Goal: Task Accomplishment & Management: Manage account settings

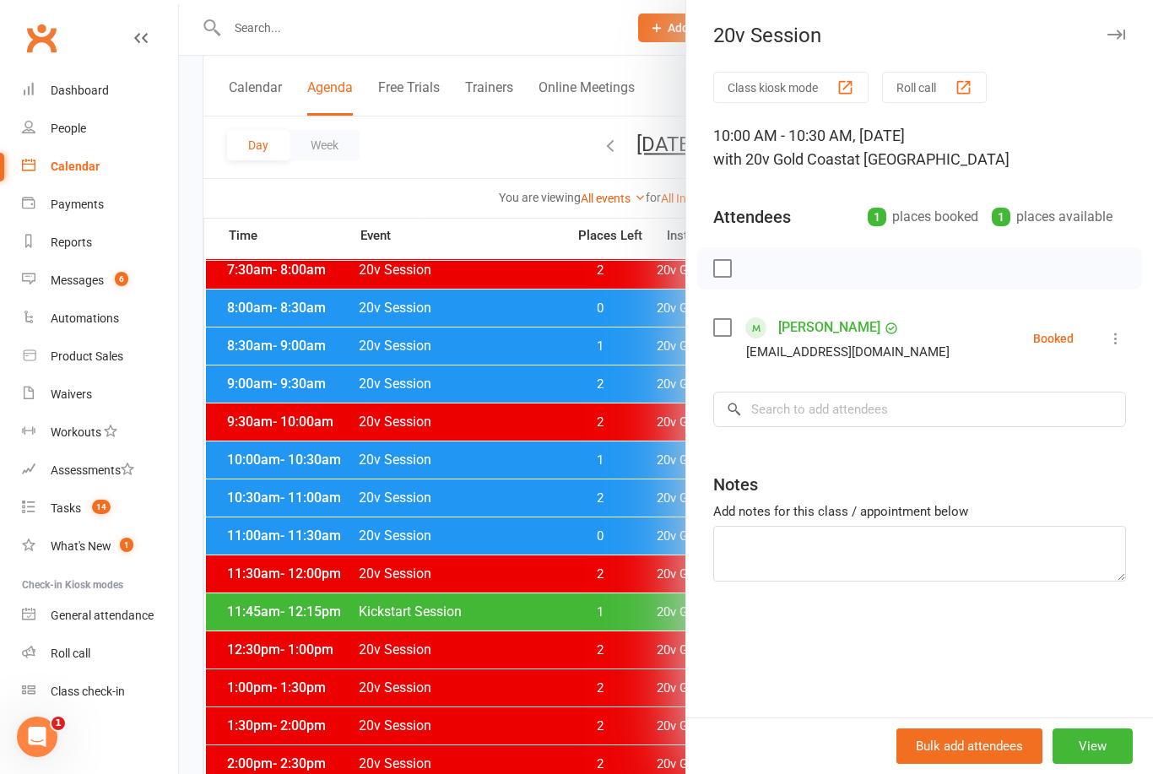
click at [569, 659] on div at bounding box center [666, 387] width 974 height 774
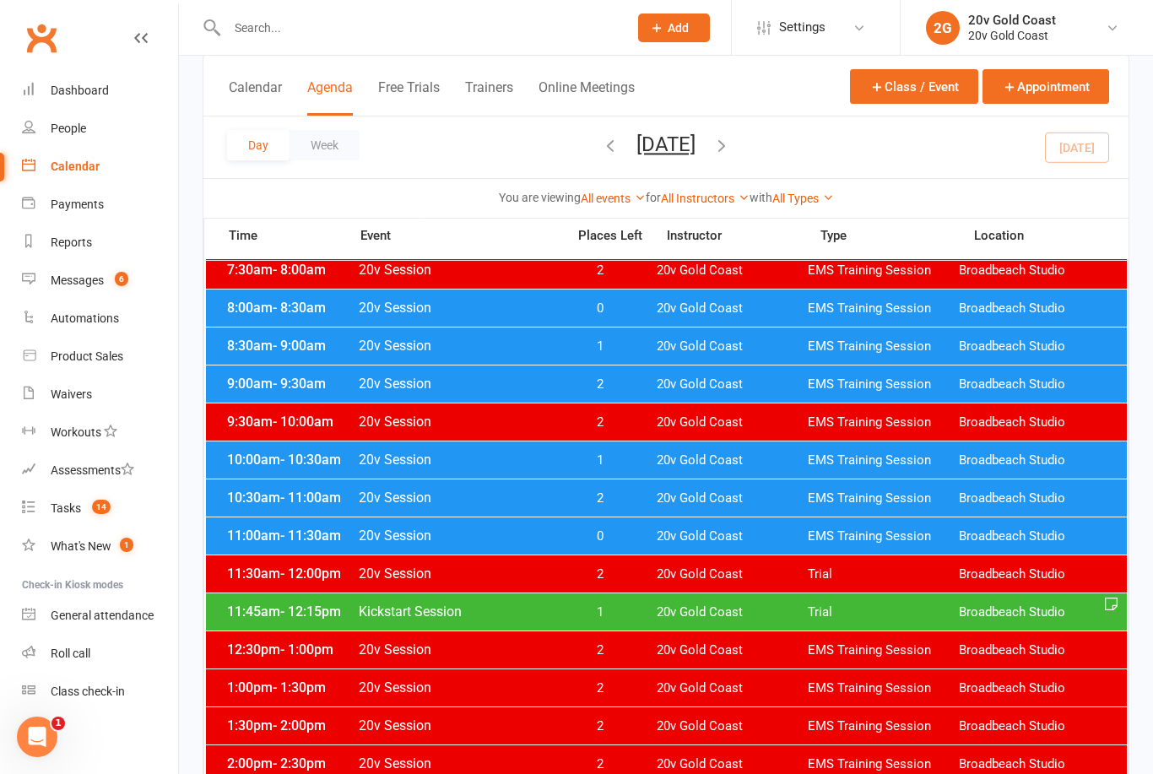
click at [614, 615] on span "1" at bounding box center [600, 612] width 89 height 16
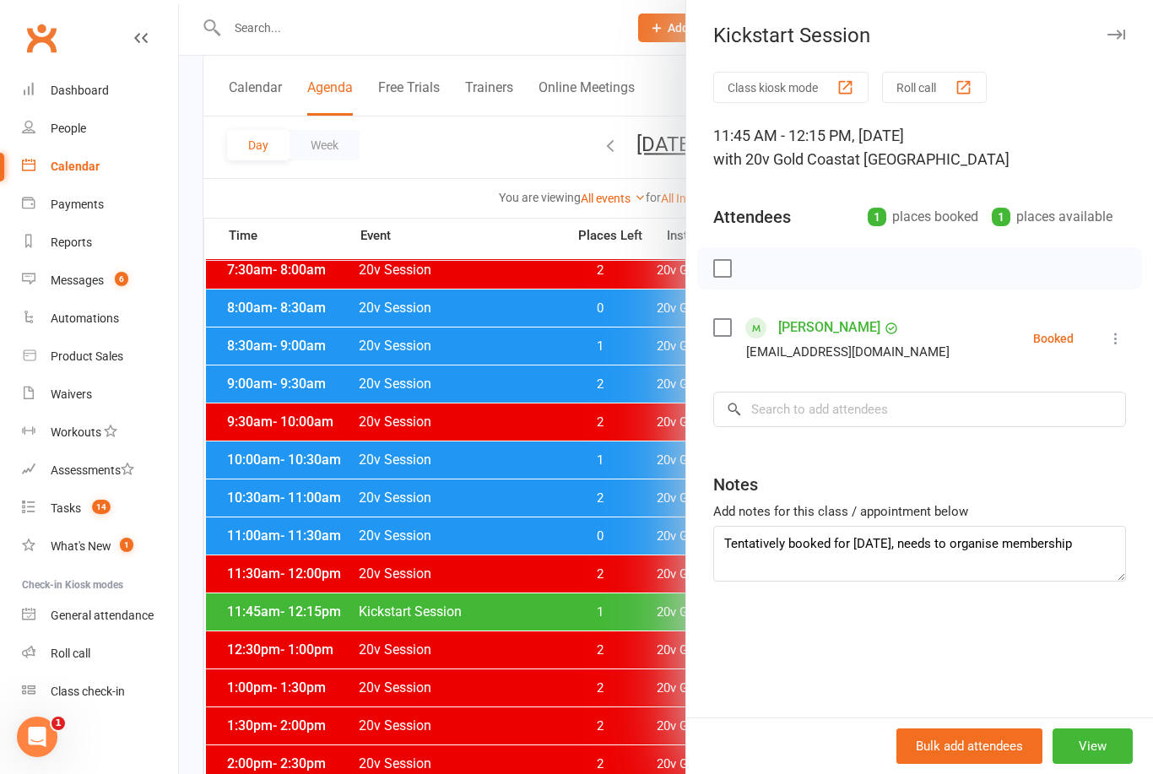
click at [846, 328] on link "[PERSON_NAME]" at bounding box center [829, 327] width 102 height 27
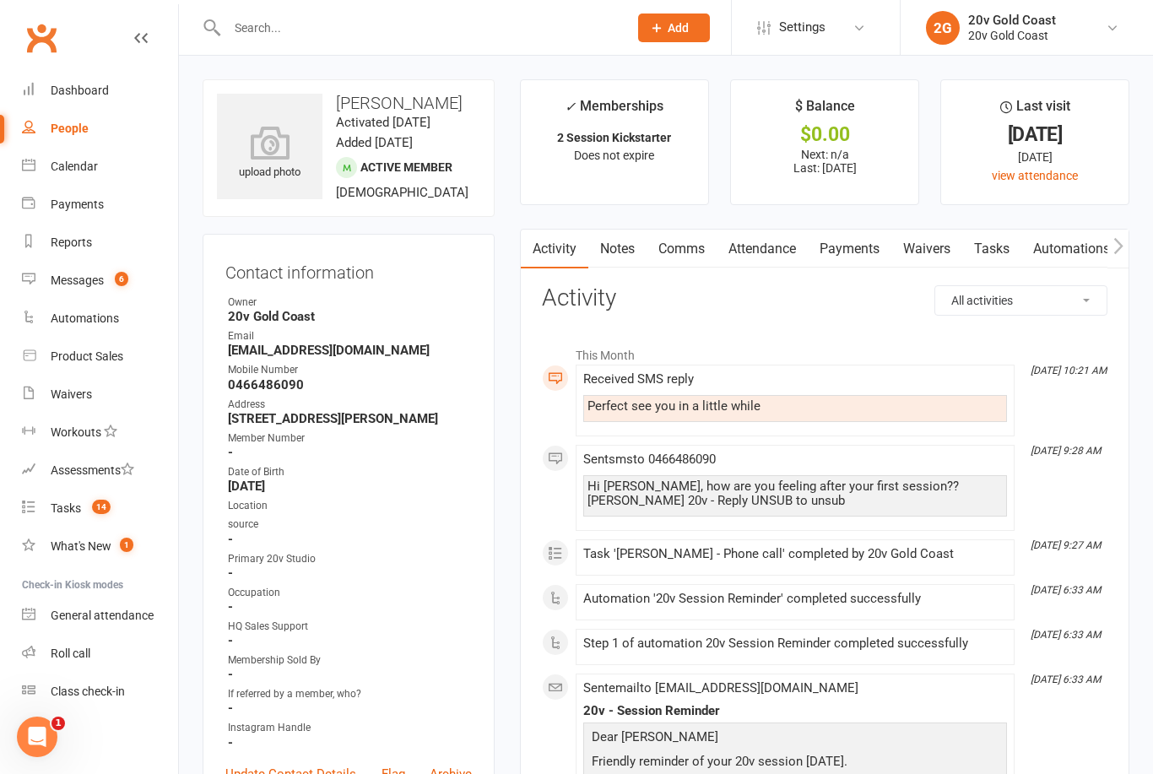
click at [95, 157] on link "Calendar" at bounding box center [100, 167] width 156 height 38
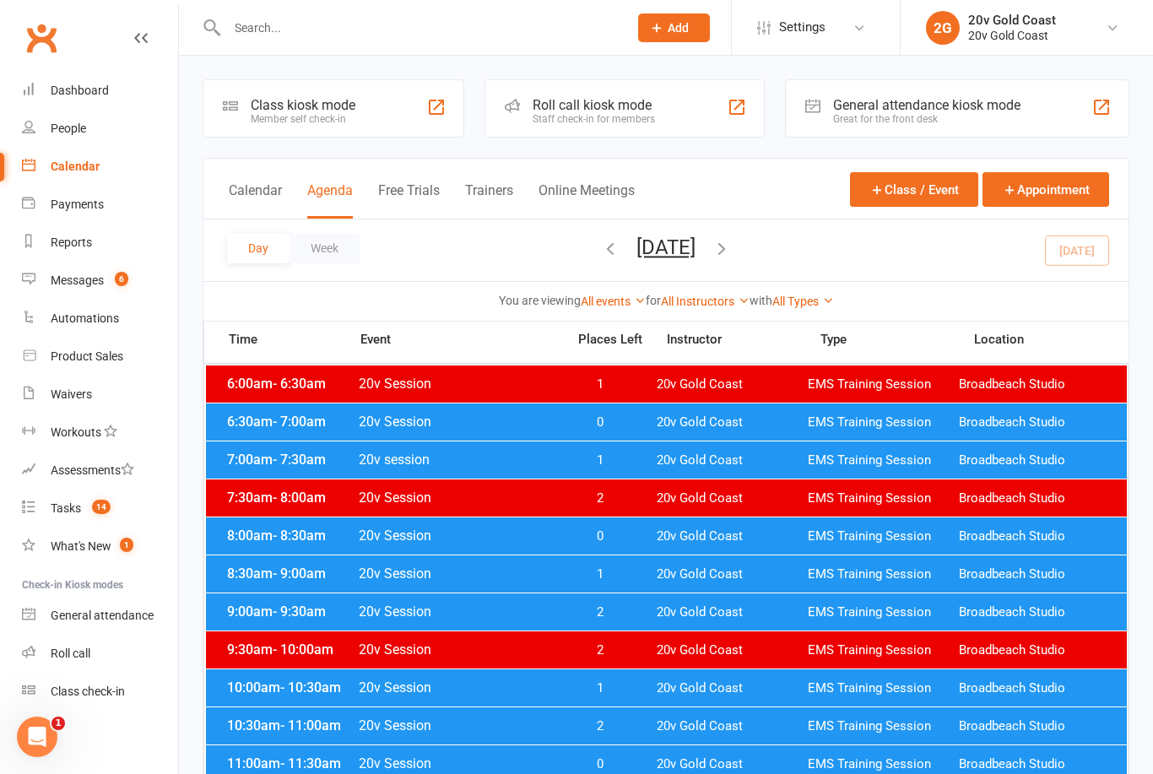
click at [679, 249] on button "Friday, Sep 12, 2025" at bounding box center [666, 248] width 59 height 24
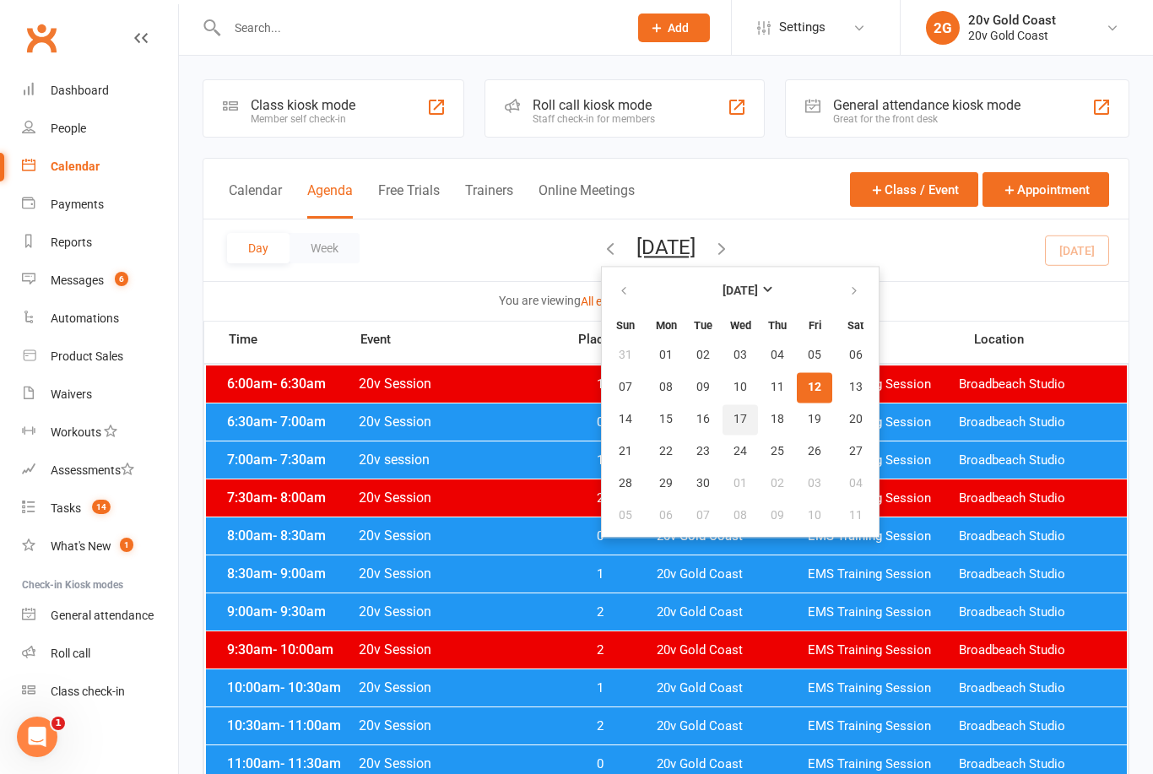
click at [734, 415] on span "17" at bounding box center [741, 420] width 14 height 14
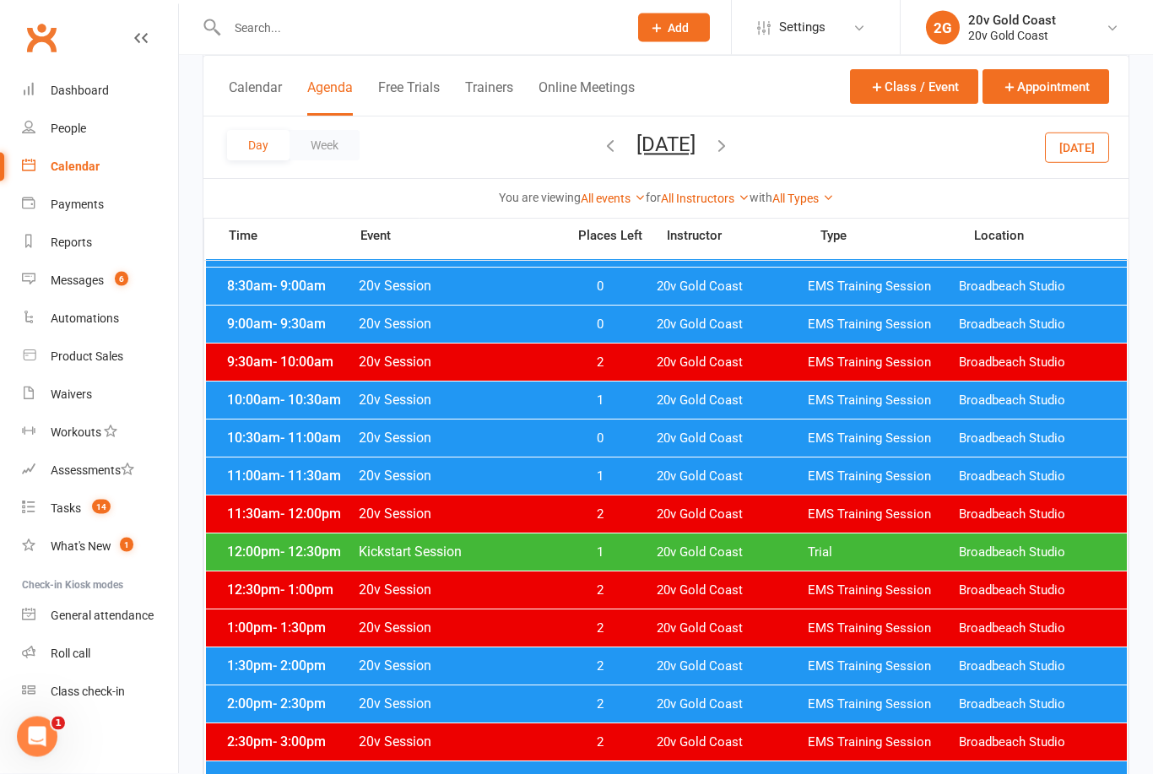
scroll to position [290, 0]
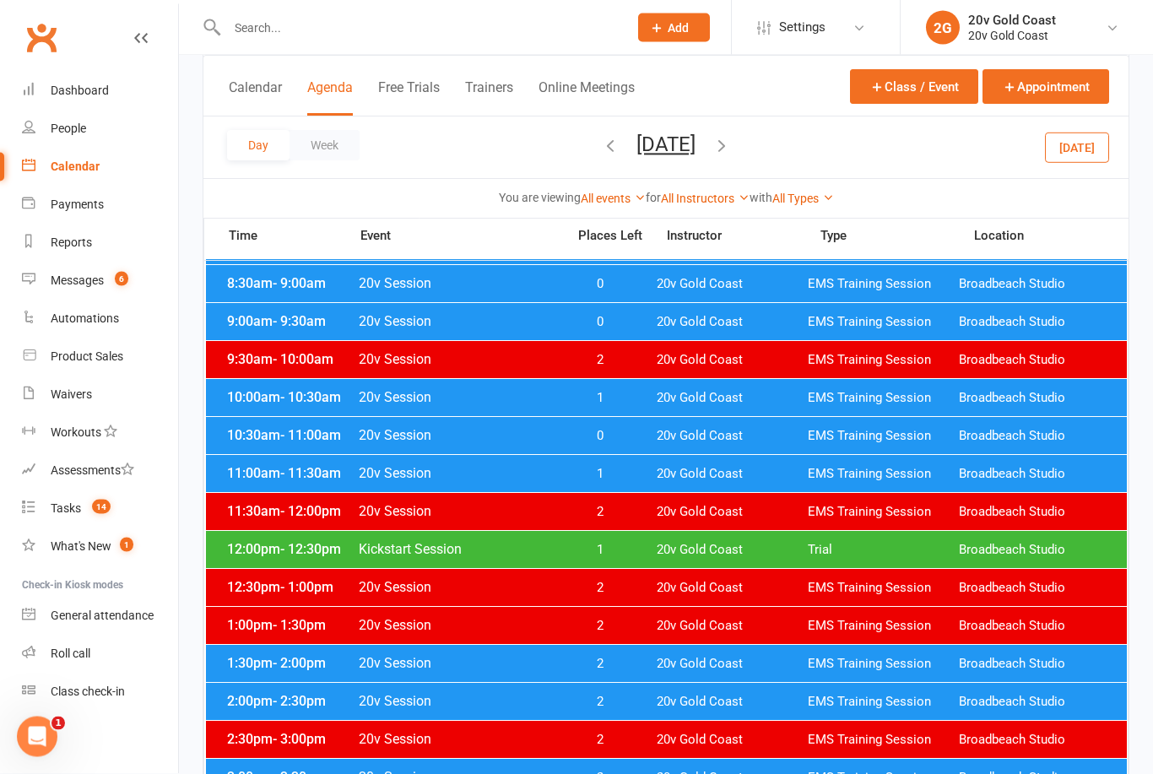
click at [876, 469] on span "EMS Training Session" at bounding box center [883, 475] width 151 height 16
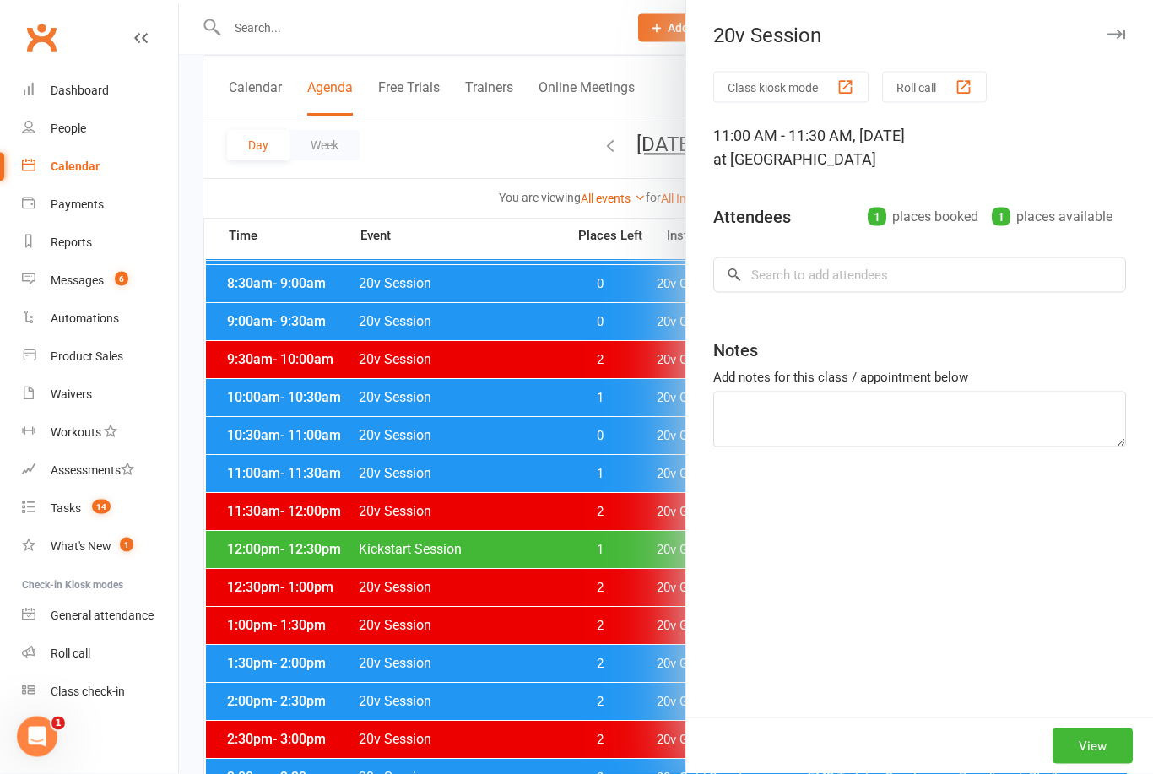
scroll to position [290, 0]
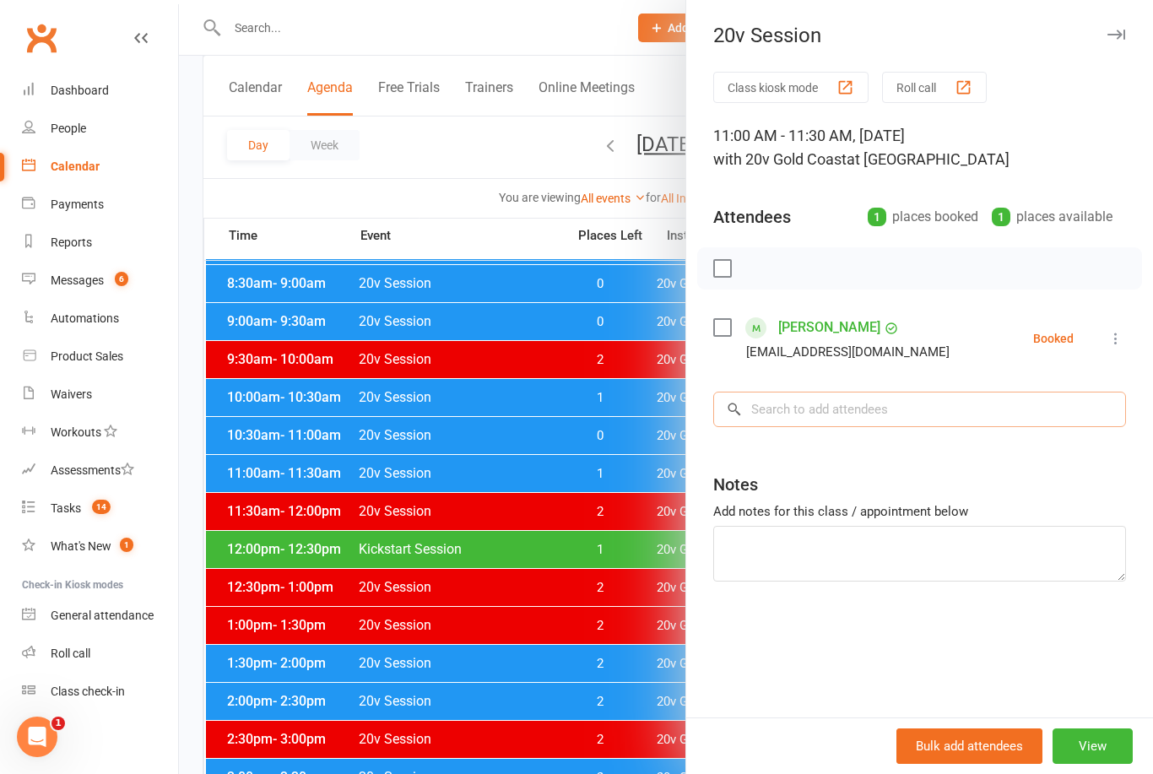
click at [962, 407] on input "search" at bounding box center [919, 409] width 413 height 35
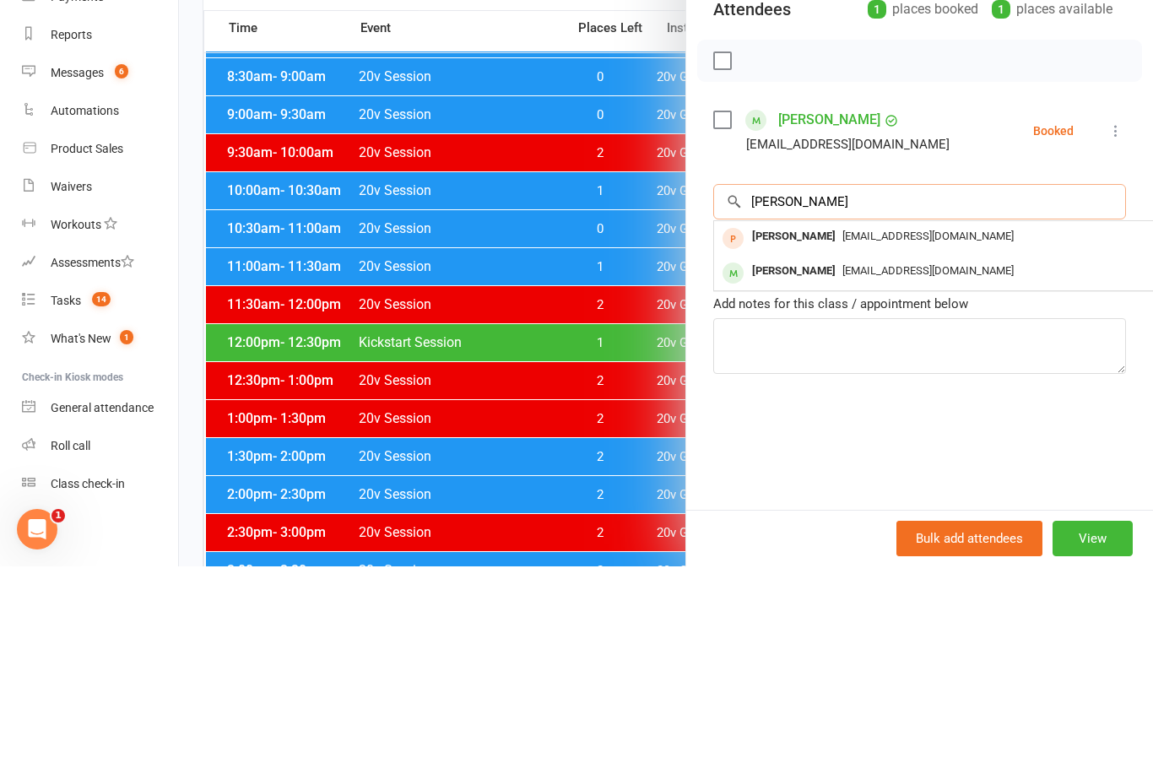
type input "Lovas"
click at [931, 467] on div "lovaszifashion@hotmail.com" at bounding box center [966, 479] width 491 height 24
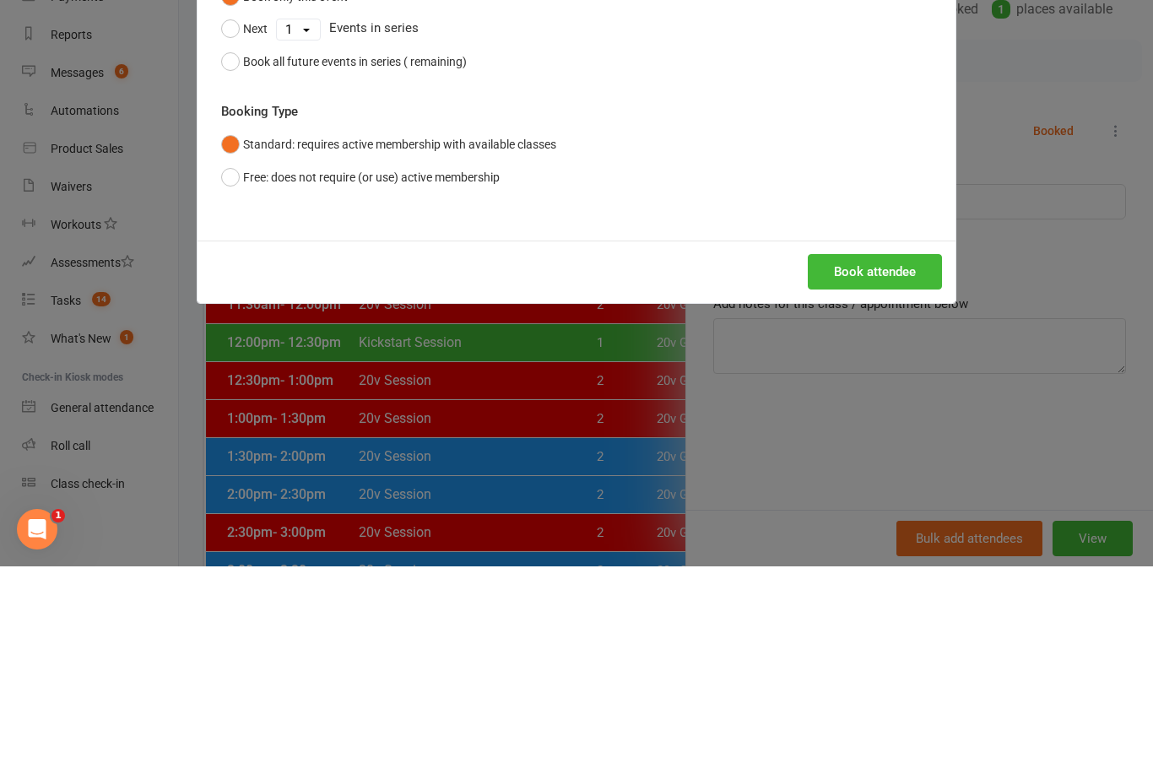
scroll to position [498, 0]
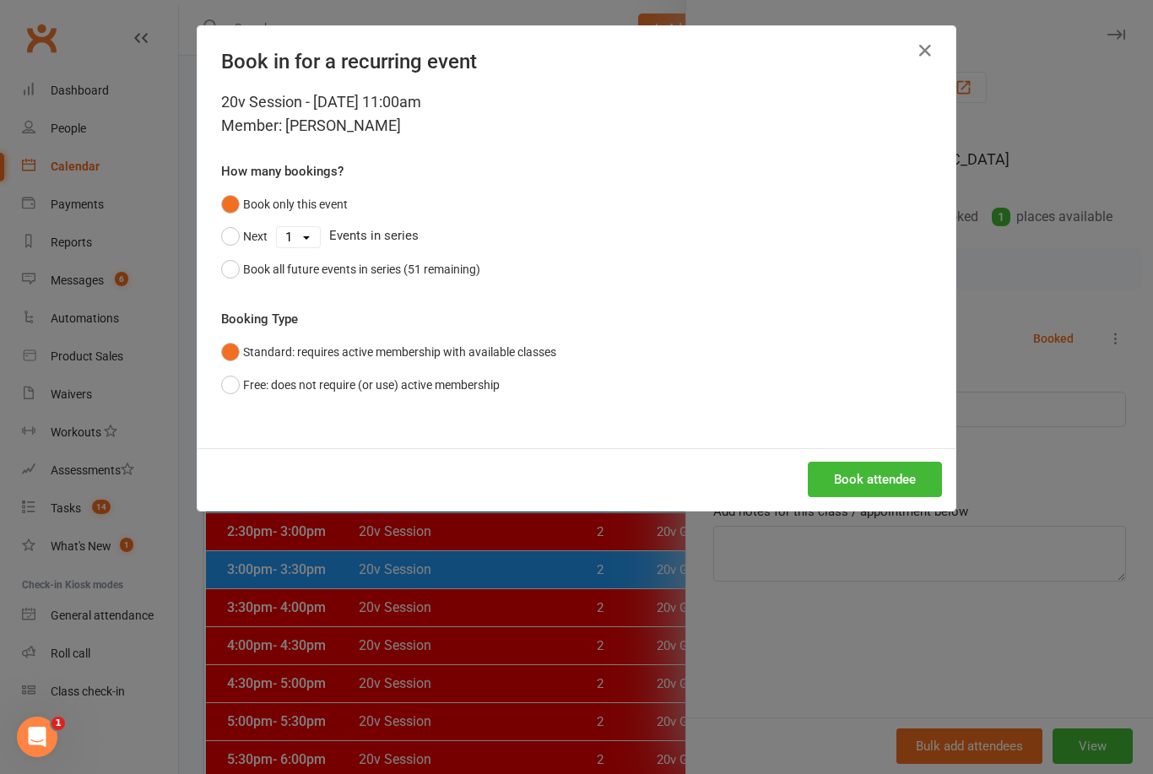
click at [884, 465] on button "Book attendee" at bounding box center [875, 479] width 134 height 35
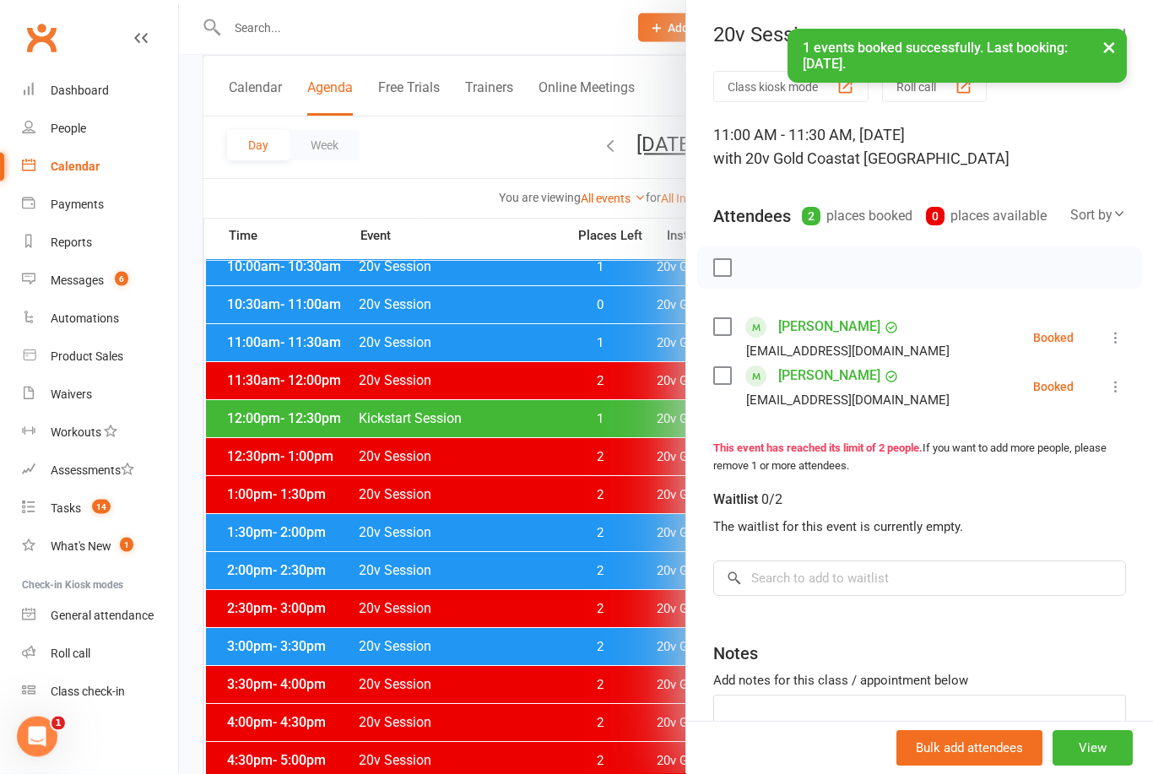
click at [508, 634] on div at bounding box center [666, 387] width 974 height 774
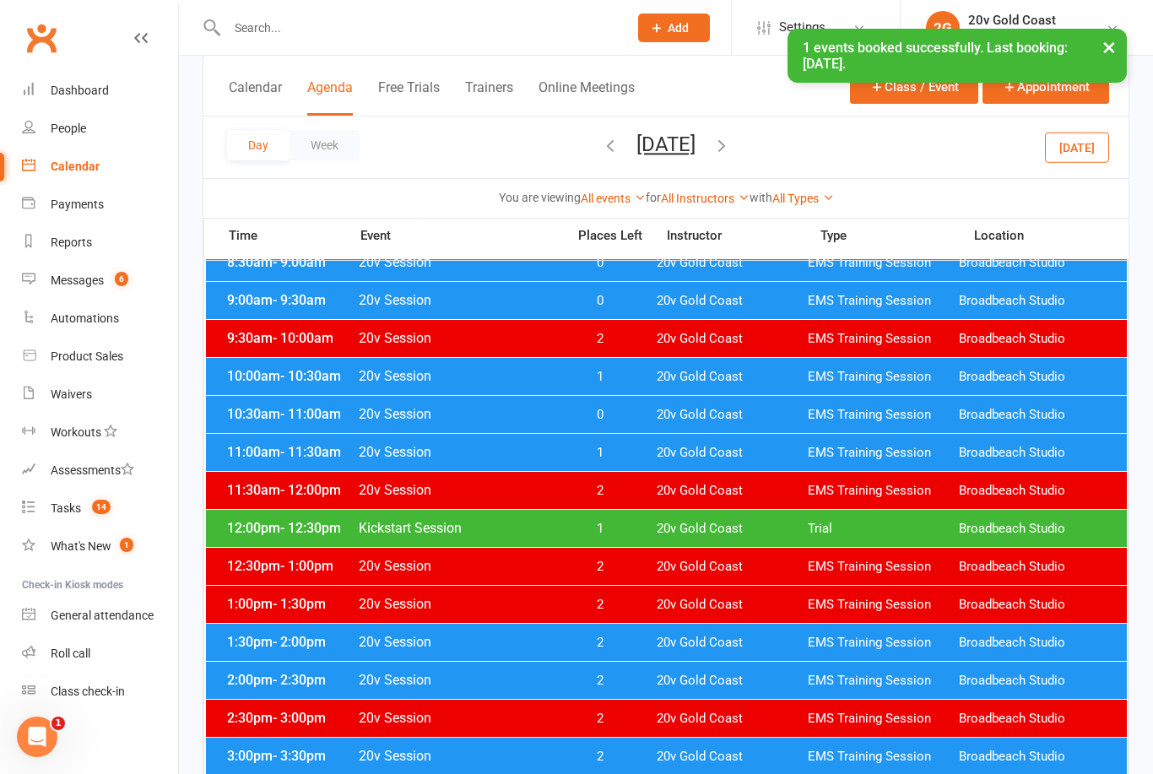
scroll to position [312, 0]
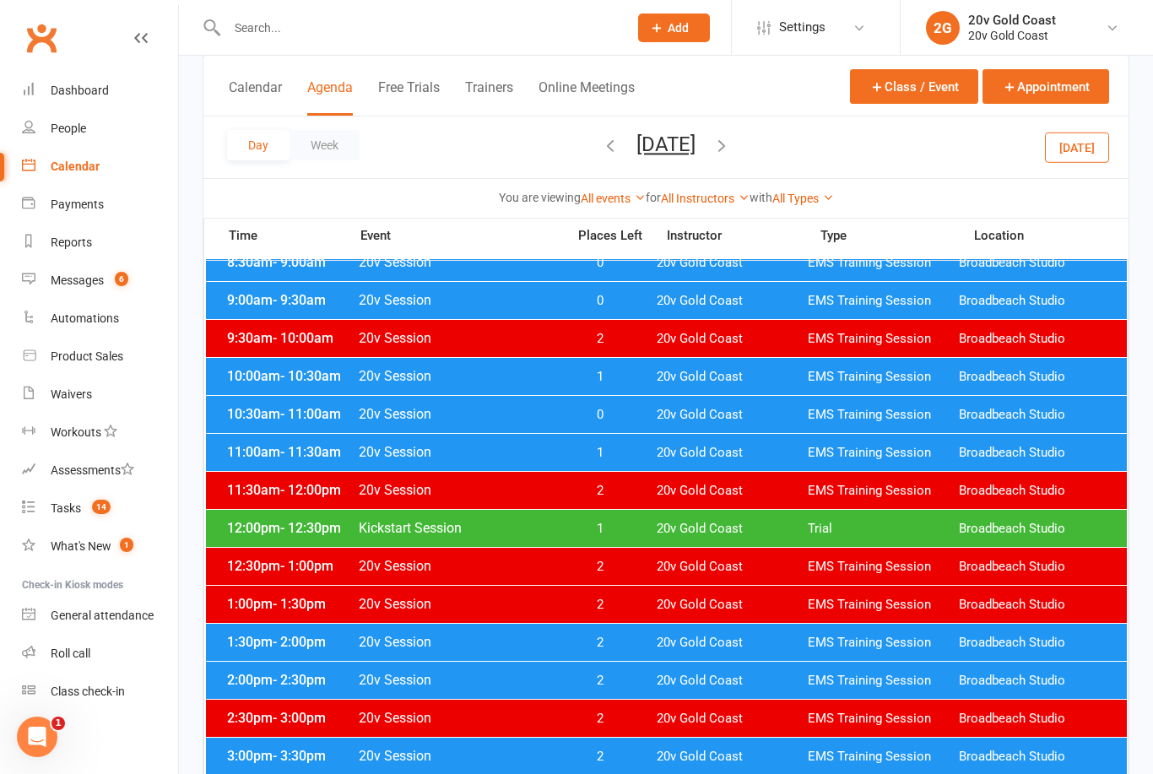
click at [696, 142] on button "Wednesday, Sep 17, 2025" at bounding box center [666, 145] width 59 height 24
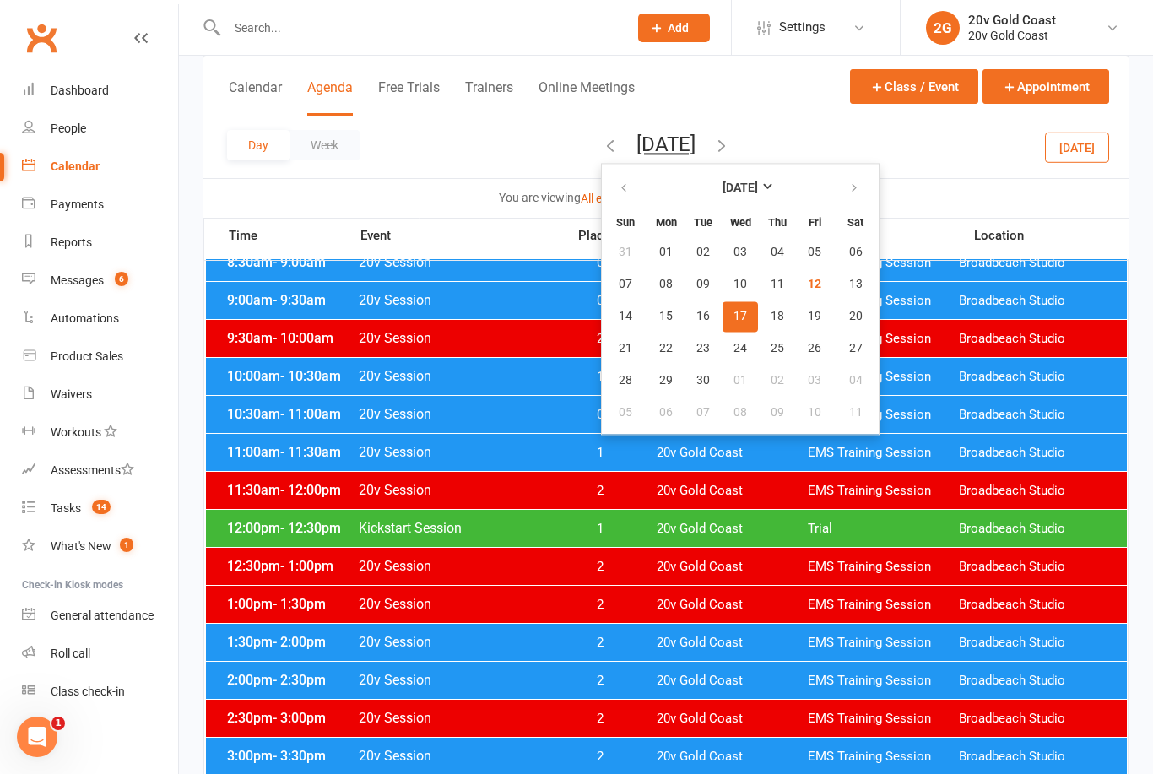
click at [734, 349] on span "24" at bounding box center [741, 349] width 14 height 14
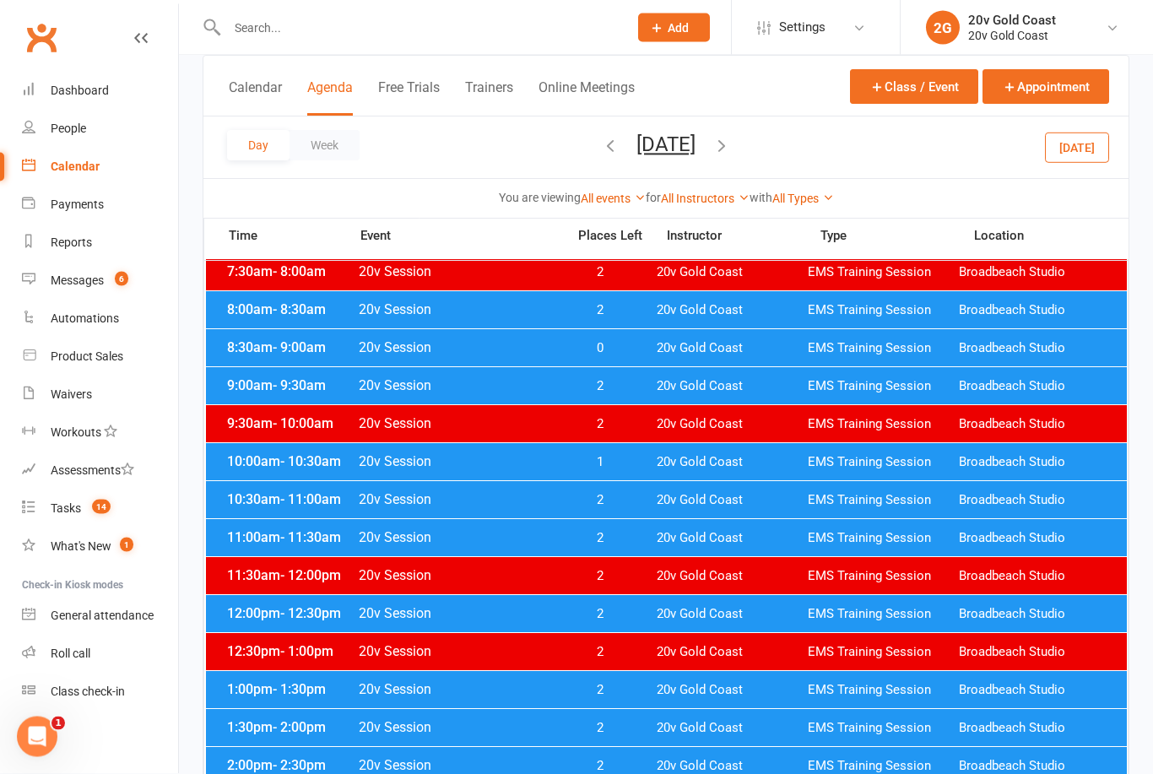
click at [523, 545] on span "20v Session" at bounding box center [457, 538] width 198 height 16
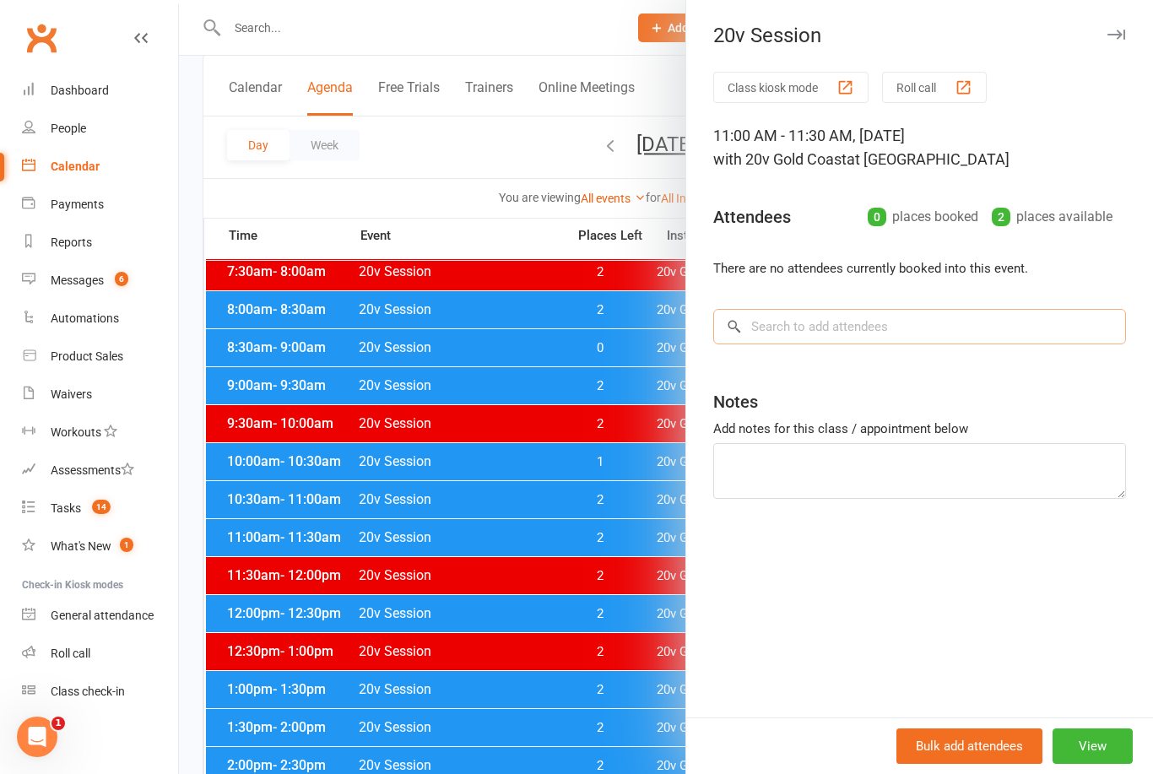
click at [968, 336] on input "search" at bounding box center [919, 326] width 413 height 35
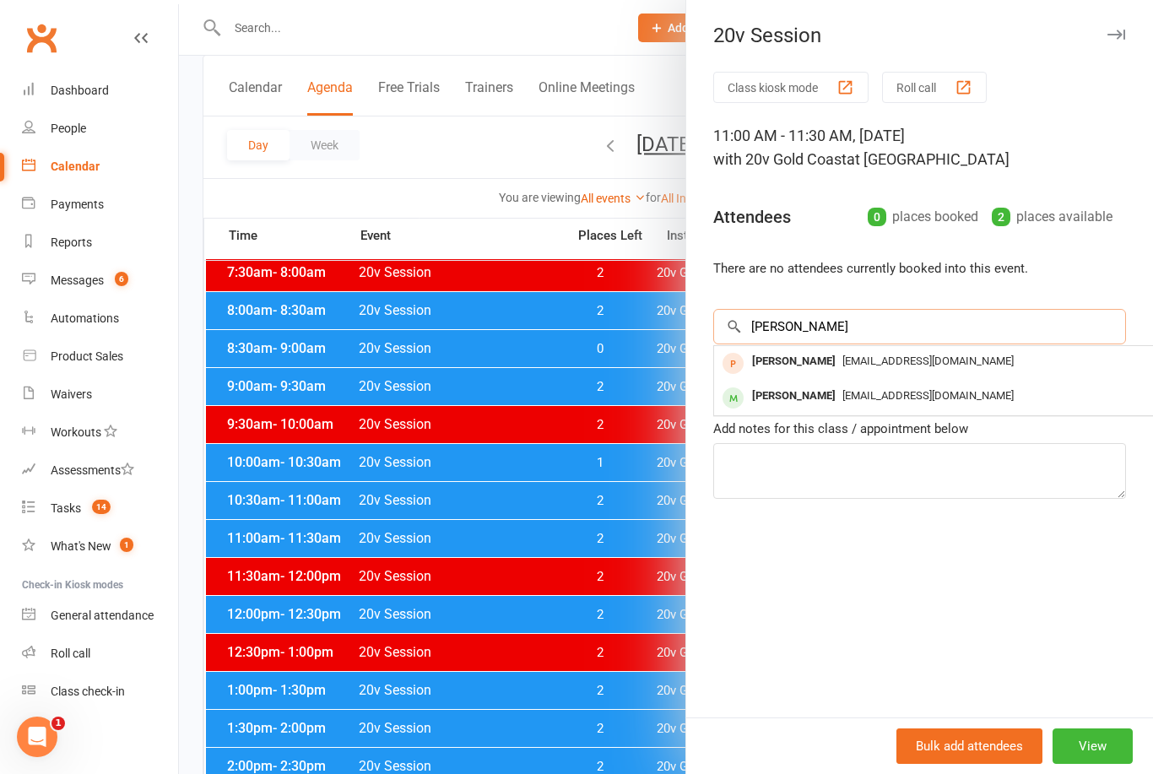
type input "Lovas"
click at [891, 392] on span "lovaszifashion@hotmail.com" at bounding box center [928, 395] width 171 height 13
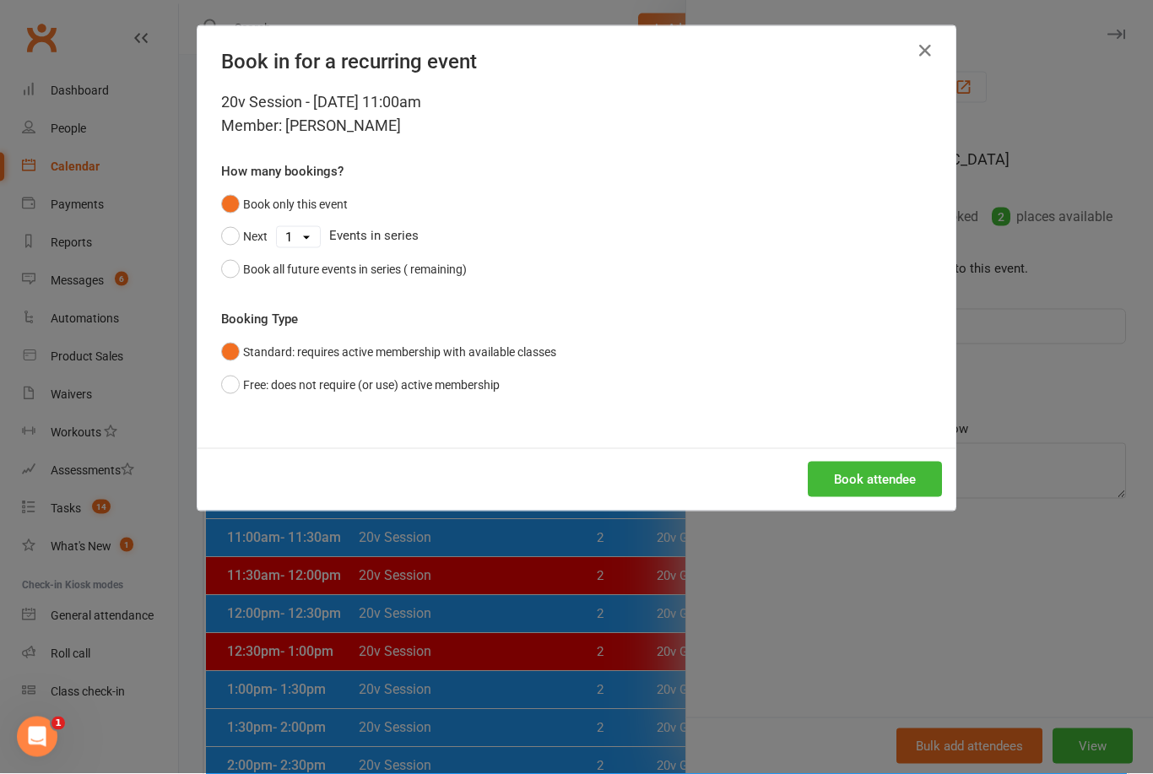
scroll to position [226, 0]
click at [875, 492] on button "Book attendee" at bounding box center [875, 479] width 134 height 35
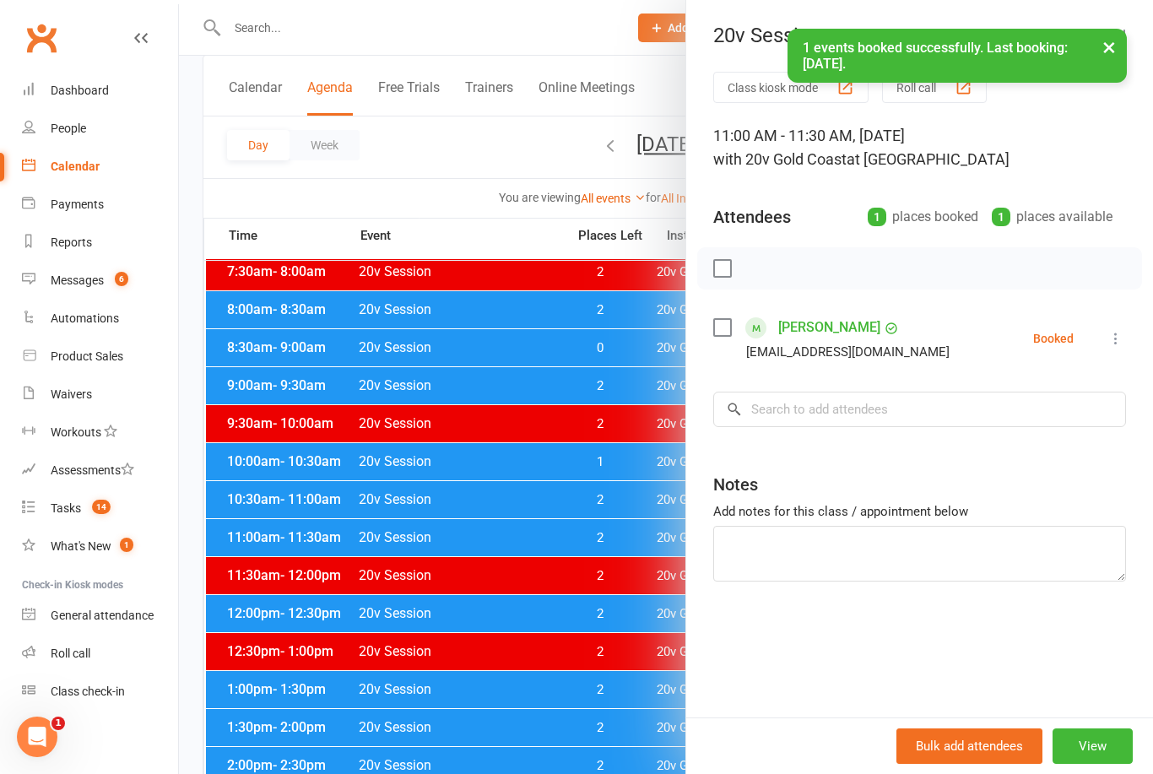
click at [548, 682] on div at bounding box center [666, 387] width 974 height 774
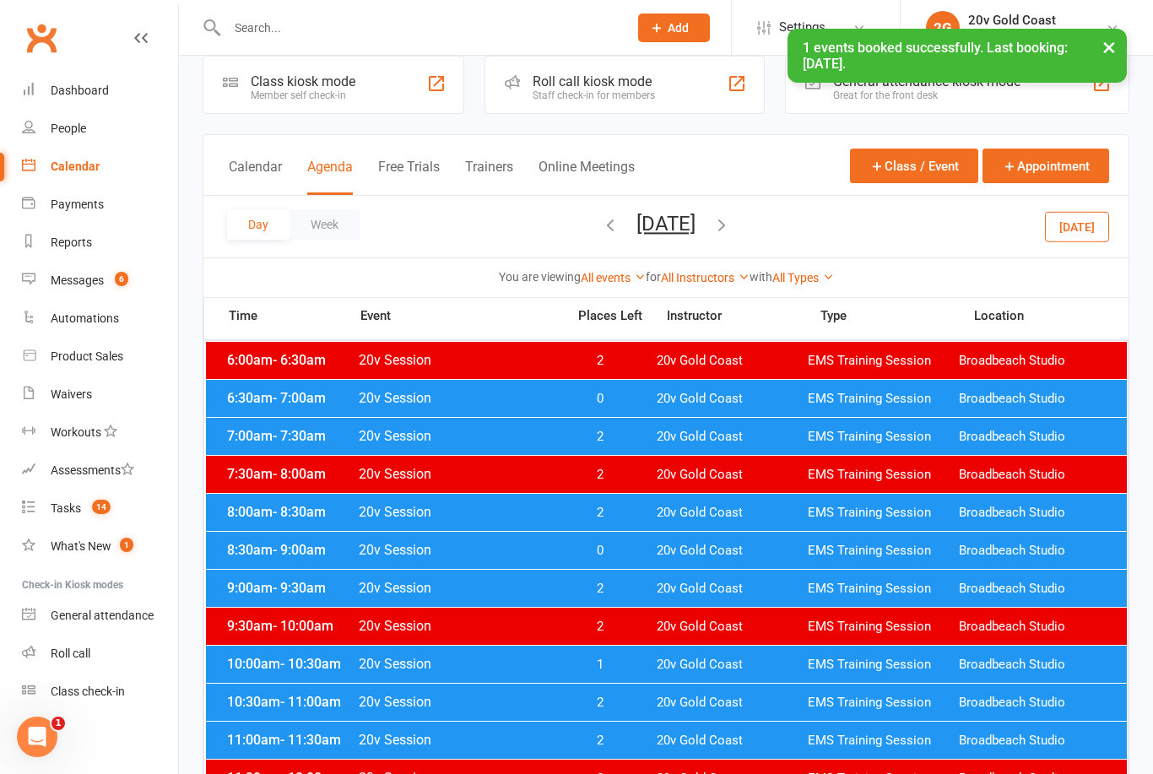
scroll to position [26, 0]
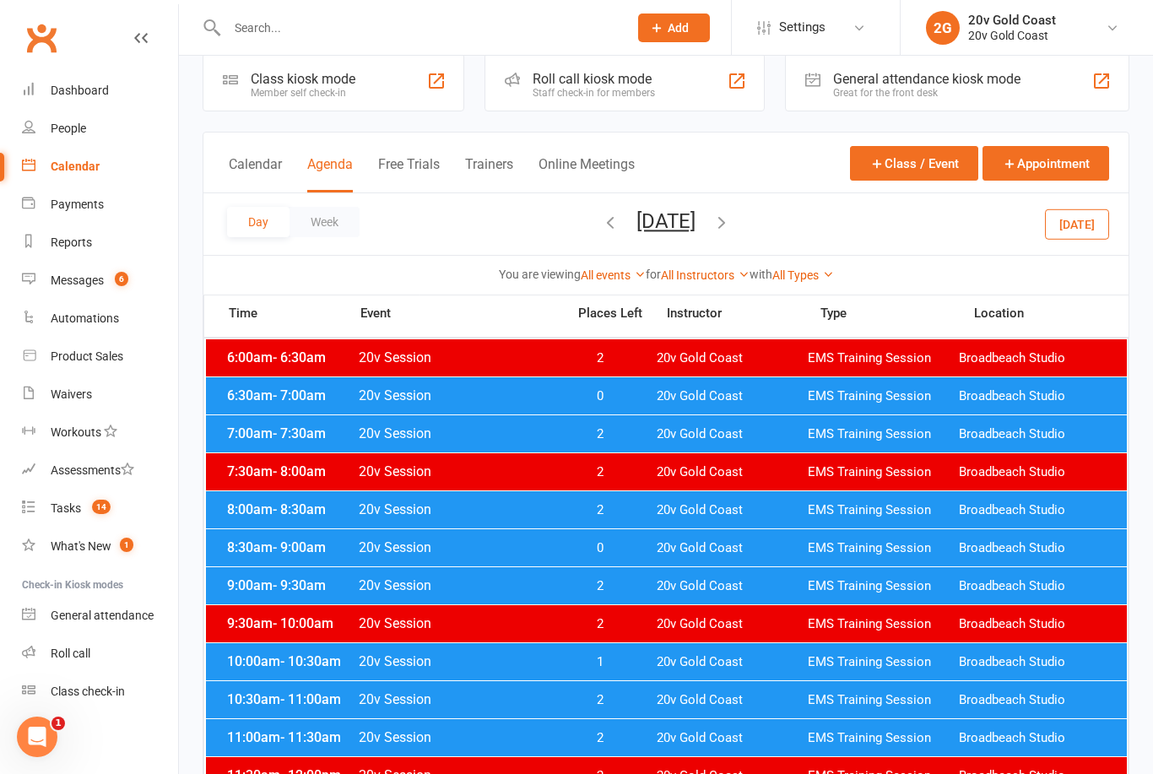
click at [1071, 237] on button "Today" at bounding box center [1077, 224] width 64 height 30
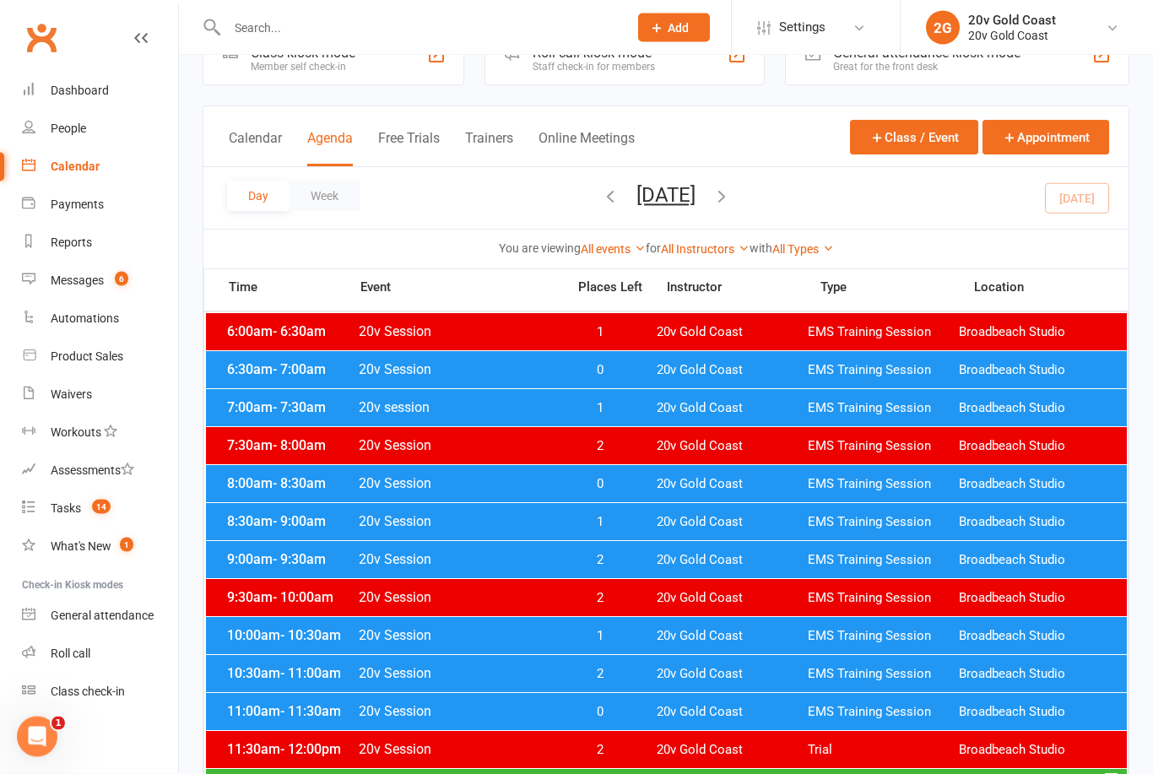
scroll to position [124, 0]
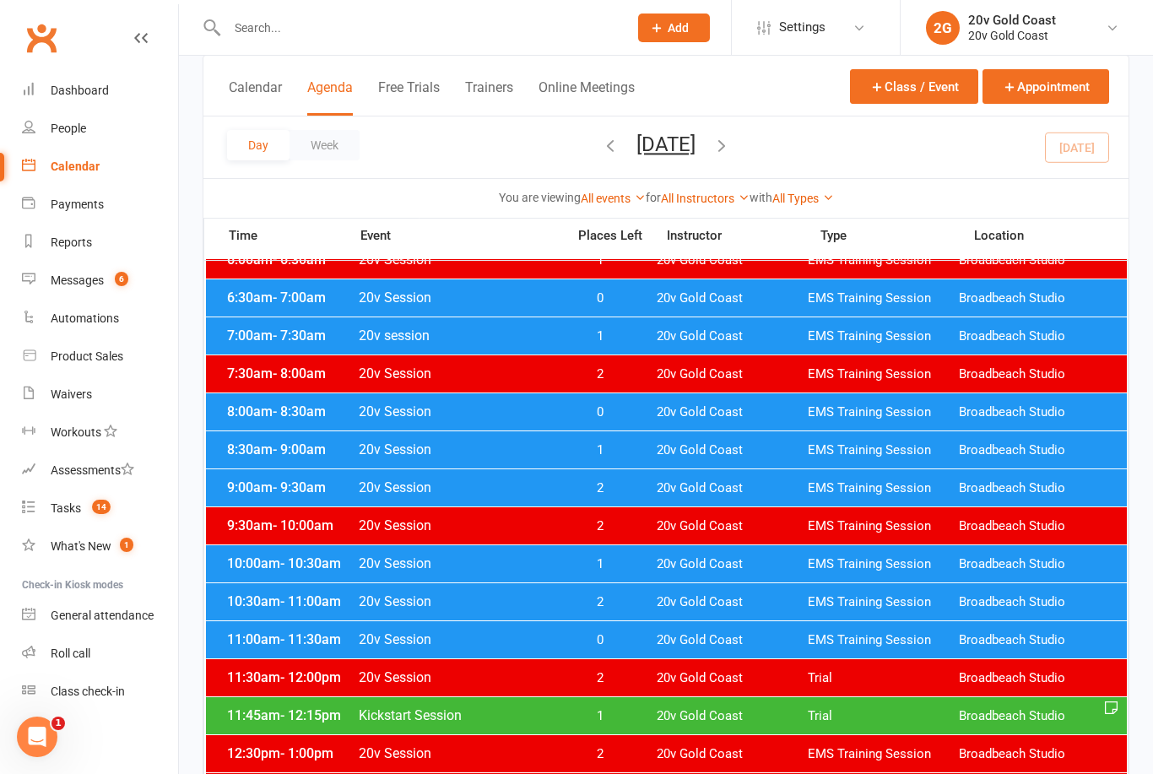
click at [380, 724] on div "11:45am - 12:15pm Kickstart Session 1 20v Gold Coast Trial Broadbeach Studio" at bounding box center [666, 715] width 921 height 37
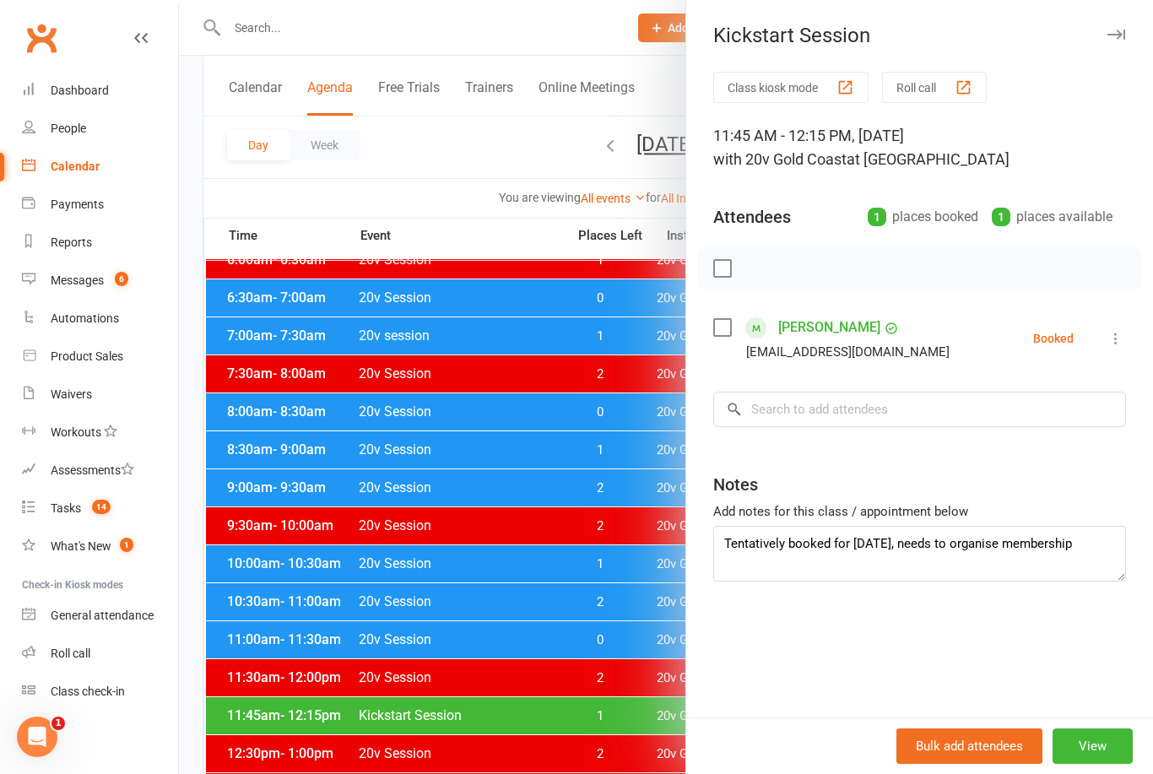
click at [857, 333] on link "Kathryn Christie" at bounding box center [829, 327] width 102 height 27
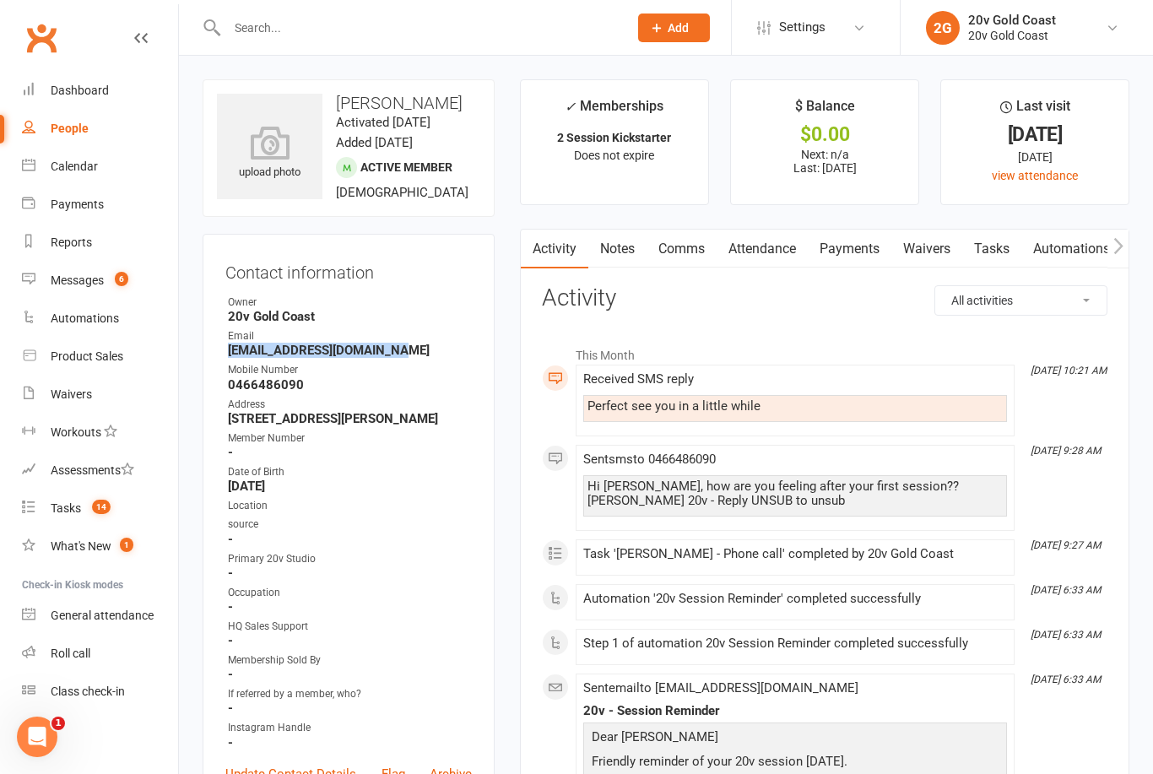
click at [973, 2] on li "2G 20v Gold Coast 20v Gold Coast My profile My subscription Support & training …" at bounding box center [1026, 27] width 253 height 55
click at [99, 519] on link "Tasks 14" at bounding box center [100, 509] width 156 height 38
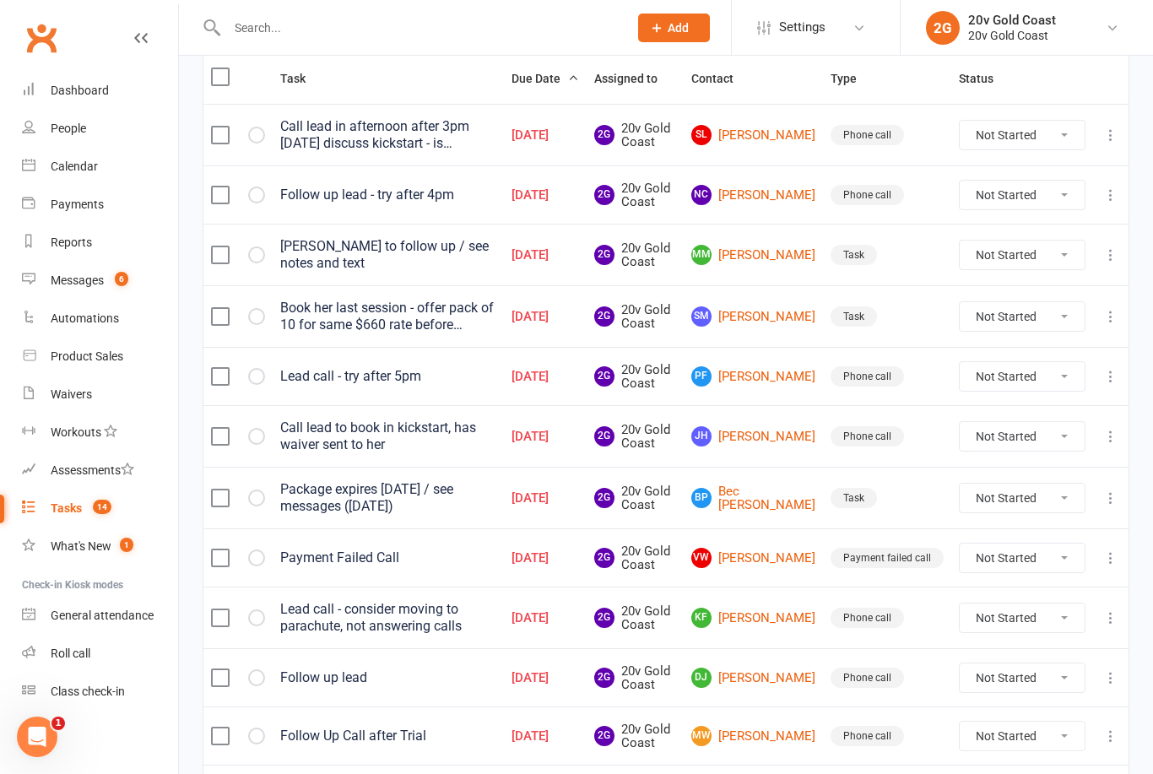
scroll to position [213, 0]
click at [92, 265] on link "Messages 6" at bounding box center [100, 281] width 156 height 38
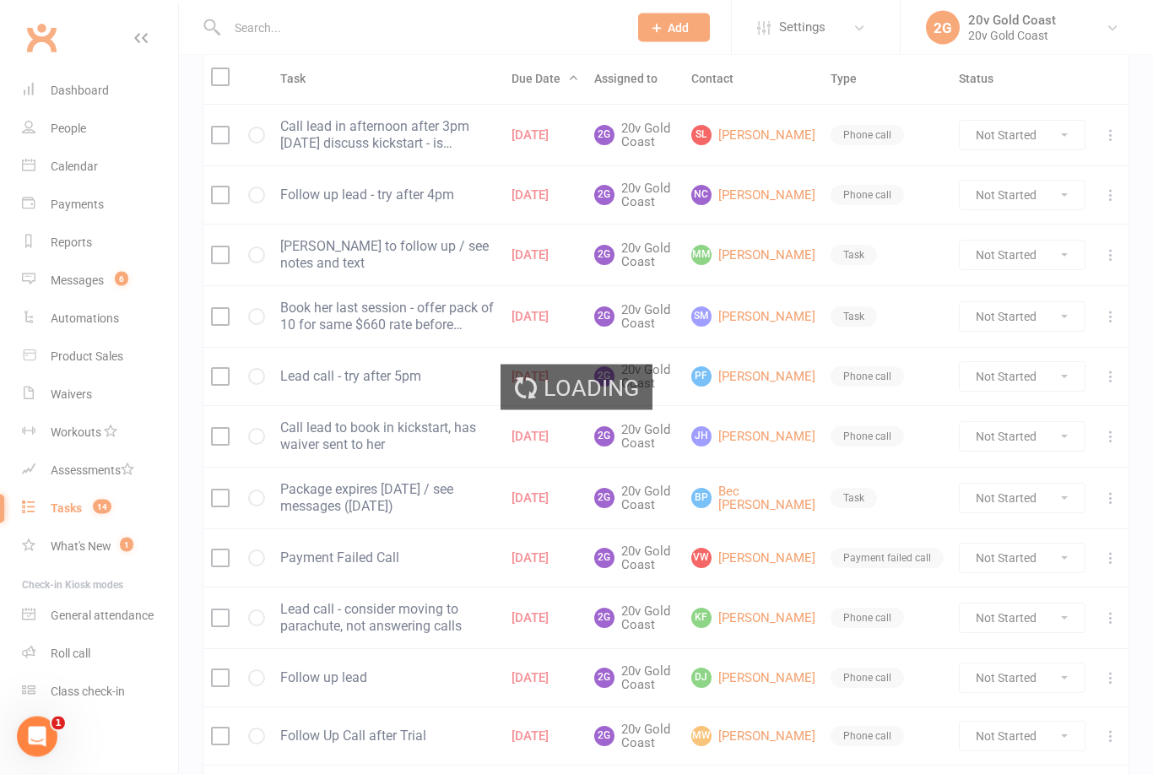
scroll to position [214, 0]
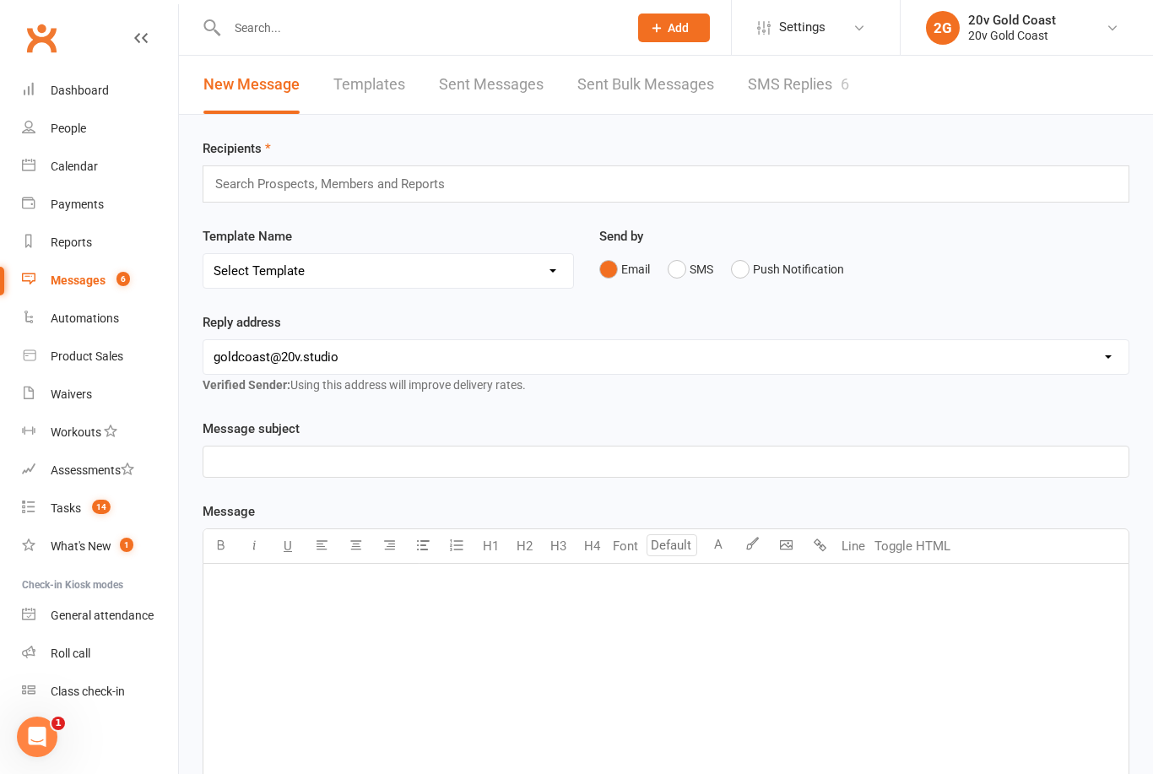
click at [833, 95] on link "SMS Replies 6" at bounding box center [798, 85] width 101 height 58
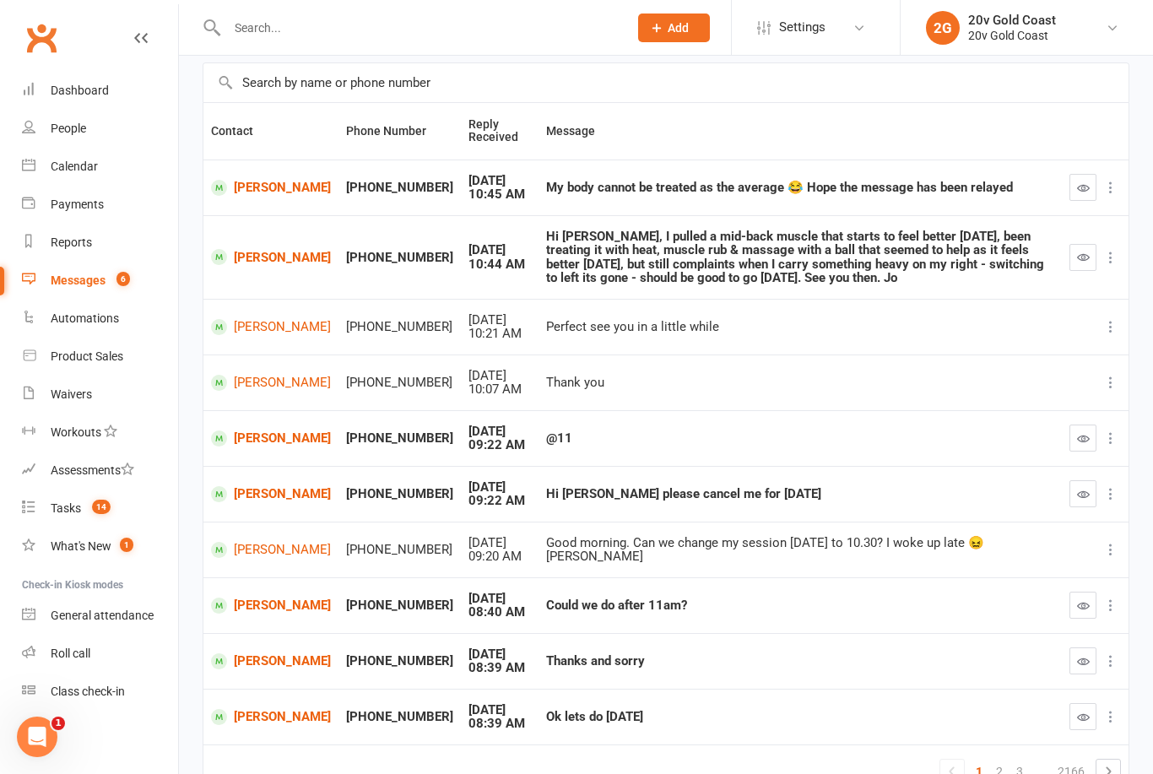
scroll to position [119, 0]
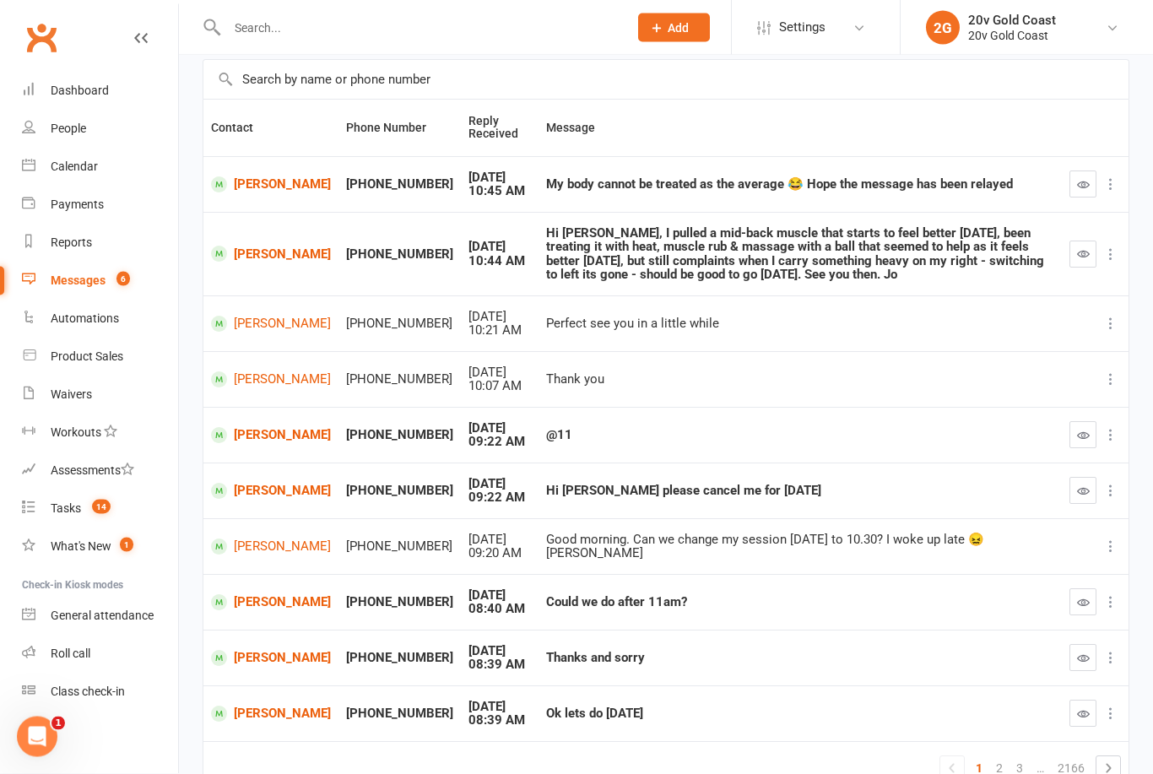
click at [1081, 708] on icon "button" at bounding box center [1083, 714] width 13 height 13
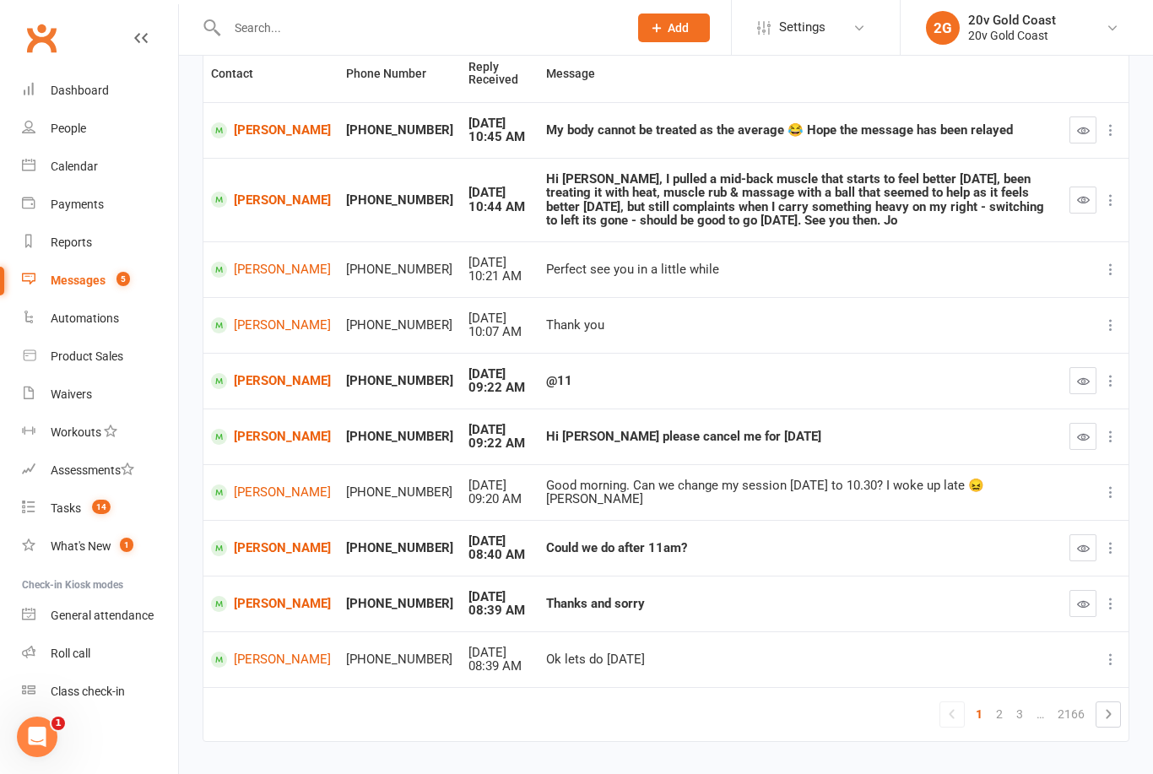
click at [1082, 601] on icon "button" at bounding box center [1083, 604] width 13 height 13
click at [1074, 546] on button "button" at bounding box center [1083, 547] width 27 height 27
click at [97, 179] on link "Calendar" at bounding box center [100, 167] width 156 height 38
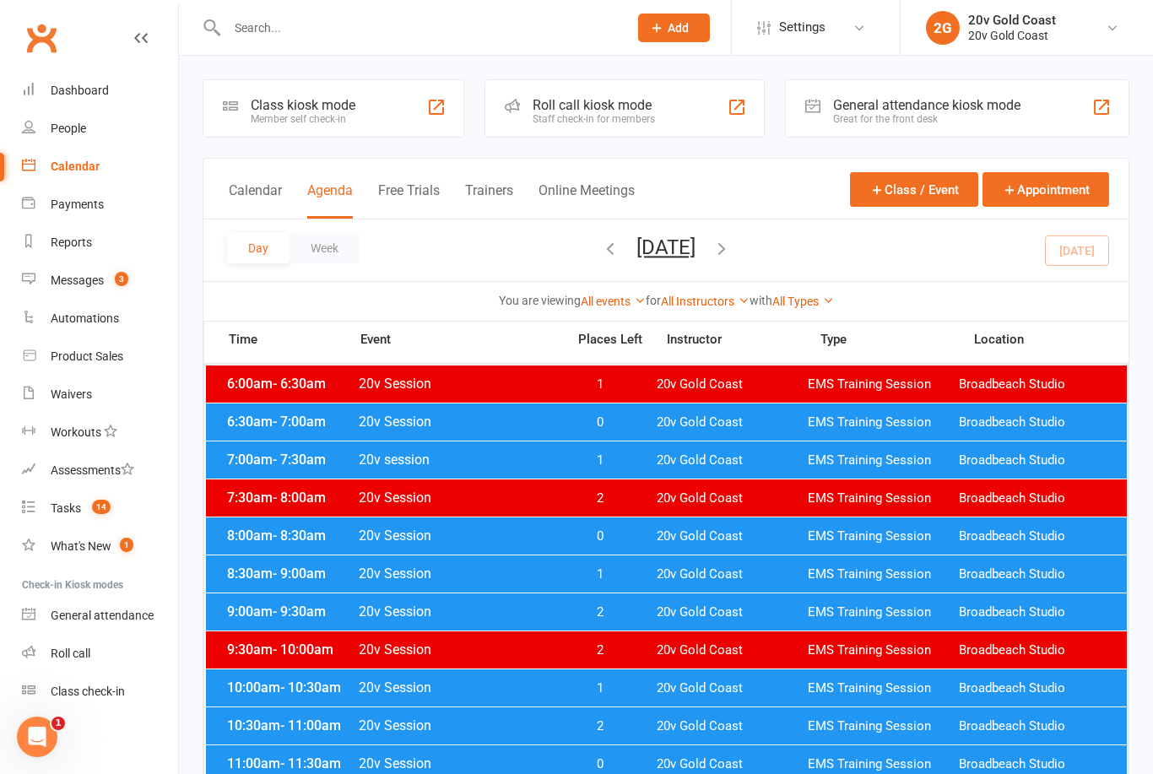
click at [686, 251] on button "Friday, Sep 12, 2025" at bounding box center [666, 248] width 59 height 24
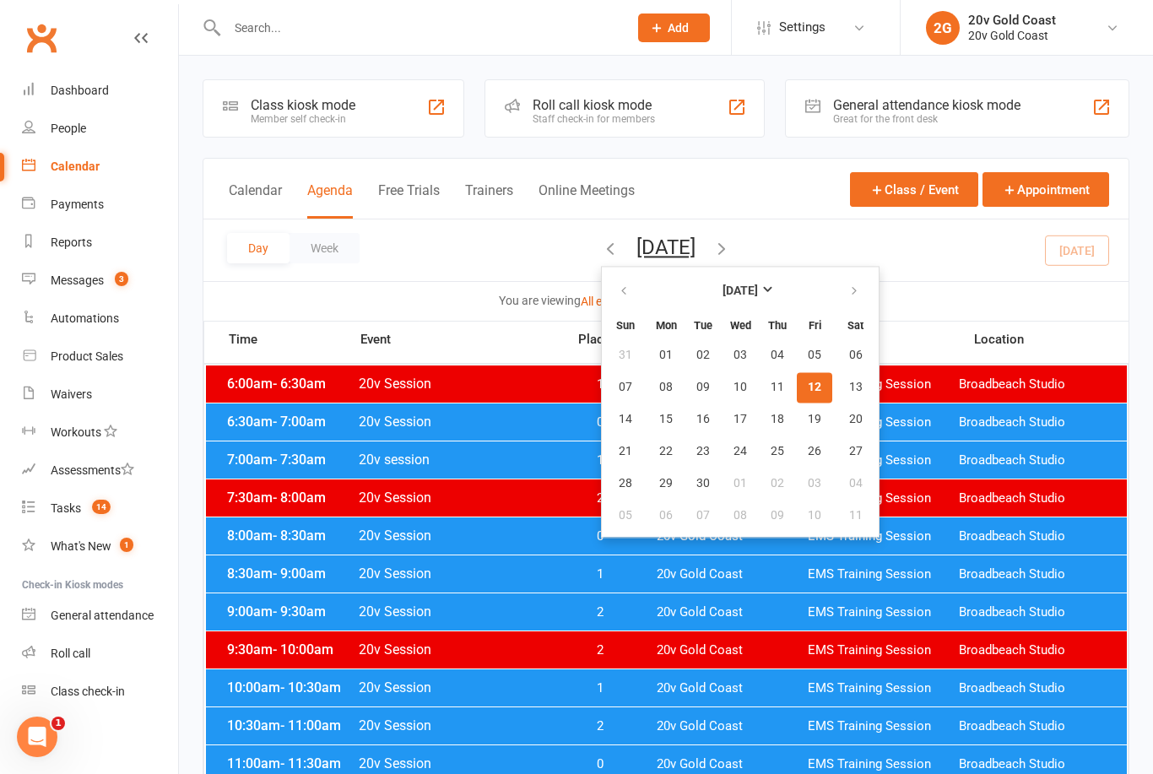
click at [659, 415] on span "15" at bounding box center [666, 420] width 14 height 14
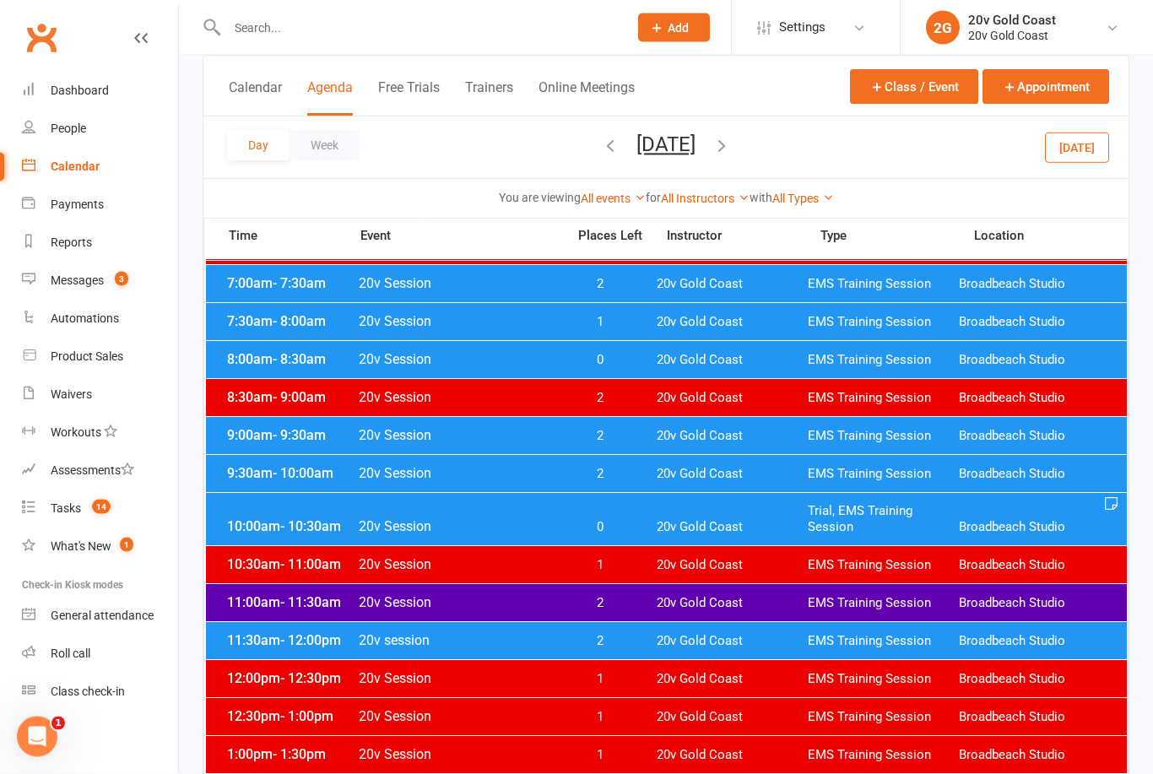
scroll to position [176, 0]
click at [724, 636] on span "20v Gold Coast" at bounding box center [732, 641] width 151 height 16
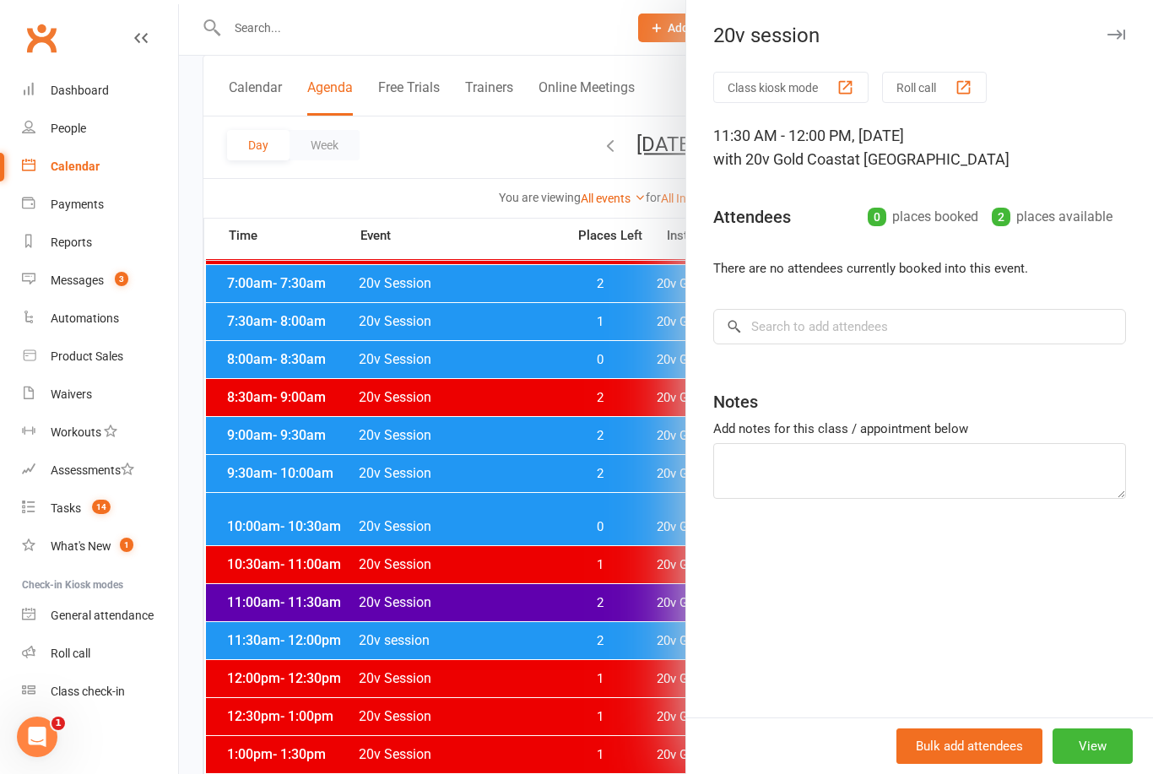
click at [582, 691] on div at bounding box center [666, 387] width 974 height 774
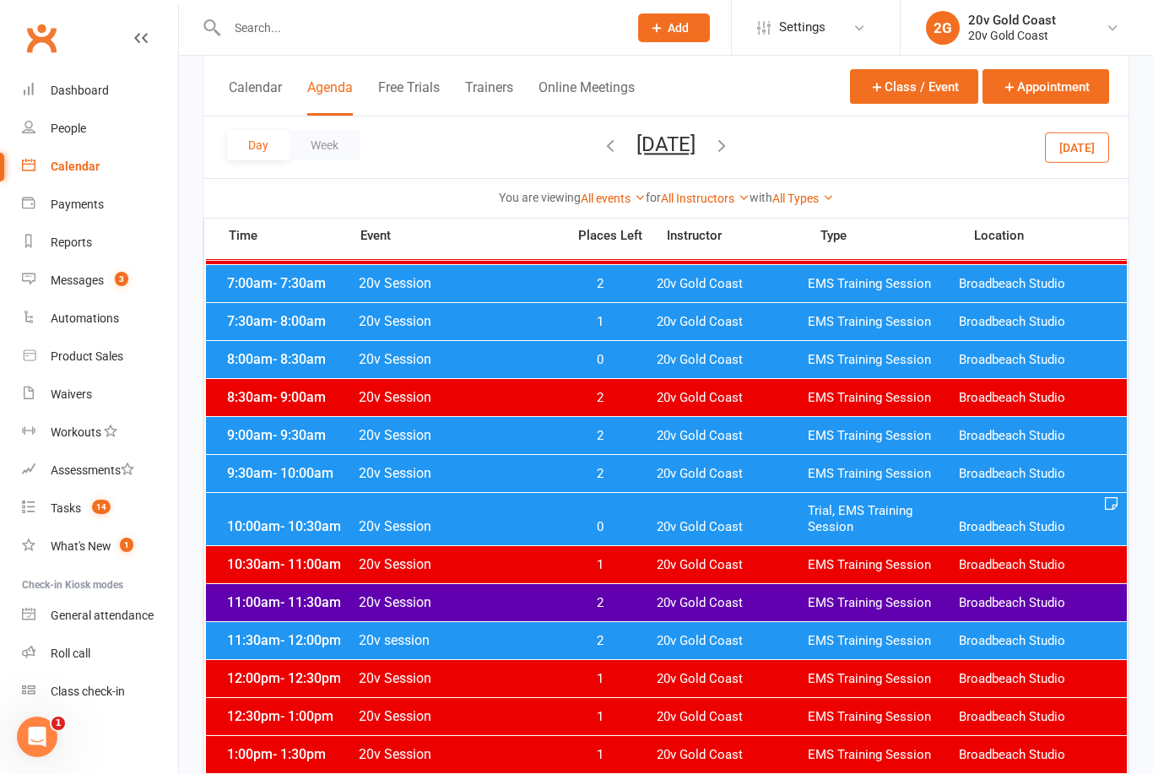
click at [106, 285] on link "Messages 3" at bounding box center [100, 281] width 156 height 38
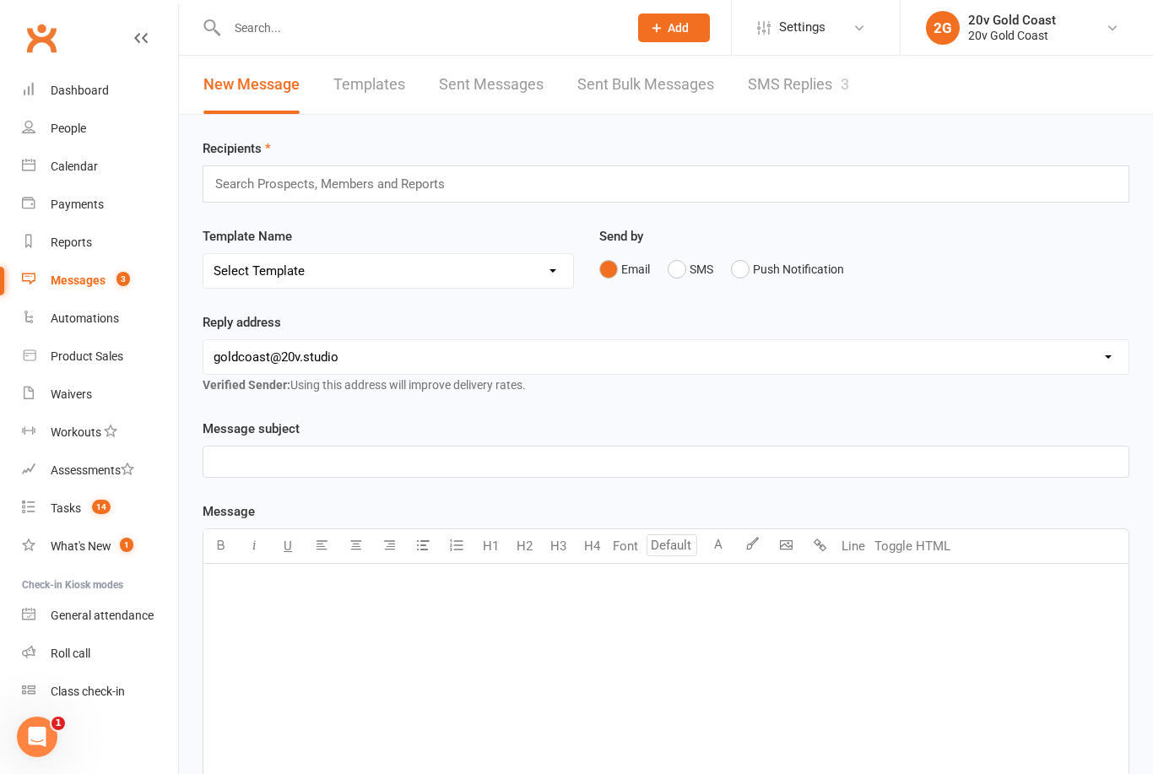
click at [799, 89] on link "SMS Replies 3" at bounding box center [798, 85] width 101 height 58
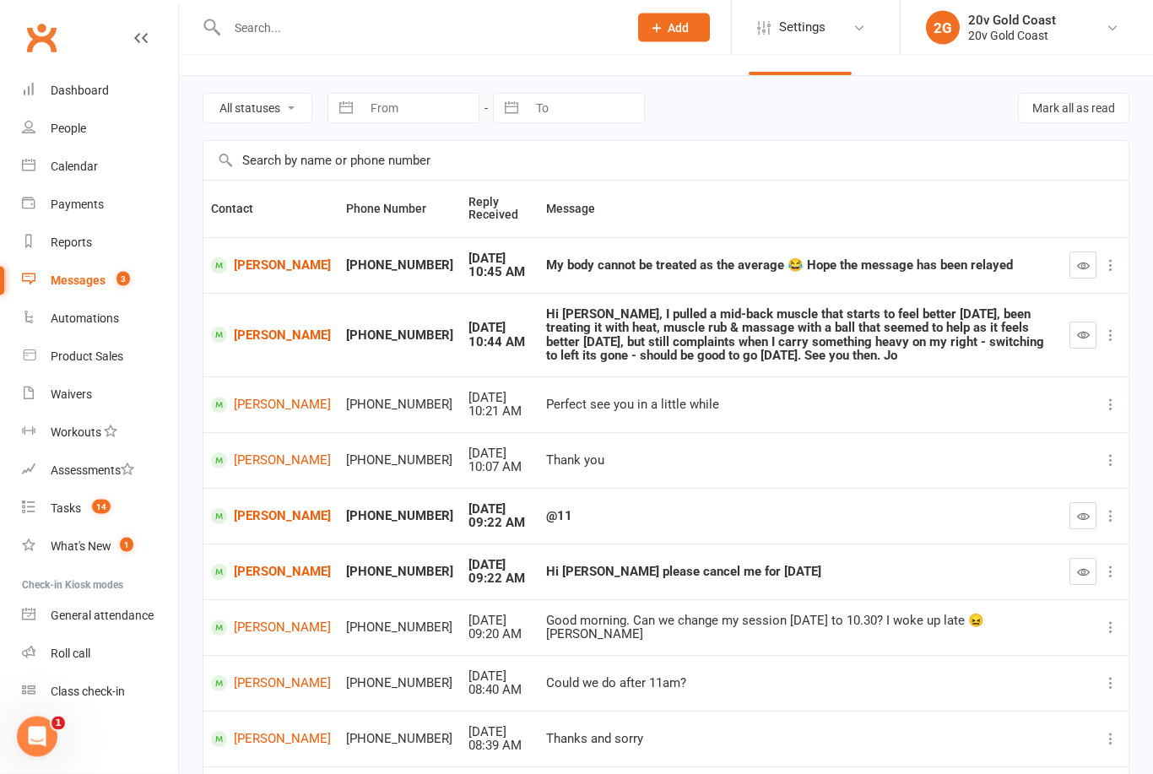
scroll to position [39, 0]
click at [267, 731] on link "James Burgess" at bounding box center [271, 739] width 120 height 16
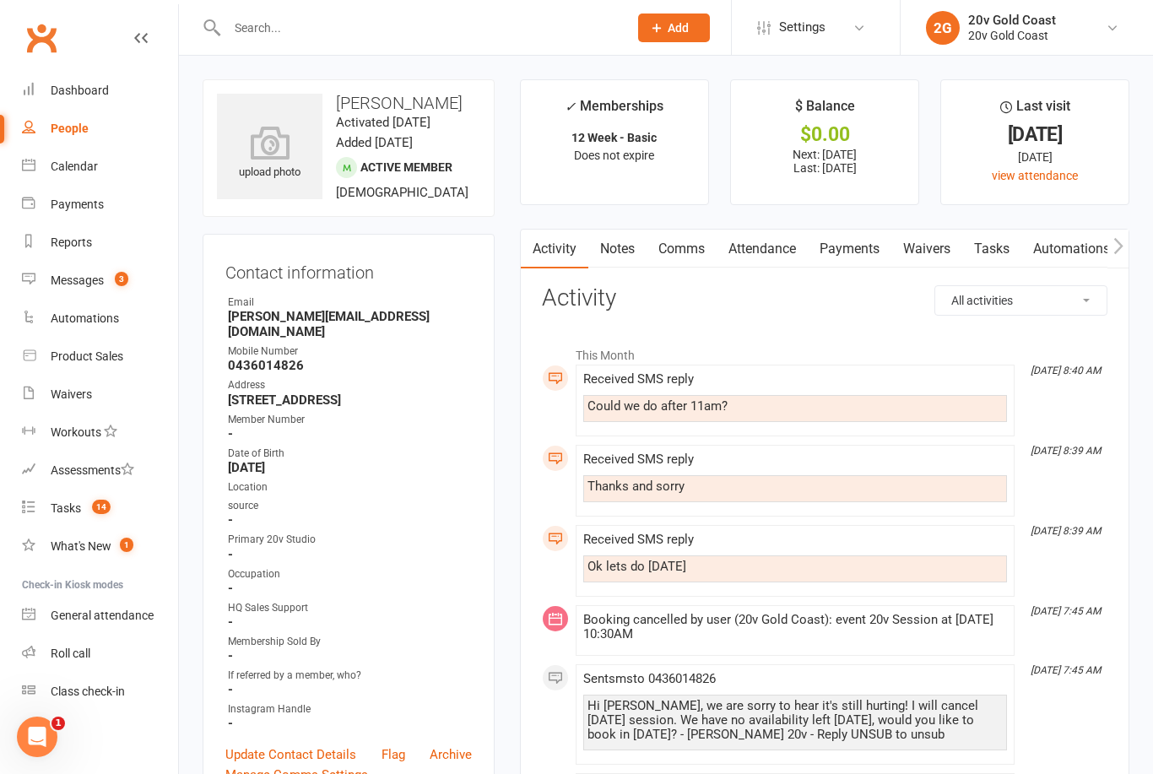
click at [685, 253] on link "Comms" at bounding box center [682, 249] width 70 height 39
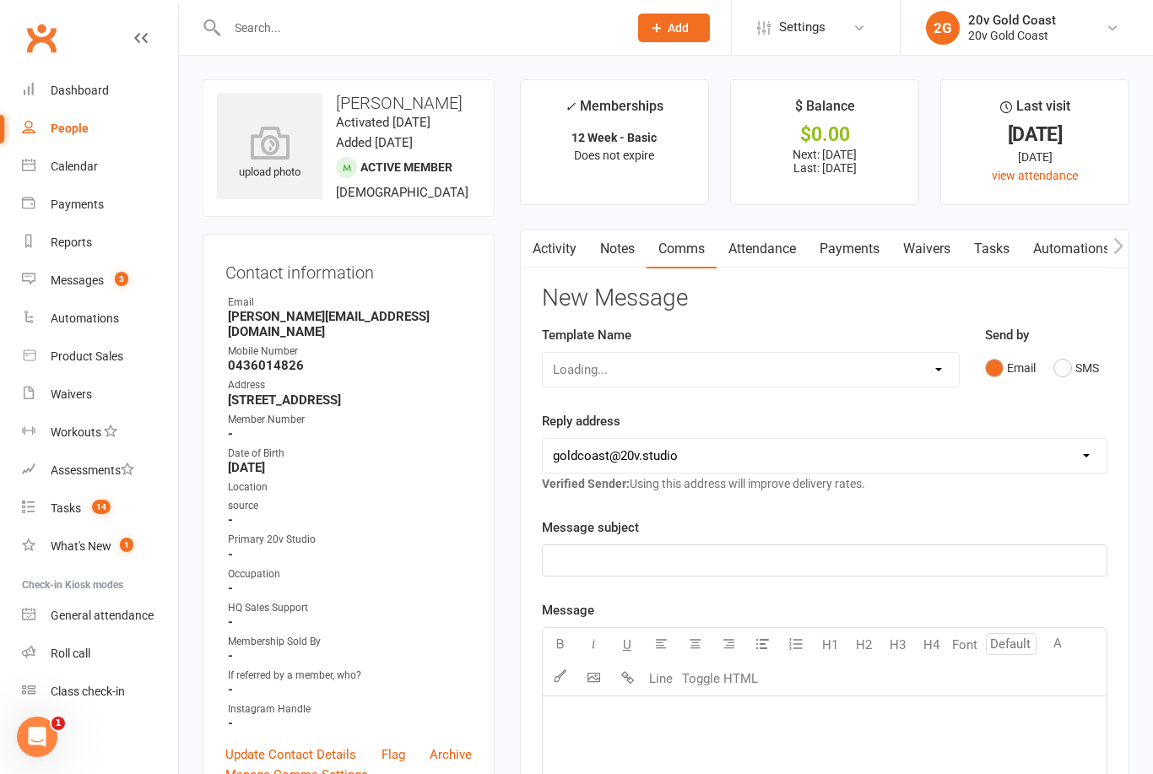
scroll to position [54, 0]
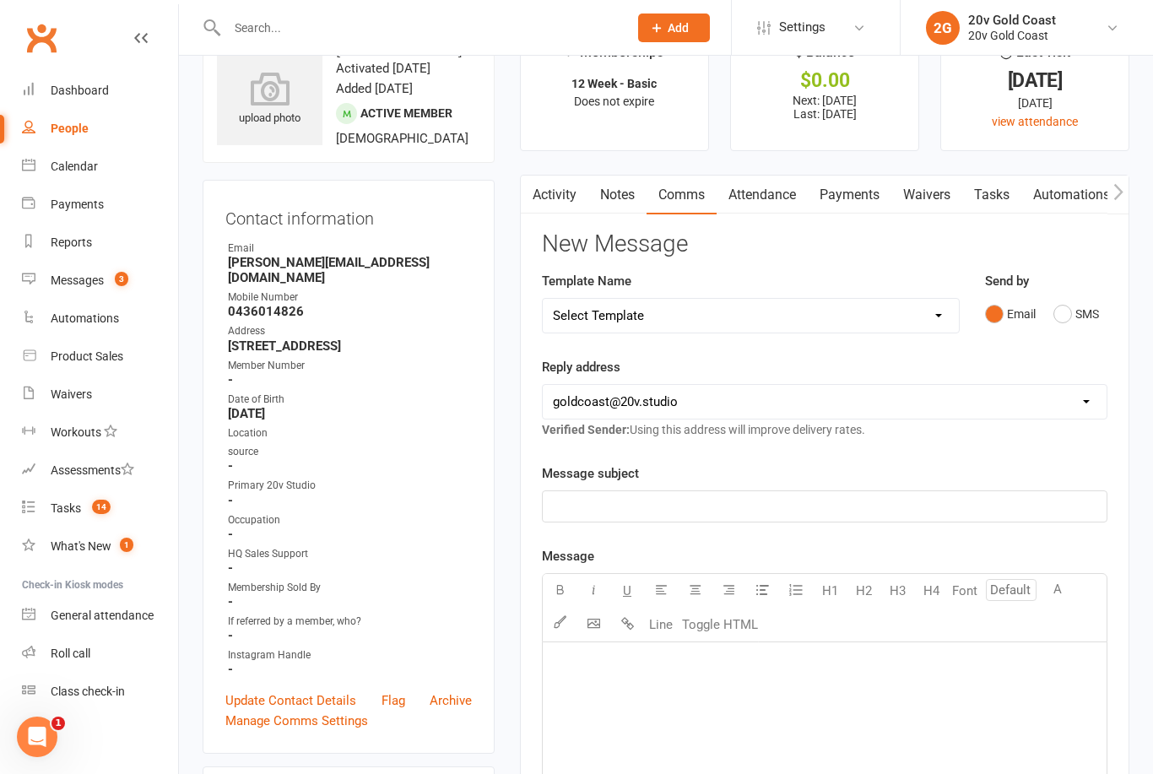
click at [1062, 323] on button "SMS" at bounding box center [1077, 314] width 46 height 32
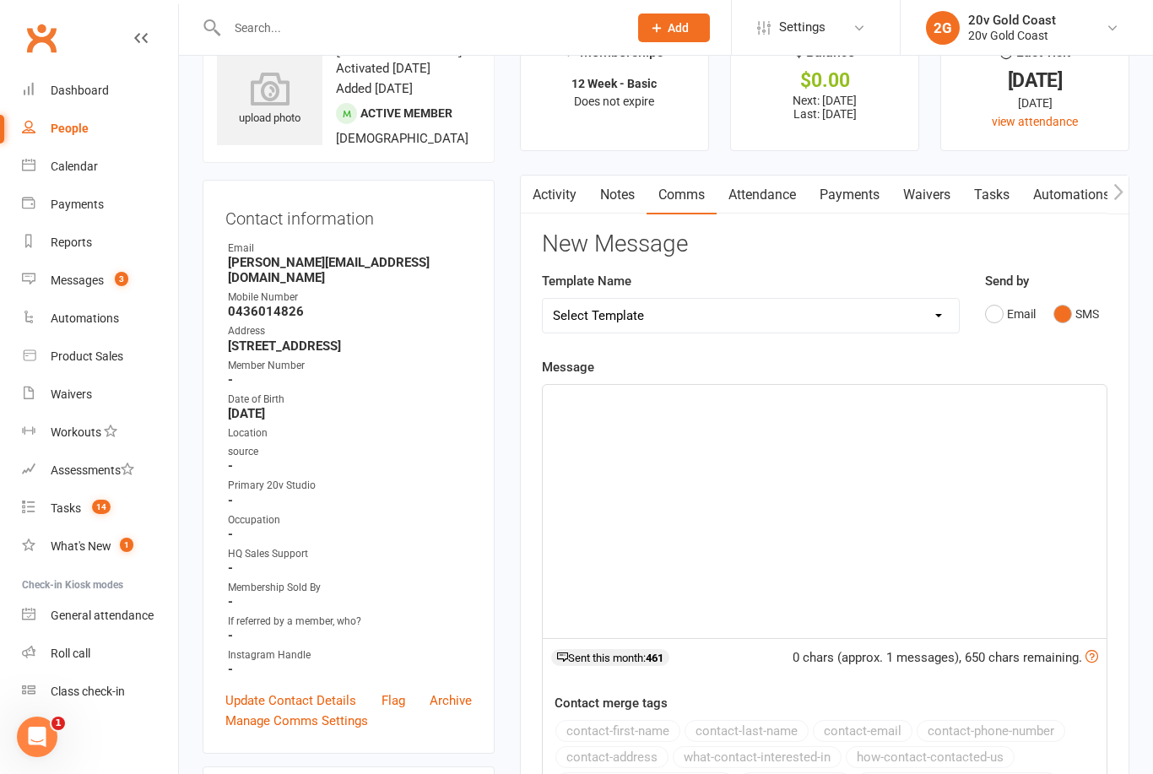
click at [878, 493] on div "﻿" at bounding box center [825, 511] width 564 height 253
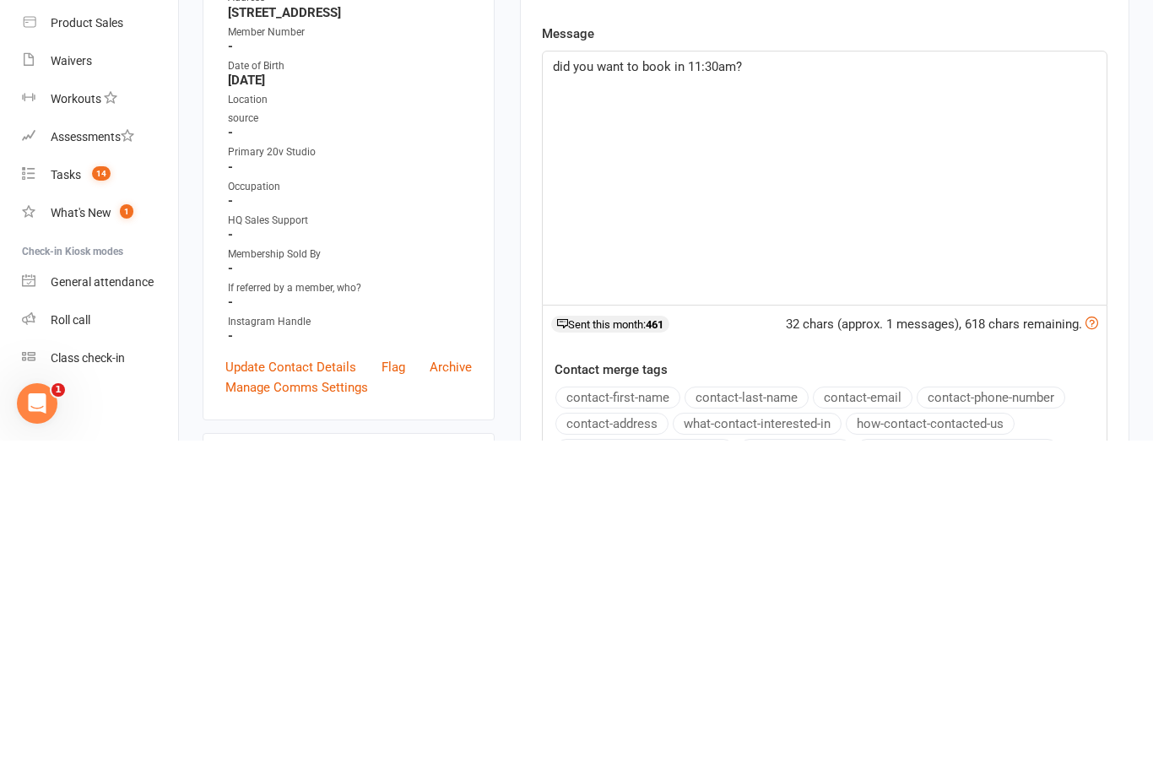
click at [561, 393] on span "did you want to book in 11:30am?" at bounding box center [647, 400] width 189 height 15
click at [565, 393] on span "did you want to book in 11:30am?" at bounding box center [647, 400] width 189 height 15
click at [802, 390] on p "Did you want to book in 11:30am?" at bounding box center [825, 400] width 544 height 20
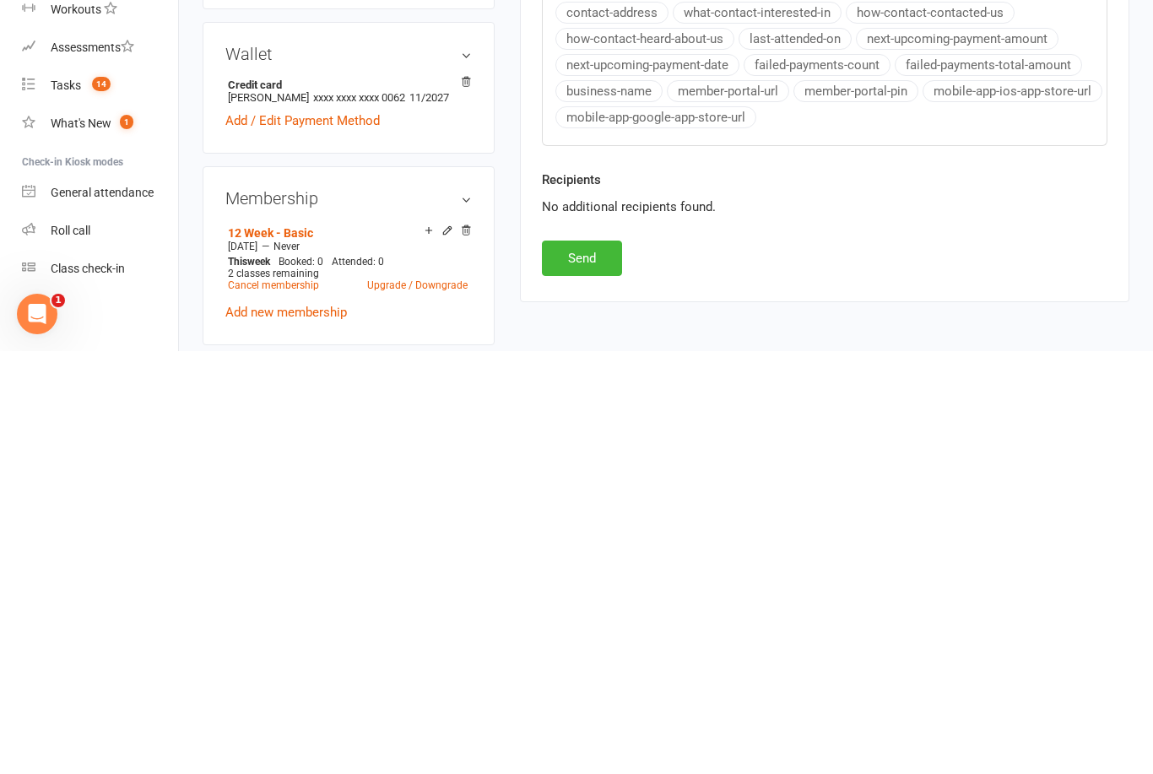
click at [604, 664] on button "Send" at bounding box center [582, 681] width 80 height 35
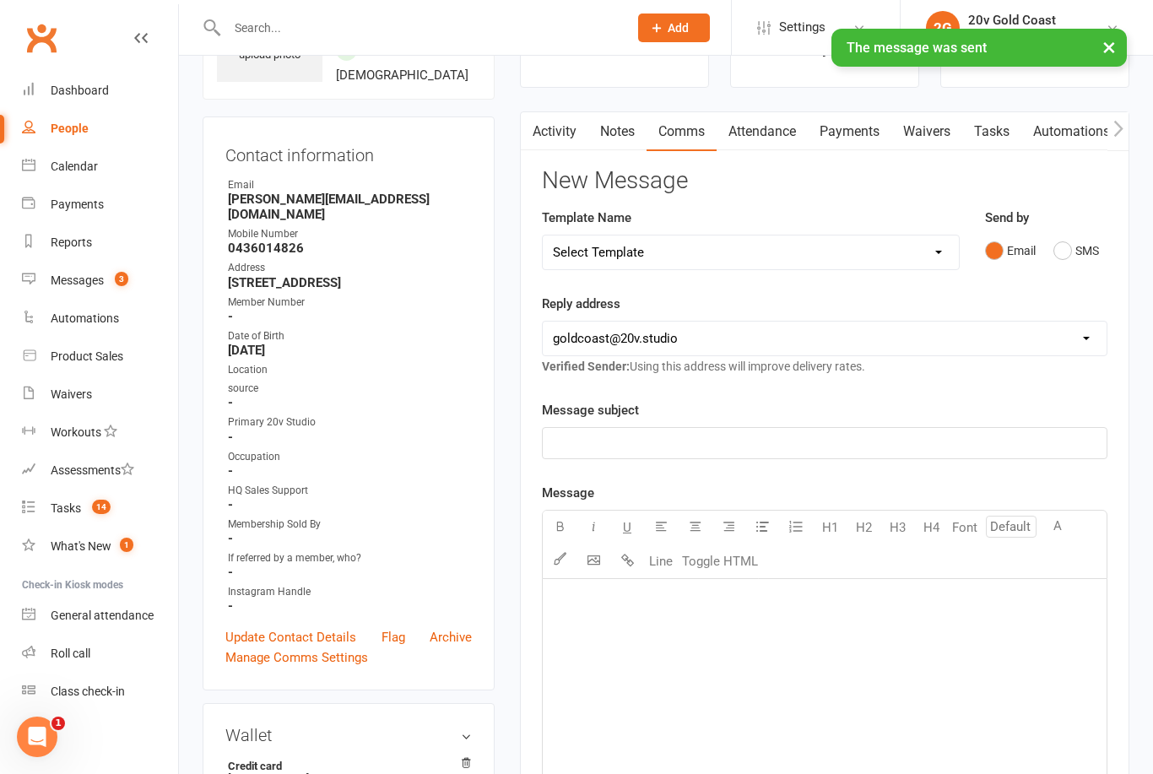
scroll to position [116, 0]
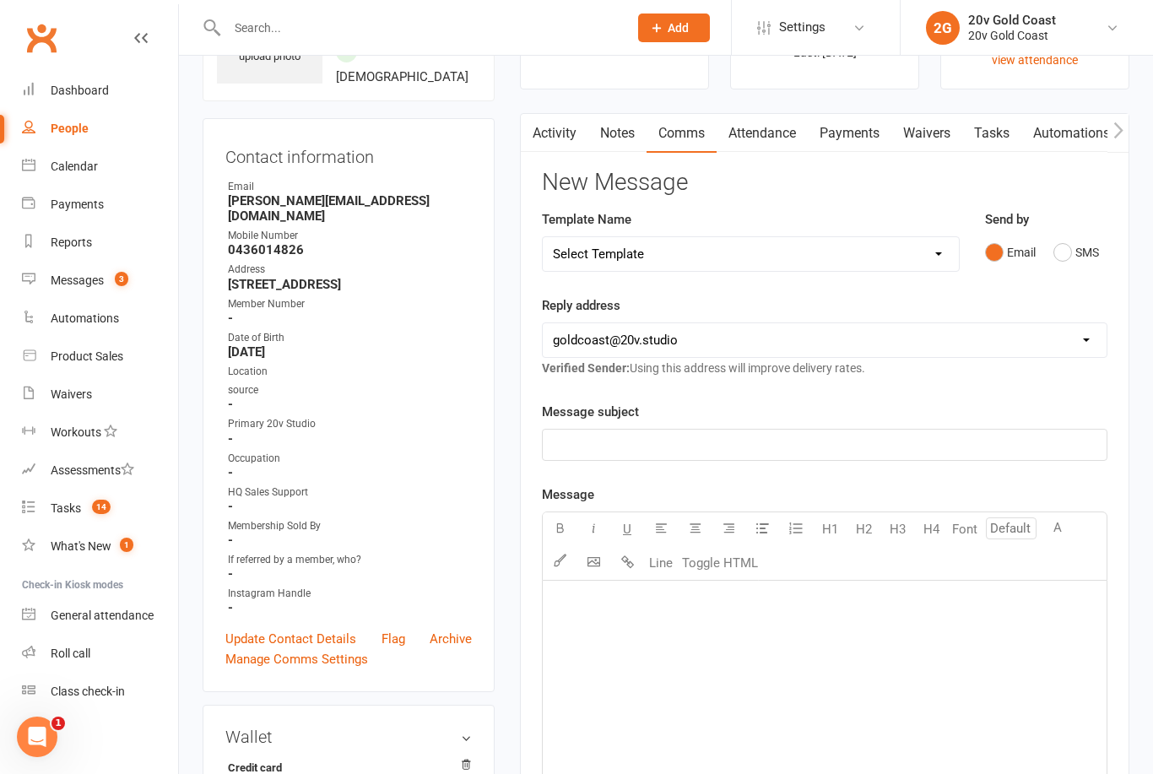
click at [88, 290] on link "Messages 3" at bounding box center [100, 281] width 156 height 38
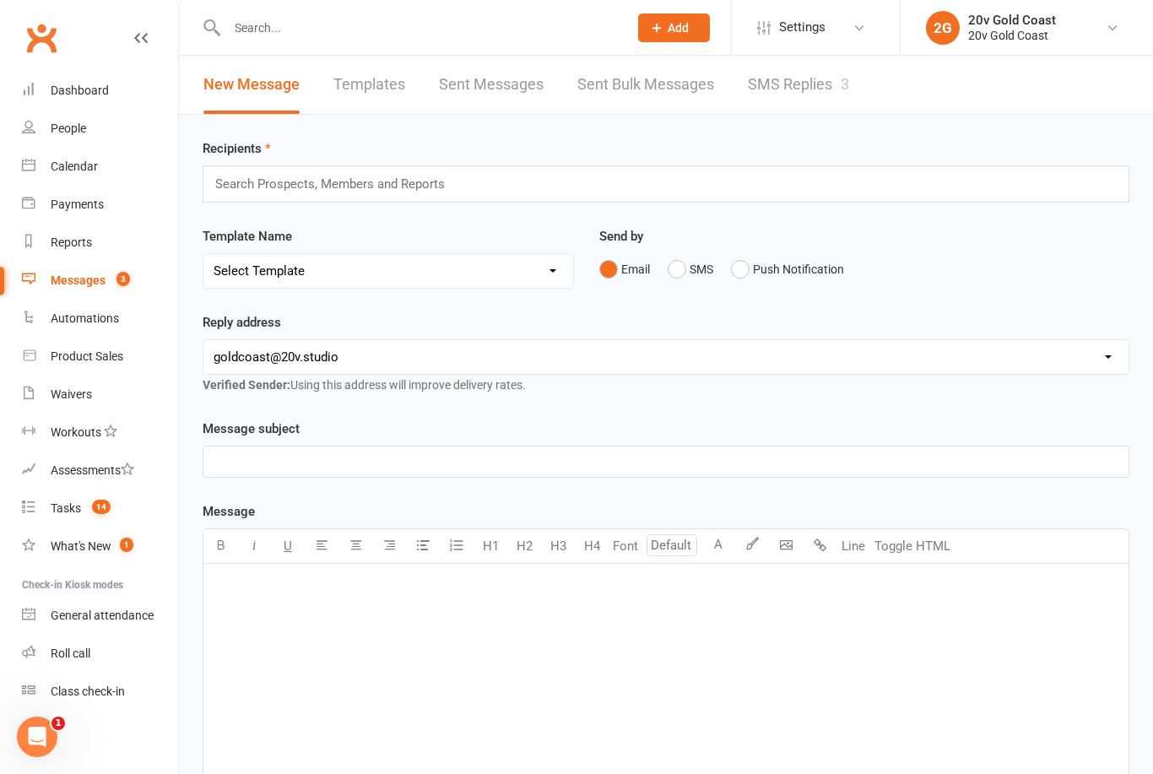
click at [836, 91] on link "SMS Replies 3" at bounding box center [798, 85] width 101 height 58
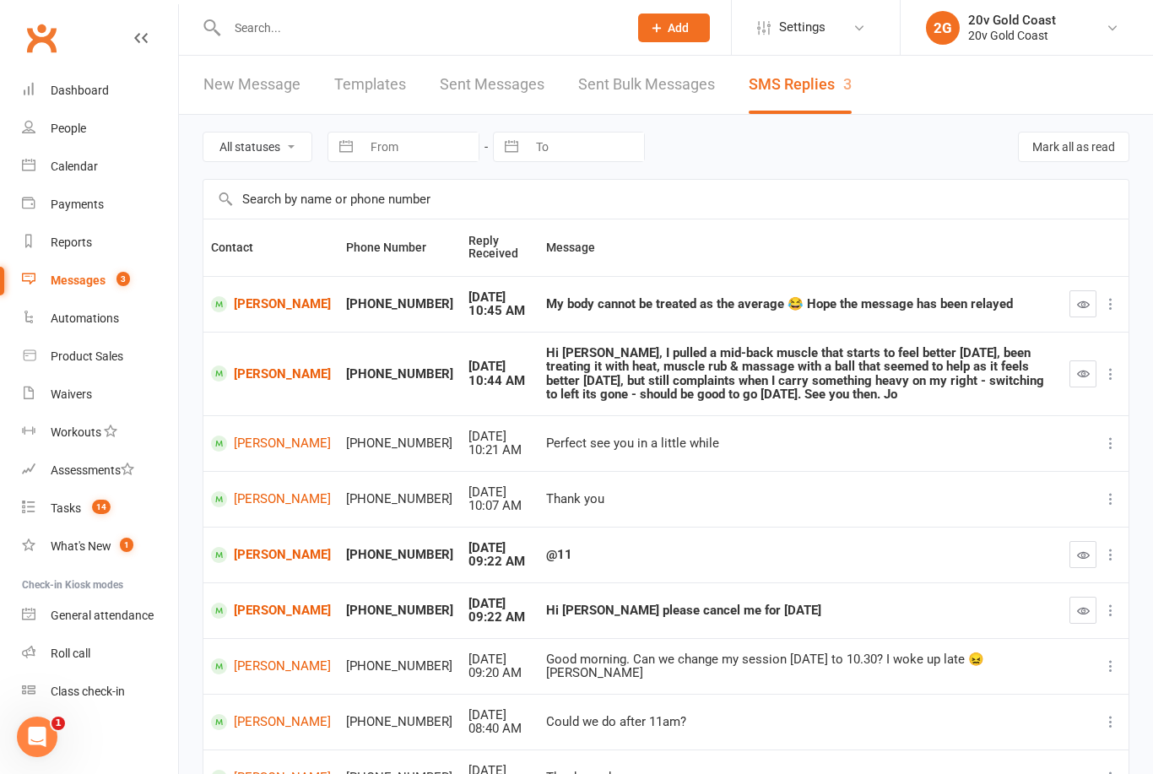
scroll to position [1, 0]
click at [1075, 603] on button "button" at bounding box center [1083, 609] width 27 height 27
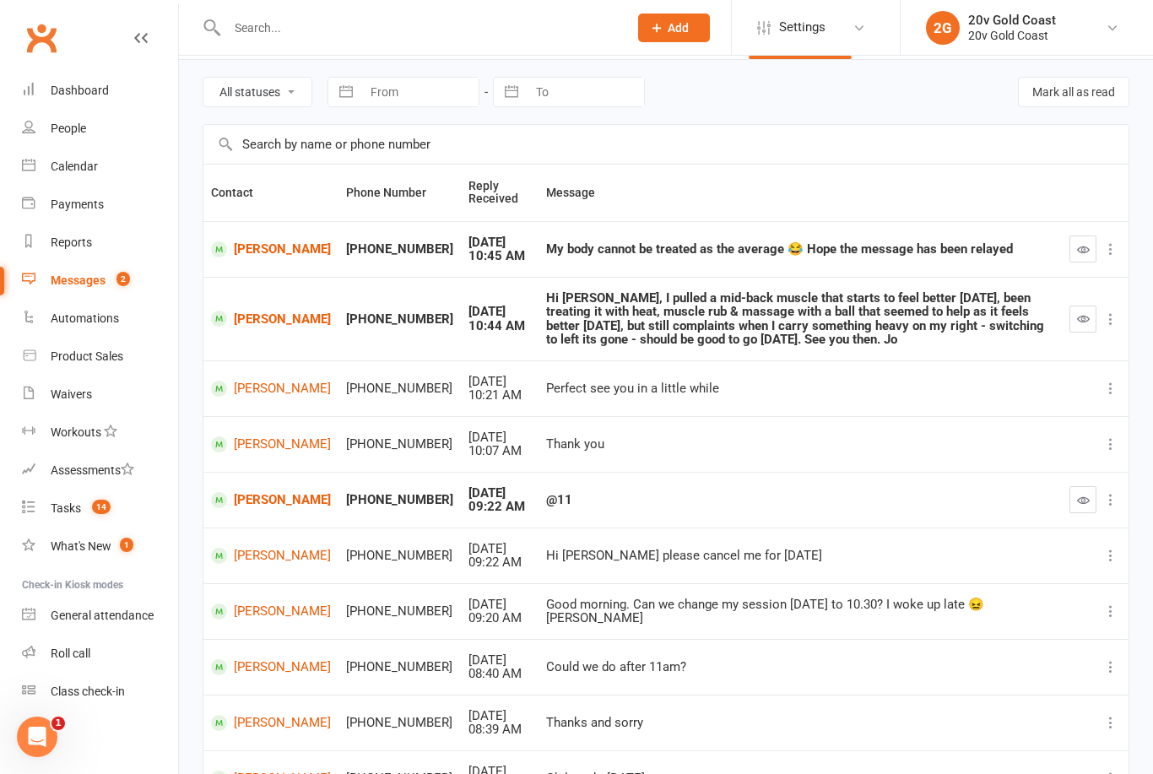
click at [1077, 497] on icon "button" at bounding box center [1083, 500] width 13 height 13
click at [257, 496] on link "Emily Duncan" at bounding box center [271, 500] width 120 height 16
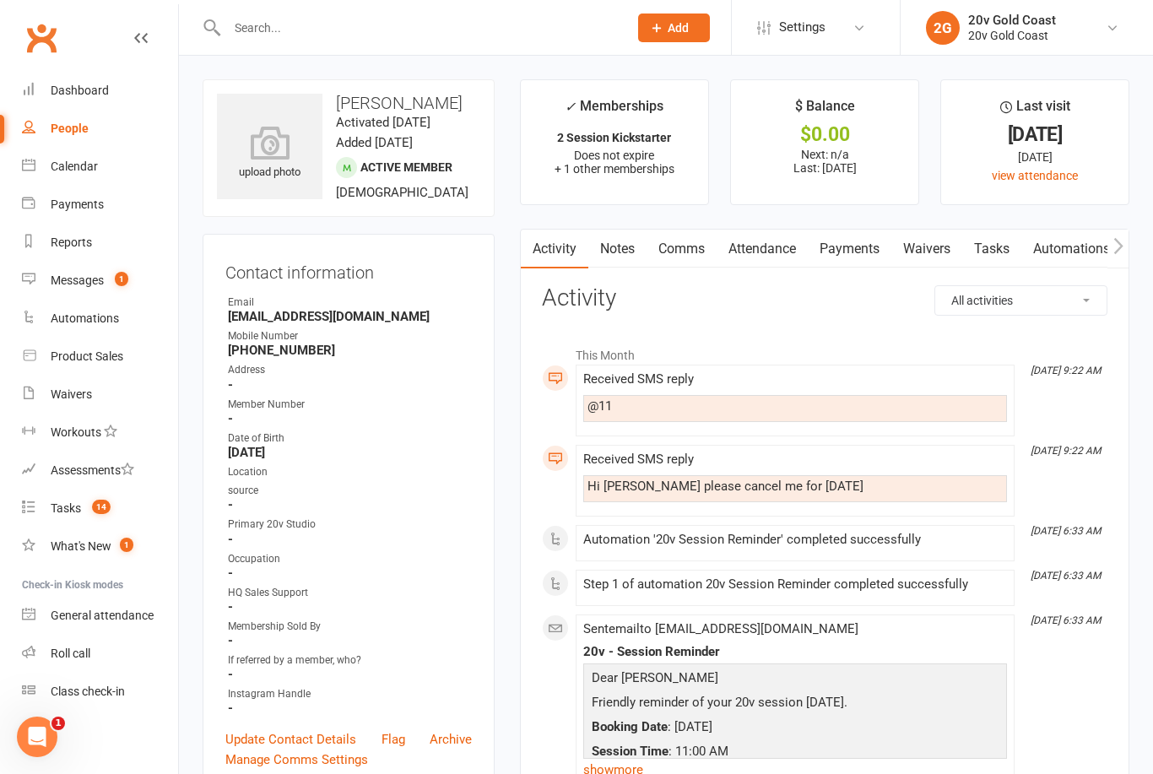
click at [688, 235] on link "Comms" at bounding box center [682, 249] width 70 height 39
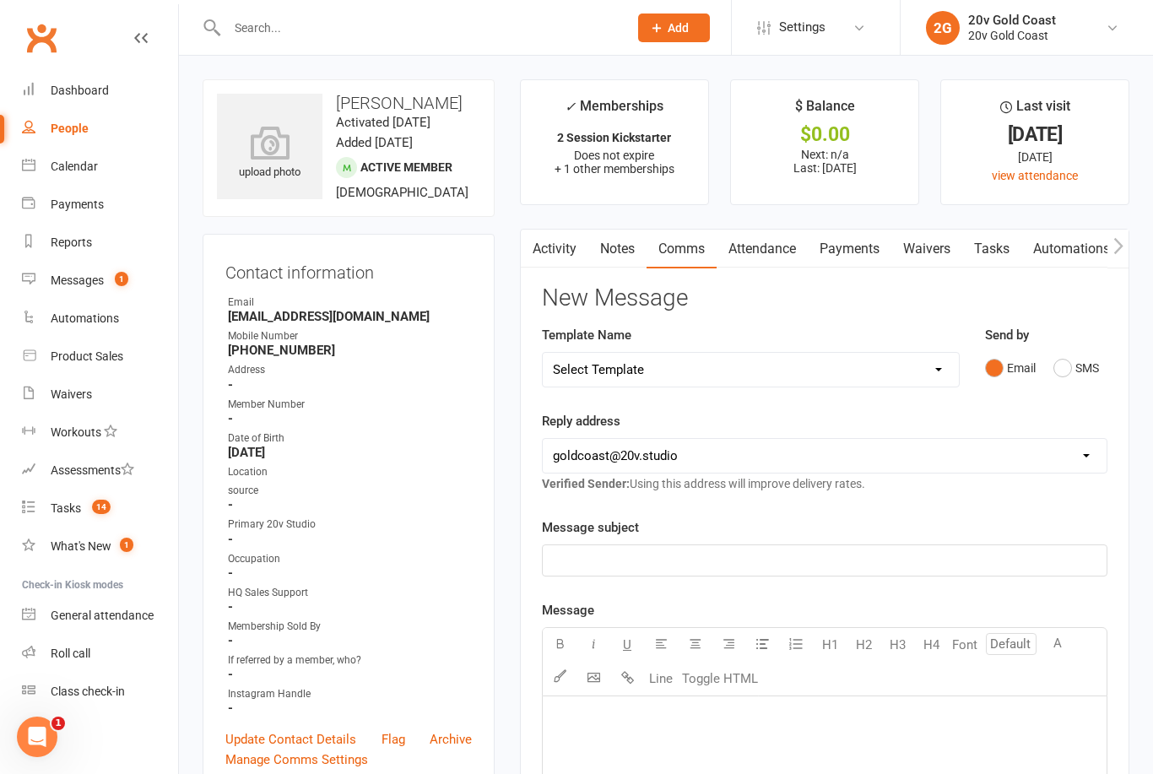
click at [1054, 371] on button "SMS" at bounding box center [1077, 368] width 46 height 32
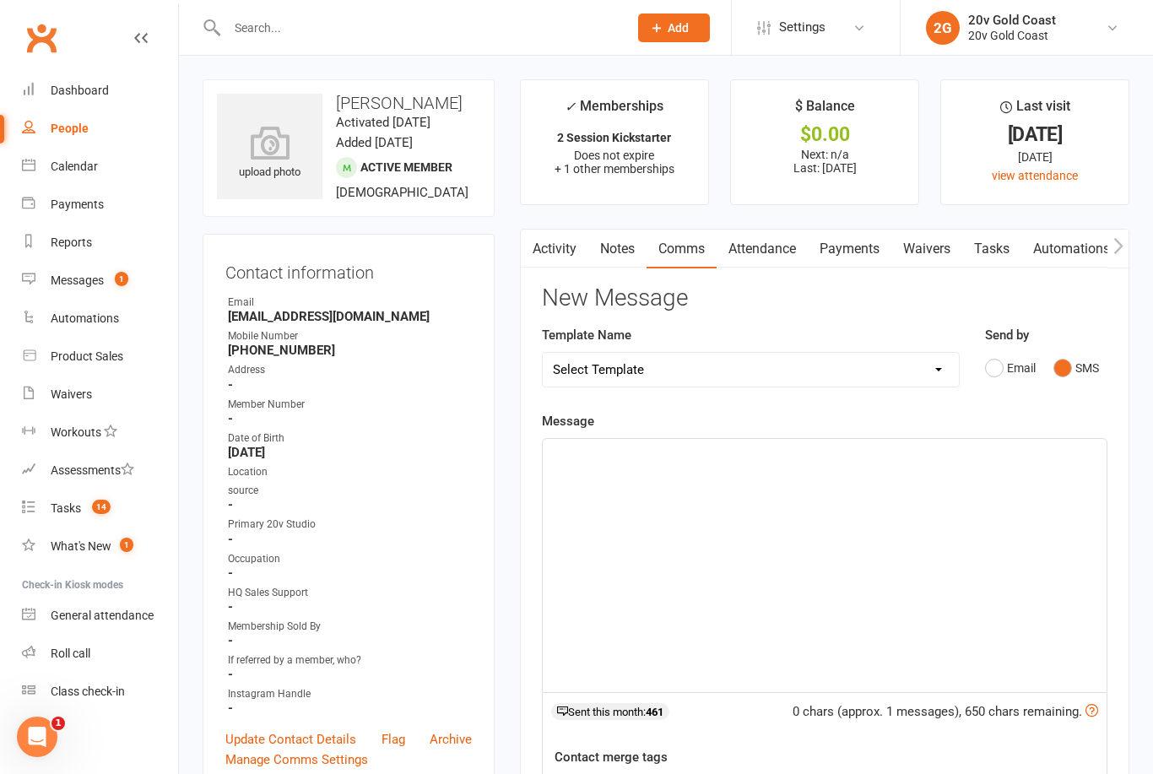
click at [937, 558] on div "﻿" at bounding box center [825, 565] width 564 height 253
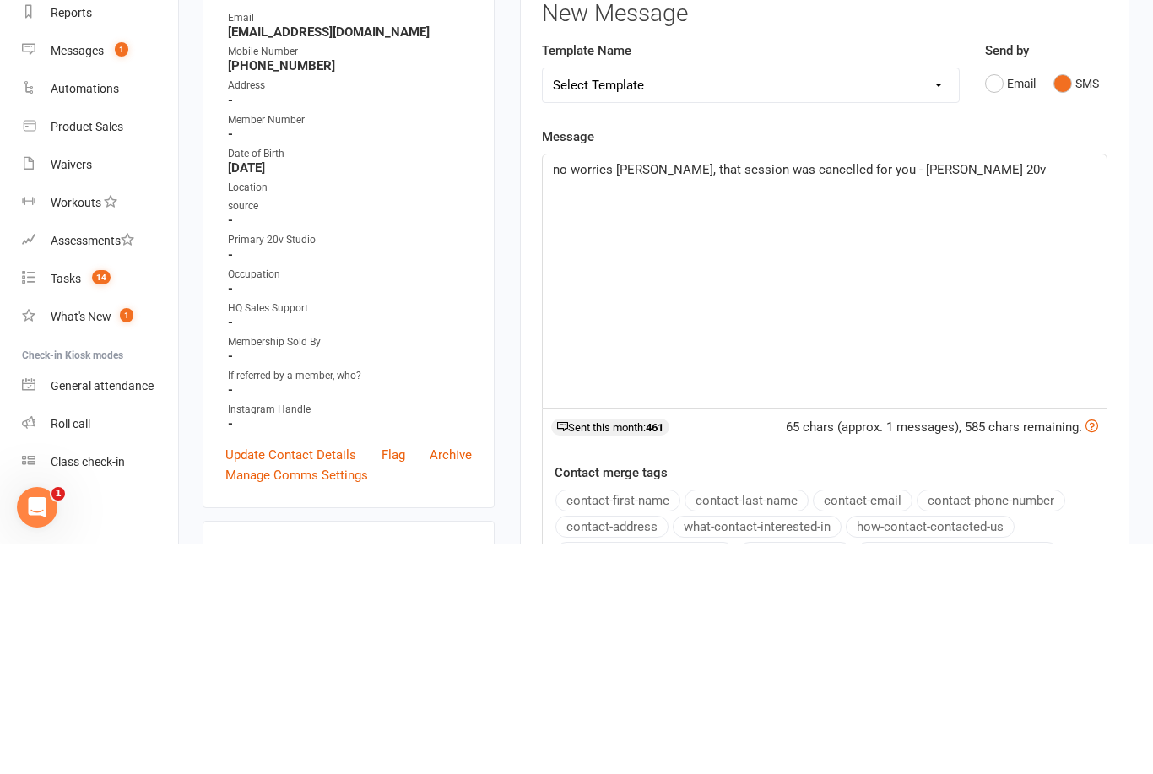
click at [556, 392] on span "no worries Emily, that session was cancelled for you - Nadine 20v" at bounding box center [799, 399] width 493 height 15
click at [557, 392] on span "no worries Emily, that session was cancelled for you - Nadine 20v" at bounding box center [799, 399] width 493 height 15
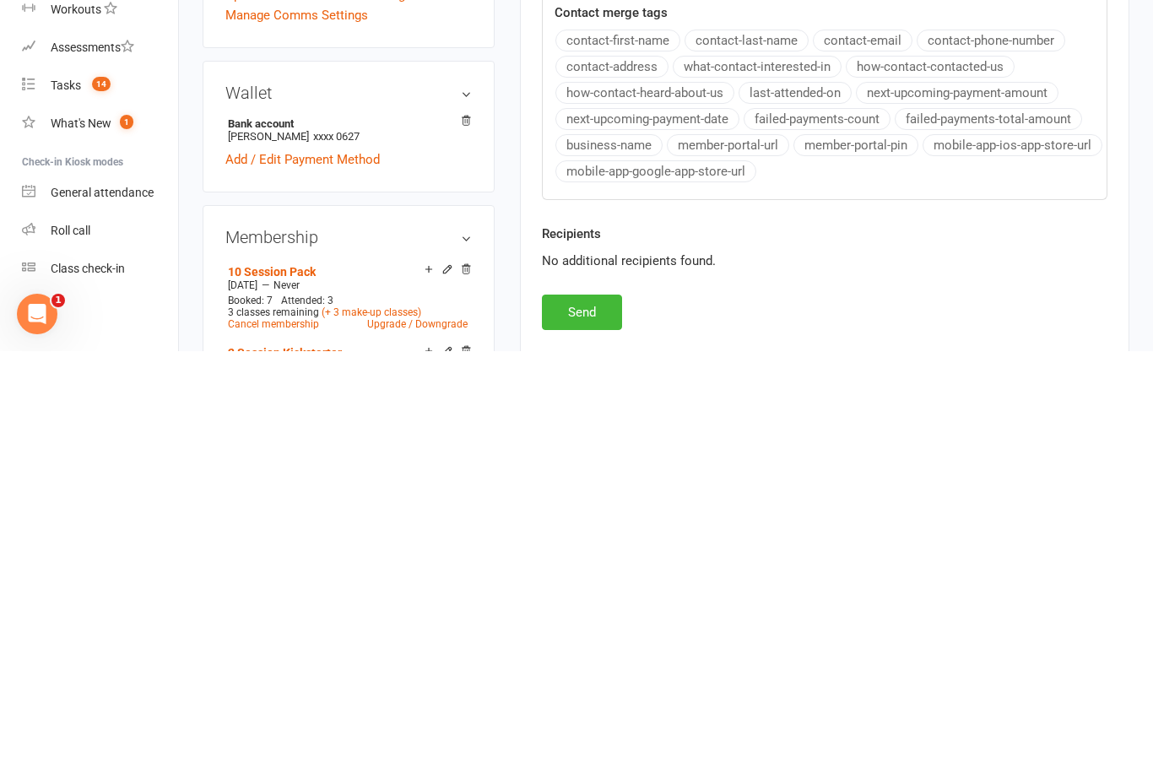
click at [589, 718] on button "Send" at bounding box center [582, 735] width 80 height 35
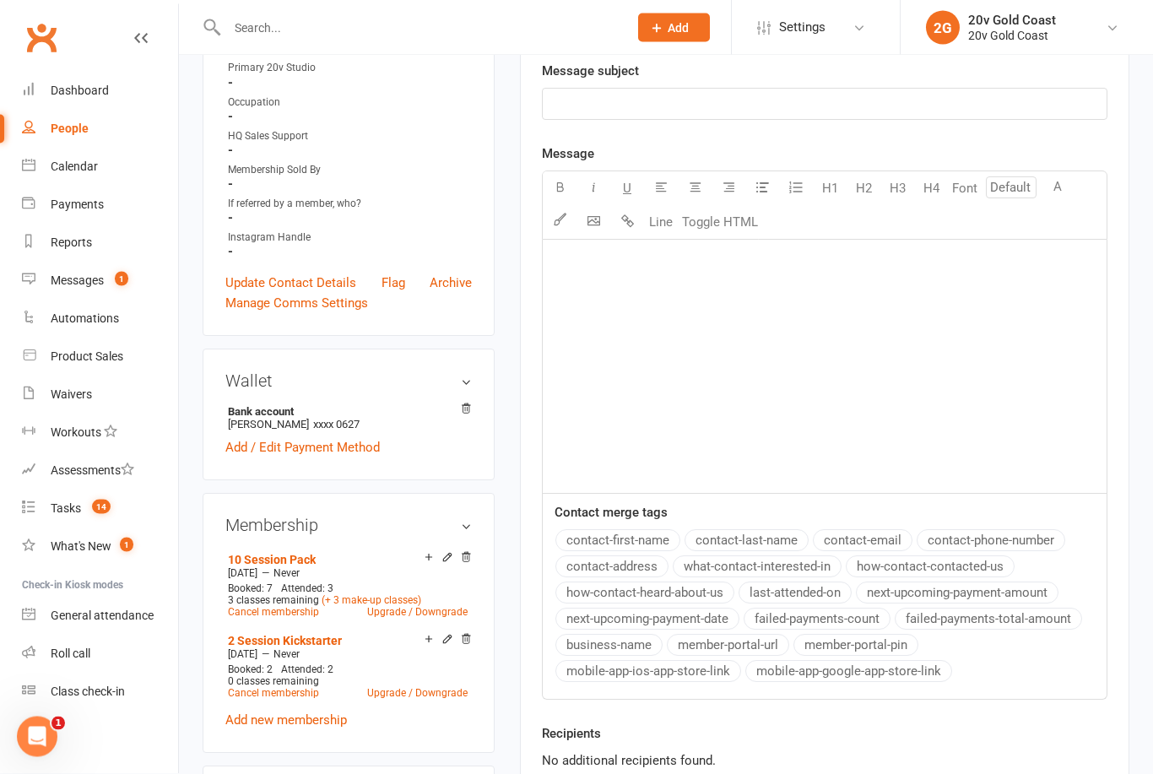
click at [92, 265] on link "Messages 1" at bounding box center [100, 281] width 156 height 38
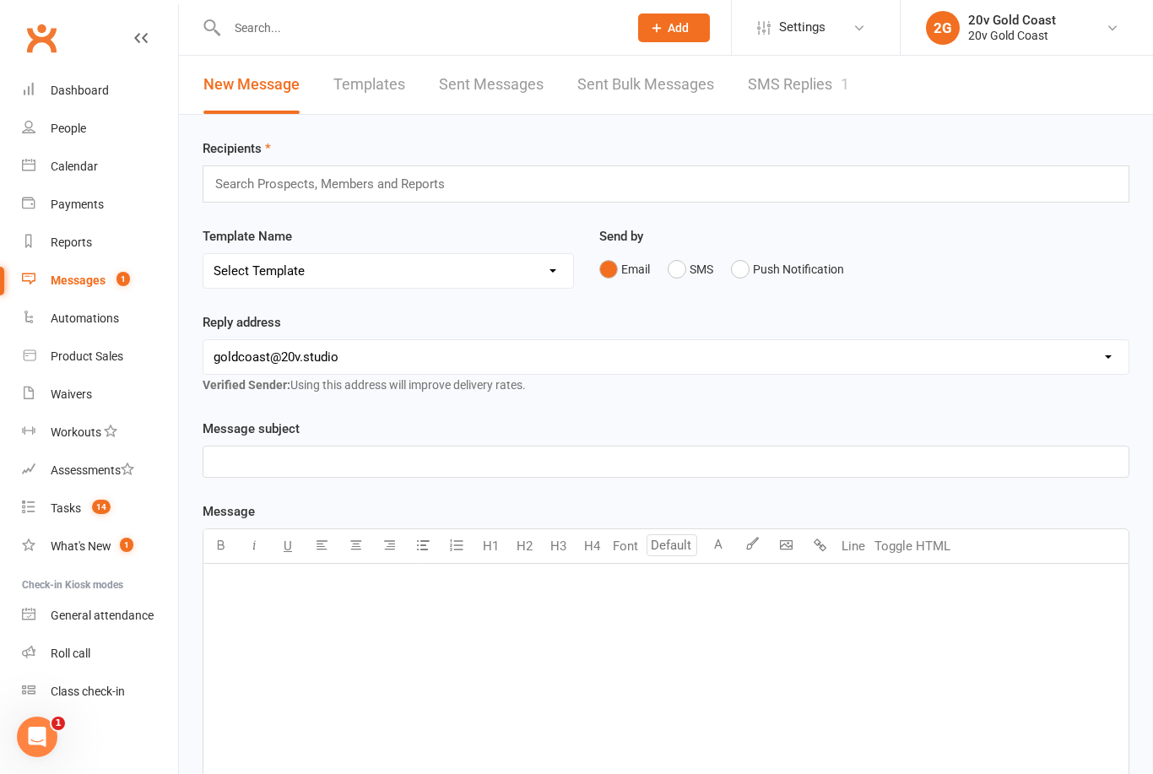
click at [810, 95] on link "SMS Replies 1" at bounding box center [798, 85] width 101 height 58
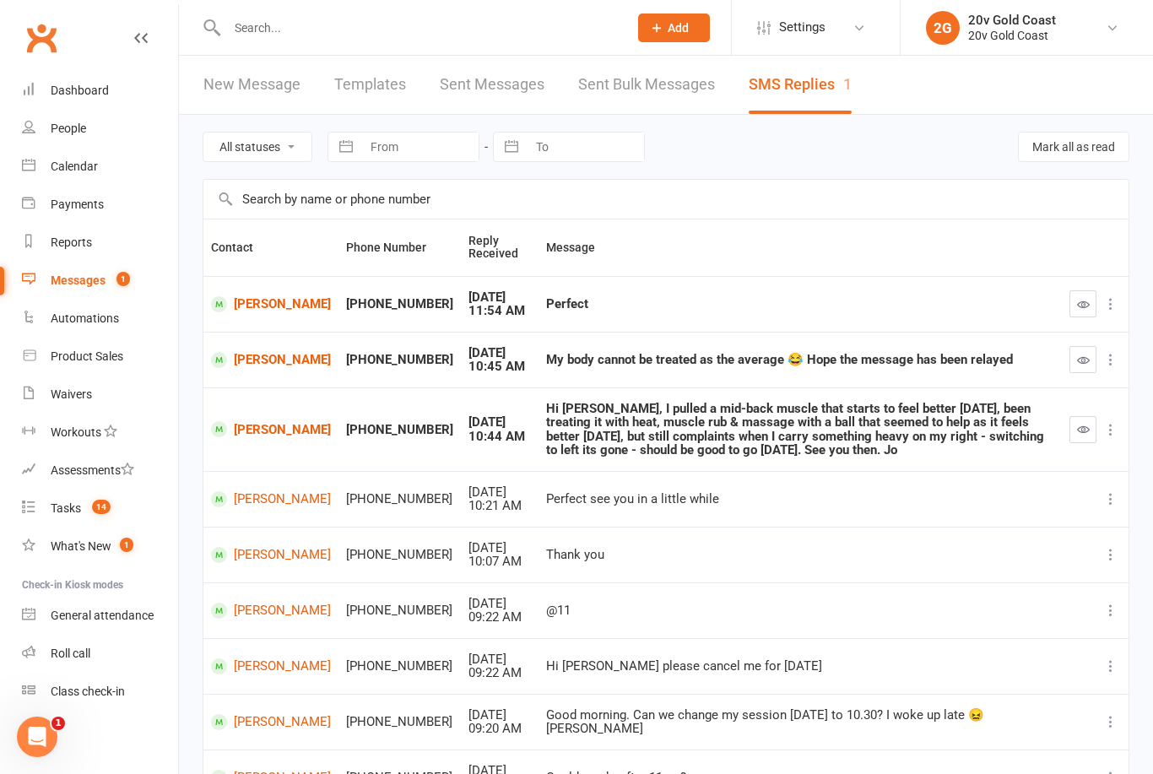
click at [1077, 423] on icon "button" at bounding box center [1083, 429] width 13 height 13
click at [1076, 311] on button "button" at bounding box center [1083, 303] width 27 height 27
click at [87, 171] on div "Calendar" at bounding box center [74, 167] width 47 height 14
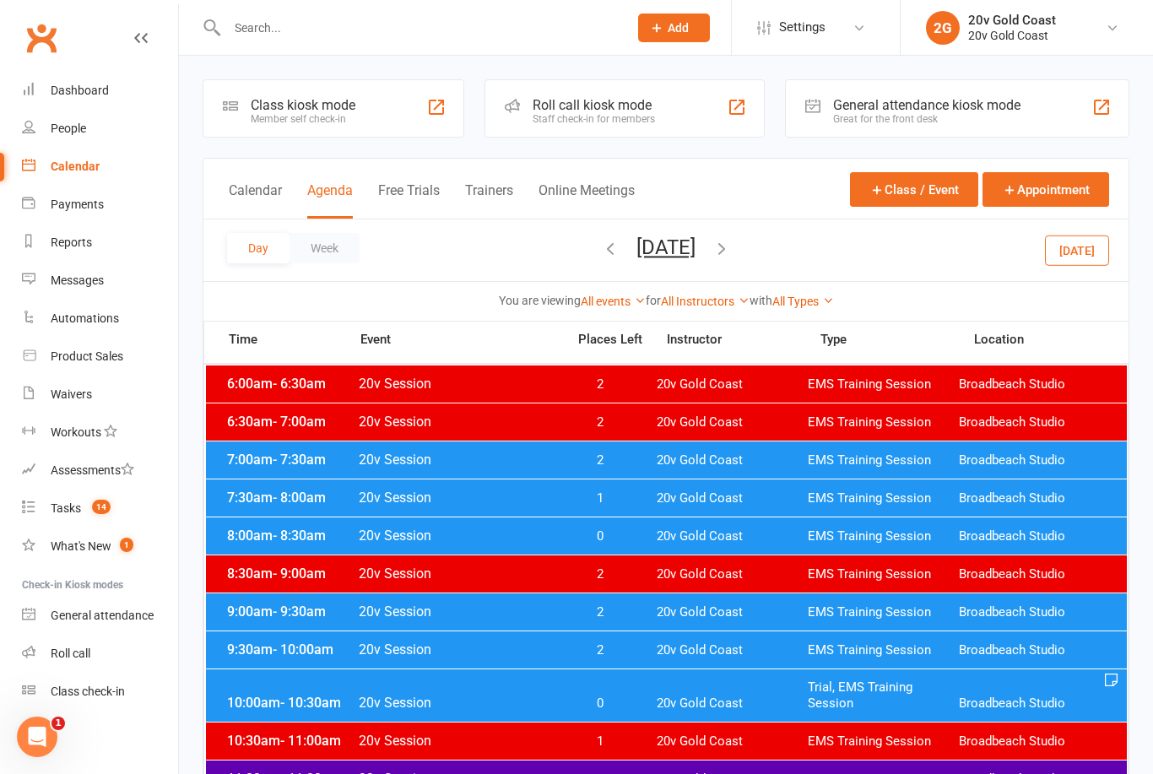
click at [691, 252] on button "Monday, Sep 15, 2025" at bounding box center [666, 248] width 59 height 24
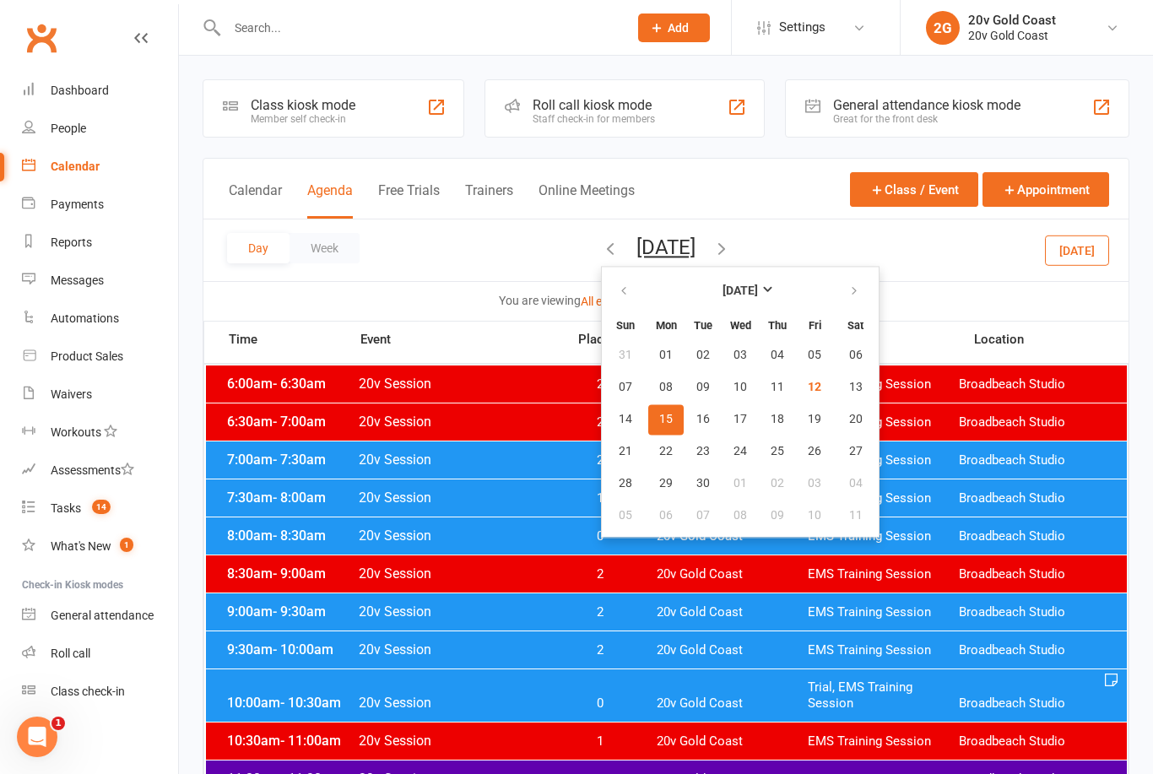
click at [659, 421] on span "15" at bounding box center [666, 420] width 14 height 14
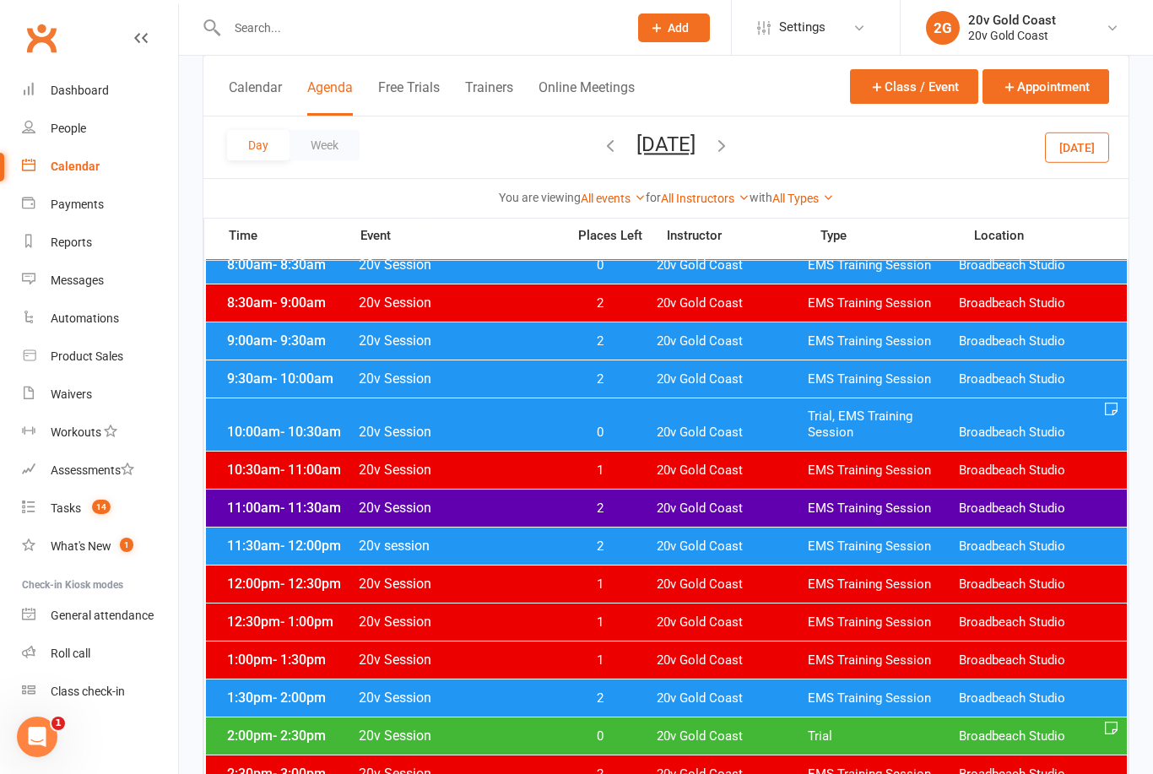
scroll to position [269, 0]
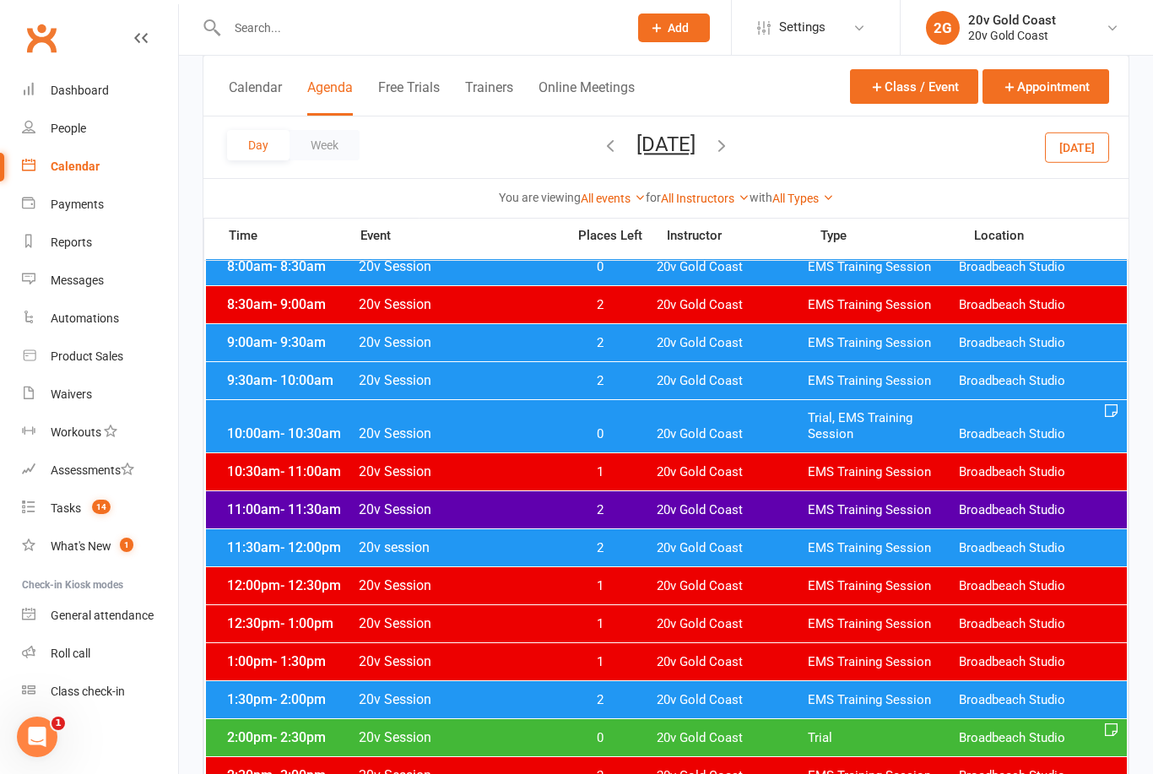
click at [684, 545] on span "20v Gold Coast" at bounding box center [732, 548] width 151 height 16
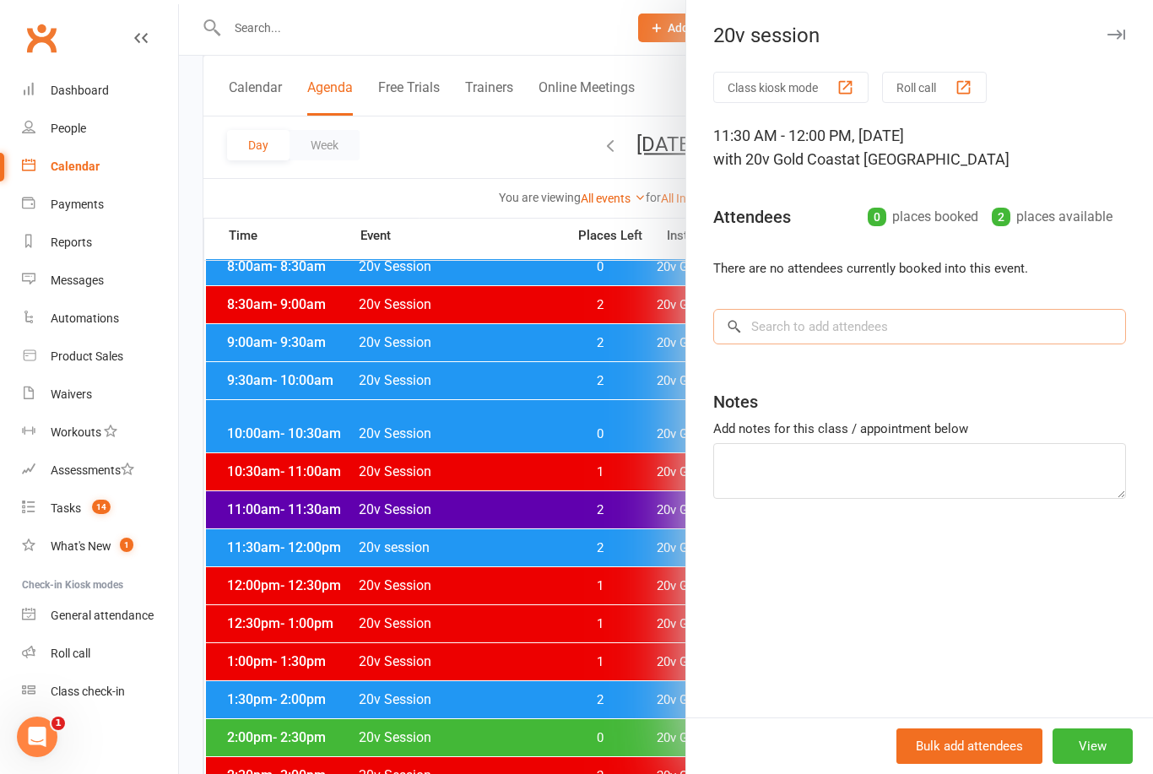
click at [908, 328] on input "search" at bounding box center [919, 326] width 413 height 35
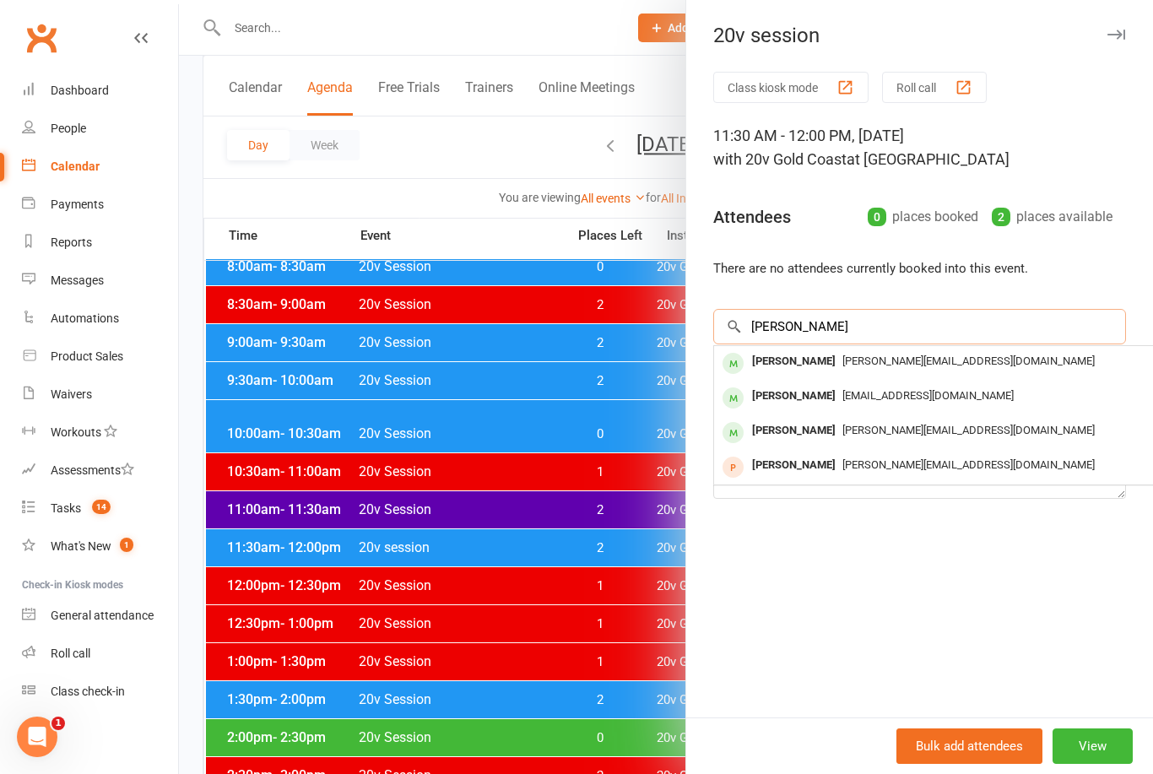
type input "Burgess"
click at [860, 368] on div "james@optioneer.com" at bounding box center [966, 362] width 491 height 24
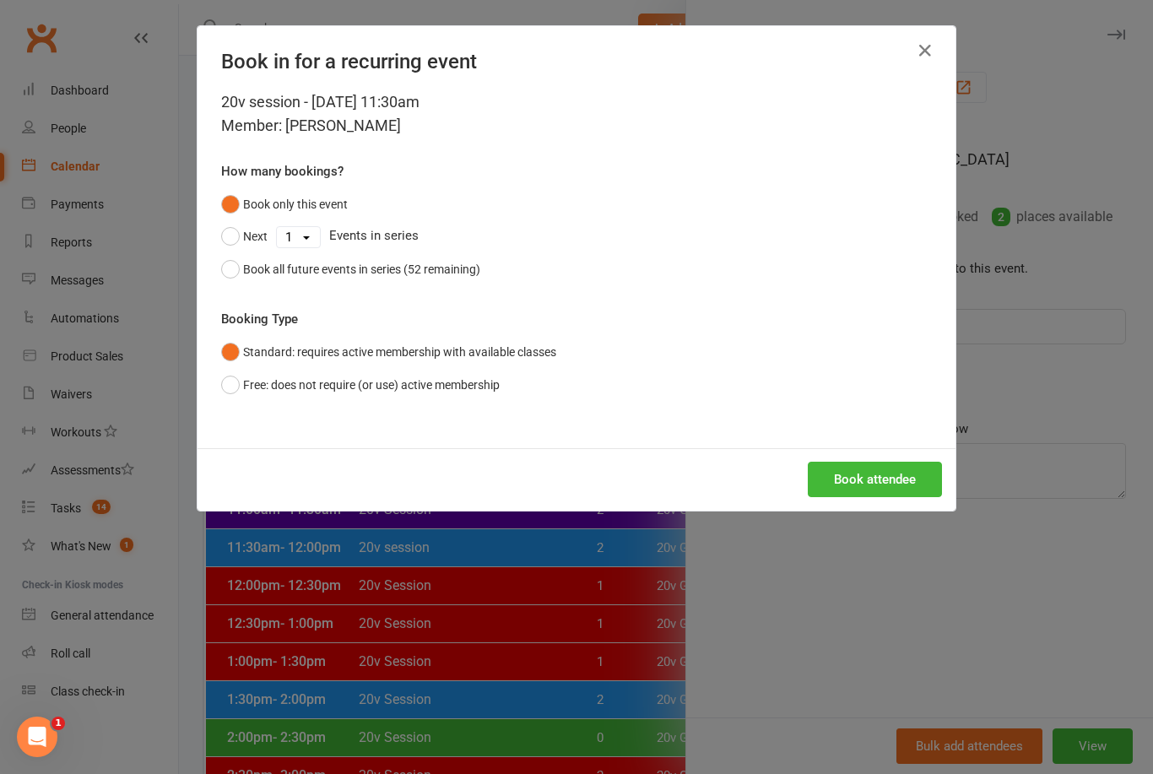
click at [897, 480] on button "Book attendee" at bounding box center [875, 479] width 134 height 35
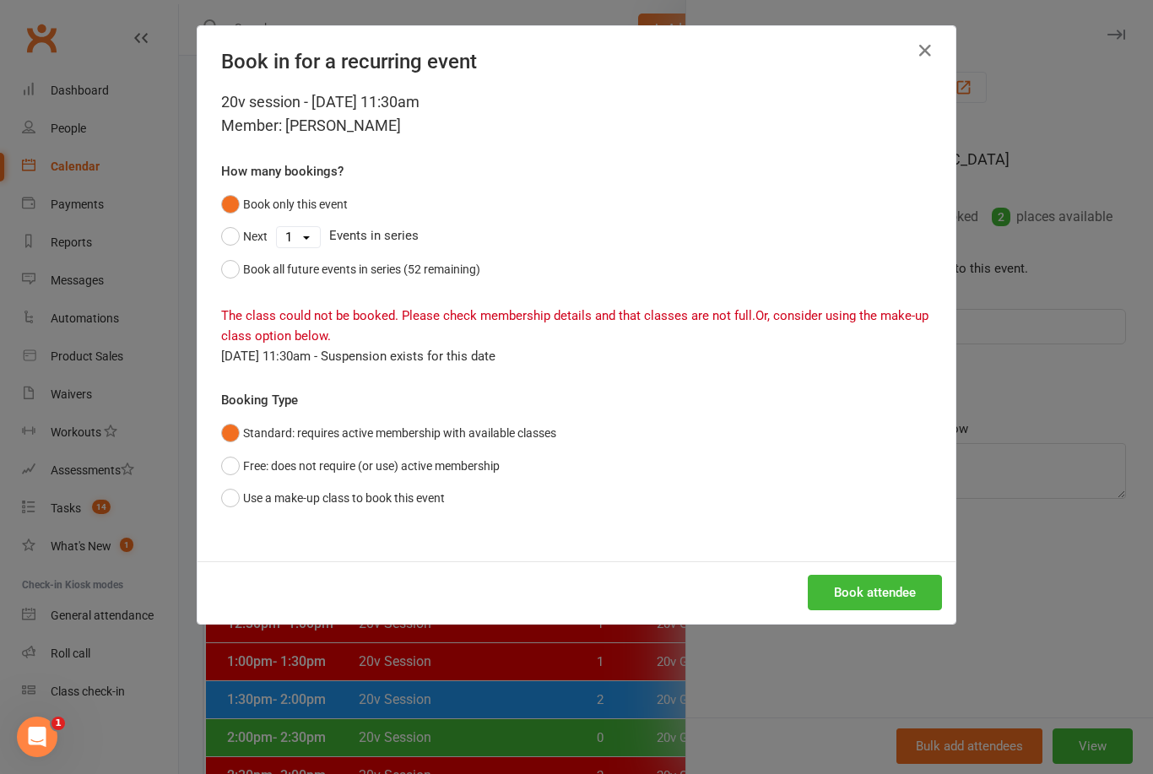
click at [930, 57] on icon "button" at bounding box center [925, 51] width 20 height 20
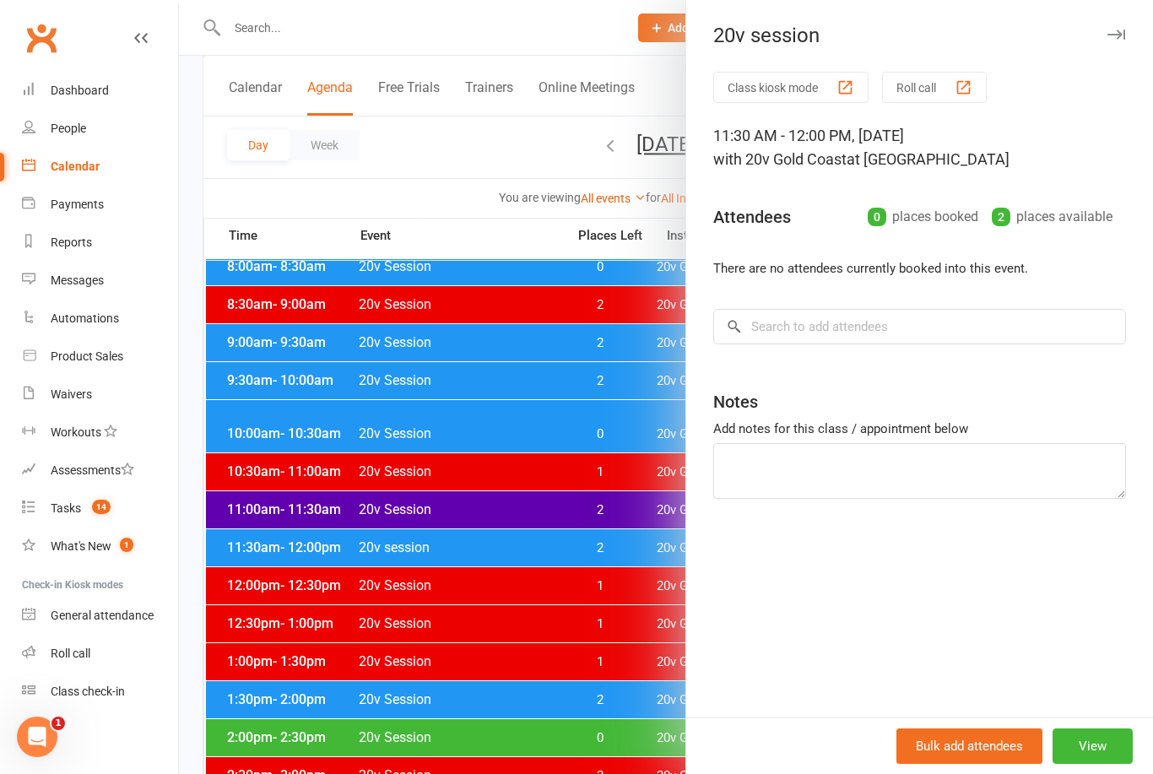
click at [678, 608] on div at bounding box center [666, 387] width 974 height 774
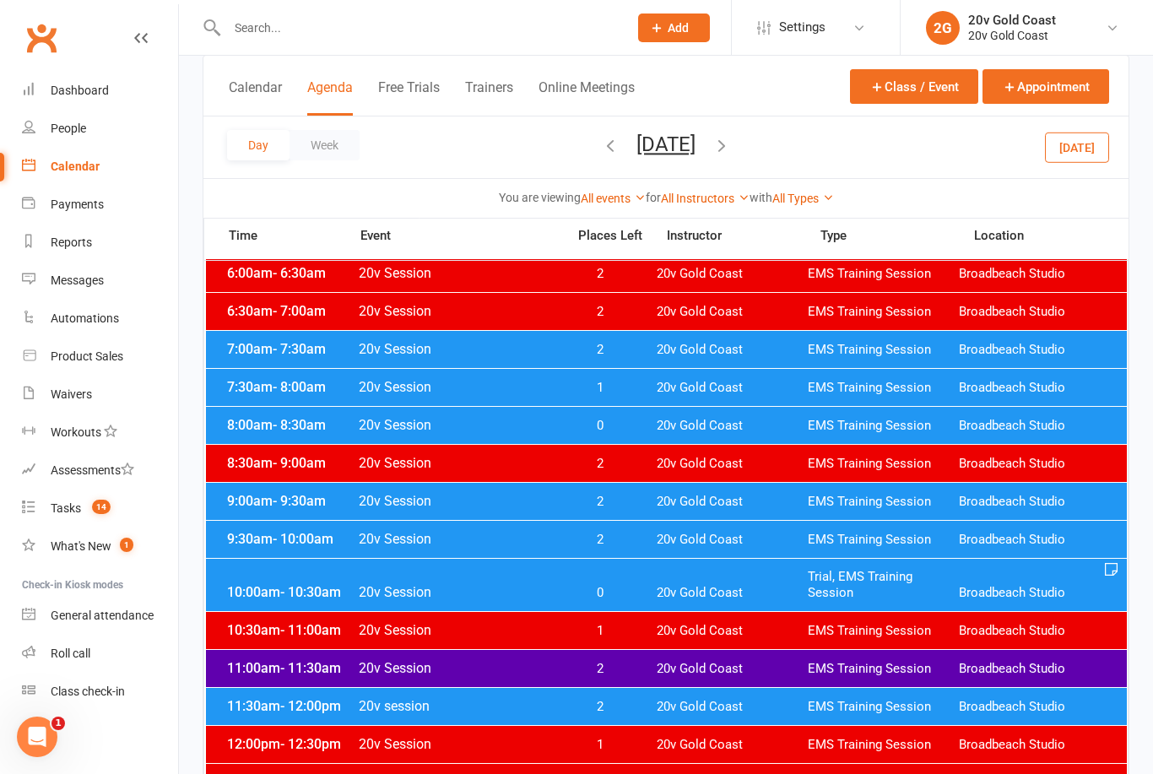
scroll to position [76, 0]
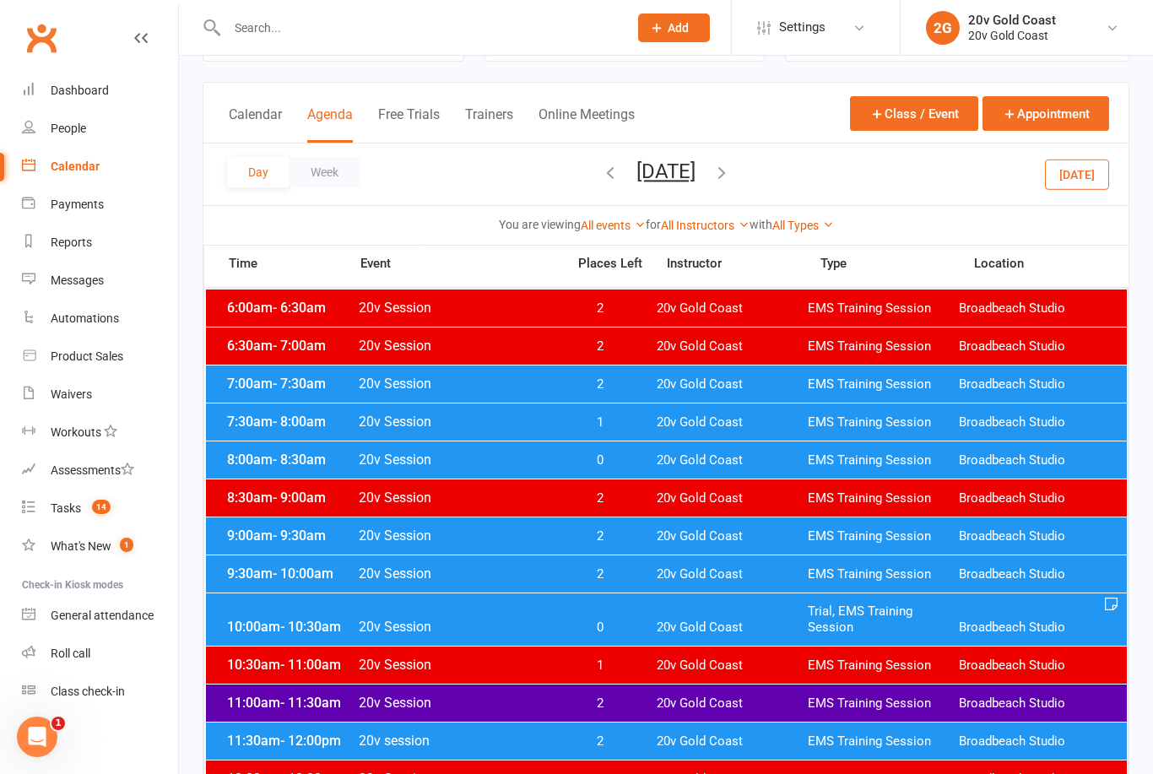
click at [1076, 170] on button "Today" at bounding box center [1077, 174] width 64 height 30
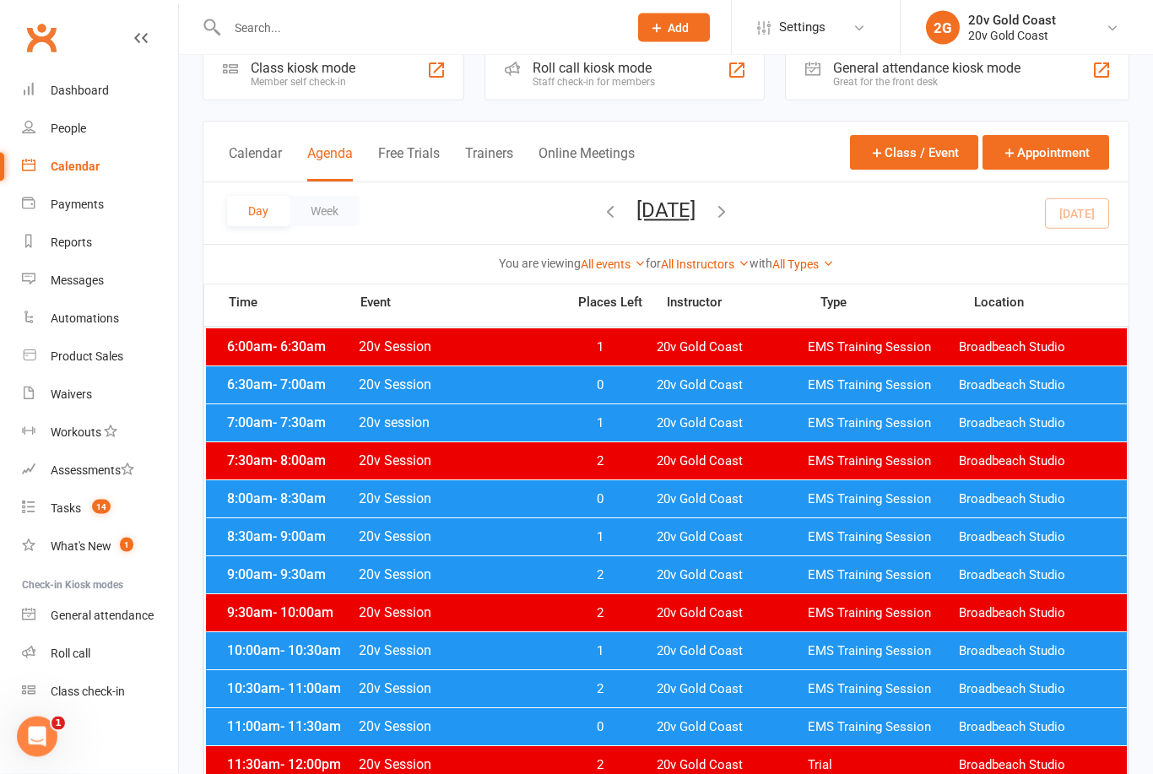
scroll to position [33, 0]
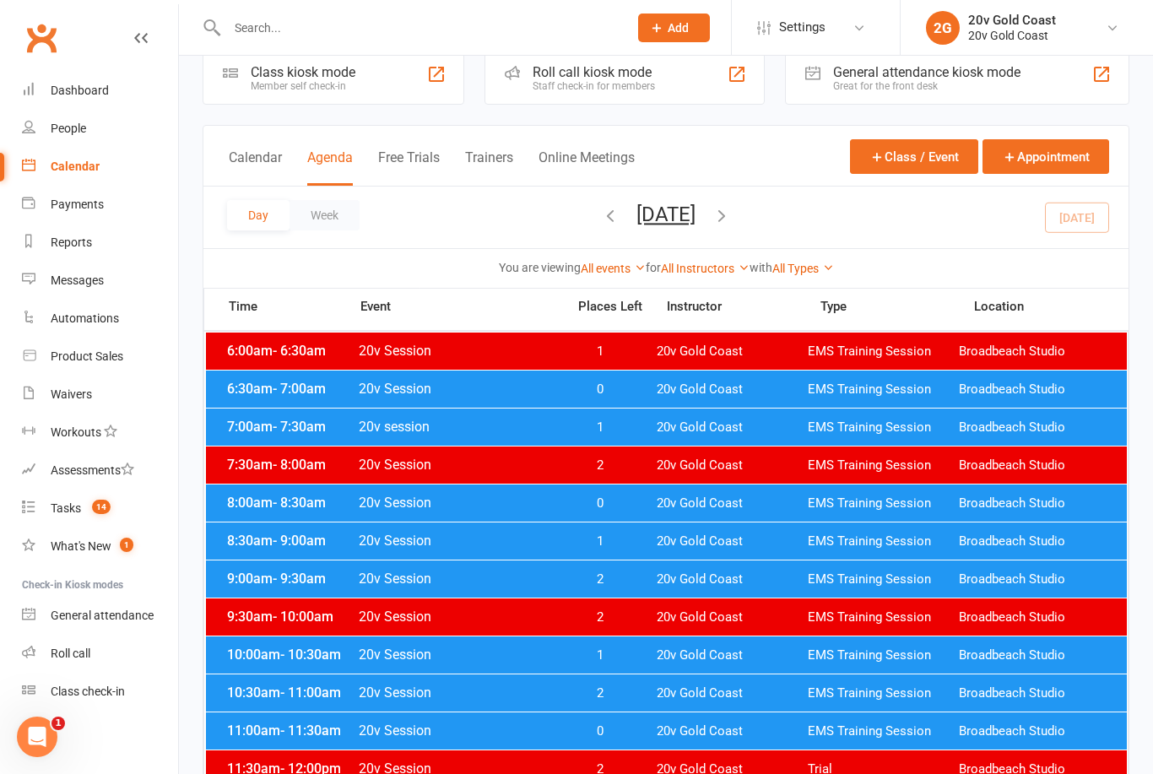
click at [692, 659] on span "20v Gold Coast" at bounding box center [732, 656] width 151 height 16
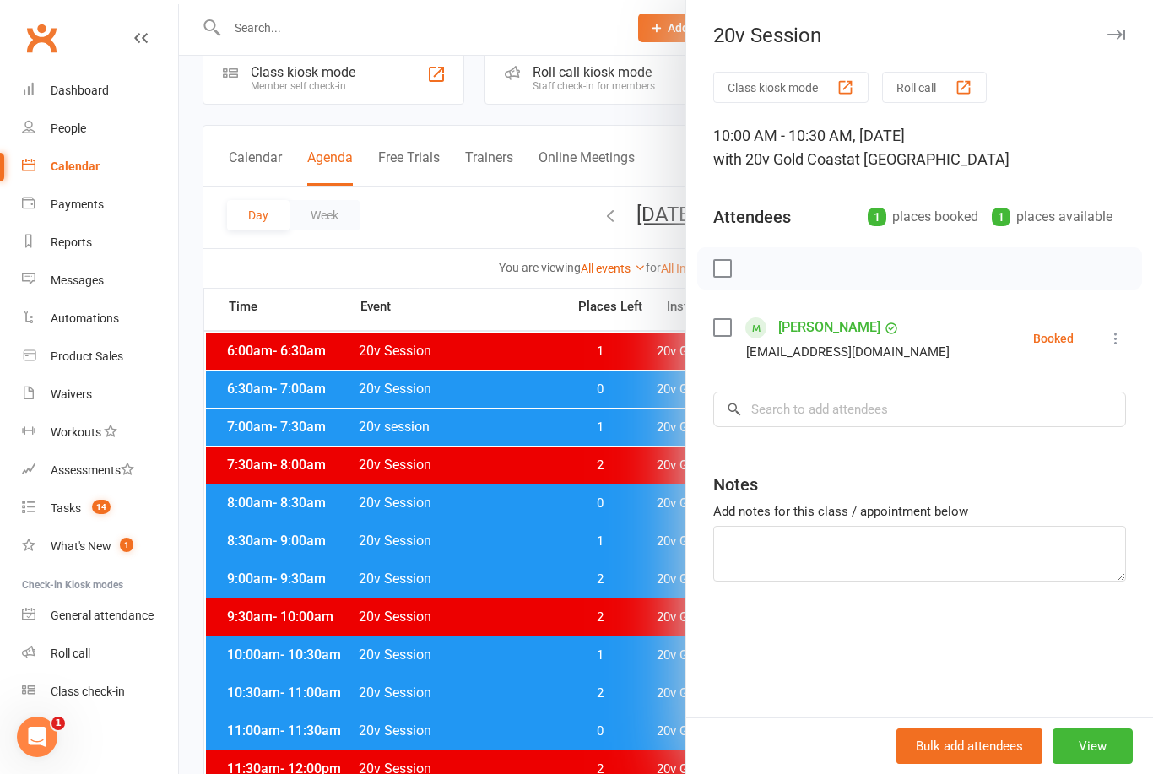
click at [608, 709] on div at bounding box center [666, 387] width 974 height 774
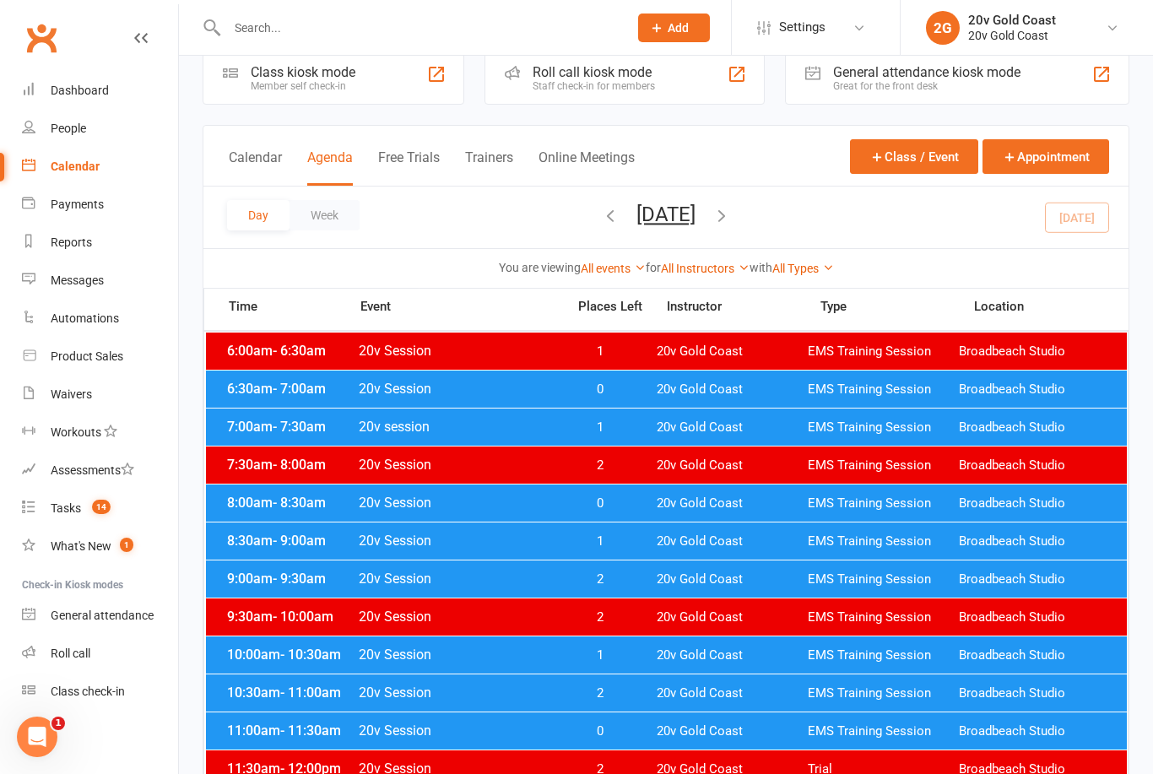
click at [666, 579] on span "20v Gold Coast" at bounding box center [732, 580] width 151 height 16
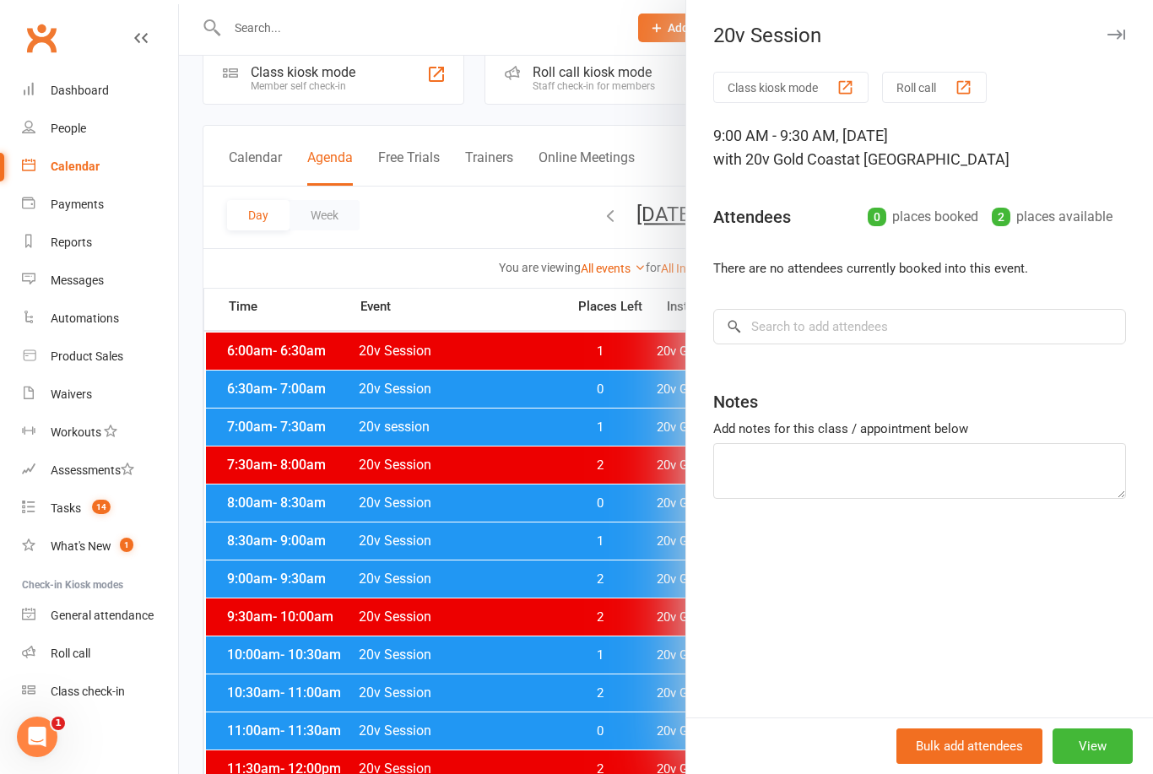
click at [612, 632] on div at bounding box center [666, 387] width 974 height 774
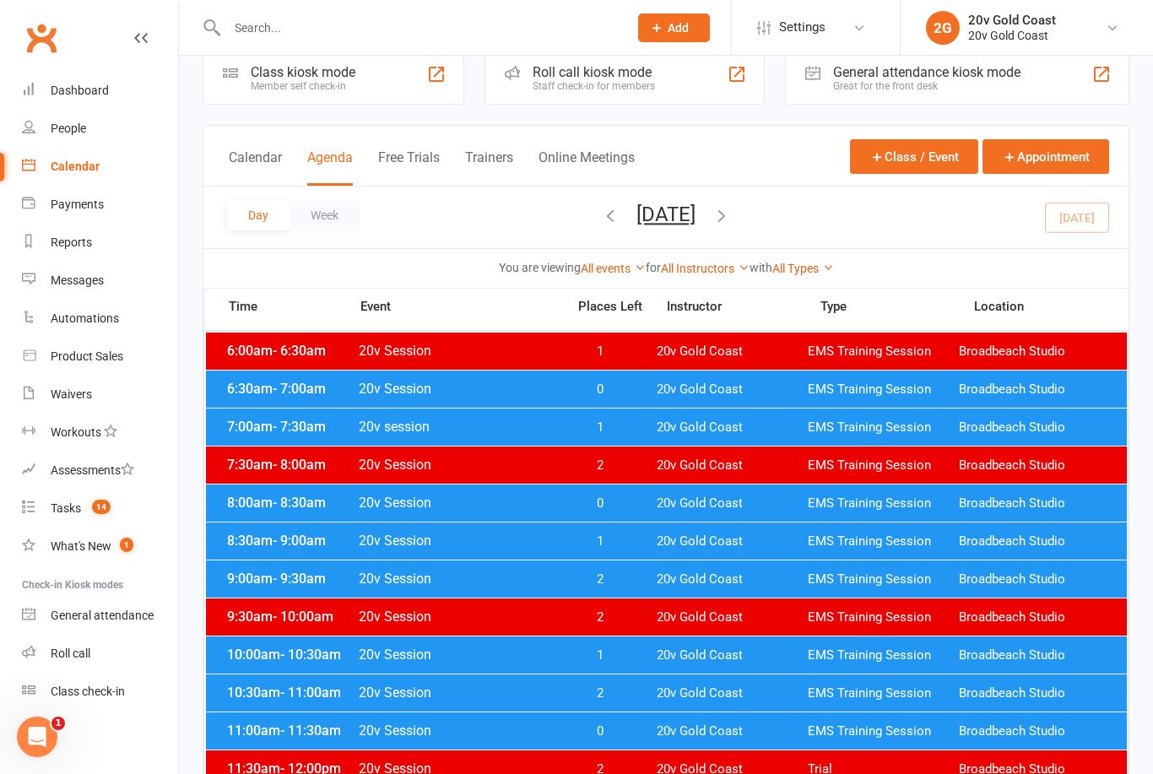
scroll to position [0, 0]
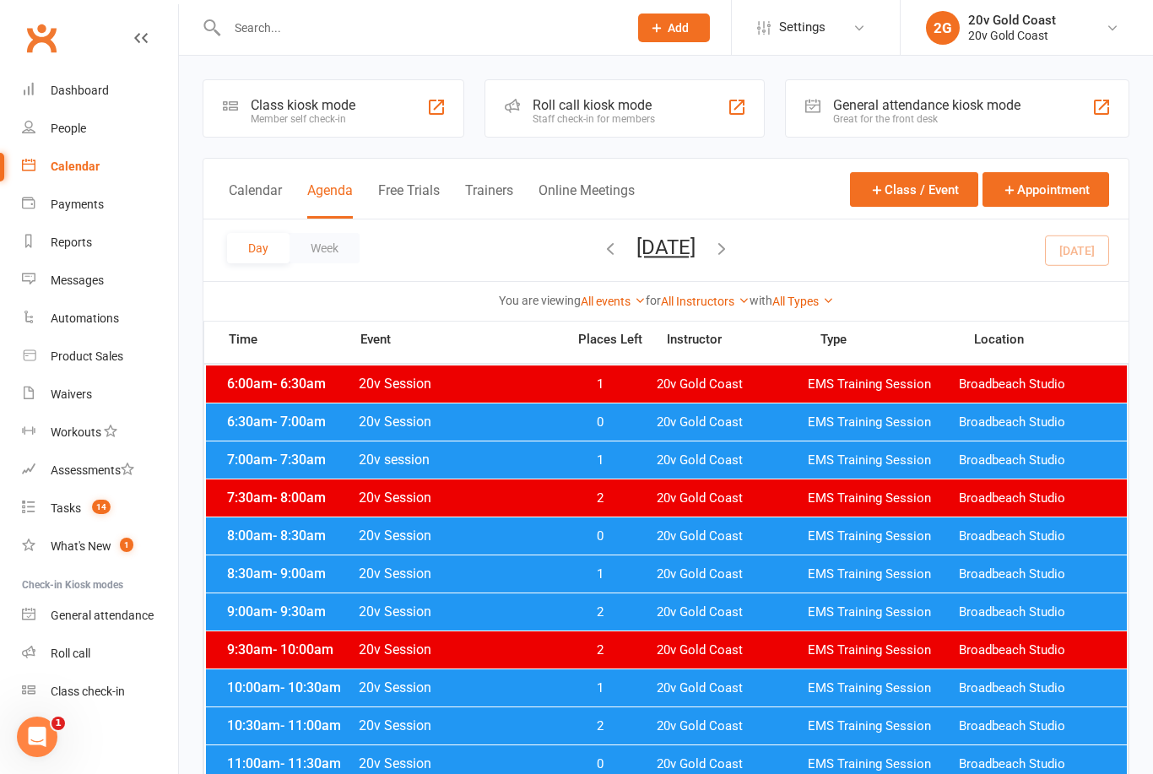
click at [518, 25] on input "text" at bounding box center [419, 28] width 394 height 24
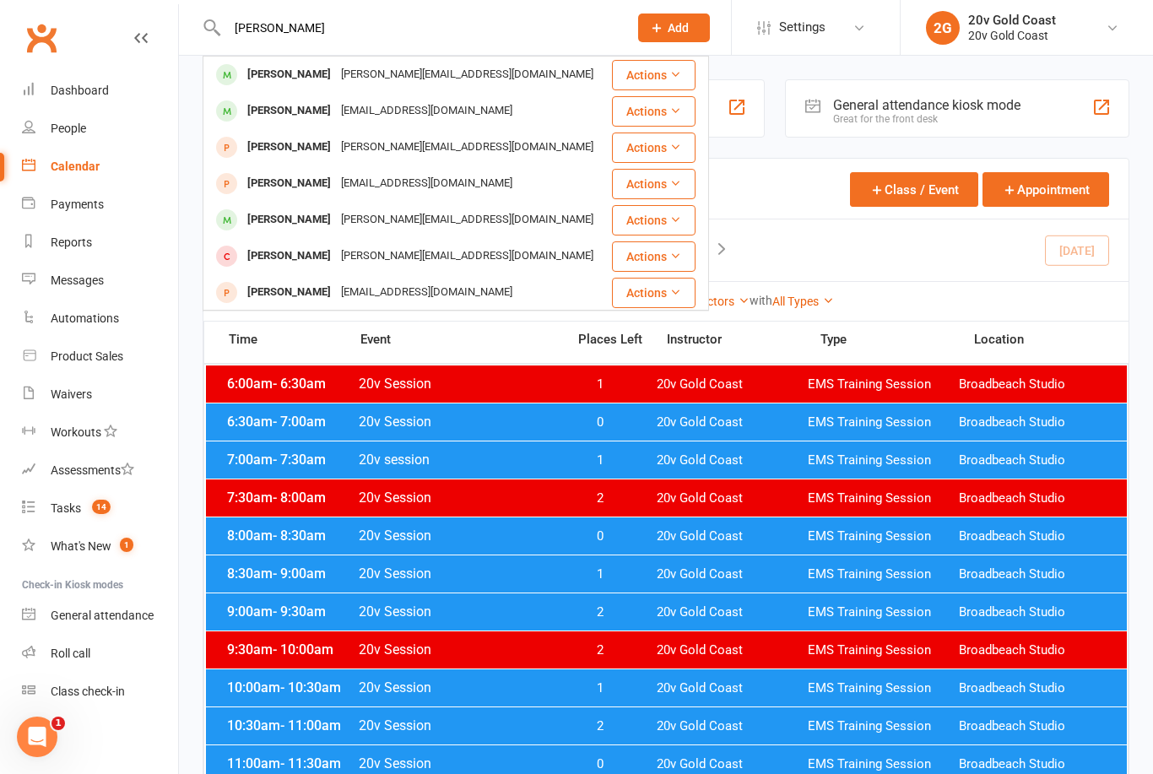
type input "Burgess"
click at [363, 81] on div "james@optioneer.com" at bounding box center [467, 74] width 263 height 24
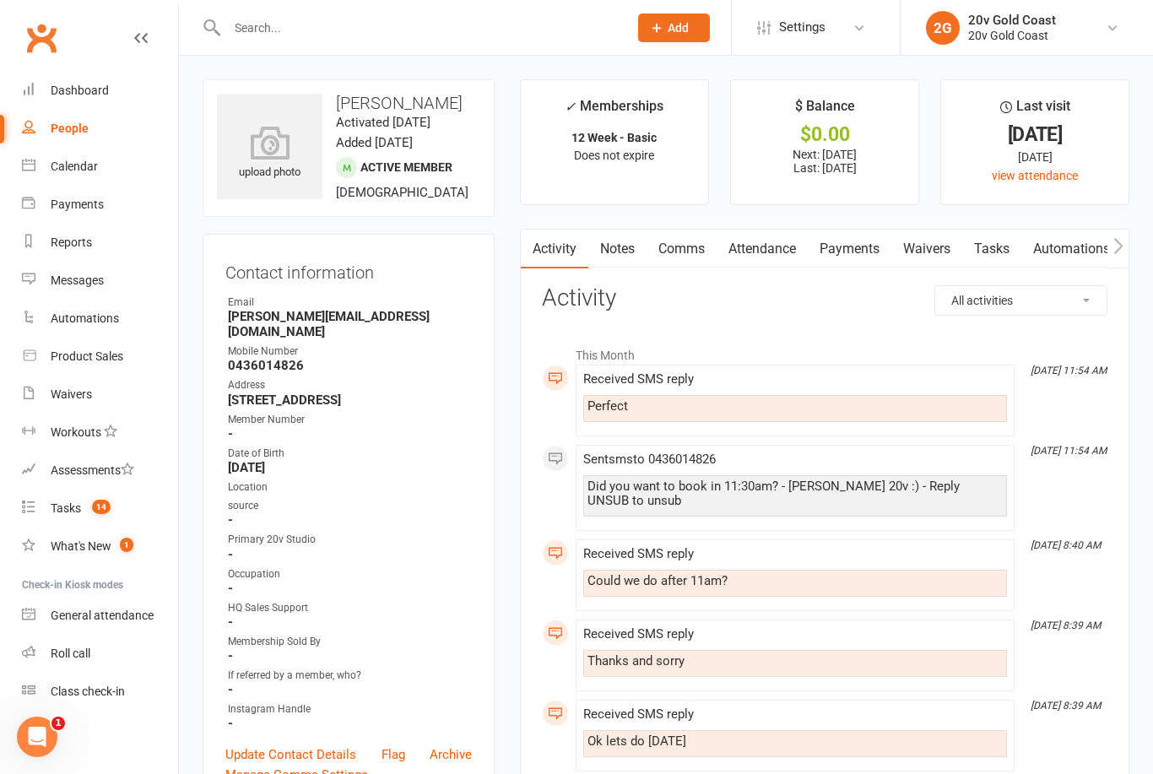
click at [765, 263] on link "Attendance" at bounding box center [762, 249] width 91 height 39
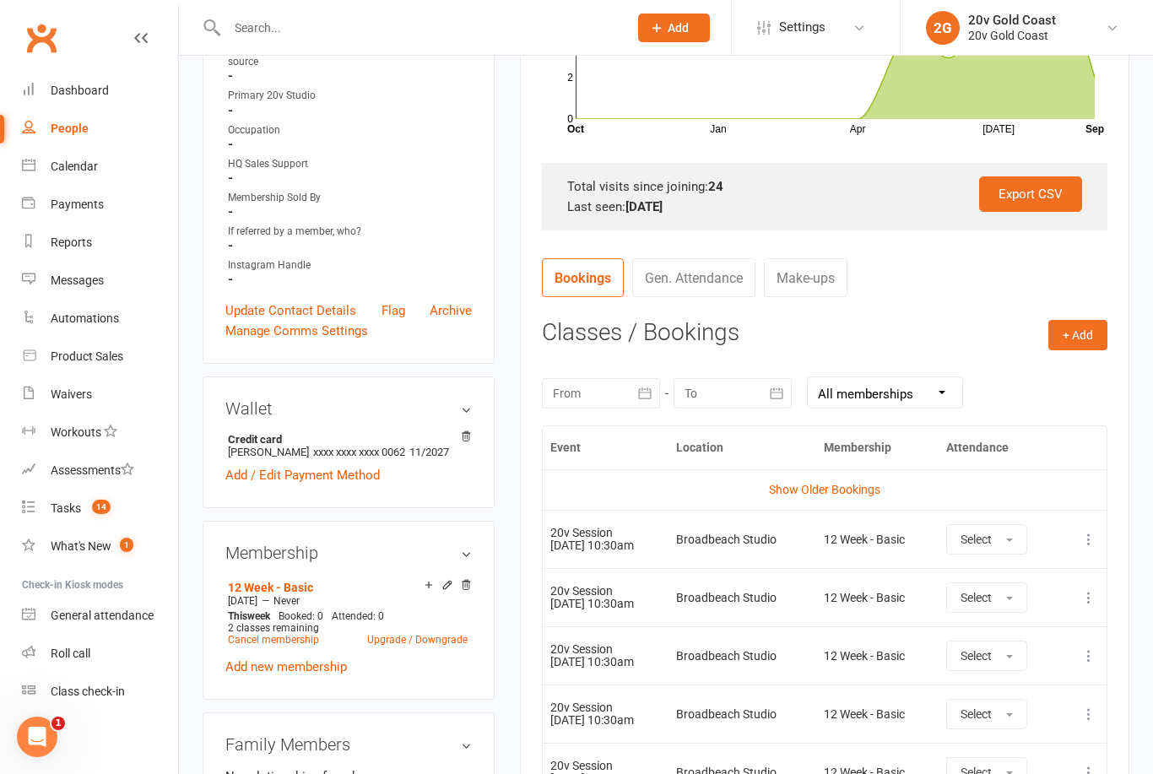
scroll to position [447, 0]
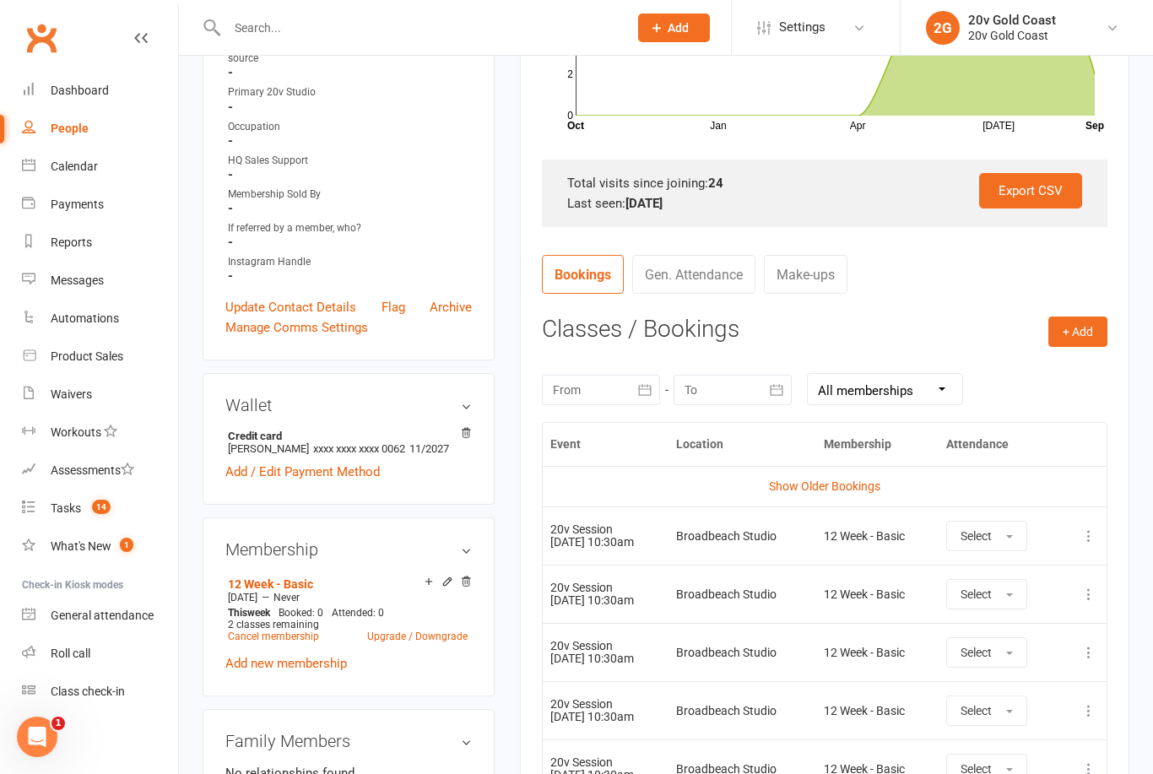
click at [832, 485] on link "Show Older Bookings" at bounding box center [824, 487] width 111 height 14
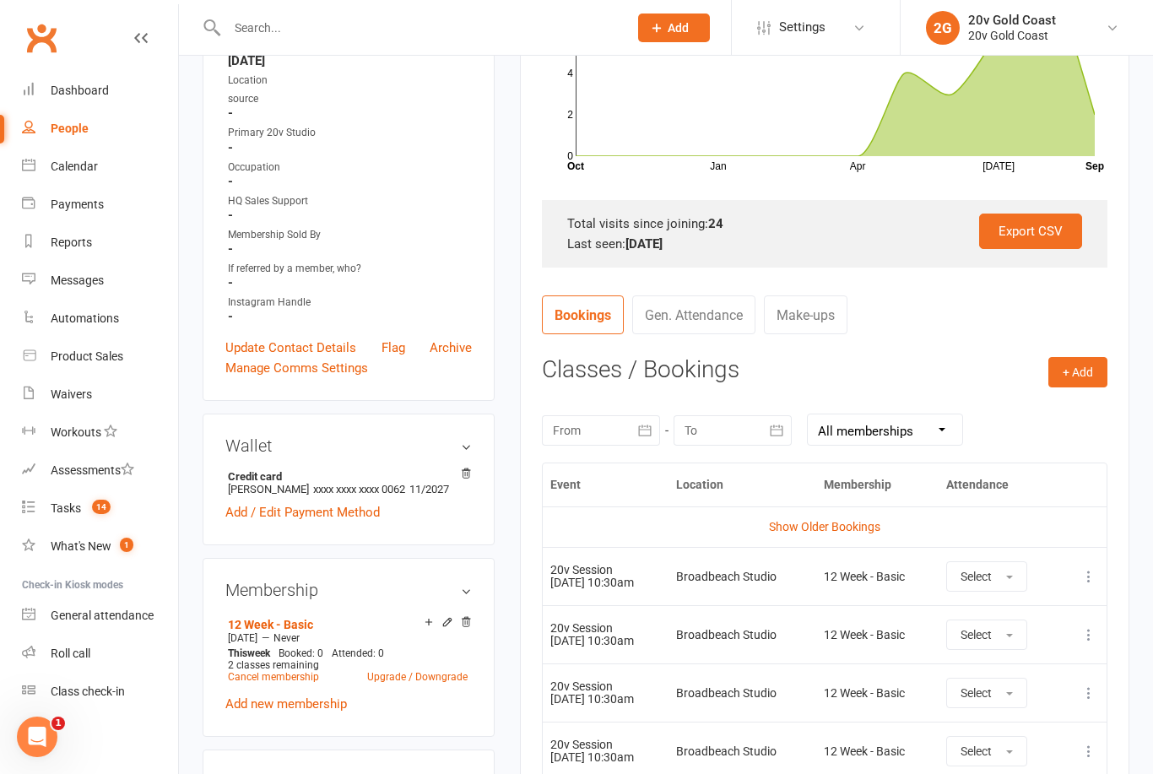
scroll to position [409, 0]
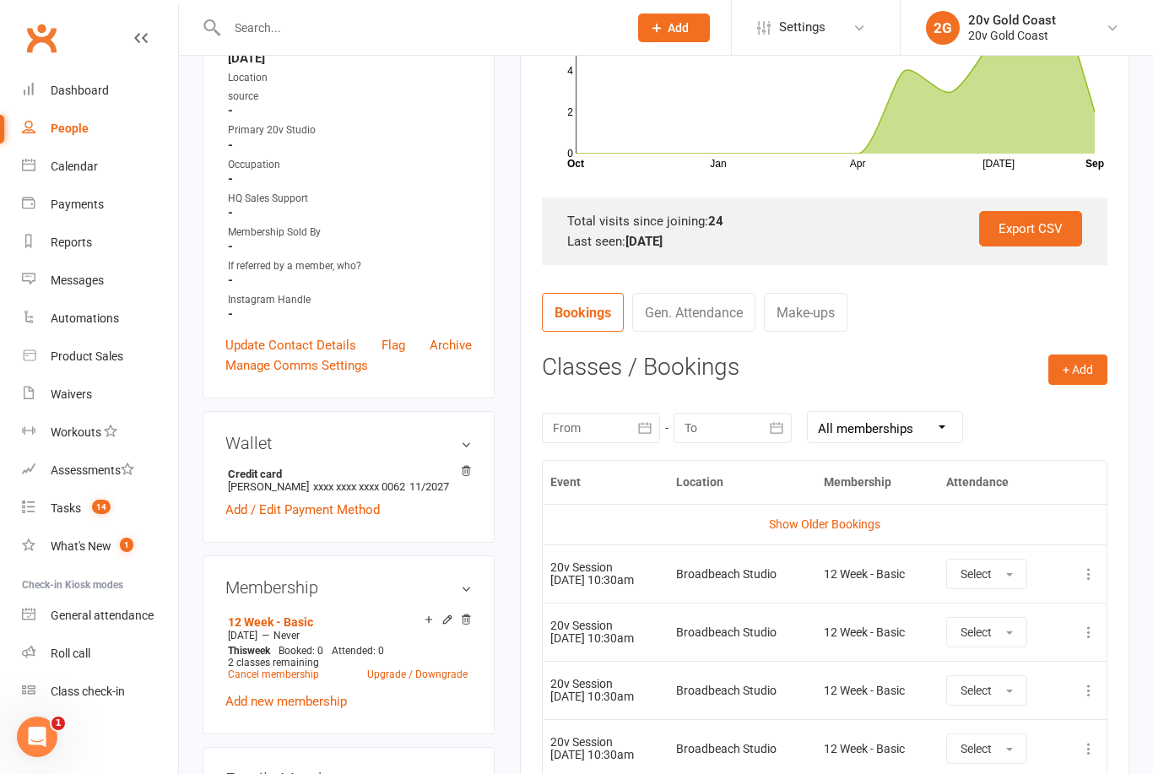
click at [852, 527] on link "Show Older Bookings" at bounding box center [824, 525] width 111 height 14
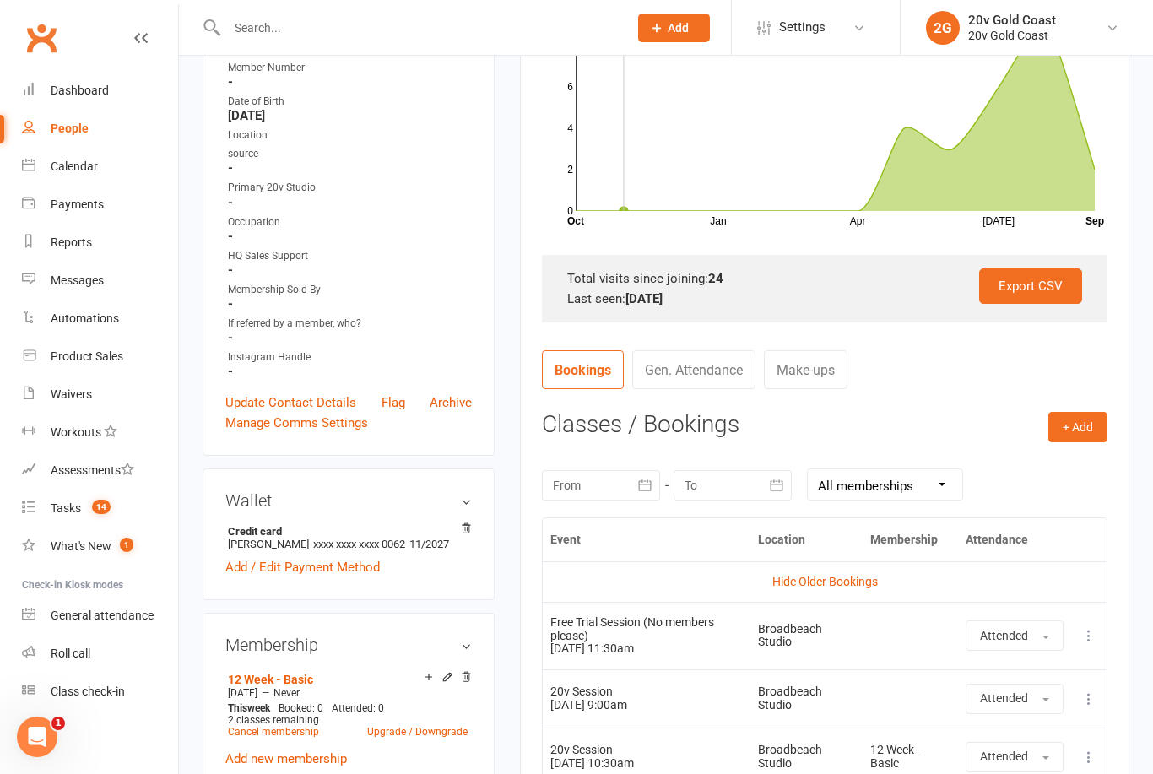
scroll to position [0, 0]
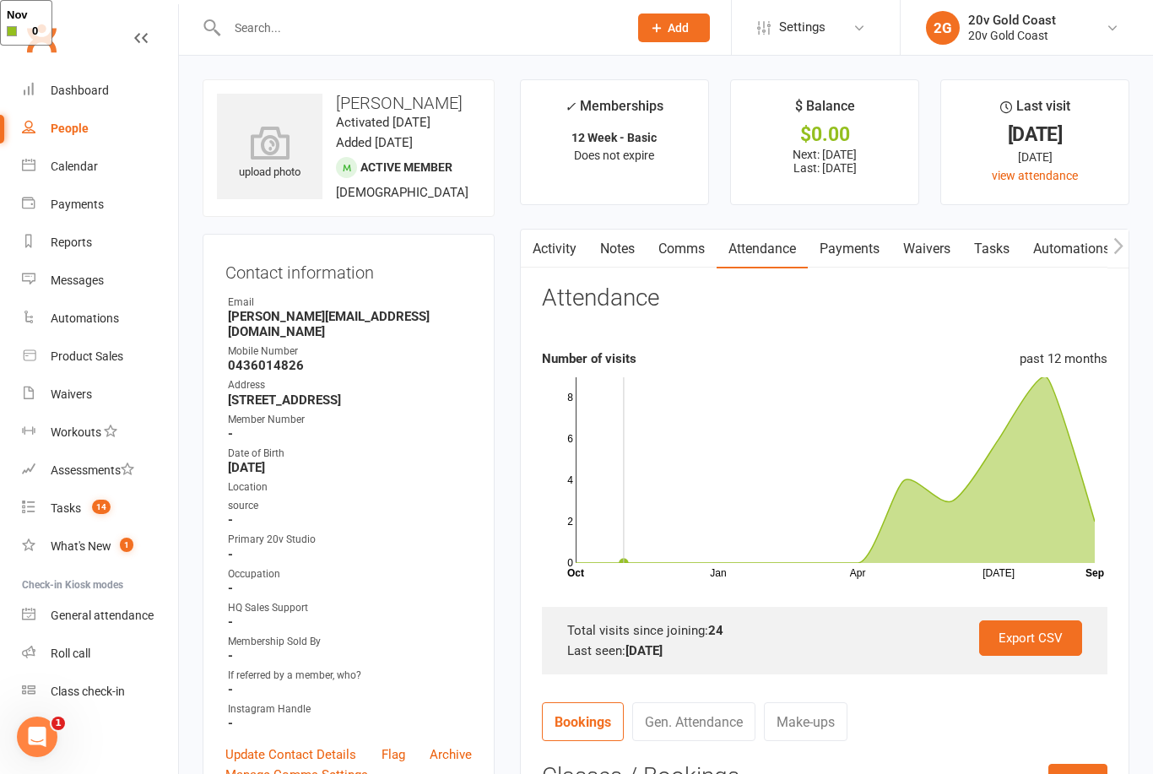
click at [105, 184] on link "Calendar" at bounding box center [100, 167] width 156 height 38
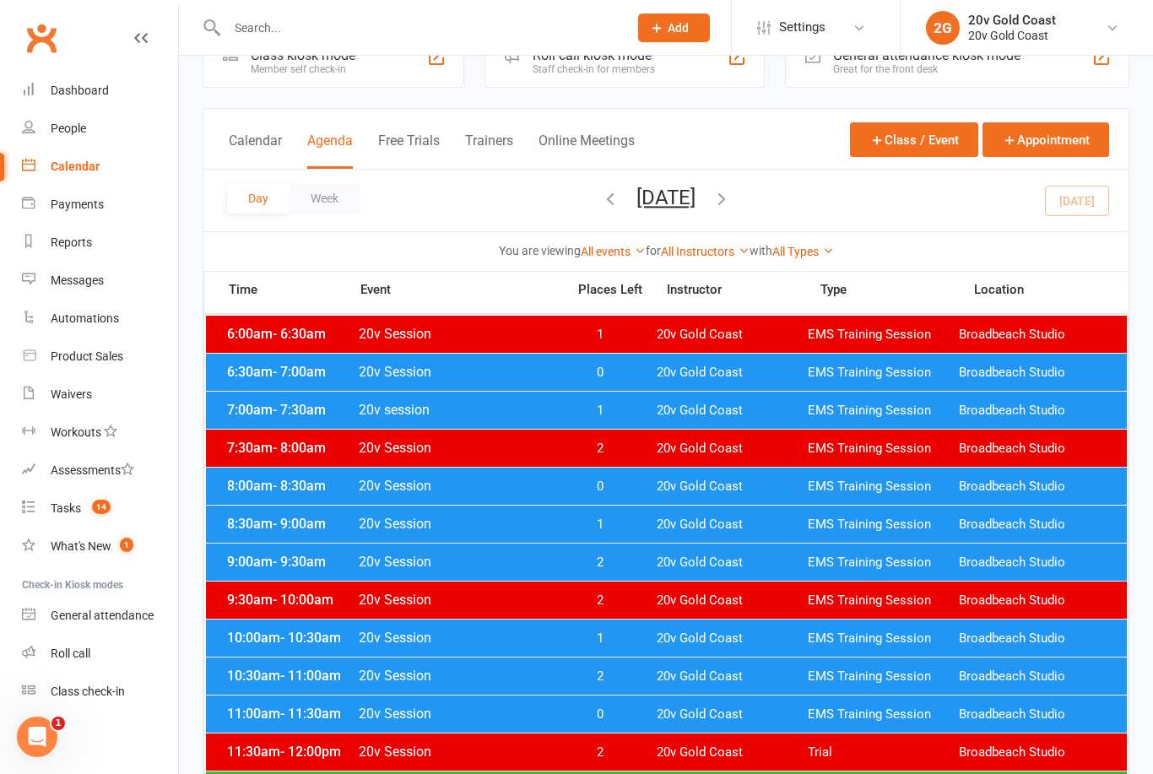
scroll to position [35, 0]
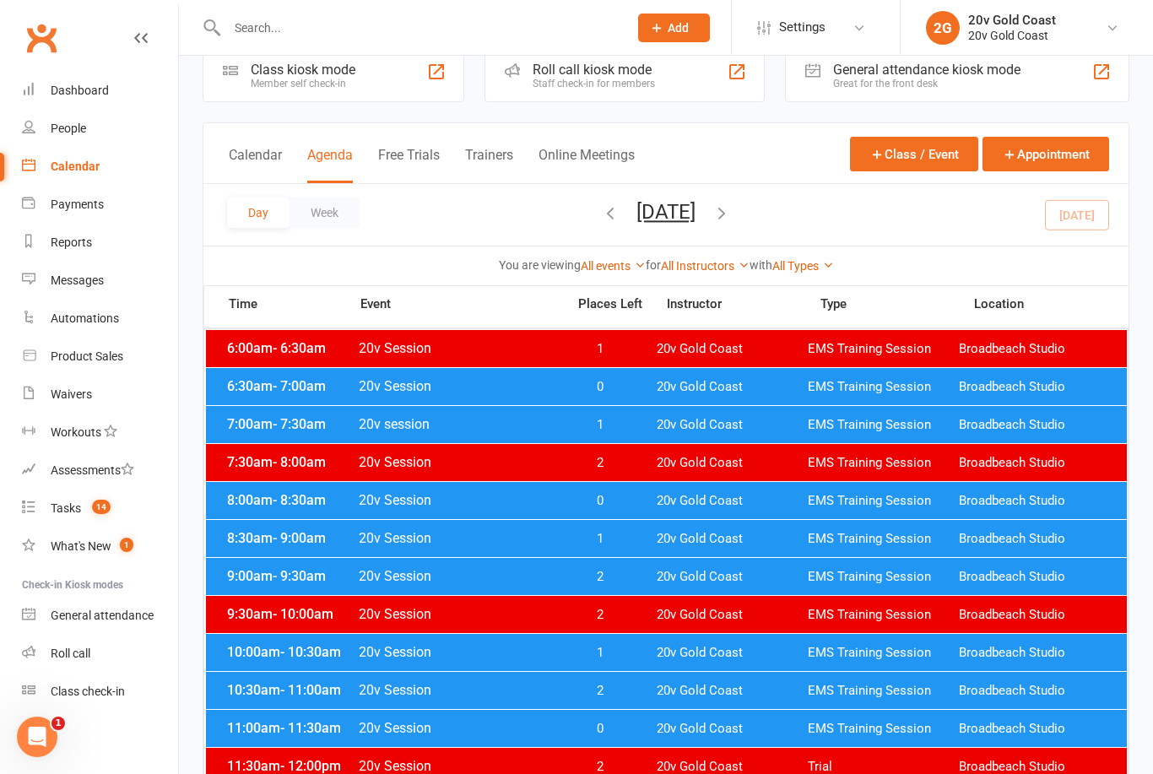
click at [696, 223] on button "Friday, Sep 12, 2025" at bounding box center [666, 212] width 59 height 24
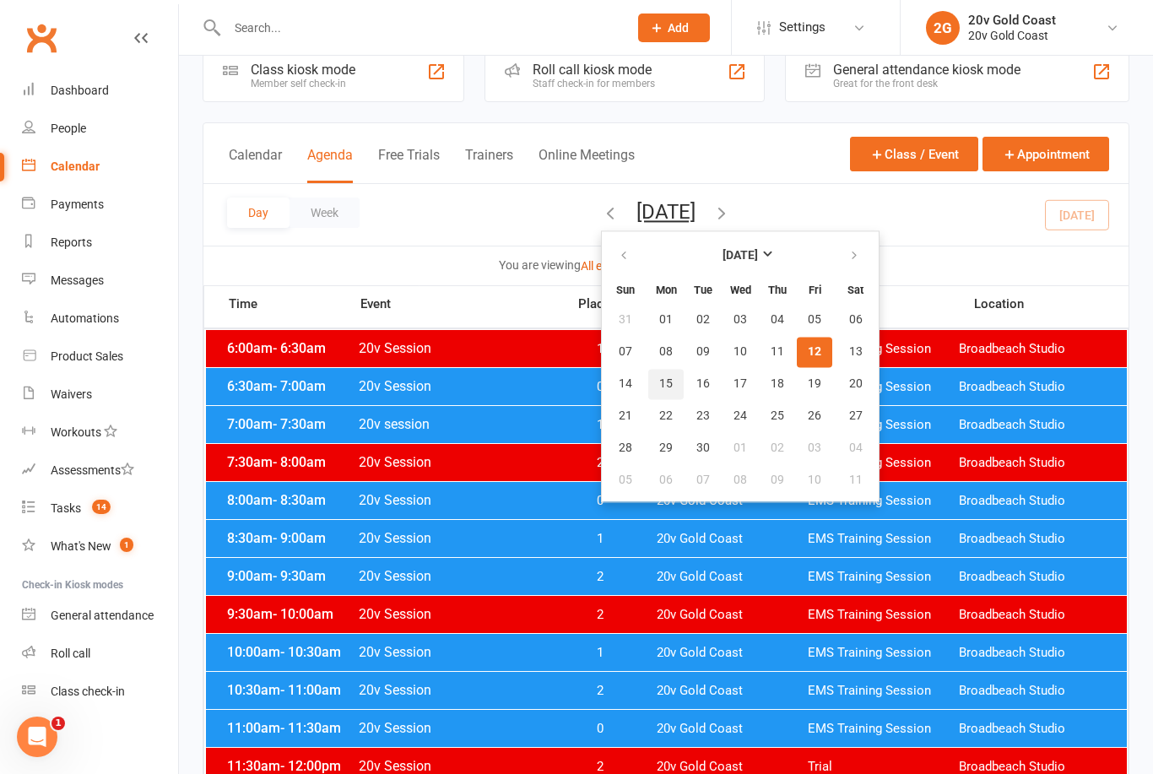
click at [648, 392] on button "15" at bounding box center [665, 384] width 35 height 30
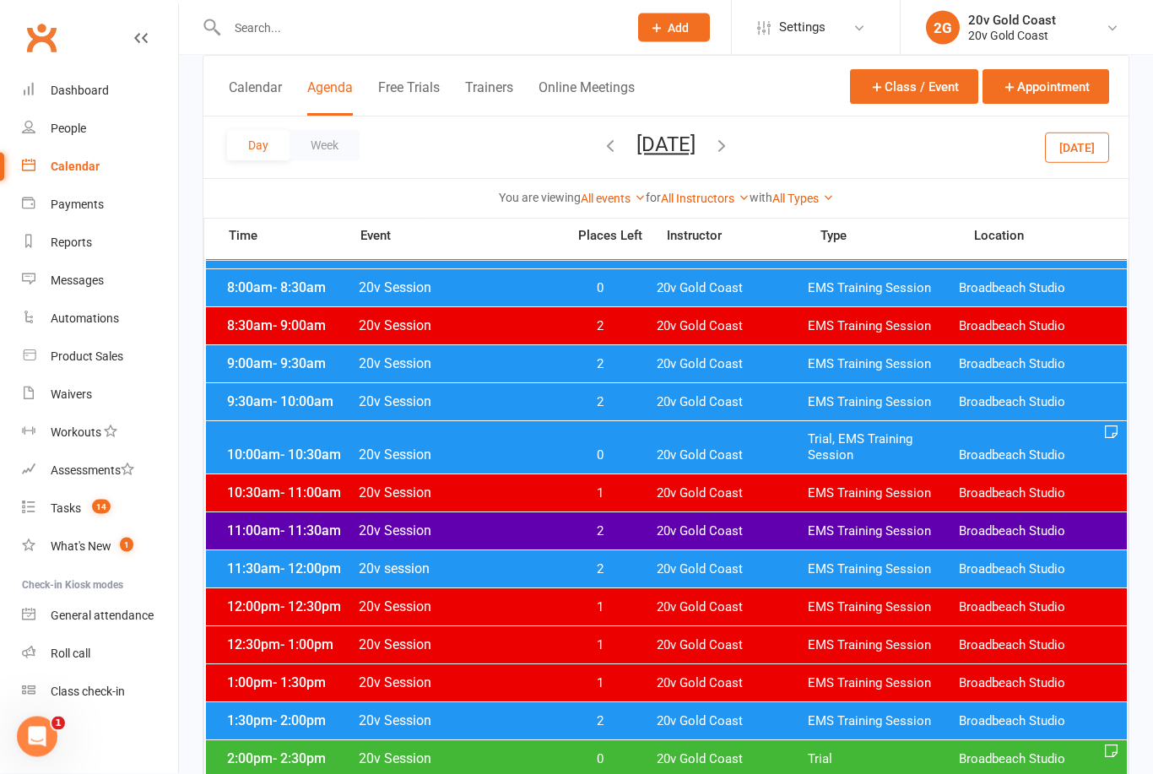
scroll to position [259, 0]
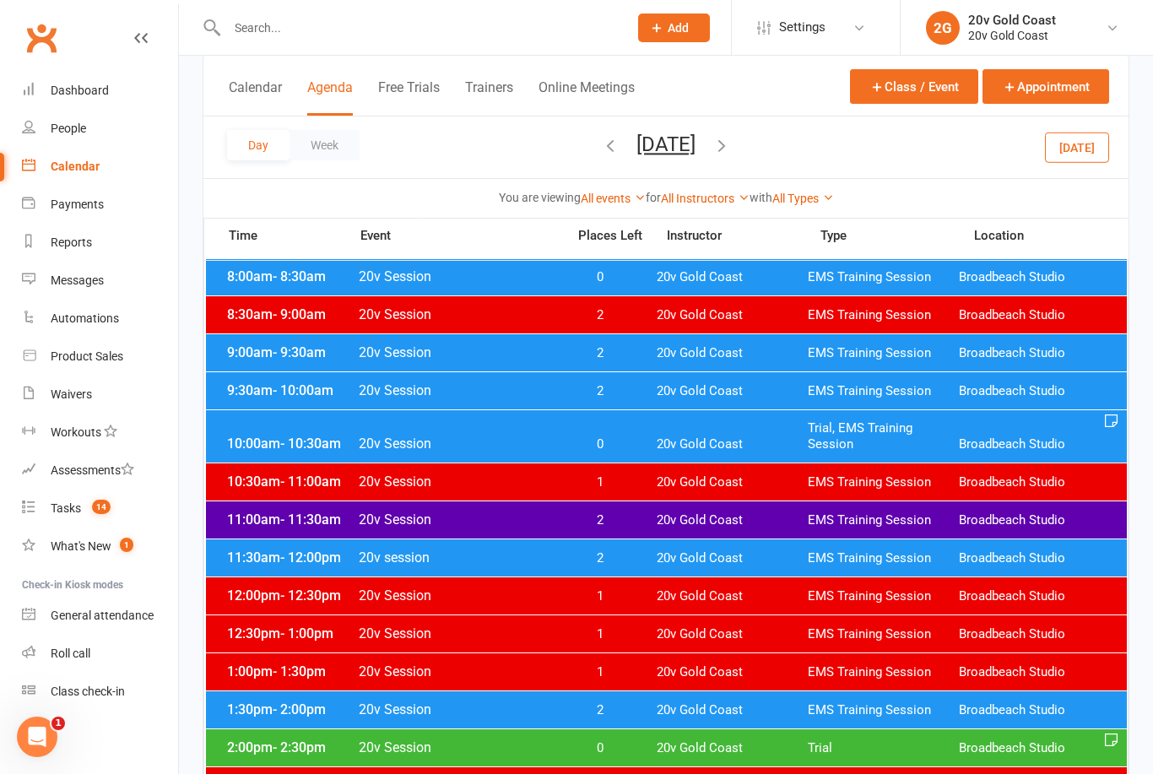
click at [778, 557] on span "20v Gold Coast" at bounding box center [732, 558] width 151 height 16
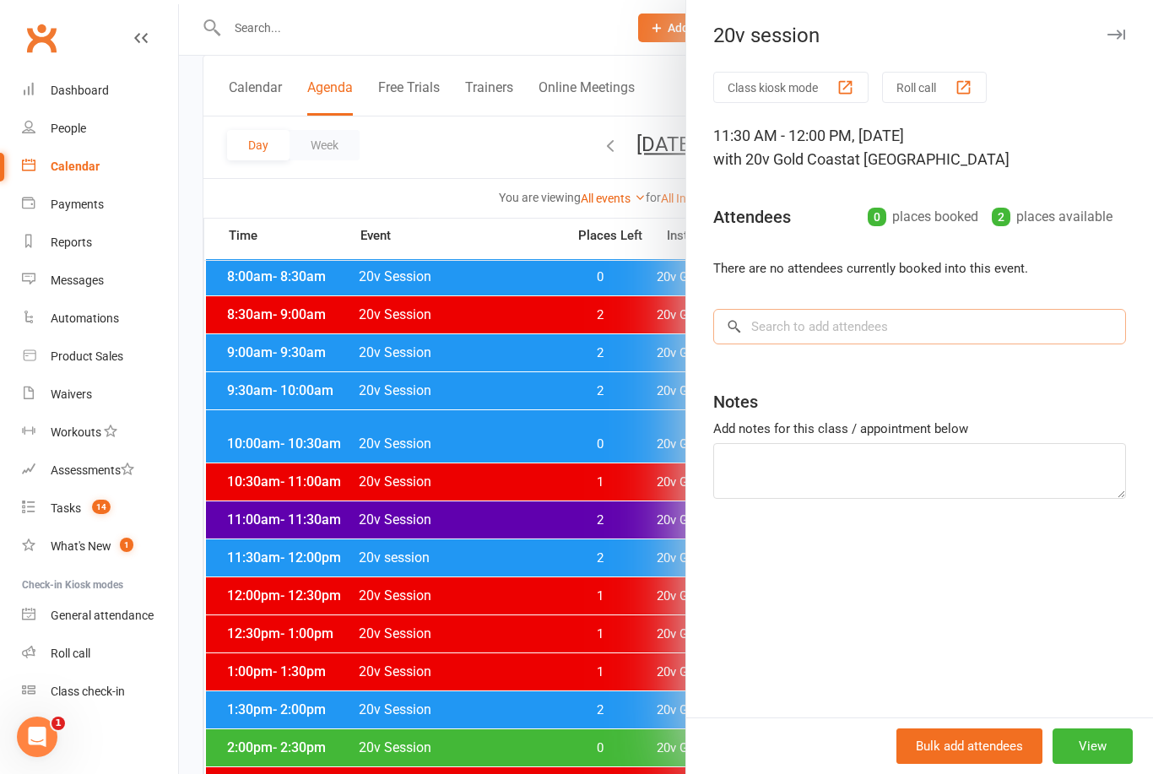
click at [997, 338] on input "search" at bounding box center [919, 326] width 413 height 35
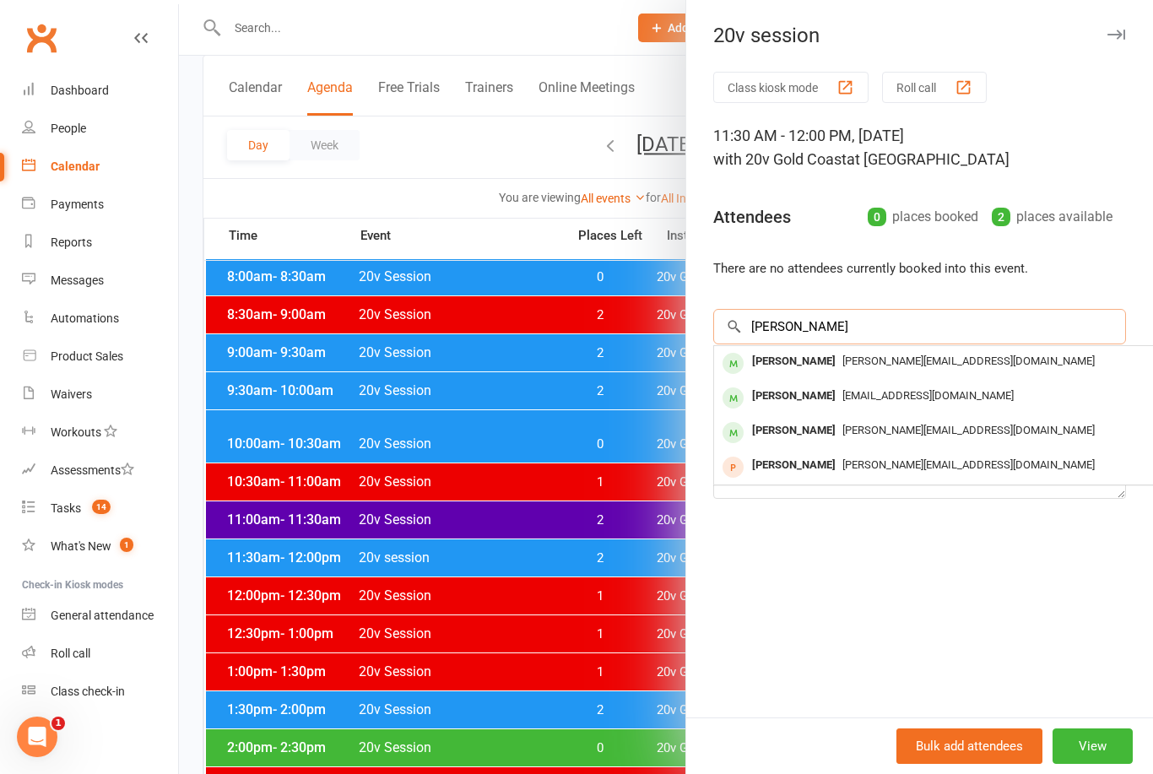
type input "Burgess"
click at [862, 366] on span "james@optioneer.com" at bounding box center [969, 361] width 252 height 13
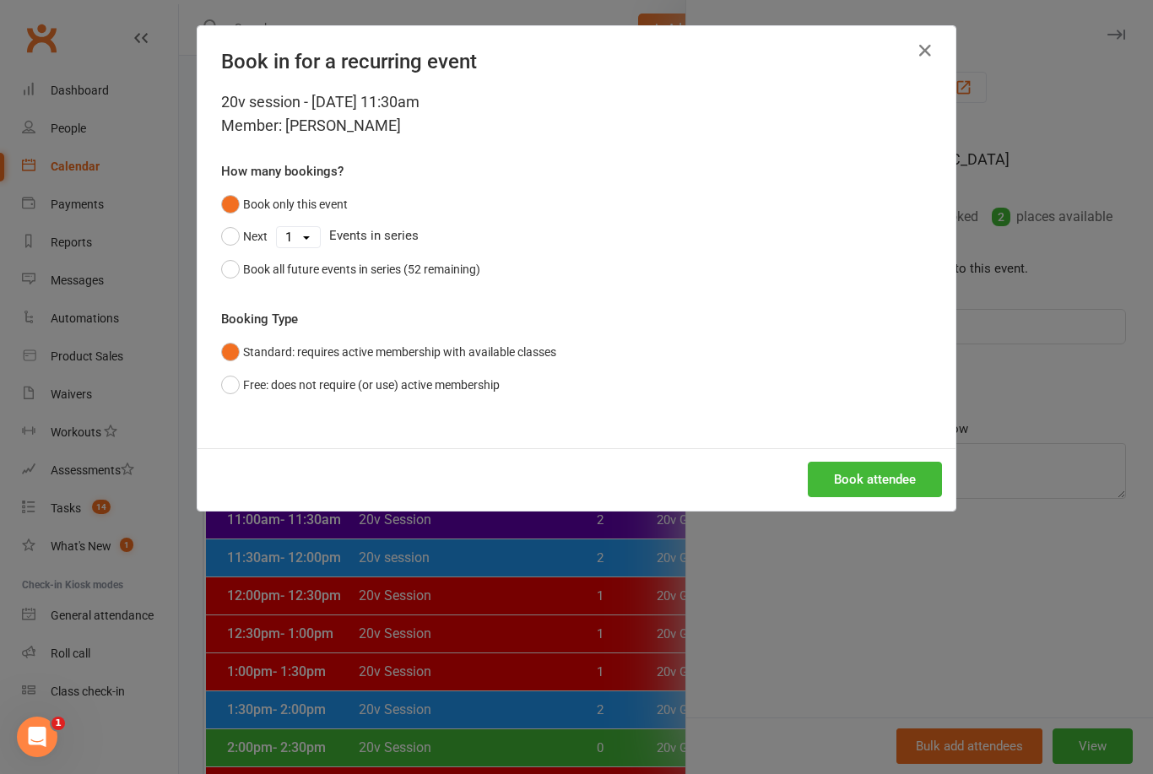
click at [880, 474] on button "Book attendee" at bounding box center [875, 479] width 134 height 35
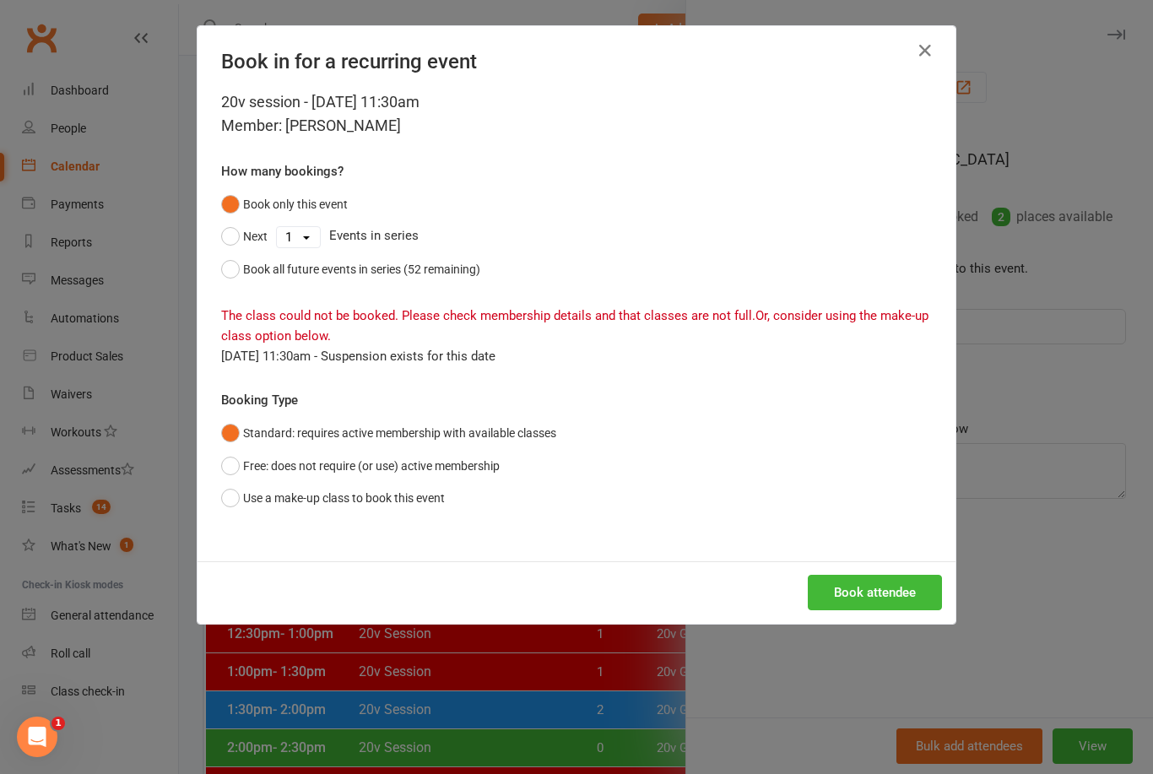
click at [930, 57] on icon "button" at bounding box center [925, 51] width 20 height 20
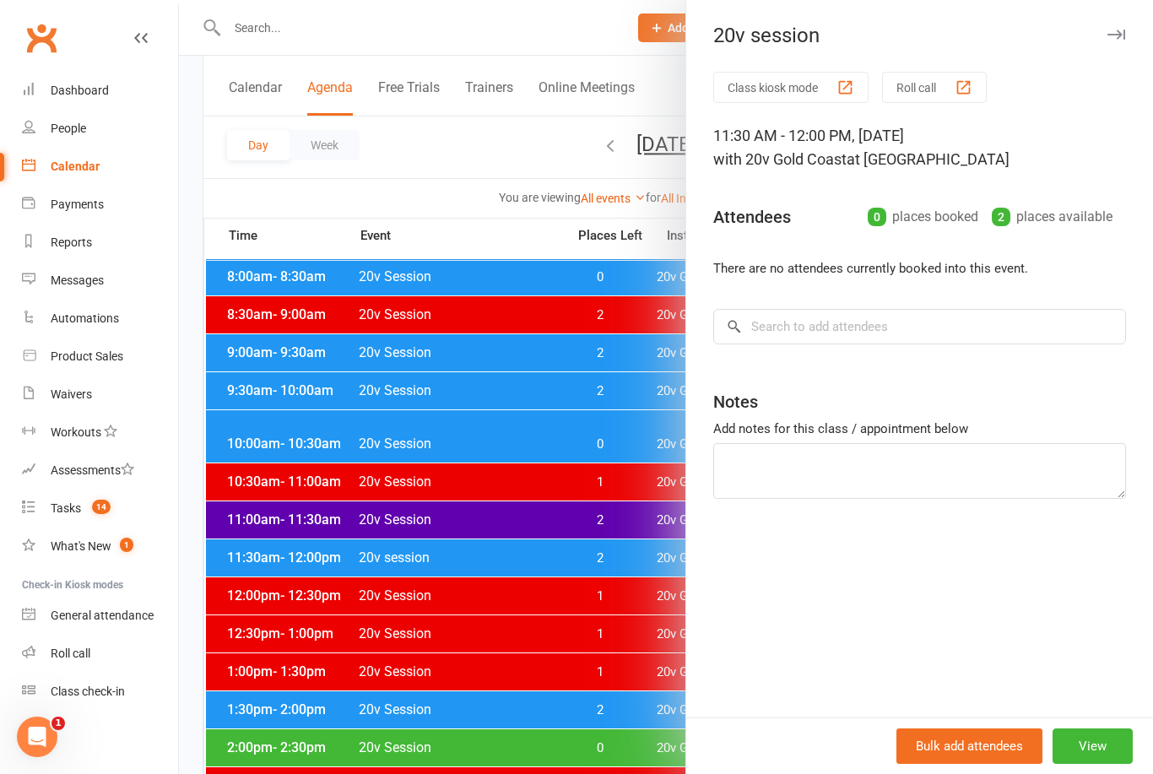
click at [620, 652] on div at bounding box center [666, 387] width 974 height 774
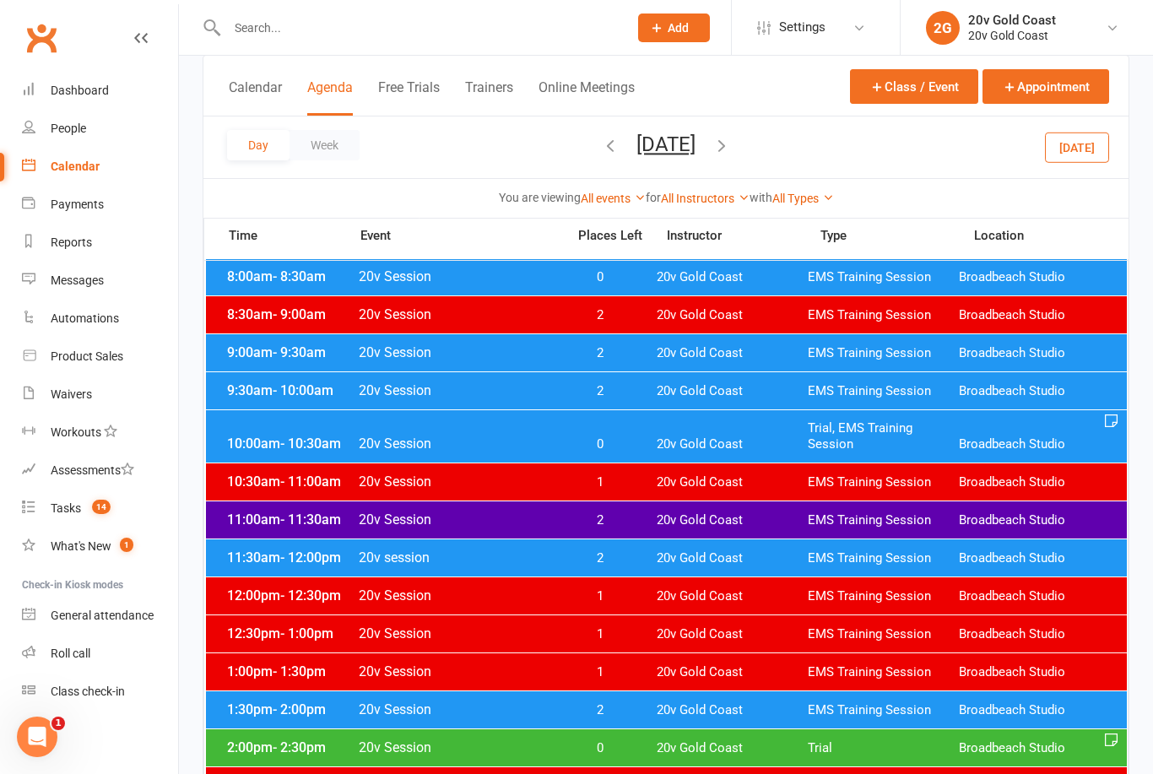
click at [472, 35] on input "text" at bounding box center [419, 28] width 394 height 24
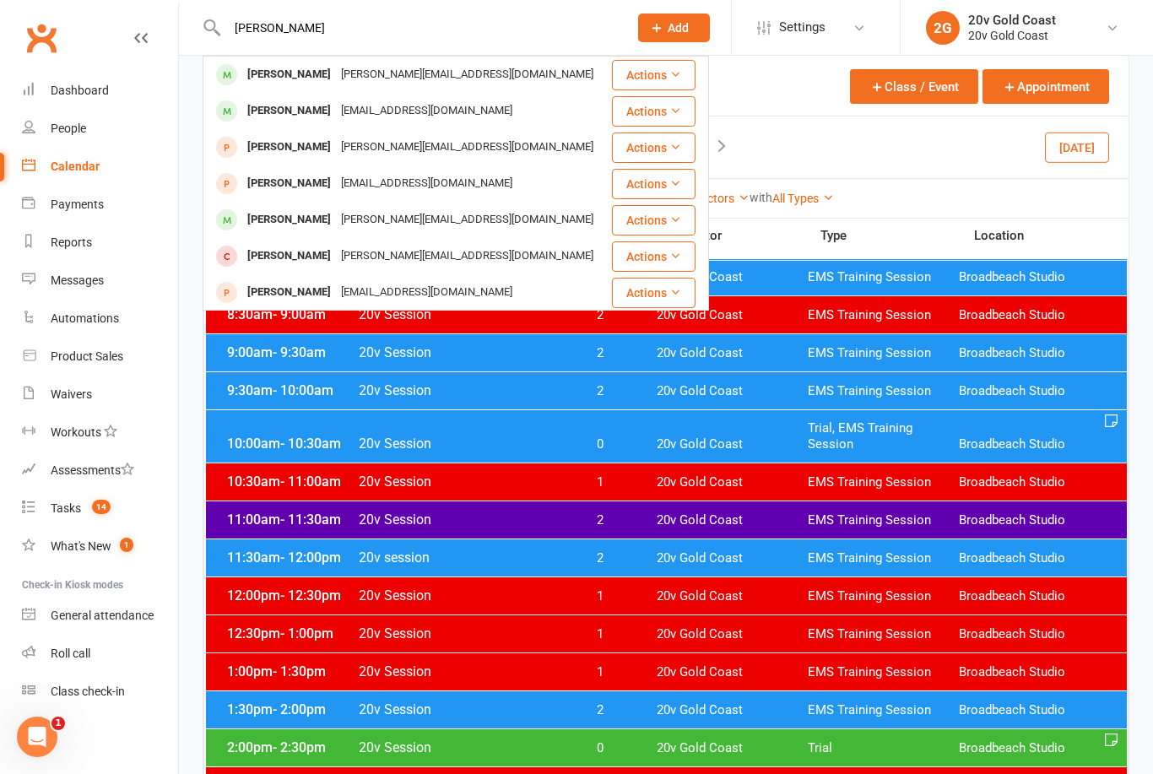
type input "Burgess"
click at [391, 79] on div "james@optioneer.com" at bounding box center [467, 74] width 263 height 24
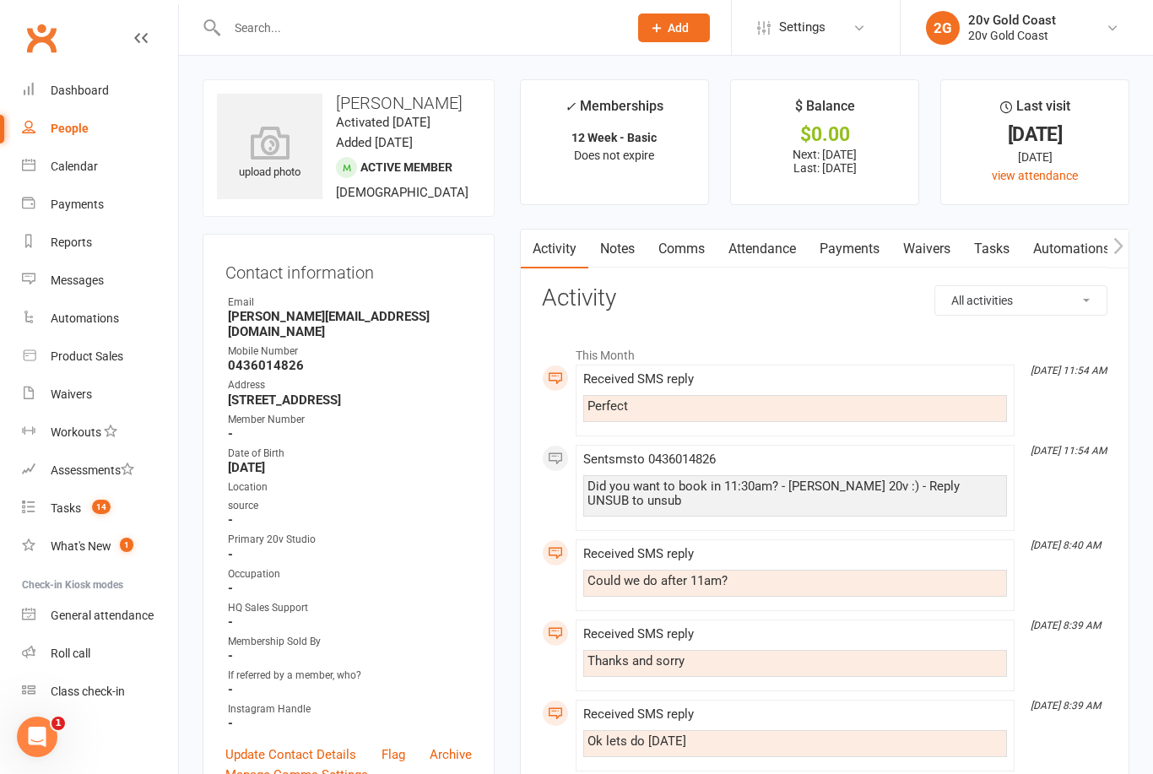
click at [848, 243] on link "Payments" at bounding box center [850, 249] width 84 height 39
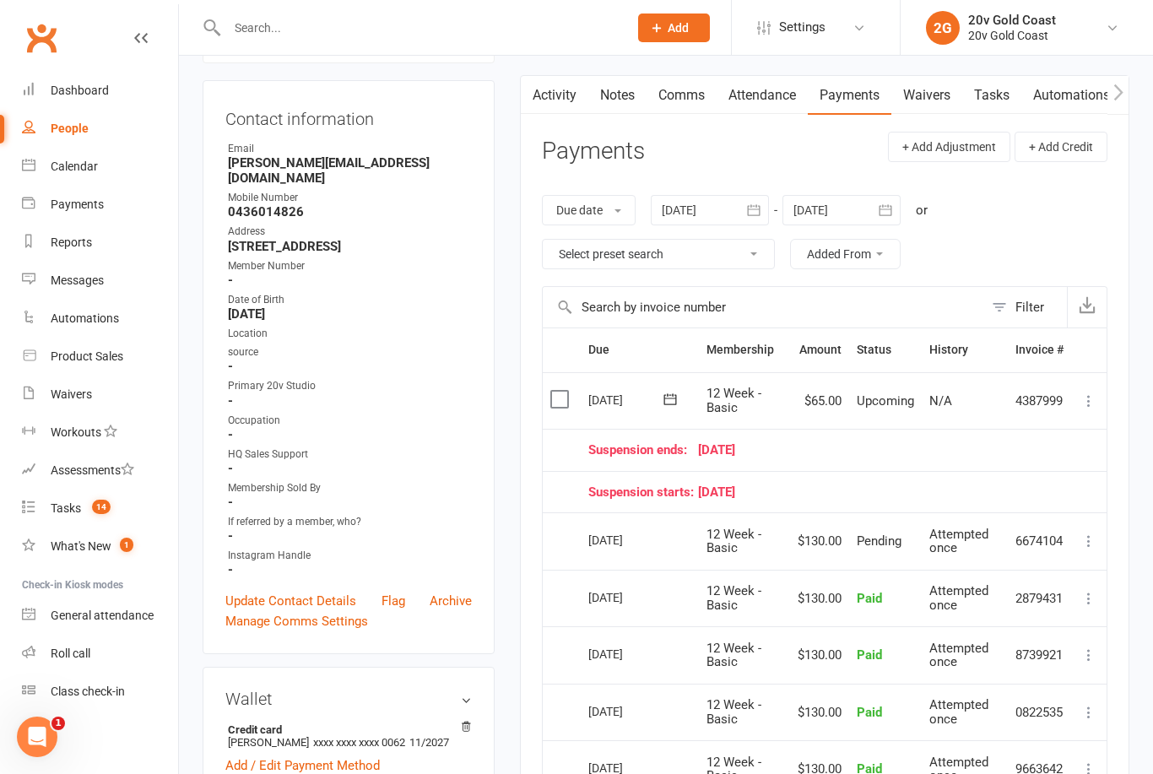
scroll to position [150, 0]
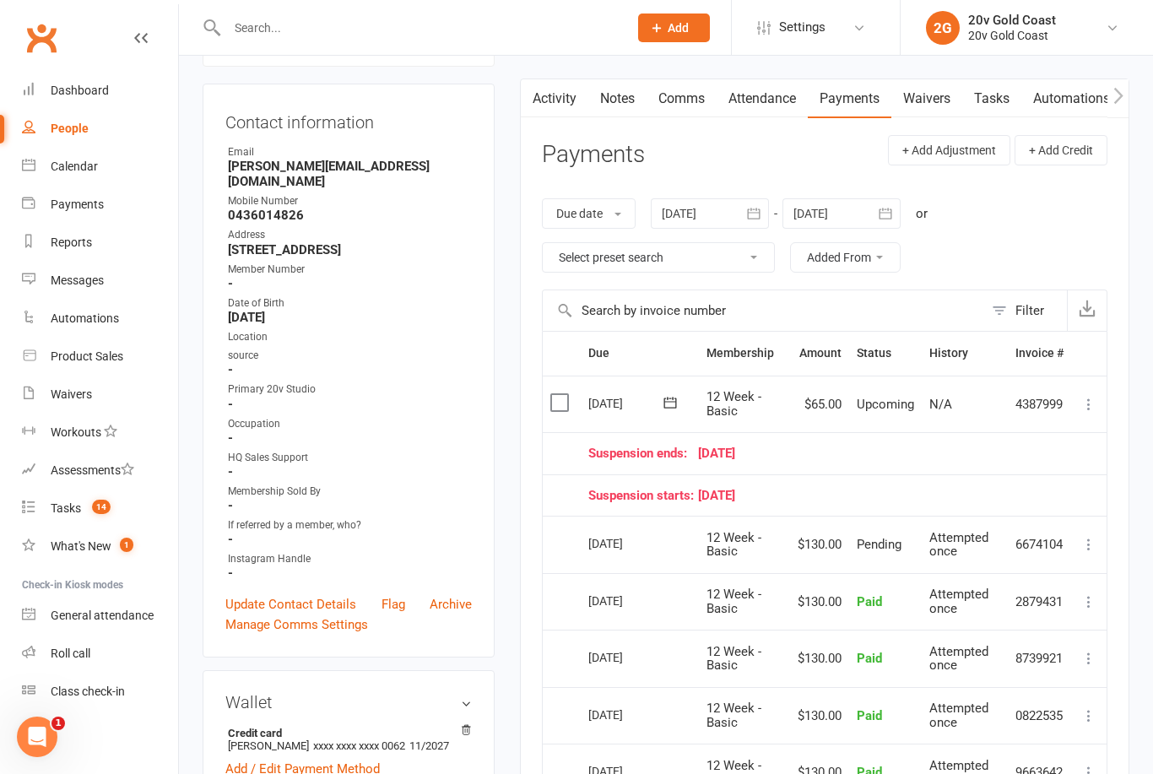
click at [93, 177] on link "Calendar" at bounding box center [100, 167] width 156 height 38
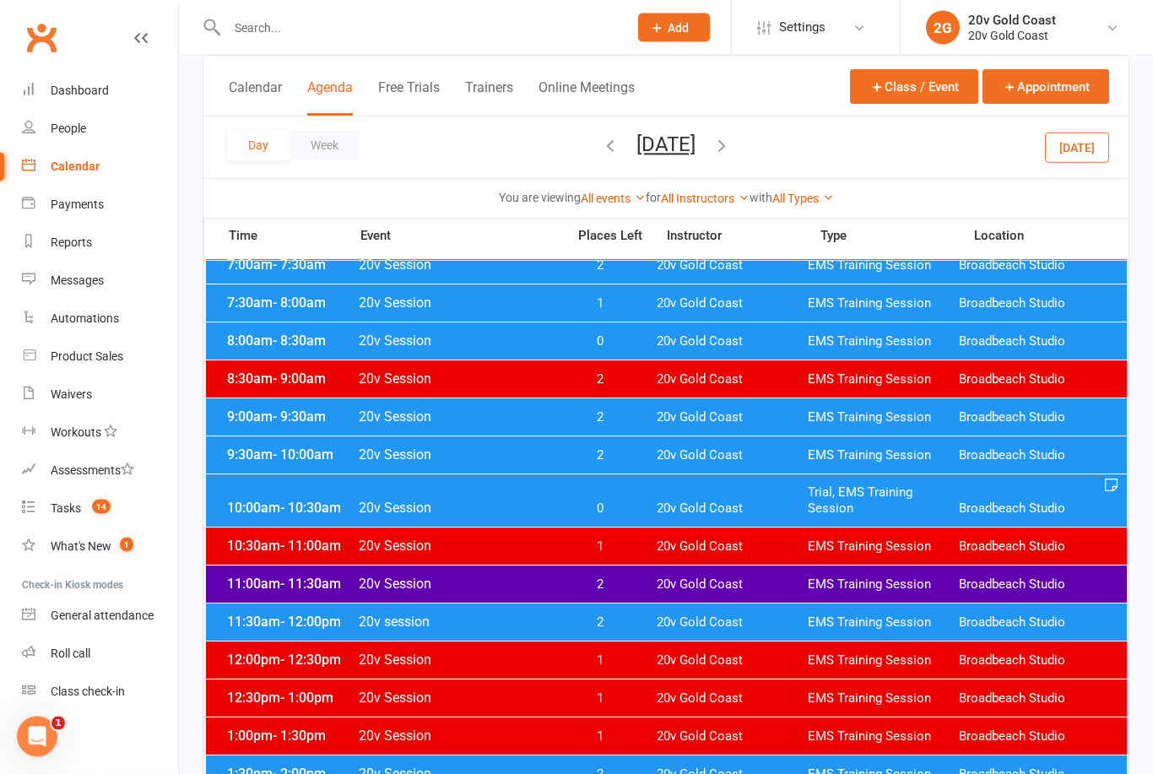
click at [828, 632] on div "11:30am - 12:00pm 20v session 2 20v Gold Coast EMS Training Session Broadbeach …" at bounding box center [666, 622] width 921 height 37
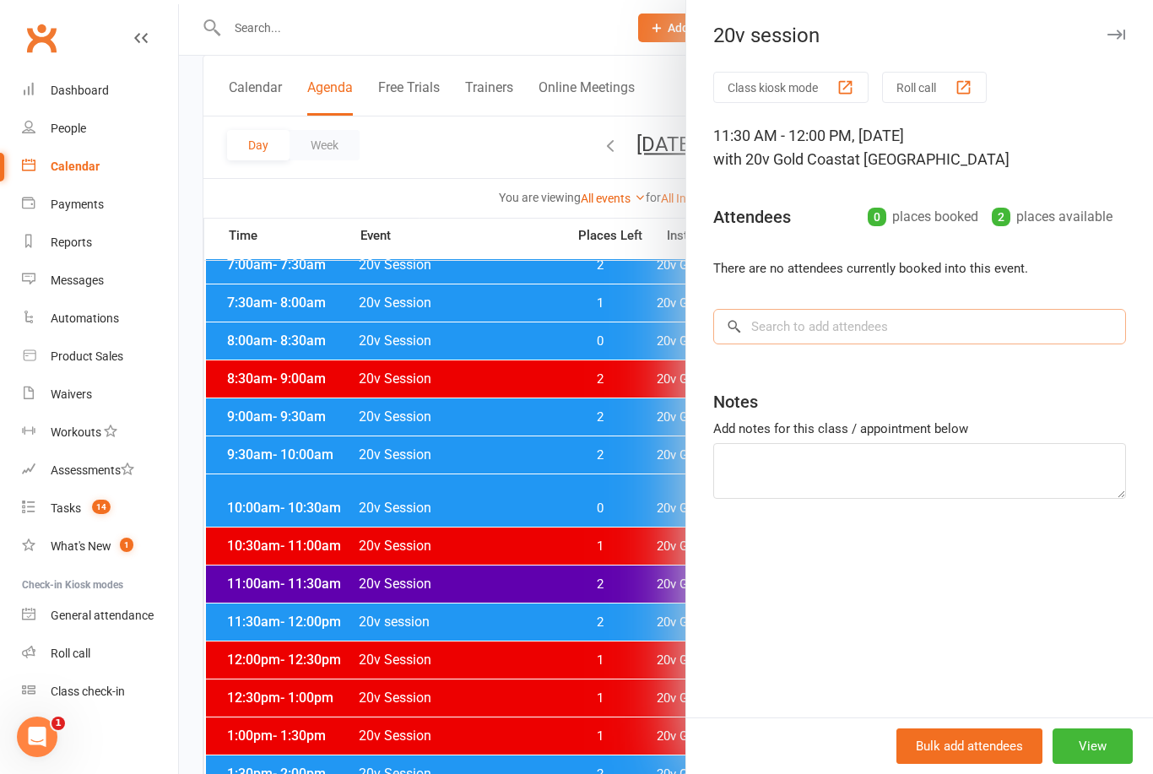
click at [904, 332] on input "search" at bounding box center [919, 326] width 413 height 35
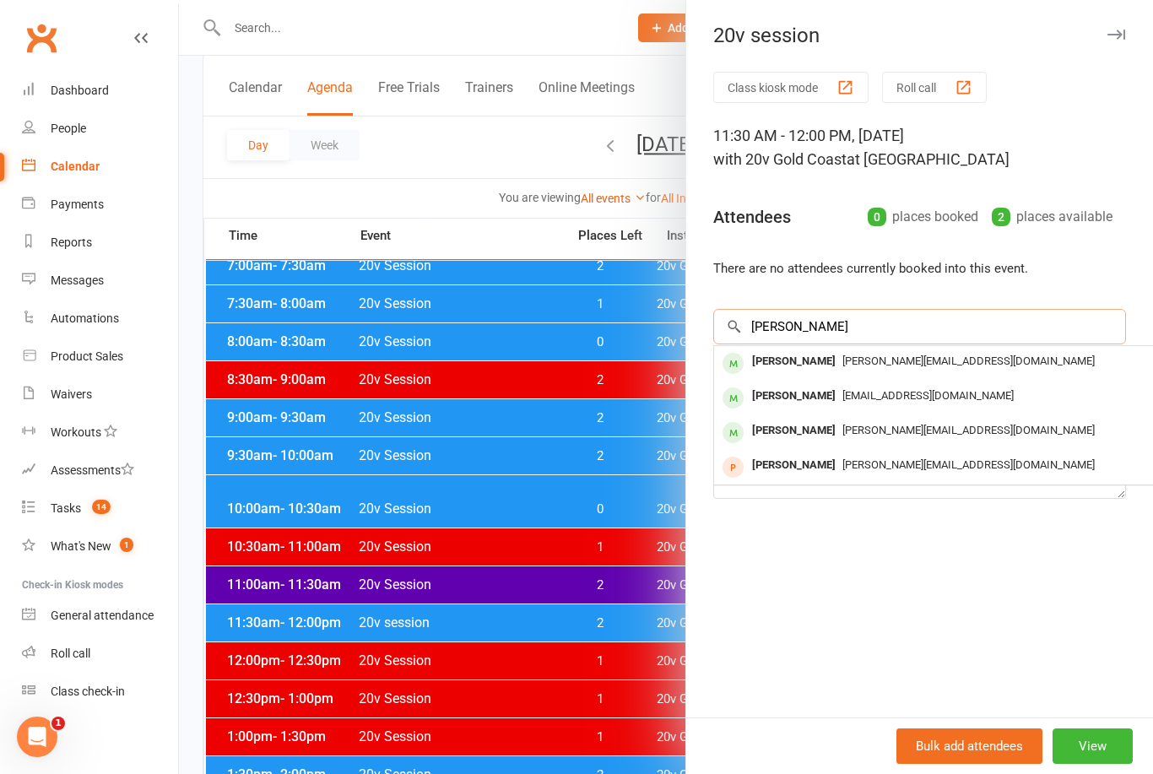
type input "Burgess"
click at [869, 362] on span "james@optioneer.com" at bounding box center [969, 361] width 252 height 13
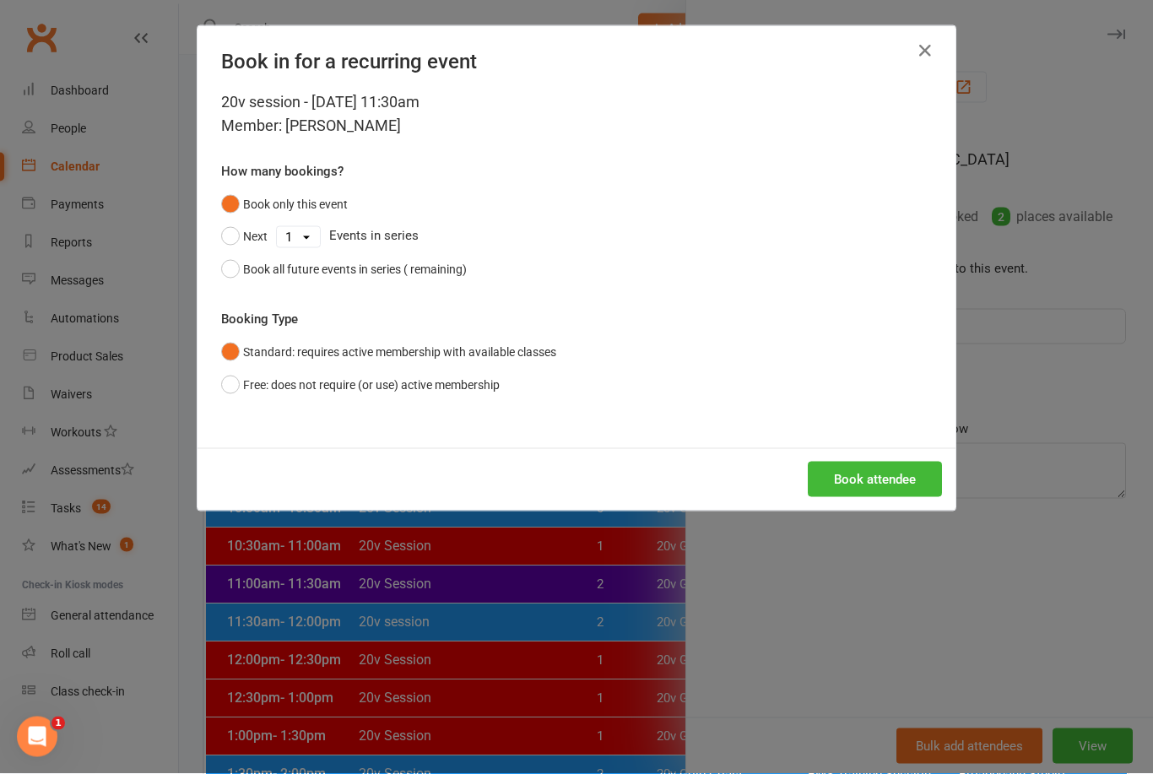
scroll to position [195, 0]
click at [236, 382] on button "Free: does not require (or use) active membership" at bounding box center [360, 385] width 279 height 32
click at [919, 55] on icon "button" at bounding box center [925, 51] width 20 height 20
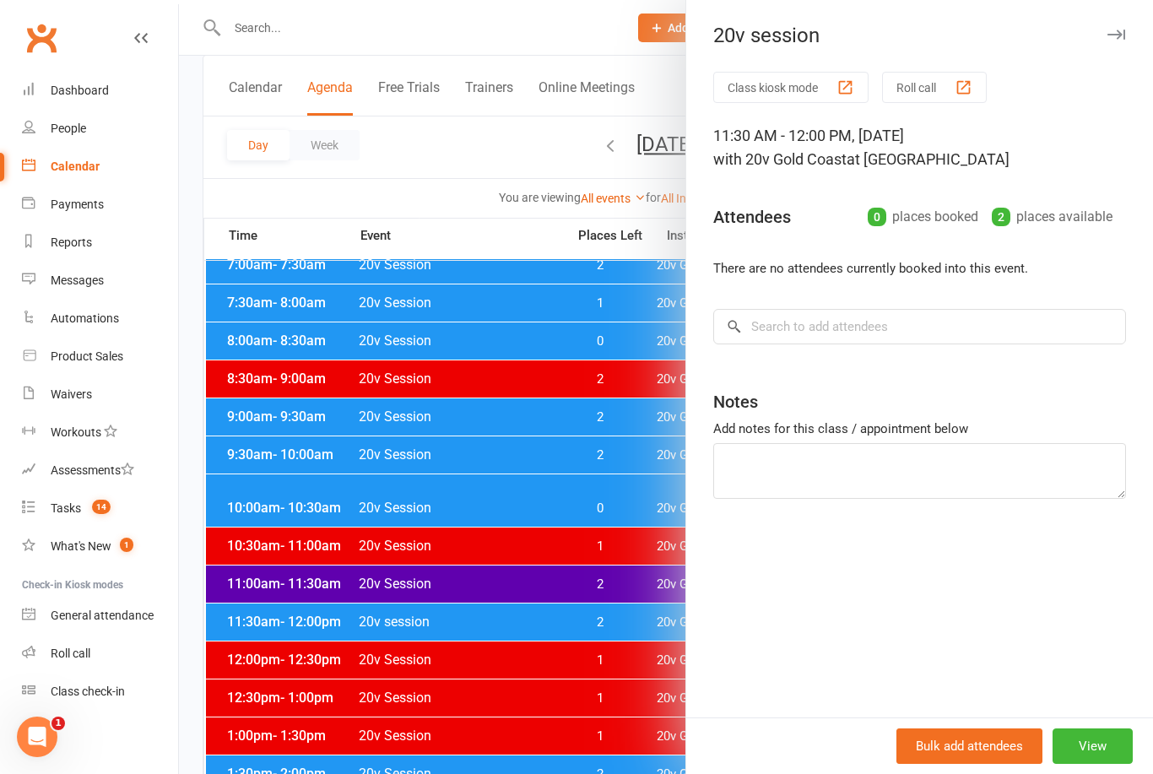
click at [127, 513] on link "Tasks 14" at bounding box center [100, 509] width 156 height 38
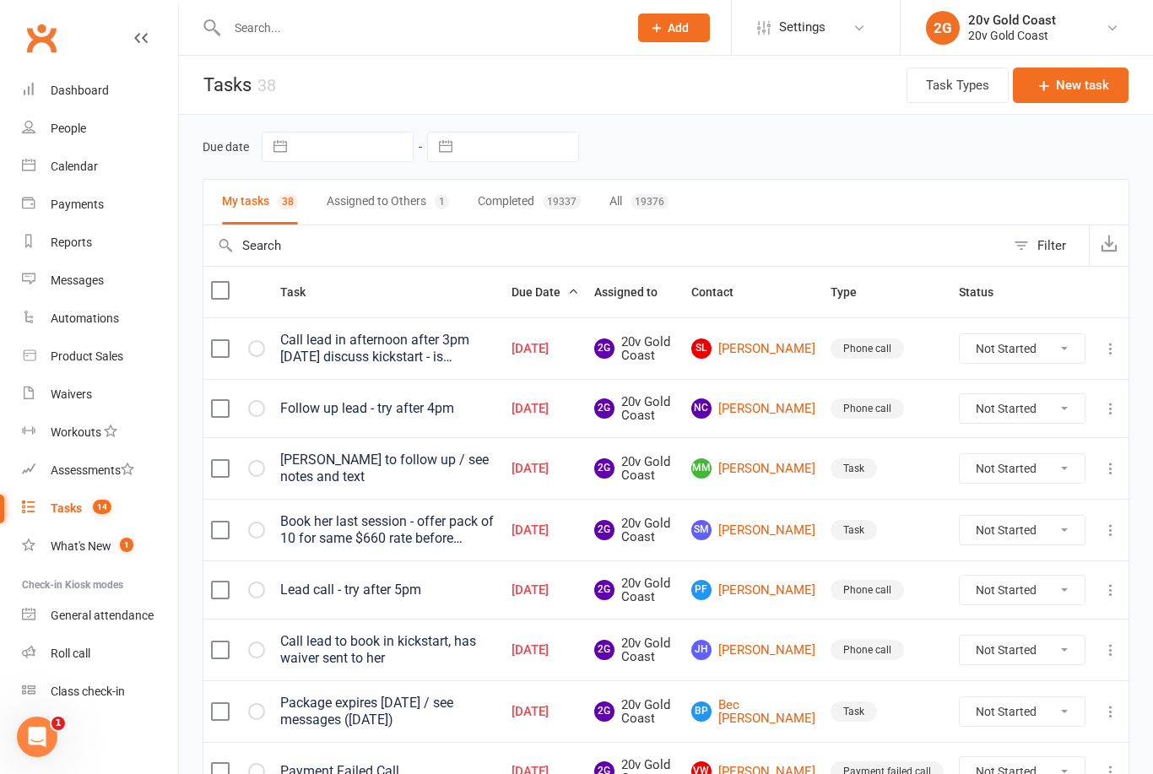
click at [400, 10] on div at bounding box center [410, 27] width 414 height 55
click at [431, 30] on input "text" at bounding box center [419, 28] width 394 height 24
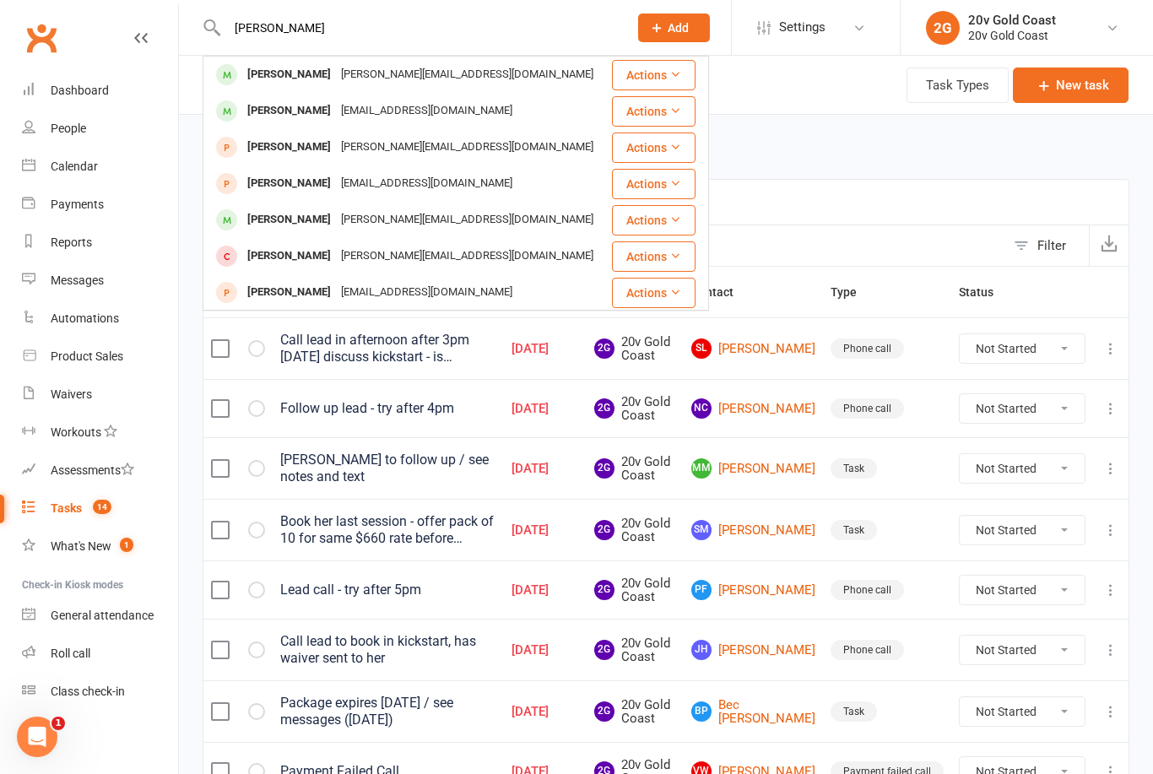
type input "Burgess"
click at [387, 78] on div "james@optioneer.com" at bounding box center [467, 74] width 263 height 24
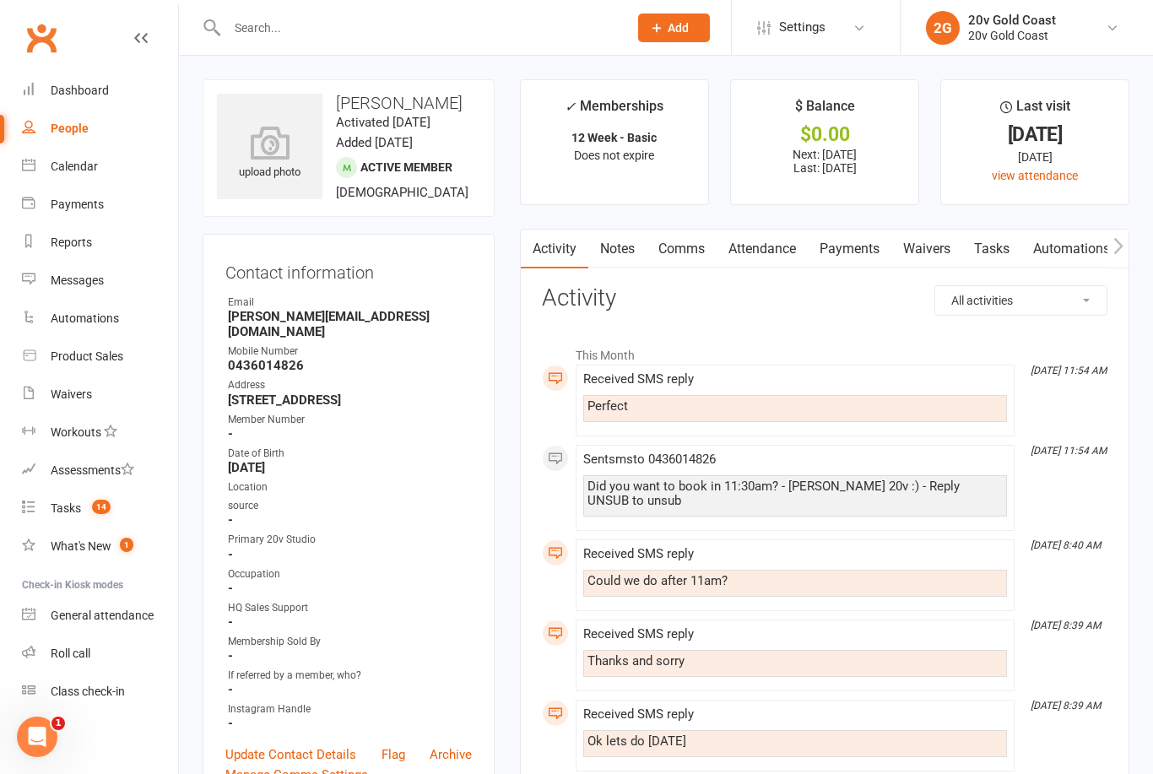
click at [103, 193] on link "Payments" at bounding box center [100, 205] width 156 height 38
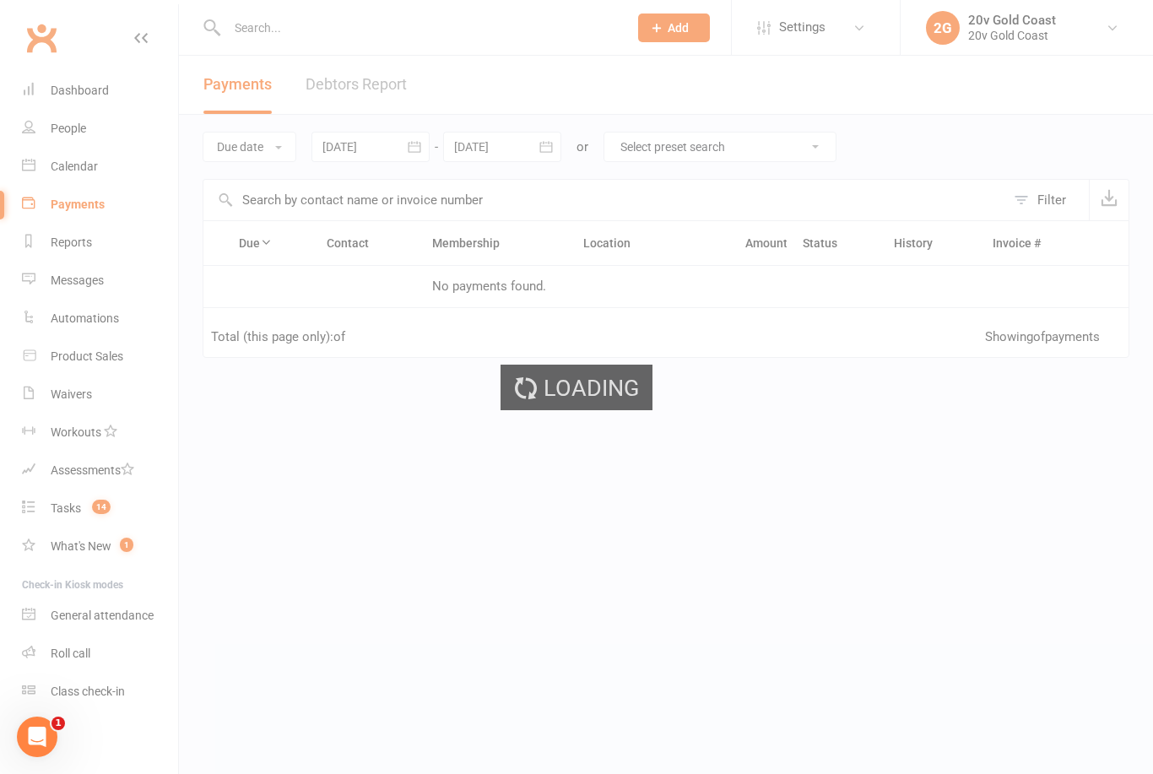
click at [105, 165] on div "Loading" at bounding box center [576, 387] width 1153 height 774
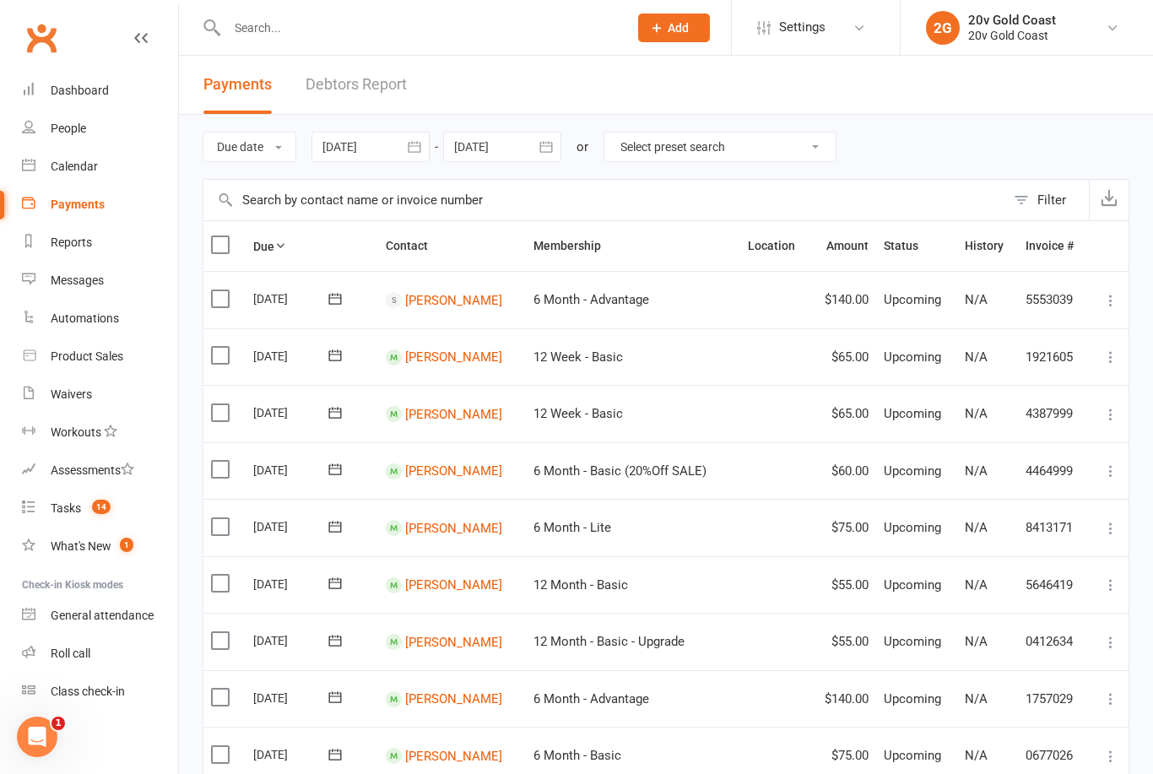
click at [99, 159] on link "Calendar" at bounding box center [100, 167] width 156 height 38
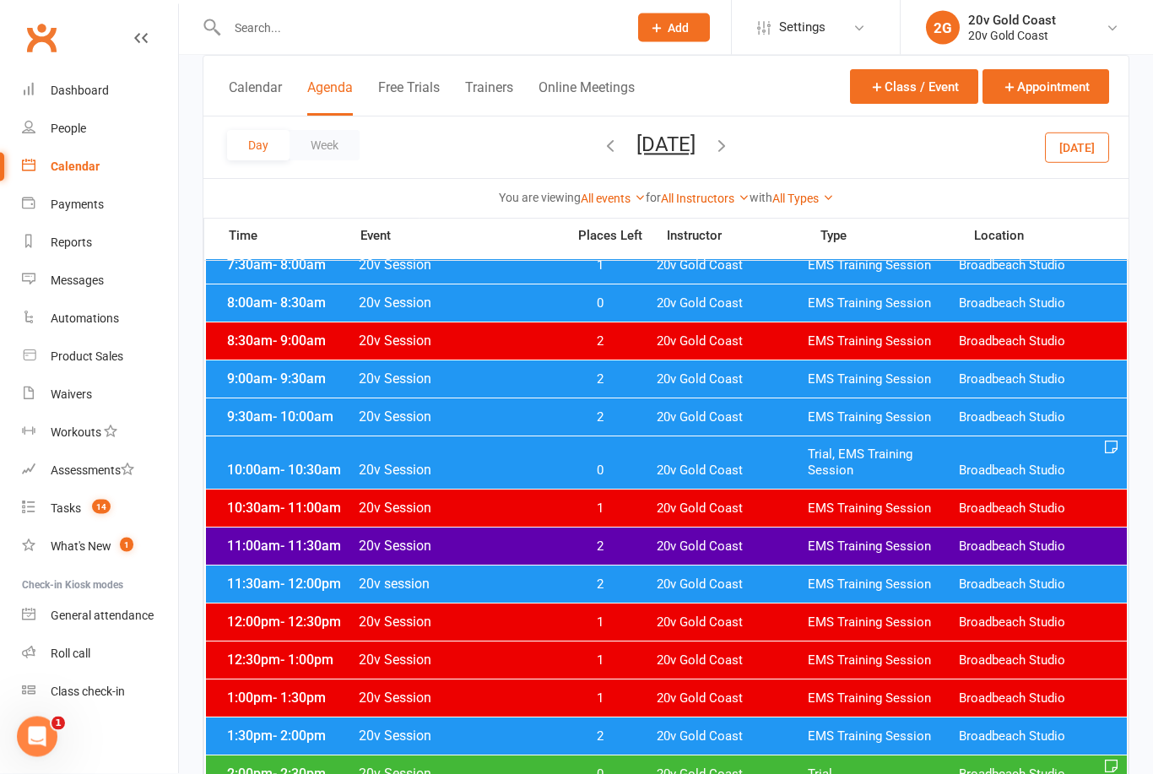
click at [677, 592] on span "20v Gold Coast" at bounding box center [732, 585] width 151 height 16
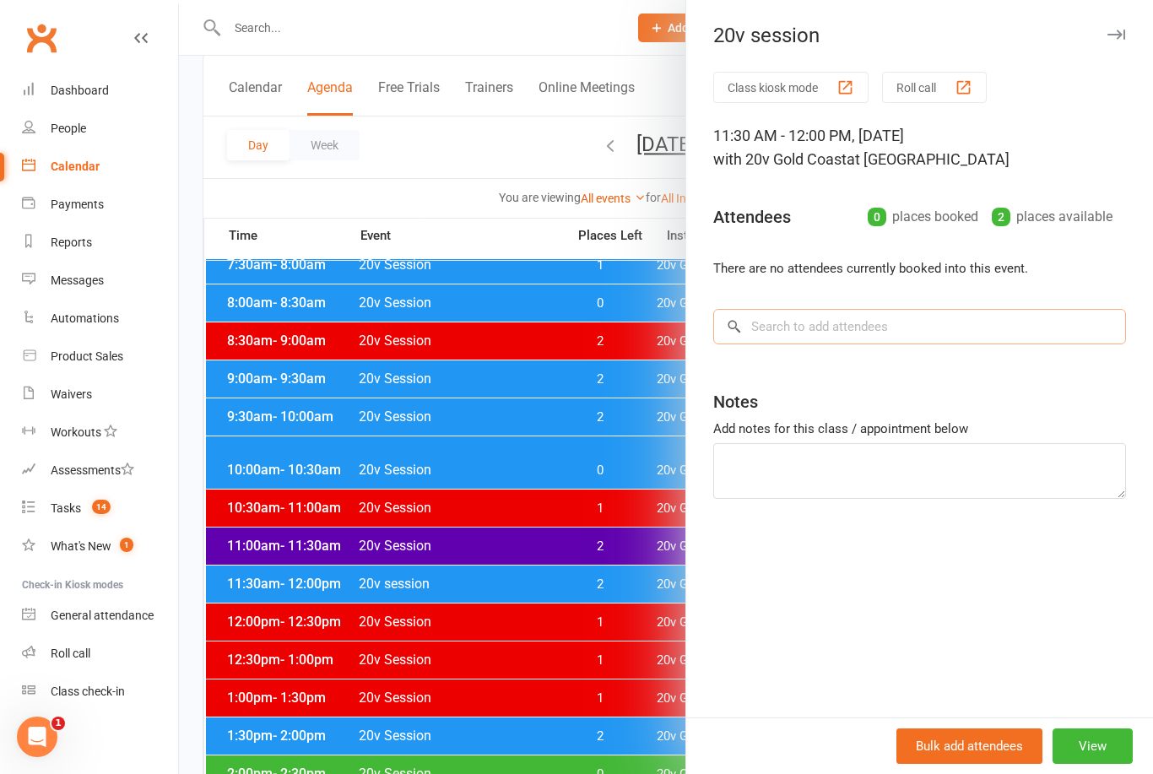
click at [889, 318] on input "search" at bounding box center [919, 326] width 413 height 35
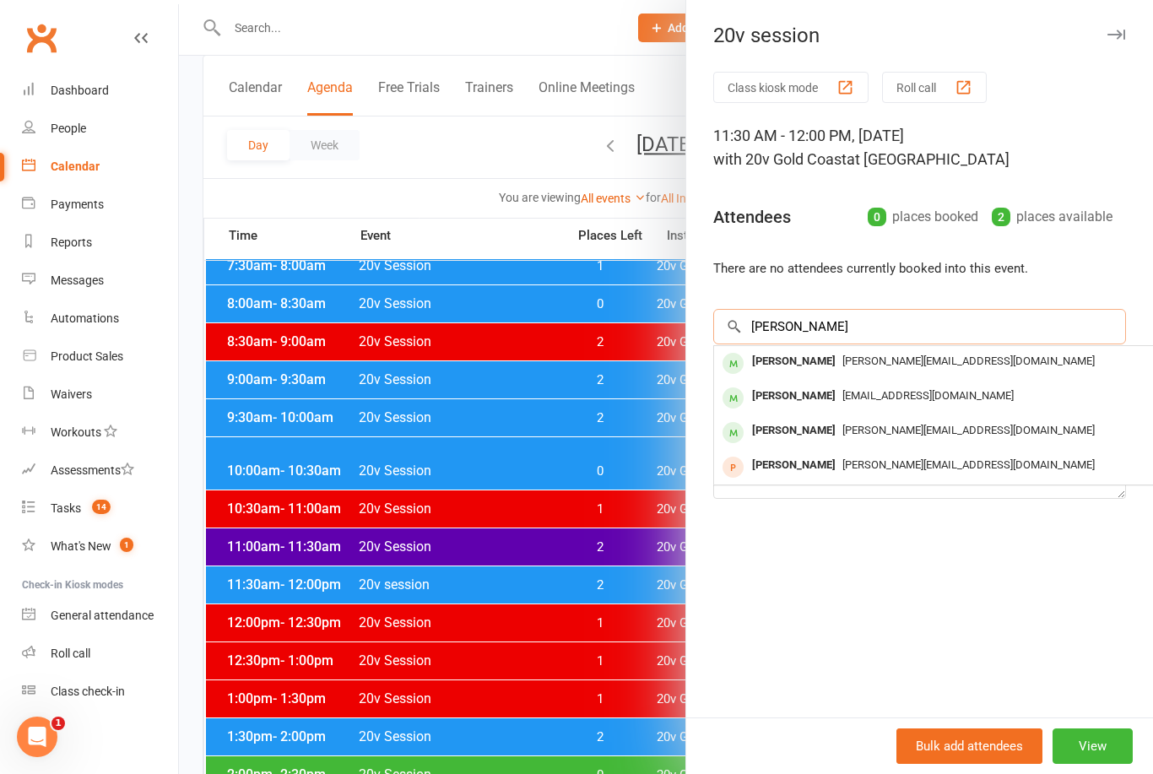
type input "Burgess"
click at [853, 361] on span "james@optioneer.com" at bounding box center [969, 361] width 252 height 13
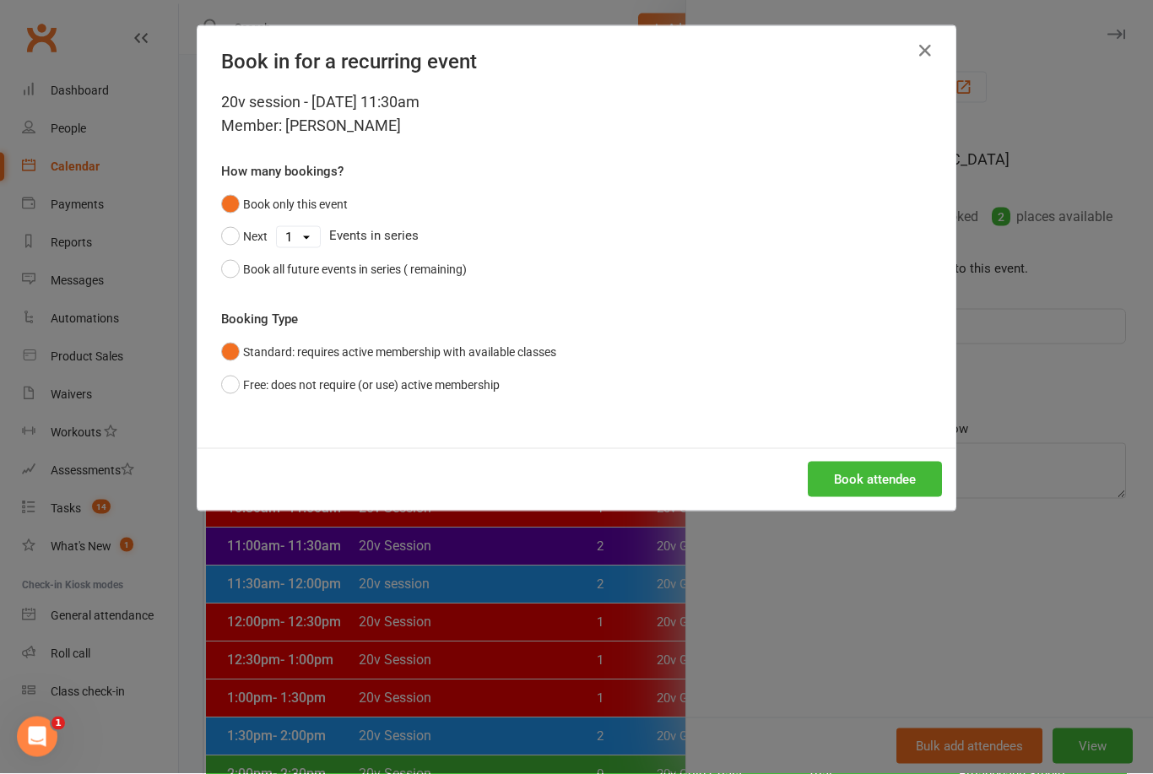
scroll to position [233, 0]
click at [262, 383] on button "Free: does not require (or use) active membership" at bounding box center [360, 385] width 279 height 32
click at [884, 479] on button "Book attendee" at bounding box center [875, 479] width 134 height 35
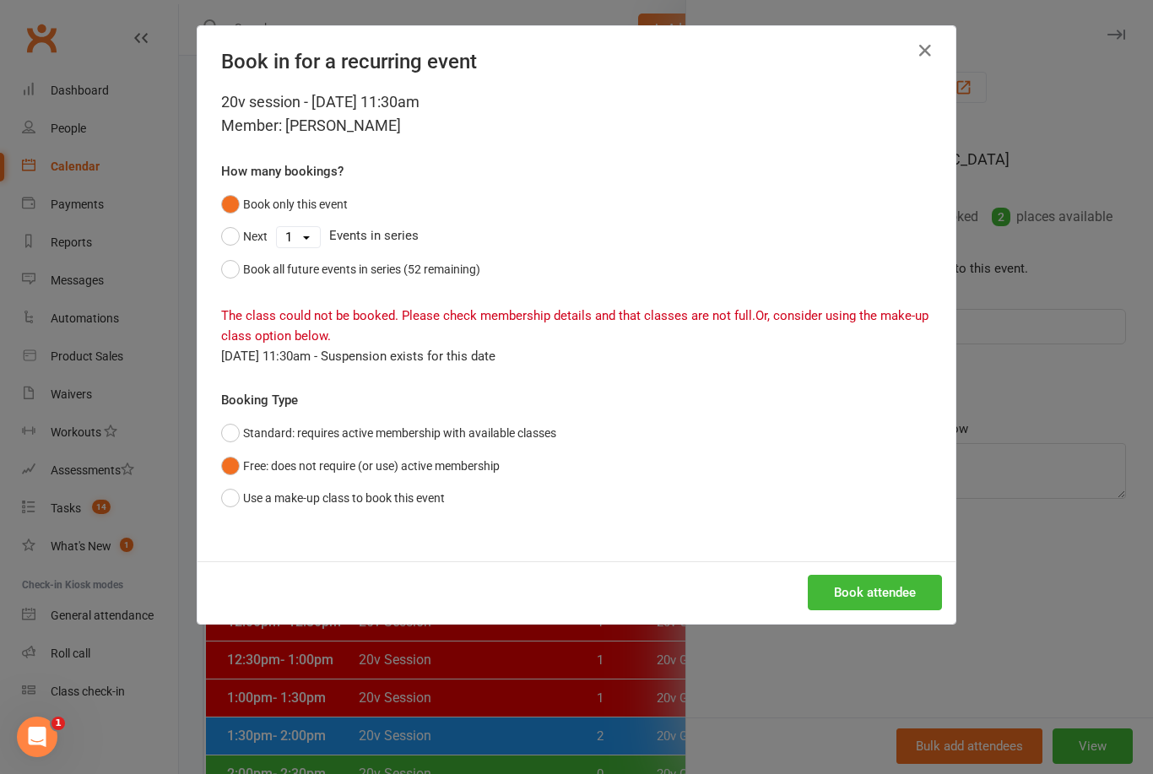
click at [929, 50] on icon "button" at bounding box center [925, 51] width 20 height 20
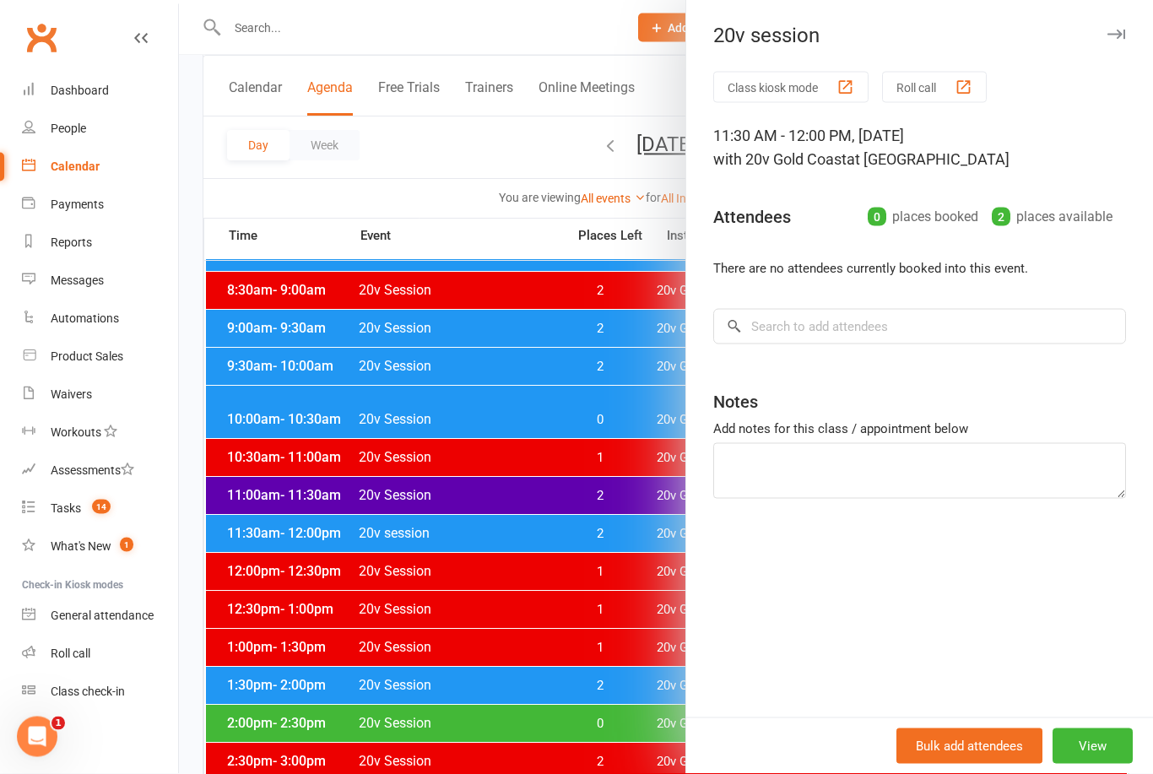
scroll to position [284, 0]
click at [405, 39] on div at bounding box center [666, 387] width 974 height 774
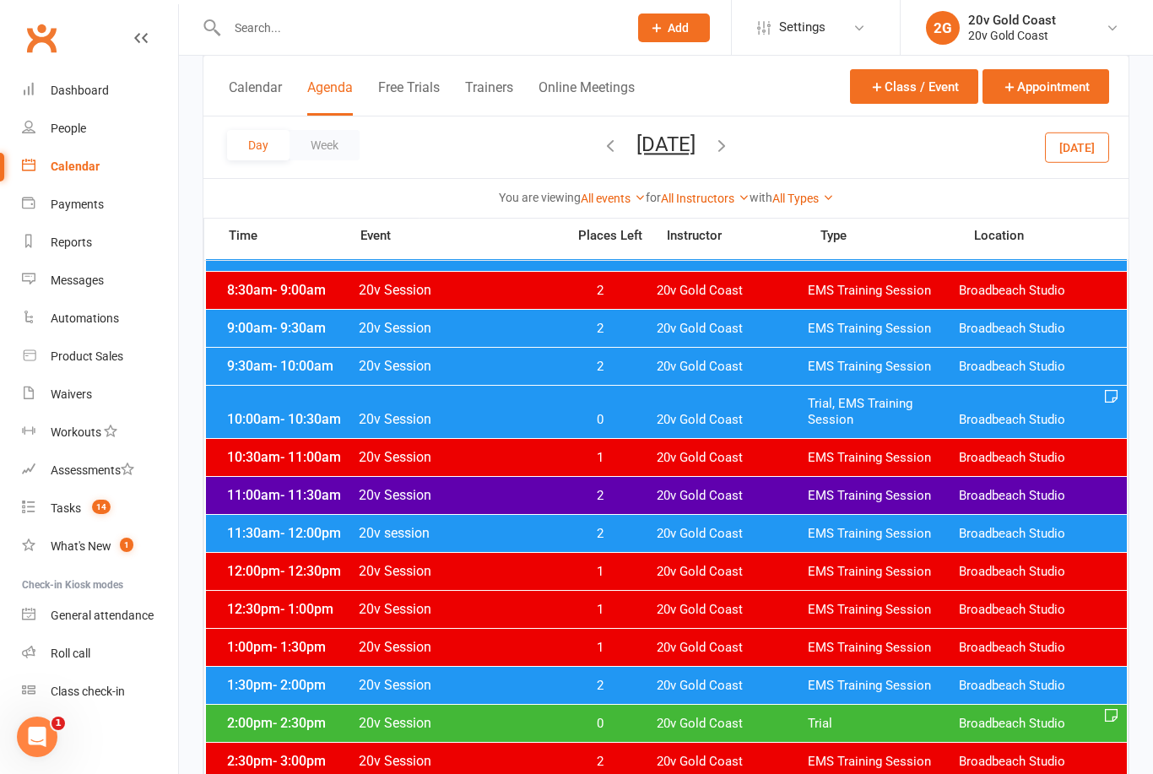
click at [466, 30] on input "text" at bounding box center [419, 28] width 394 height 24
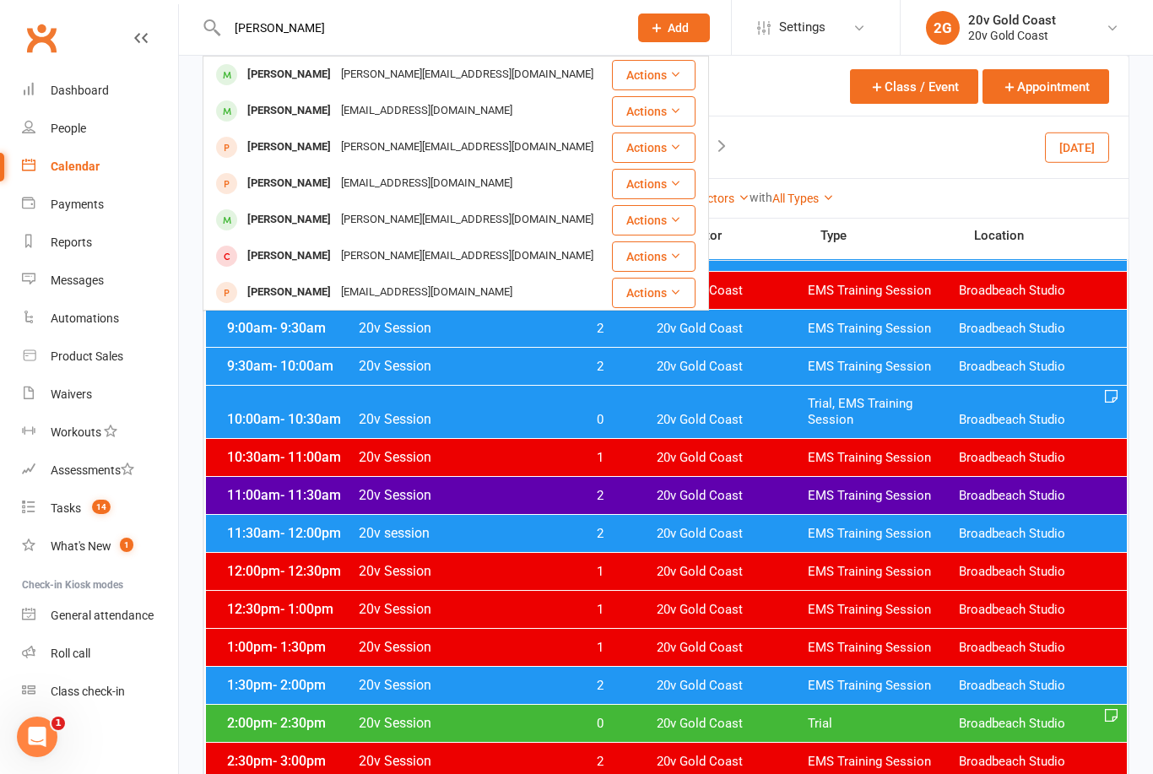
type input "Burgess"
click at [402, 69] on div "james@optioneer.com" at bounding box center [467, 74] width 263 height 24
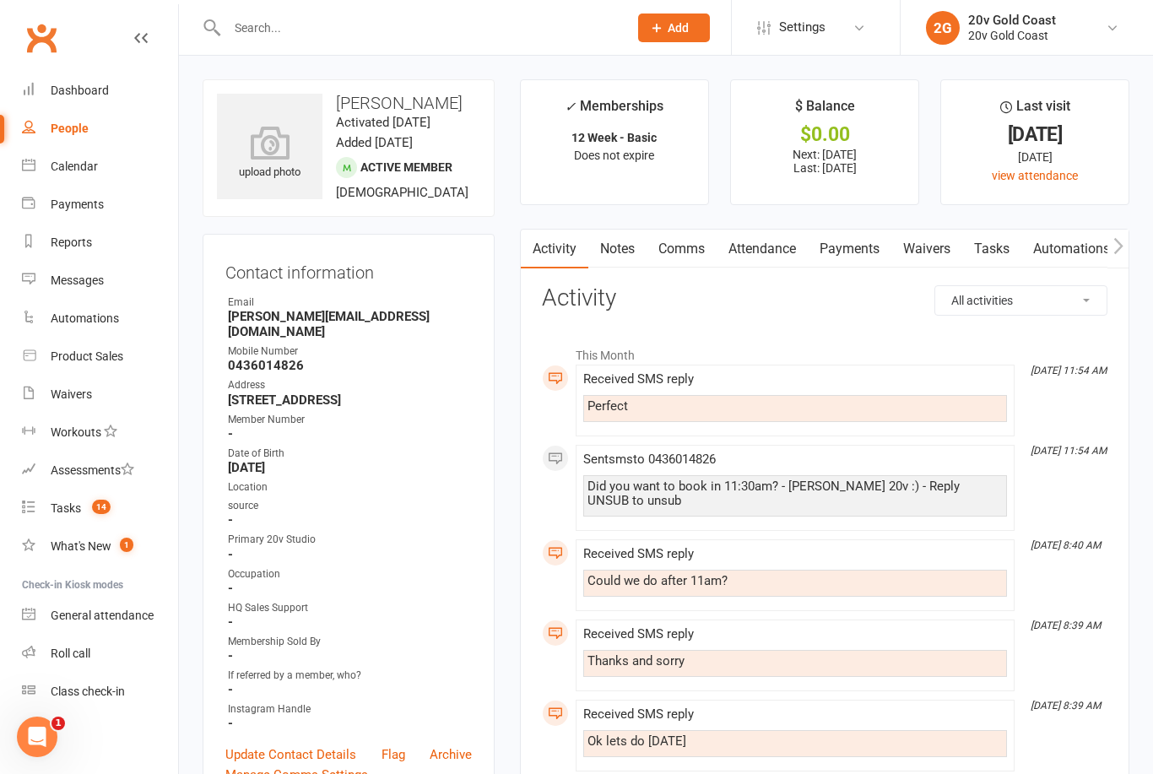
click at [859, 248] on link "Payments" at bounding box center [850, 249] width 84 height 39
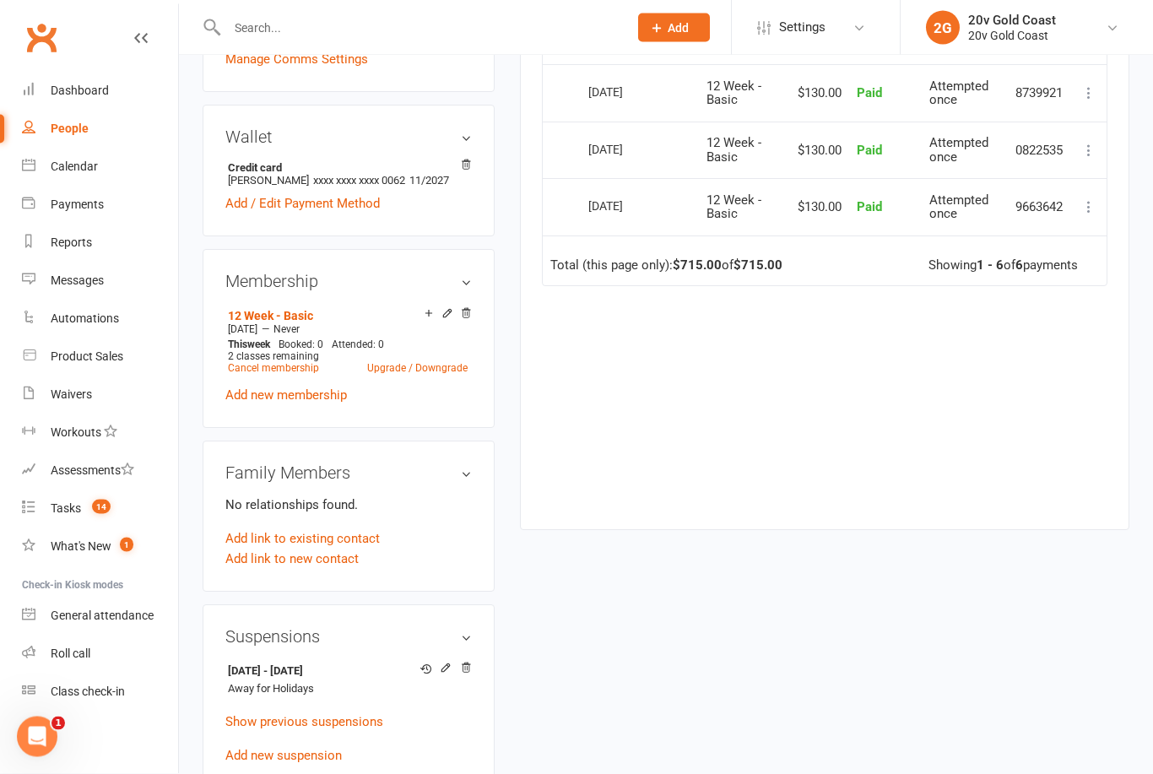
scroll to position [716, 0]
click at [448, 670] on icon at bounding box center [446, 668] width 12 height 12
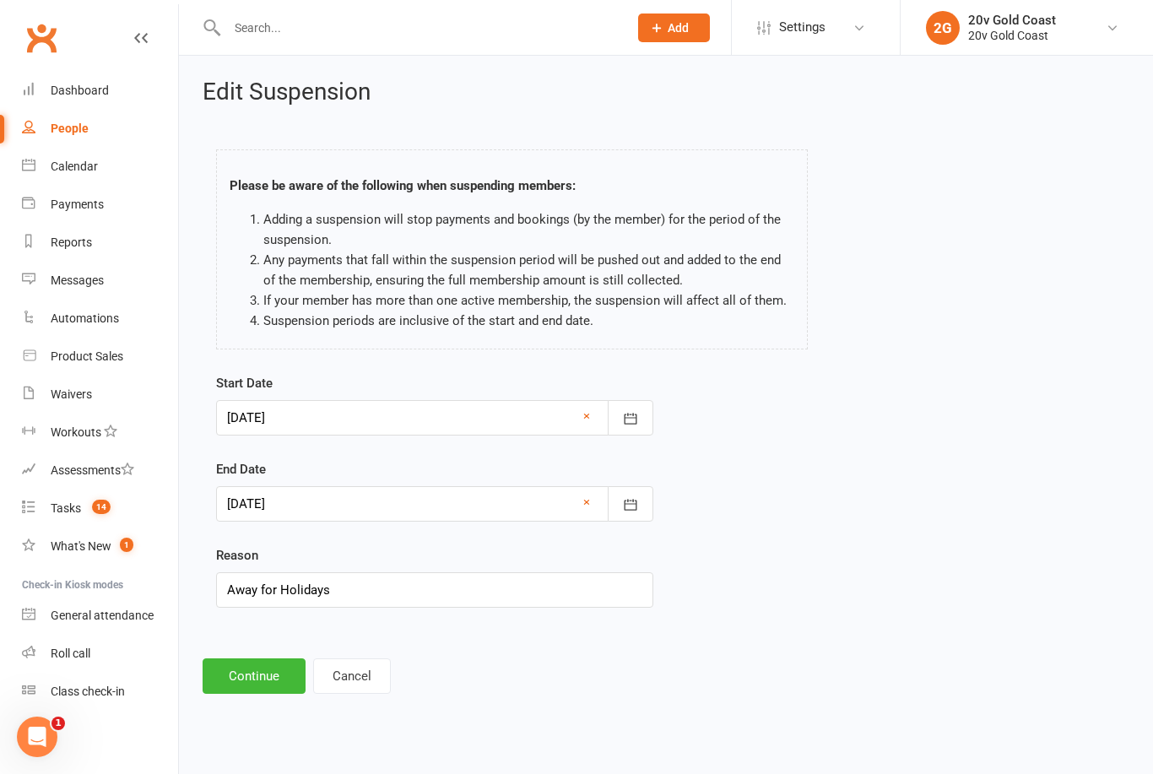
click at [407, 413] on div at bounding box center [434, 417] width 437 height 35
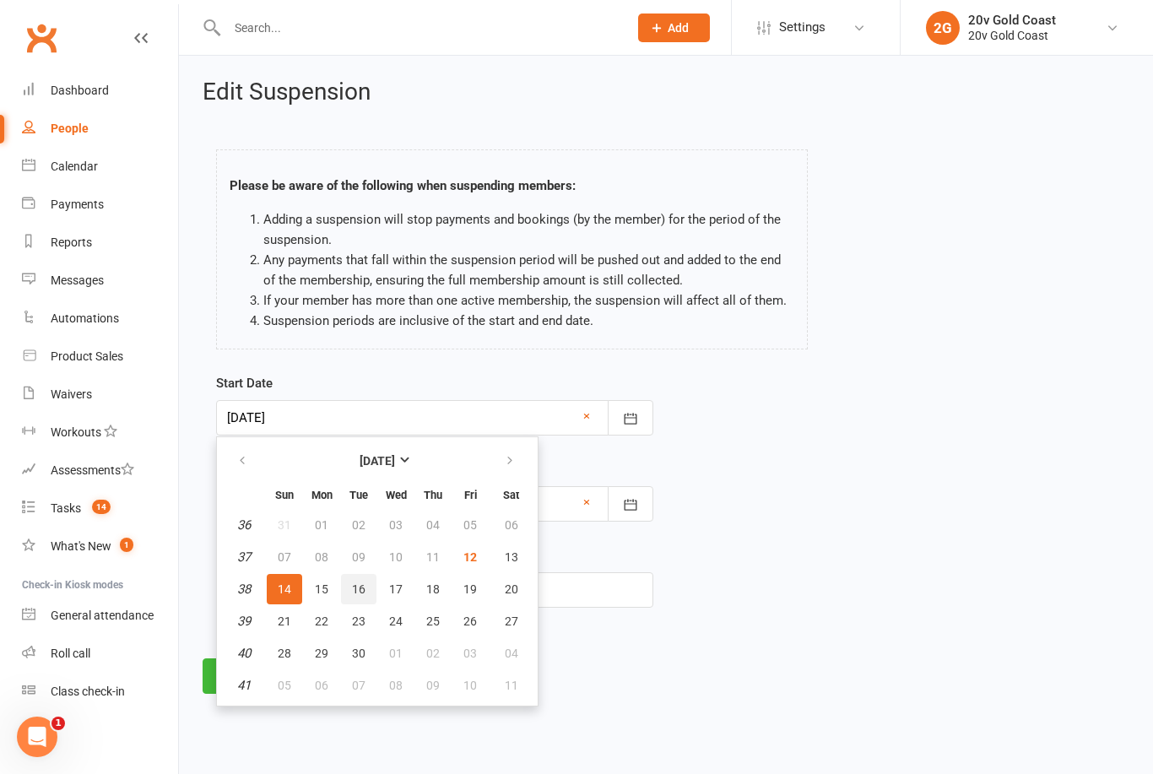
click at [367, 585] on button "16" at bounding box center [358, 589] width 35 height 30
type input "16 Sep 2025"
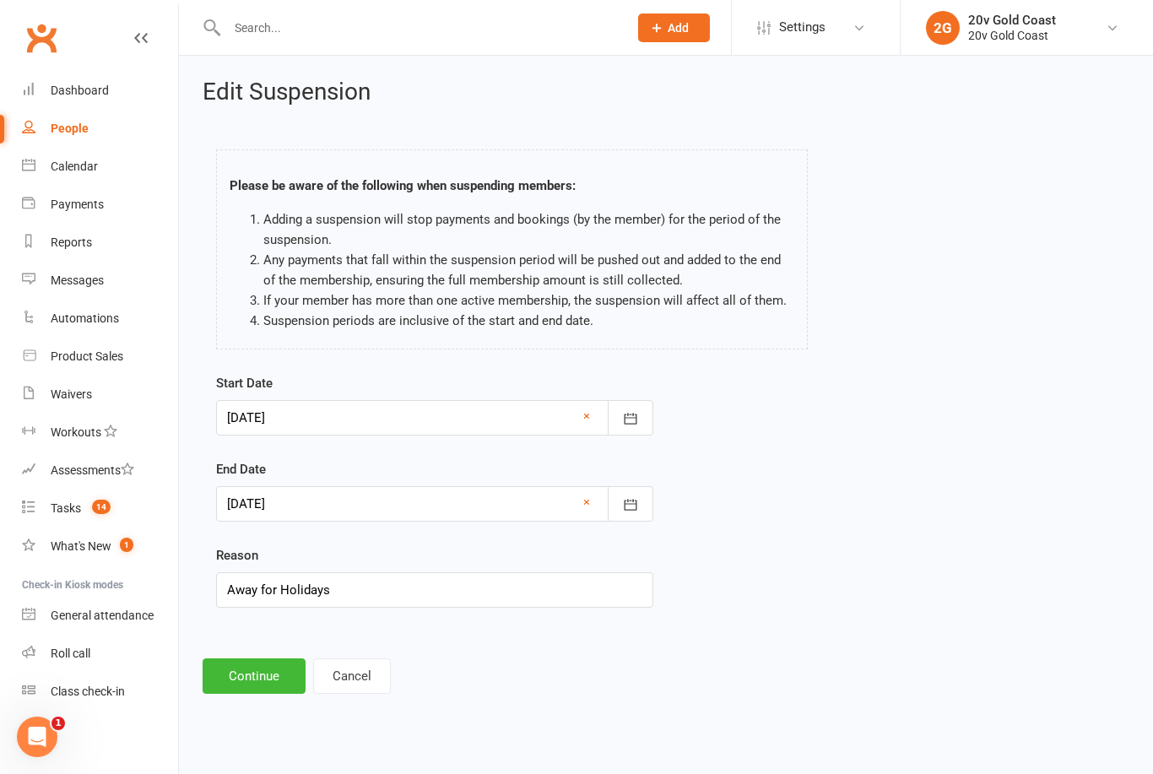
click at [275, 675] on button "Continue" at bounding box center [254, 676] width 103 height 35
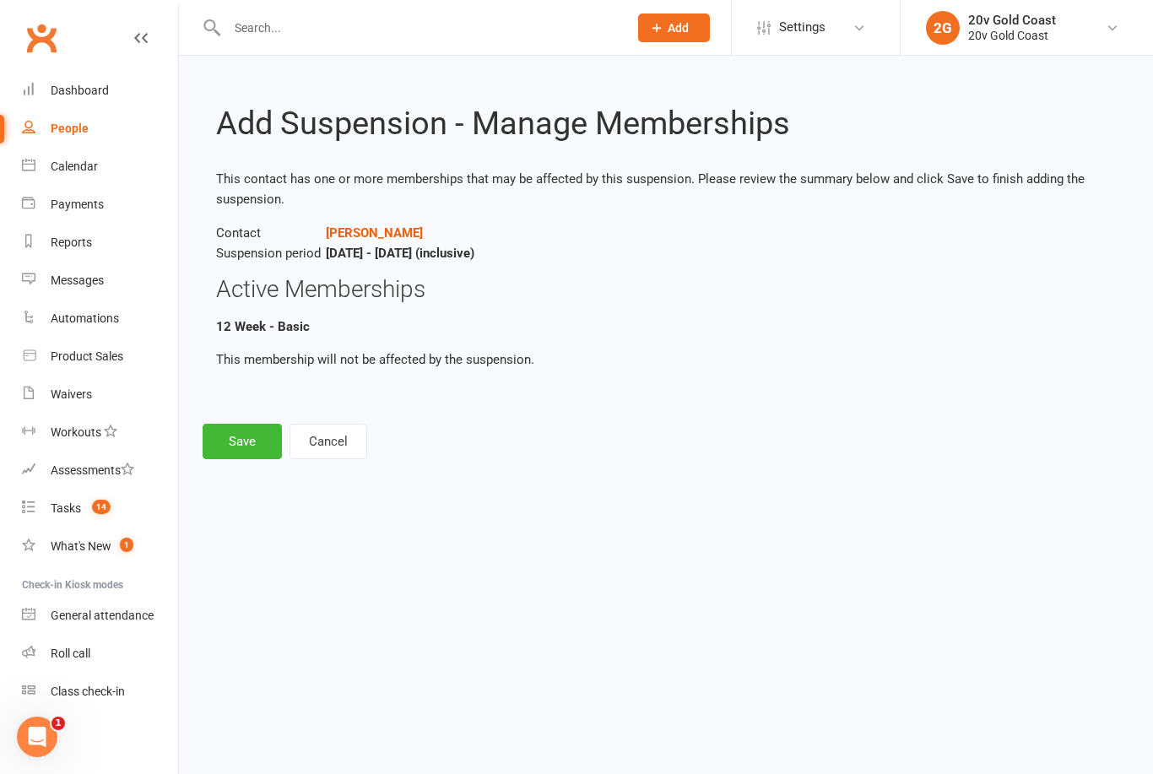
click at [244, 440] on button "Save" at bounding box center [242, 441] width 79 height 35
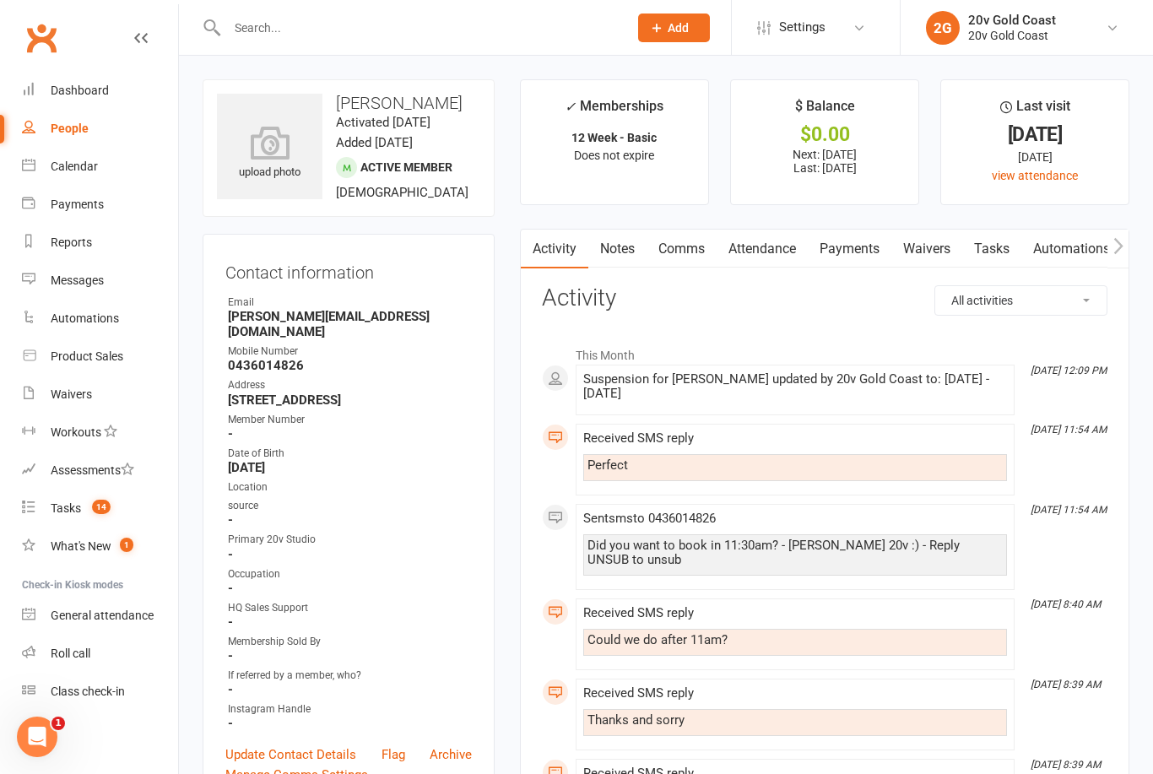
click at [435, 39] on input "text" at bounding box center [419, 28] width 394 height 24
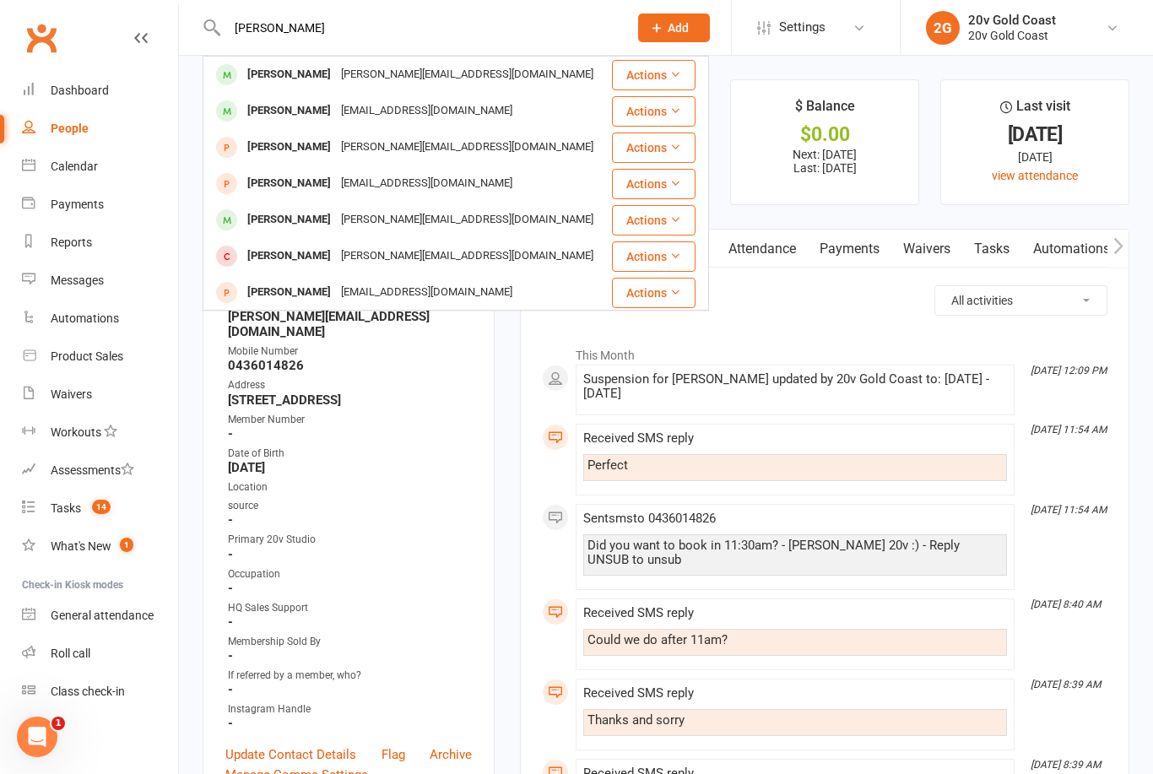
type input "Burgess"
click at [388, 111] on div "carmenburgess88@gmail.com" at bounding box center [427, 111] width 182 height 24
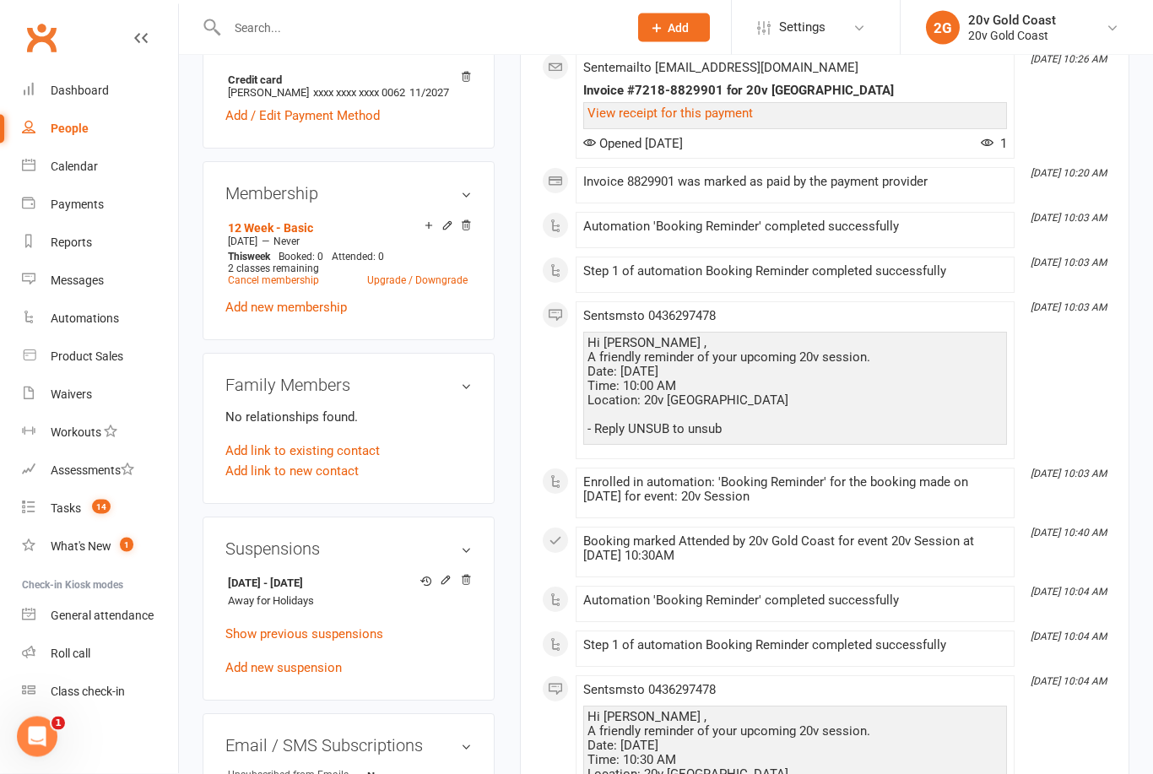
scroll to position [789, 0]
click at [447, 586] on icon at bounding box center [446, 580] width 12 height 12
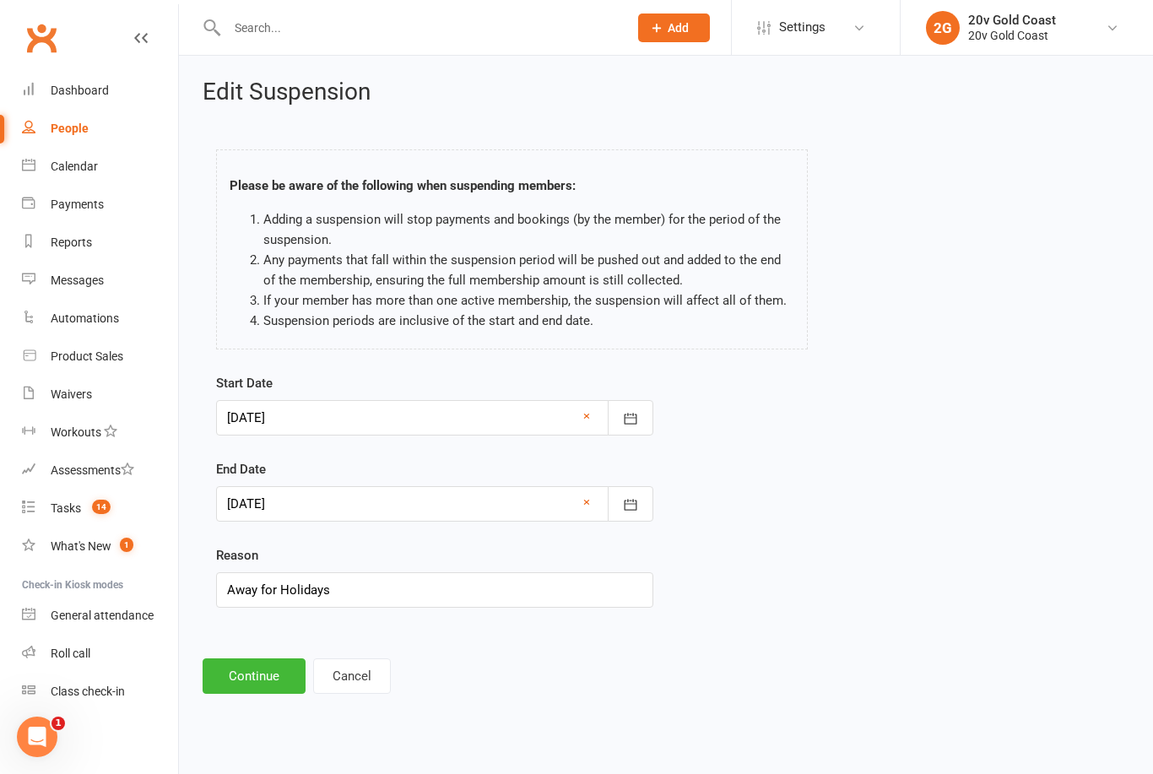
click at [361, 433] on div at bounding box center [434, 417] width 437 height 35
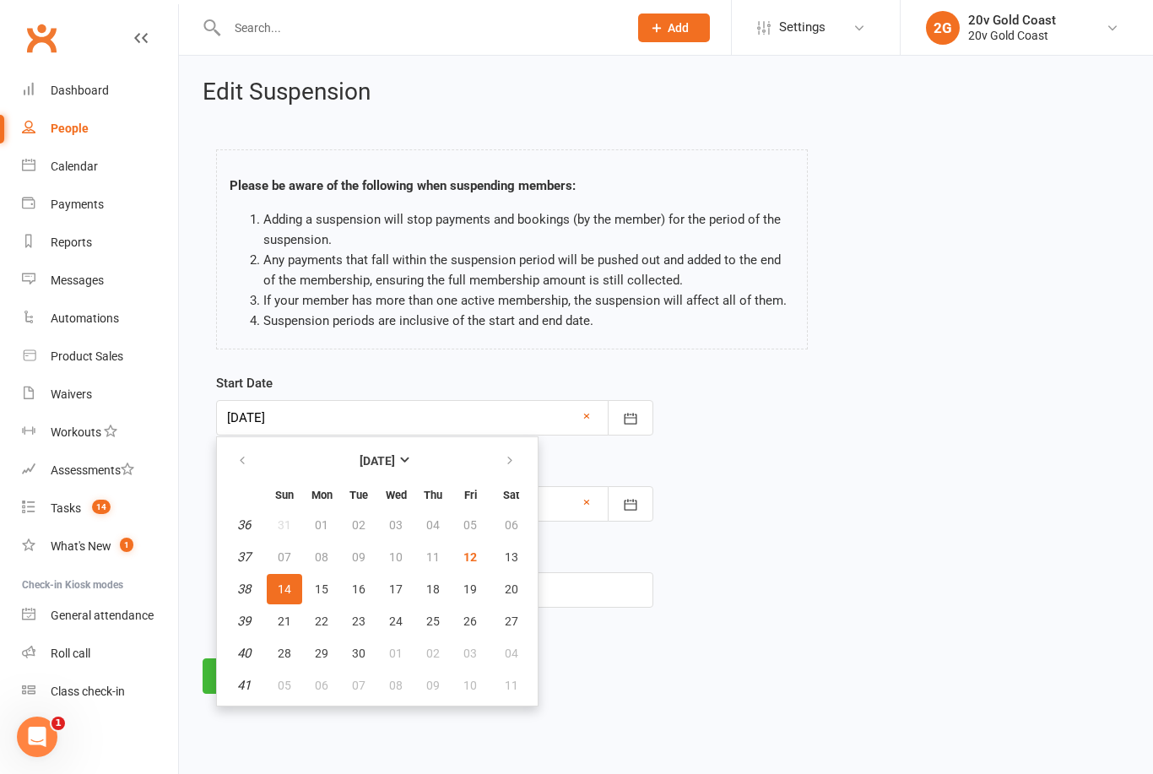
click at [368, 584] on button "16" at bounding box center [358, 589] width 35 height 30
type input "16 Sep 2025"
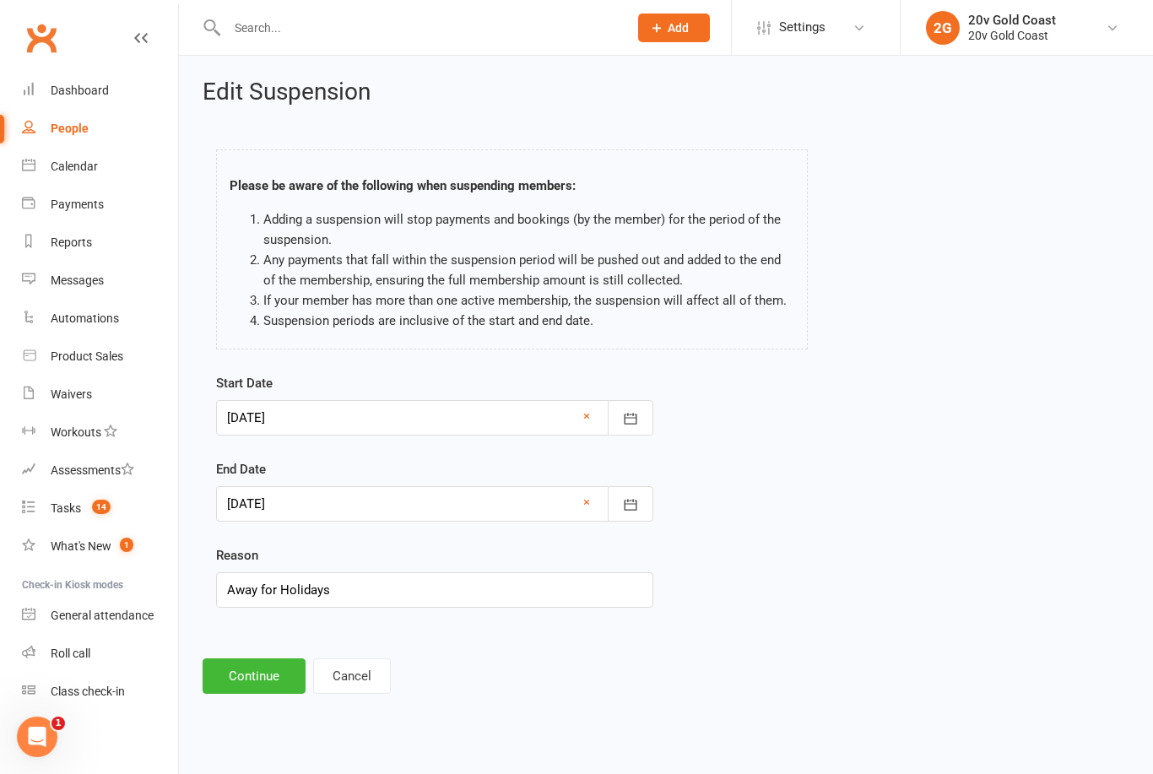
click at [260, 677] on button "Continue" at bounding box center [254, 676] width 103 height 35
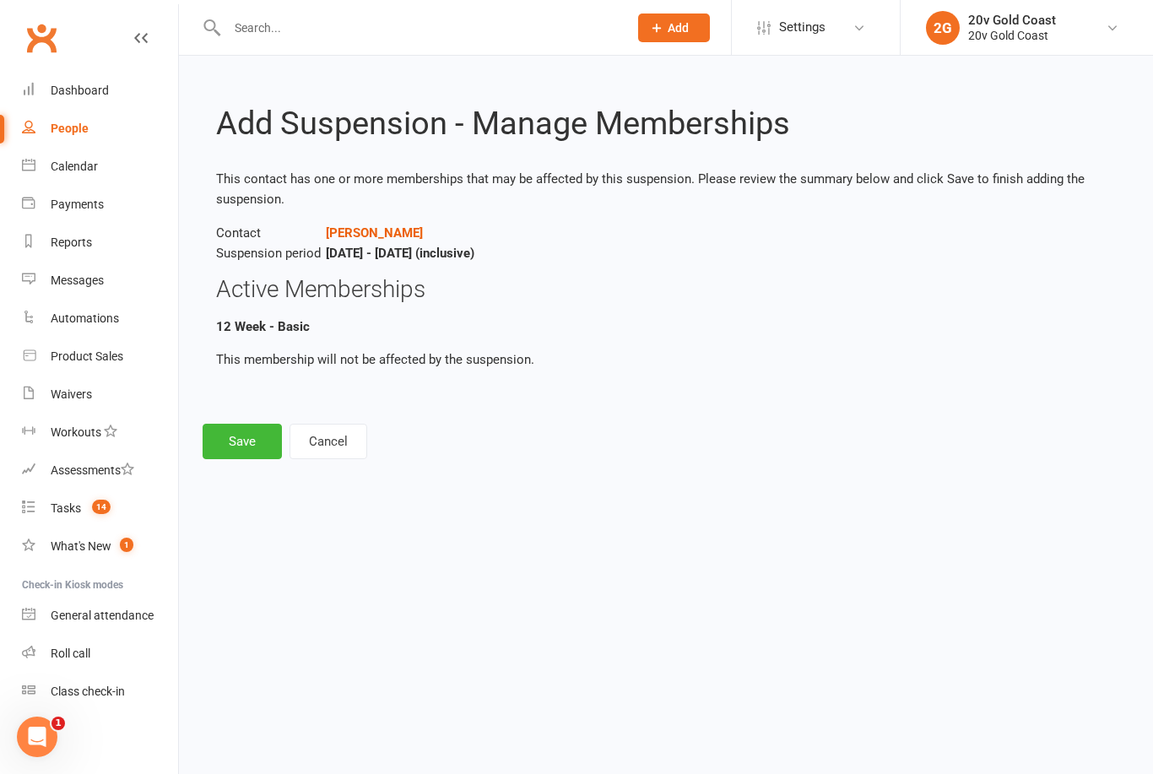
click at [225, 431] on button "Save" at bounding box center [242, 441] width 79 height 35
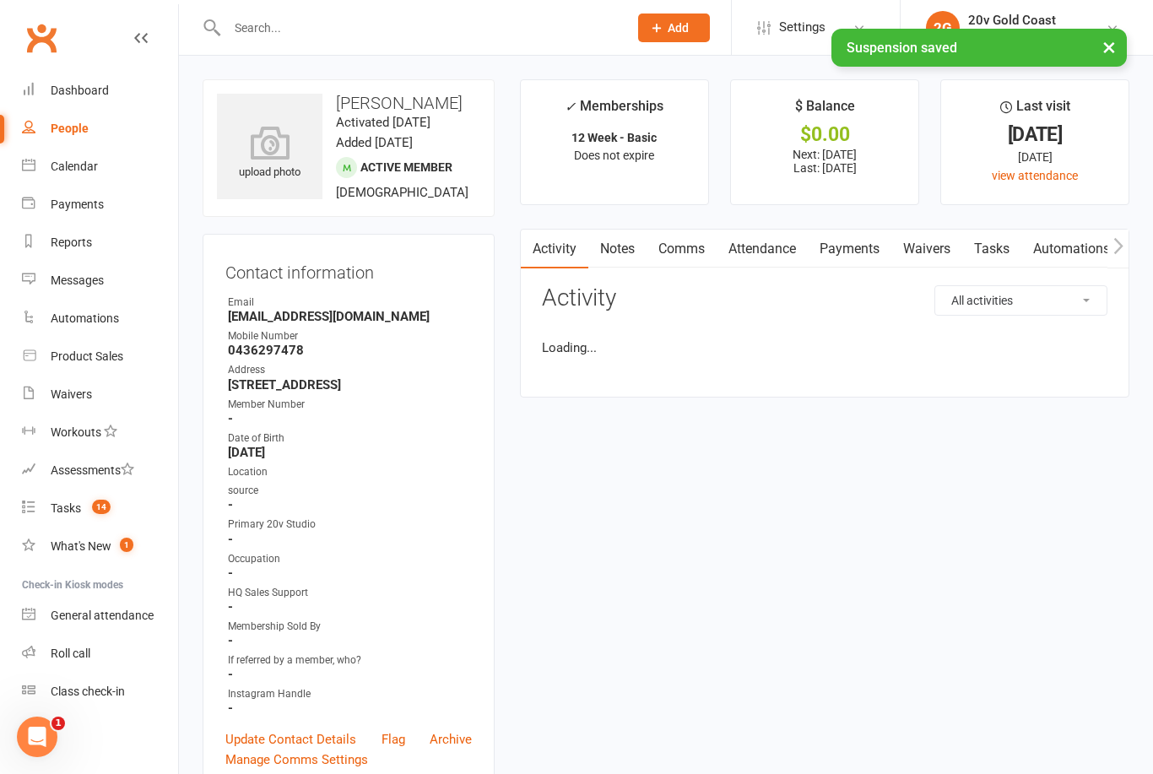
click at [109, 161] on link "Calendar" at bounding box center [100, 167] width 156 height 38
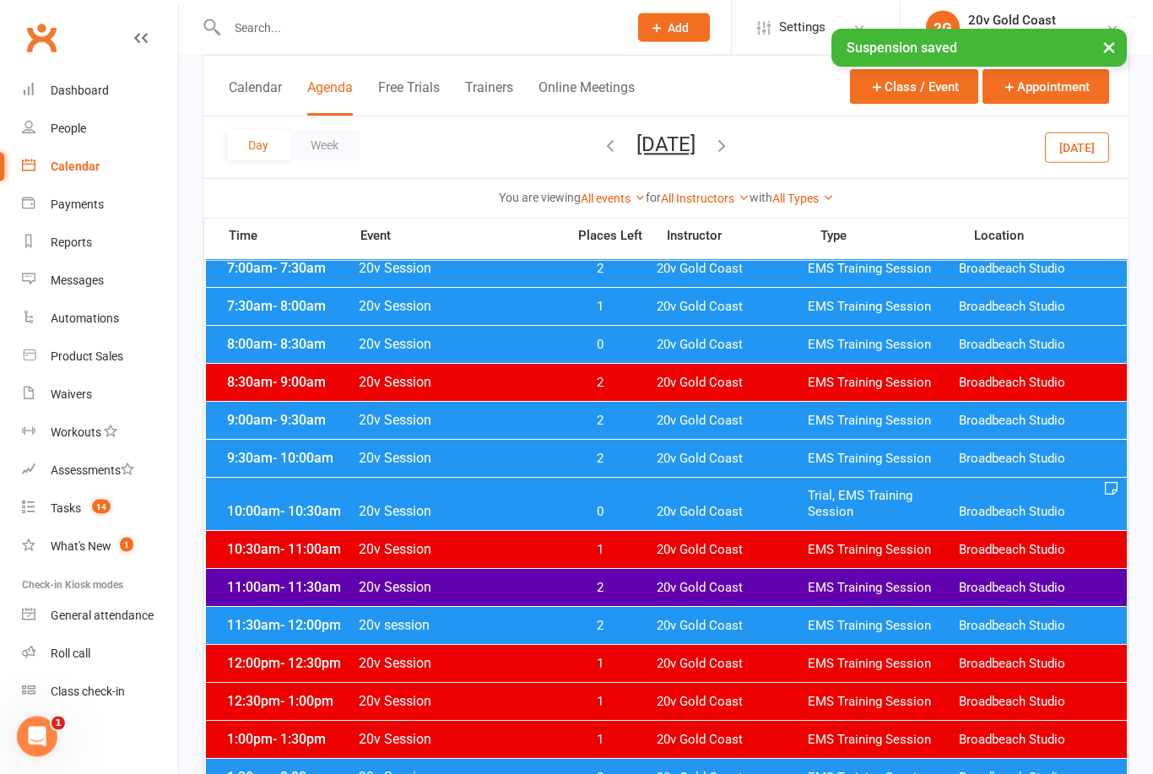
scroll to position [192, 0]
click at [700, 627] on span "20v Gold Coast" at bounding box center [732, 626] width 151 height 16
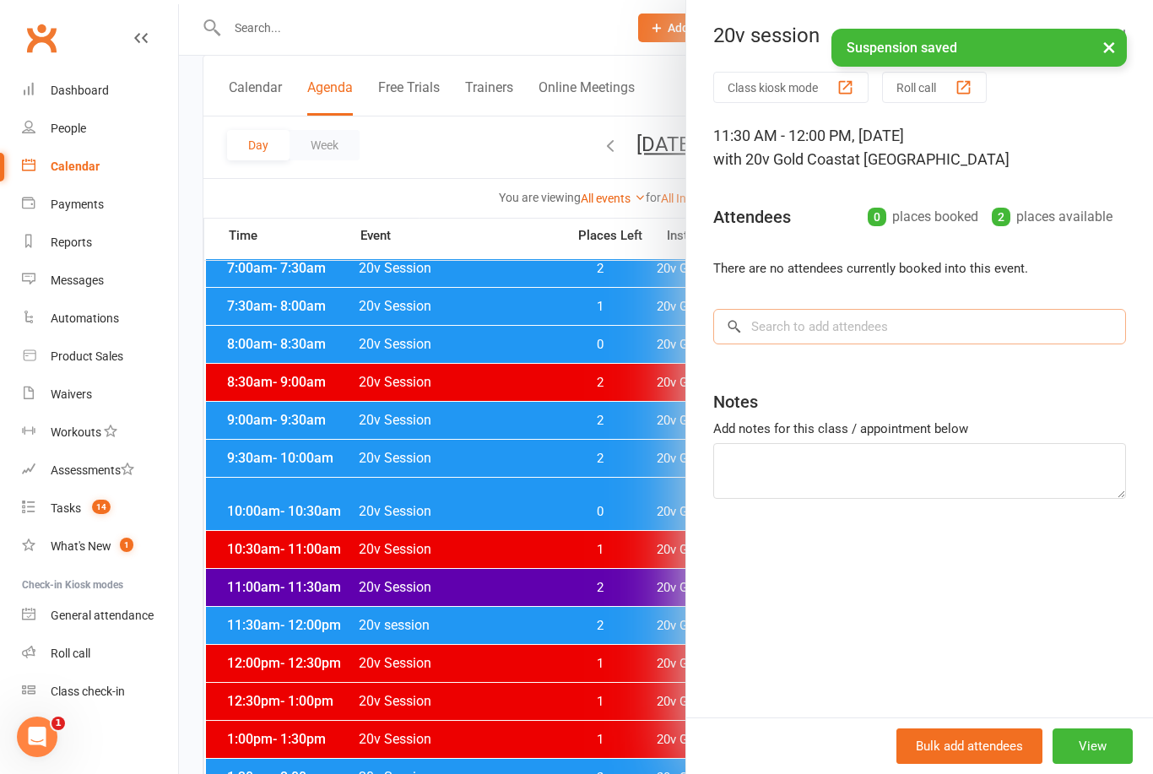
click at [888, 327] on input "search" at bounding box center [919, 326] width 413 height 35
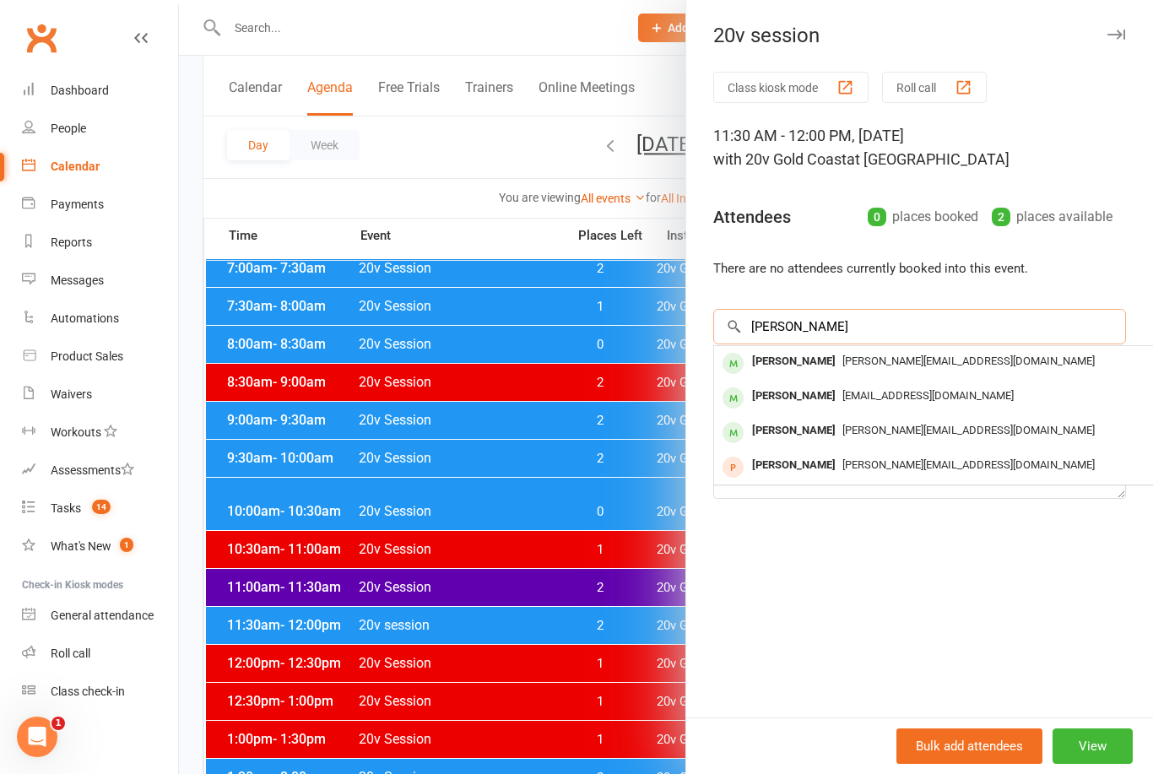
type input "Burgess"
click at [856, 363] on span "james@optioneer.com" at bounding box center [969, 361] width 252 height 13
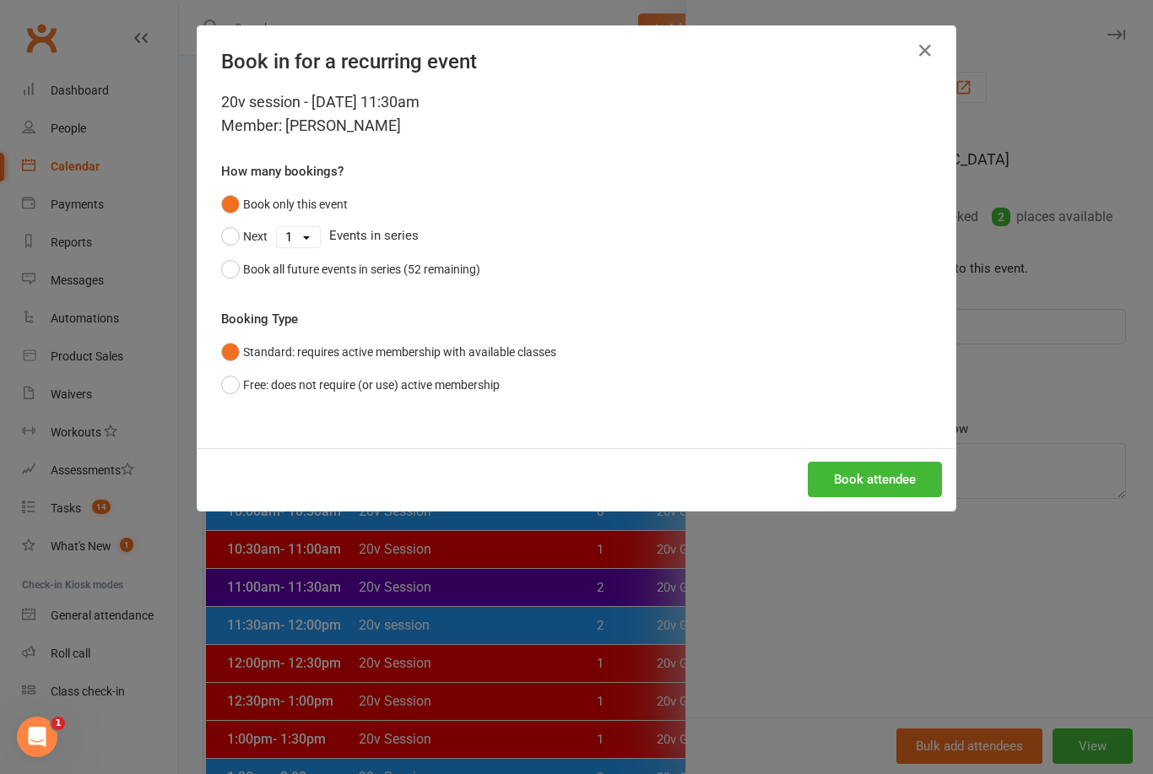
click at [889, 477] on button "Book attendee" at bounding box center [875, 479] width 134 height 35
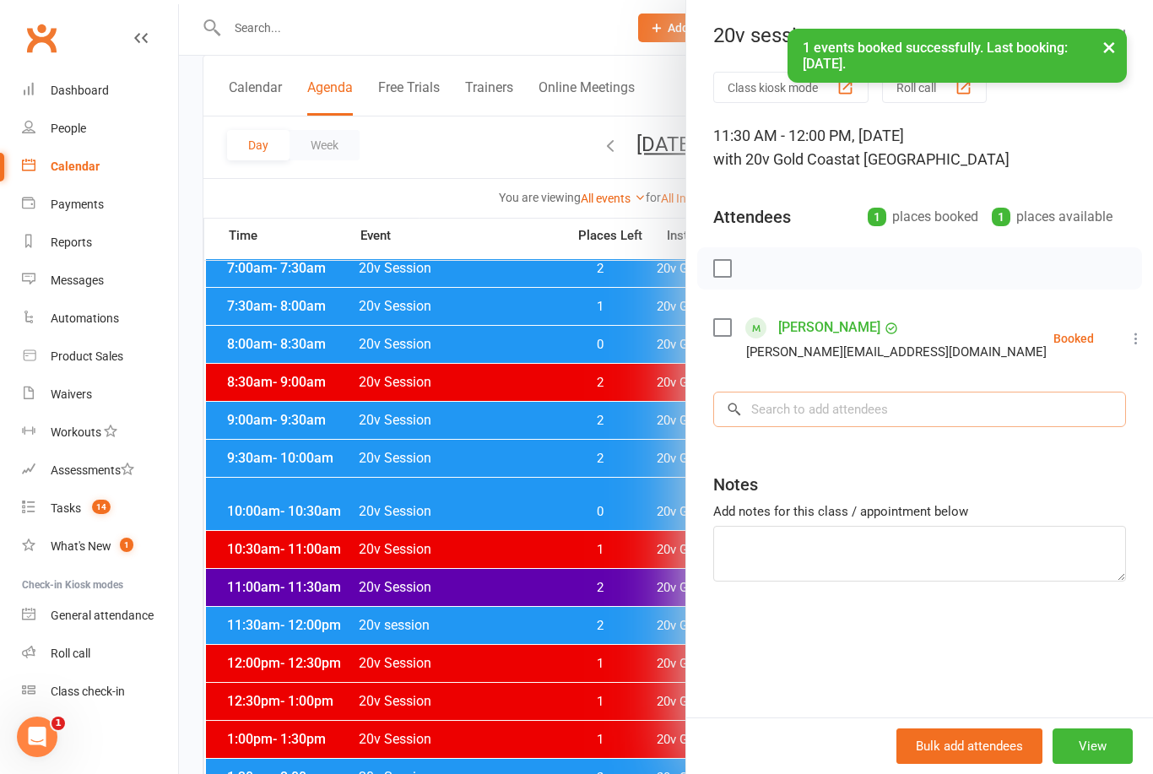
click at [861, 416] on input "search" at bounding box center [919, 409] width 413 height 35
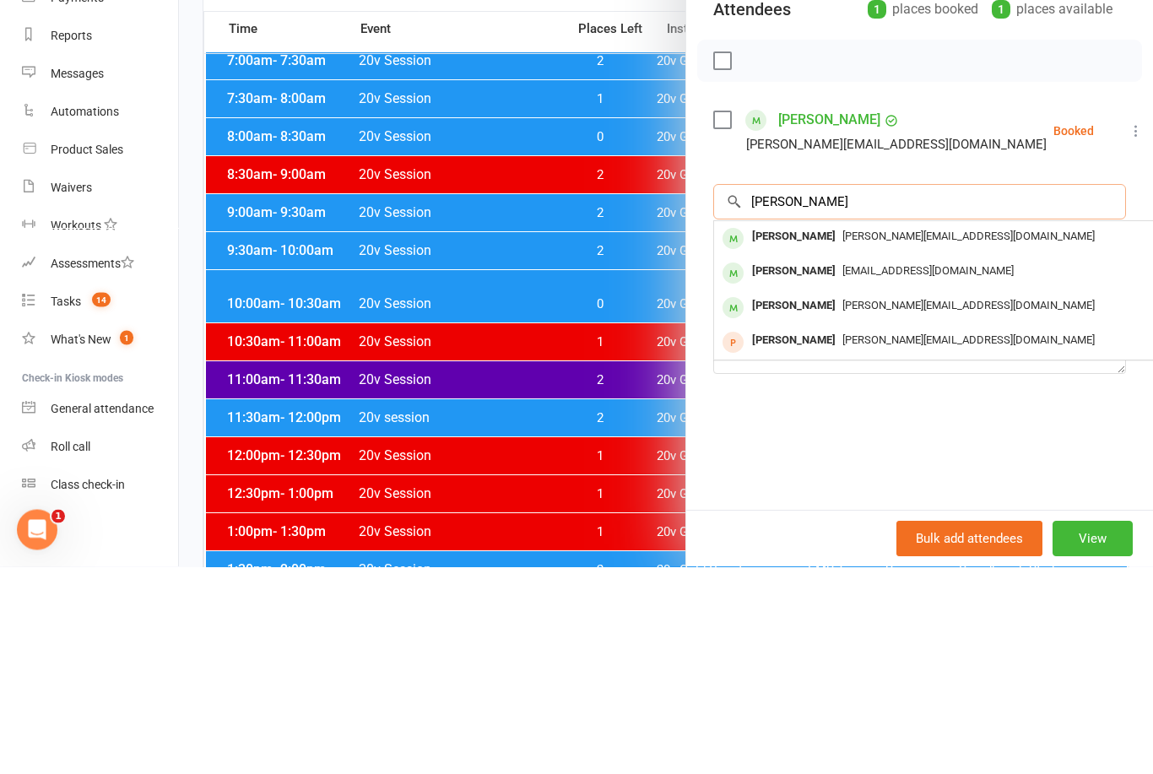
type input "Burgess"
click at [885, 467] on div "carmenburgess88@gmail.com" at bounding box center [966, 479] width 491 height 24
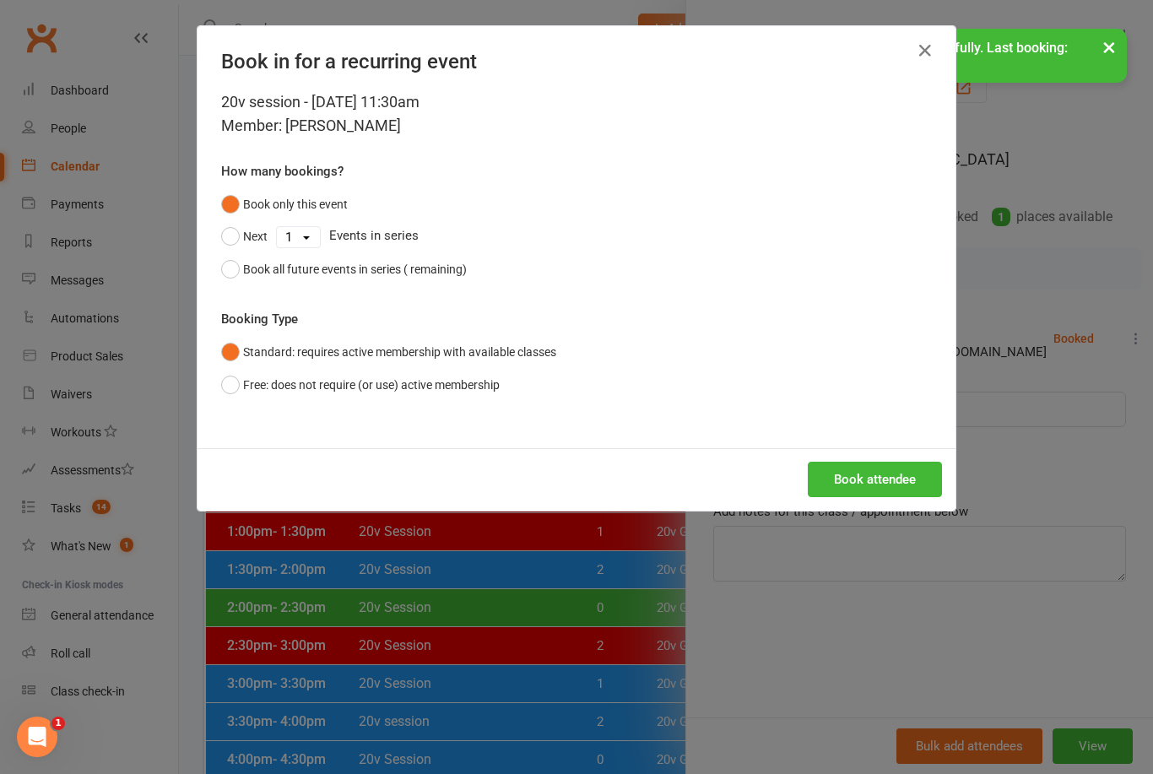
scroll to position [399, 0]
click at [887, 493] on button "Book attendee" at bounding box center [875, 479] width 134 height 35
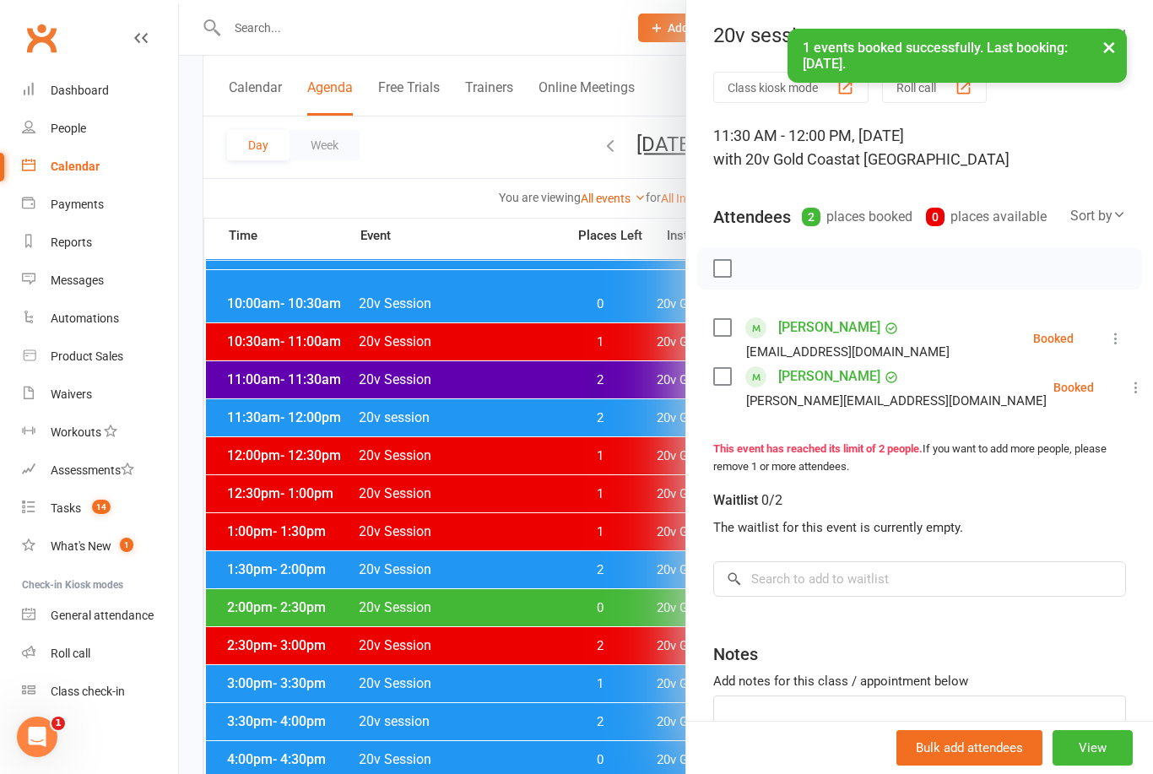
click at [574, 670] on div at bounding box center [666, 387] width 974 height 774
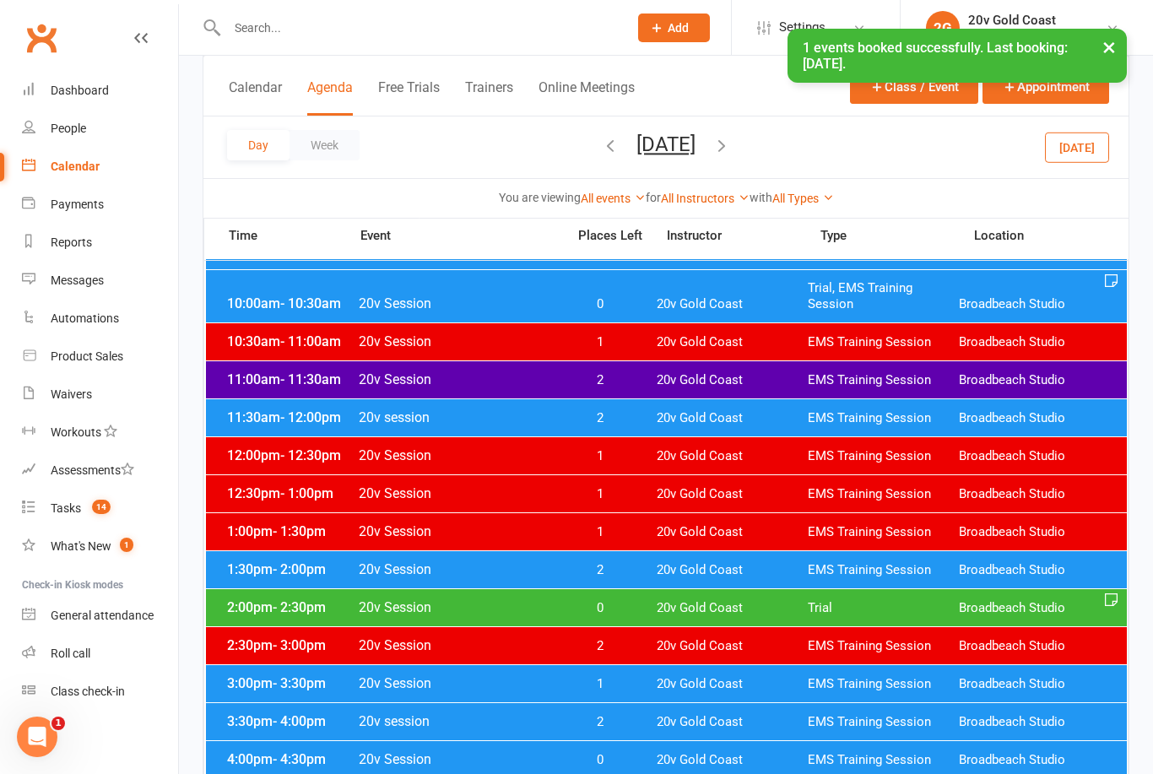
click at [723, 574] on span "20v Gold Coast" at bounding box center [732, 570] width 151 height 16
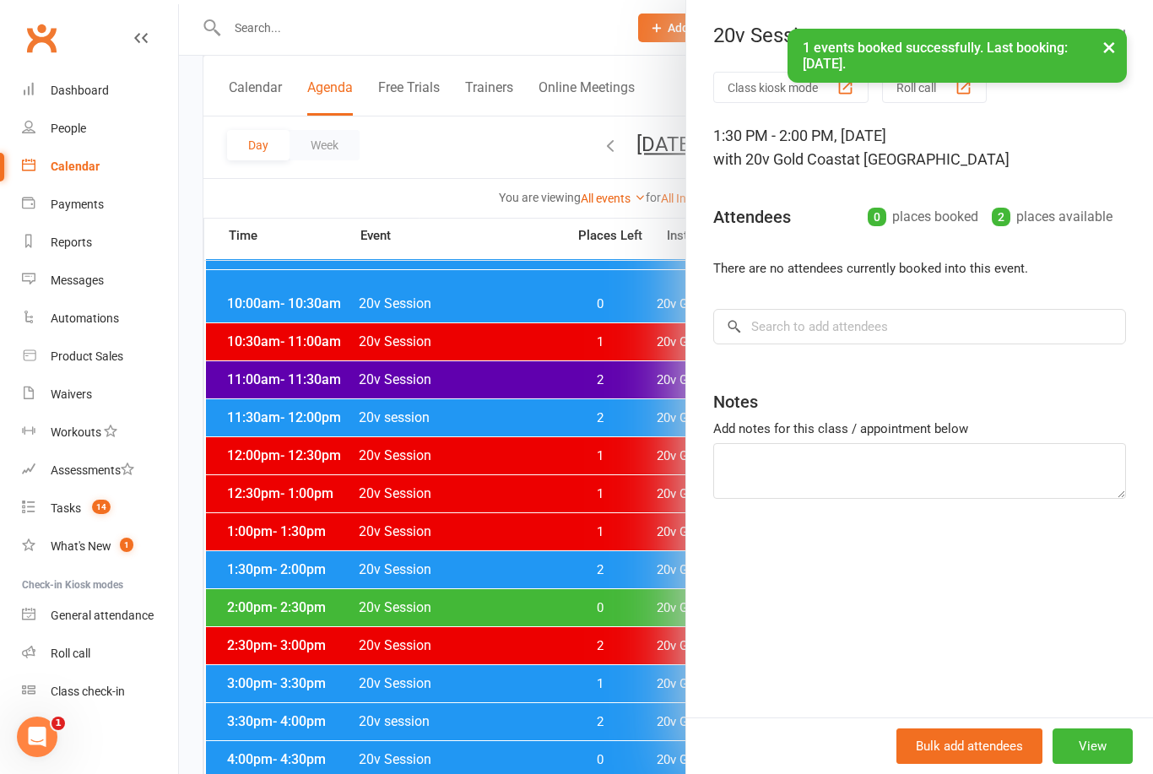
click at [571, 664] on div at bounding box center [666, 387] width 974 height 774
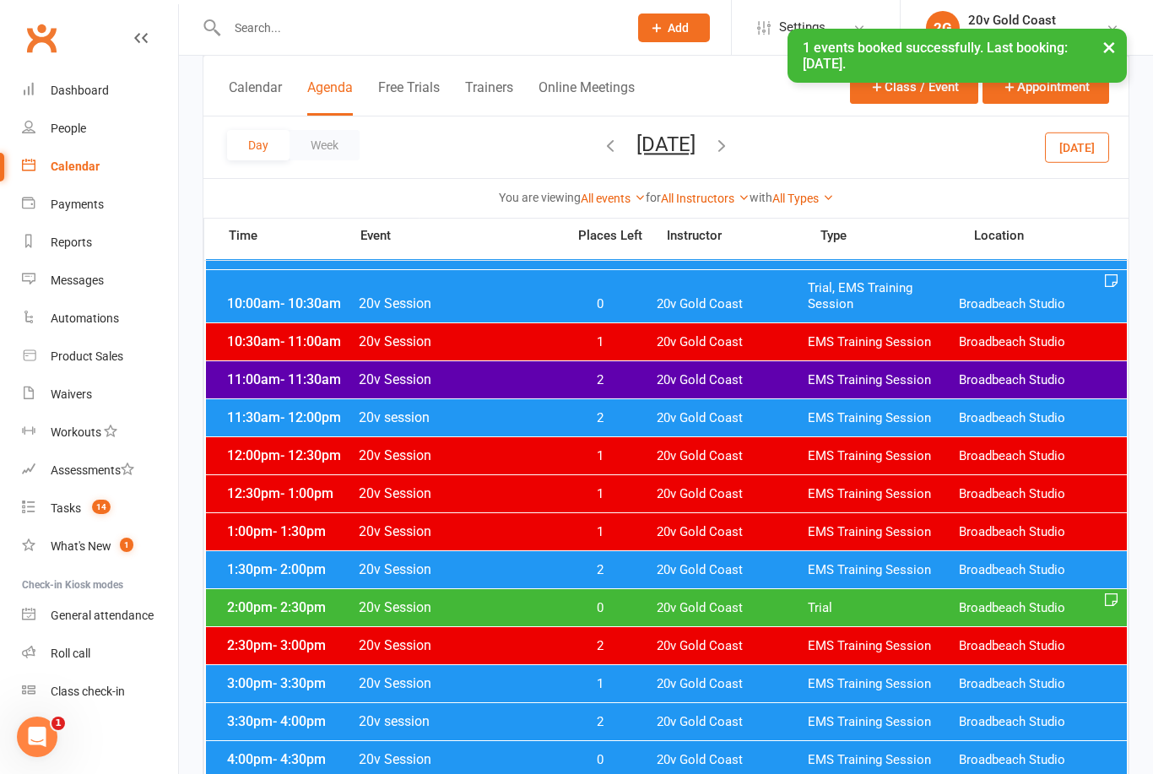
click at [615, 436] on div "11:30am - 12:00pm 20v session 2 20v Gold Coast EMS Training Session Broadbeach …" at bounding box center [666, 417] width 921 height 37
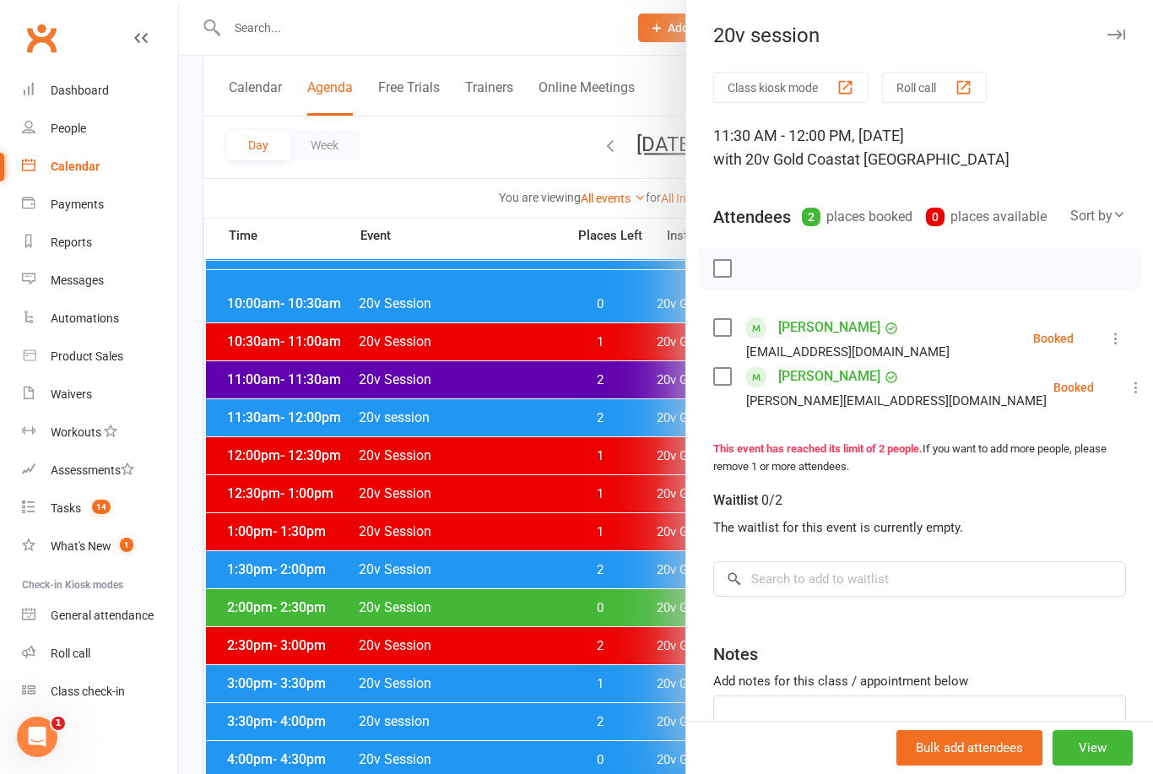
click at [577, 624] on div at bounding box center [666, 387] width 974 height 774
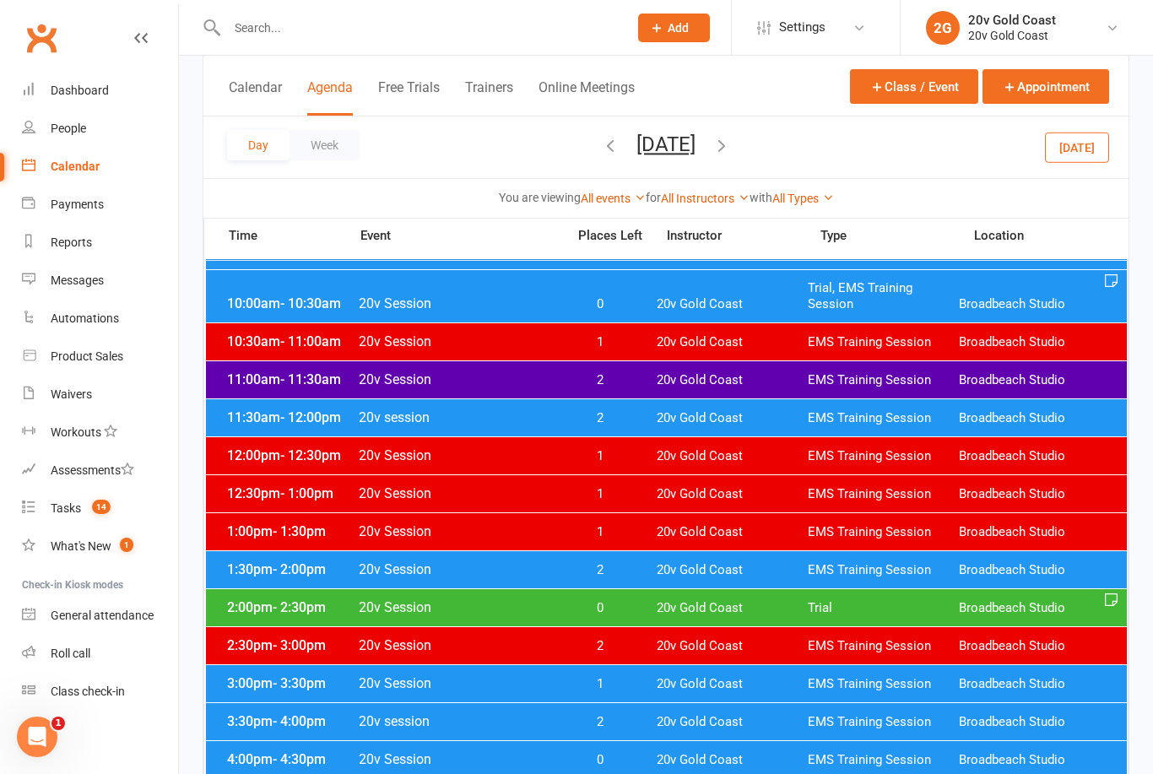
click at [638, 423] on span "2" at bounding box center [600, 418] width 89 height 16
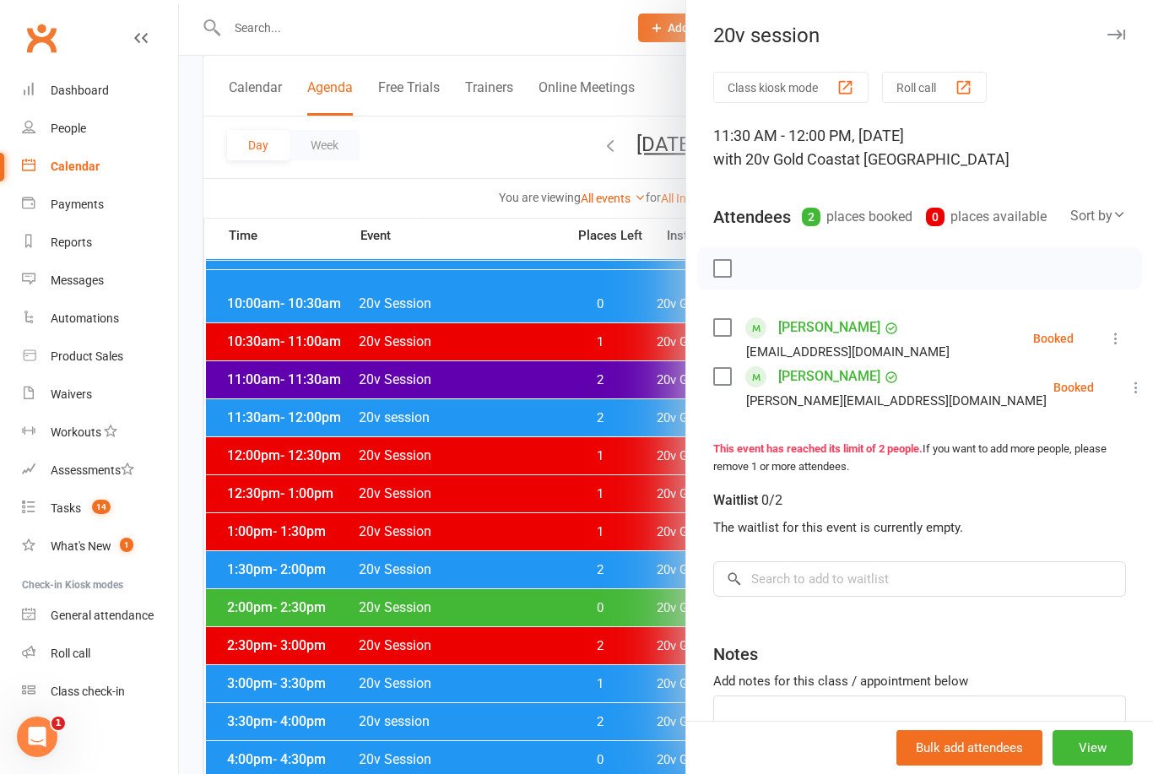
click at [861, 336] on link "Carmen Burgess" at bounding box center [829, 327] width 102 height 27
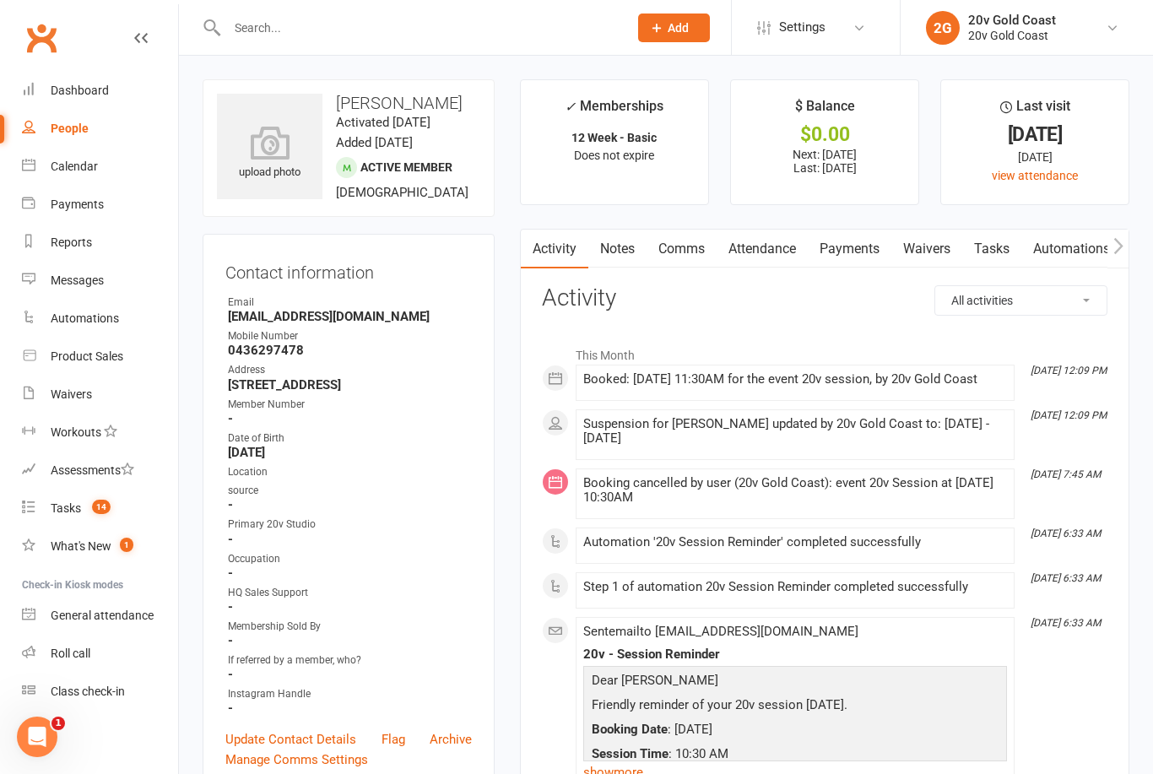
click at [458, 23] on input "text" at bounding box center [419, 28] width 394 height 24
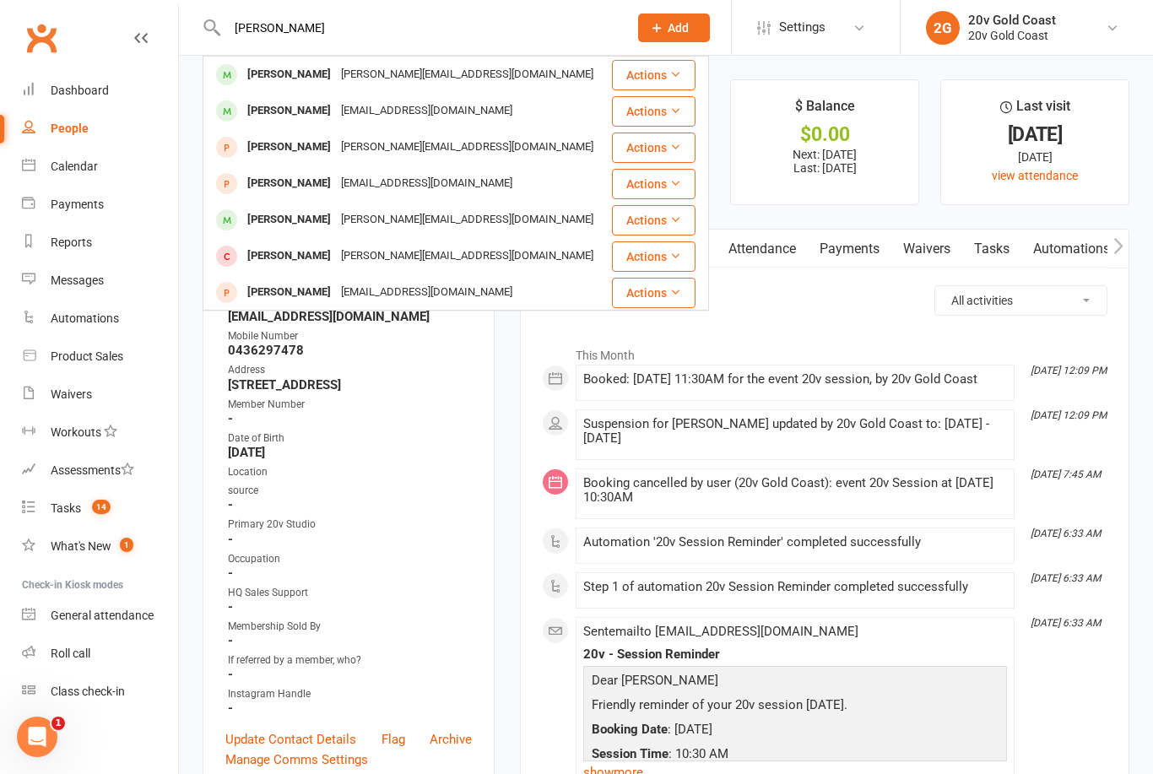
type input "Burgess"
click at [399, 85] on div "james@optioneer.com" at bounding box center [467, 74] width 263 height 24
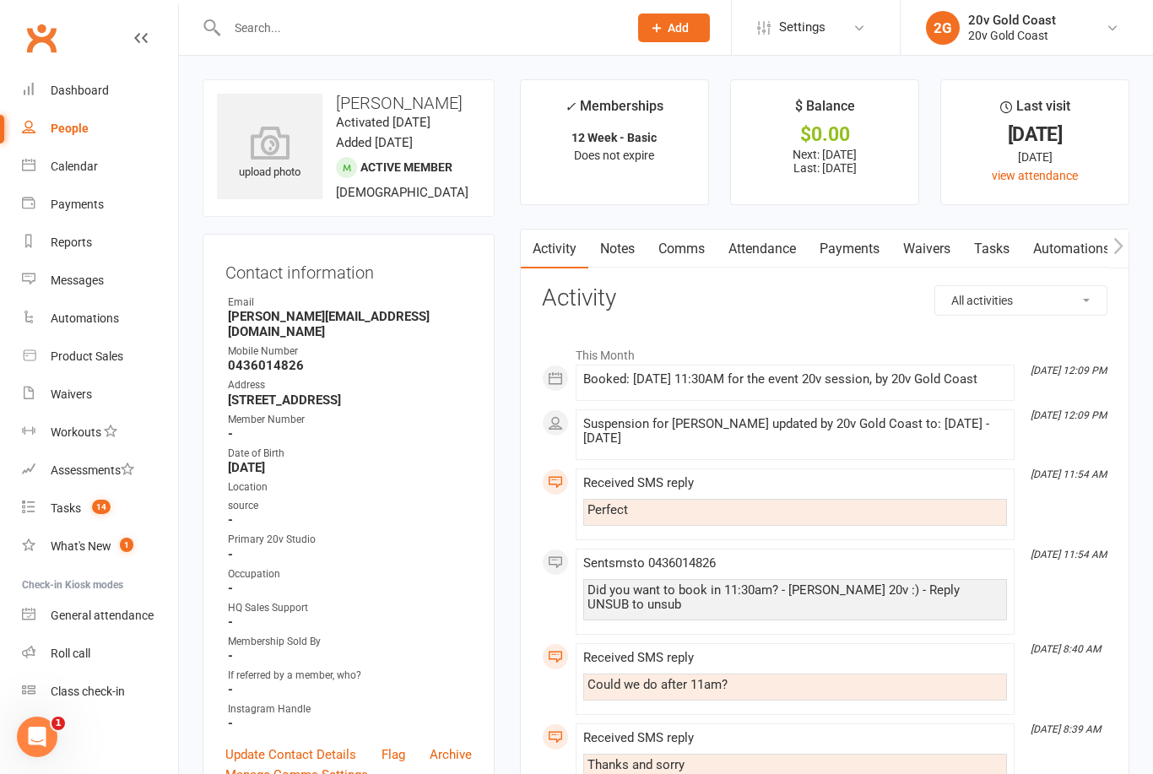
click at [694, 256] on link "Comms" at bounding box center [682, 249] width 70 height 39
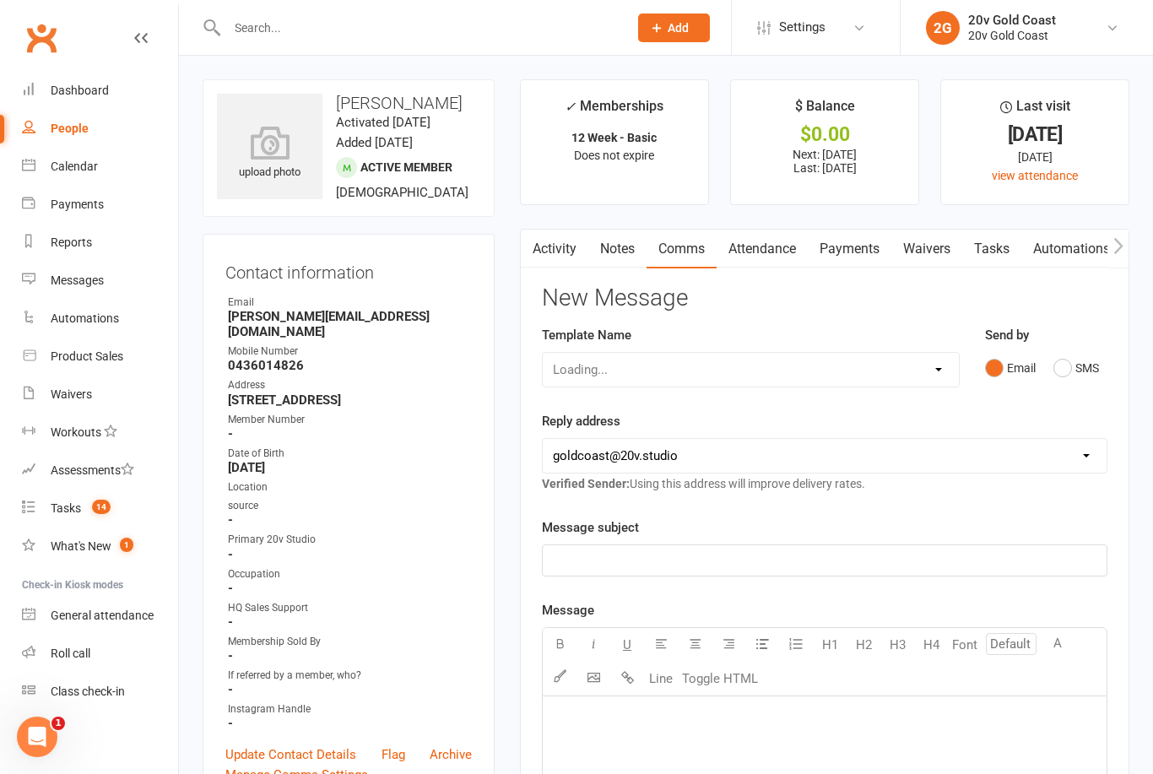
scroll to position [54, 0]
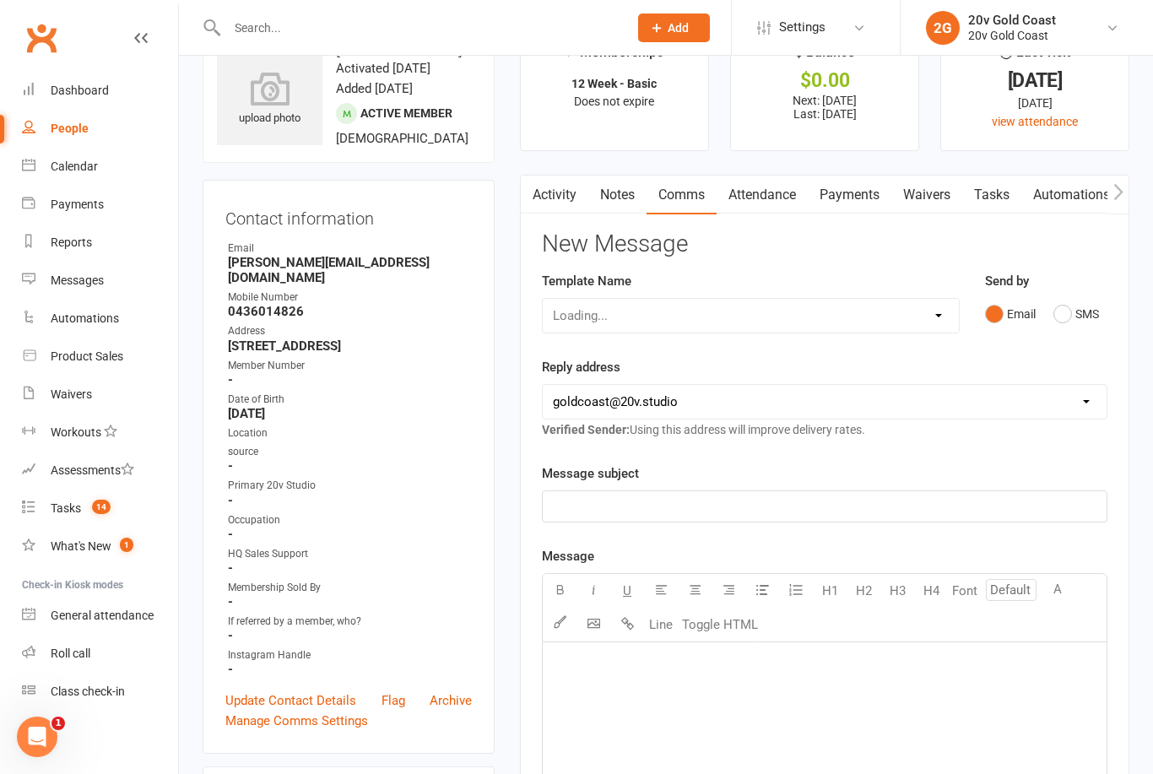
click at [1074, 324] on button "SMS" at bounding box center [1077, 314] width 46 height 32
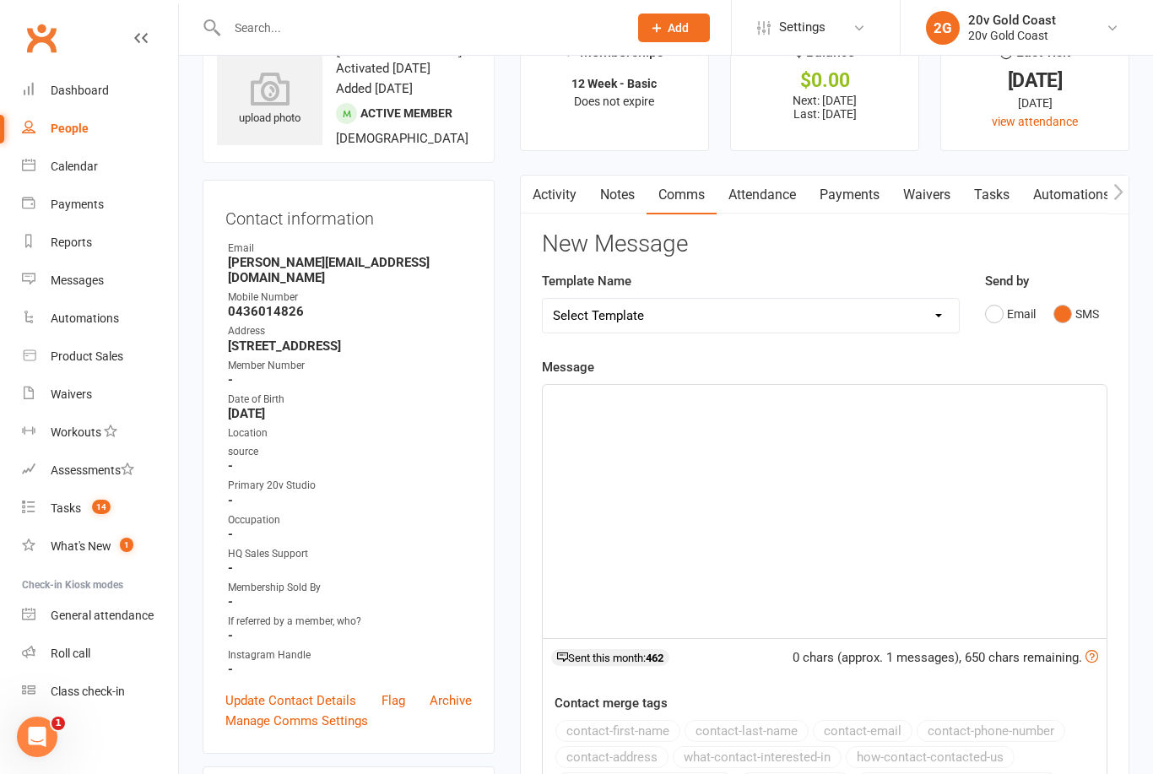
click at [924, 566] on div "﻿" at bounding box center [825, 511] width 564 height 253
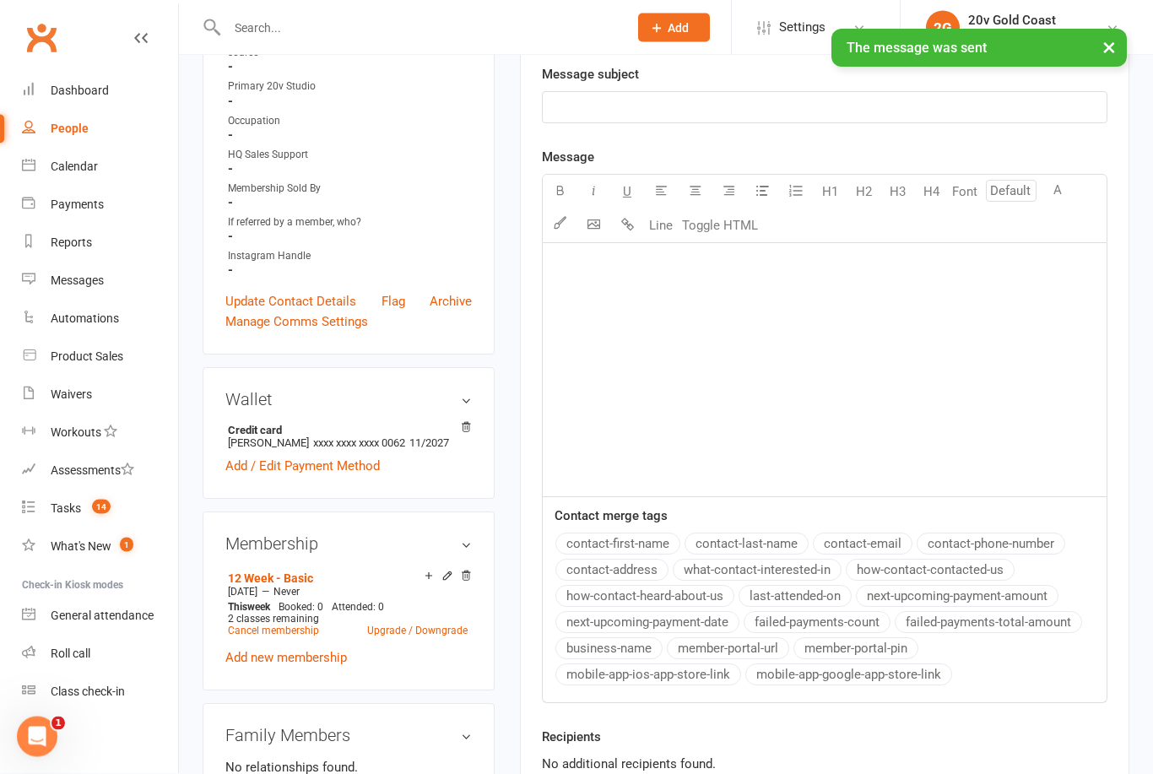
click at [79, 272] on link "Messages" at bounding box center [100, 281] width 156 height 38
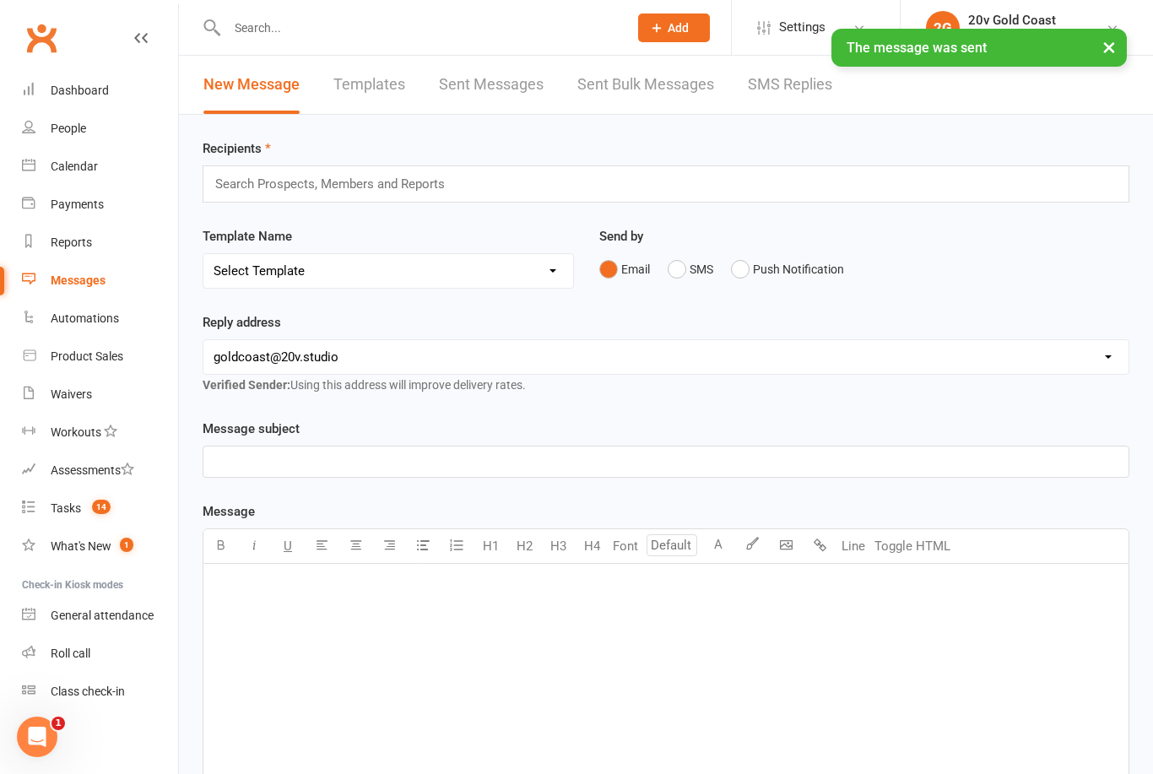
click at [772, 83] on link "SMS Replies" at bounding box center [790, 85] width 84 height 58
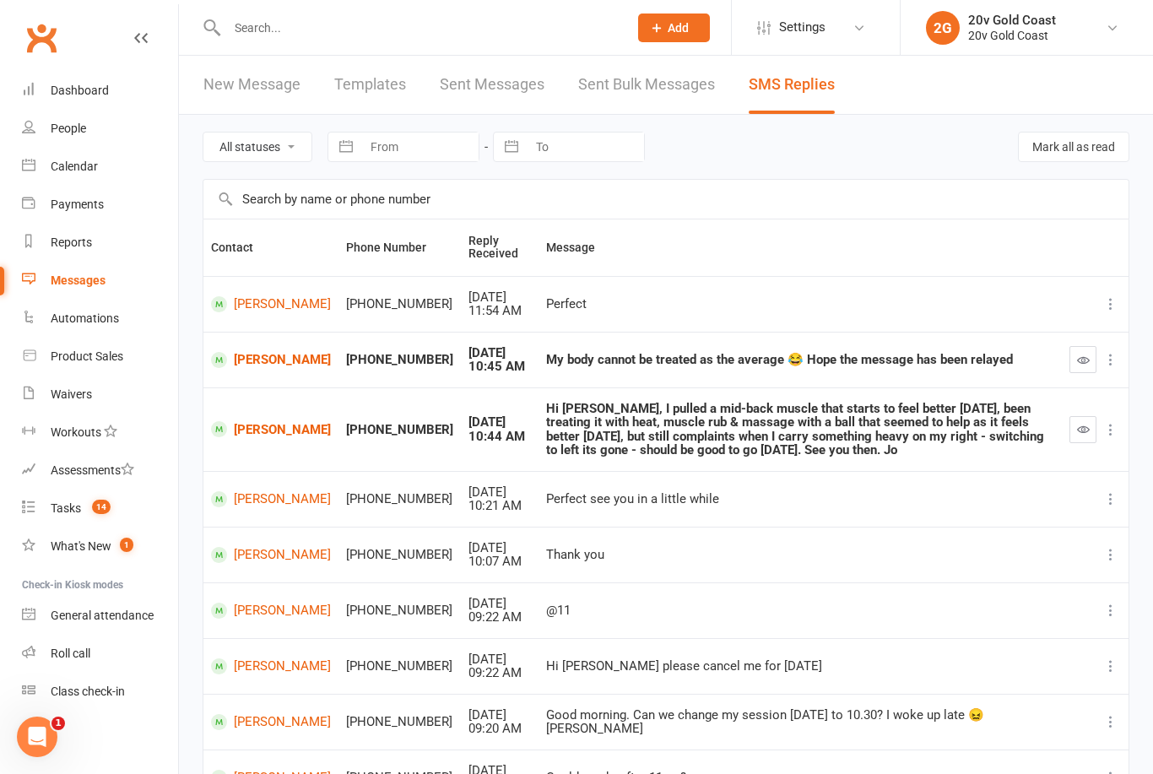
click at [1082, 428] on icon "button" at bounding box center [1083, 429] width 13 height 13
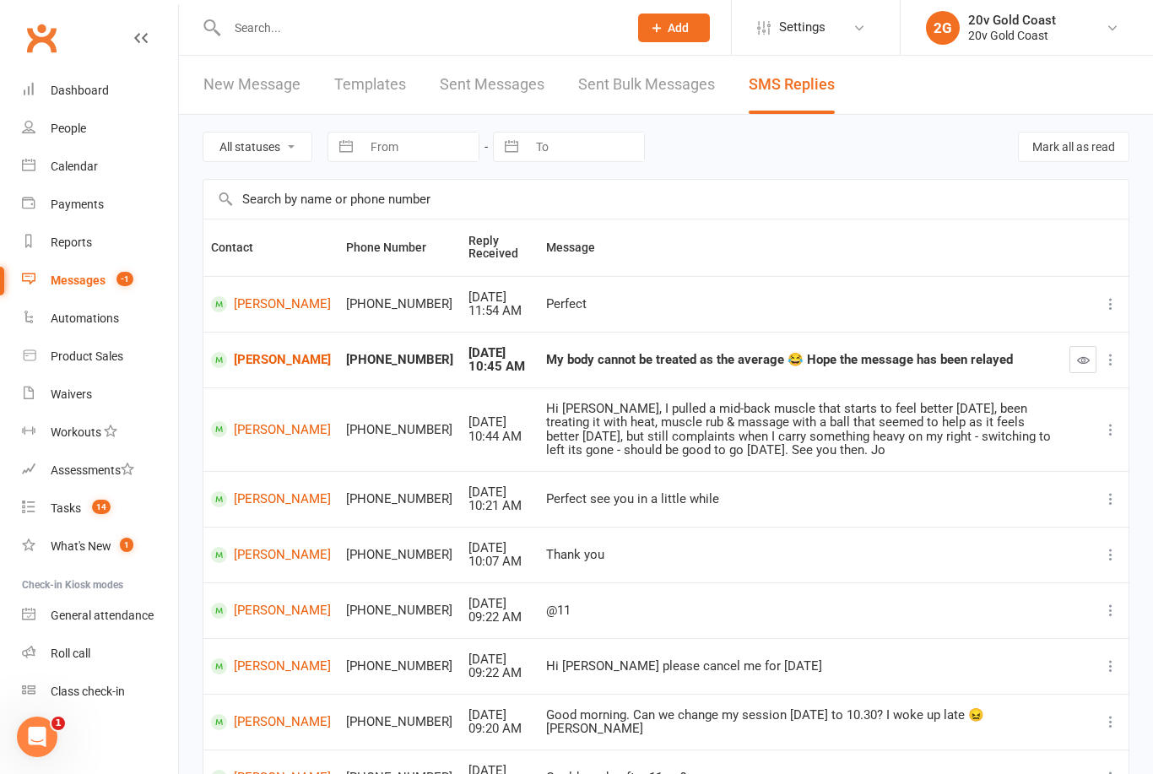
click at [1076, 360] on button "button" at bounding box center [1083, 359] width 27 height 27
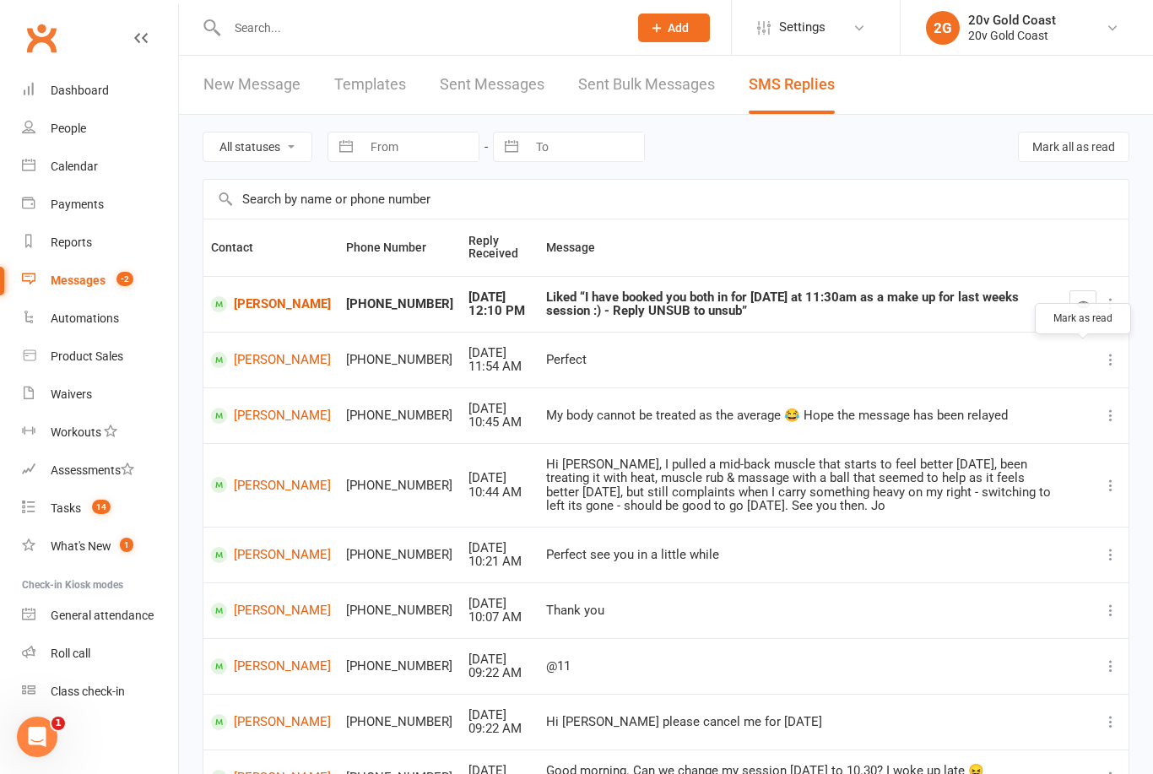
click at [256, 415] on link "Jo Schoeman" at bounding box center [271, 416] width 120 height 16
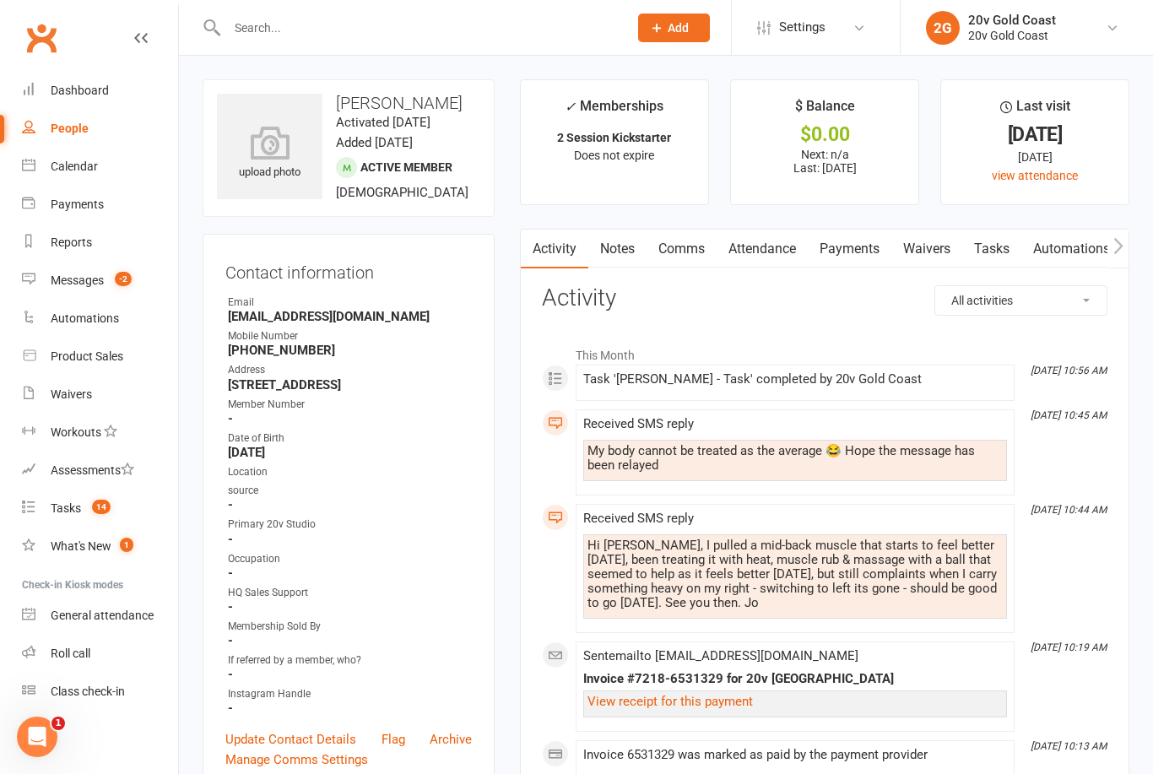
click at [672, 258] on link "Comms" at bounding box center [682, 249] width 70 height 39
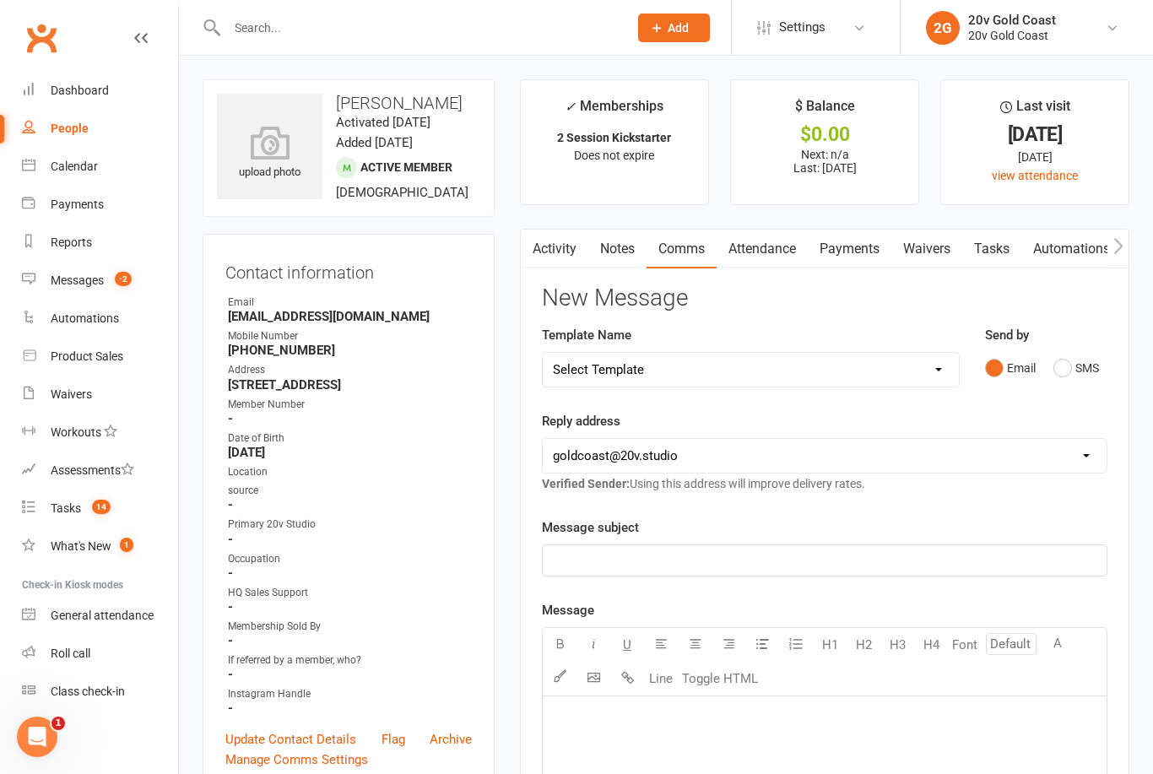
click at [1072, 376] on button "SMS" at bounding box center [1077, 368] width 46 height 32
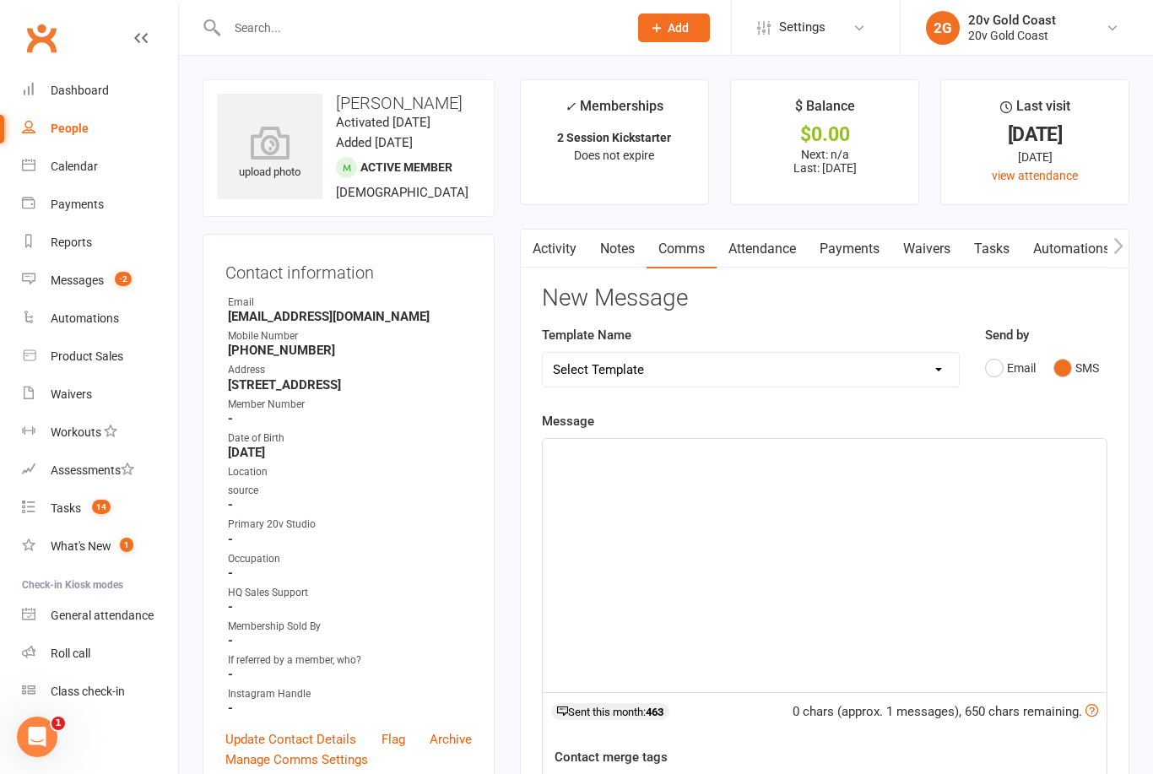
click at [861, 528] on div "﻿" at bounding box center [825, 565] width 564 height 253
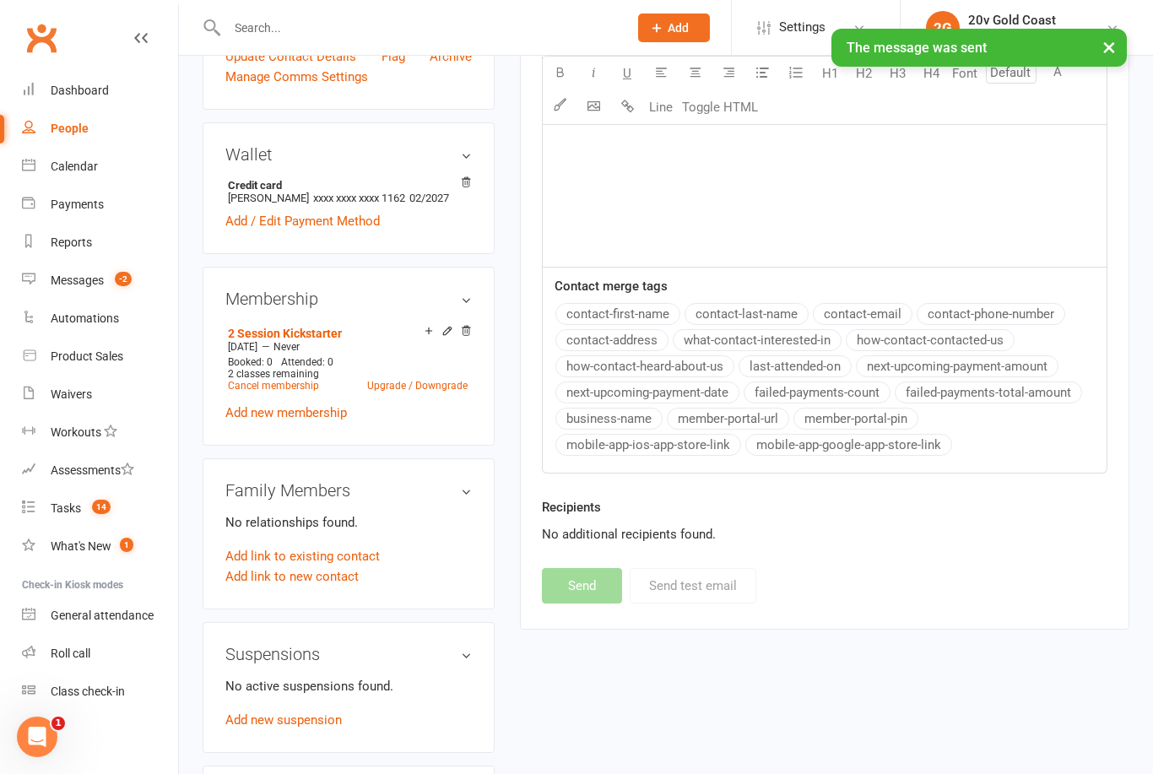
click at [94, 286] on div "Messages" at bounding box center [77, 281] width 53 height 14
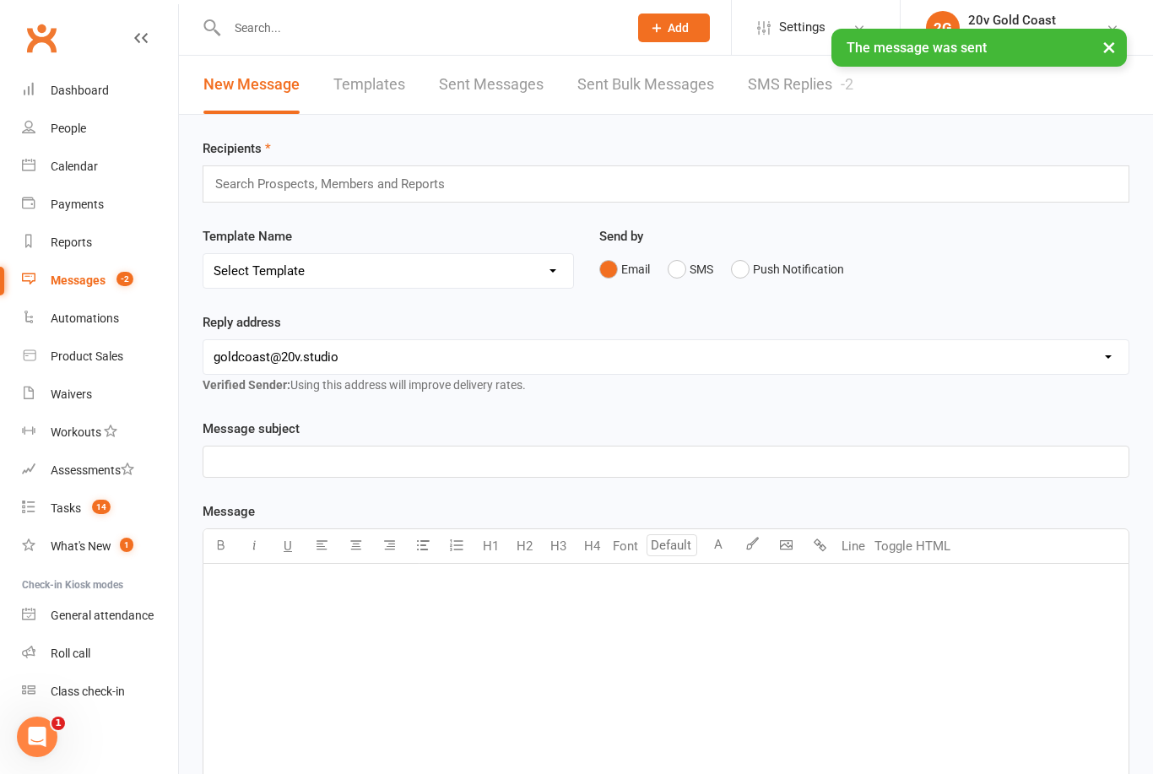
click at [783, 79] on link "SMS Replies -2" at bounding box center [801, 85] width 106 height 58
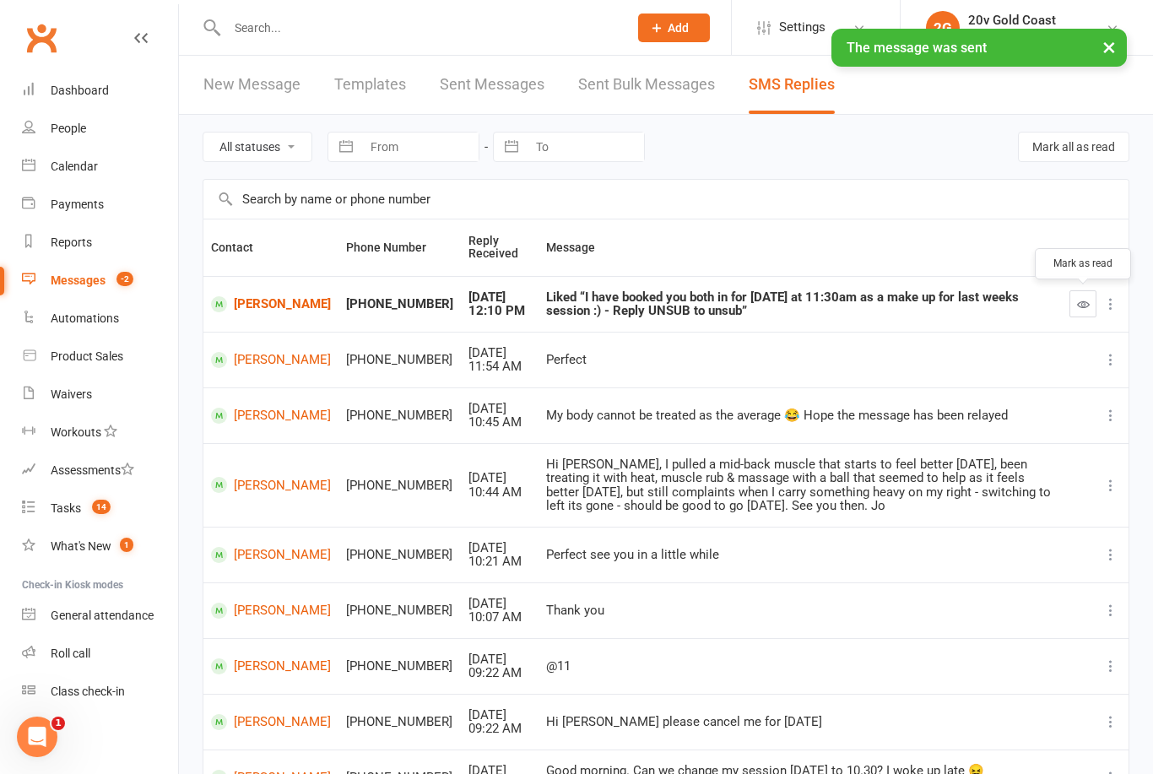
click at [1082, 306] on icon "button" at bounding box center [1083, 304] width 13 height 13
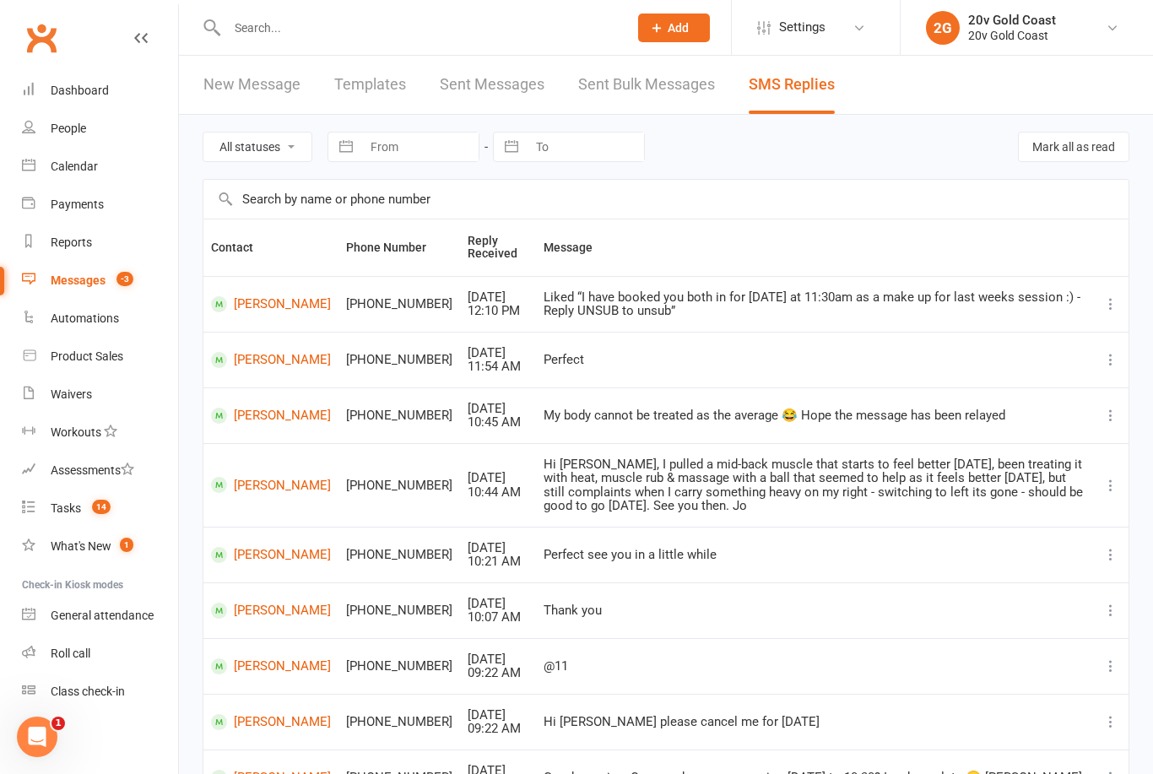
click at [99, 512] on span "14" at bounding box center [101, 507] width 19 height 14
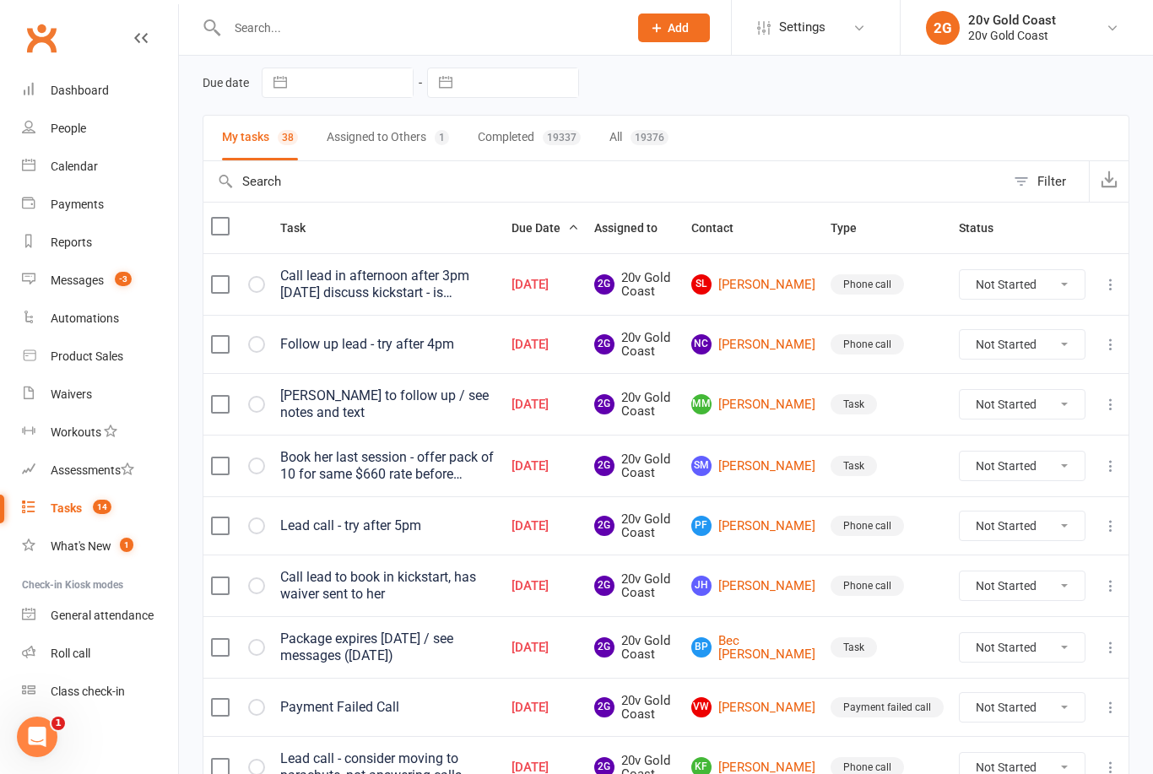
scroll to position [57, 0]
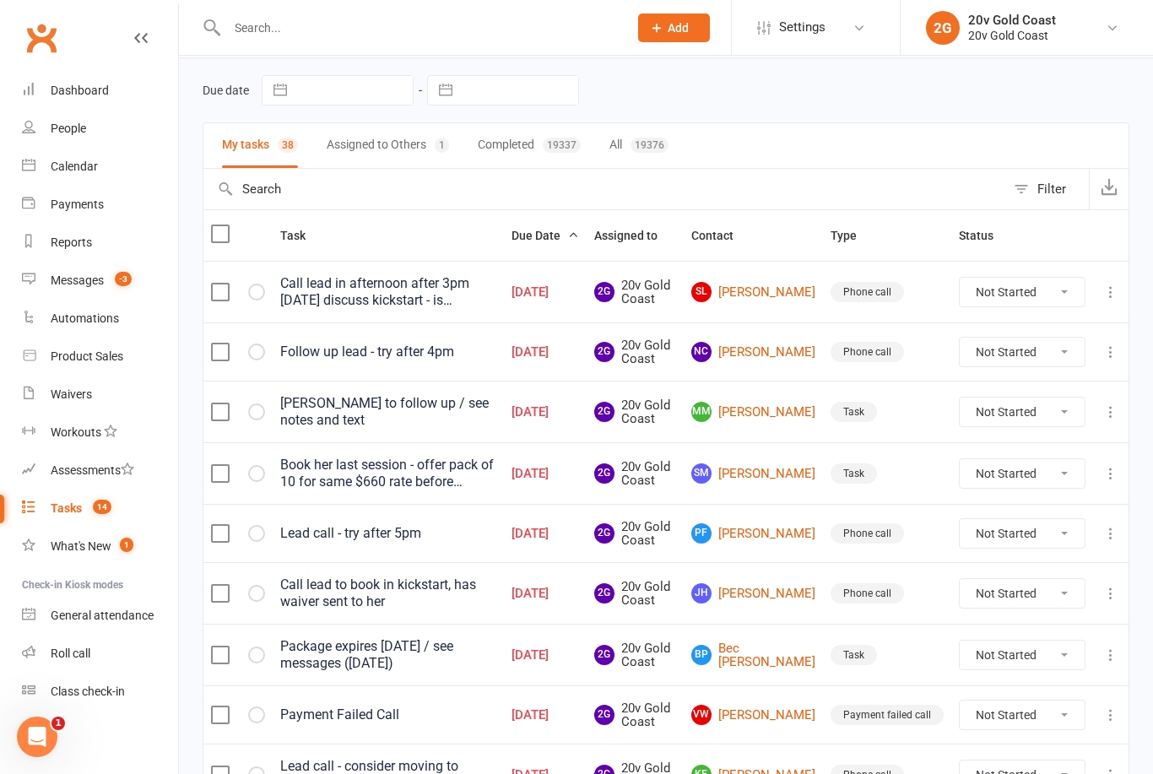
click at [783, 705] on link "VW Vadim Weisbek" at bounding box center [753, 715] width 124 height 20
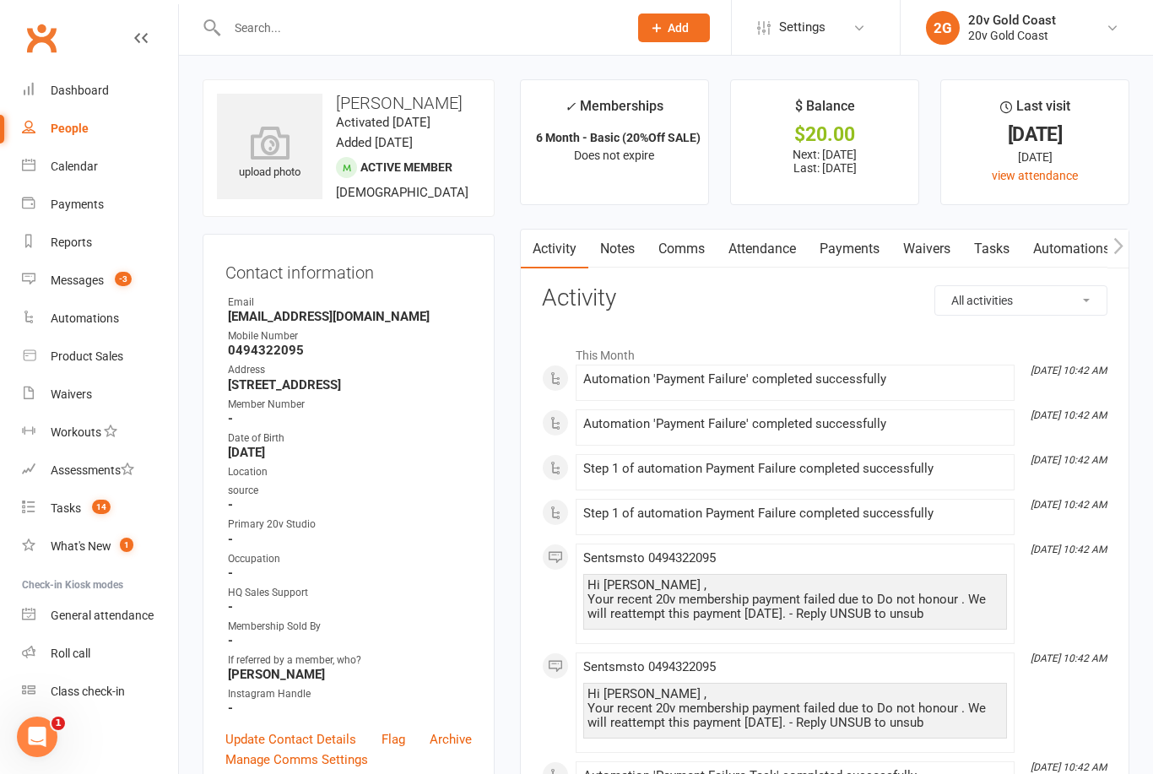
click at [852, 257] on link "Payments" at bounding box center [850, 249] width 84 height 39
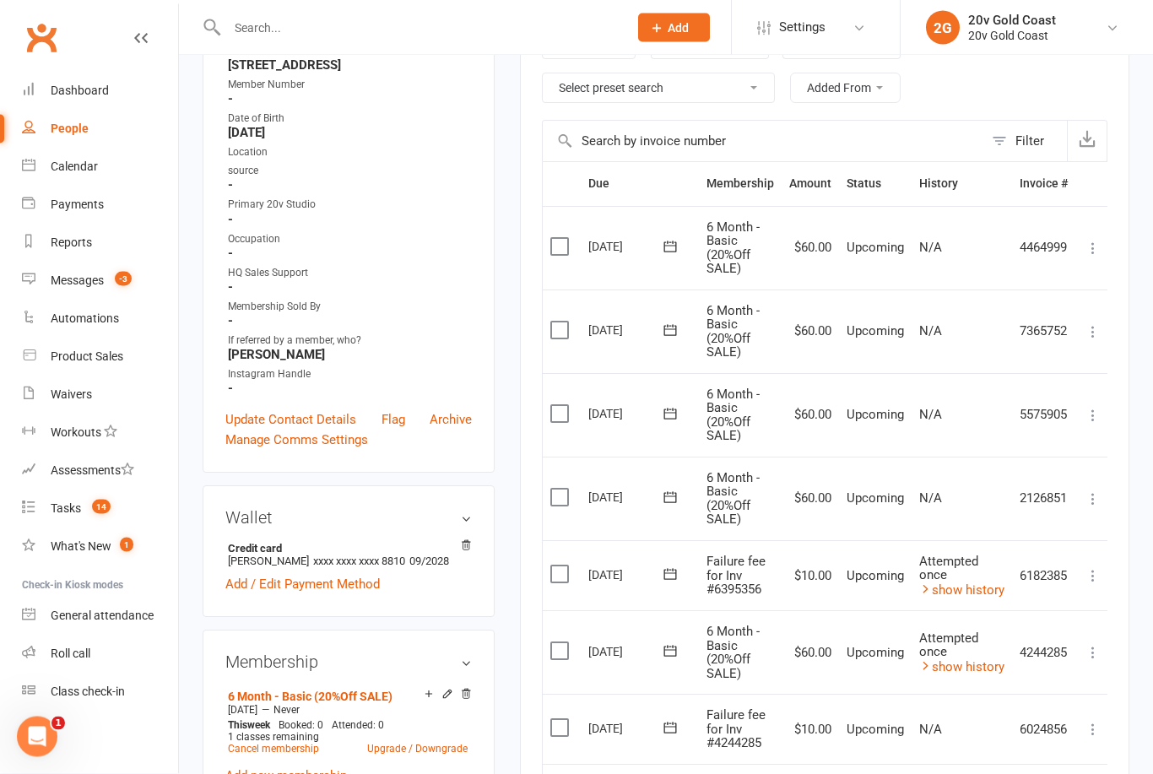
click at [1103, 567] on button at bounding box center [1093, 577] width 20 height 20
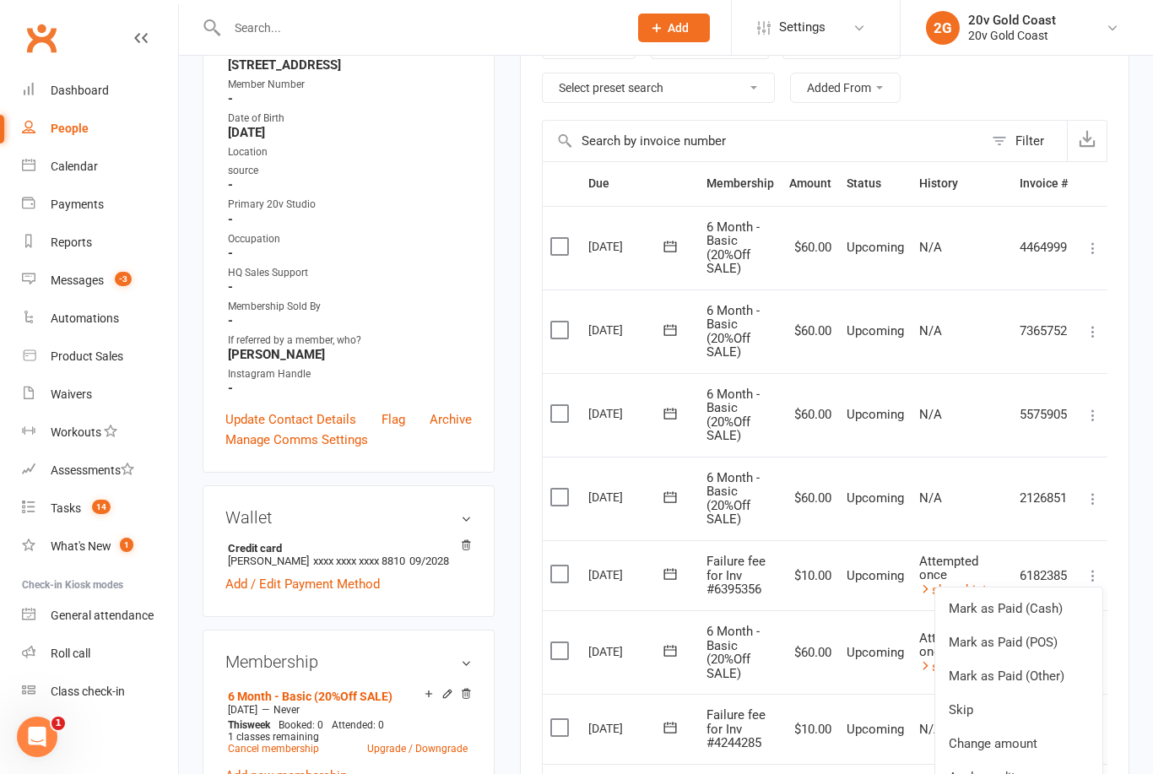
click at [984, 705] on link "Skip" at bounding box center [1018, 710] width 167 height 34
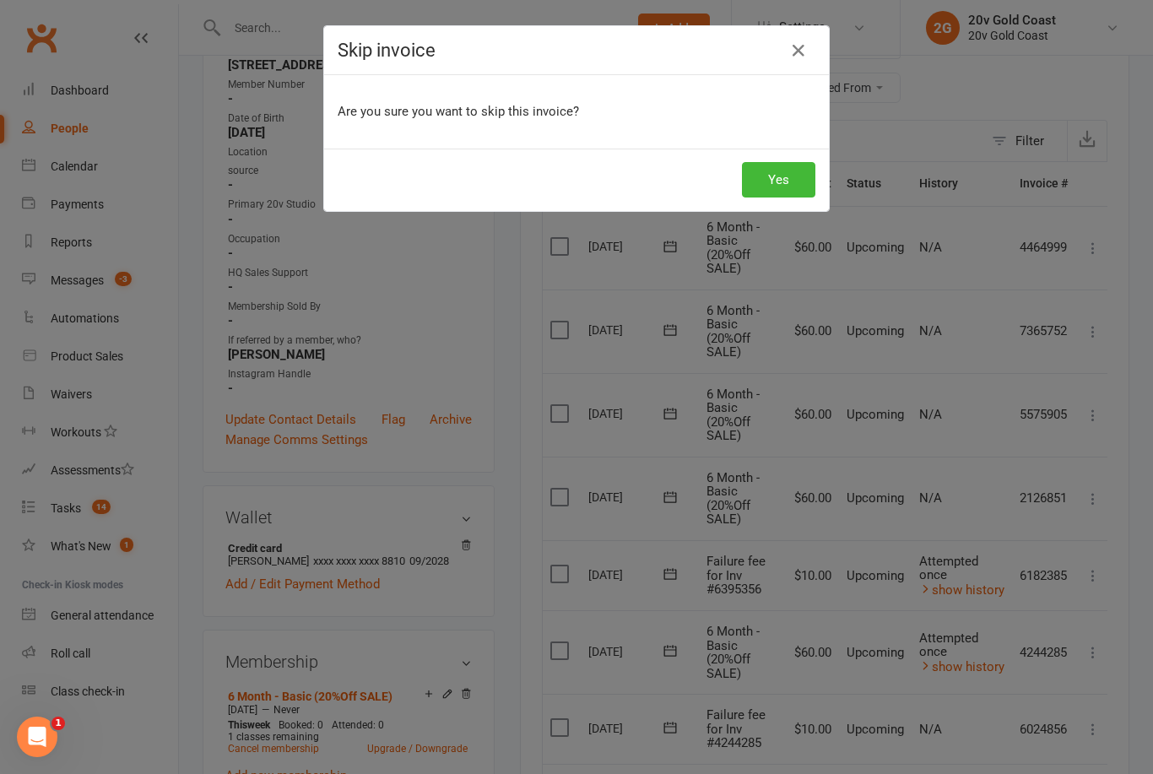
click at [772, 175] on button "Yes" at bounding box center [778, 179] width 73 height 35
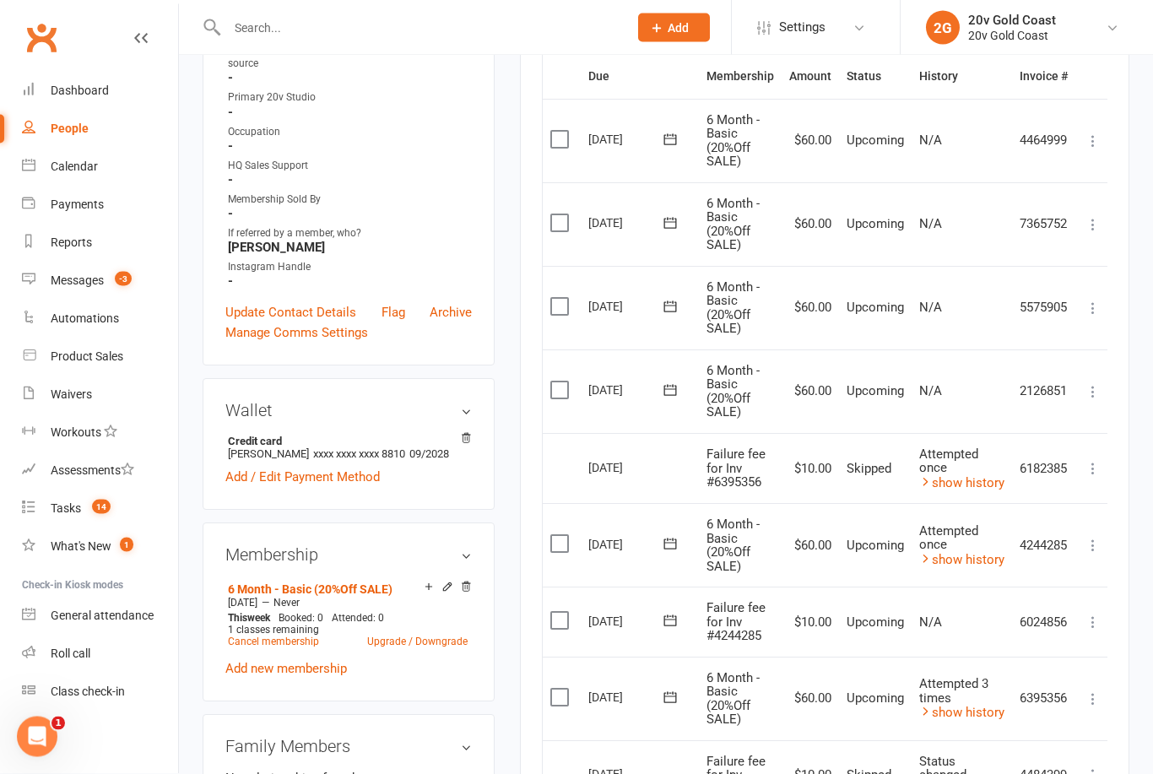
scroll to position [431, 0]
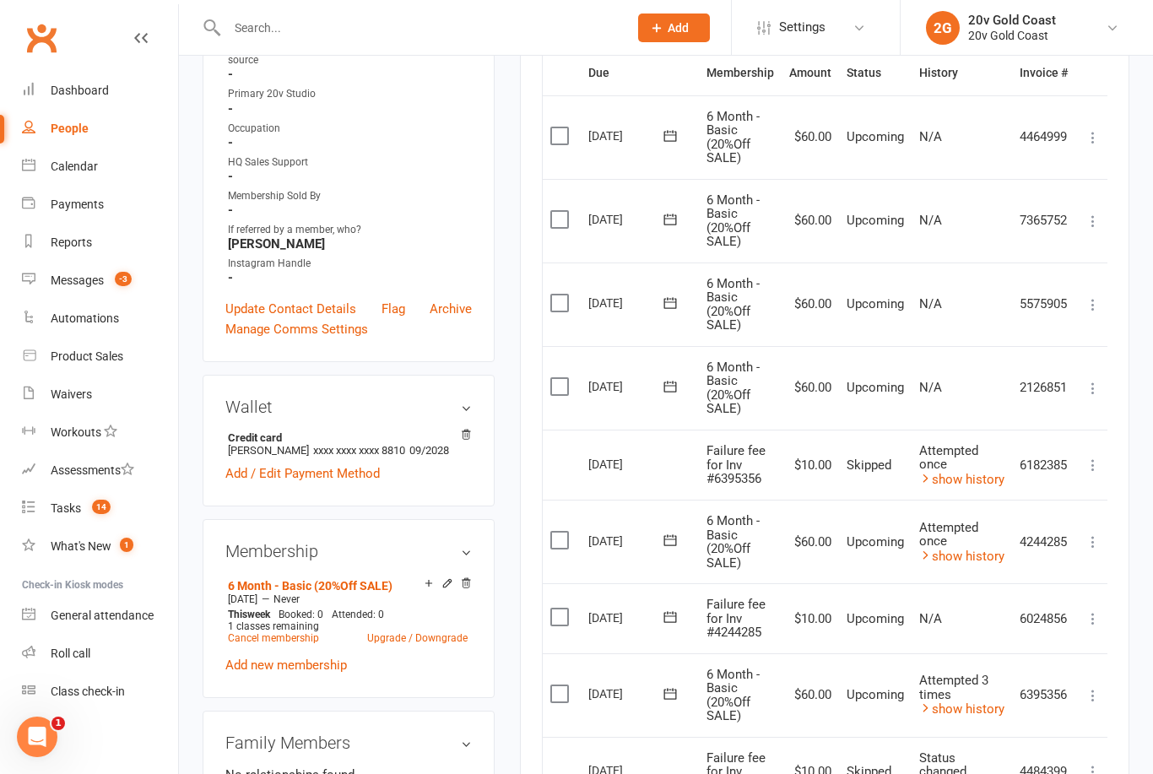
click at [1093, 610] on icon at bounding box center [1093, 618] width 17 height 17
click at [980, 737] on link "Skip" at bounding box center [1018, 753] width 167 height 34
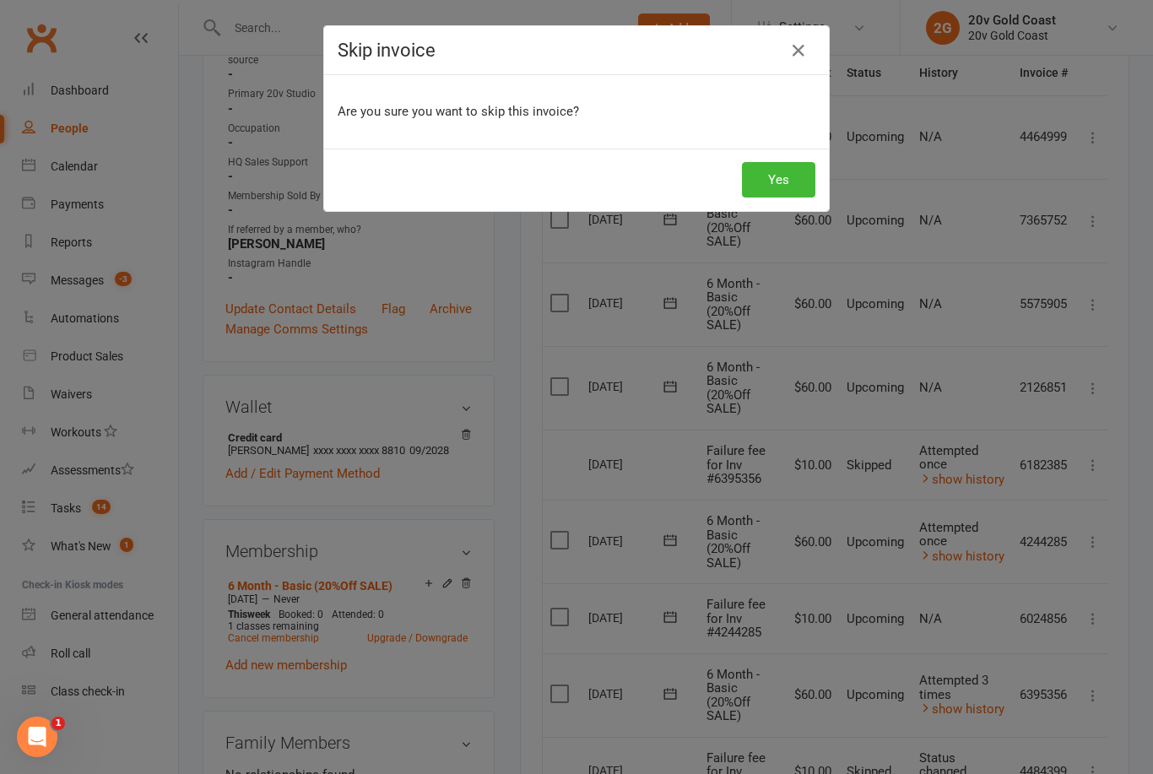
click at [771, 184] on button "Yes" at bounding box center [778, 179] width 73 height 35
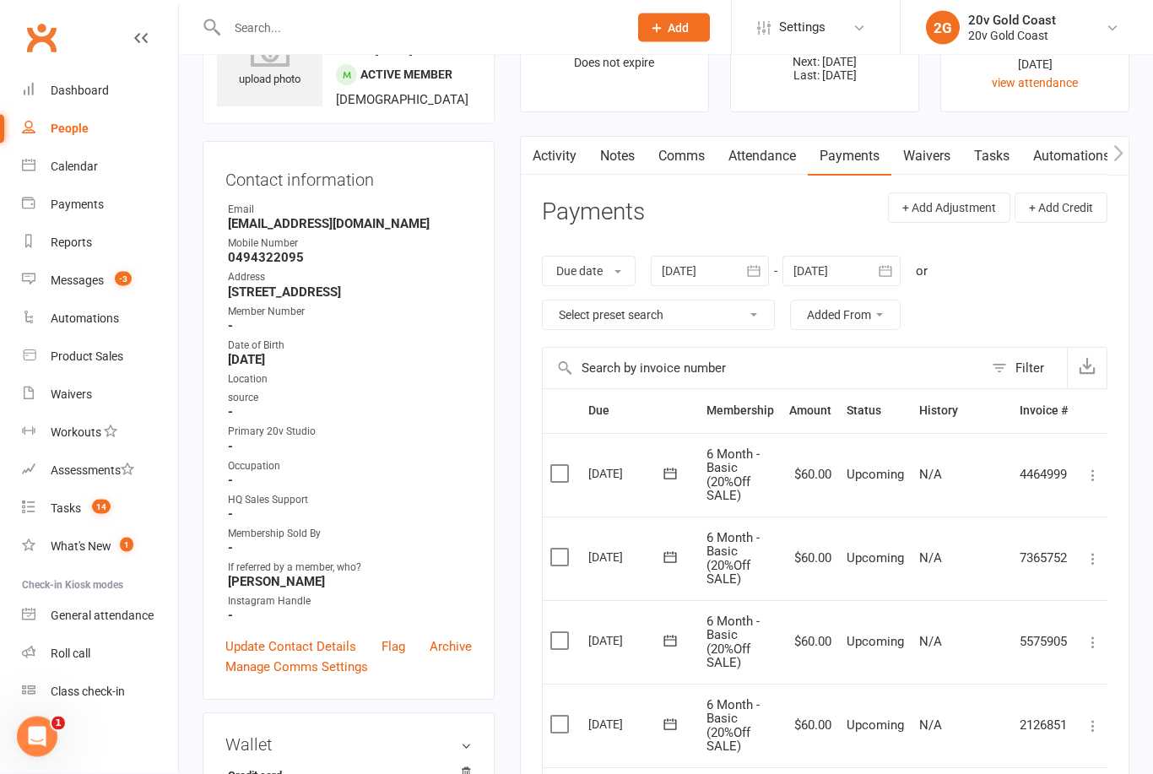
scroll to position [0, 0]
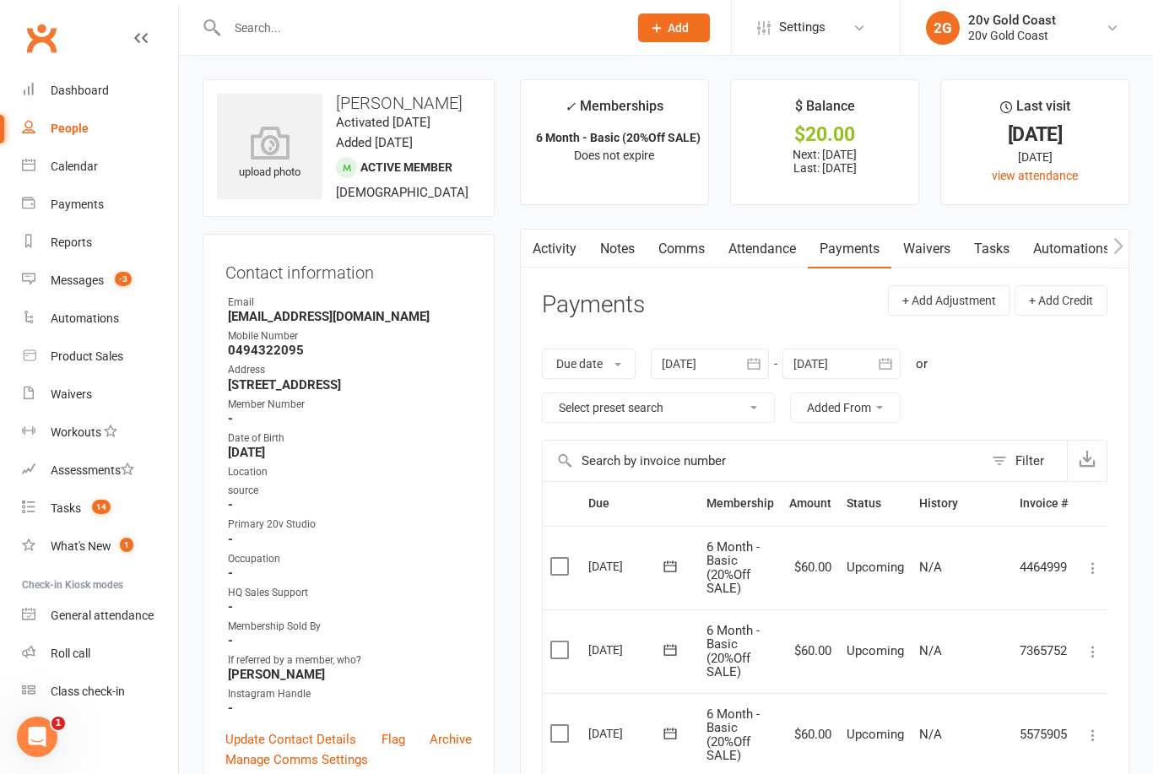
click at [558, 256] on link "Activity" at bounding box center [555, 249] width 68 height 39
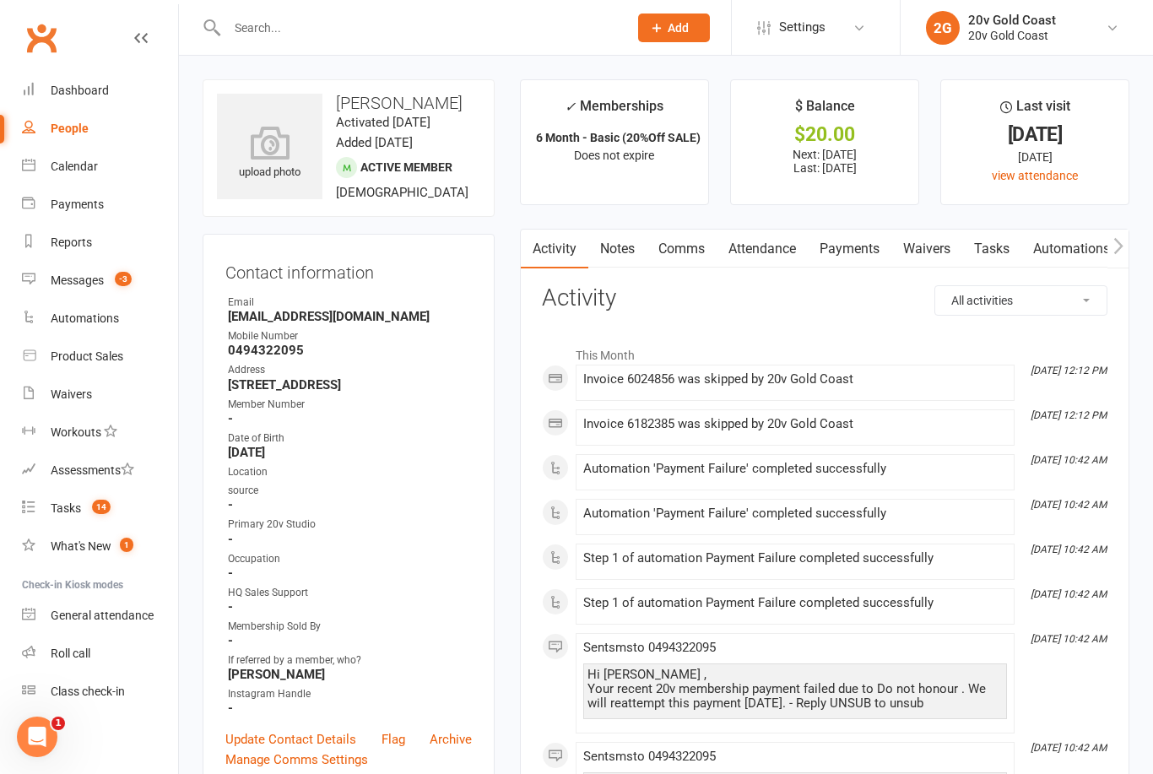
click at [780, 233] on link "Attendance" at bounding box center [762, 249] width 91 height 39
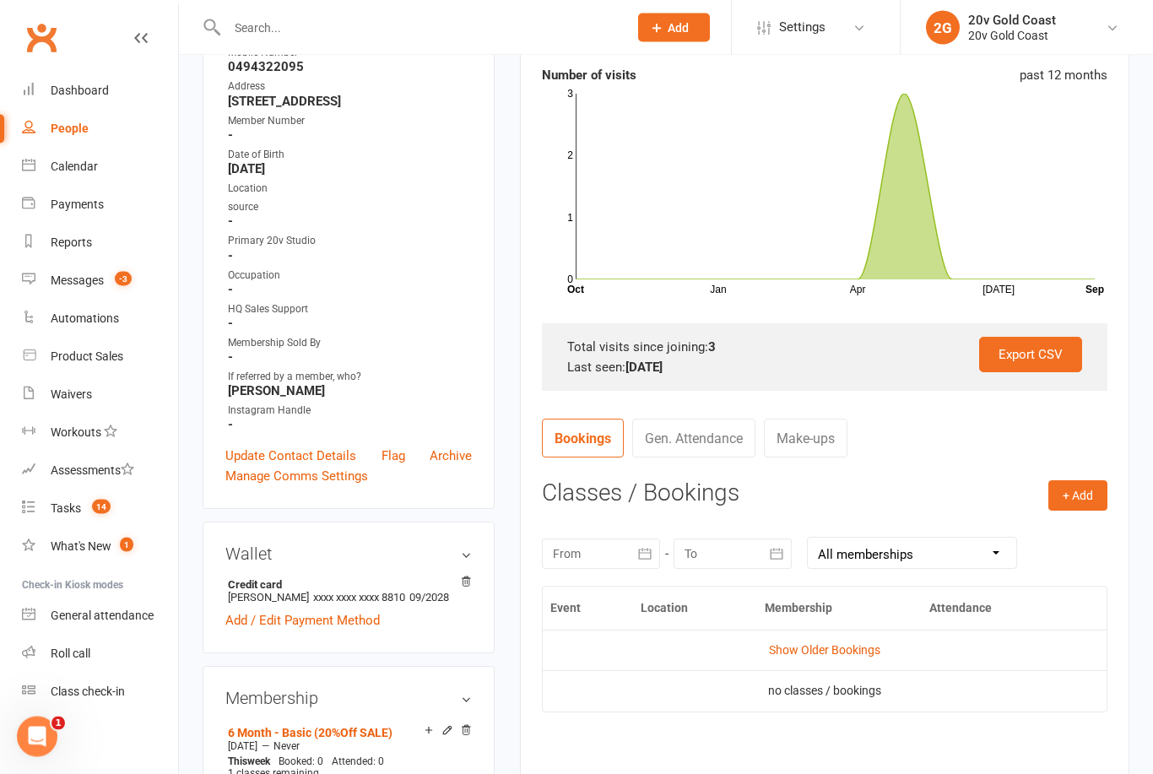
scroll to position [284, 0]
click at [827, 616] on th "Membership" at bounding box center [839, 608] width 165 height 43
click at [852, 632] on td "Show Older Bookings" at bounding box center [825, 650] width 564 height 41
click at [852, 652] on link "Show Older Bookings" at bounding box center [824, 650] width 111 height 14
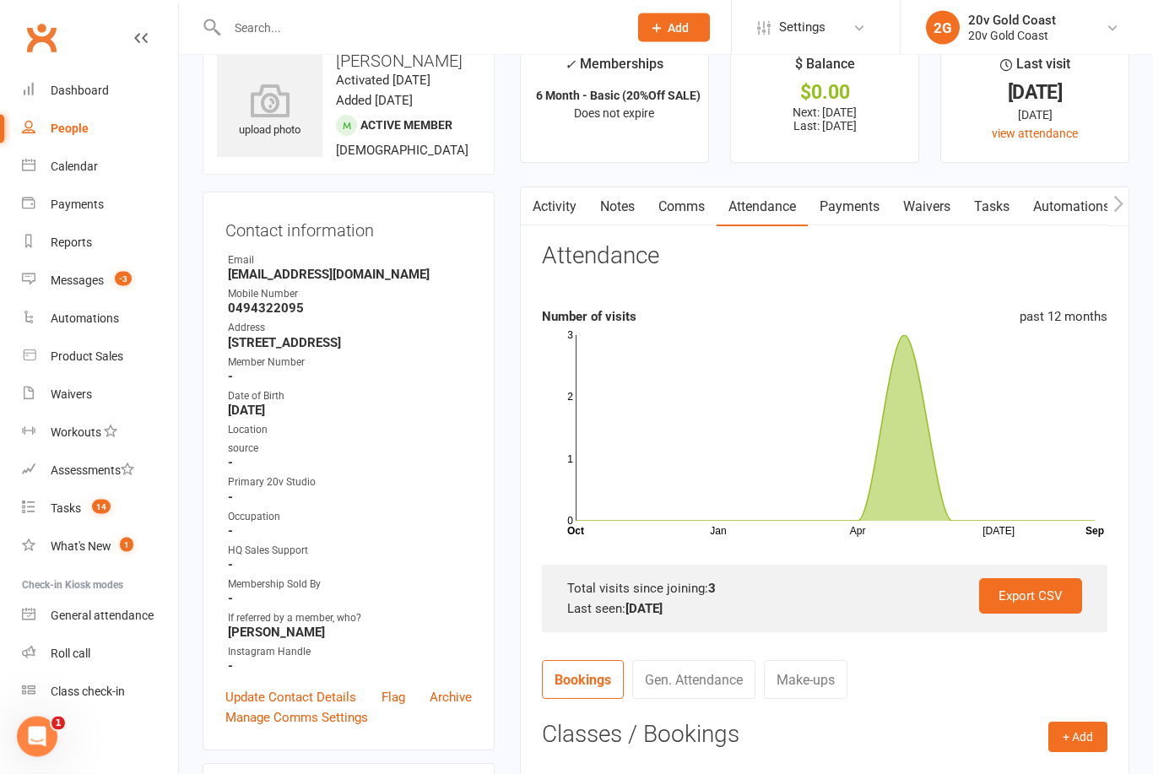
scroll to position [0, 0]
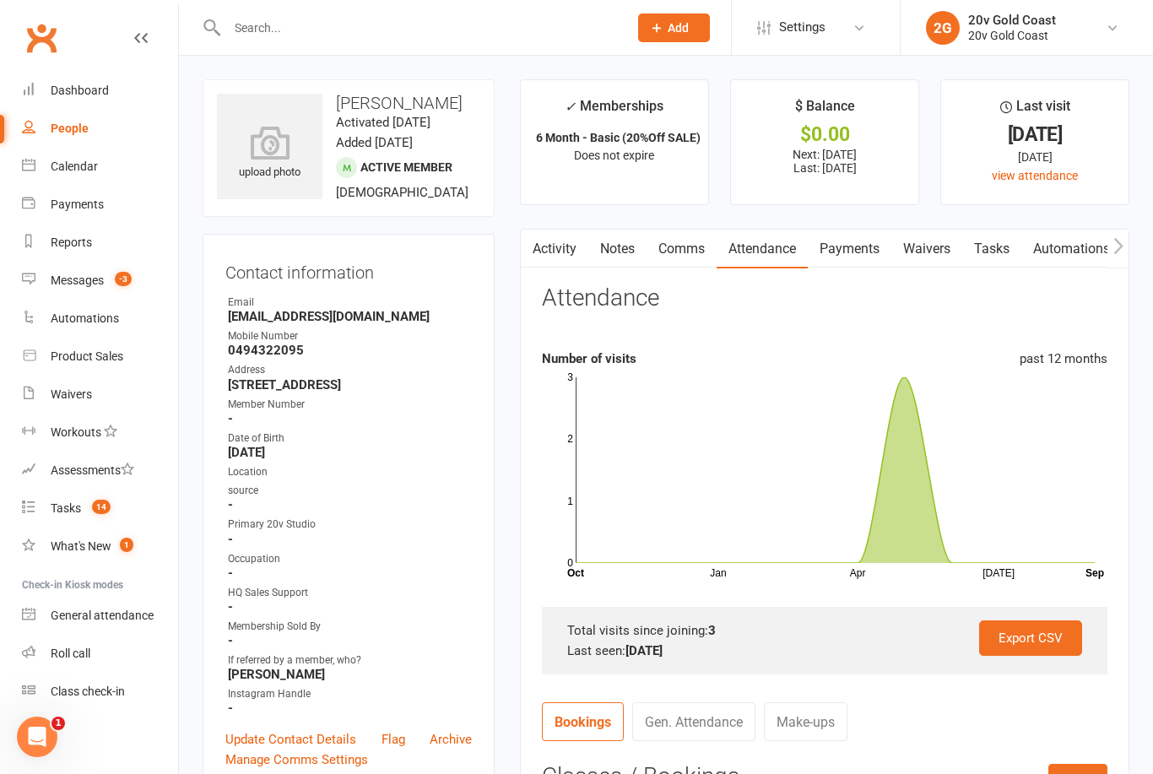
click at [871, 265] on link "Payments" at bounding box center [850, 249] width 84 height 39
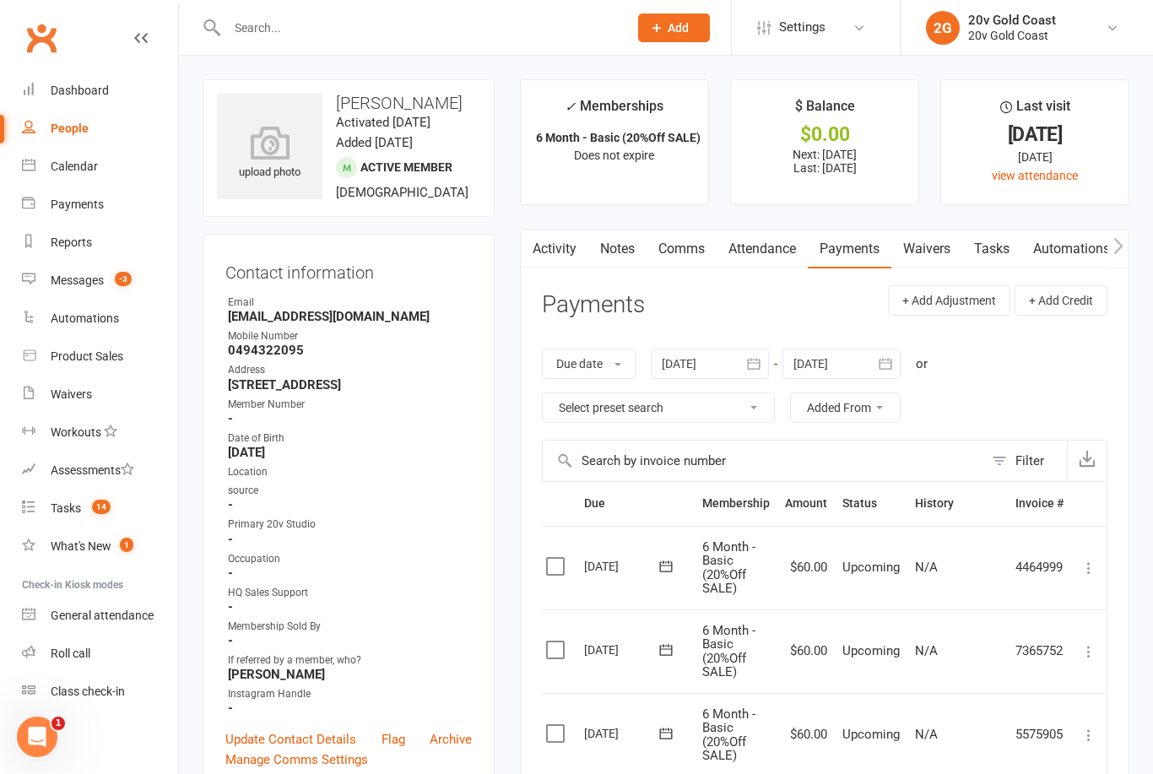
click at [68, 176] on link "Calendar" at bounding box center [100, 167] width 156 height 38
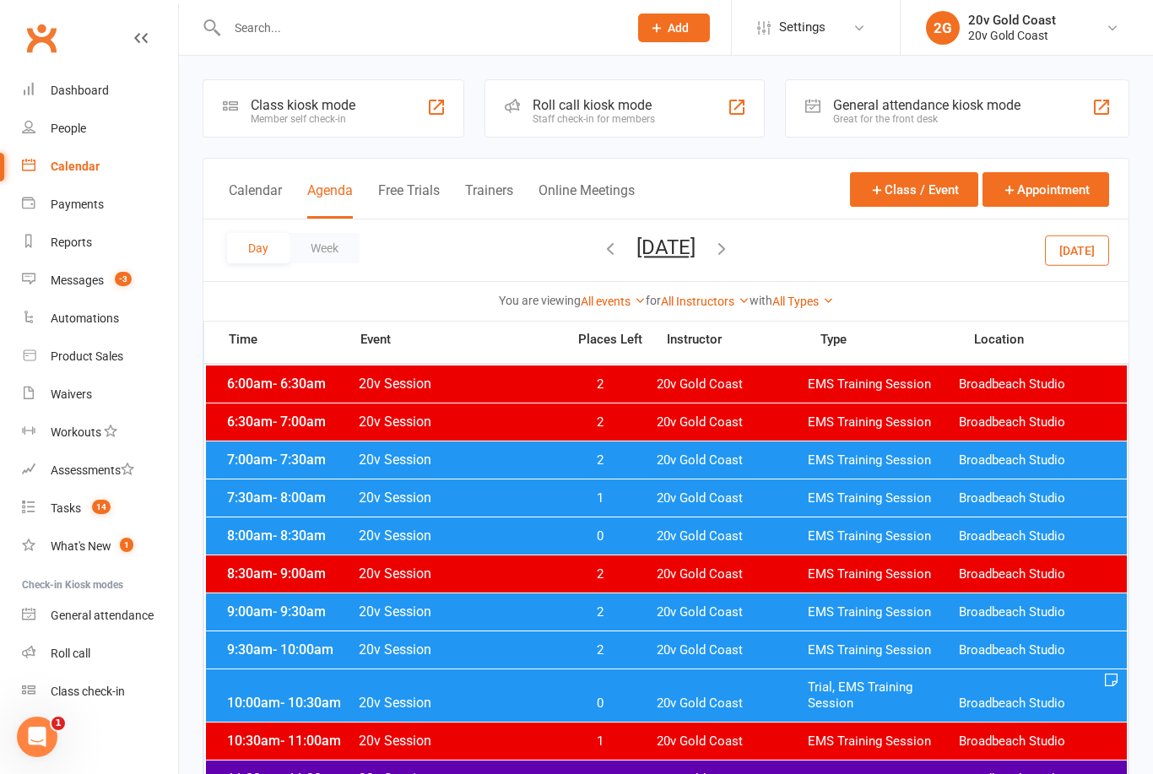
click at [1090, 245] on button "Today" at bounding box center [1077, 250] width 64 height 30
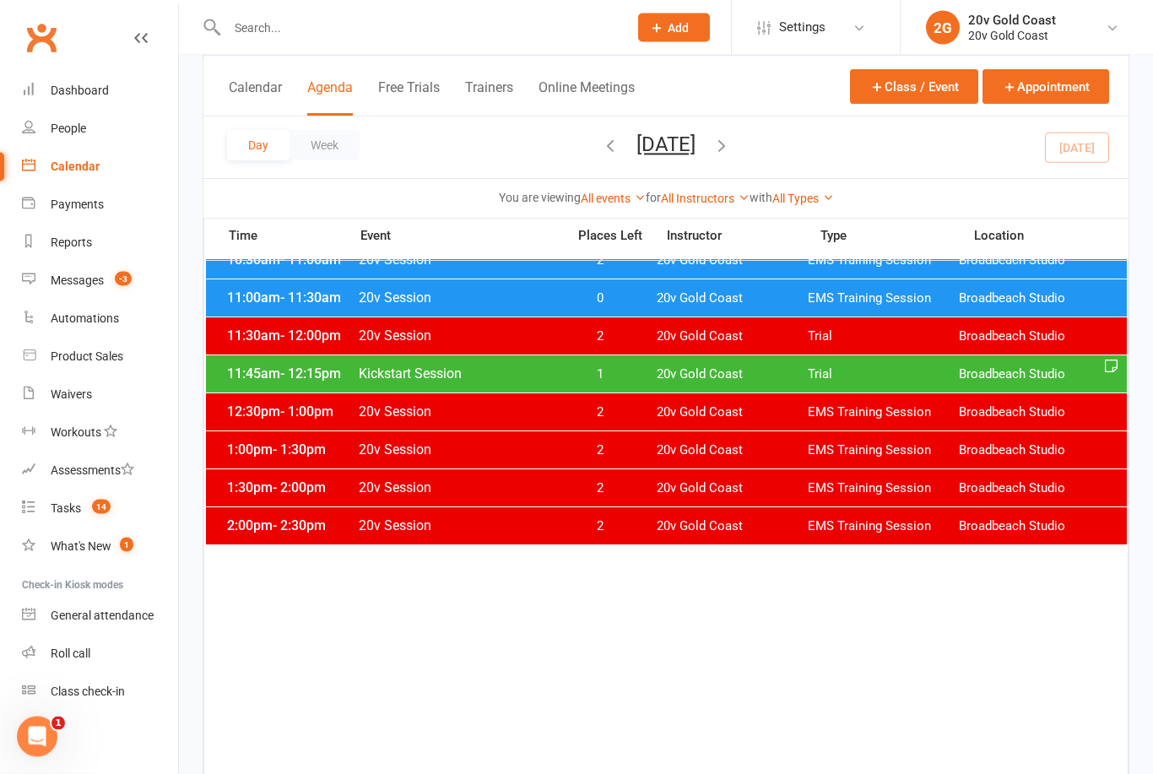
click at [609, 370] on span "1" at bounding box center [600, 375] width 89 height 16
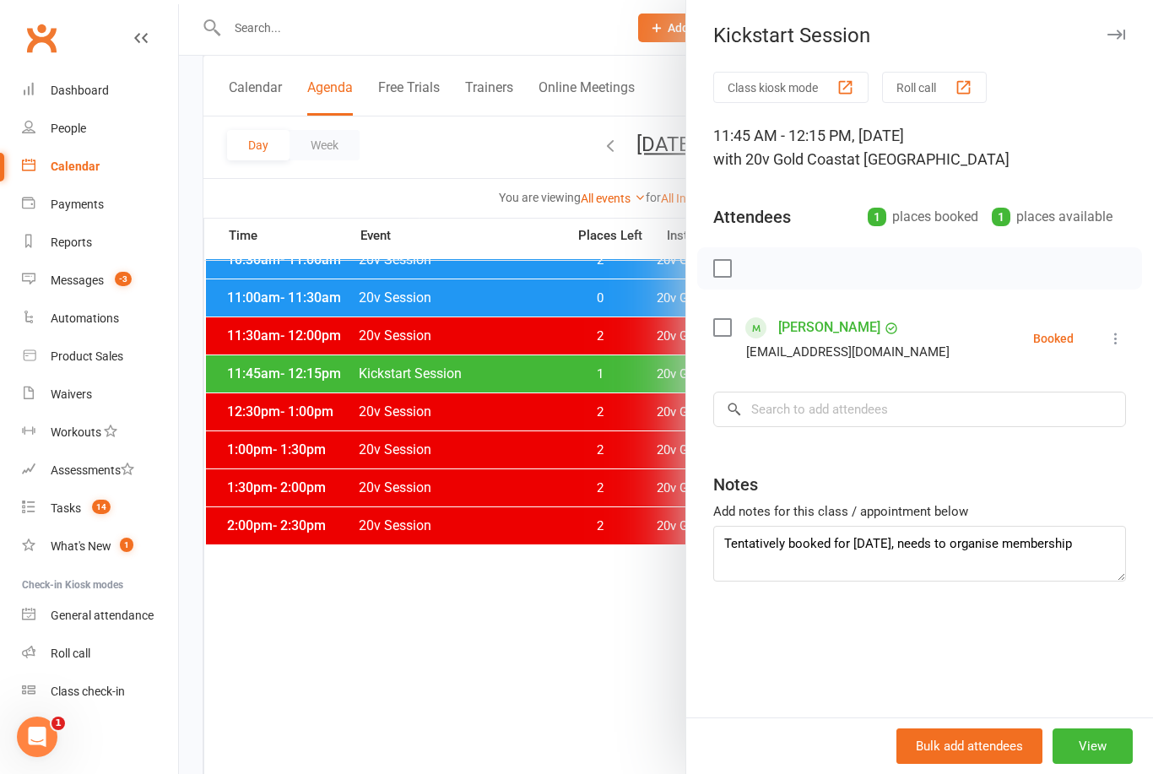
click at [829, 323] on link "Kathryn Christie" at bounding box center [829, 327] width 102 height 27
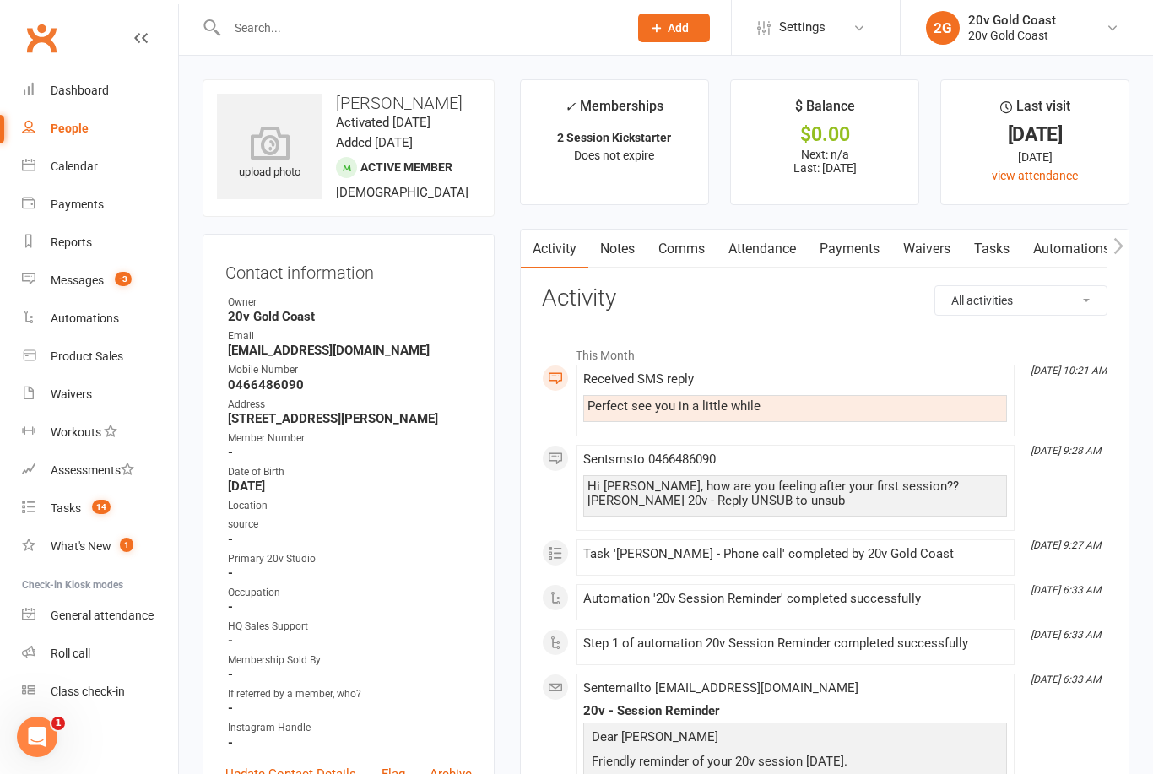
click at [941, 256] on link "Waivers" at bounding box center [927, 249] width 71 height 39
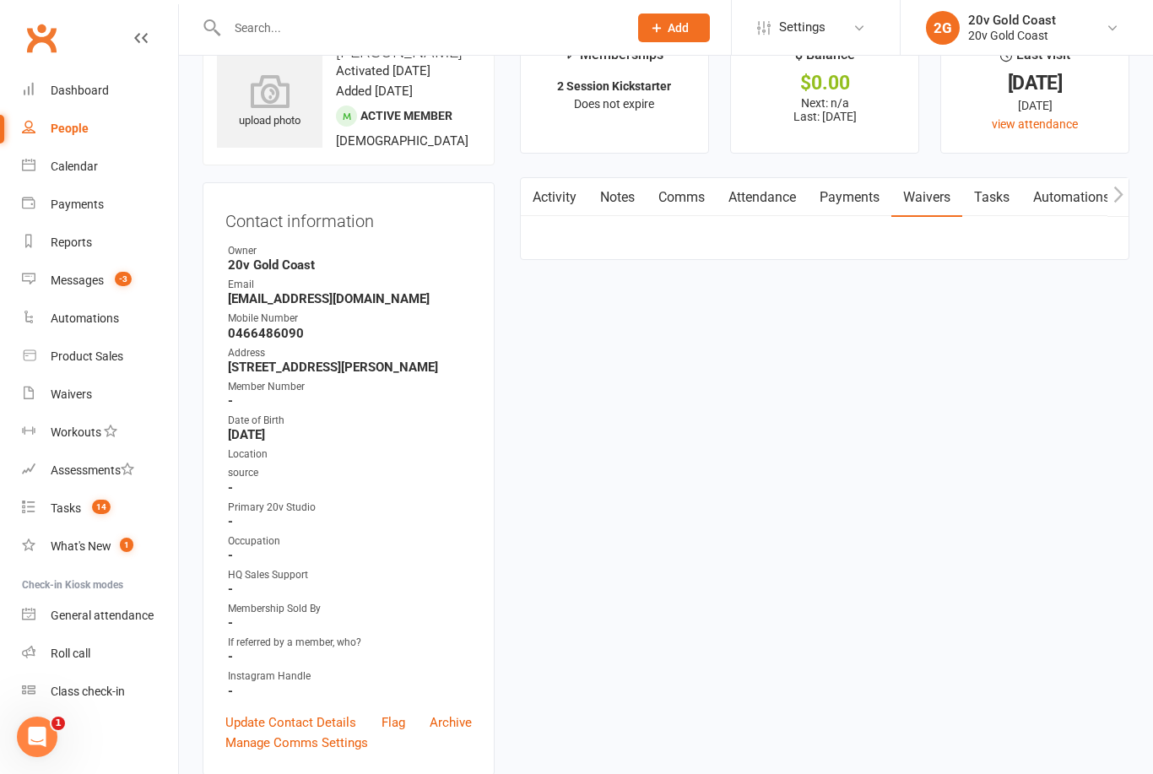
scroll to position [54, 0]
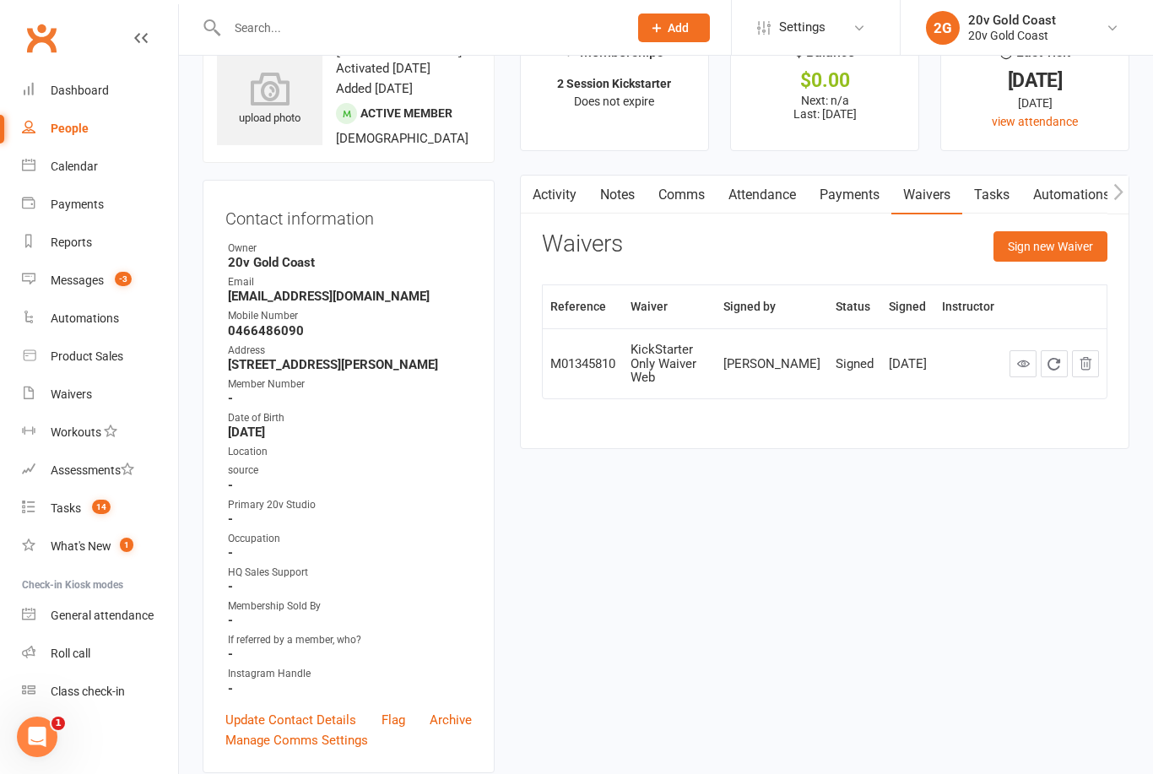
click at [1047, 234] on button "Sign new Waiver" at bounding box center [1051, 246] width 114 height 30
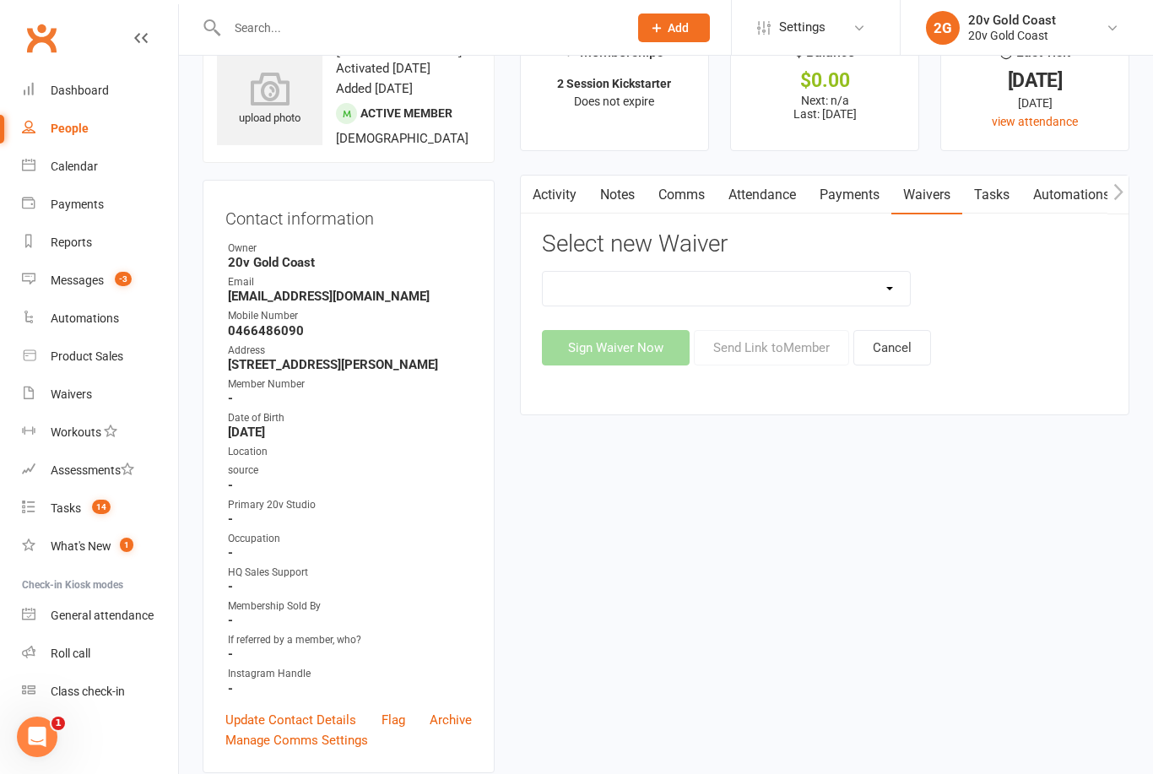
click at [881, 288] on select "20v Ambassador Program 20v Father's Day Promo 20v Pre Exercise Questionnaire Ca…" at bounding box center [726, 289] width 367 height 34
click at [864, 286] on select "20v Ambassador Program 20v Father's Day Promo 20v Pre Exercise Questionnaire Ca…" at bounding box center [726, 289] width 367 height 34
select select "8083"
click at [620, 350] on button "Sign Waiver Now" at bounding box center [616, 347] width 148 height 35
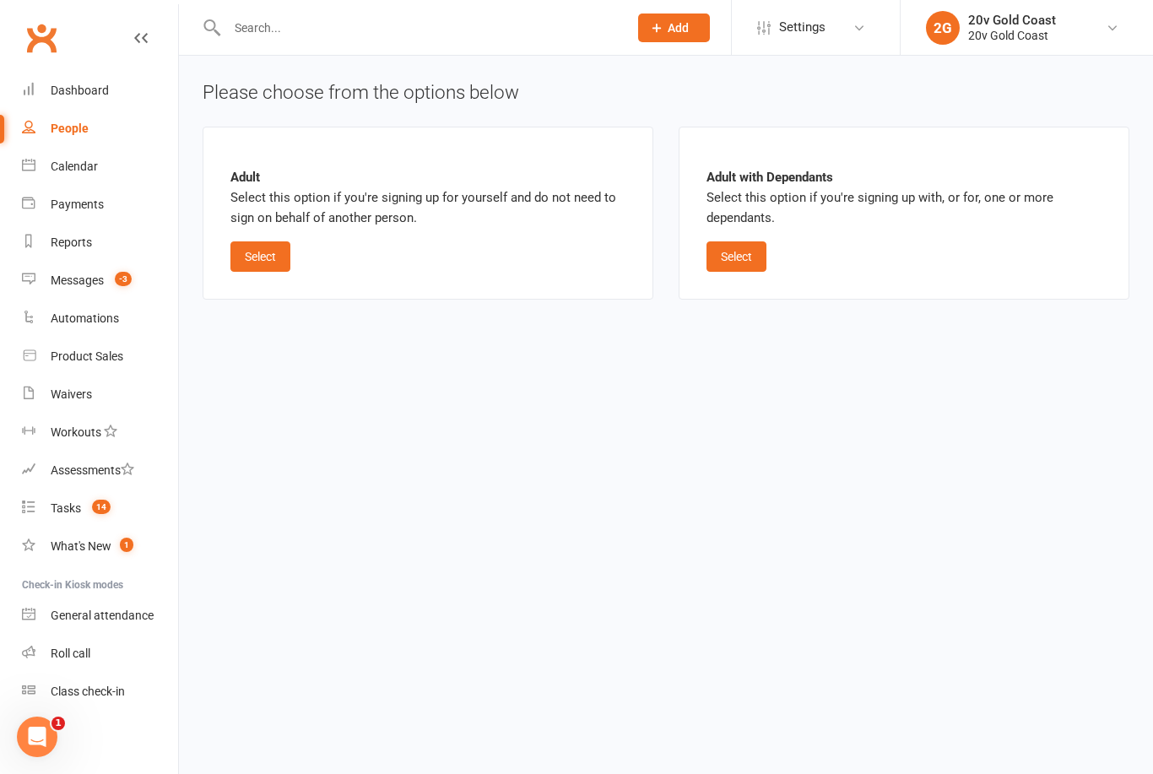
click at [260, 250] on button "Select" at bounding box center [260, 256] width 60 height 30
select select "01"
select select "2027"
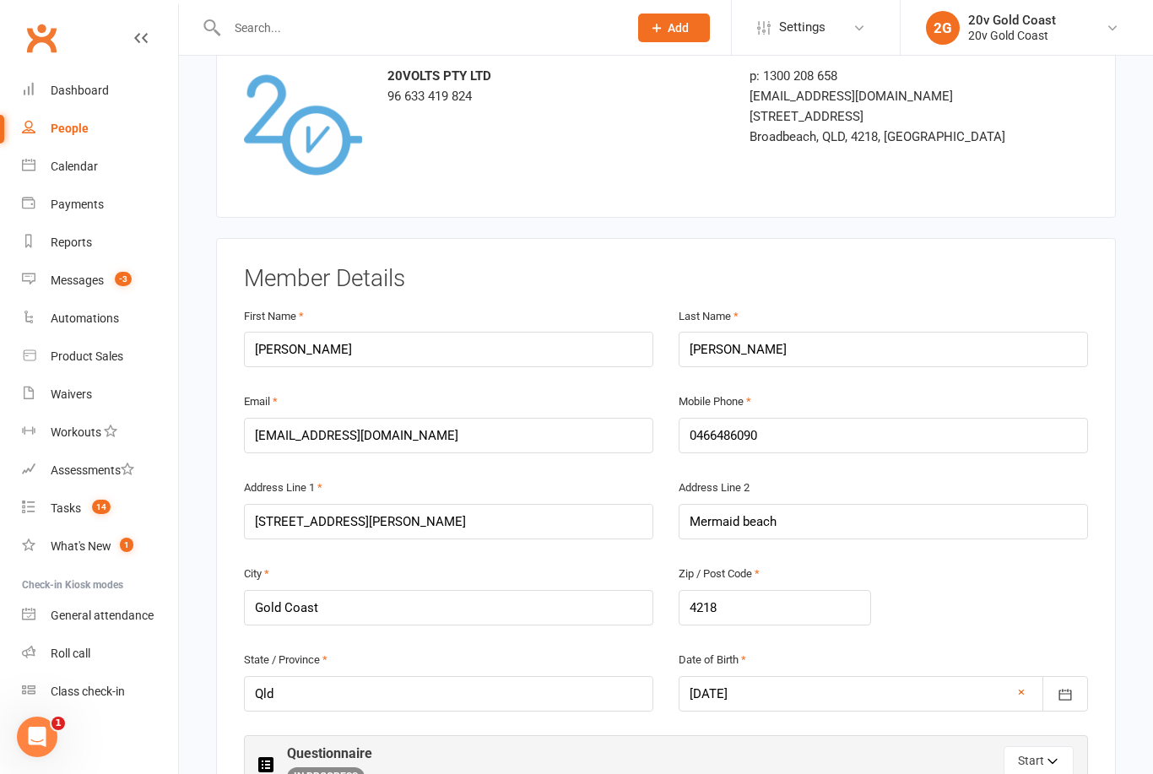
scroll to position [222, 0]
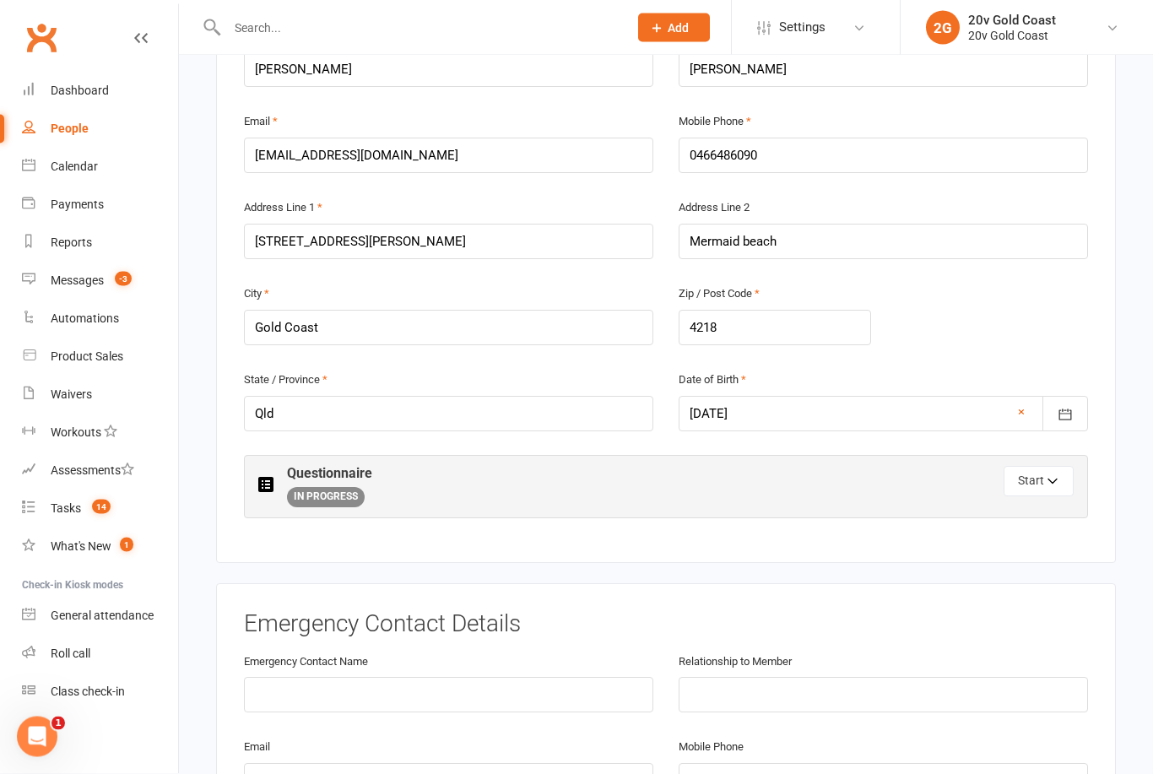
click at [1047, 480] on button "Start" at bounding box center [1039, 482] width 70 height 30
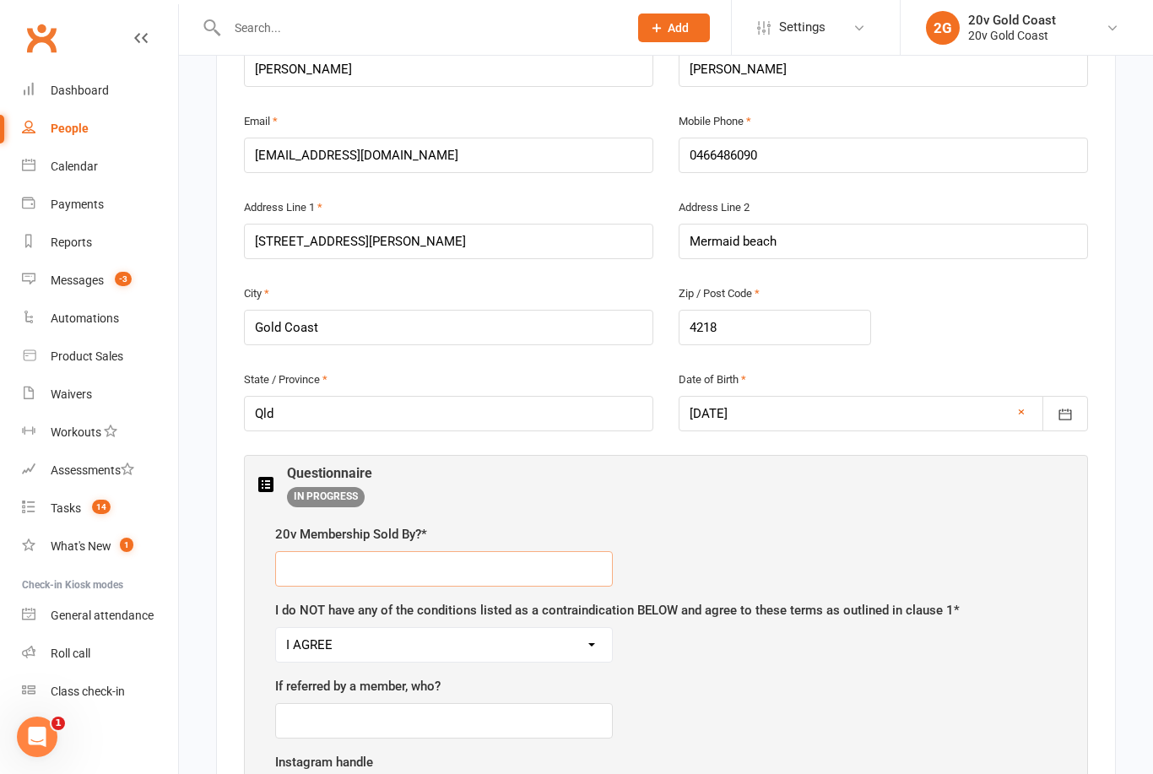
click at [490, 572] on input "text" at bounding box center [444, 568] width 338 height 35
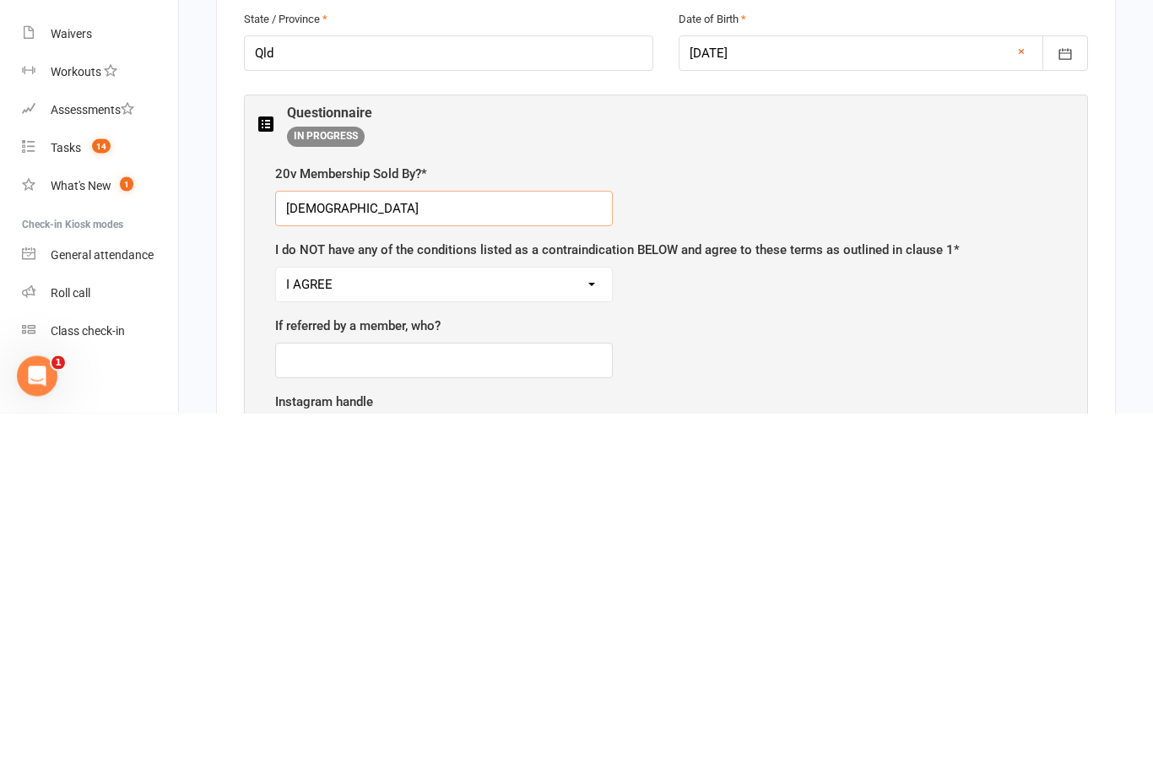
type input "Juan"
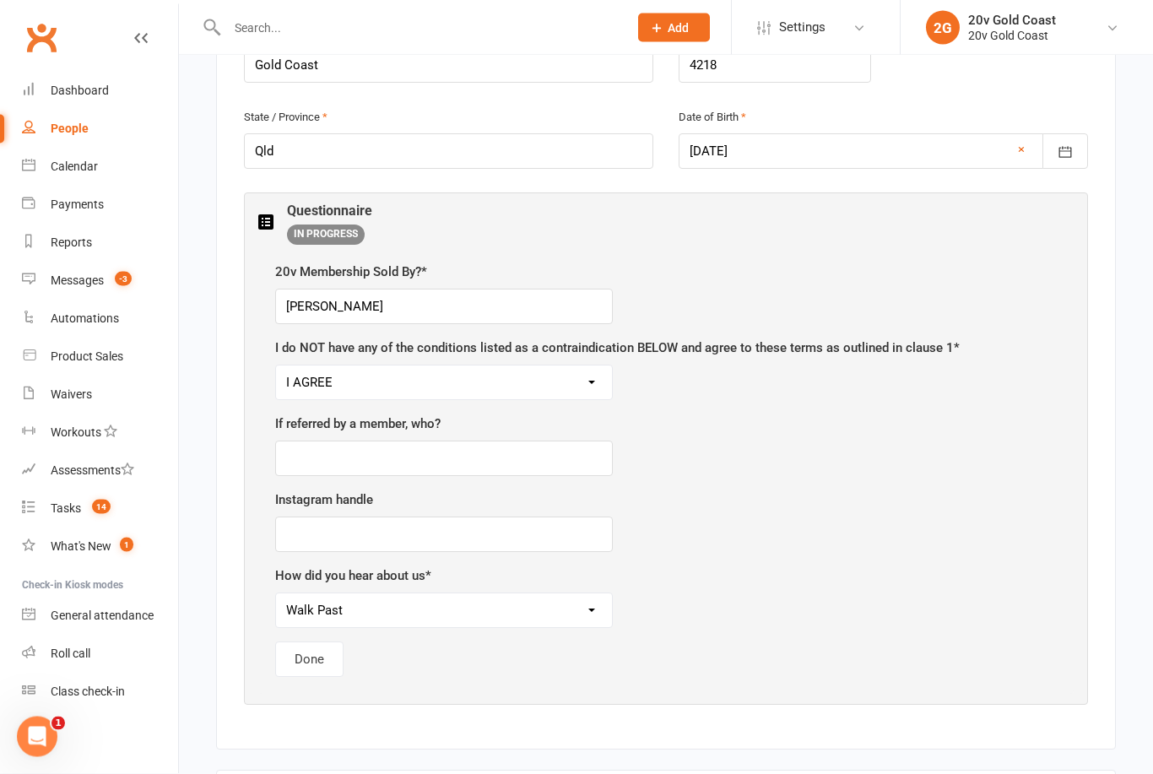
scroll to position [674, 0]
click at [316, 643] on button "Done" at bounding box center [309, 659] width 68 height 35
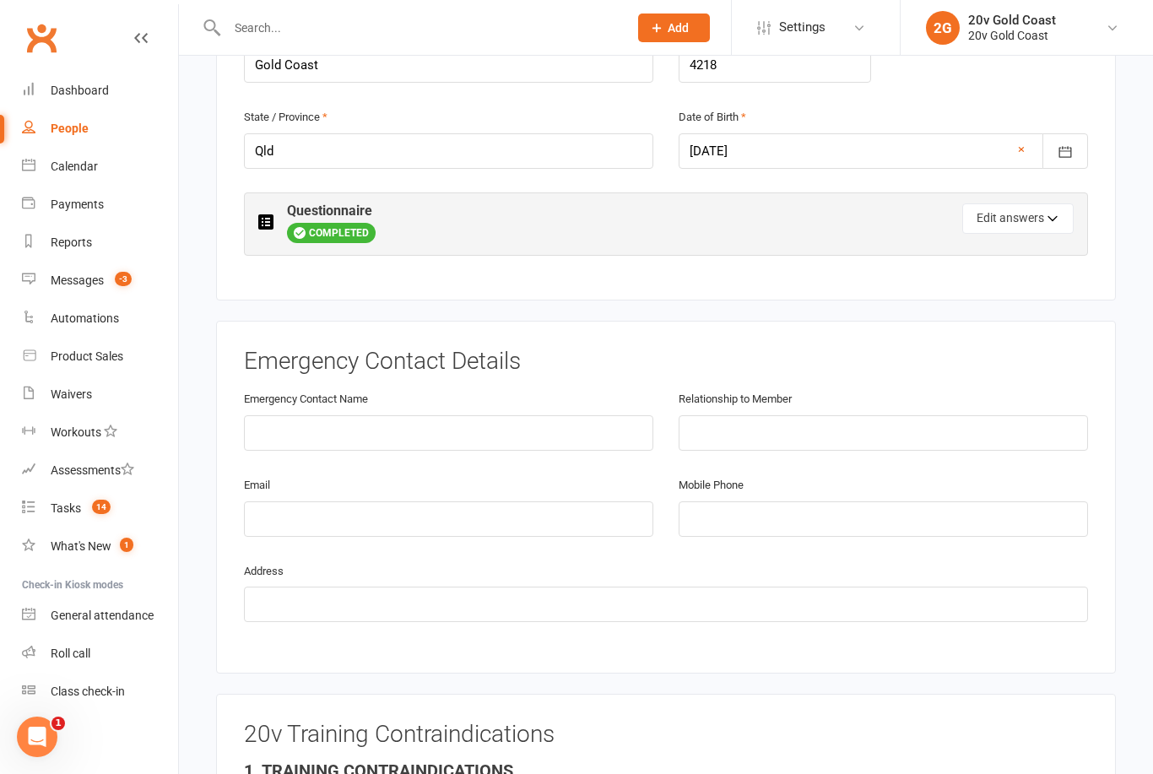
click at [991, 217] on button "Edit answers" at bounding box center [1017, 218] width 111 height 30
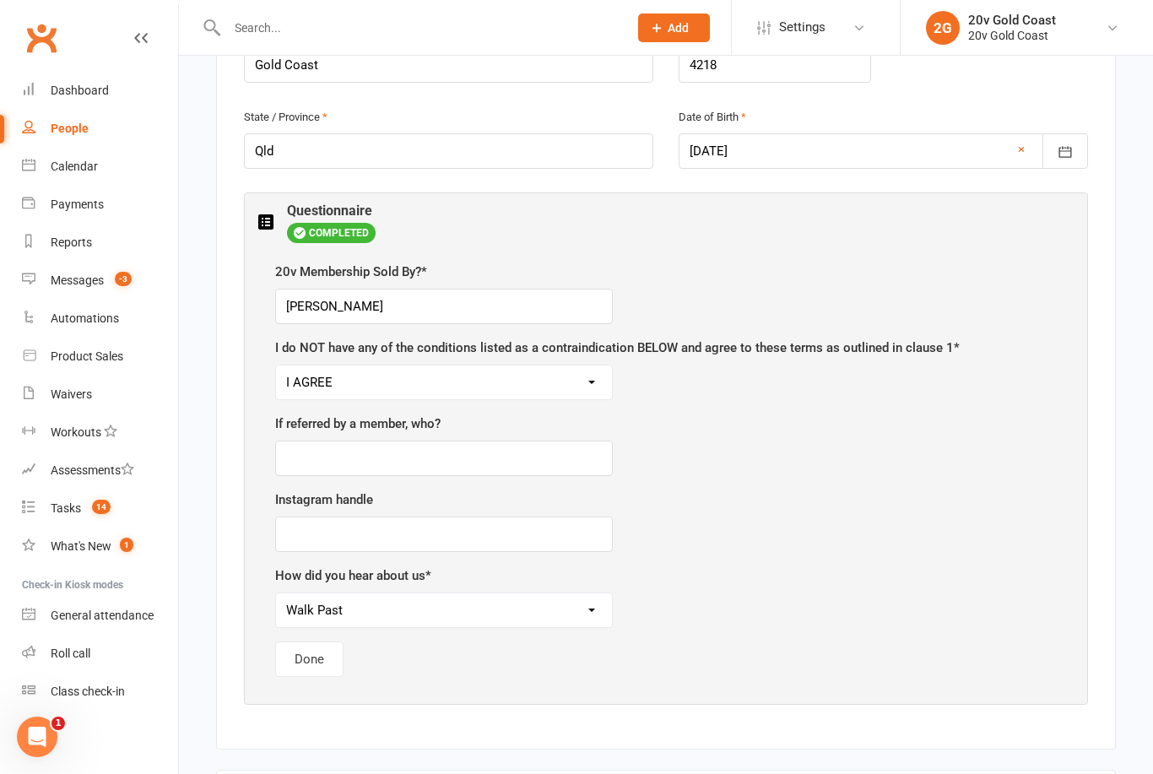
click at [313, 654] on button "Done" at bounding box center [309, 659] width 68 height 35
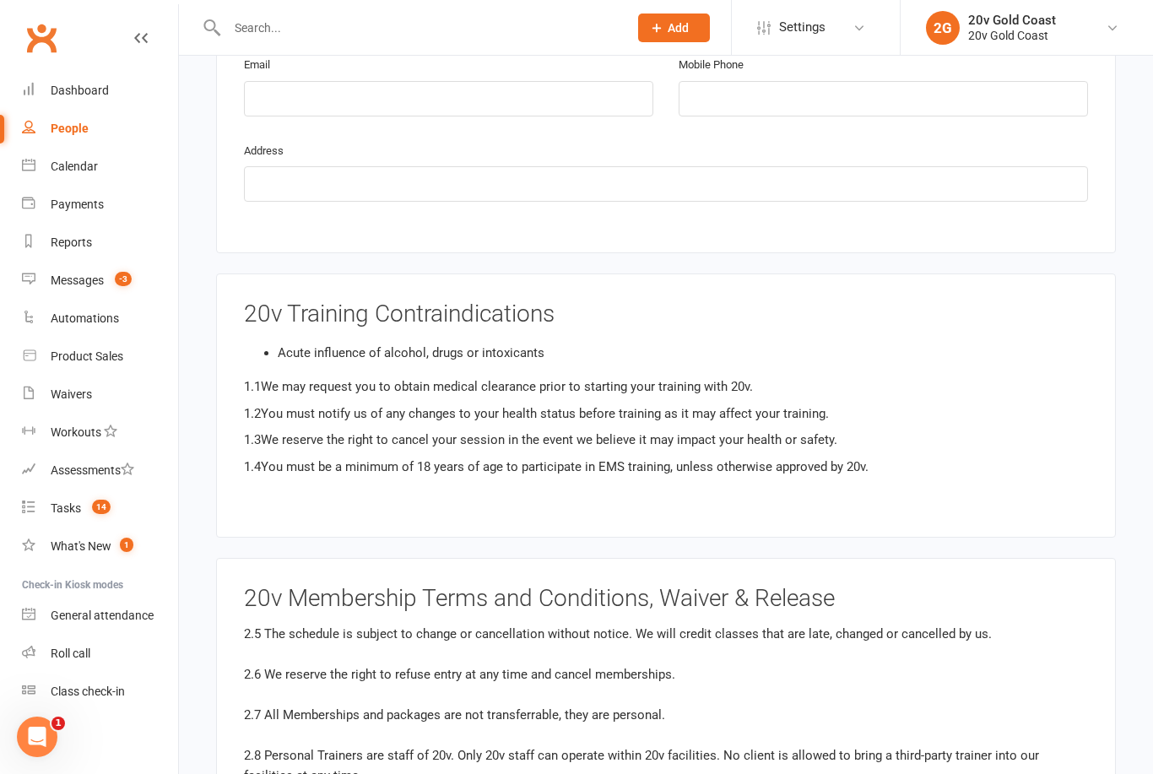
scroll to position [0, 0]
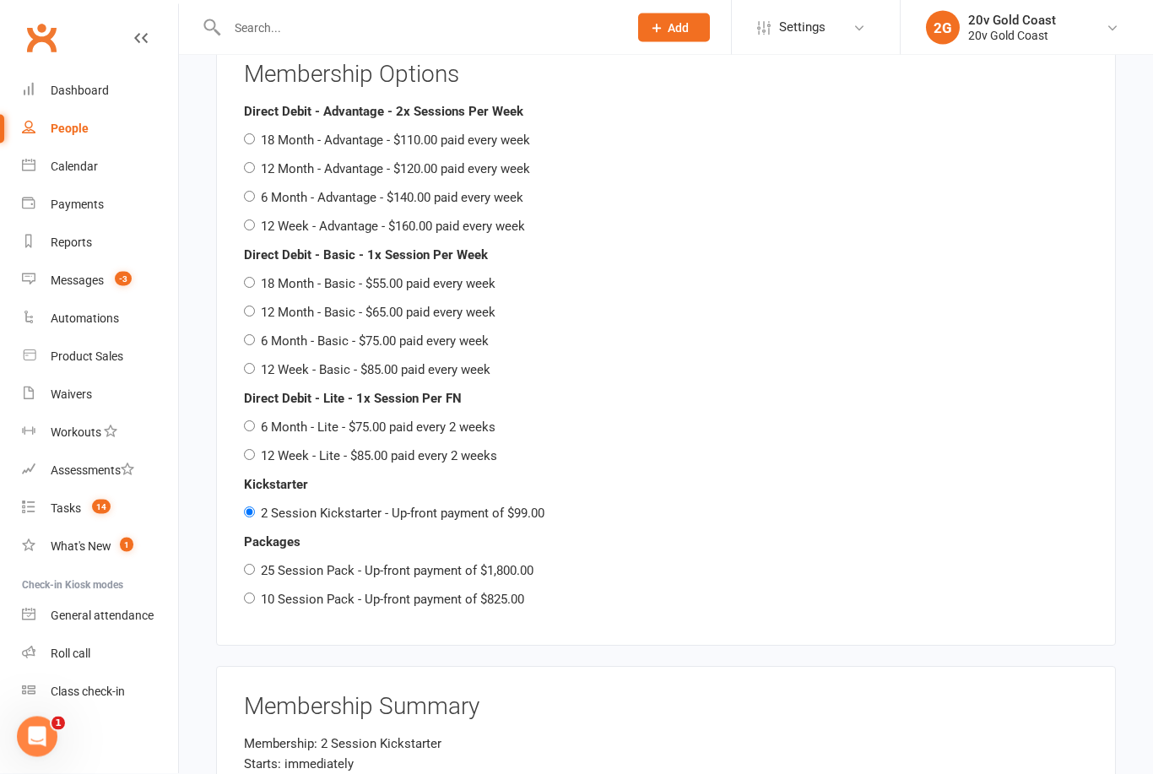
click at [251, 192] on input "6 Month - Advantage - $140.00 paid every week" at bounding box center [249, 197] width 11 height 11
radio input "true"
radio input "false"
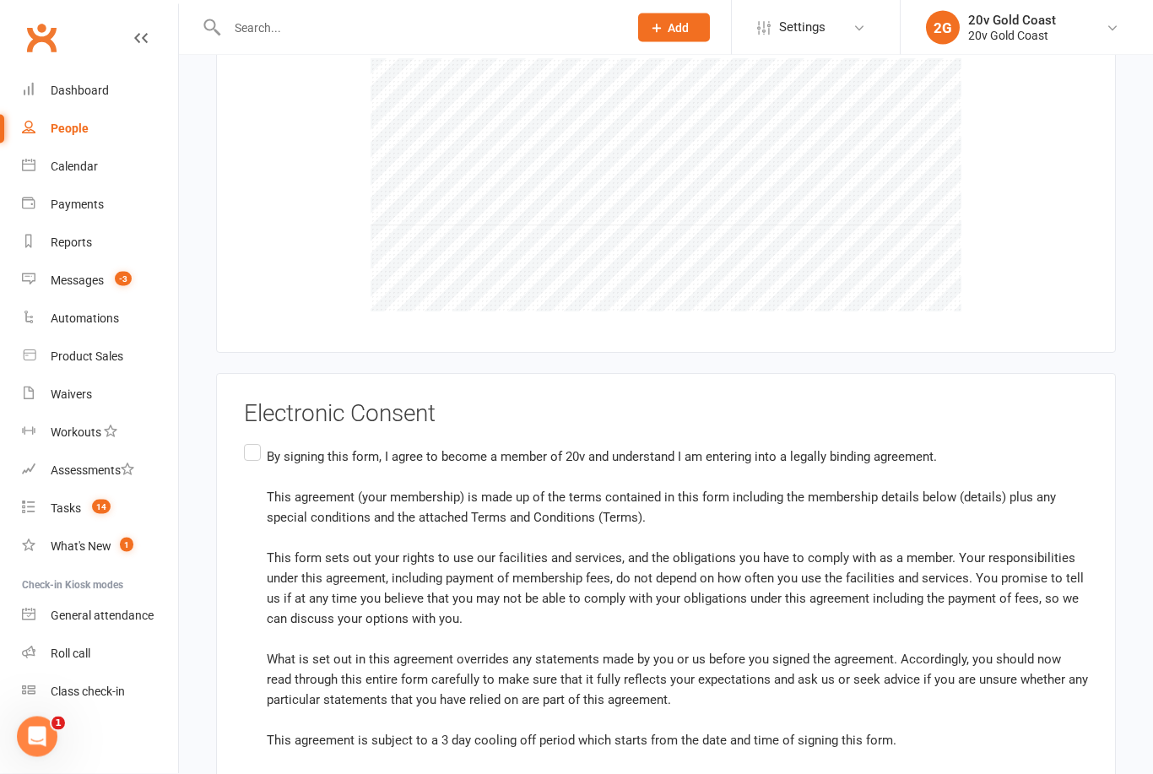
click at [248, 414] on div "Electronic Consent By signing this form, I agree to become a member of 20v and …" at bounding box center [666, 592] width 844 height 380
click at [246, 442] on label "By signing this form, I agree to become a member of 20v and understand I am ent…" at bounding box center [666, 600] width 844 height 317
click at [246, 442] on input "By signing this form, I agree to become a member of 20v and understand I am ent…" at bounding box center [249, 442] width 11 height 0
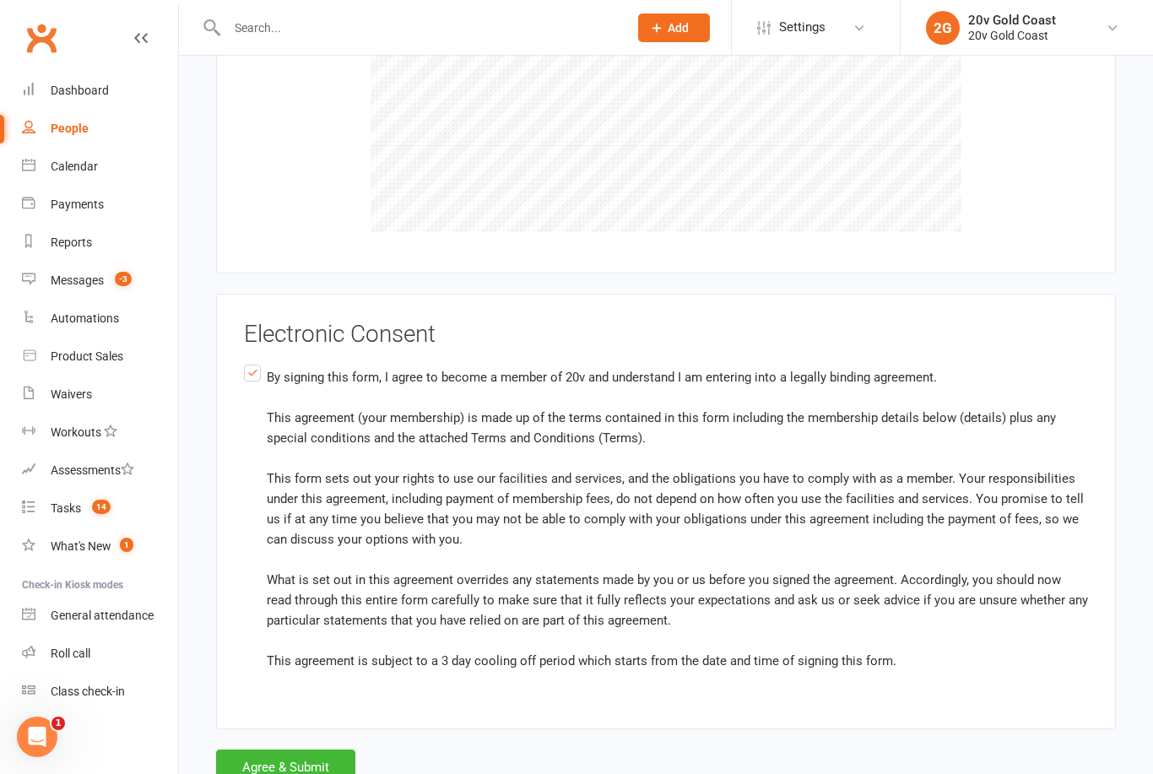
click at [280, 750] on button "Agree & Submit" at bounding box center [285, 767] width 139 height 35
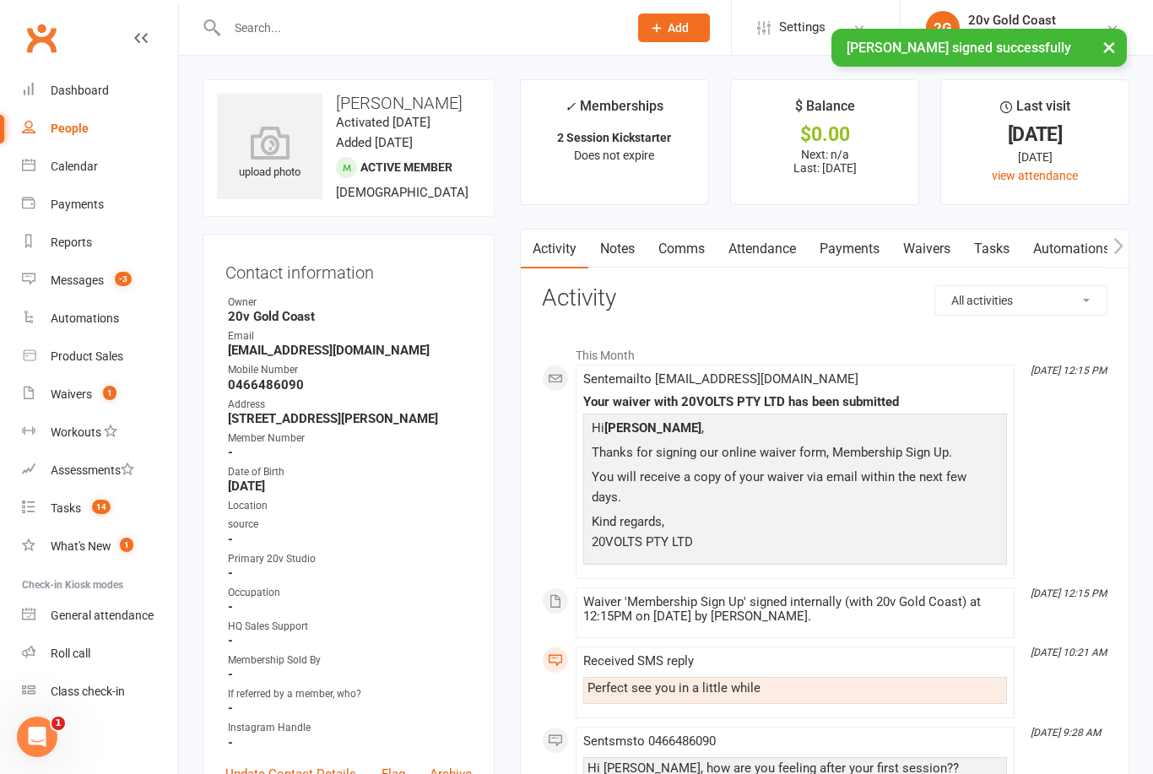
click at [80, 398] on div "Waivers" at bounding box center [71, 395] width 41 height 14
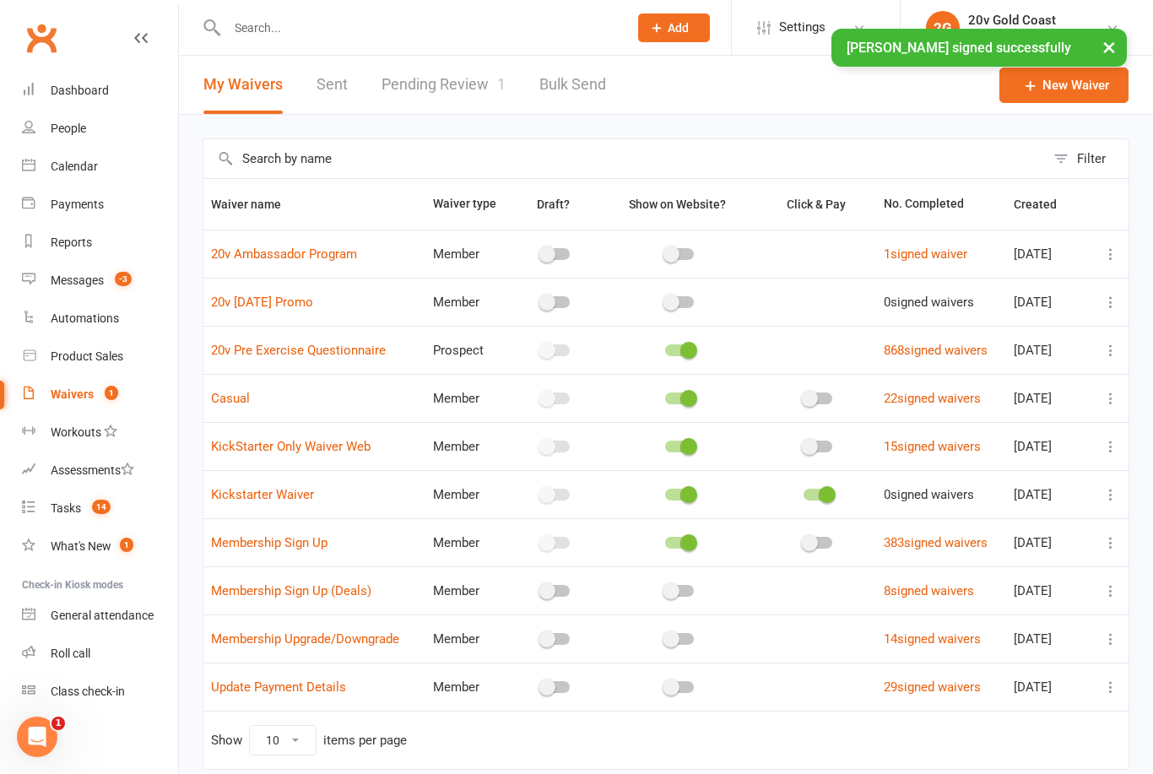
click at [441, 81] on link "Pending Review 1" at bounding box center [444, 85] width 124 height 58
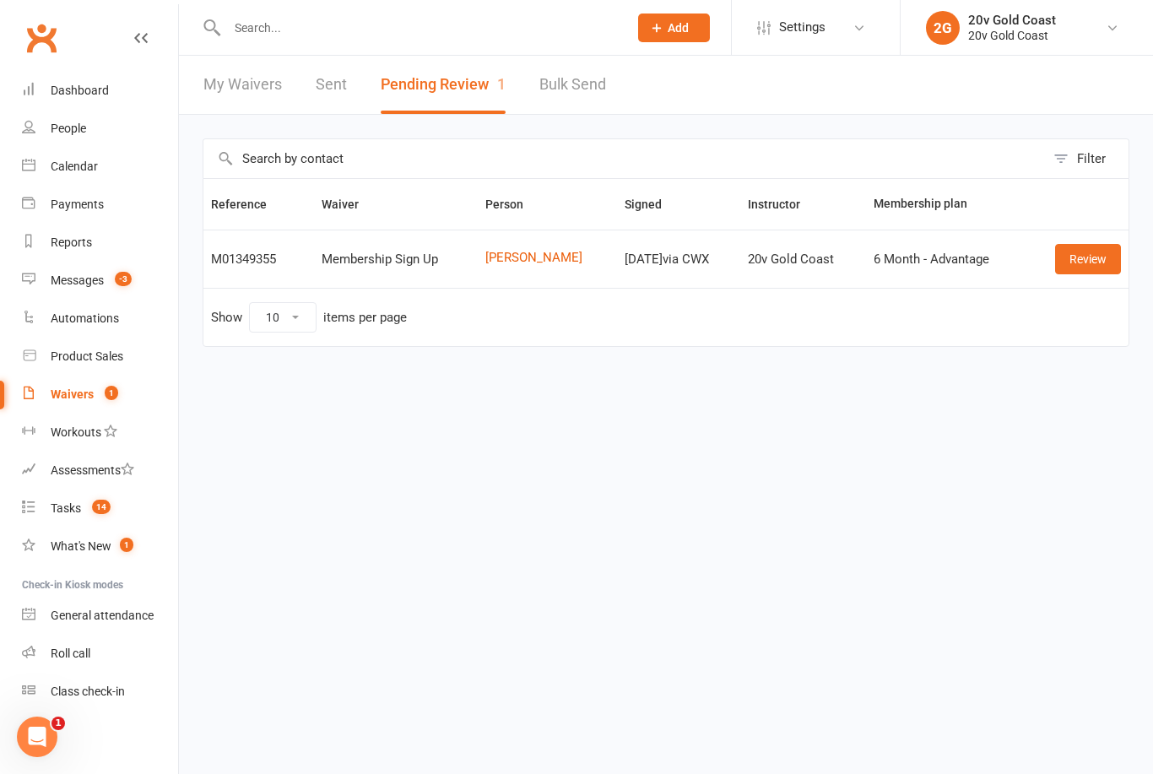
click at [1090, 259] on link "Review" at bounding box center [1088, 259] width 66 height 30
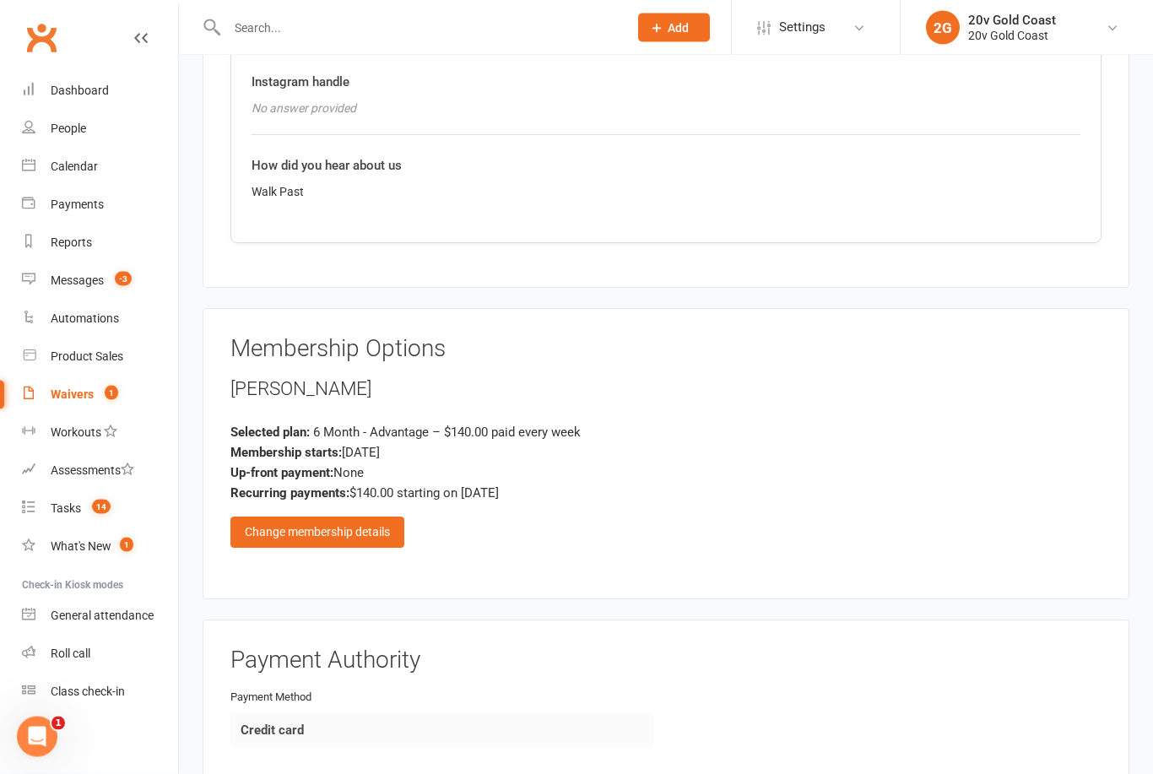
click at [358, 519] on div "Change membership details" at bounding box center [317, 533] width 174 height 30
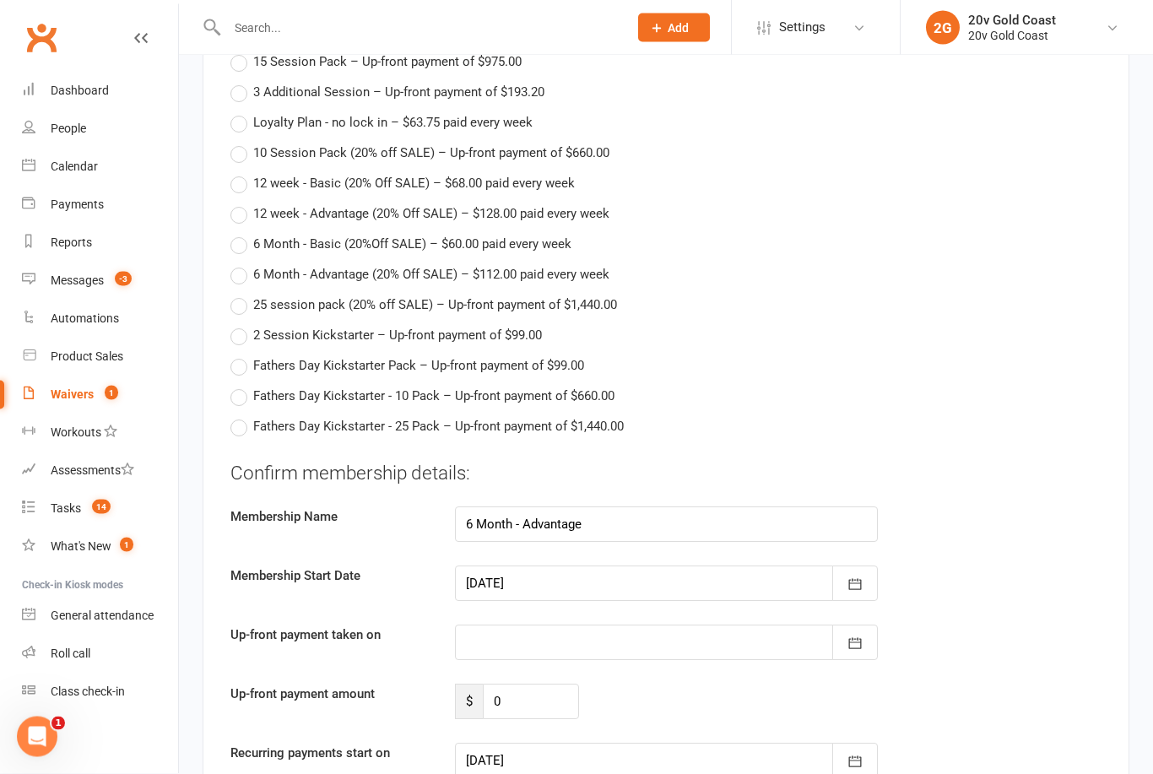
scroll to position [2795, 0]
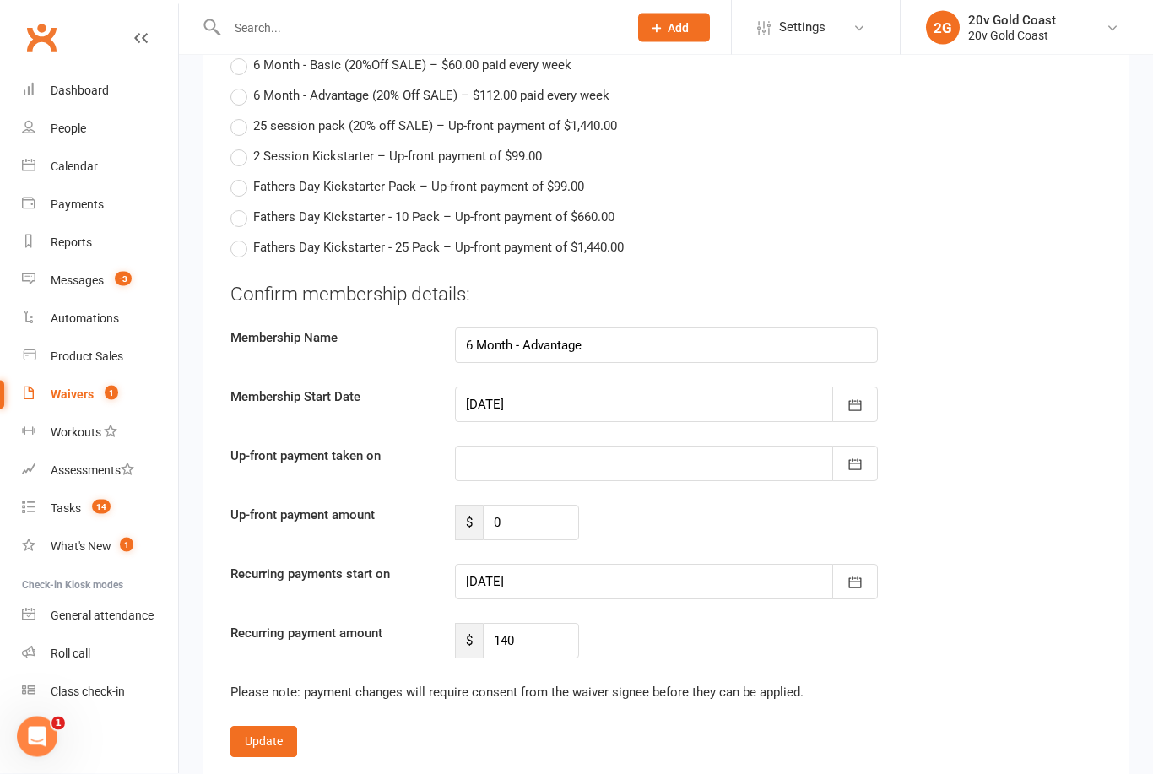
click at [861, 582] on icon "button" at bounding box center [855, 583] width 17 height 17
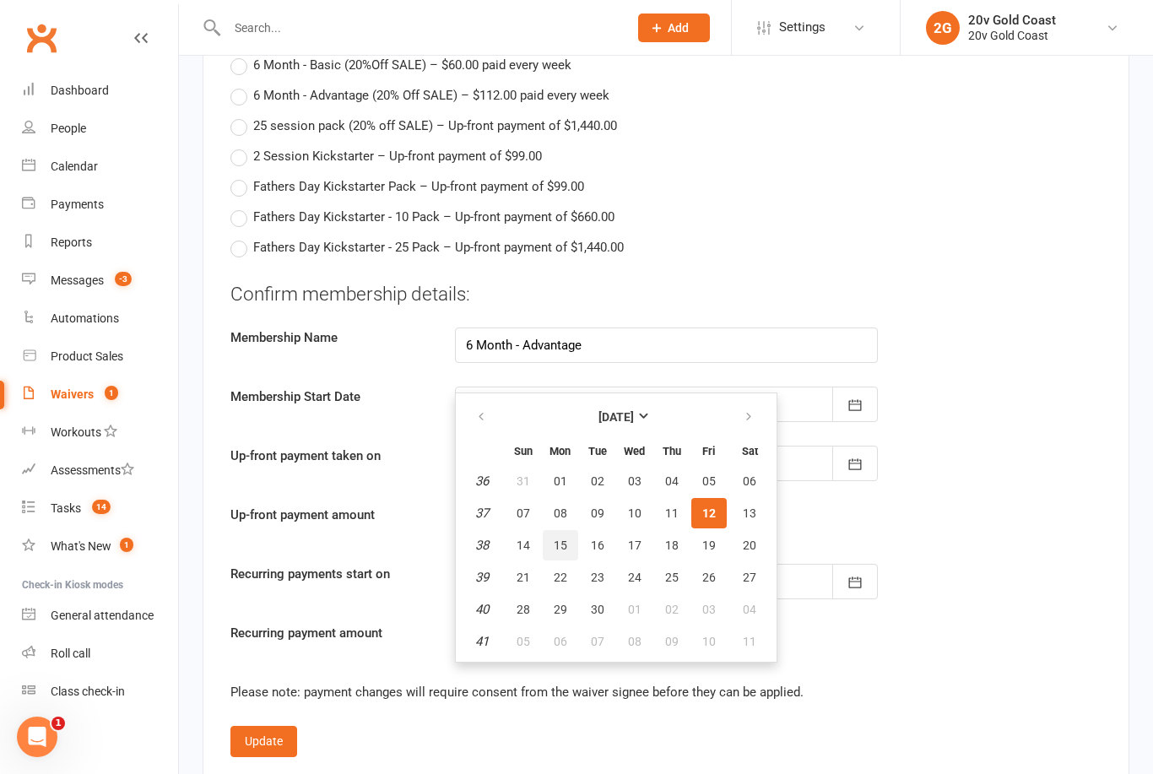
click at [567, 533] on button "15" at bounding box center [560, 545] width 35 height 30
type input "15 Sep 2025"
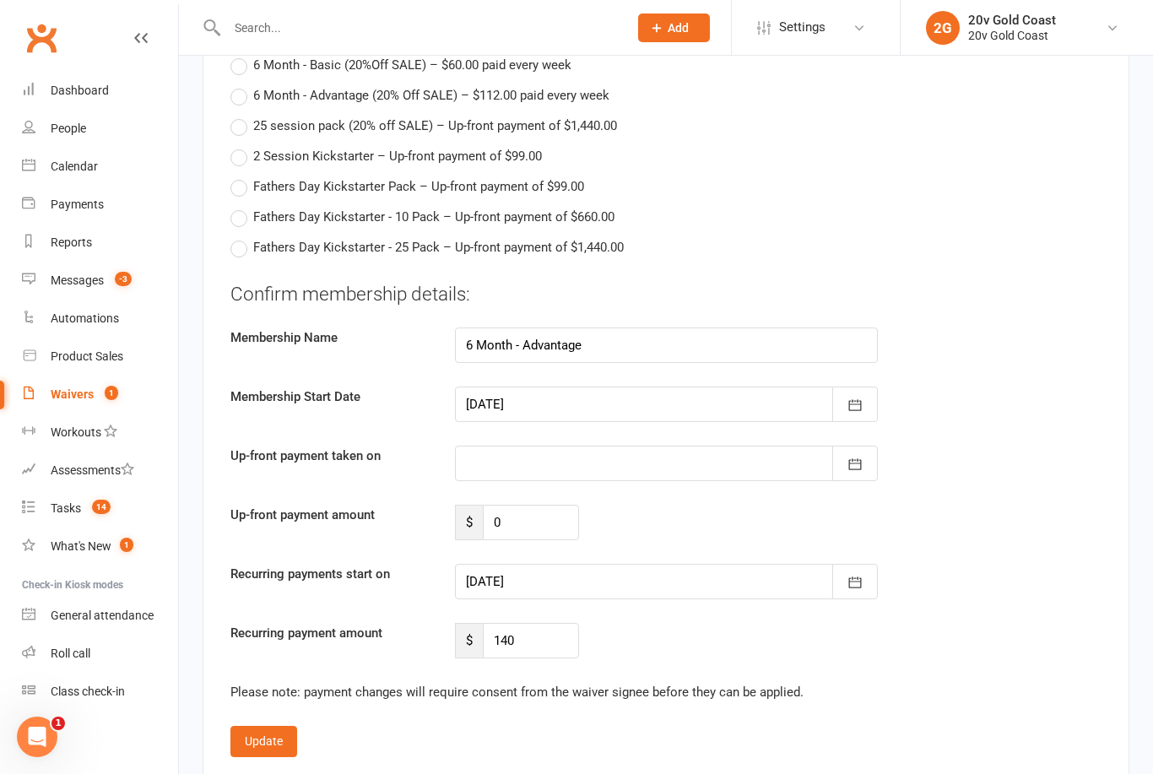
click at [265, 739] on button "Update" at bounding box center [263, 741] width 67 height 30
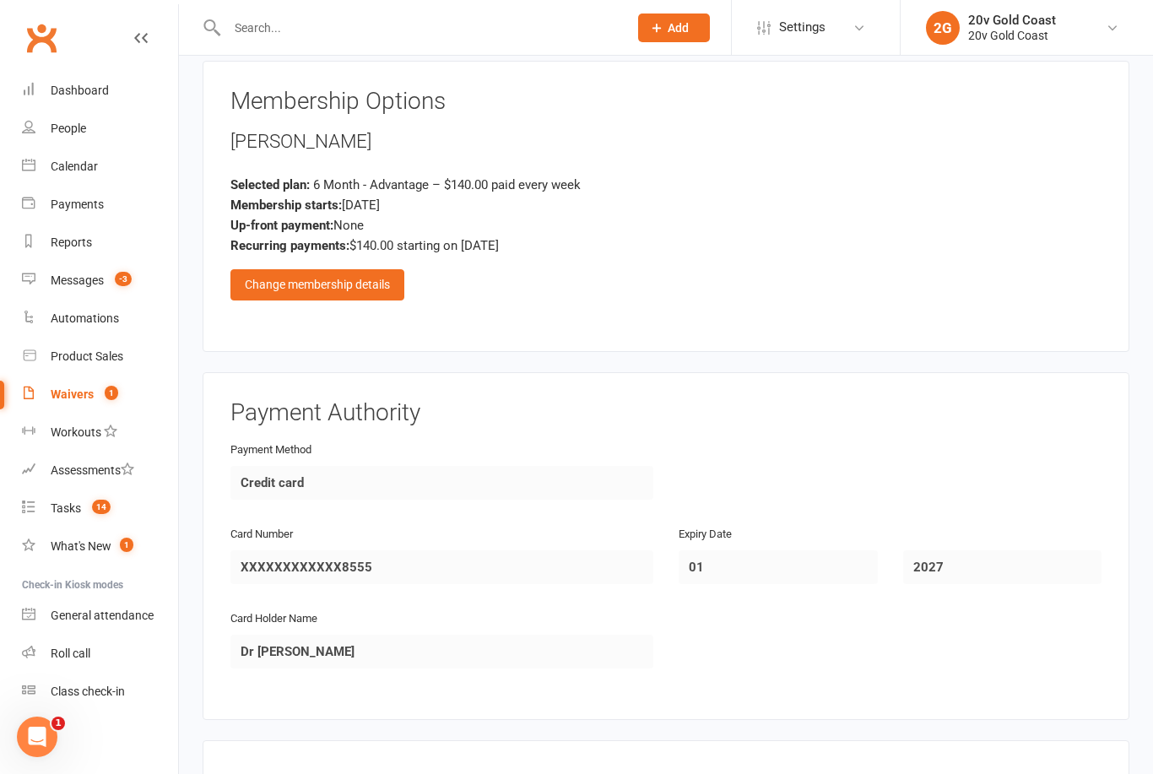
scroll to position [1983, 0]
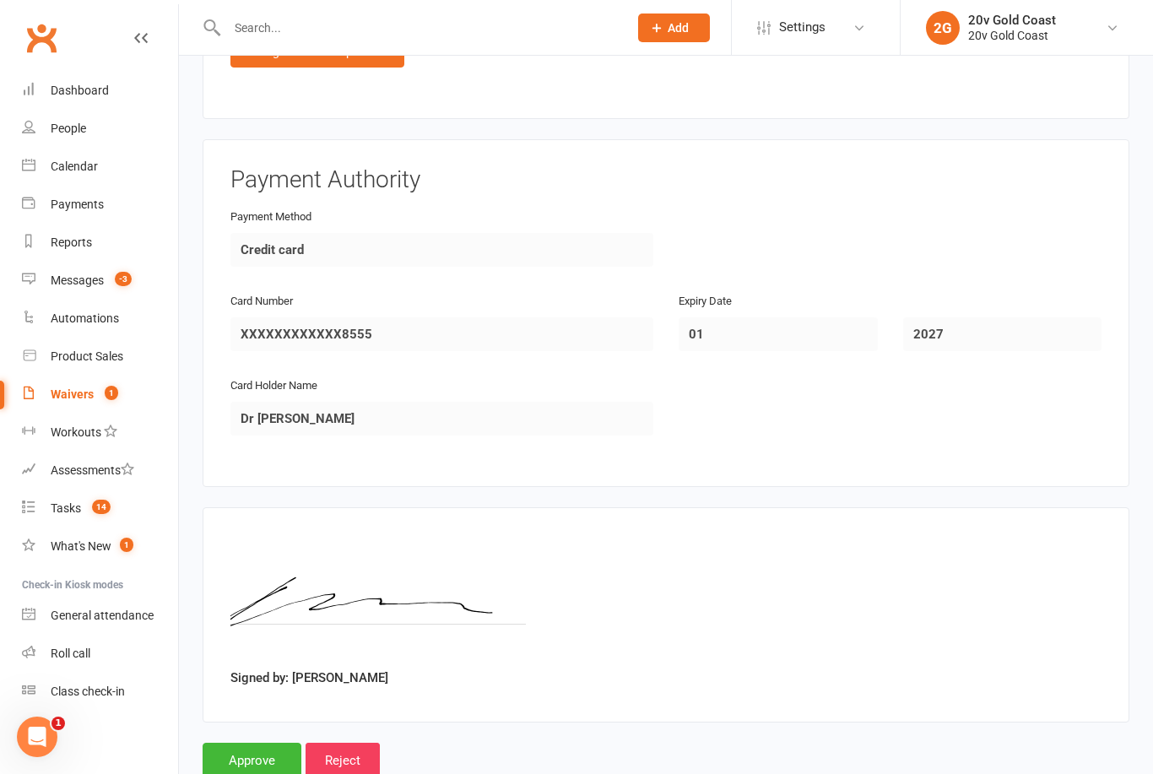
click at [252, 746] on input "Approve" at bounding box center [252, 760] width 99 height 35
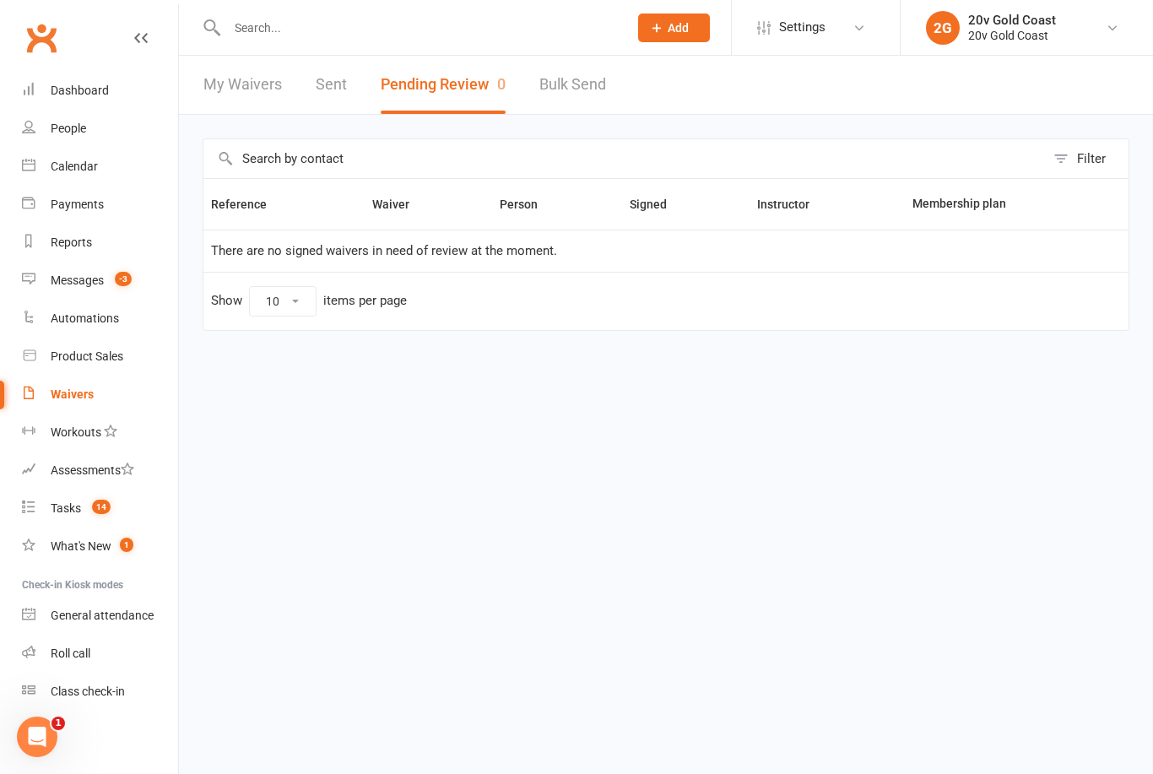
click at [82, 174] on link "Calendar" at bounding box center [100, 167] width 156 height 38
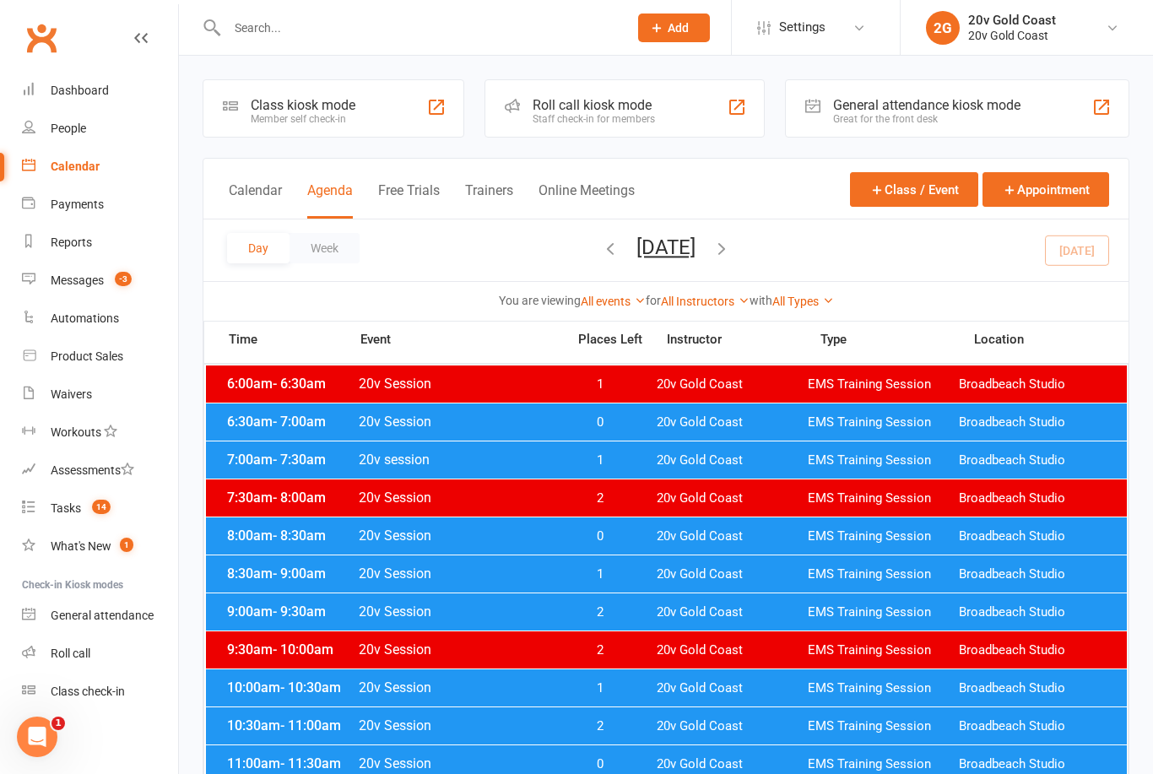
click at [691, 243] on button "Friday, Sep 12, 2025" at bounding box center [666, 248] width 59 height 24
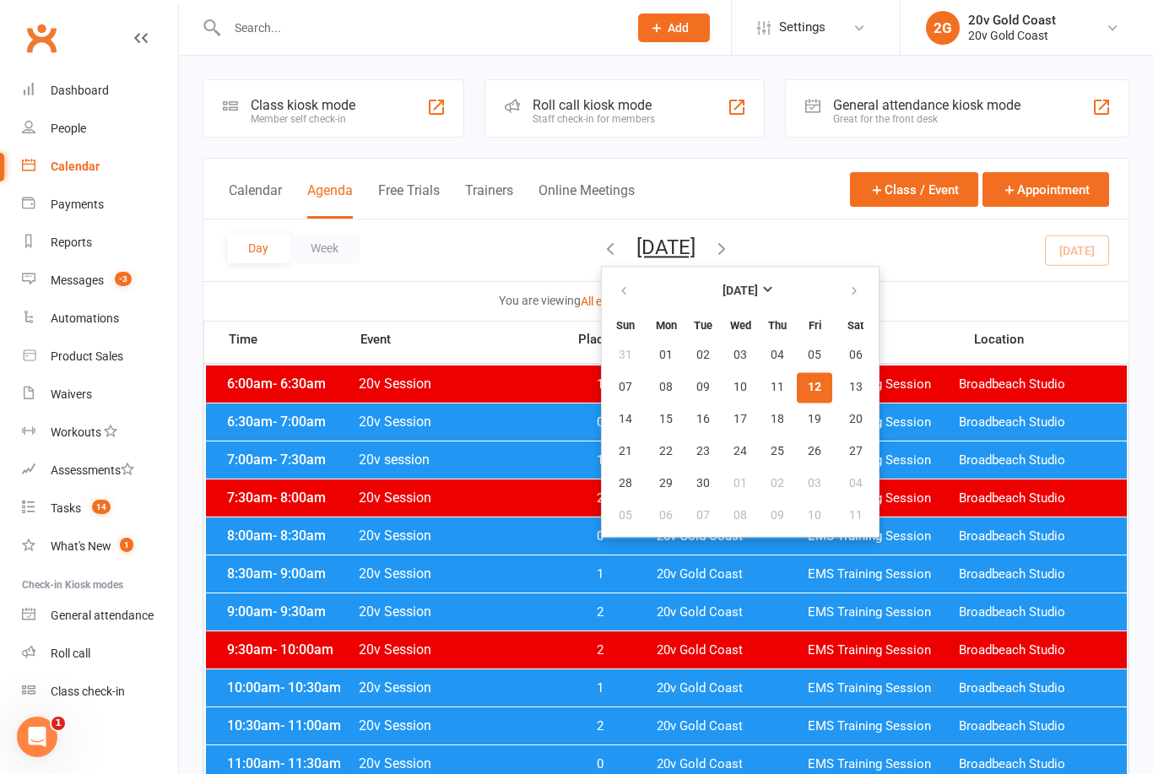
click at [659, 420] on span "15" at bounding box center [666, 420] width 14 height 14
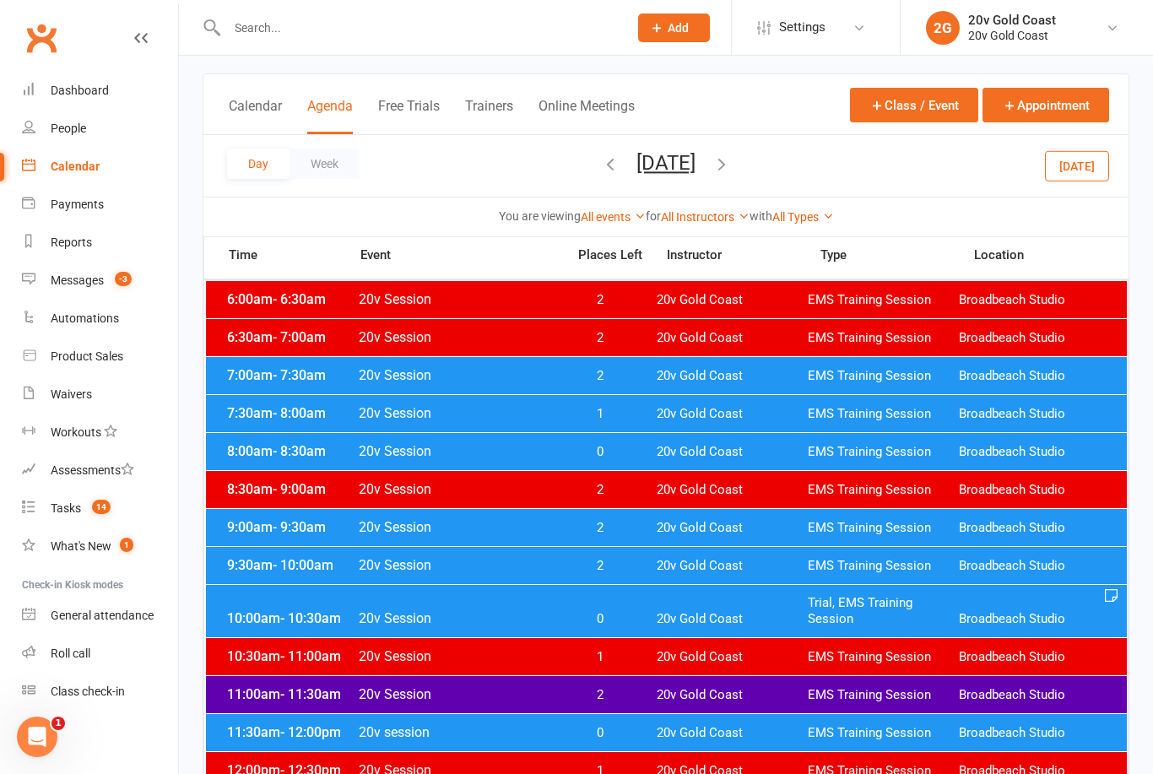
scroll to position [122, 0]
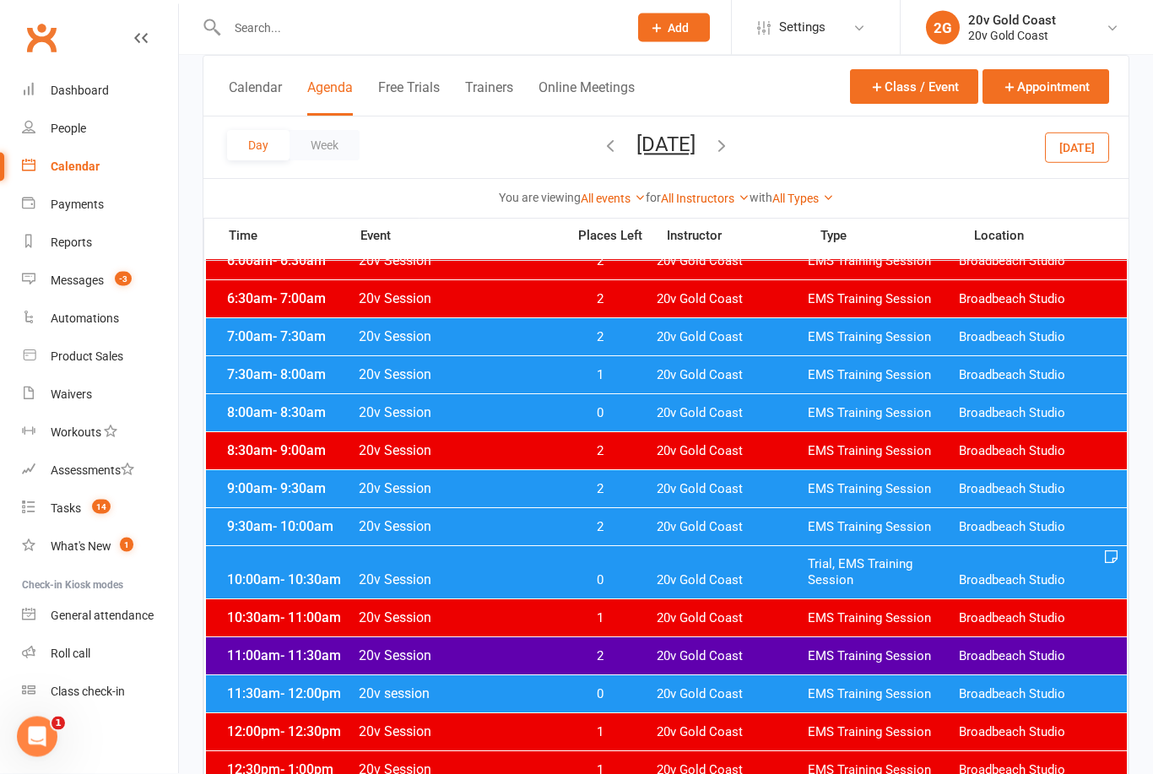
click at [617, 574] on span "0" at bounding box center [600, 581] width 89 height 16
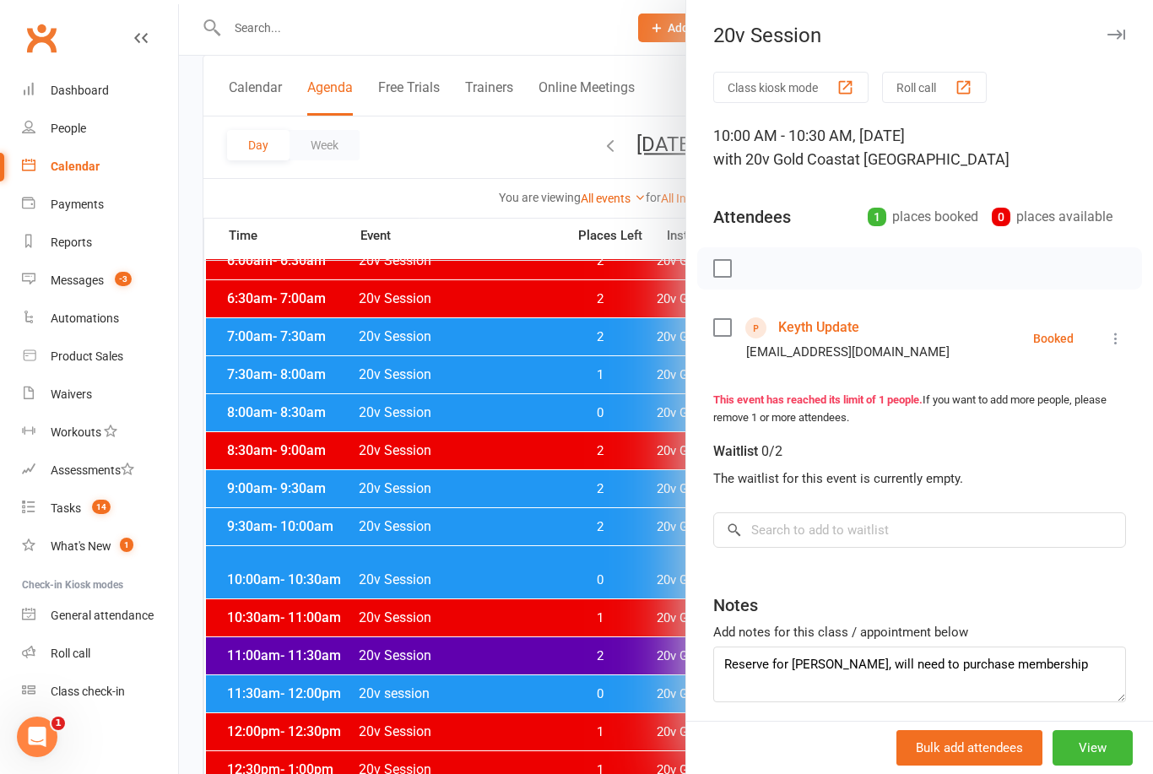
click at [627, 577] on div at bounding box center [666, 387] width 974 height 774
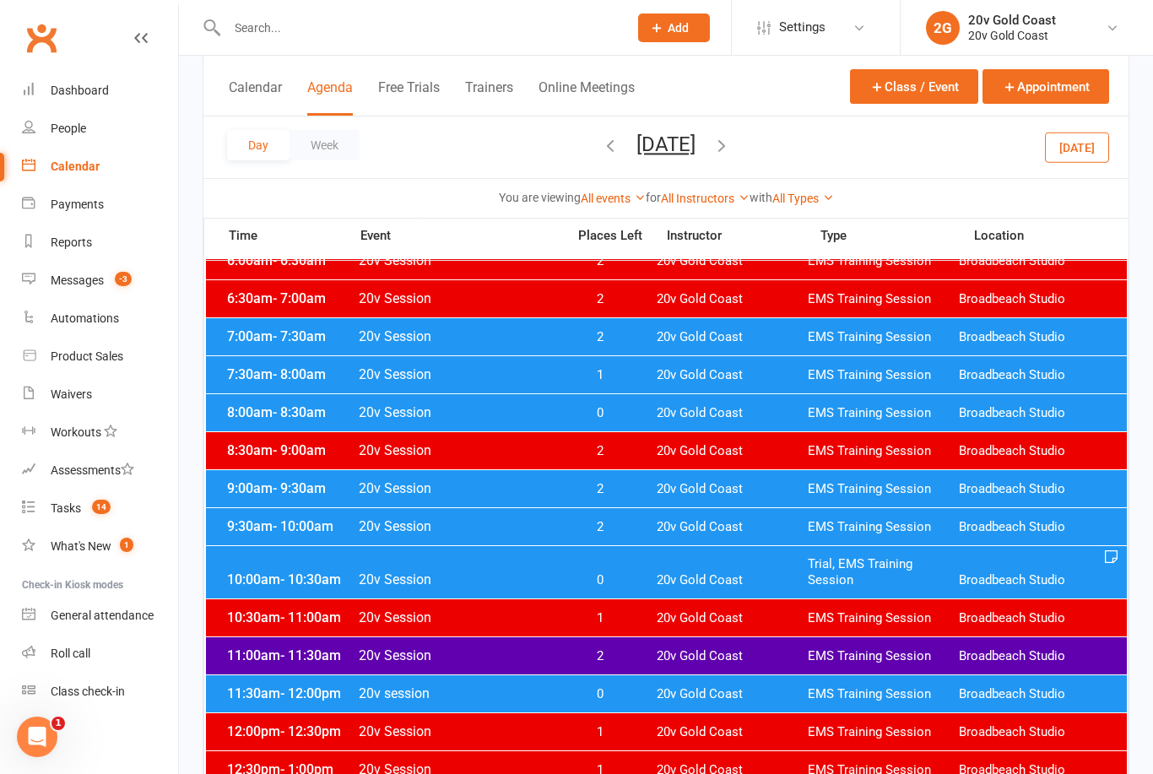
click at [1090, 144] on button "Today" at bounding box center [1077, 147] width 64 height 30
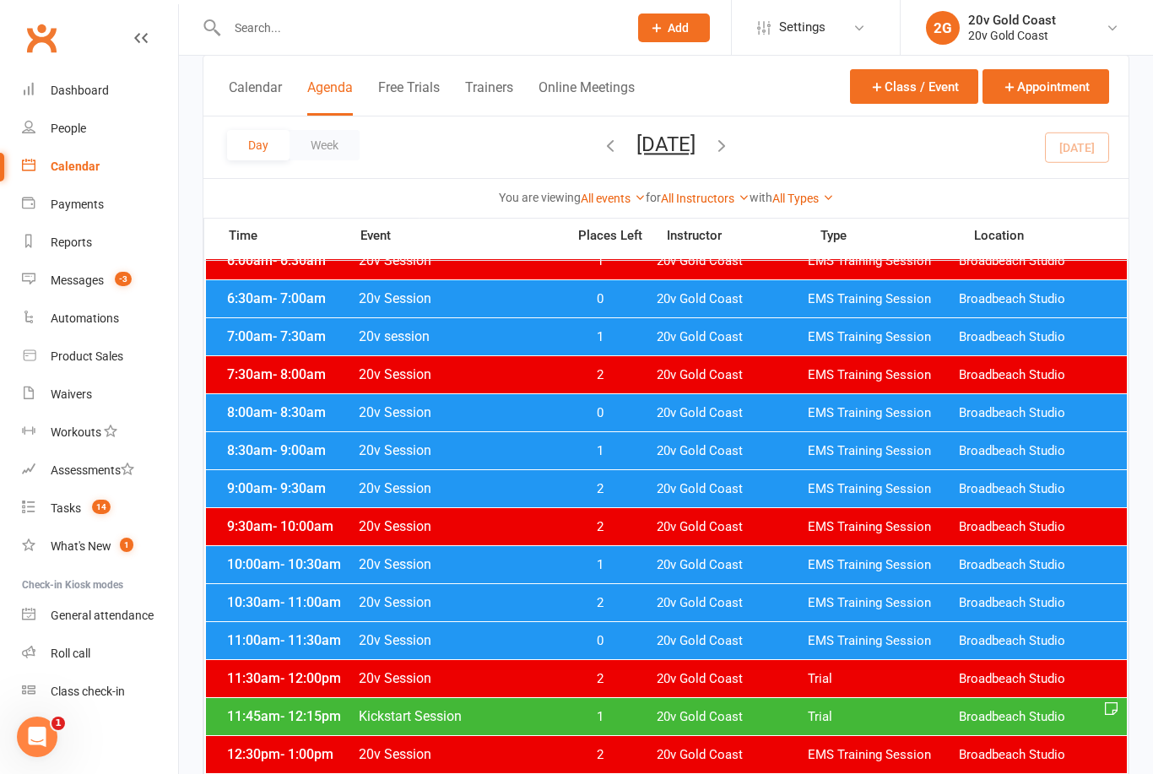
click at [696, 146] on button "Friday, Sep 12, 2025" at bounding box center [666, 145] width 59 height 24
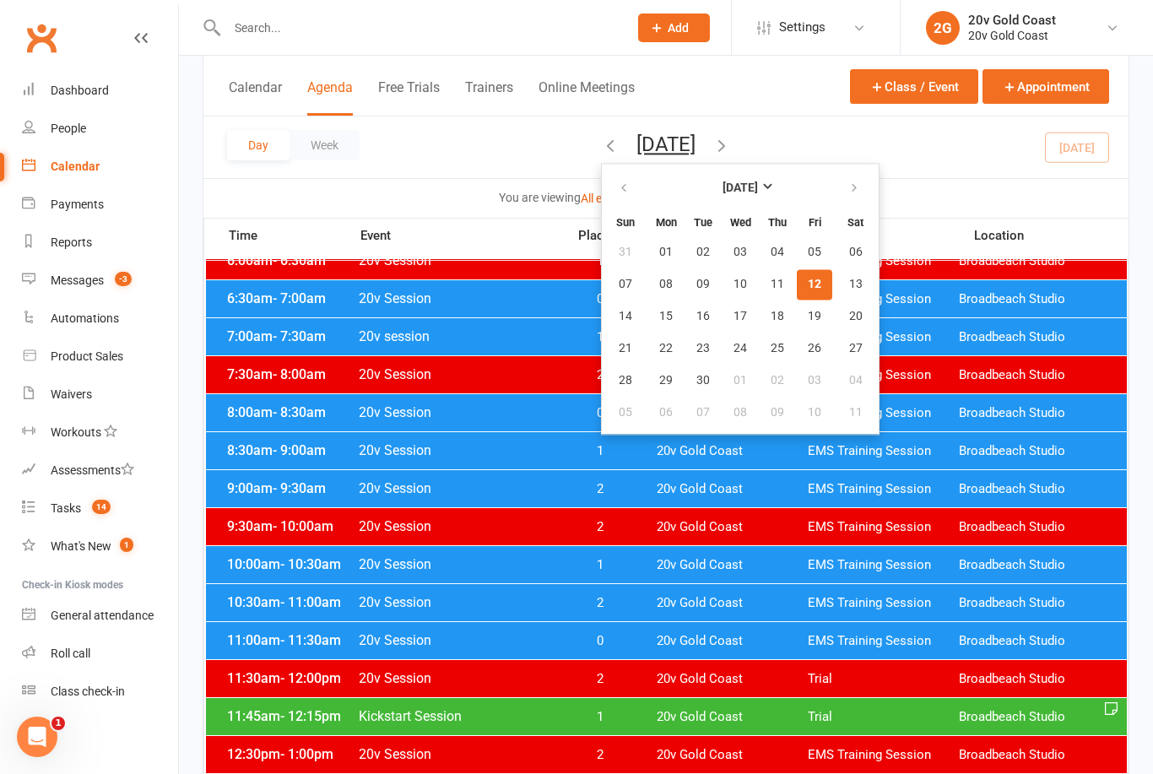
click at [659, 315] on span "15" at bounding box center [666, 317] width 14 height 14
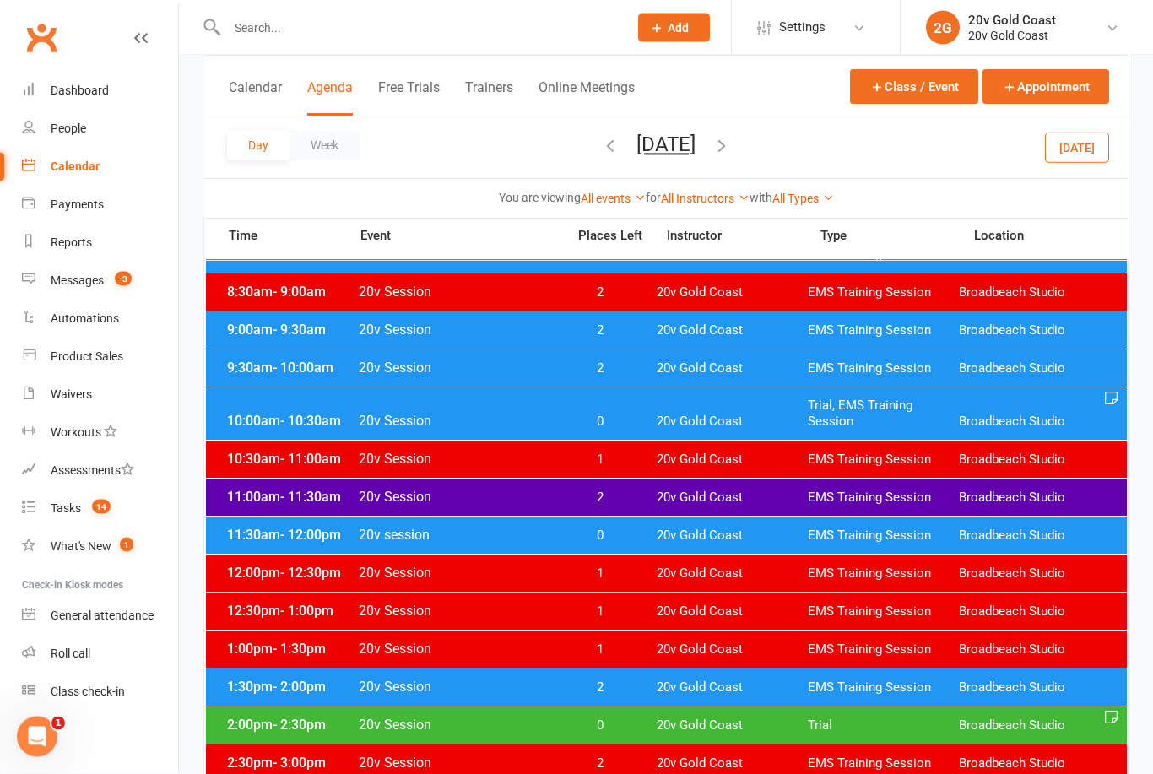
scroll to position [282, 0]
click at [621, 409] on div "10:00am - 10:30am 20v Session 0 20v Gold Coast Trial, EMS Training Session Broa…" at bounding box center [666, 414] width 921 height 52
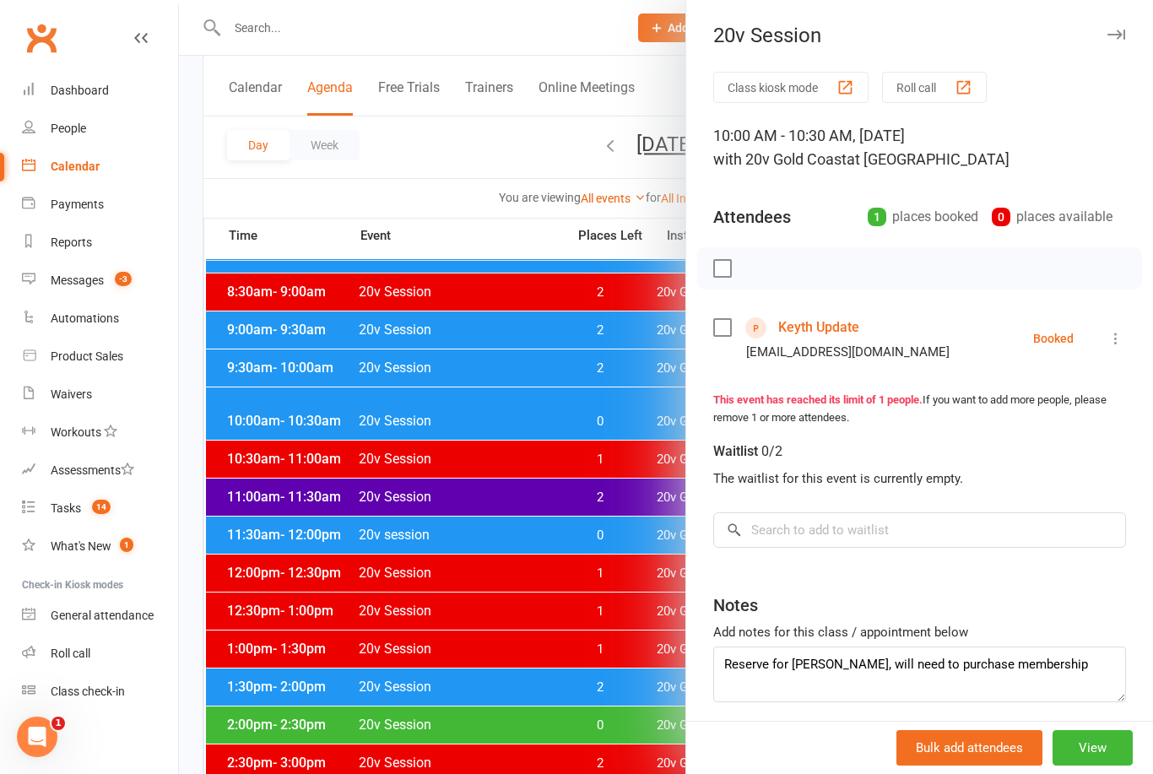
click at [614, 412] on div at bounding box center [666, 387] width 974 height 774
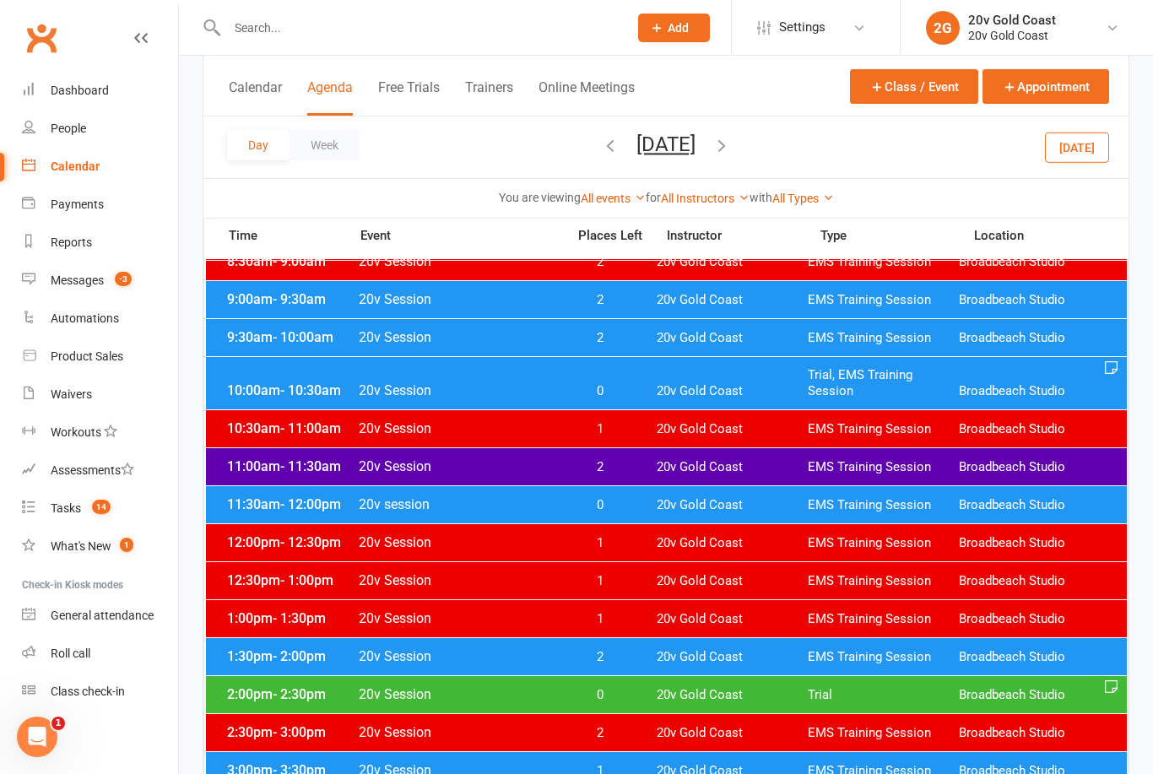
scroll to position [206, 0]
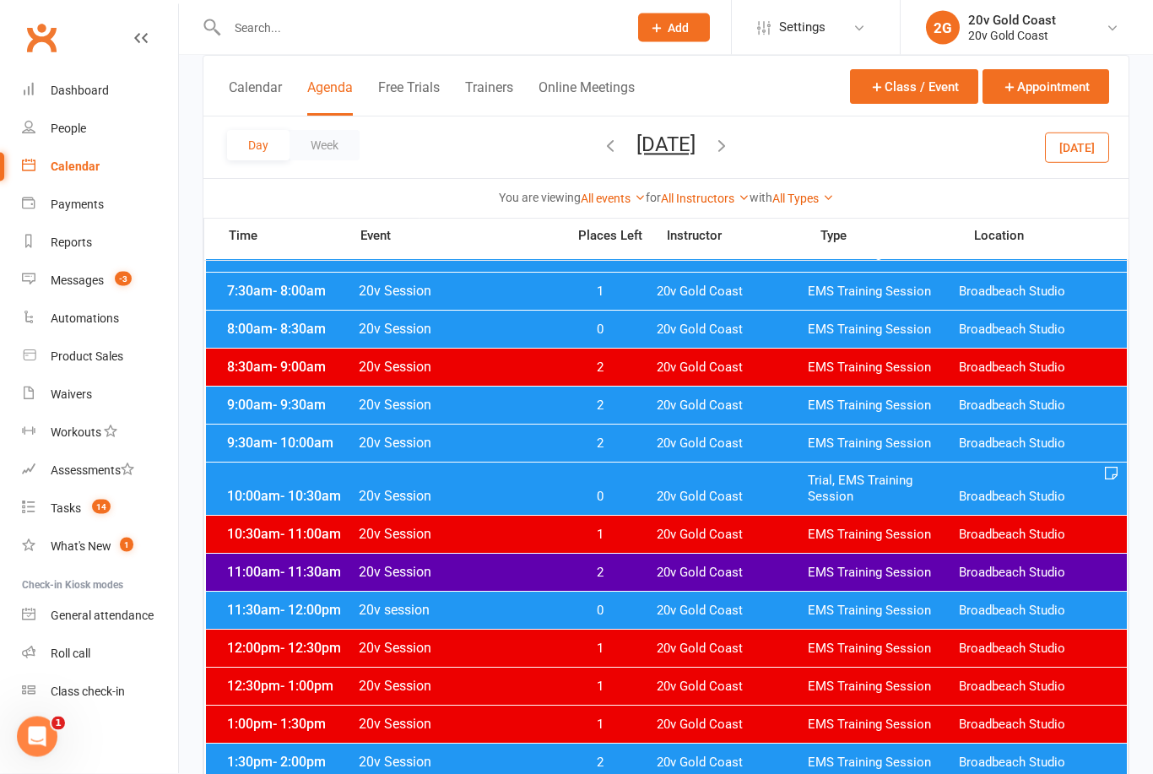
click at [406, 31] on input "text" at bounding box center [419, 28] width 394 height 24
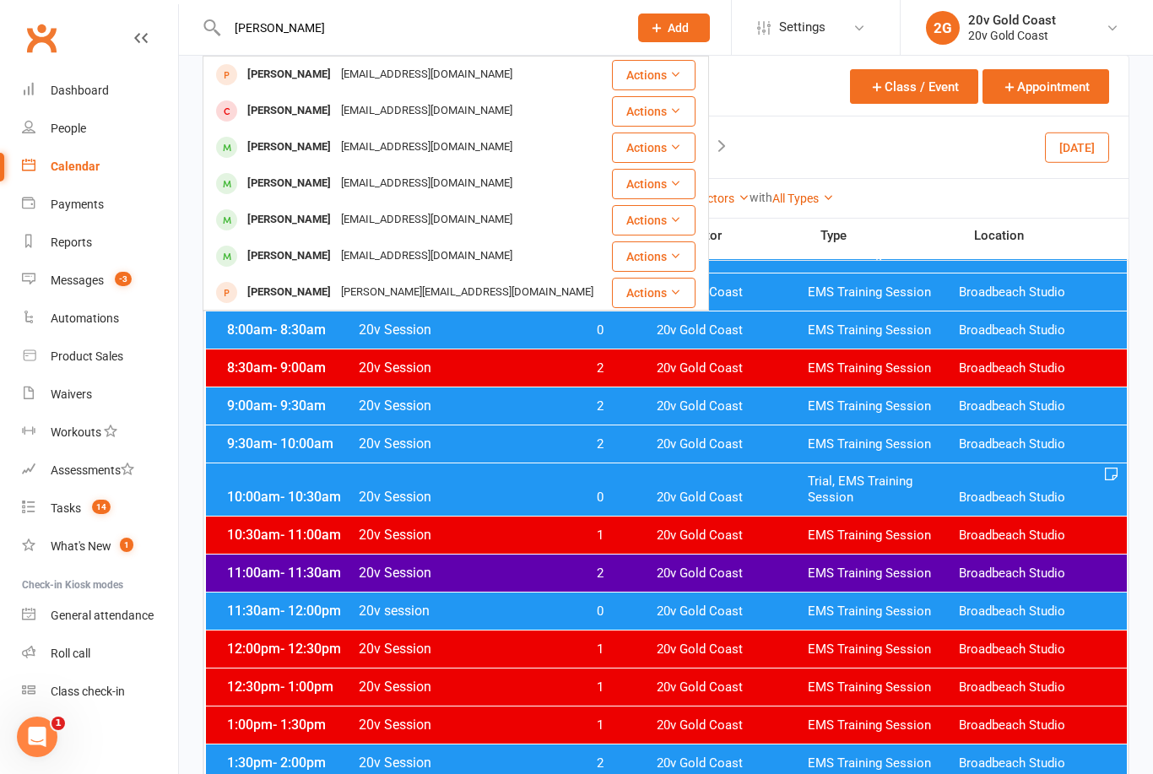
type input "Kathryn"
click at [314, 151] on div "Kathryn Christie" at bounding box center [289, 147] width 94 height 24
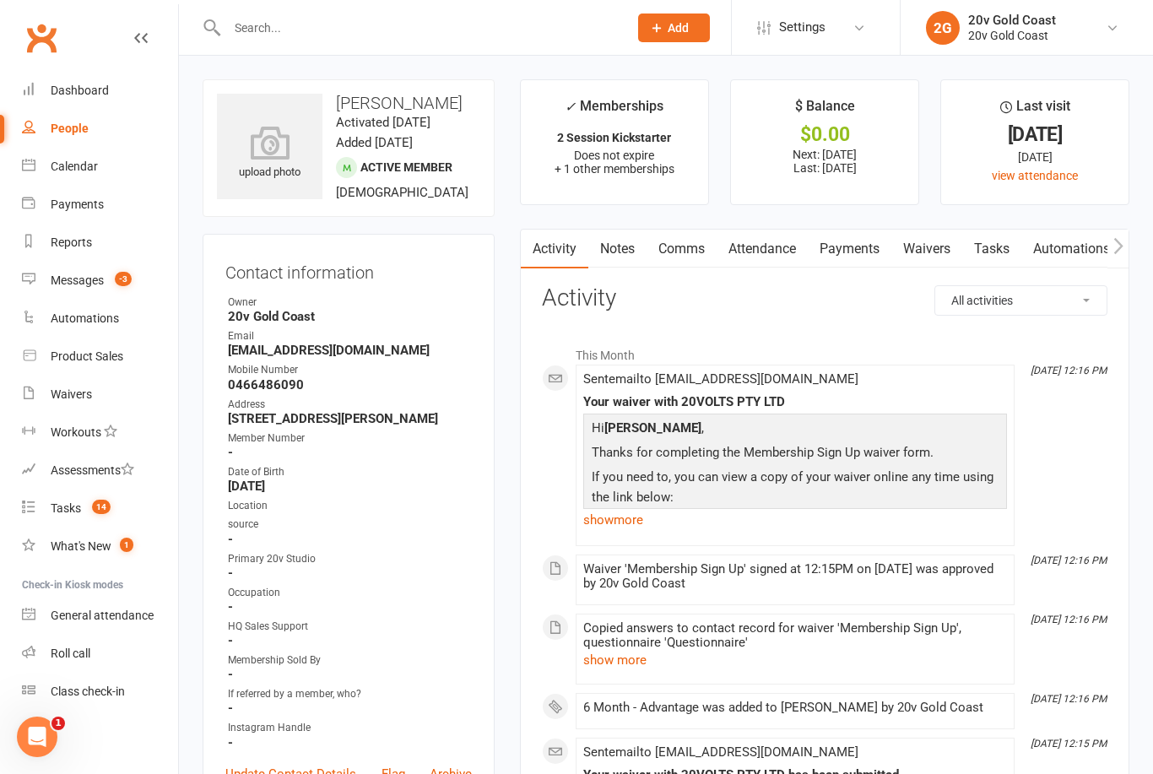
click at [775, 251] on link "Attendance" at bounding box center [762, 249] width 91 height 39
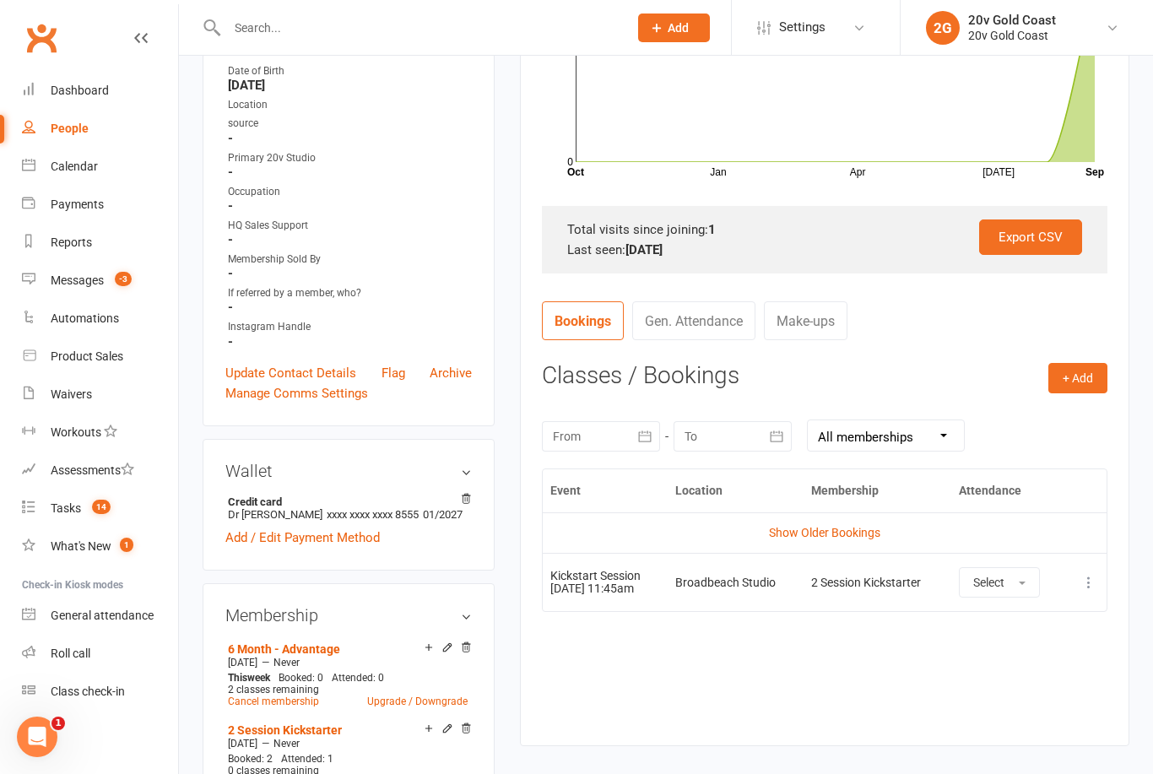
scroll to position [401, 0]
click at [1027, 592] on button "Select" at bounding box center [999, 582] width 81 height 30
click at [1012, 606] on link "Attended" at bounding box center [1043, 620] width 167 height 34
click at [87, 168] on div "Calendar" at bounding box center [74, 167] width 47 height 14
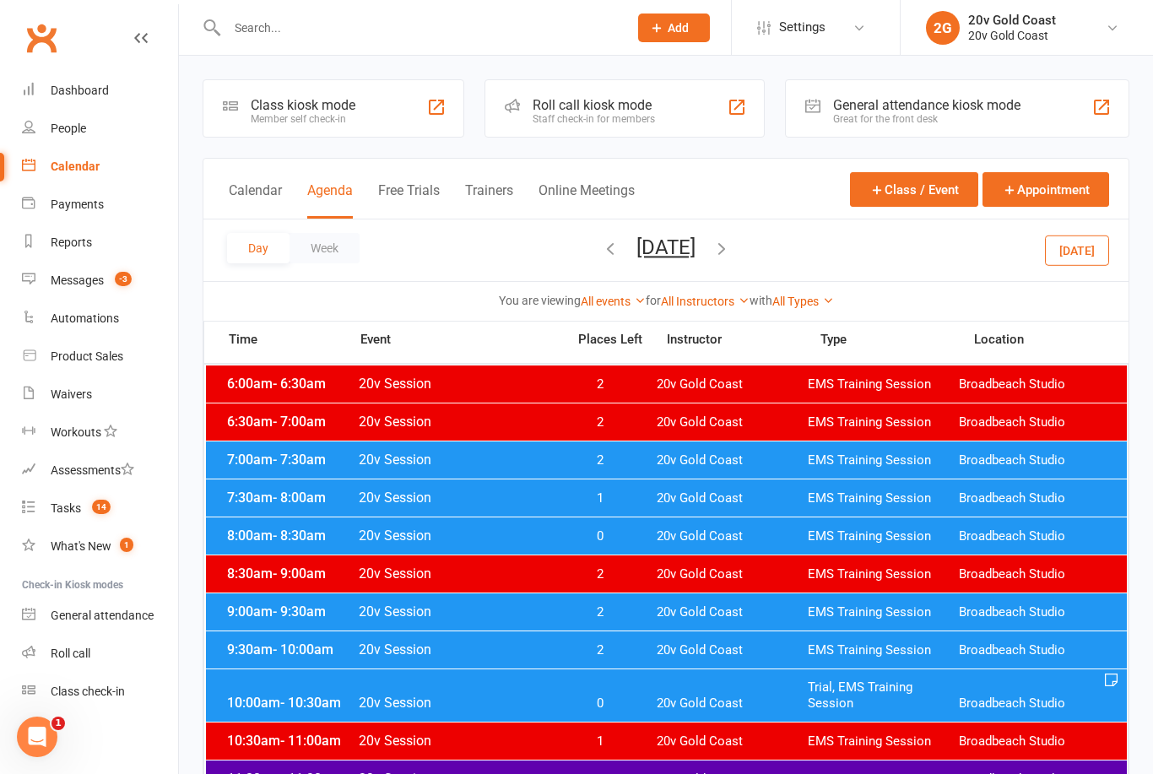
click at [1070, 252] on button "Today" at bounding box center [1077, 250] width 64 height 30
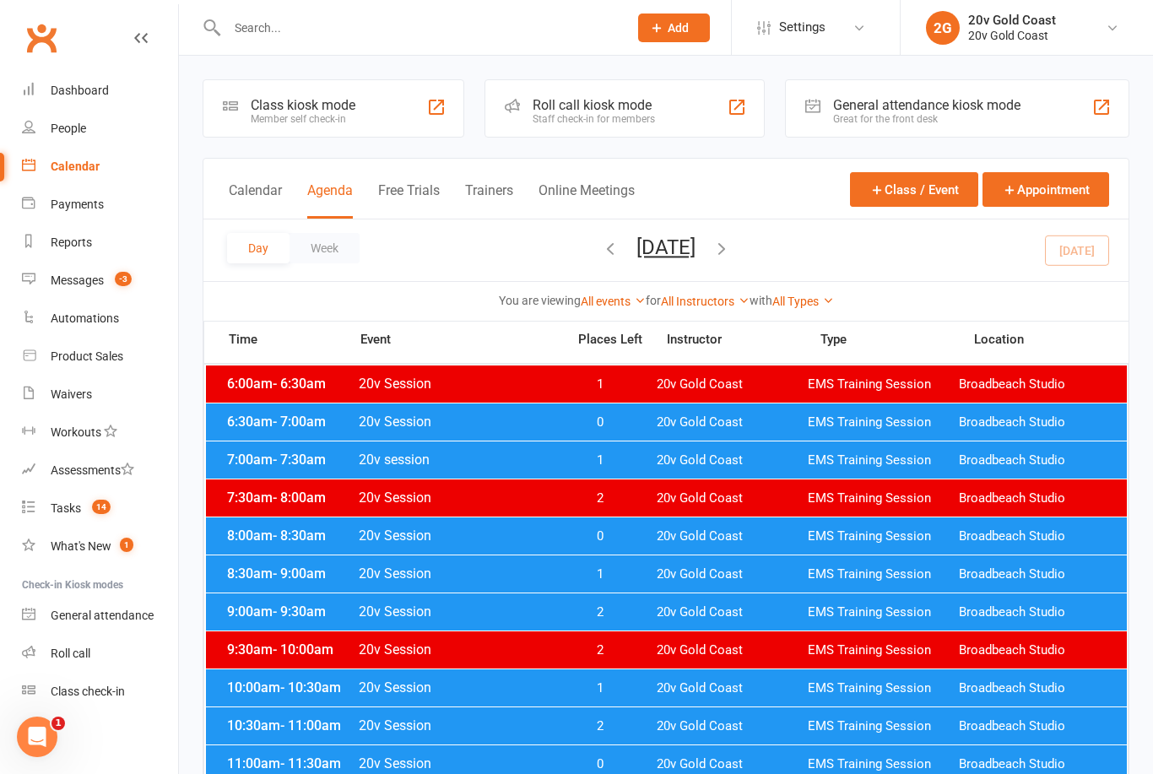
click at [696, 241] on button "Friday, Sep 12, 2025" at bounding box center [666, 248] width 59 height 24
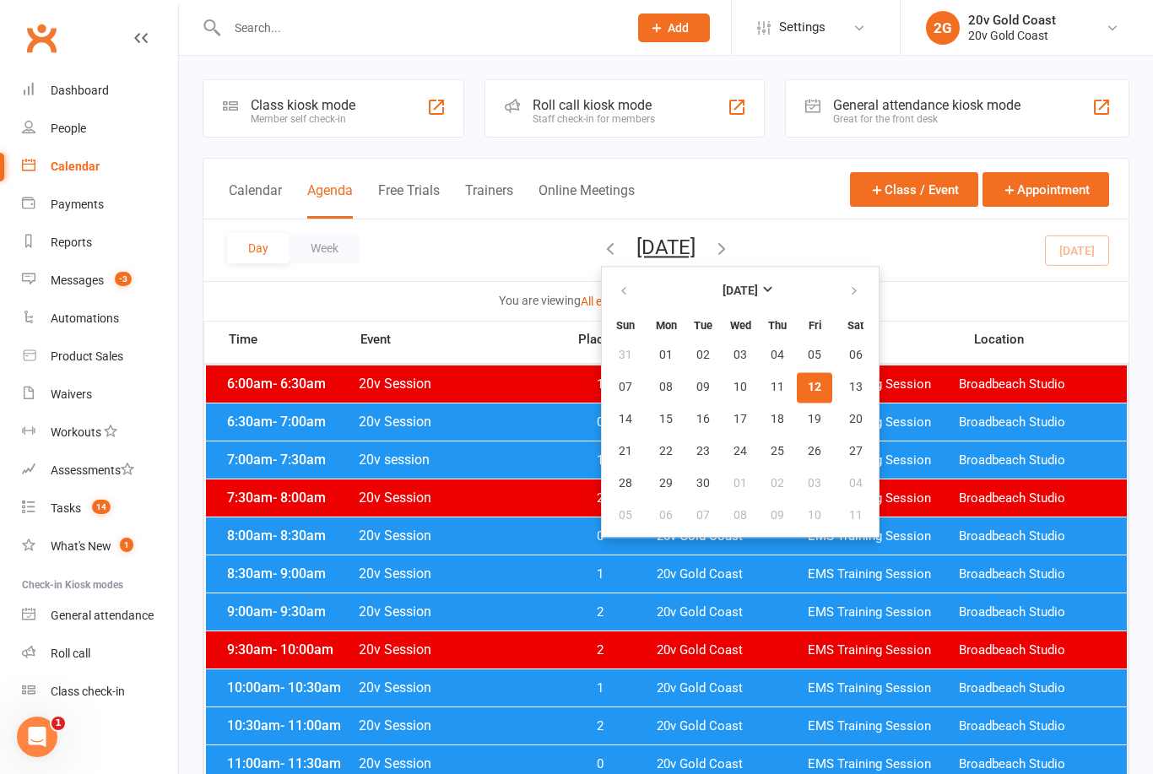
click at [648, 416] on button "15" at bounding box center [665, 419] width 35 height 30
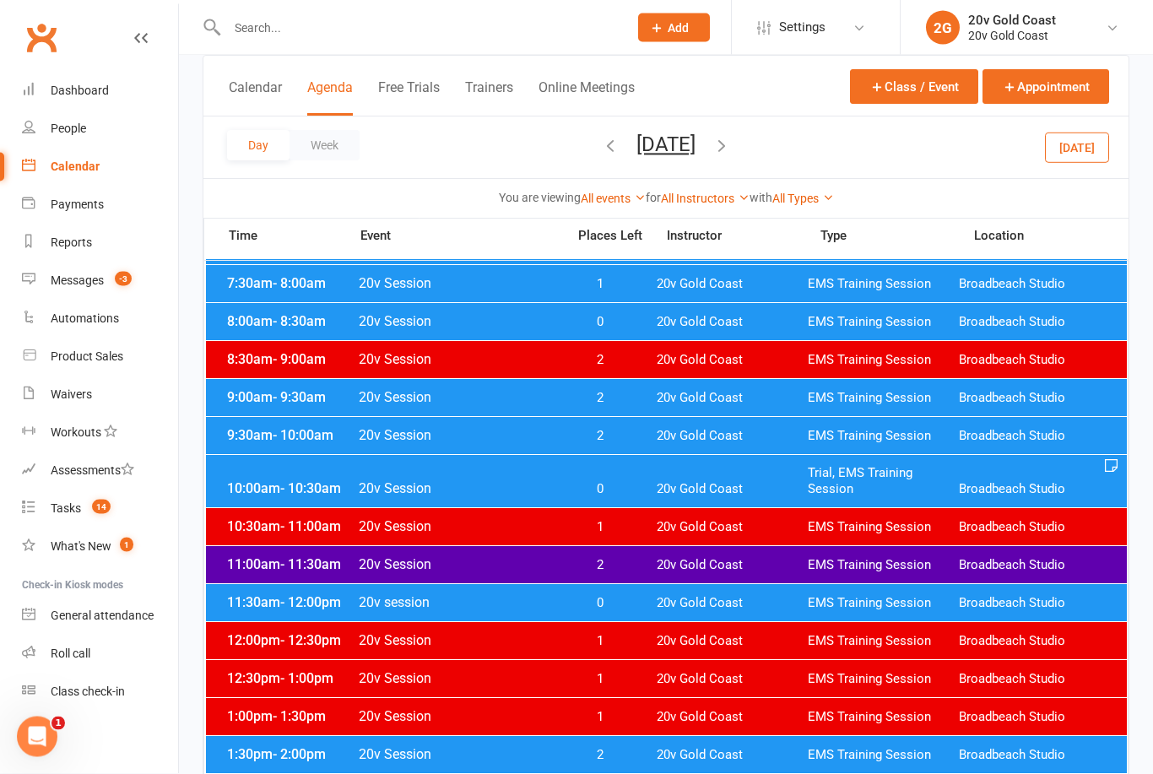
click at [610, 482] on span "0" at bounding box center [600, 490] width 89 height 16
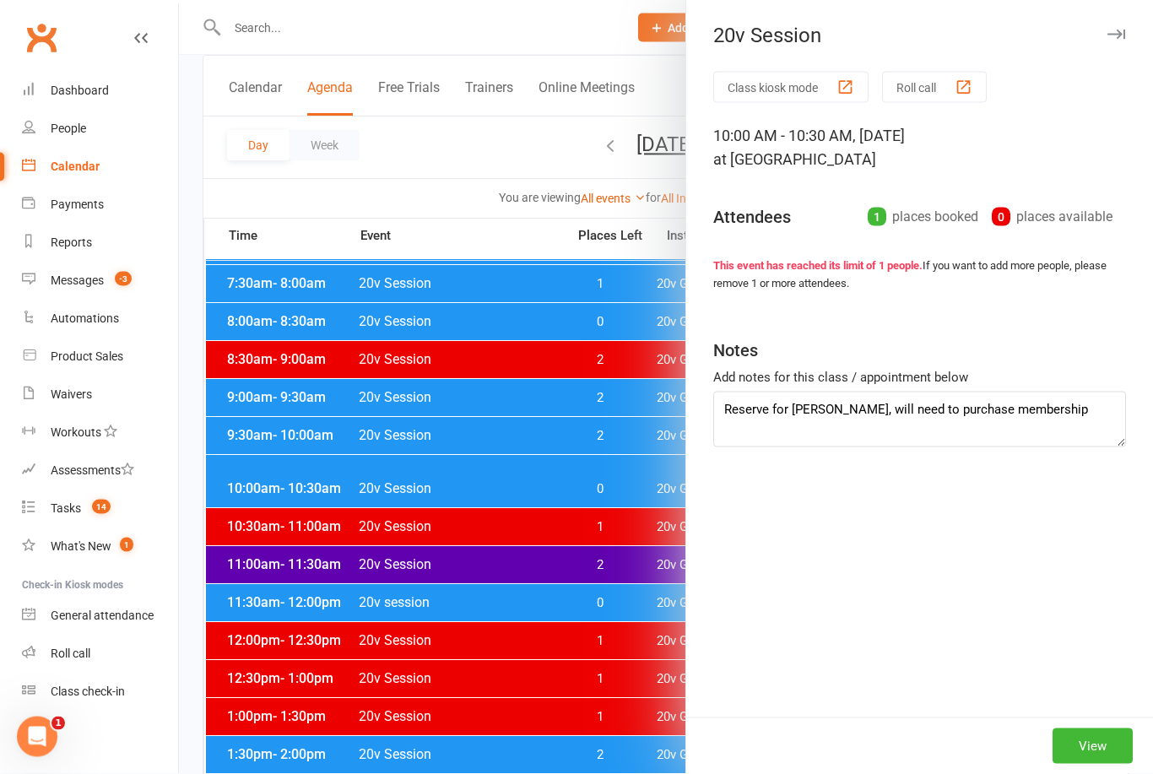
scroll to position [214, 0]
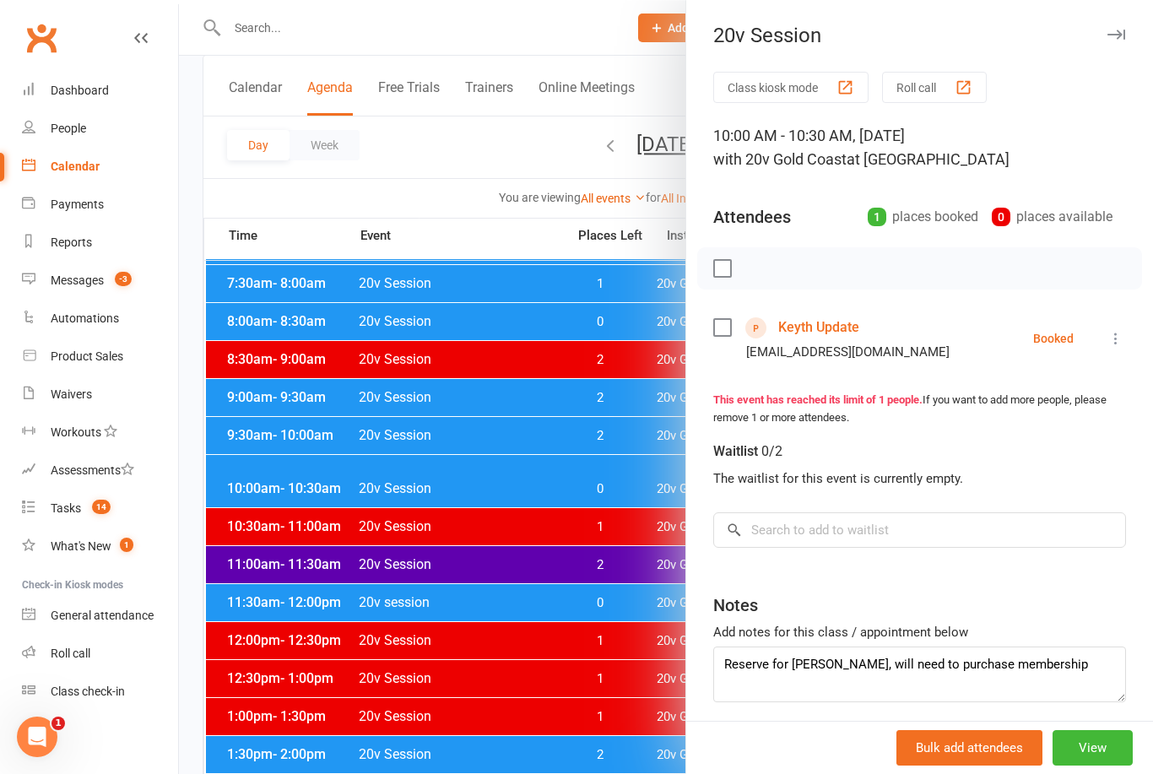
click at [506, 361] on div at bounding box center [666, 387] width 974 height 774
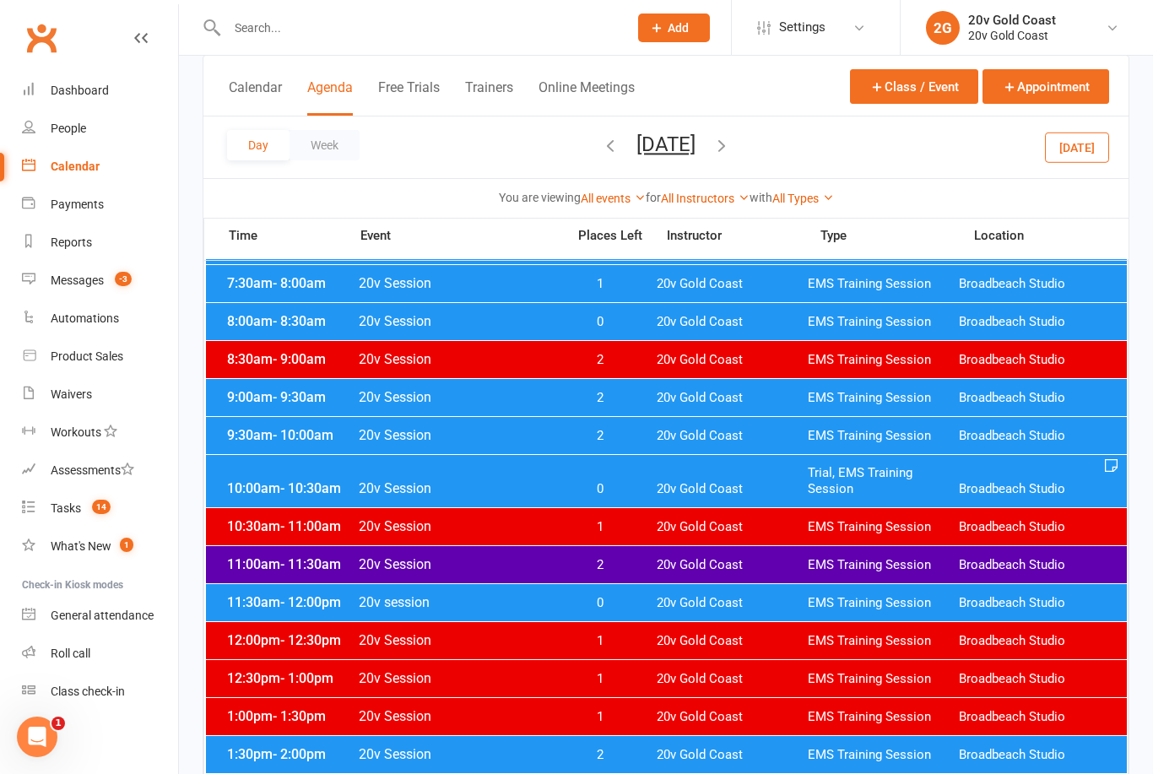
click at [487, 469] on div "10:00am - 10:30am 20v Session 0 20v Gold Coast Trial, EMS Training Session Broa…" at bounding box center [666, 481] width 921 height 52
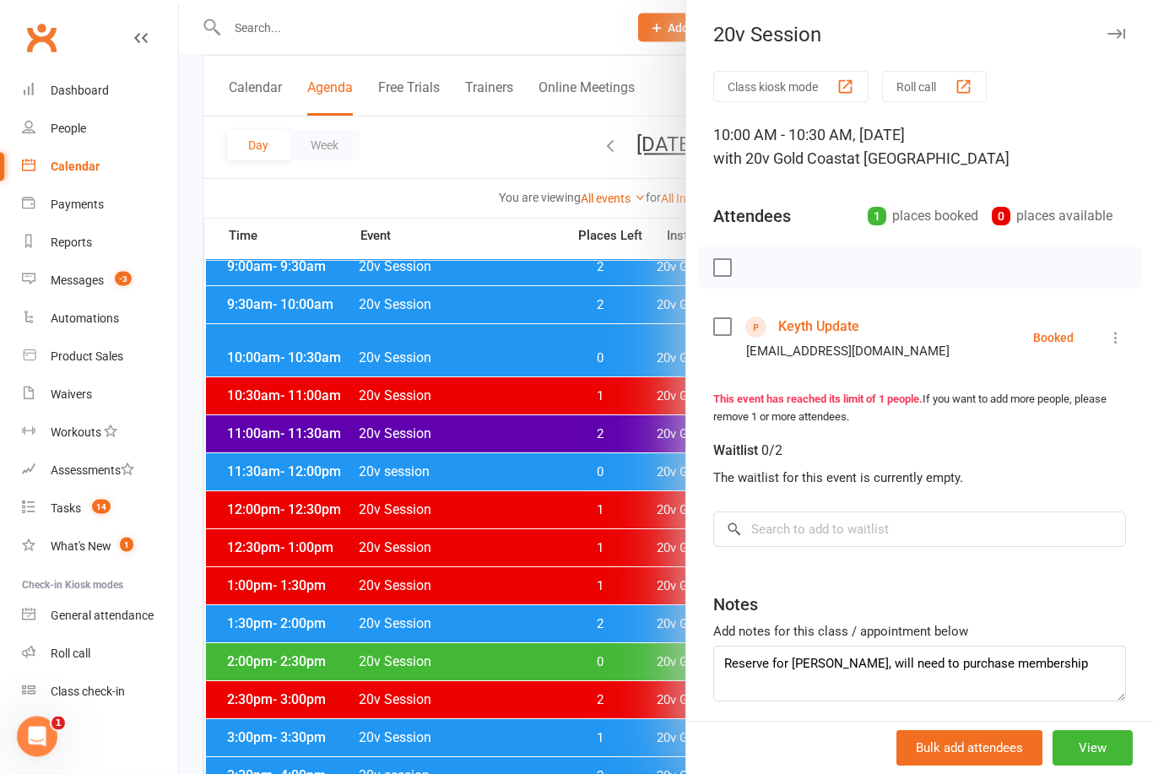
scroll to position [352, 0]
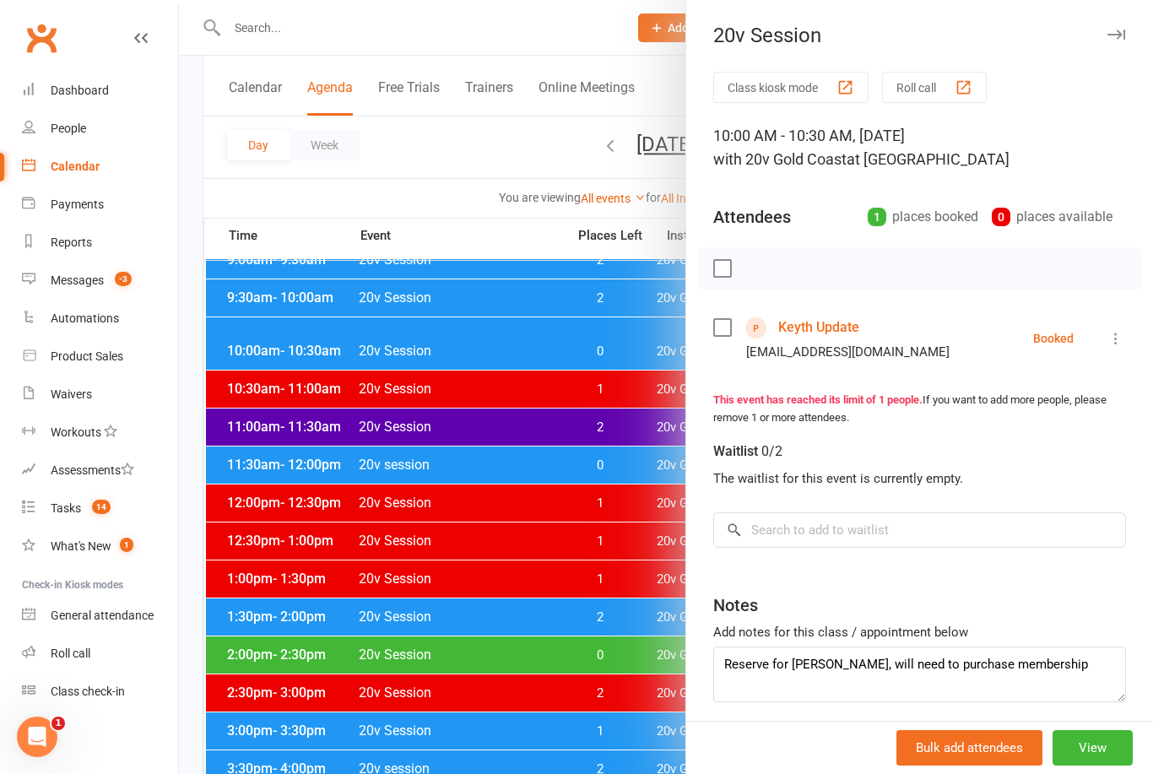
click at [613, 491] on div at bounding box center [666, 387] width 974 height 774
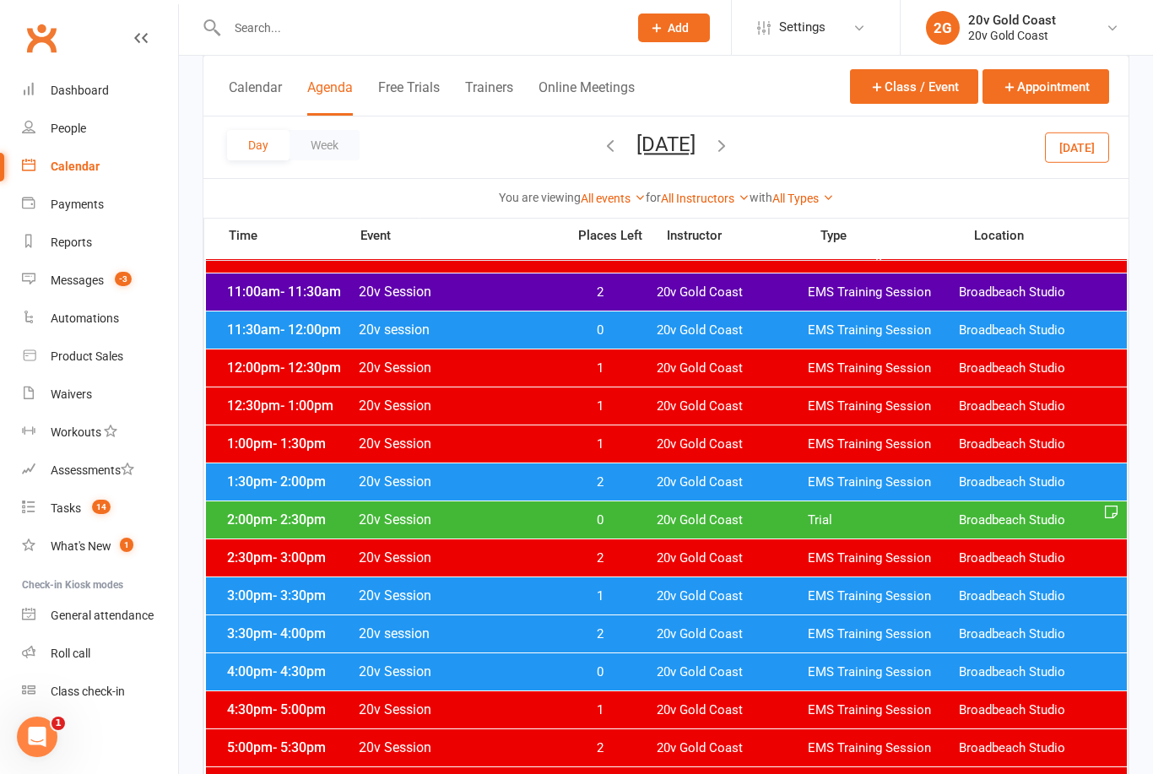
scroll to position [490, 0]
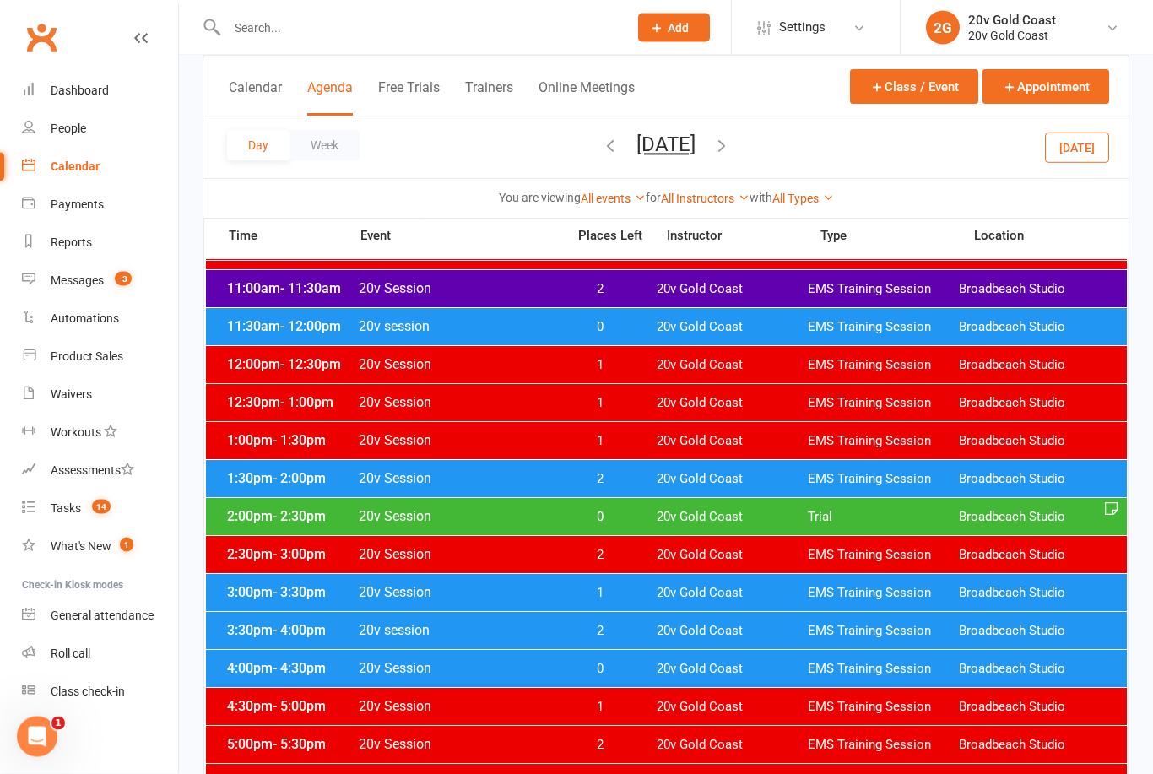
click at [627, 482] on span "2" at bounding box center [600, 480] width 89 height 16
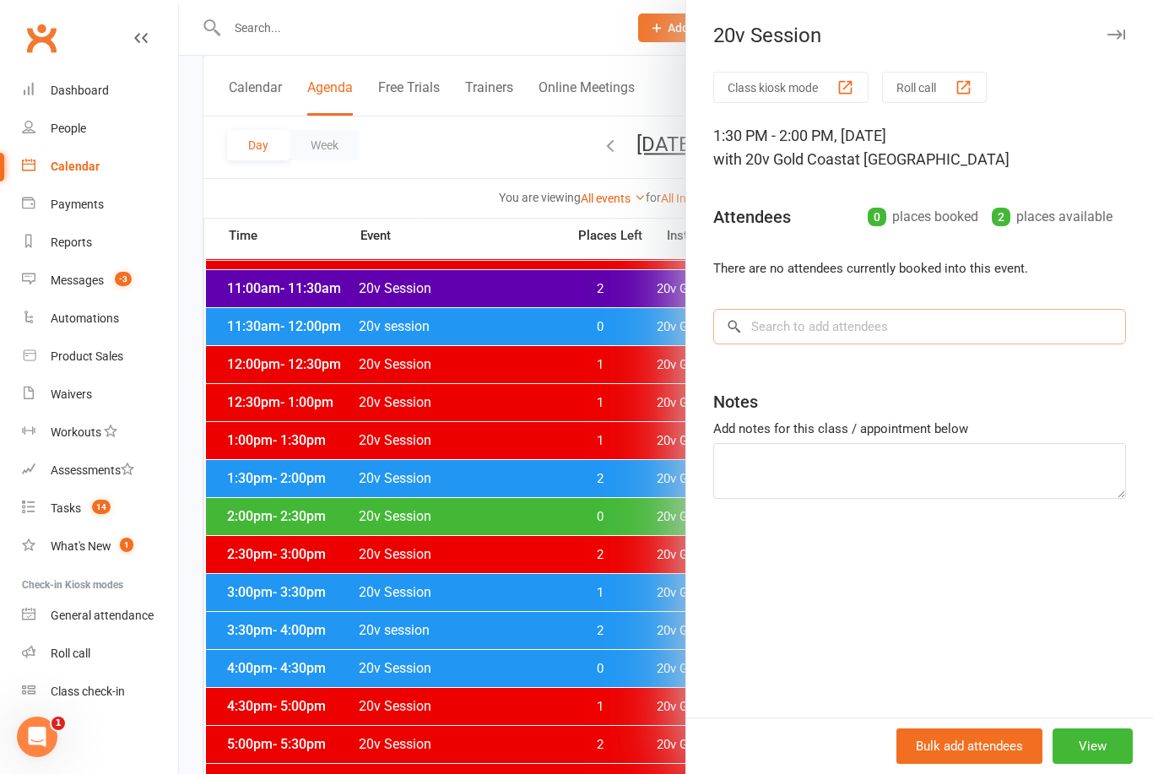
click at [818, 317] on input "search" at bounding box center [919, 326] width 413 height 35
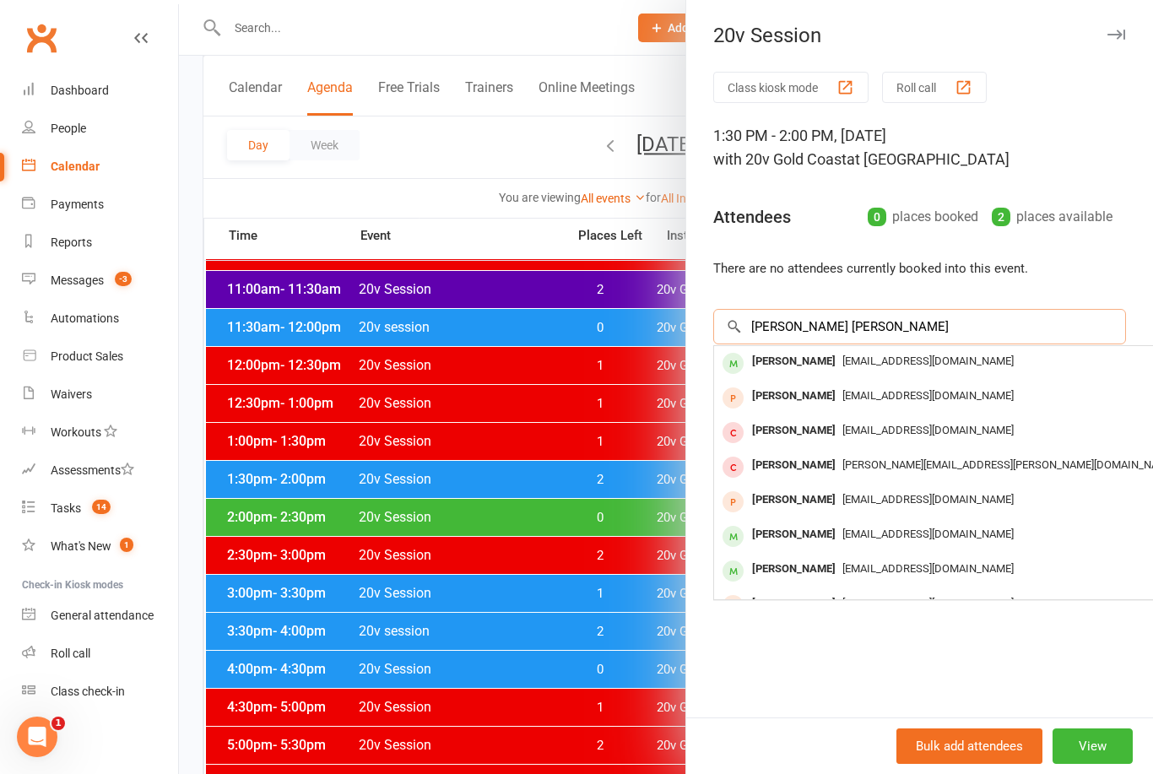
type input "Kathryn chris"
click at [874, 359] on span "salesbkobrien@hotmail.com" at bounding box center [928, 361] width 171 height 13
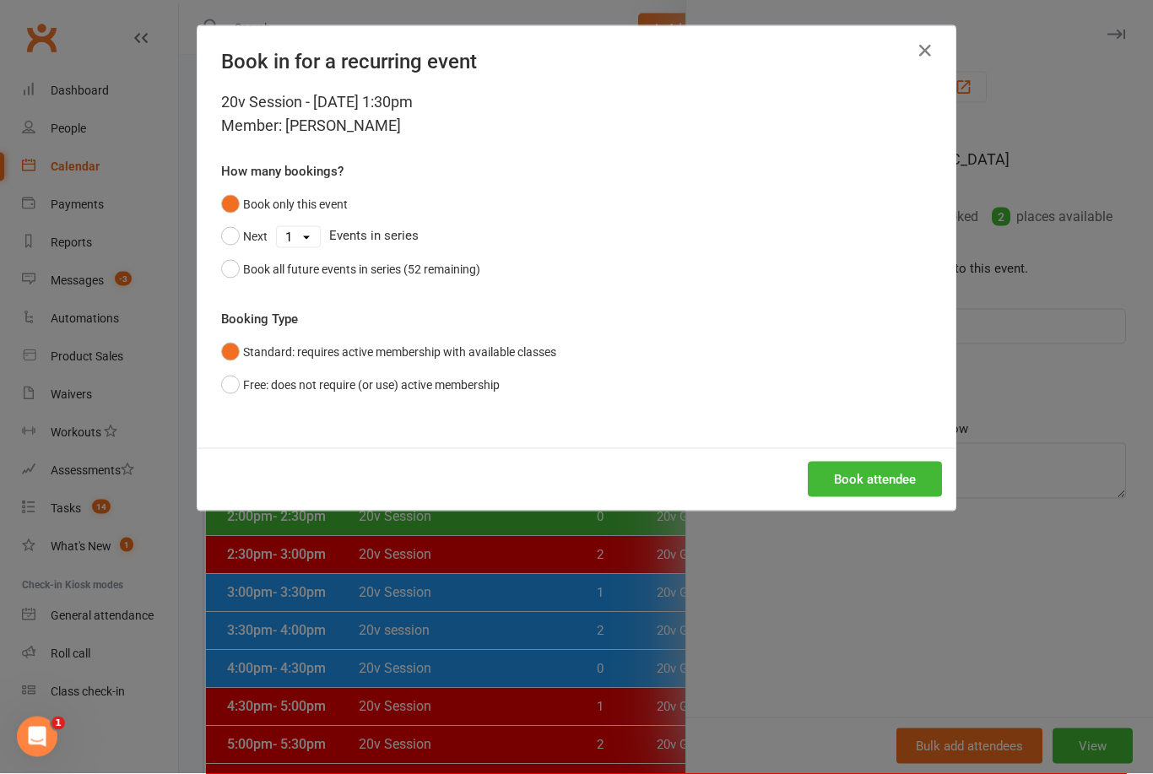
scroll to position [491, 0]
click at [885, 467] on button "Book attendee" at bounding box center [875, 479] width 134 height 35
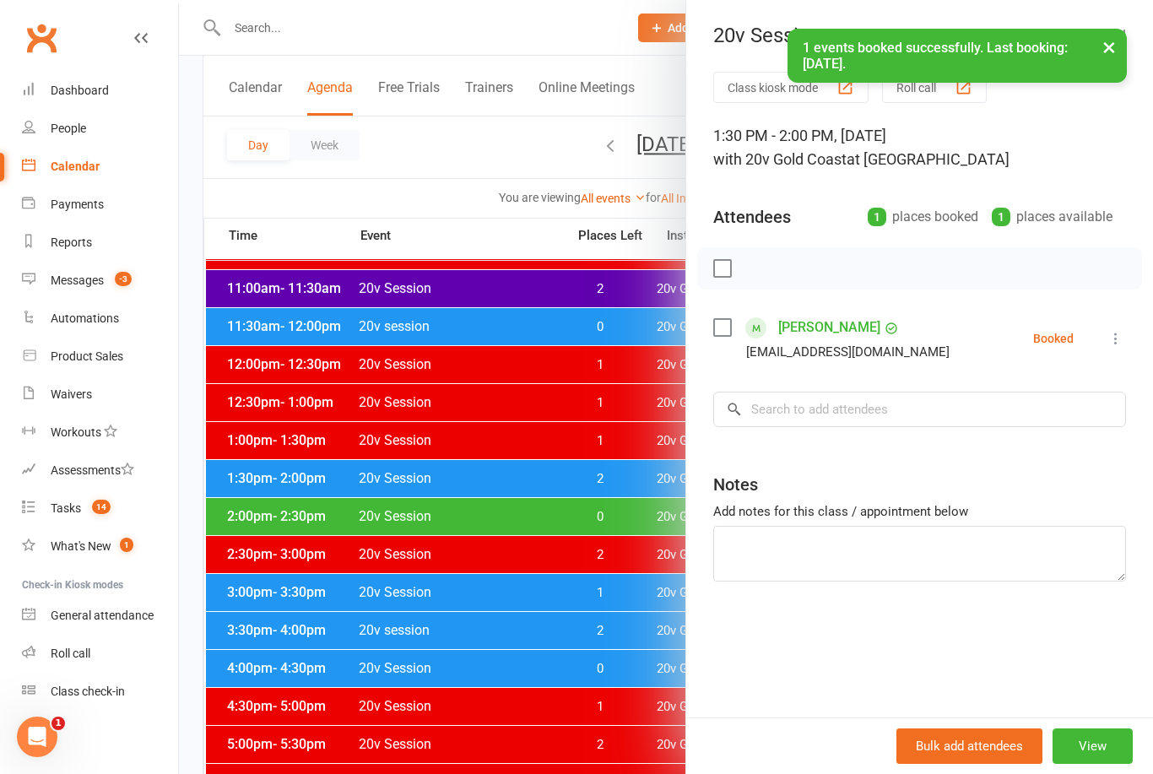
click at [591, 675] on div at bounding box center [666, 387] width 974 height 774
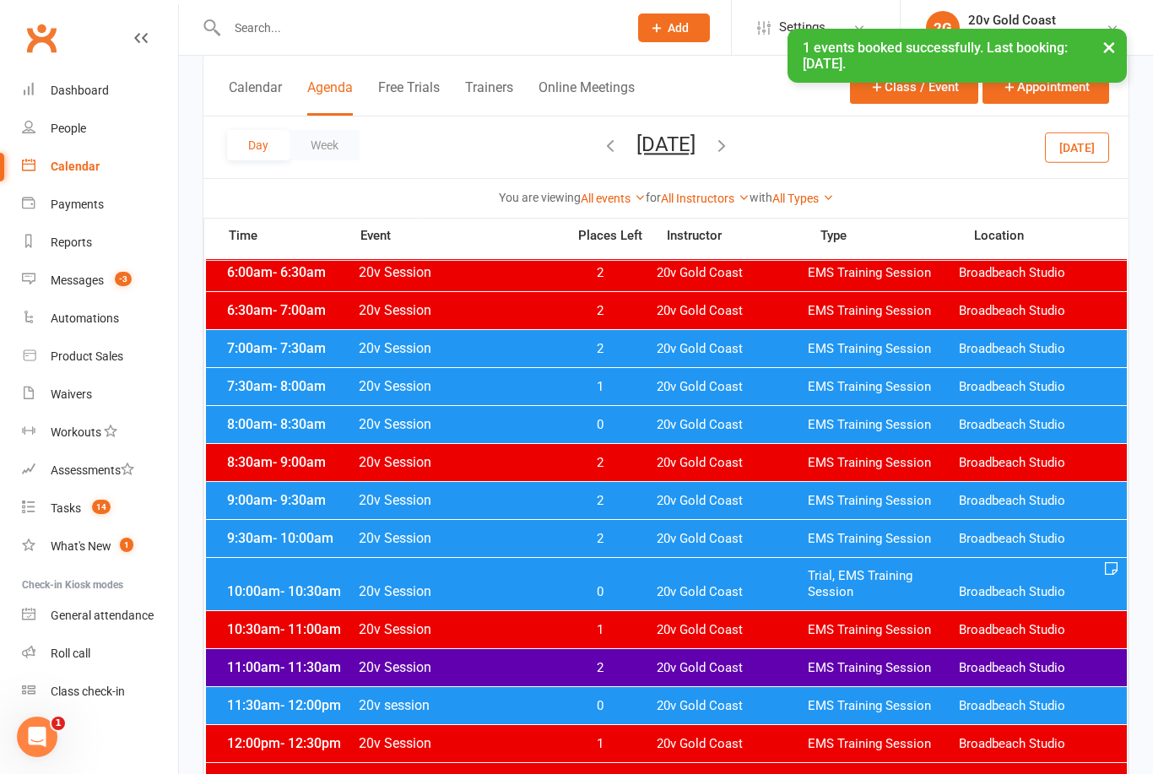
scroll to position [0, 0]
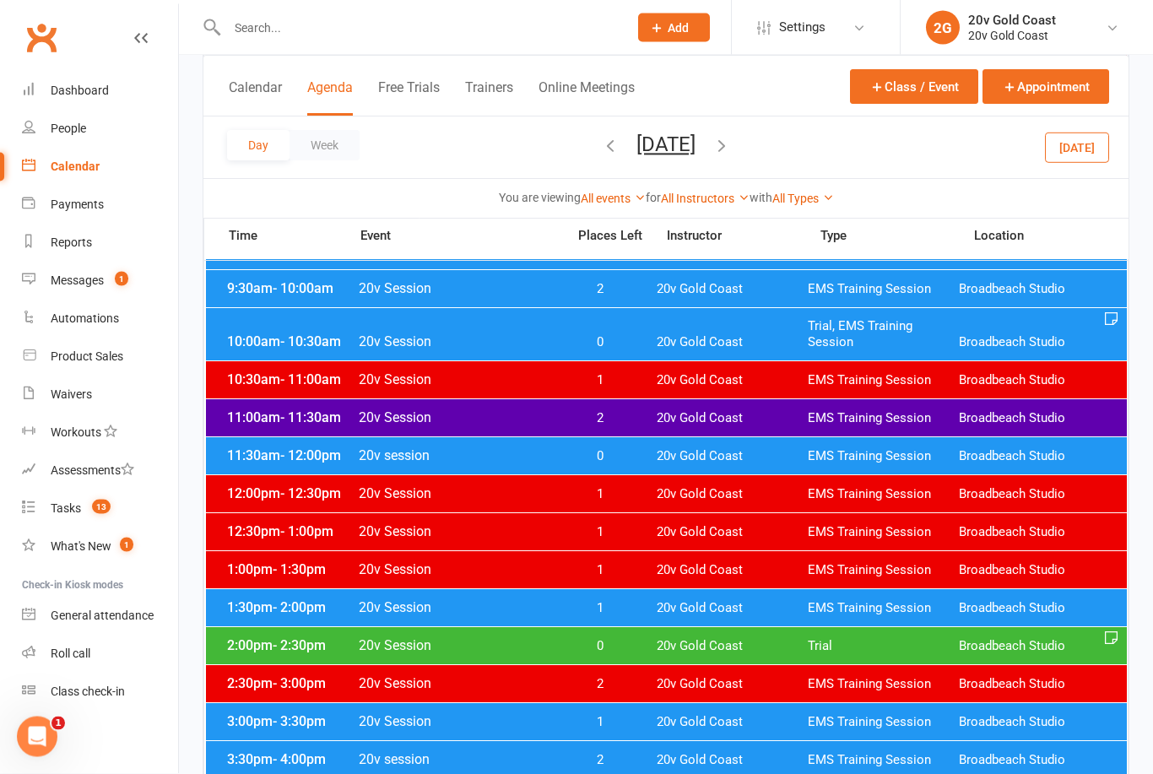
scroll to position [361, 0]
click at [623, 599] on div "1:30pm - 2:00pm 20v Session 1 20v Gold Coast EMS Training Session Broadbeach St…" at bounding box center [666, 607] width 921 height 37
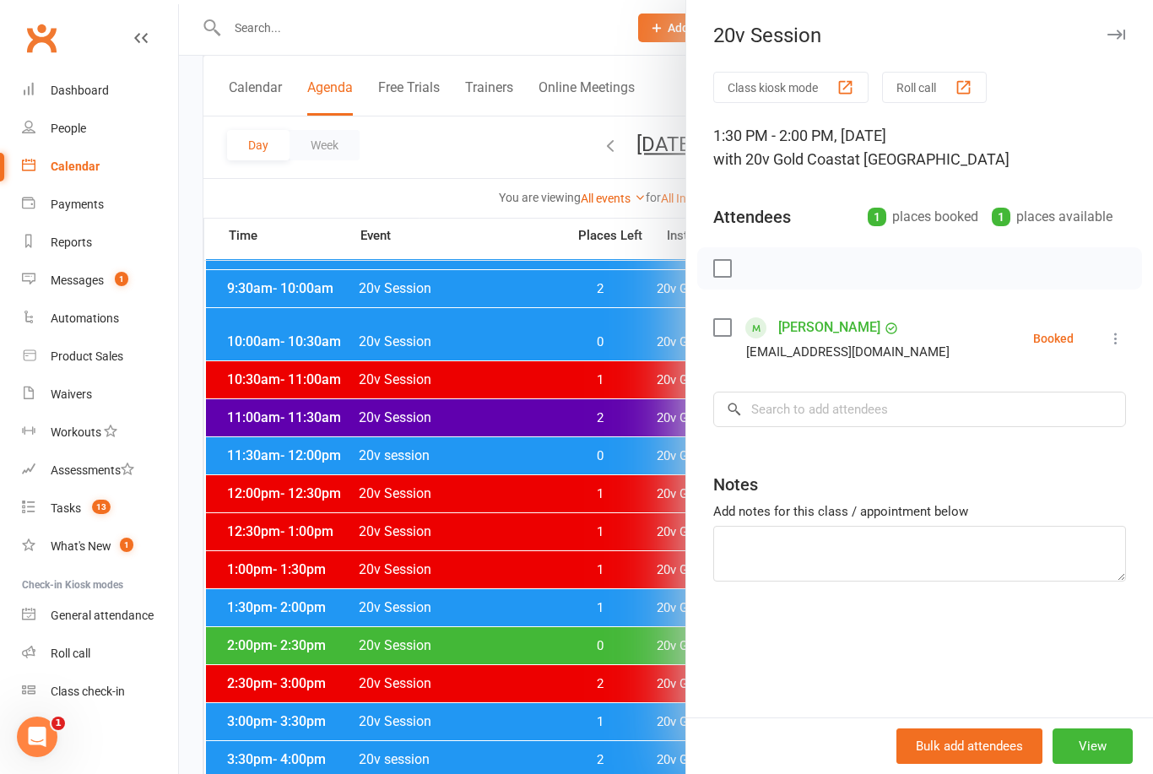
click at [843, 314] on link "Kathryn Christie" at bounding box center [829, 327] width 102 height 27
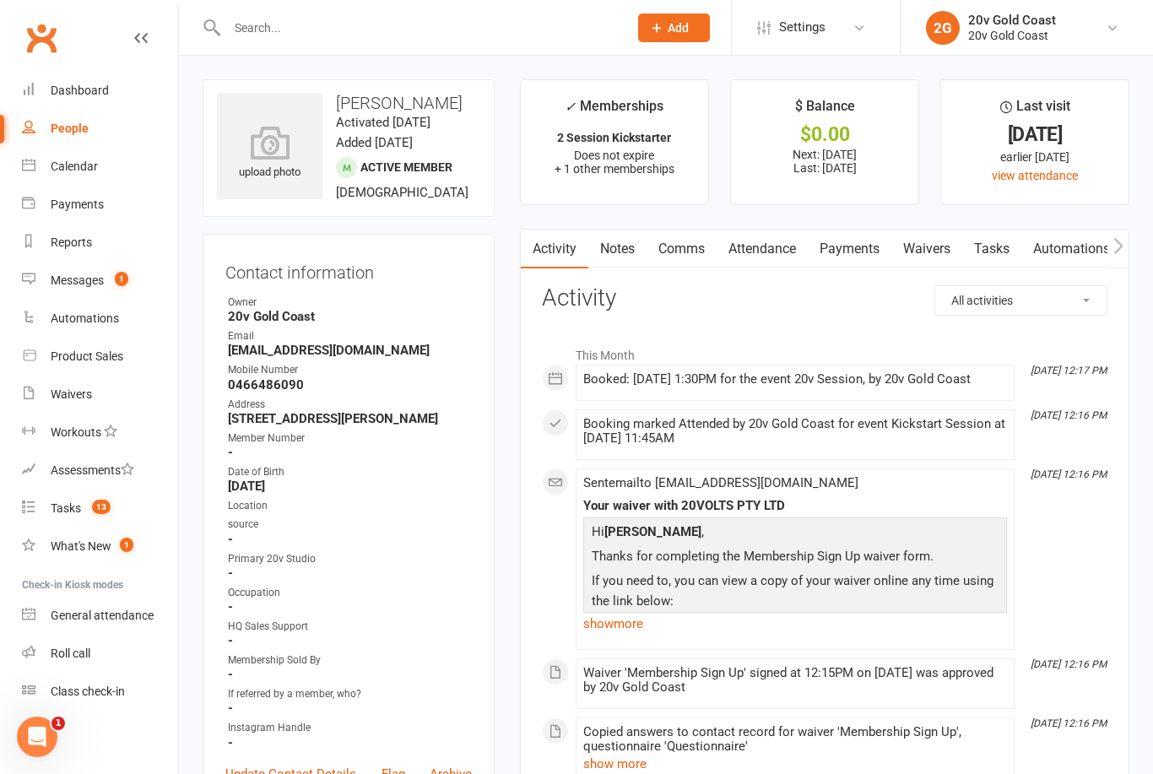
click at [782, 242] on link "Attendance" at bounding box center [762, 249] width 91 height 39
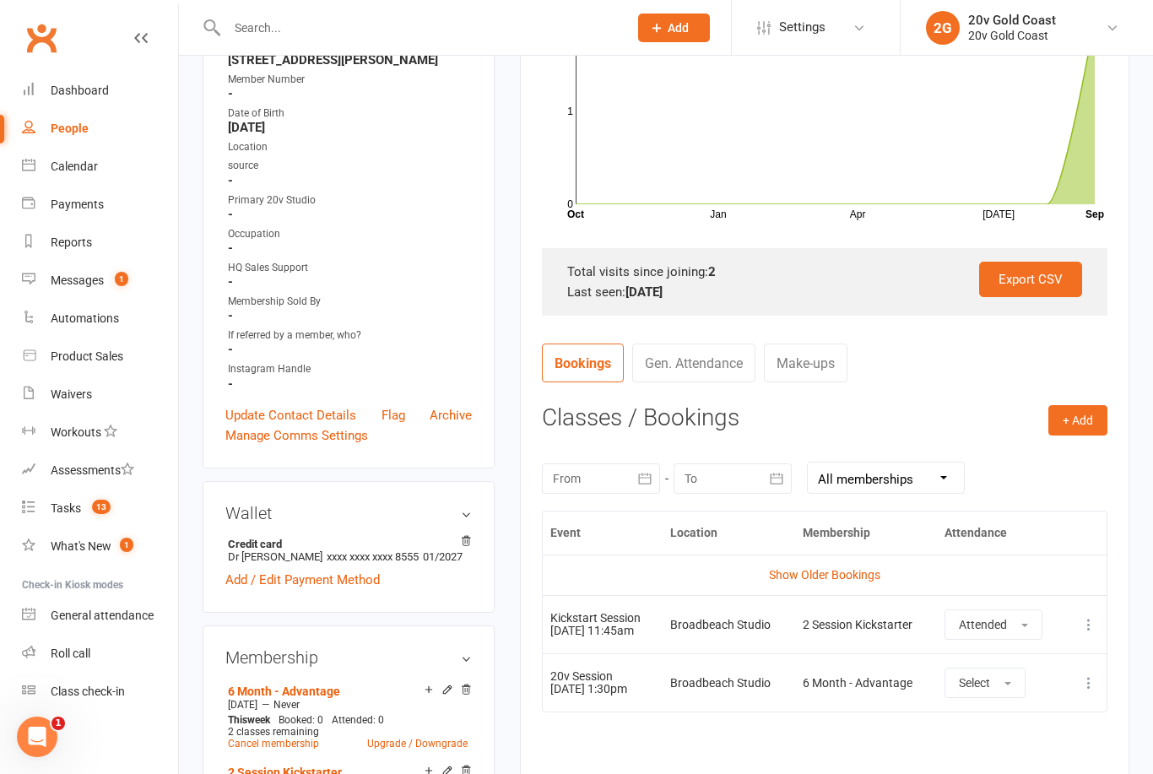
scroll to position [381, 0]
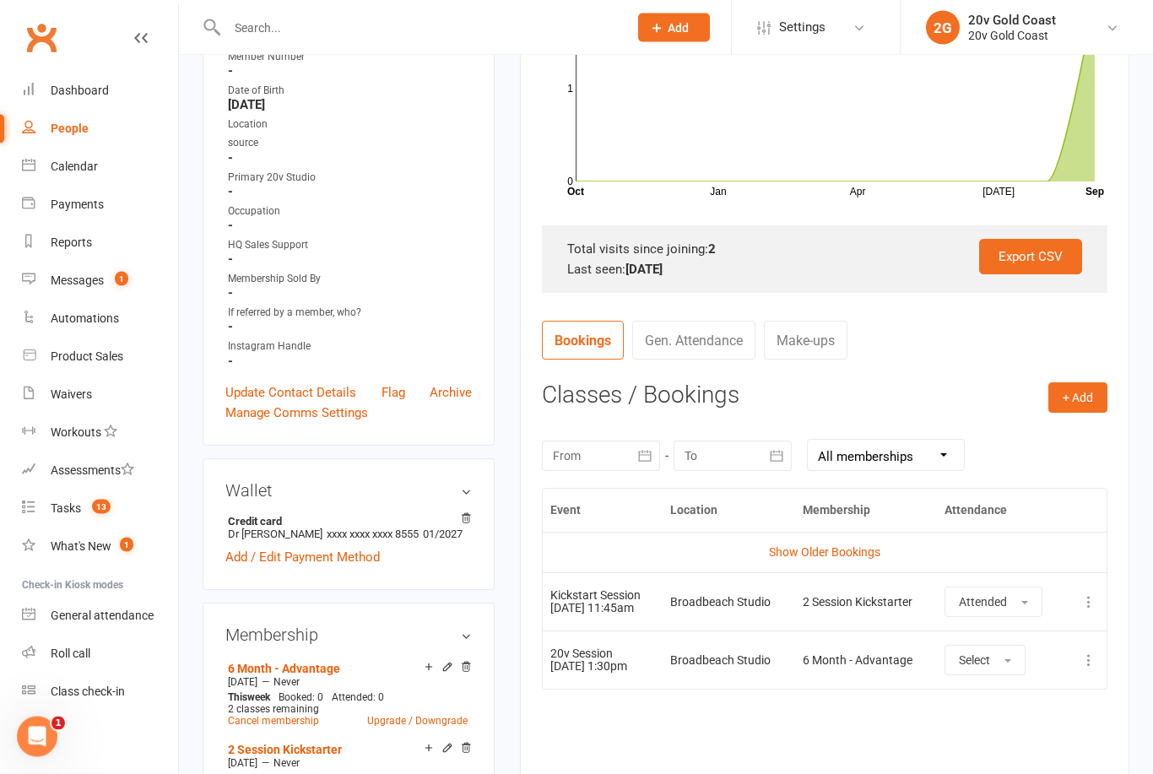
click at [84, 200] on div "Payments" at bounding box center [77, 205] width 53 height 14
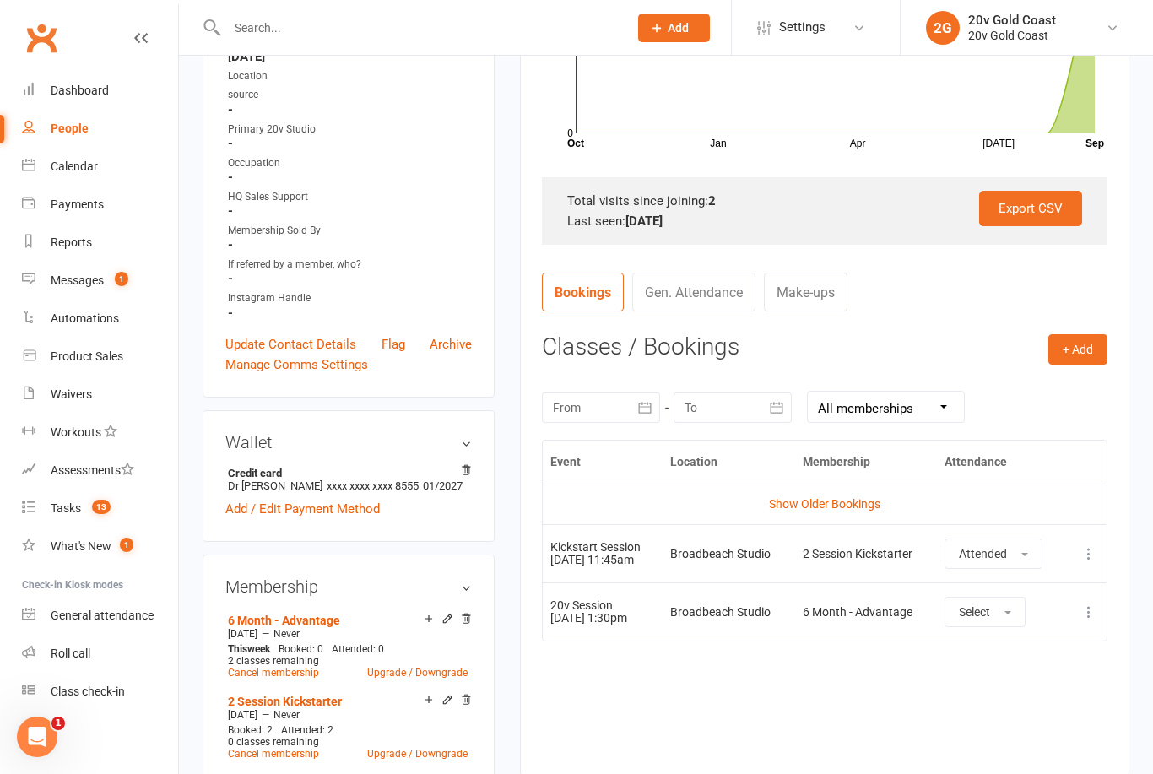
scroll to position [436, 0]
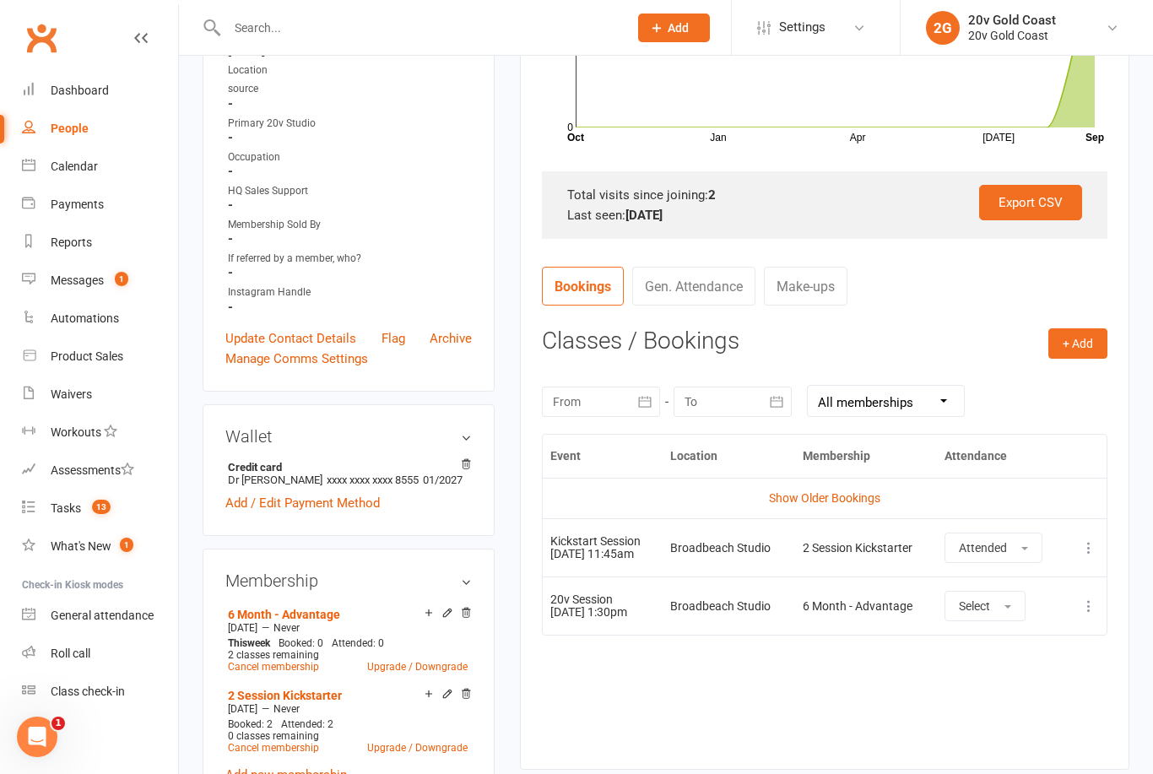
click at [86, 175] on link "Calendar" at bounding box center [100, 167] width 156 height 38
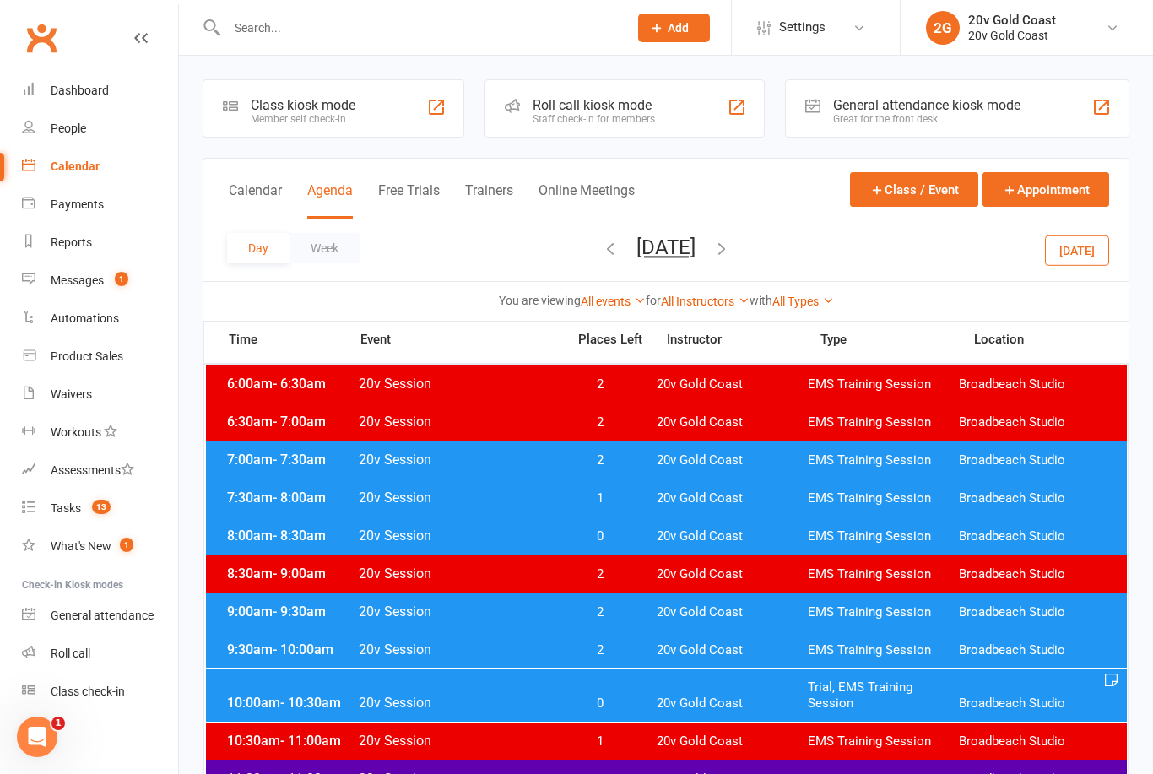
click at [696, 246] on button "Monday, Sep 15, 2025" at bounding box center [666, 248] width 59 height 24
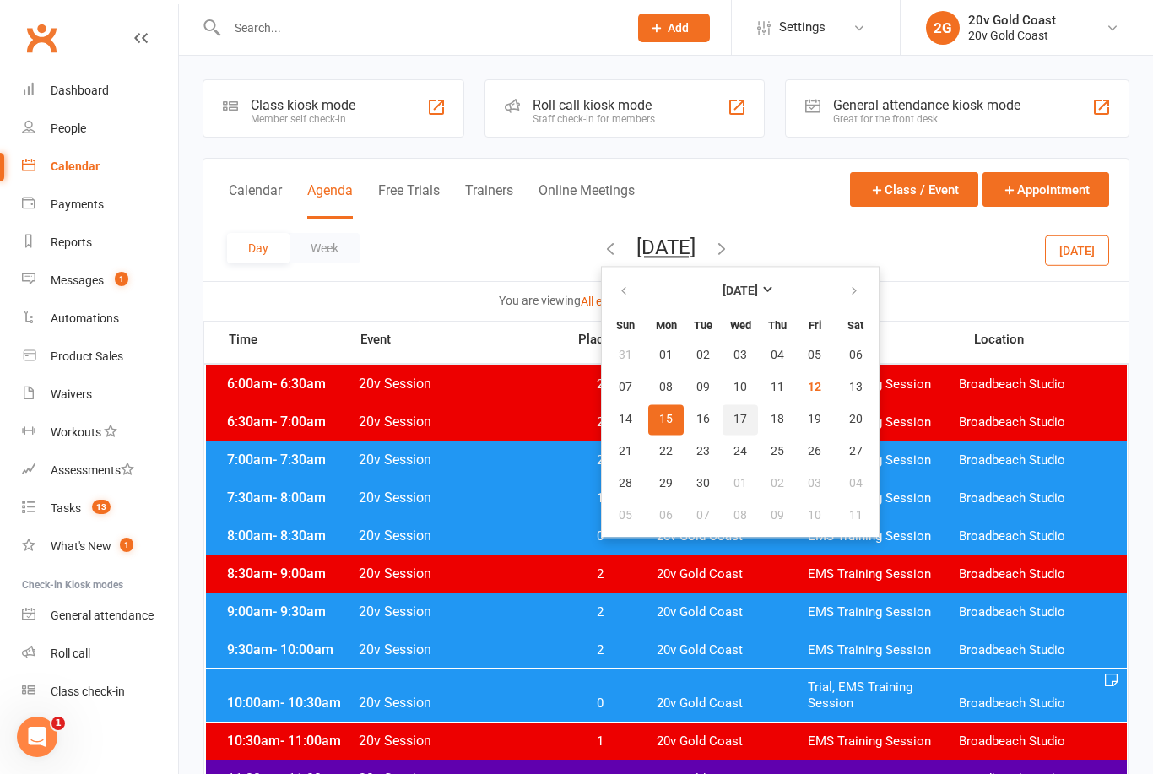
click at [723, 423] on button "17" at bounding box center [740, 419] width 35 height 30
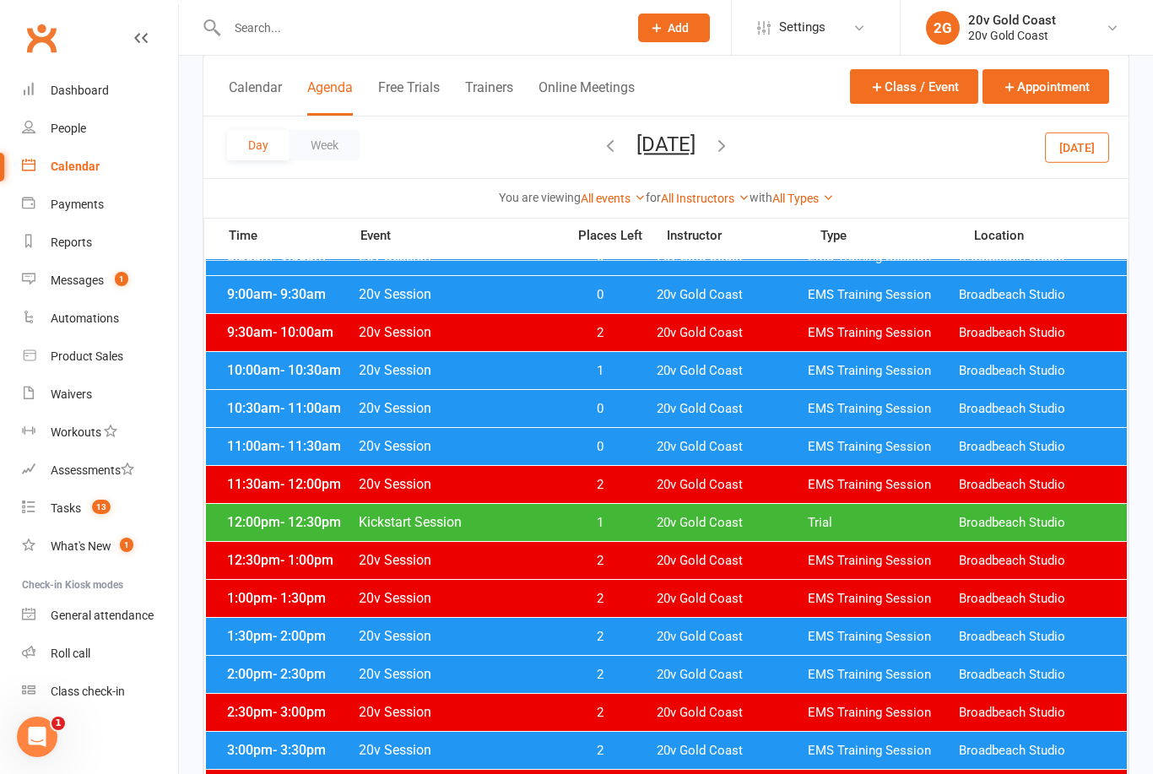
scroll to position [316, 0]
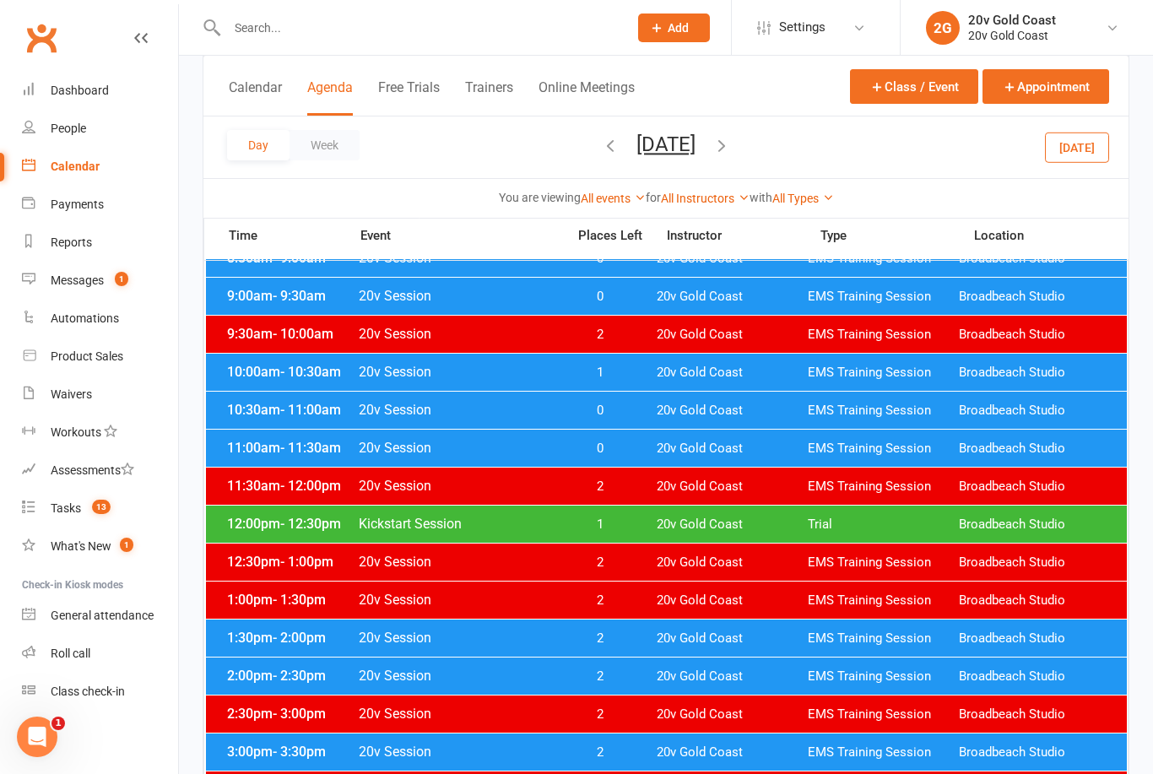
click at [629, 637] on span "2" at bounding box center [600, 639] width 89 height 16
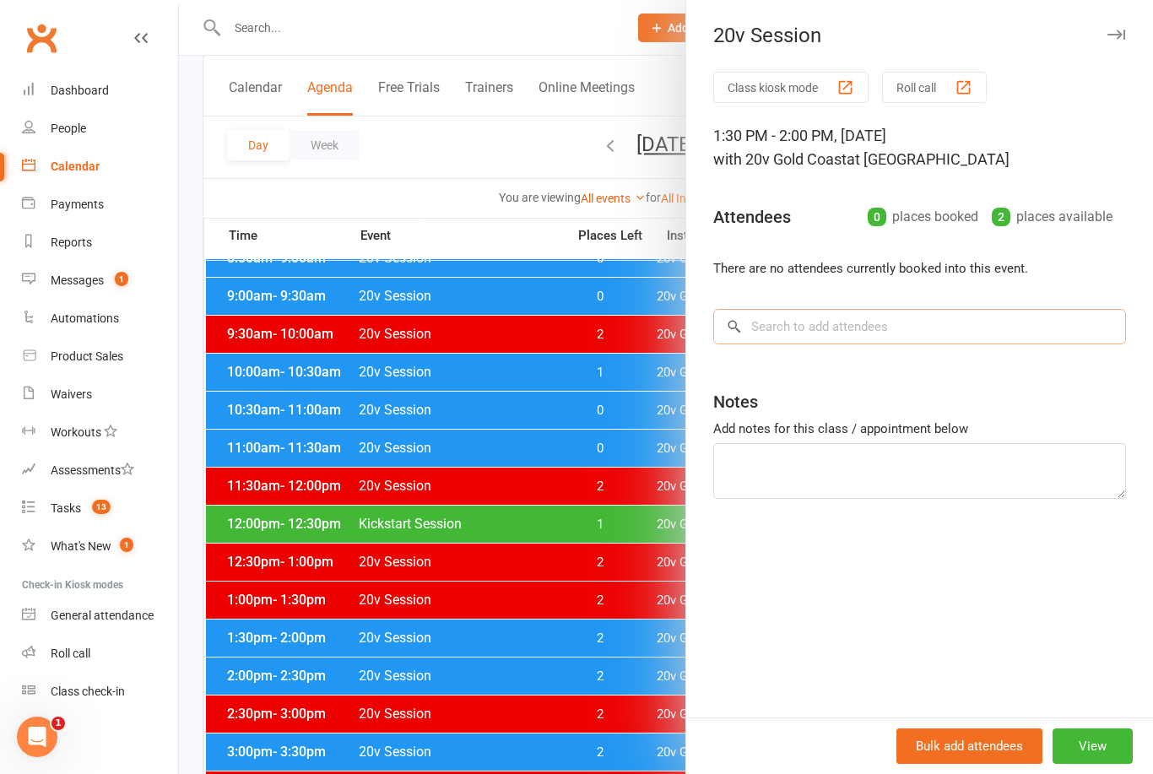
click at [865, 317] on input "search" at bounding box center [919, 326] width 413 height 35
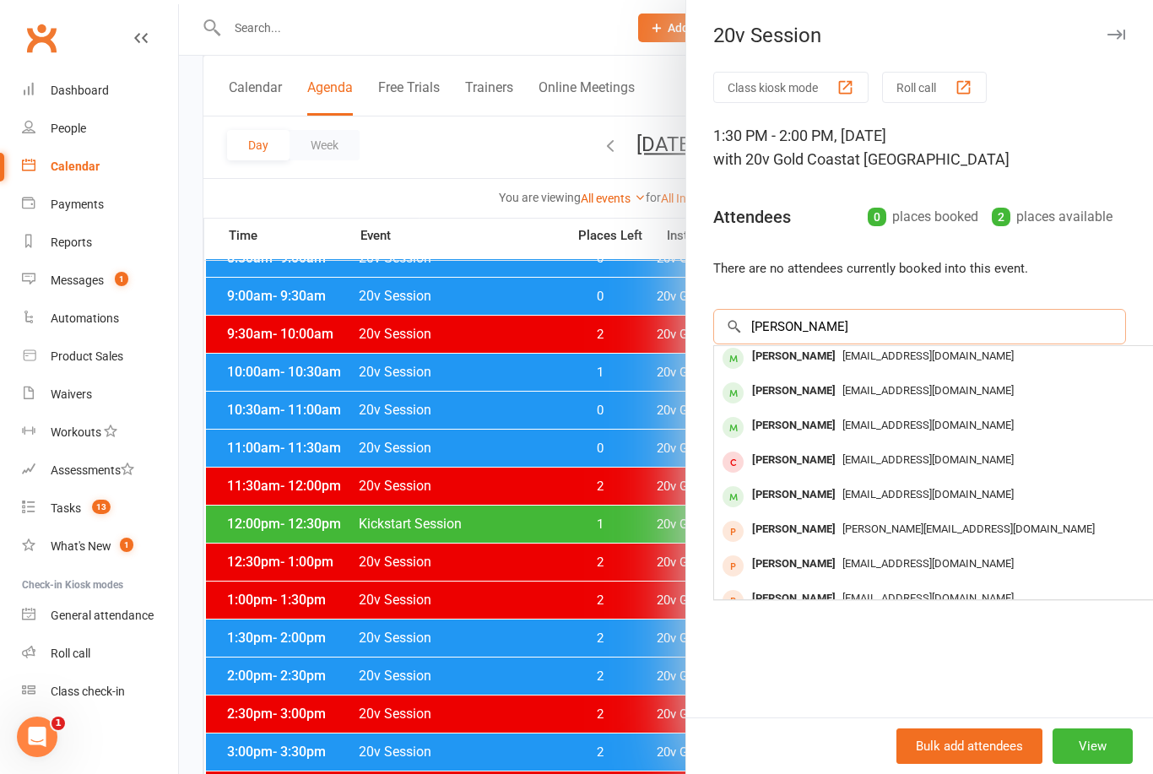
scroll to position [76, 0]
type input "Kathryn"
click at [821, 356] on div "Kathryn Christie" at bounding box center [793, 355] width 97 height 24
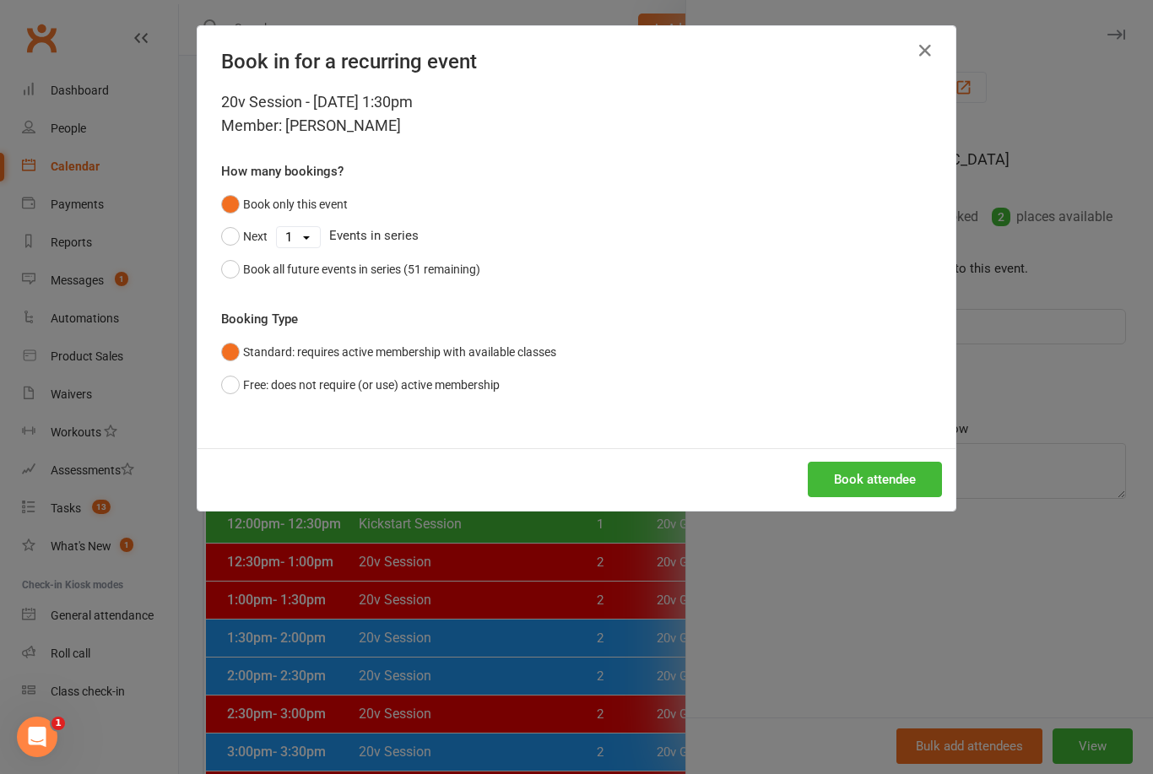
click at [883, 479] on button "Book attendee" at bounding box center [875, 479] width 134 height 35
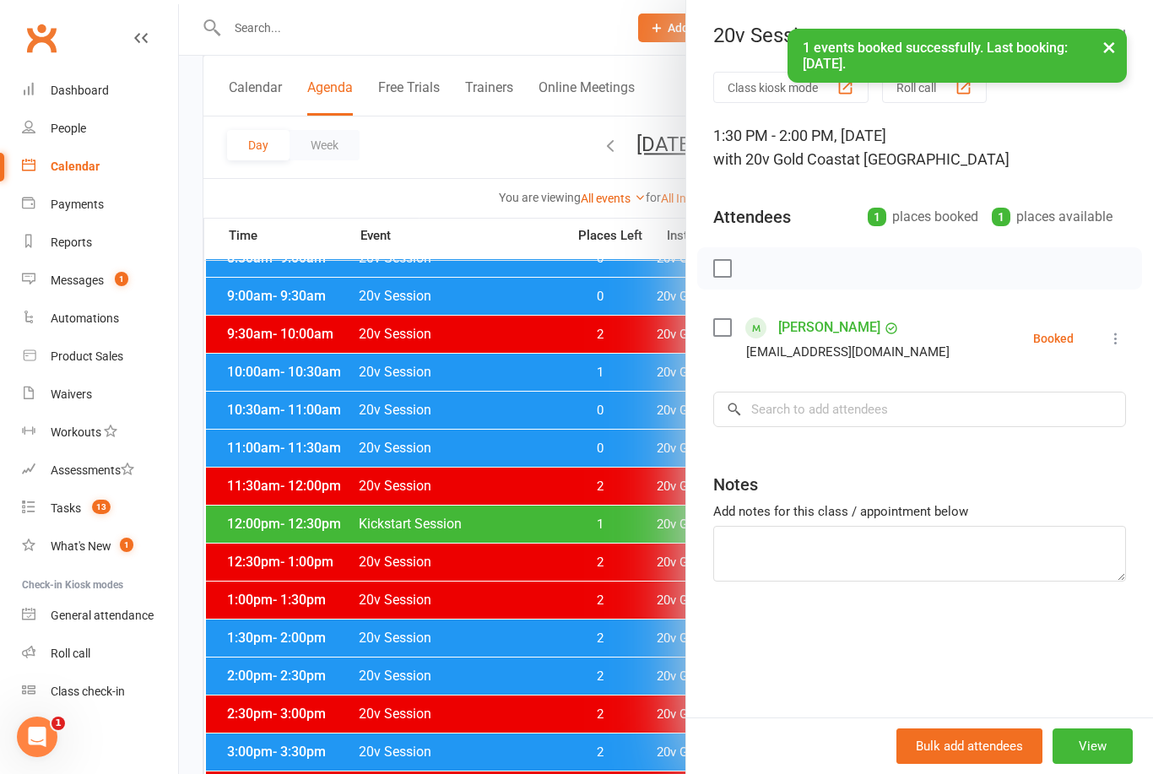
click at [837, 301] on div "Class kiosk mode Roll call 1:30 PM - 2:00 PM, Wednesday, September, 17, 2025 wi…" at bounding box center [919, 395] width 467 height 646
click at [841, 331] on link "Kathryn Christie" at bounding box center [829, 327] width 102 height 27
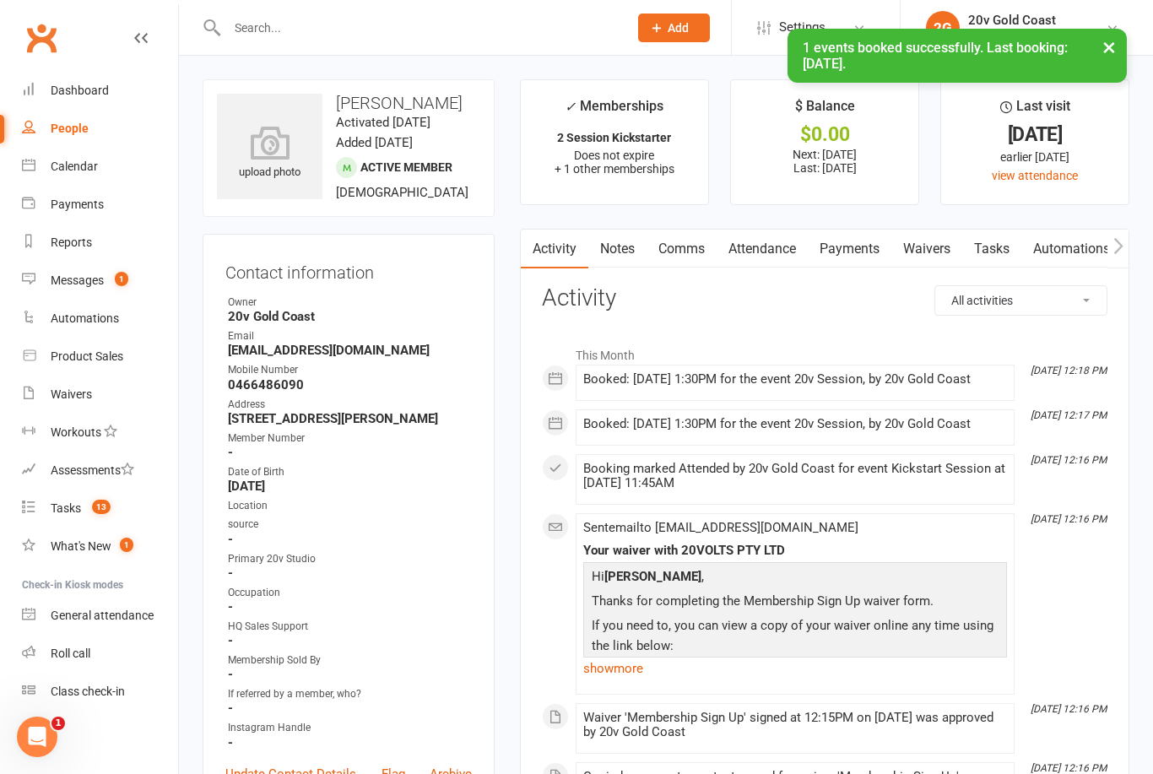
click at [771, 243] on link "Attendance" at bounding box center [762, 249] width 91 height 39
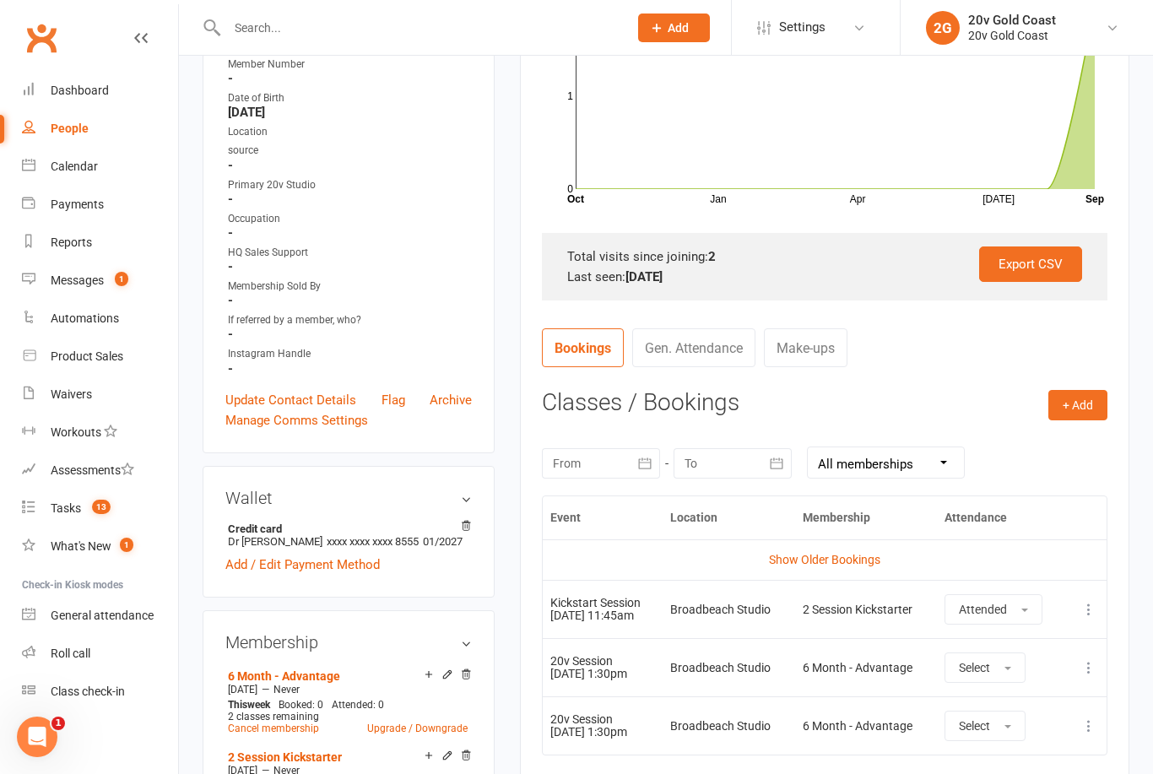
scroll to position [398, 0]
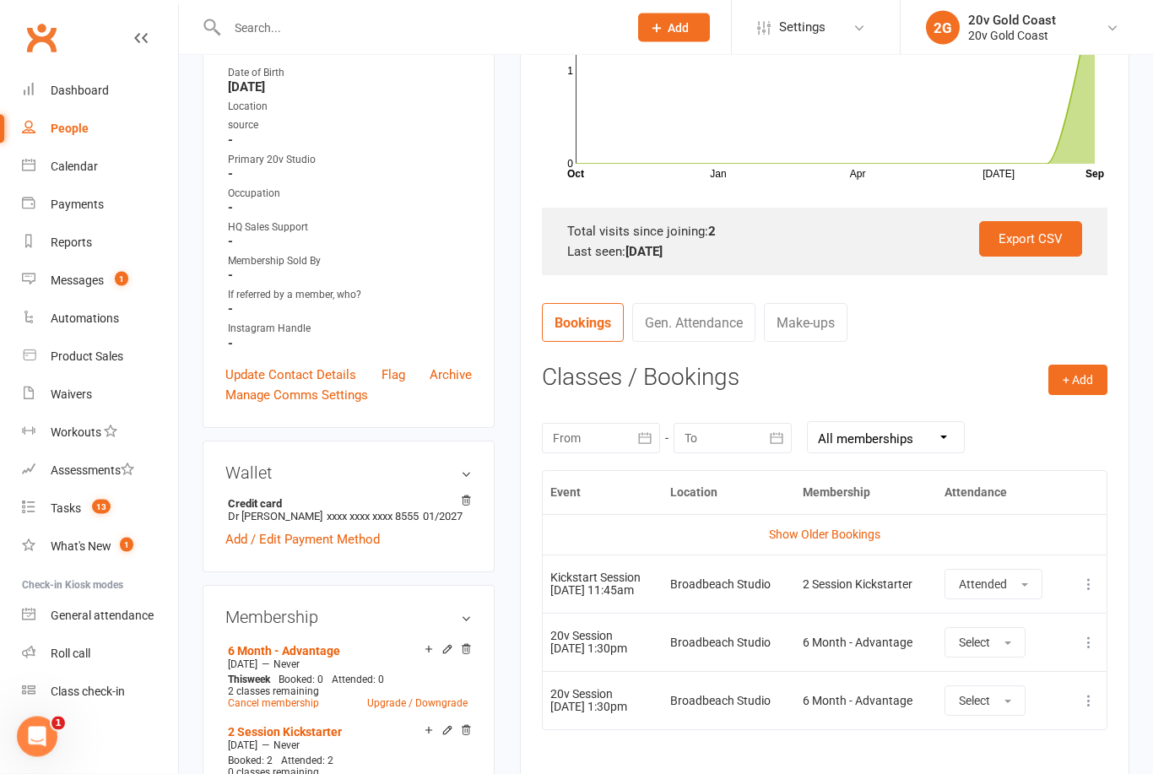
click at [71, 274] on div "Messages" at bounding box center [77, 281] width 53 height 14
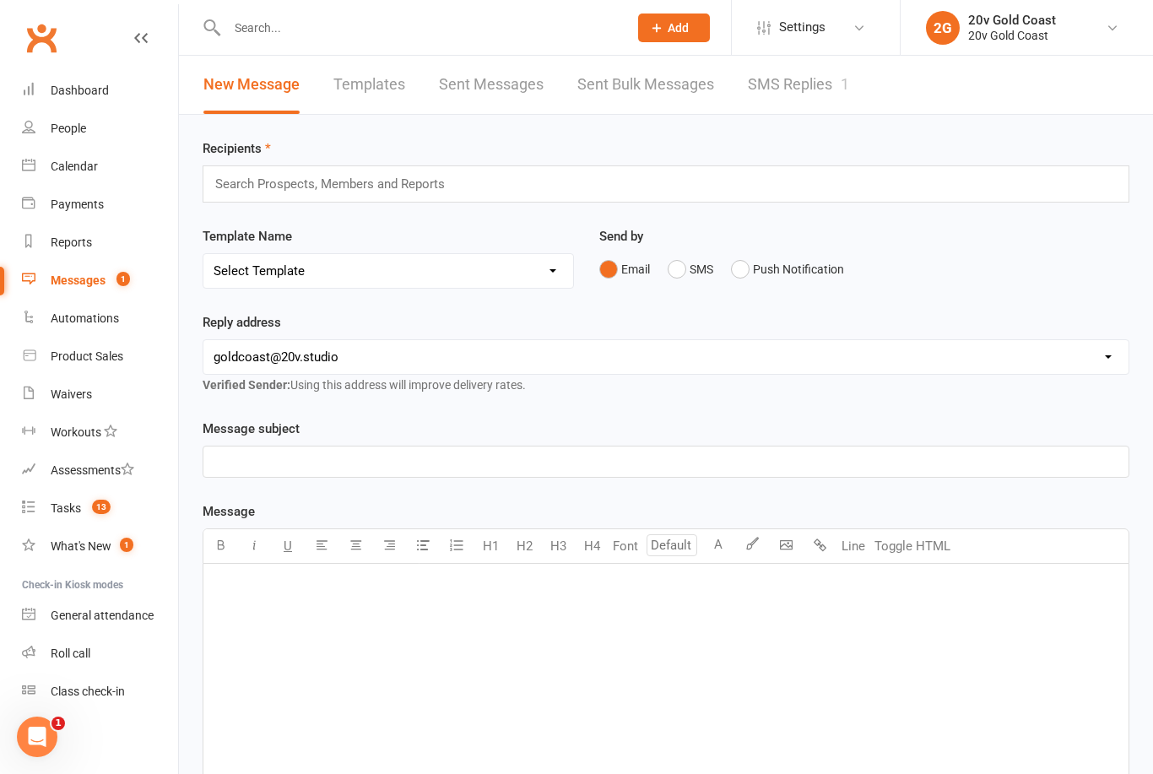
click at [801, 94] on link "SMS Replies 1" at bounding box center [798, 85] width 101 height 58
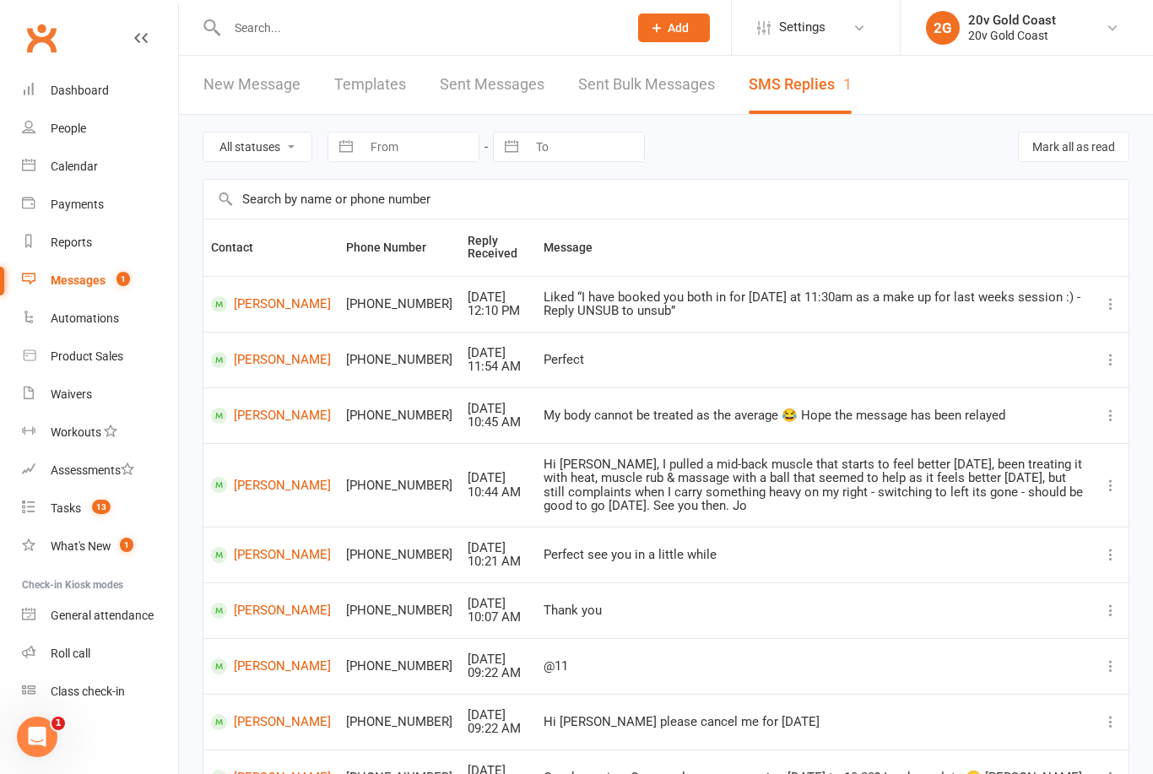
click at [264, 133] on select "All statuses Read only Unread only" at bounding box center [257, 147] width 108 height 29
select select "unread_only"
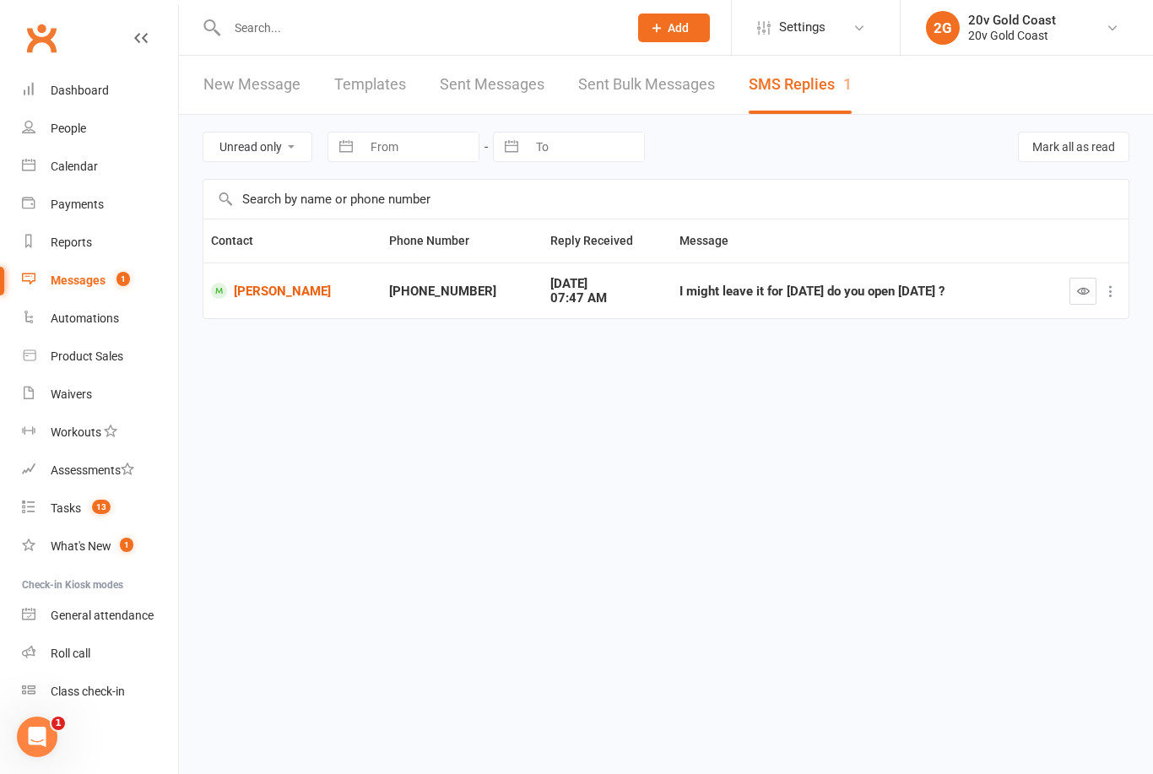
click at [100, 276] on div "Messages" at bounding box center [78, 281] width 55 height 14
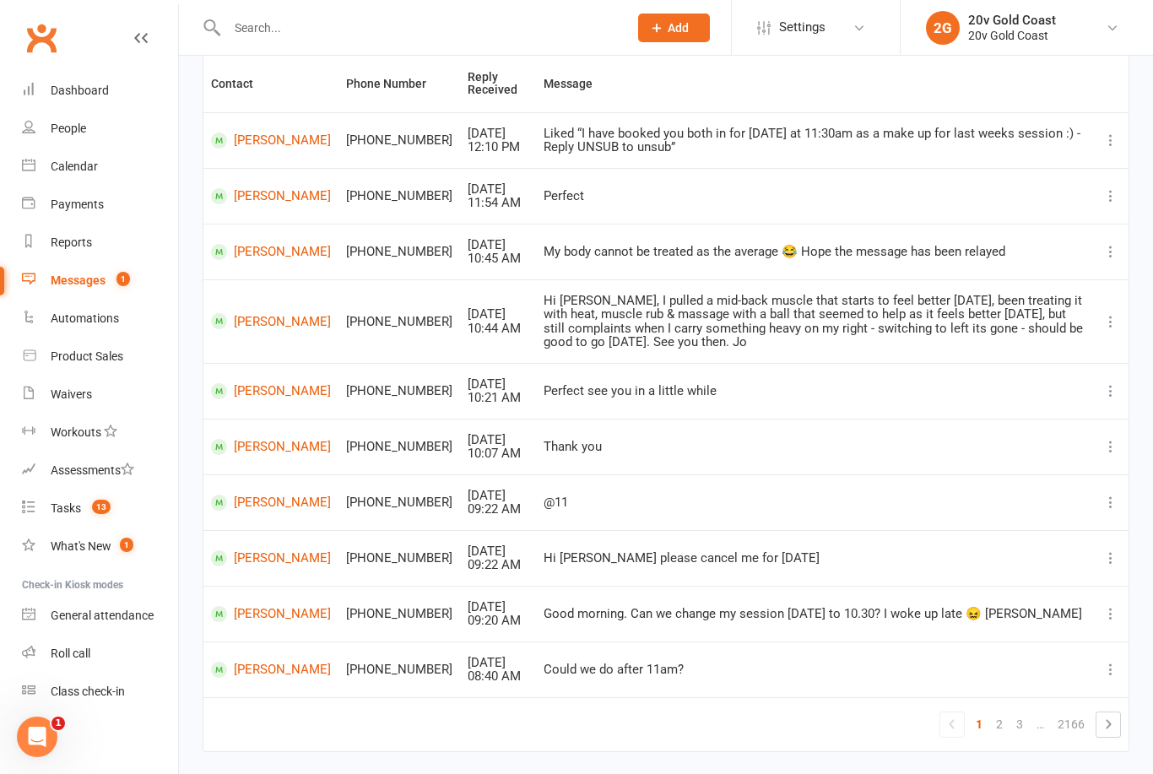
click at [98, 518] on link "Tasks 13" at bounding box center [100, 509] width 156 height 38
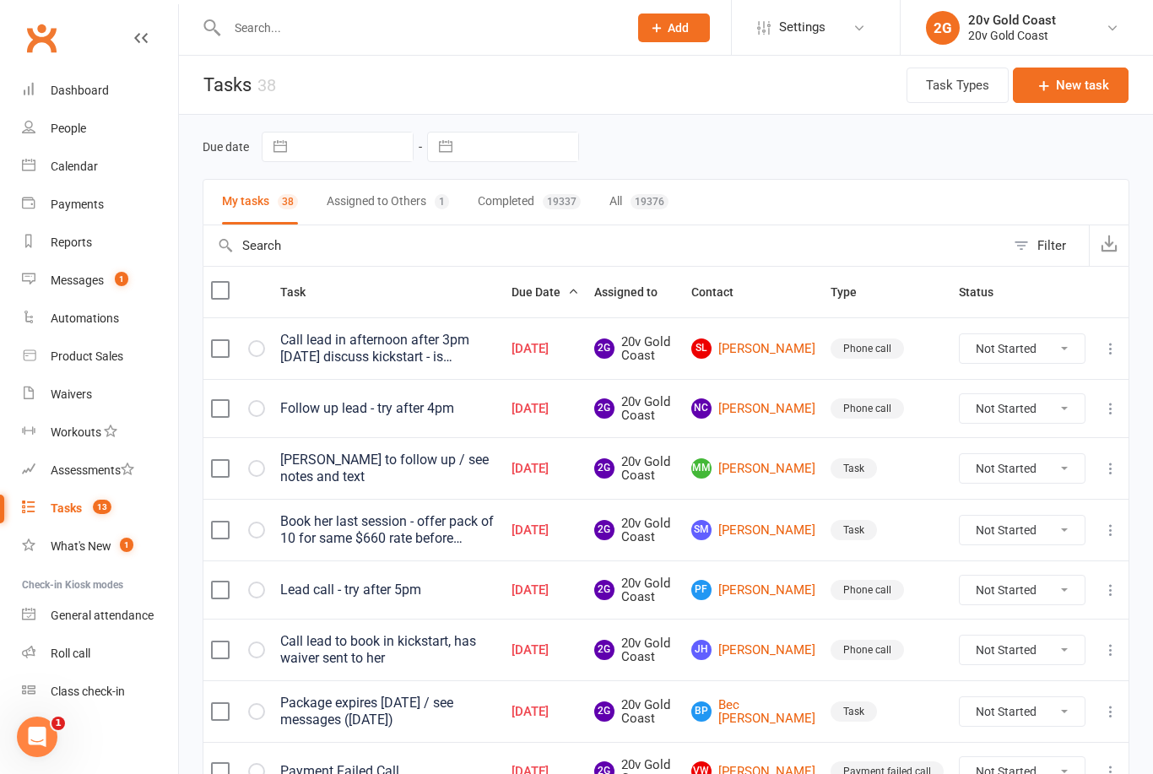
click at [1105, 355] on button at bounding box center [1111, 349] width 20 height 20
click at [996, 415] on link "Edit" at bounding box center [1036, 414] width 167 height 34
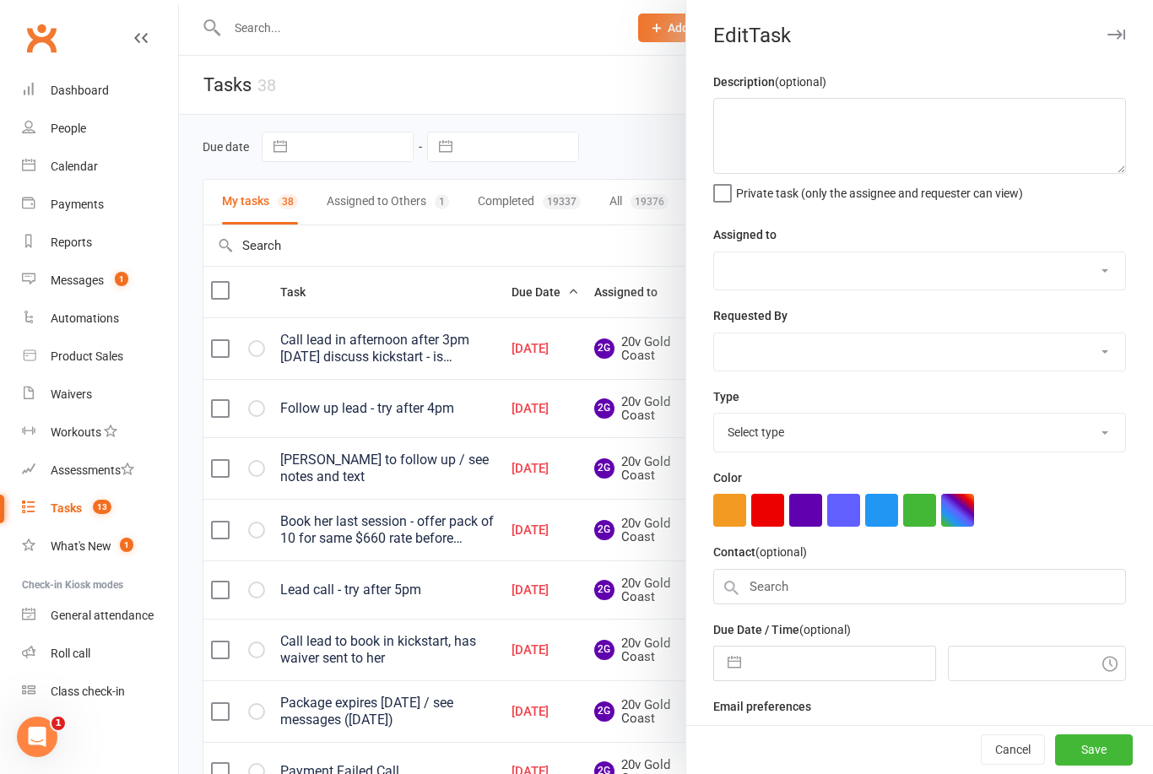
type textarea "Call lead in afternoon after 3pm today discuss kickstart - is interested"
select select "45734"
type input "10 Sep 2025"
type input "9:30am"
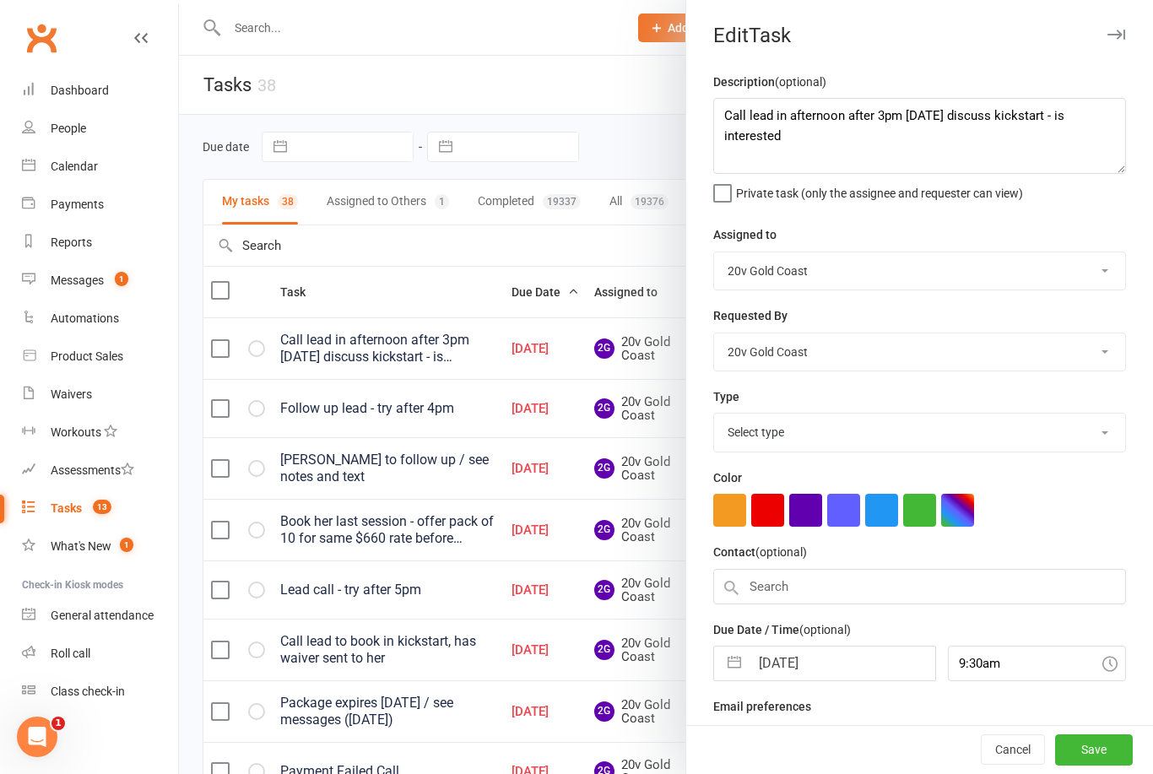
select select "22375"
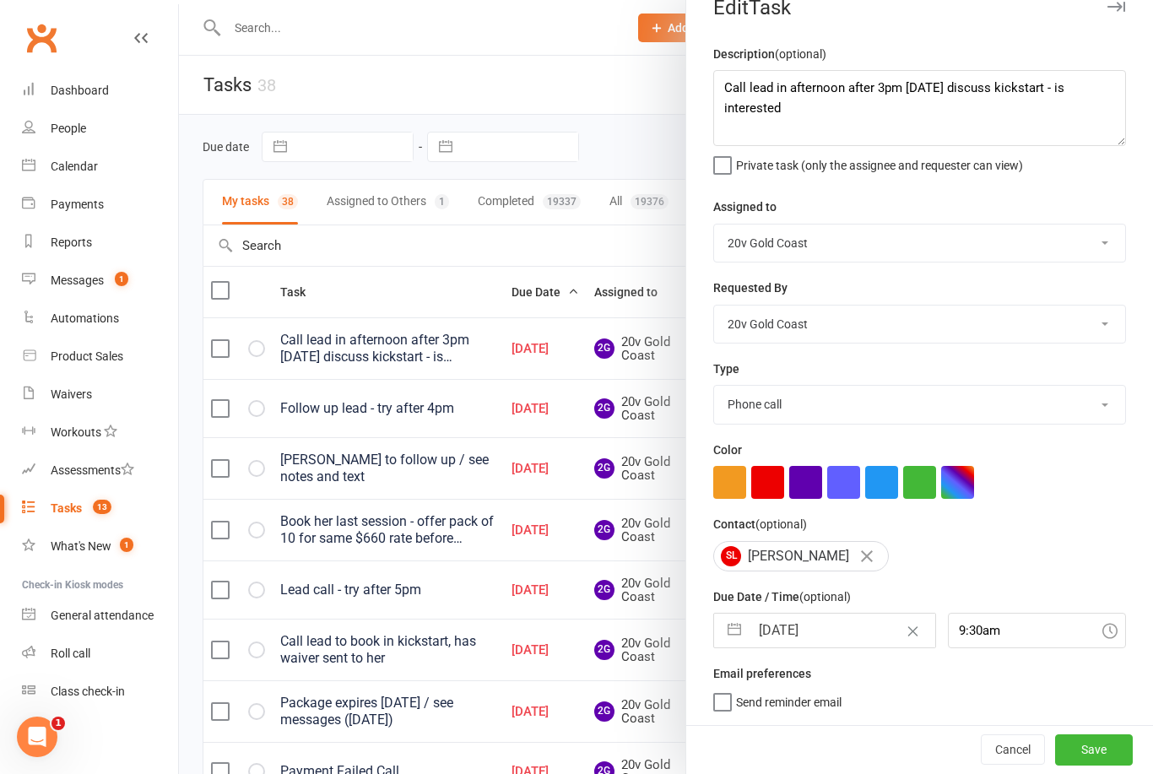
scroll to position [31, 0]
click at [995, 239] on select "Daniel Pearson Eds Rabelleza 20v Gold Coast 20v HQ Yu Wang Byron Kruger Graham …" at bounding box center [919, 243] width 411 height 37
select select "46005"
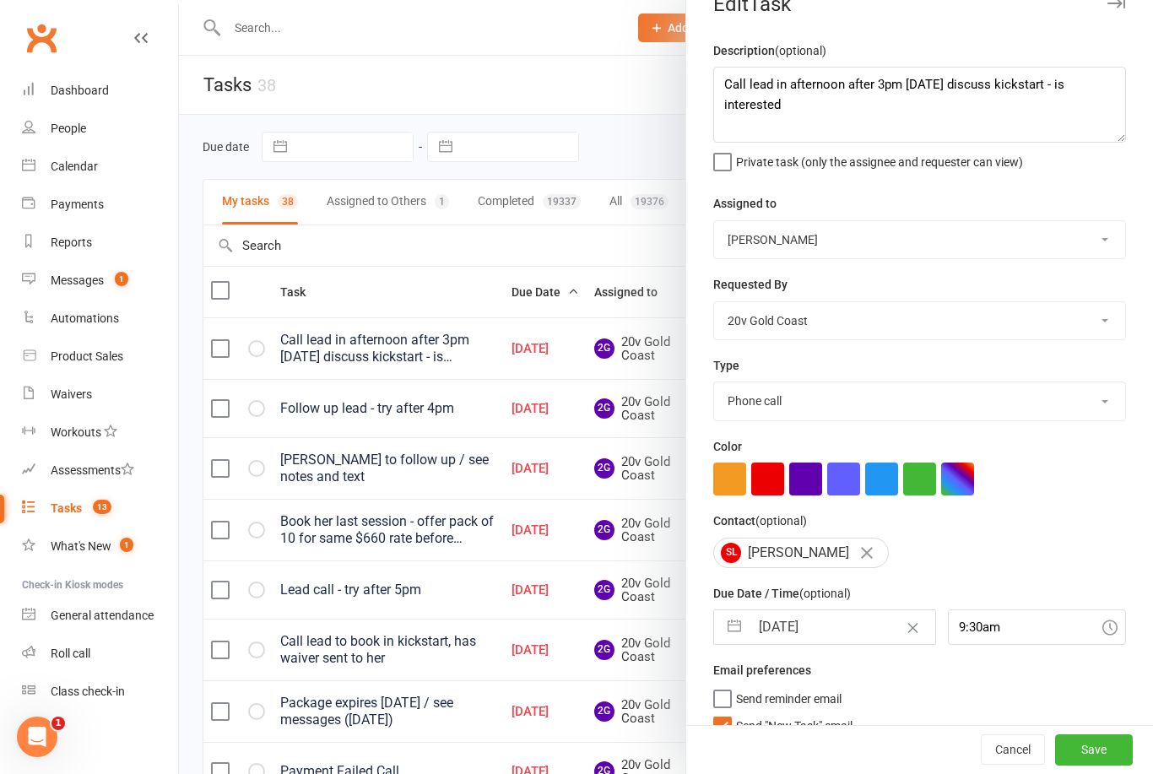
click at [1117, 738] on button "Save" at bounding box center [1094, 750] width 78 height 30
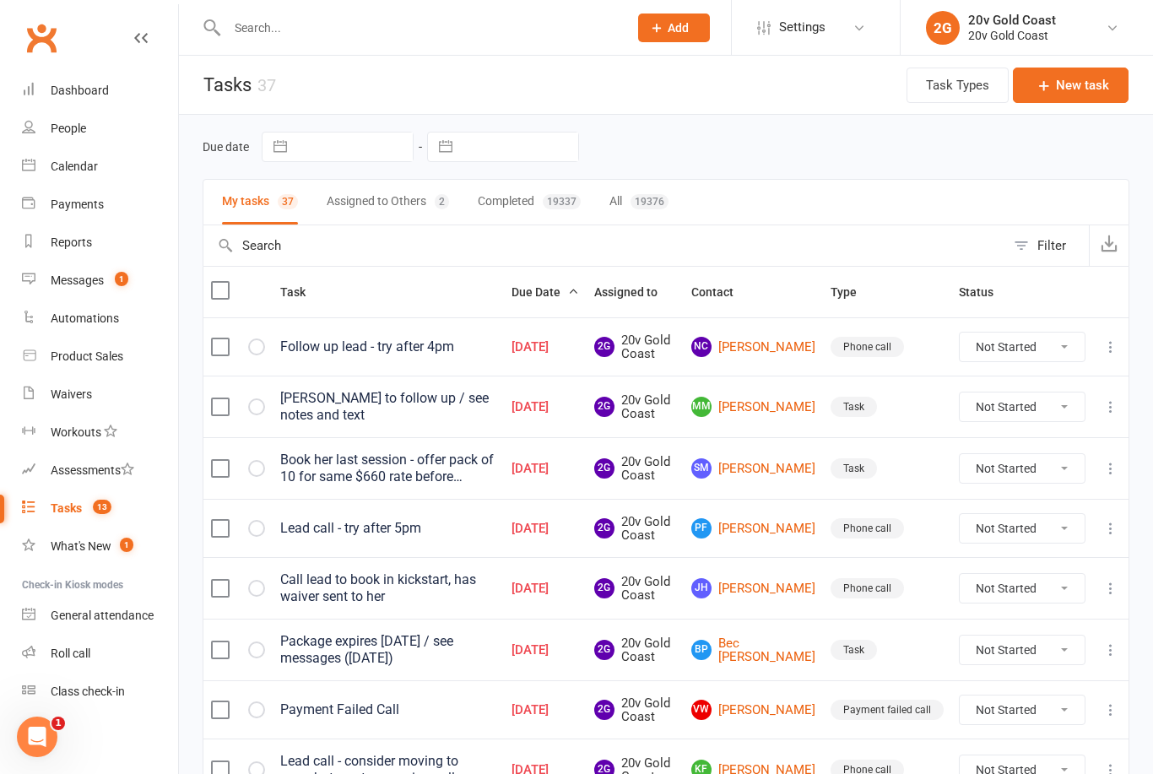
click at [1117, 353] on icon at bounding box center [1111, 347] width 17 height 17
click at [1014, 410] on link "Edit" at bounding box center [1036, 412] width 167 height 34
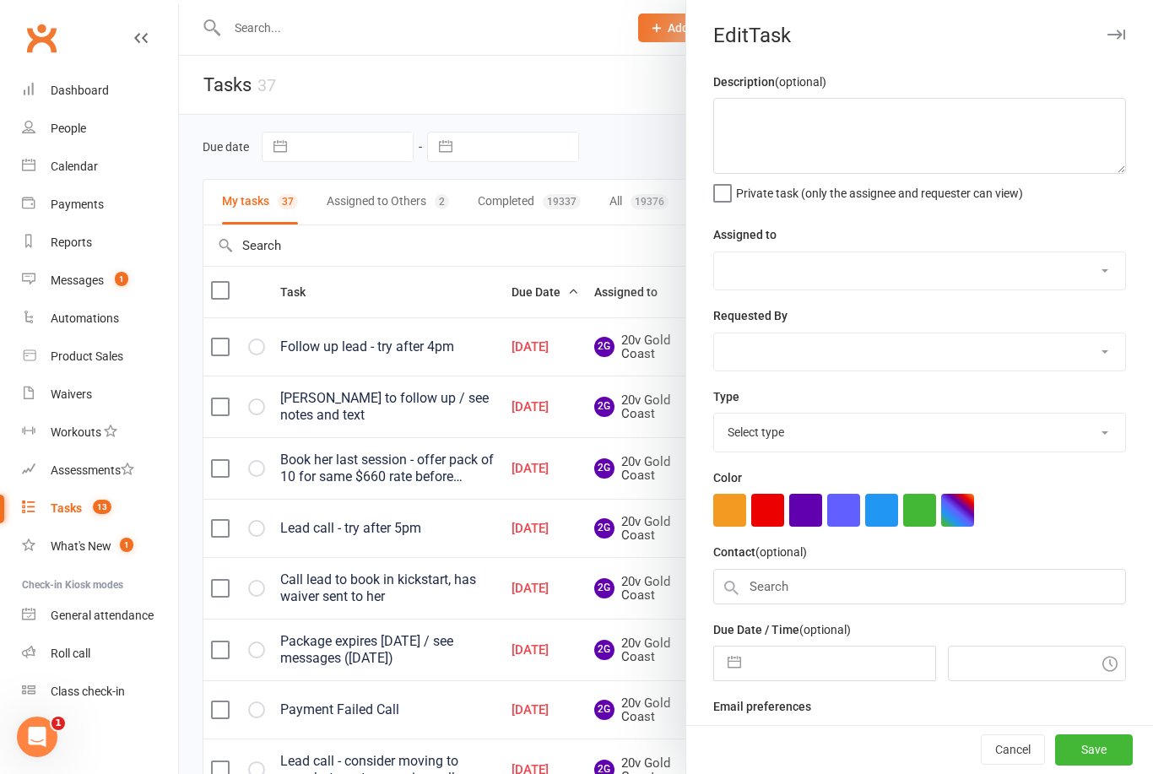
type textarea "Follow up lead - try after 4pm"
select select "45734"
type input "10 Sep 2025"
type input "3:30pm"
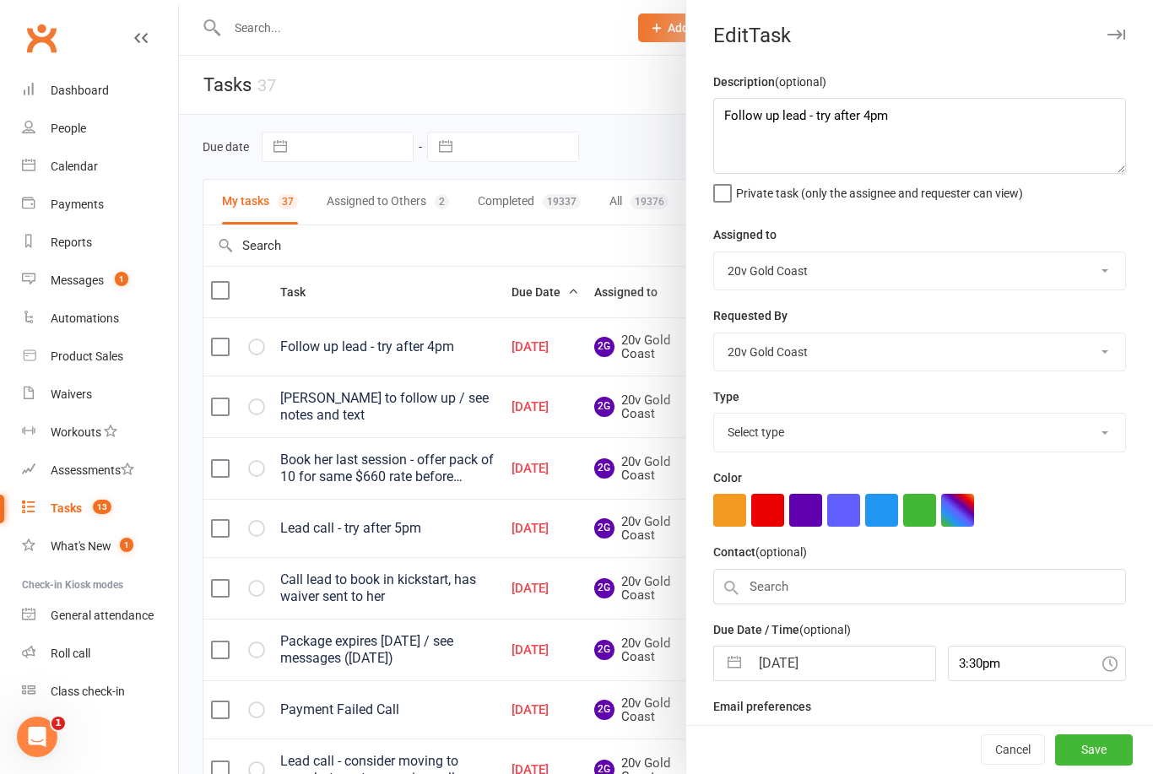
select select "22375"
click at [1011, 358] on select "Daniel Pearson Eds Rabelleza 20v Gold Coast 20v HQ Yu Wang Byron Kruger Graham …" at bounding box center [919, 351] width 411 height 37
click at [1006, 279] on select "Daniel Pearson Eds Rabelleza 20v Gold Coast 20v HQ Yu Wang Byron Kruger Graham …" at bounding box center [919, 270] width 411 height 37
click at [1013, 270] on select "Daniel Pearson Eds Rabelleza 20v Gold Coast 20v HQ Yu Wang Byron Kruger Graham …" at bounding box center [919, 270] width 411 height 37
select select "46005"
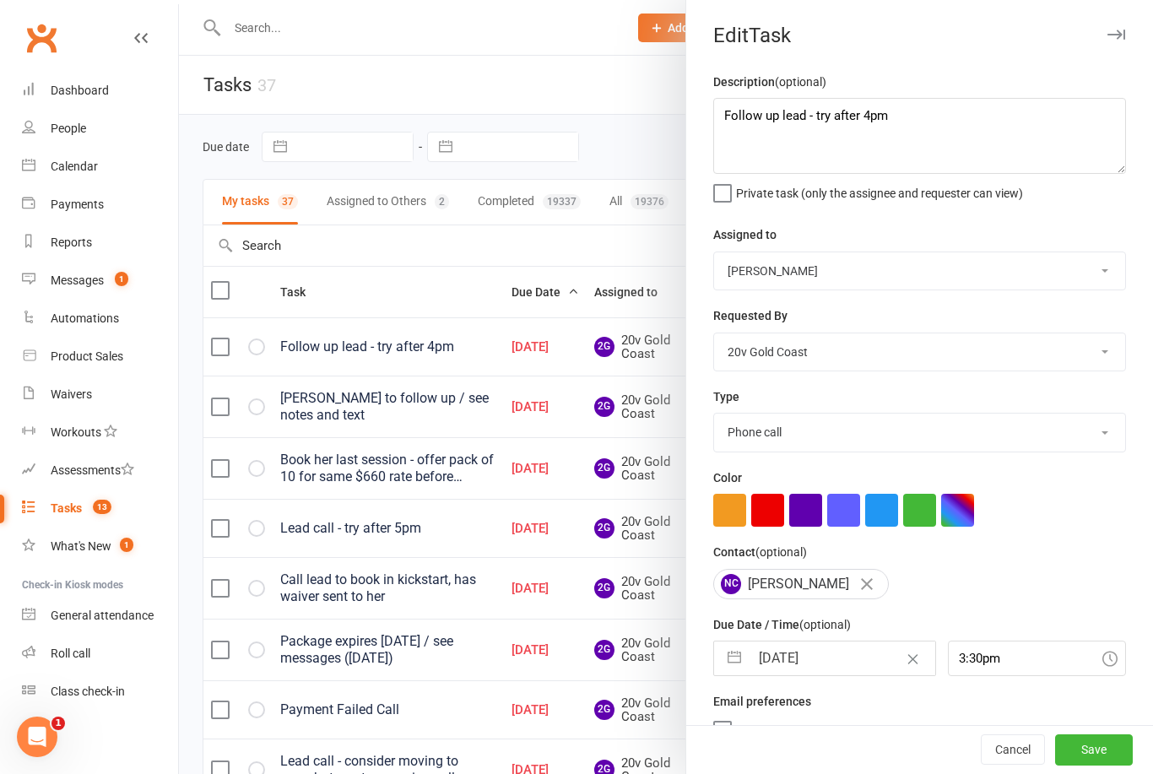
click at [1103, 747] on button "Save" at bounding box center [1094, 750] width 78 height 30
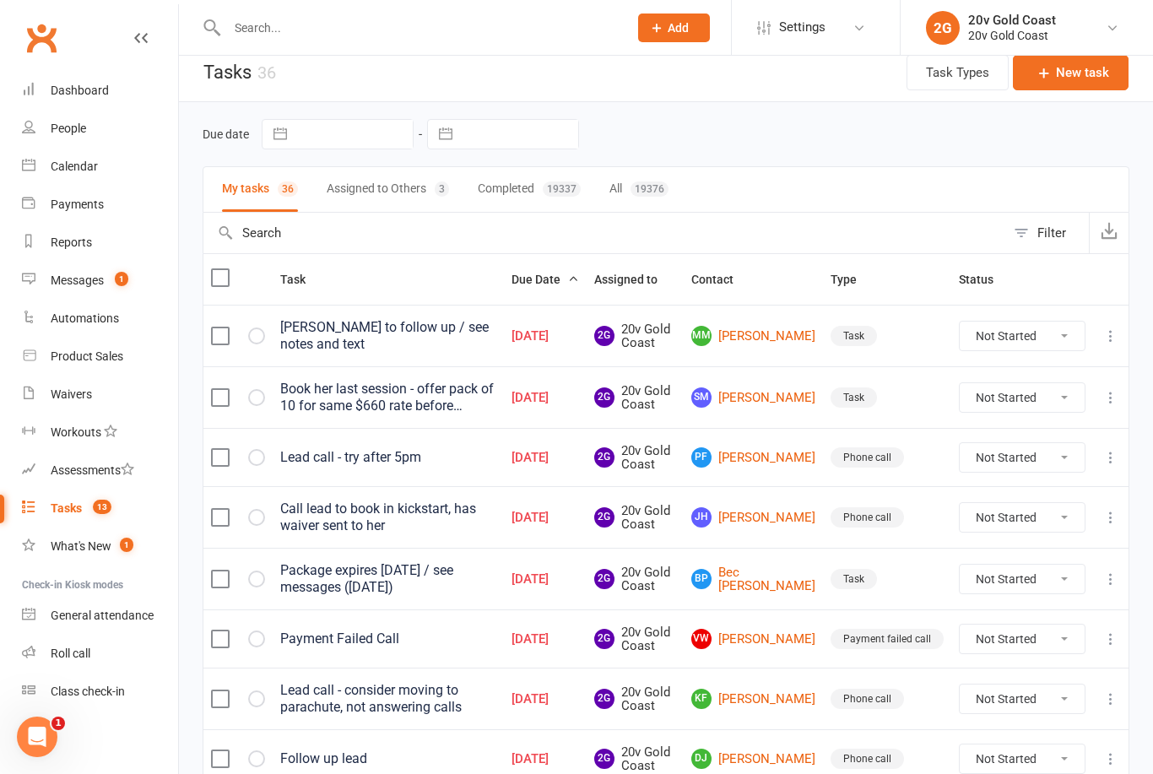
scroll to position [10, 0]
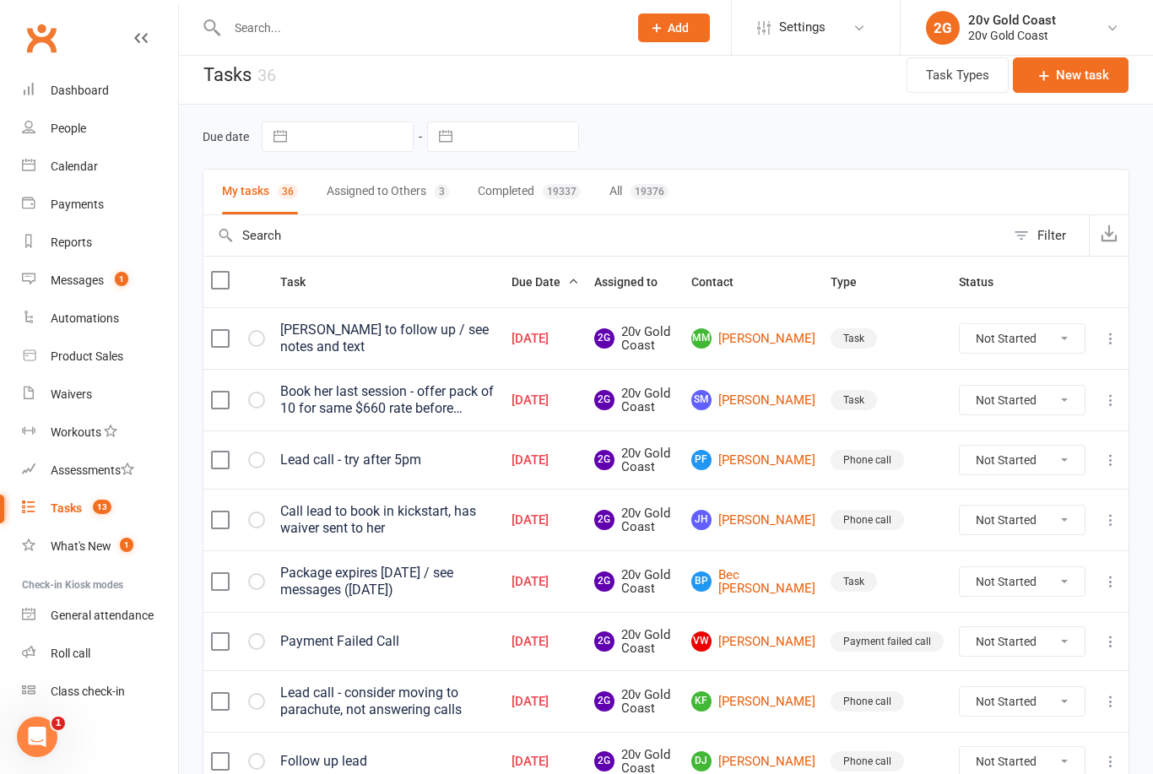
click at [1118, 462] on icon at bounding box center [1111, 460] width 17 height 17
click at [1007, 524] on link "Edit" at bounding box center [1036, 522] width 167 height 34
select select "45734"
select select "22375"
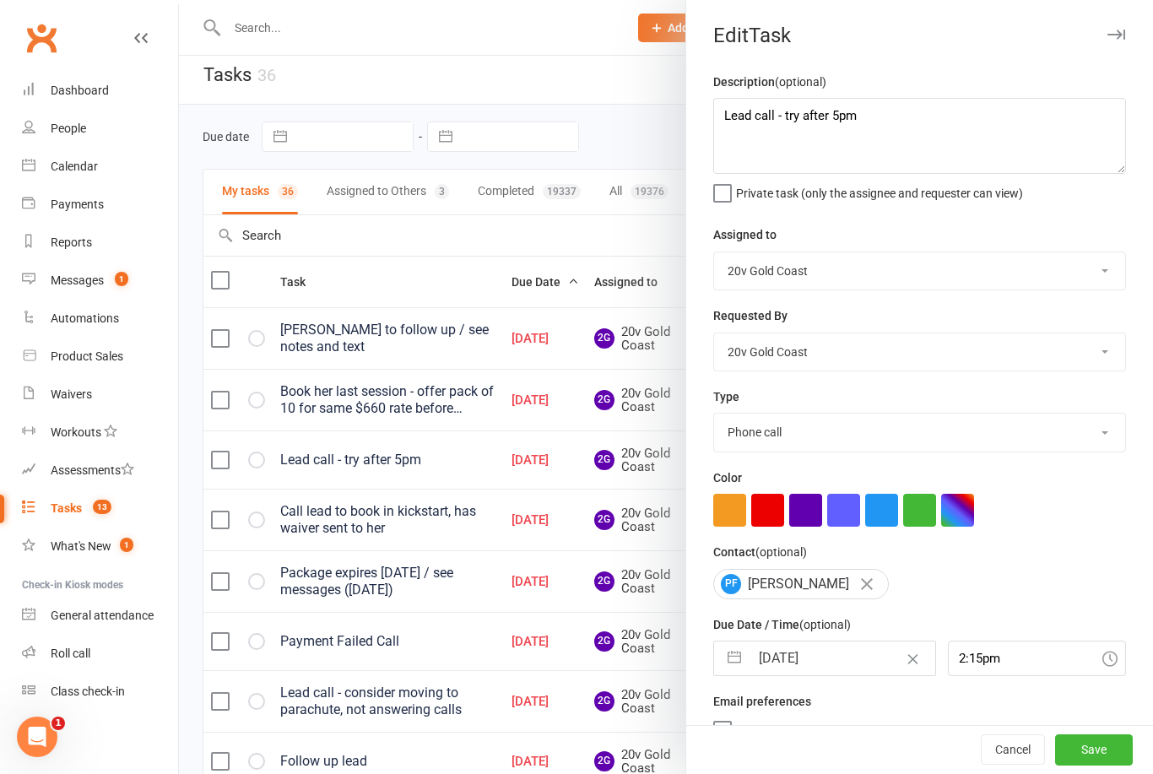
click at [922, 285] on select "Daniel Pearson Eds Rabelleza 20v Gold Coast 20v HQ Yu Wang Byron Kruger Graham …" at bounding box center [919, 270] width 411 height 37
select select "46005"
click at [1099, 766] on button "Save" at bounding box center [1094, 750] width 78 height 30
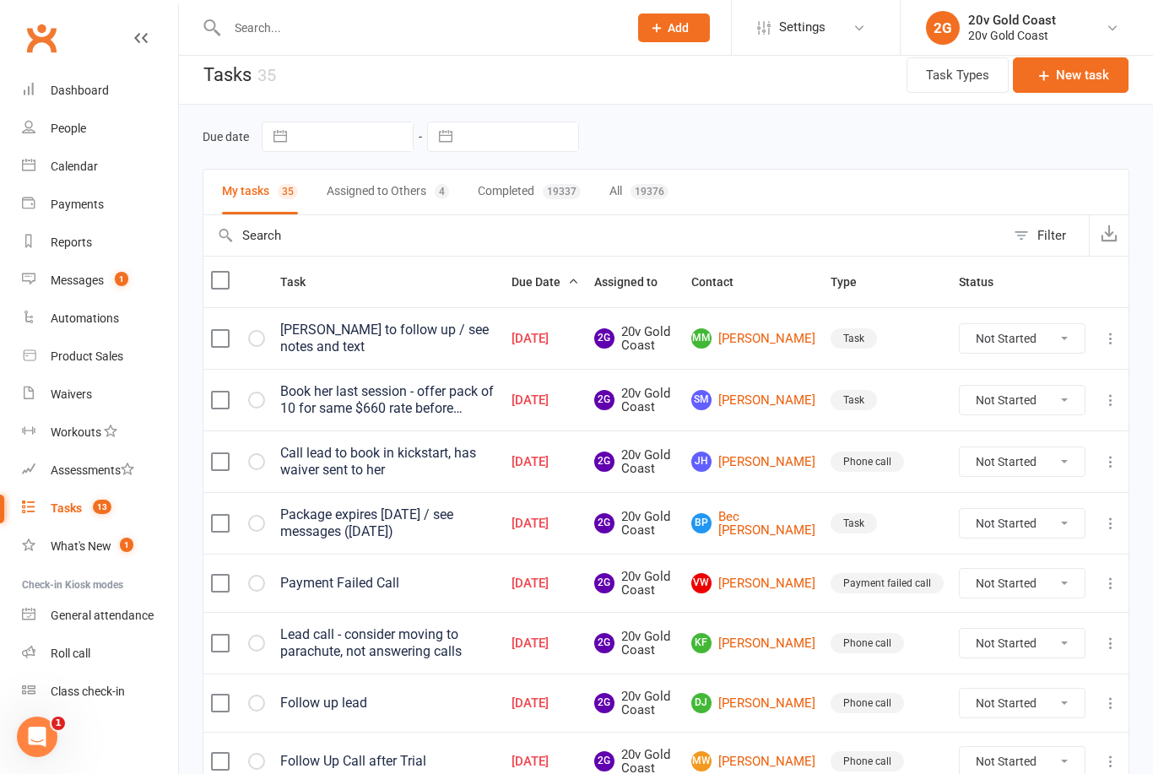
click at [774, 469] on link "JH Jacinta Haworth" at bounding box center [753, 462] width 124 height 20
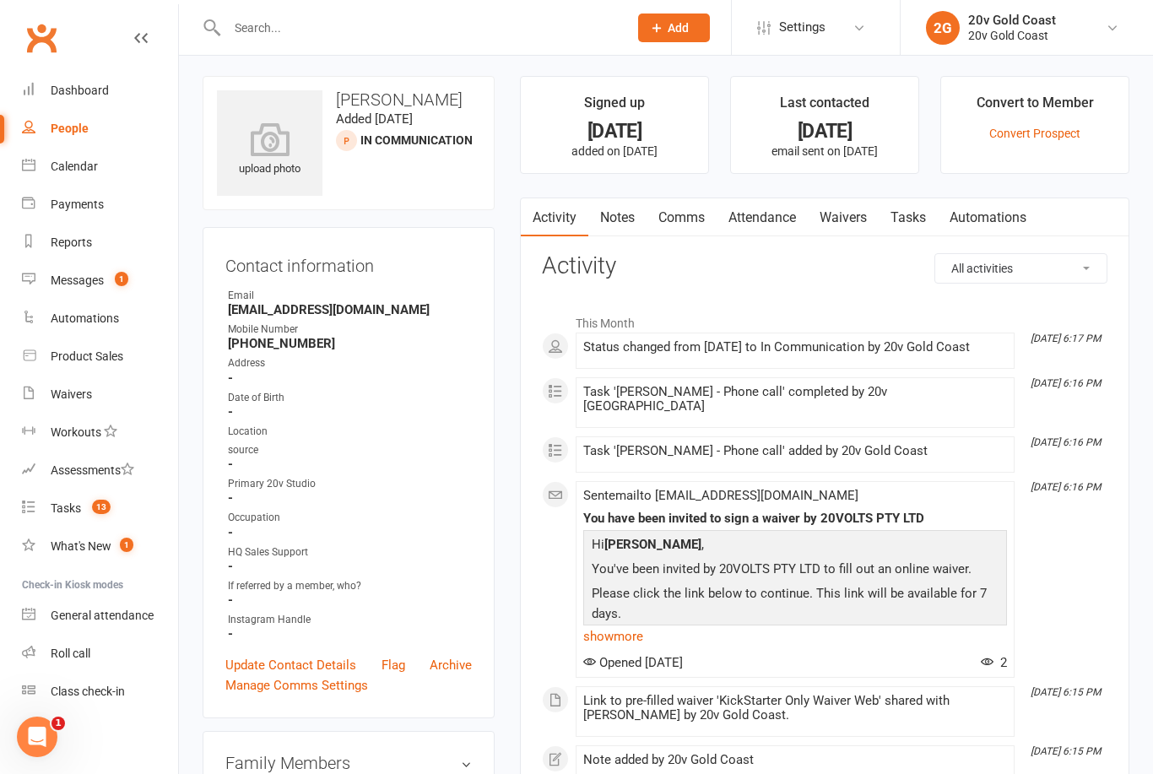
scroll to position [3, 0]
click at [686, 217] on link "Comms" at bounding box center [682, 218] width 70 height 39
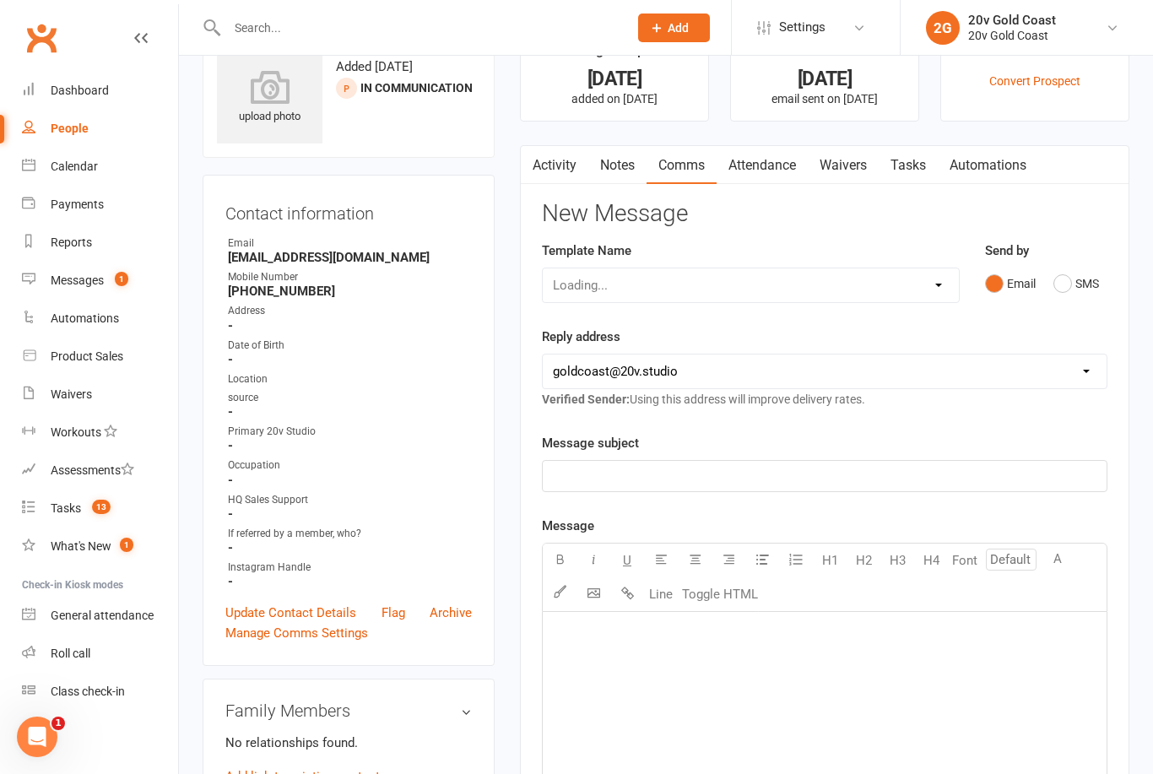
scroll to position [57, 0]
click at [1083, 295] on button "SMS" at bounding box center [1077, 282] width 46 height 32
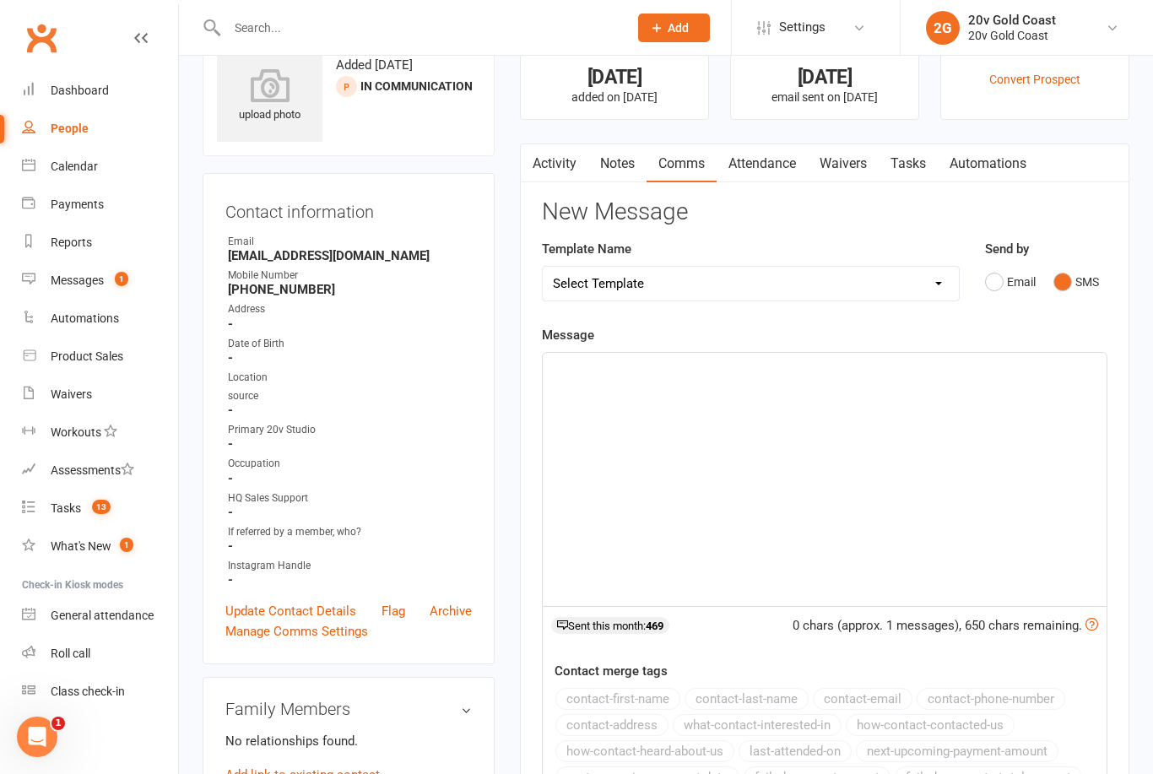
click at [888, 485] on div "﻿" at bounding box center [825, 479] width 564 height 253
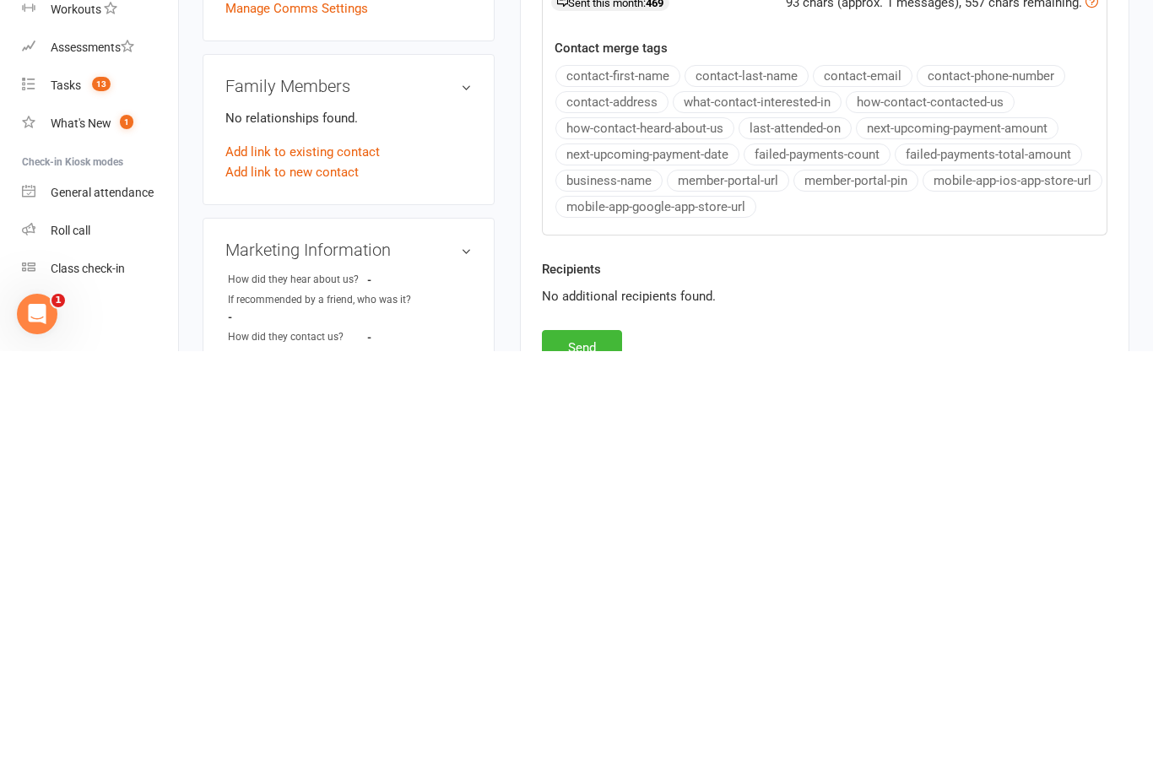
click at [610, 753] on button "Send" at bounding box center [582, 770] width 80 height 35
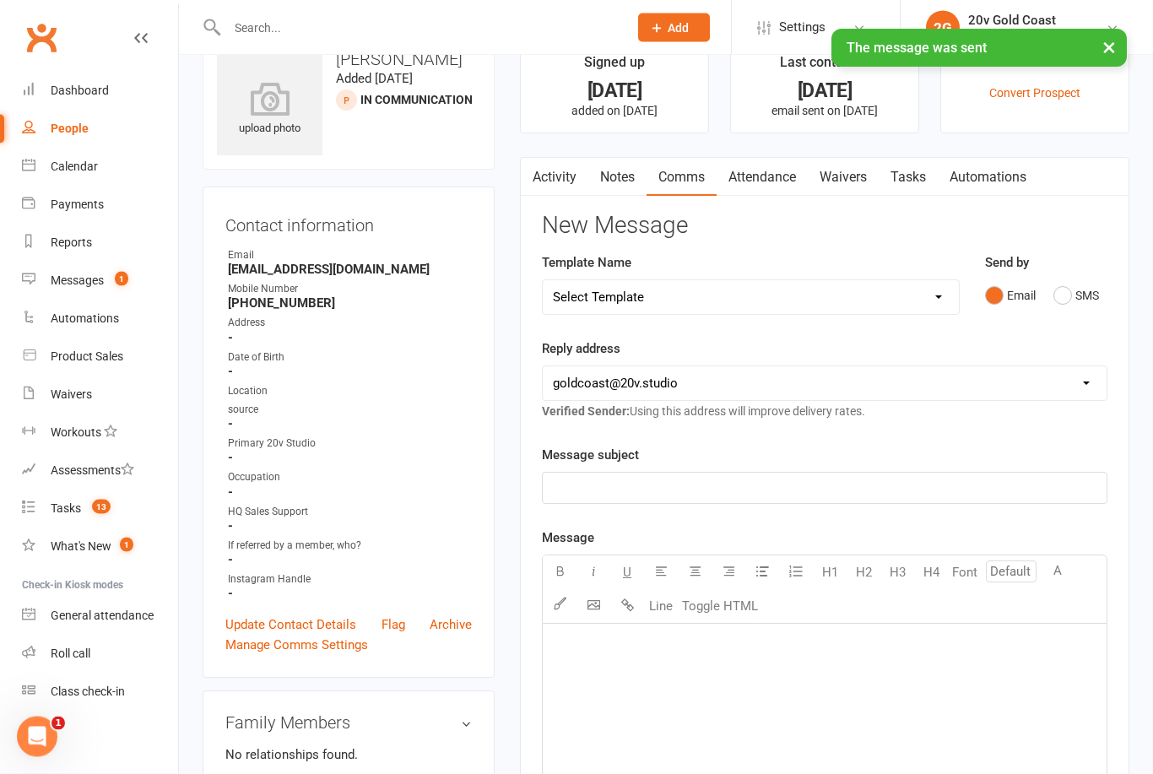
scroll to position [0, 0]
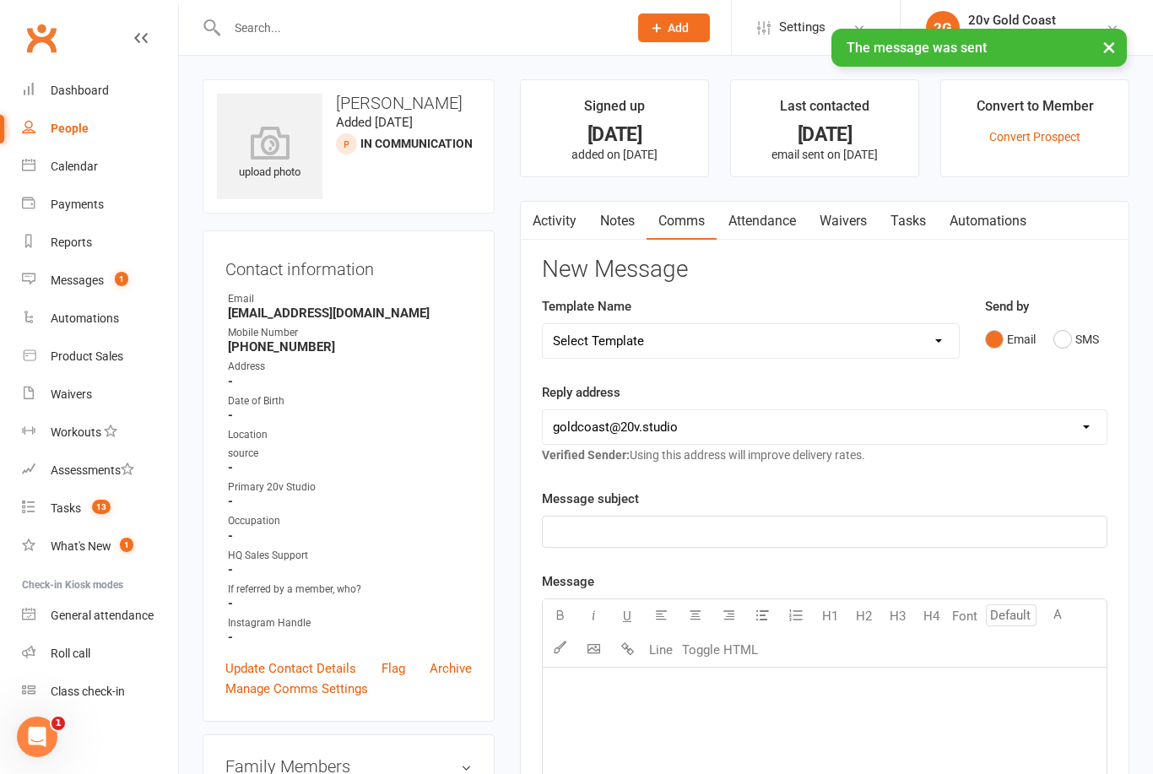
click at [907, 219] on link "Tasks" at bounding box center [908, 221] width 59 height 39
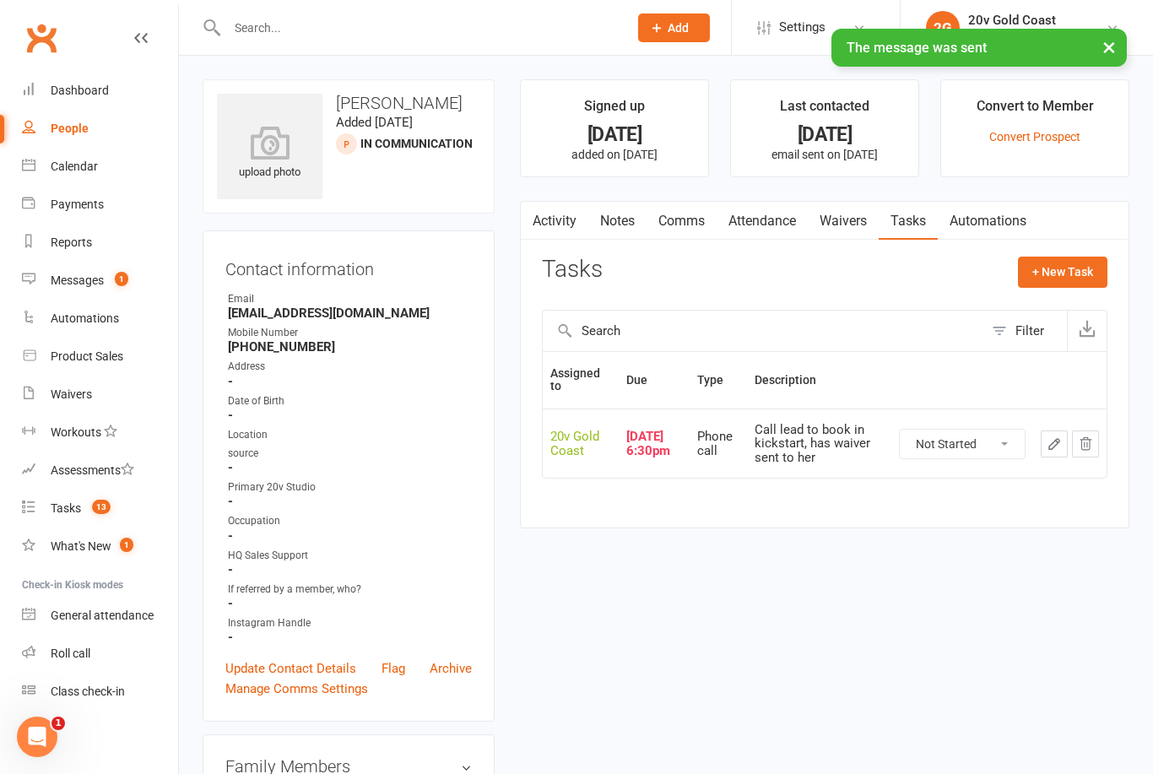
click at [1045, 440] on button "button" at bounding box center [1054, 444] width 27 height 27
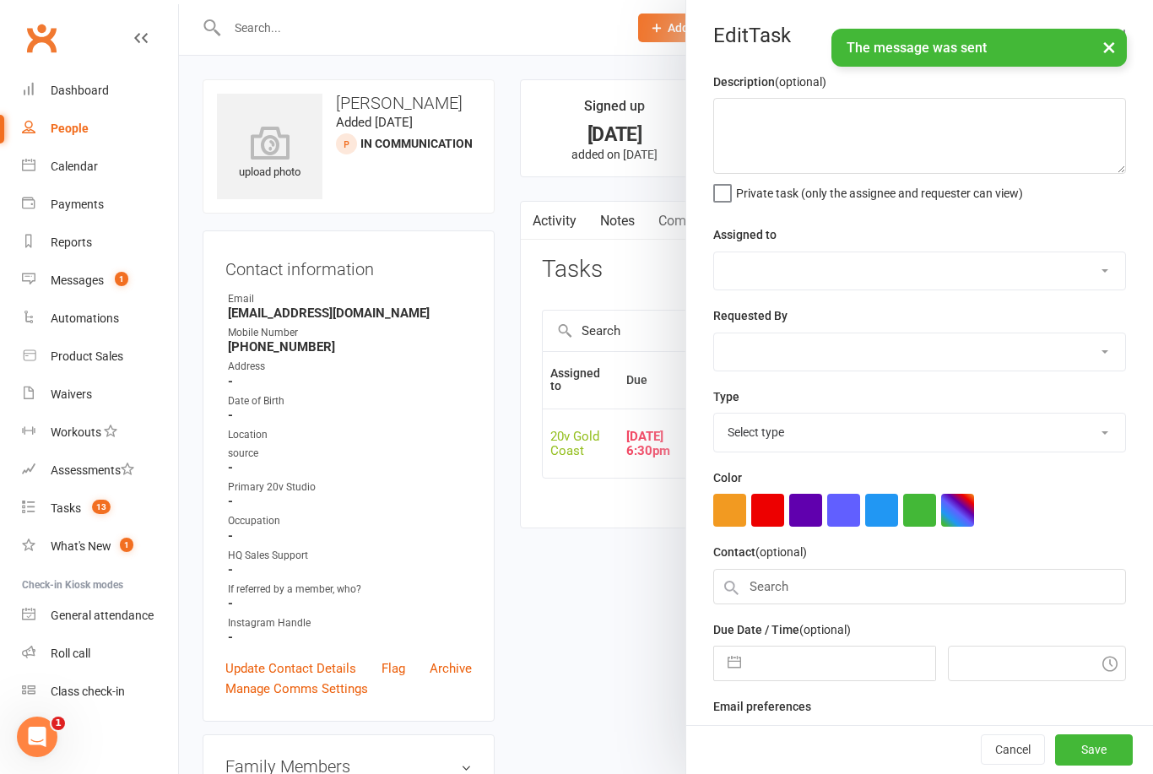
type textarea "Call lead to book in kickstart, has waiver sent to her"
select select "45734"
type input "11 Sep 2025"
type input "6:30pm"
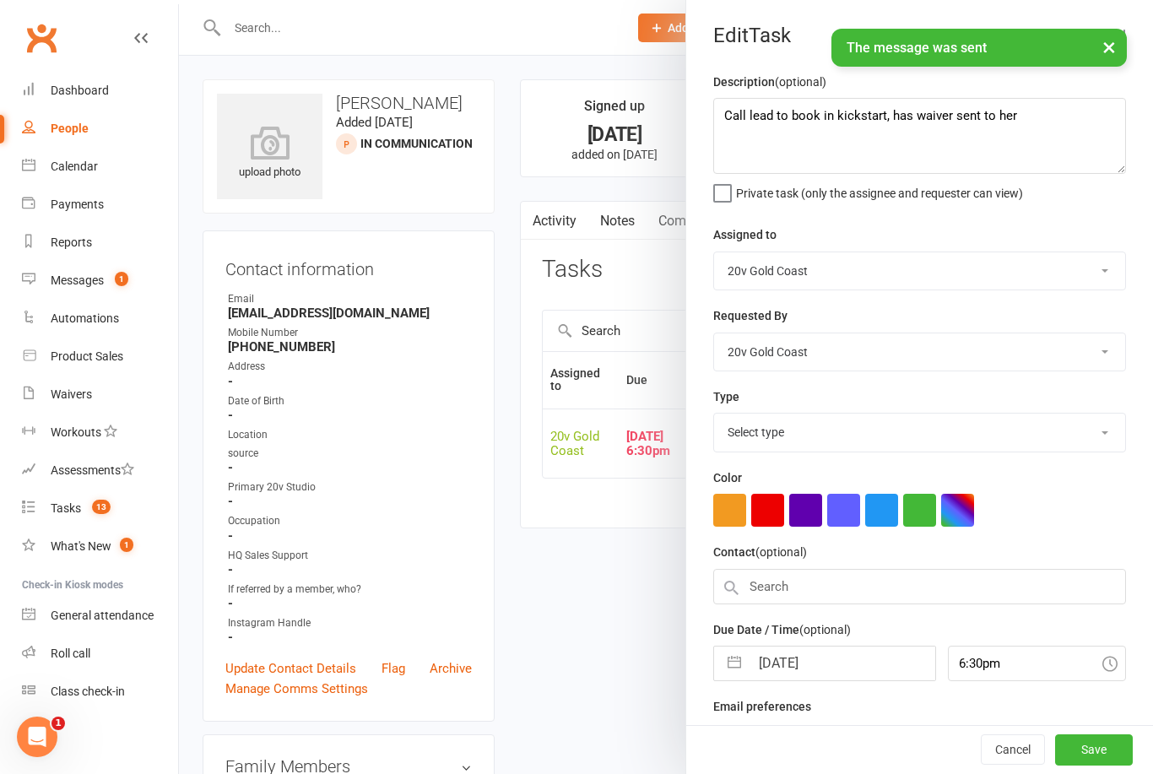
select select "22375"
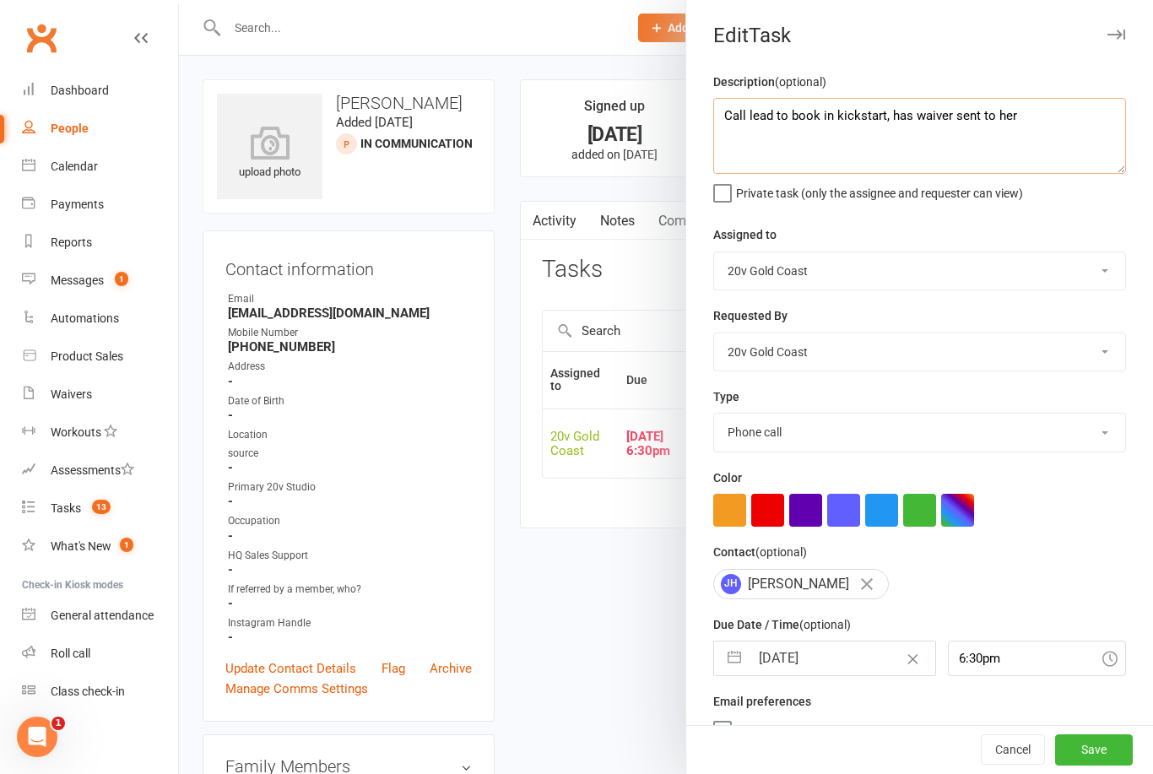
click at [1065, 121] on textarea "Call lead to book in kickstart, has waiver sent to her" at bounding box center [919, 136] width 413 height 76
click at [1065, 126] on textarea "Call lead to book in kickstart, has waiver sent to her" at bounding box center [919, 136] width 413 height 76
click at [859, 114] on textarea "Call lead to book in kickstart, has waiver sent to her" at bounding box center [919, 136] width 413 height 76
click at [857, 120] on textarea "Call lead to book in kickstart, has waiver sent to her" at bounding box center [919, 136] width 413 height 76
click at [1029, 123] on textarea "Follow up if waiver signed, has waiver sent to her" at bounding box center [919, 136] width 413 height 76
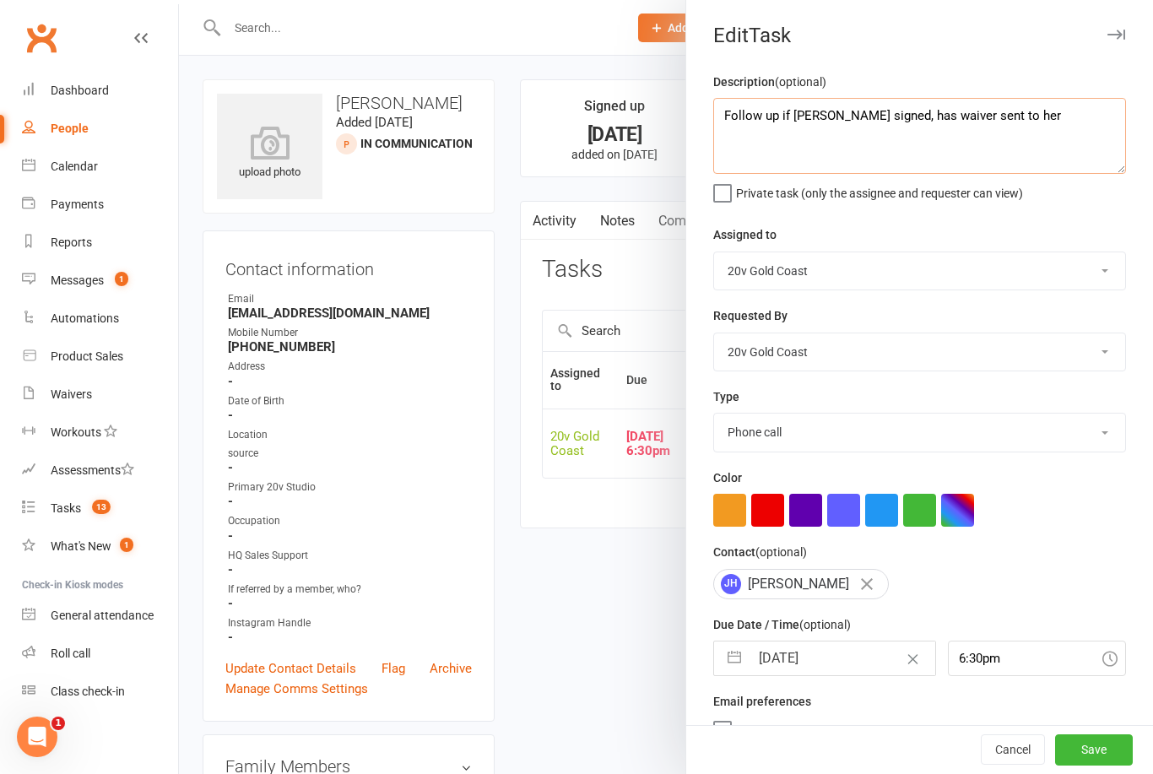
click at [1035, 120] on textarea "Follow up if waiver signed, has waiver sent to her" at bounding box center [919, 136] width 413 height 76
type textarea "Follow up if [PERSON_NAME] signed, has been sent to her and followed up and tex…"
click at [1033, 213] on div "Description (optional) Follow up if waiver signed, has been sent to her and fol…" at bounding box center [919, 412] width 467 height 681
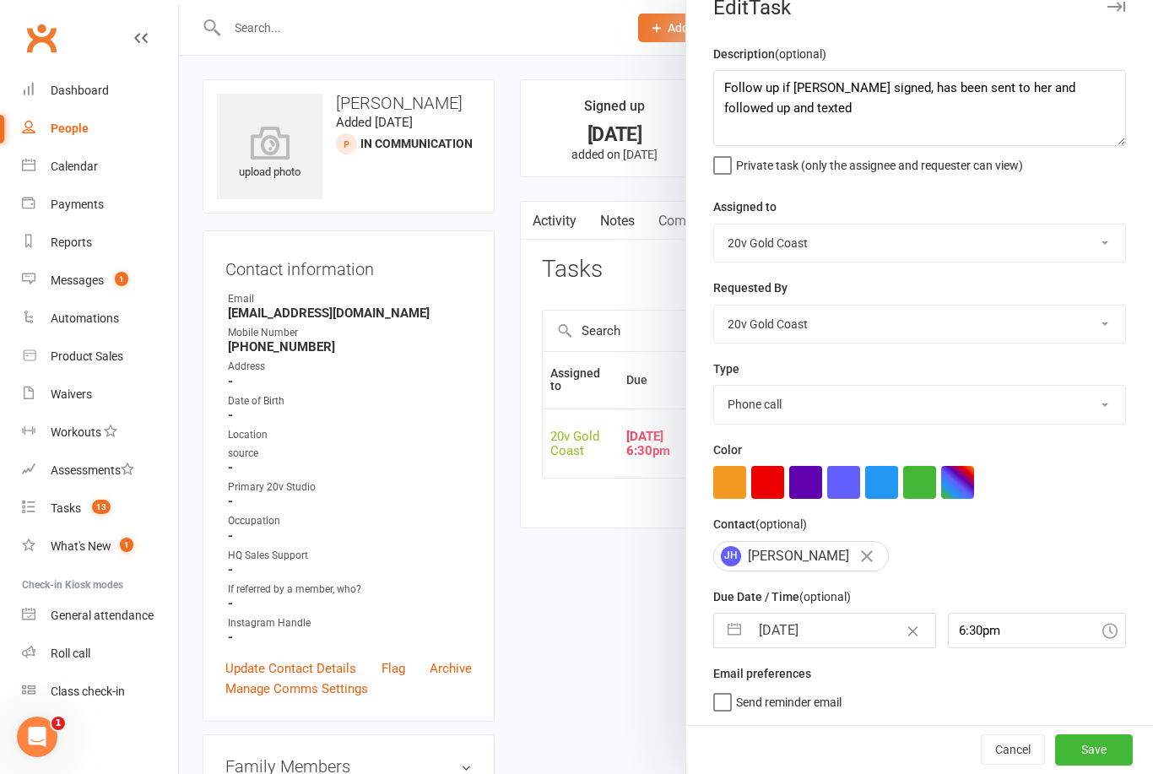
scroll to position [31, 0]
click at [780, 623] on input "11 Sep 2025" at bounding box center [842, 631] width 185 height 34
select select "7"
select select "2025"
select select "8"
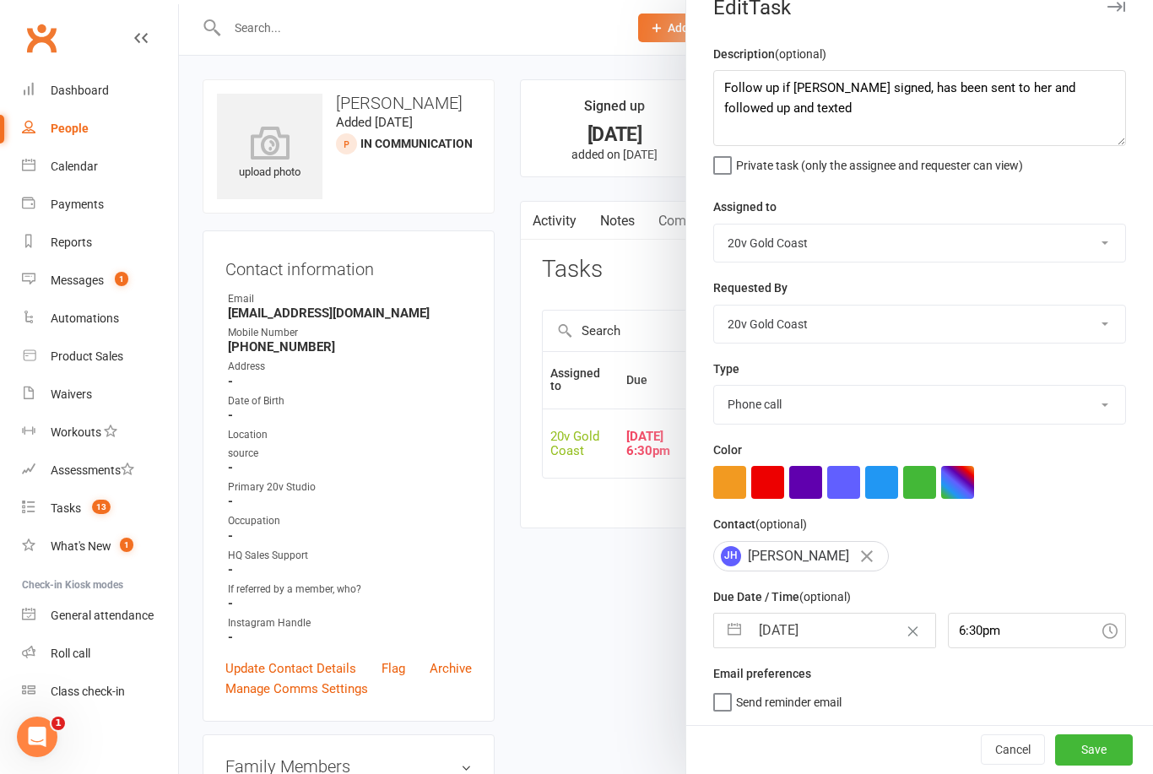
select select "2025"
select select "9"
select select "2025"
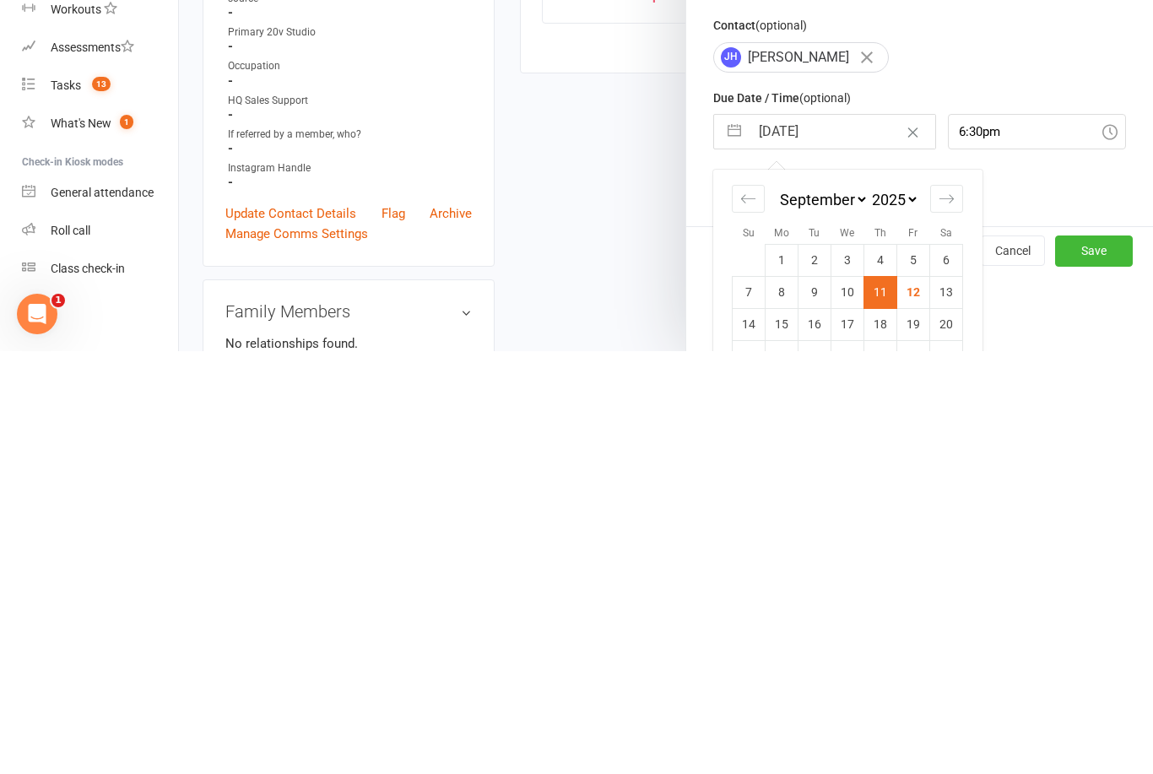
scroll to position [158, 0]
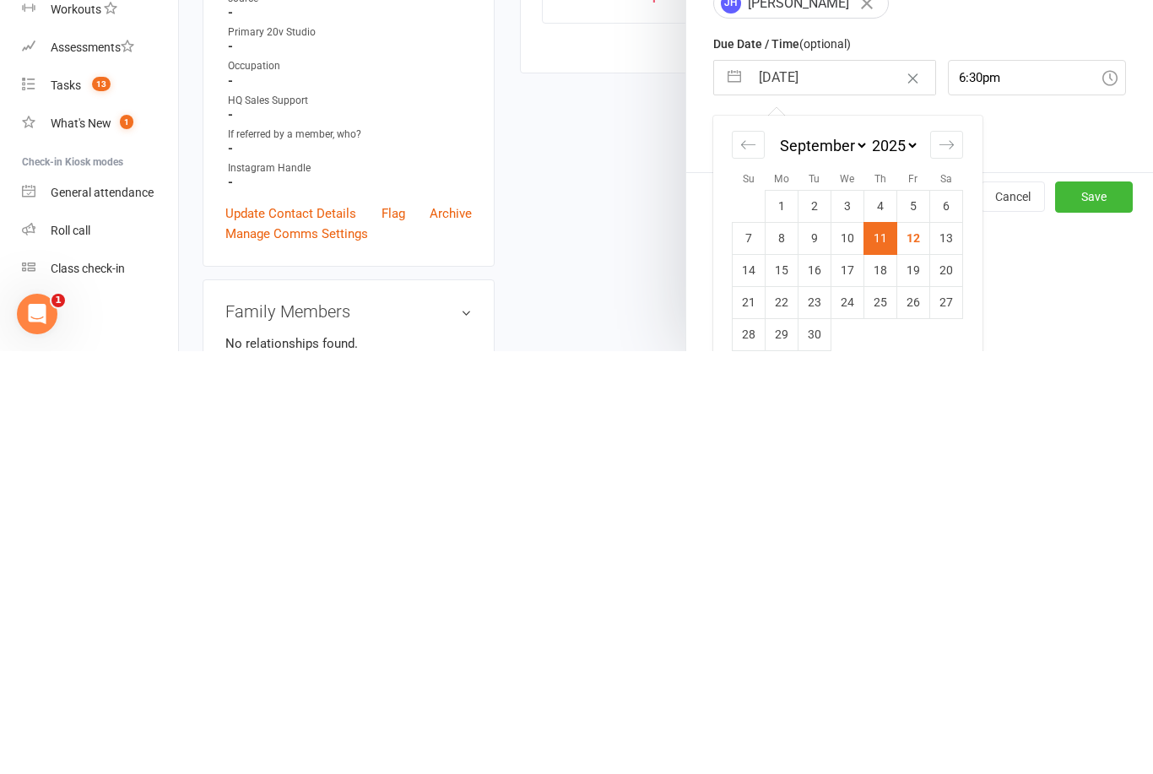
click at [786, 677] on td "15" at bounding box center [782, 693] width 33 height 32
type input "15 Sep 2025"
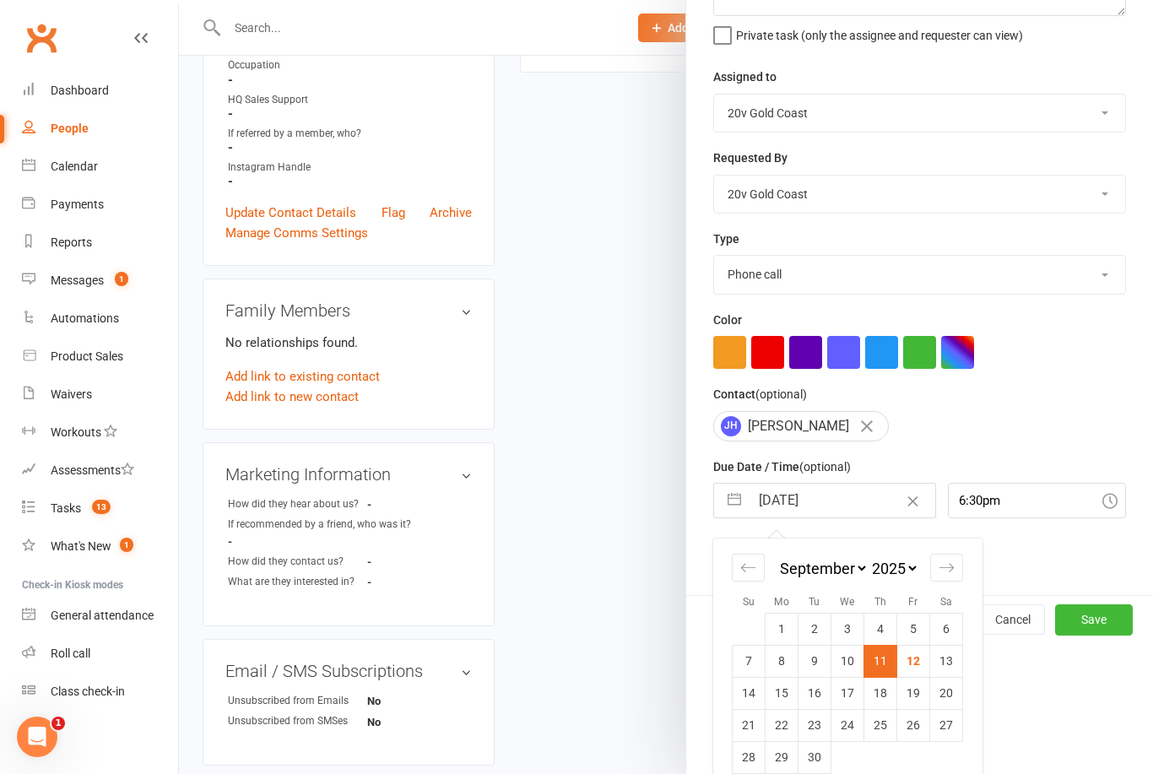
scroll to position [31, 0]
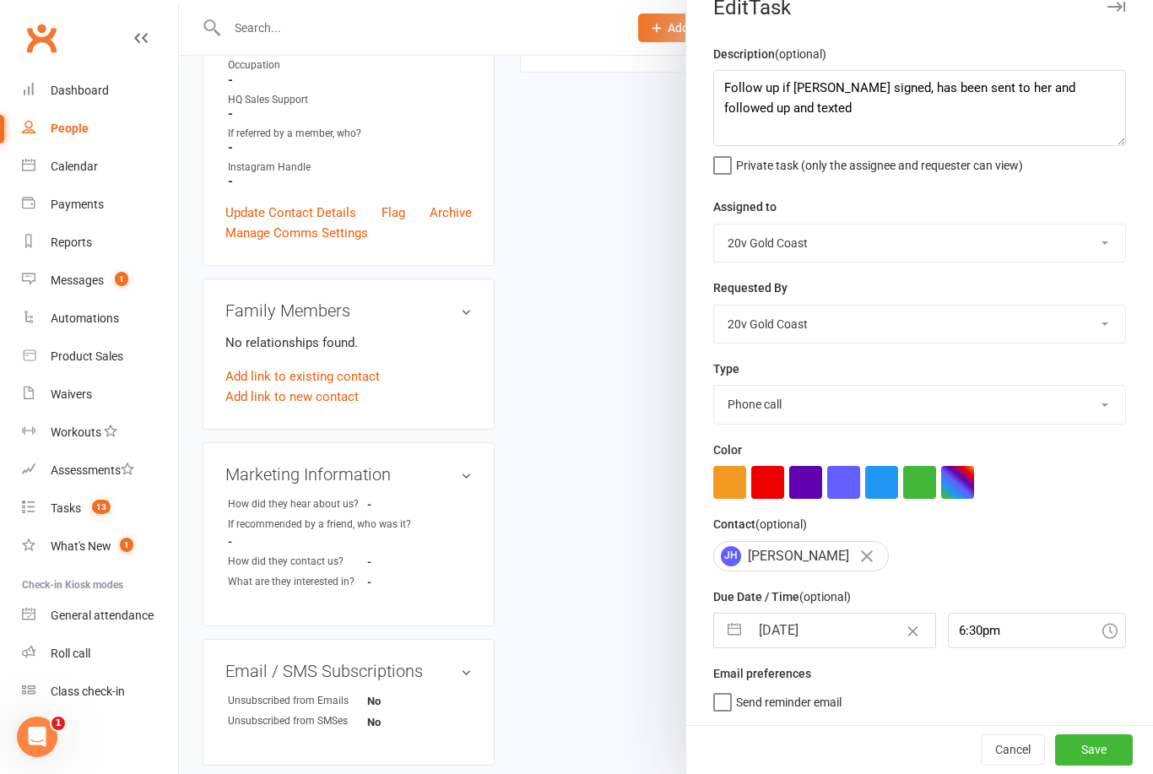
click at [1097, 765] on button "Save" at bounding box center [1094, 750] width 78 height 30
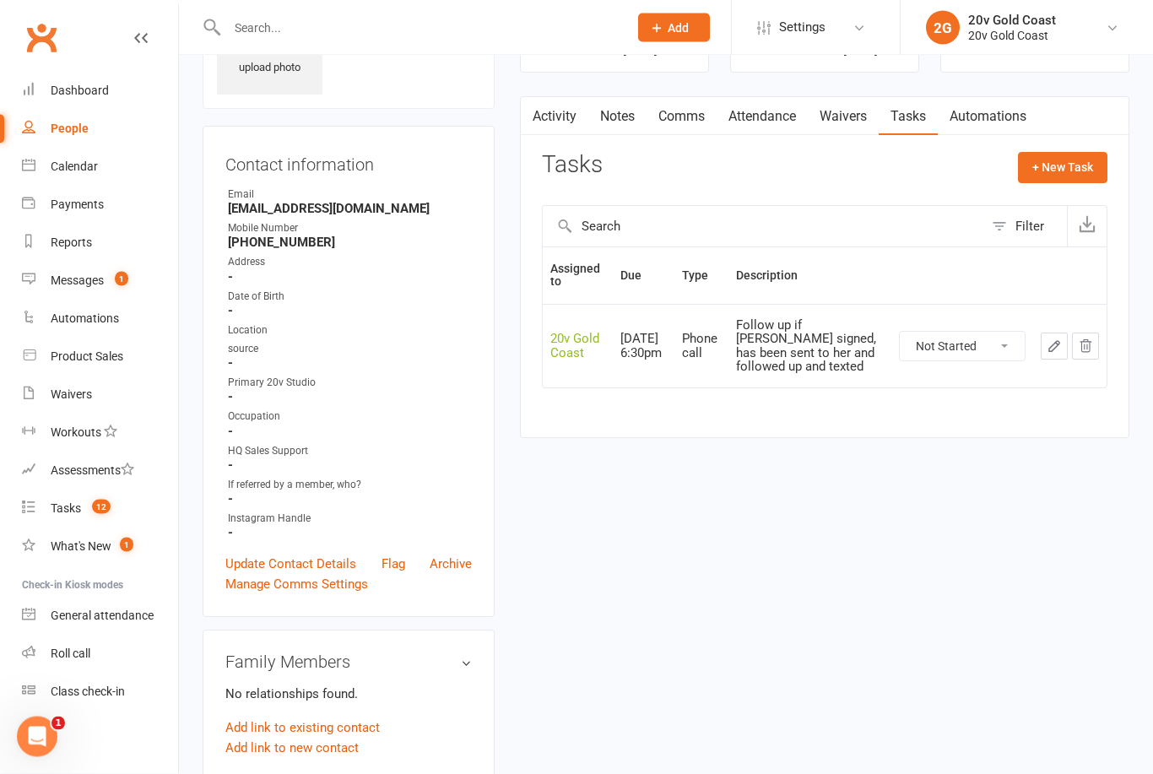
scroll to position [0, 0]
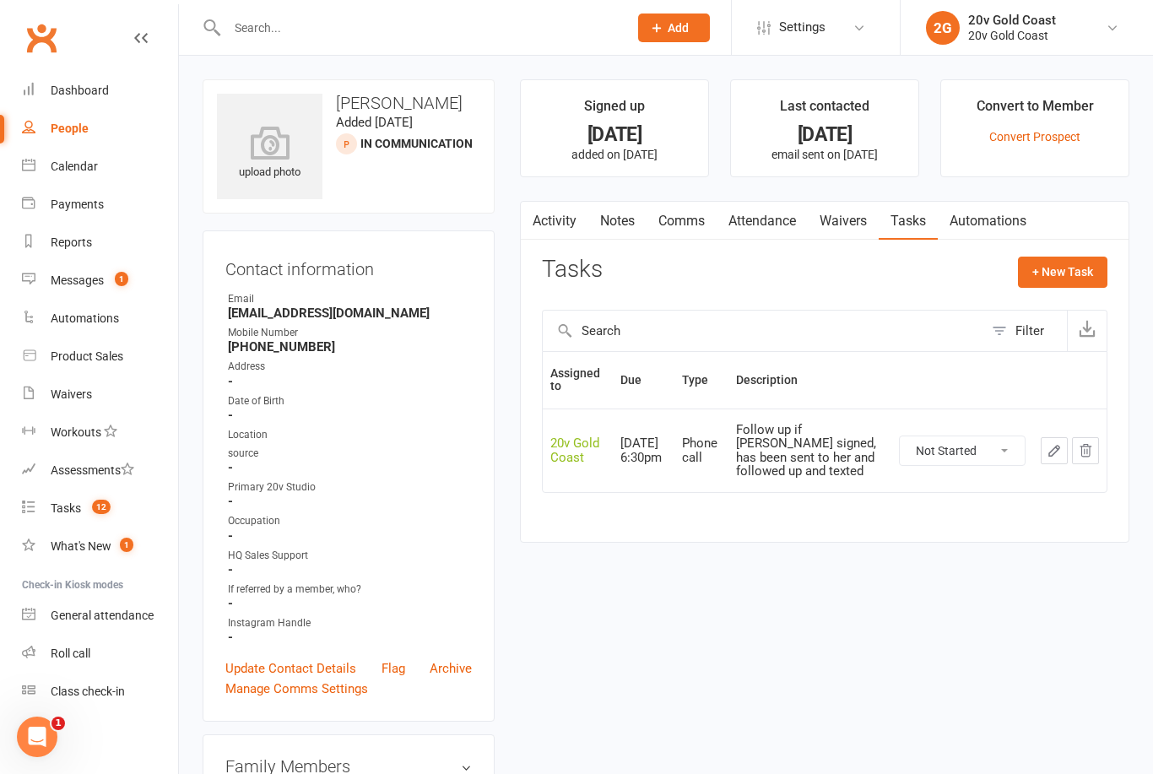
click at [107, 513] on span "12" at bounding box center [101, 507] width 19 height 14
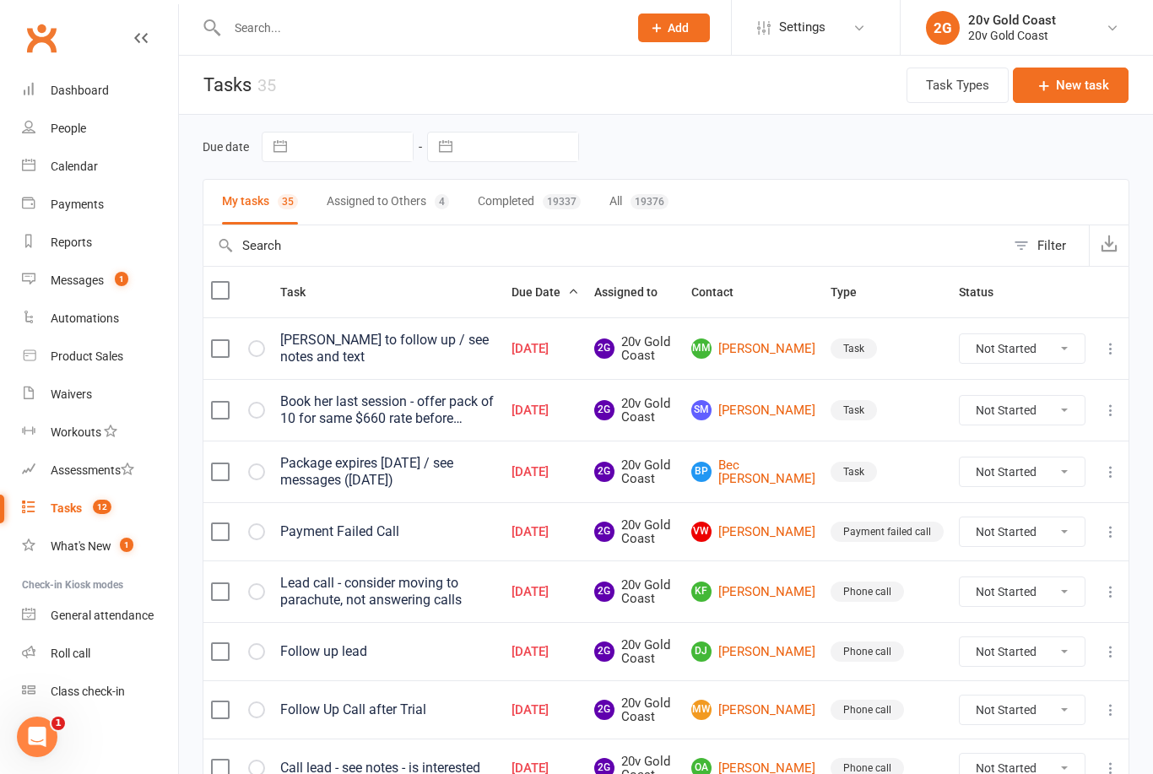
click at [767, 535] on link "VW Vadim Weisbek" at bounding box center [753, 532] width 124 height 20
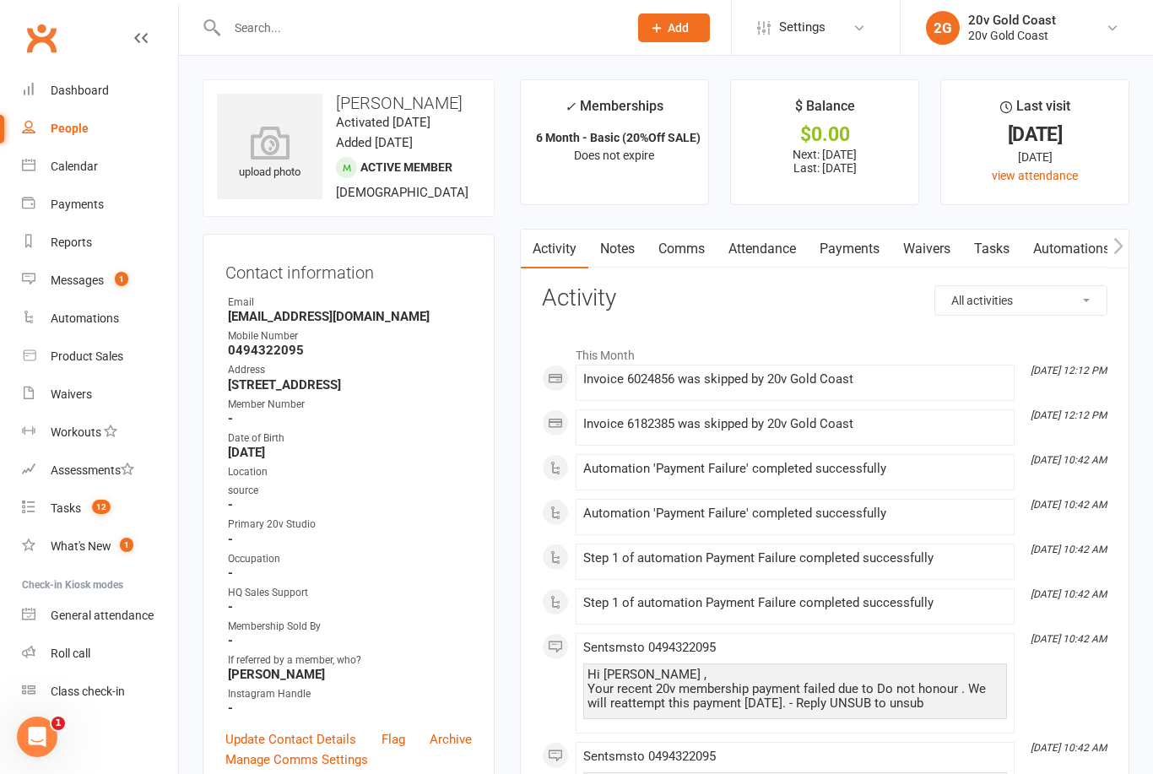
click at [844, 260] on link "Payments" at bounding box center [850, 249] width 84 height 39
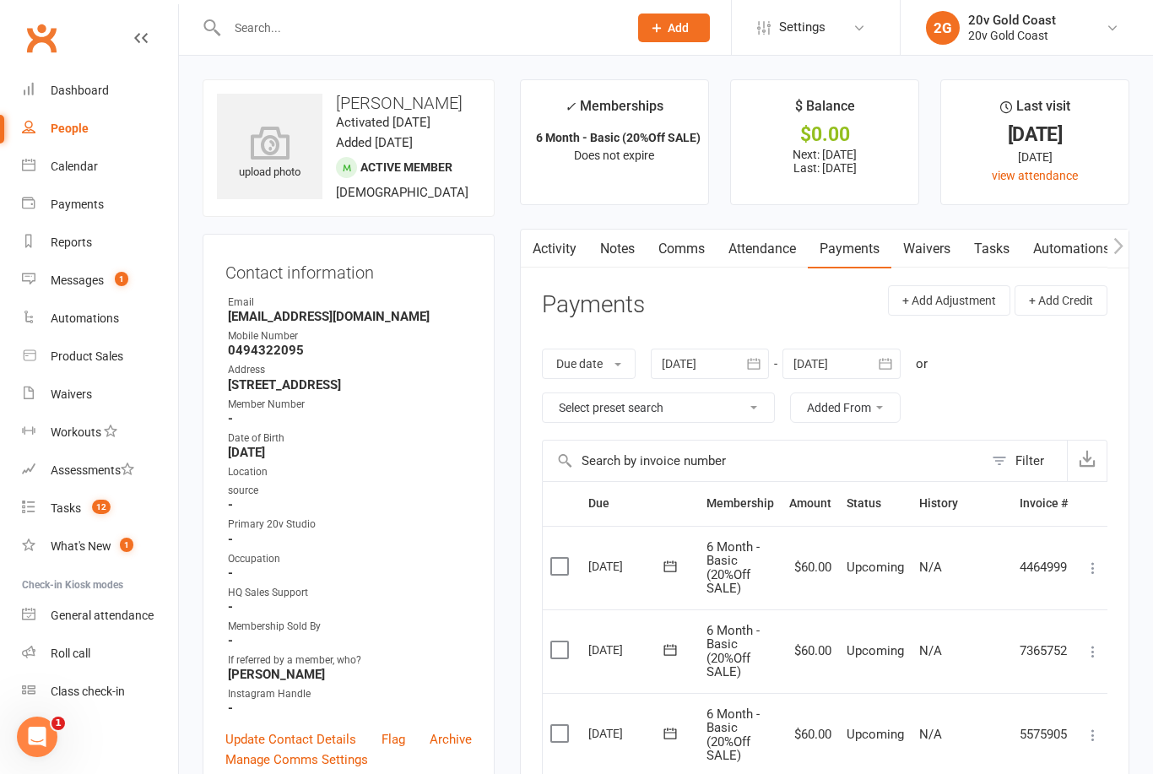
click at [86, 492] on link "Tasks 12" at bounding box center [100, 509] width 156 height 38
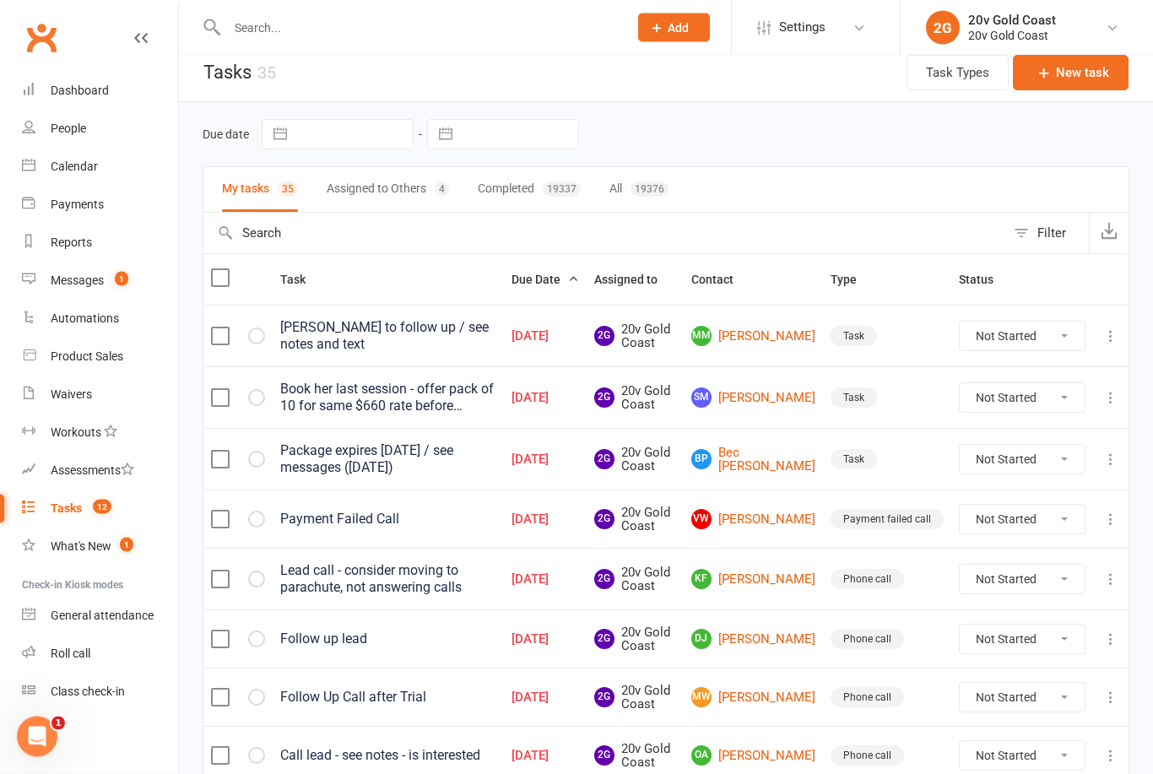
scroll to position [13, 0]
click at [763, 632] on link "DJ Darren John" at bounding box center [753, 639] width 124 height 20
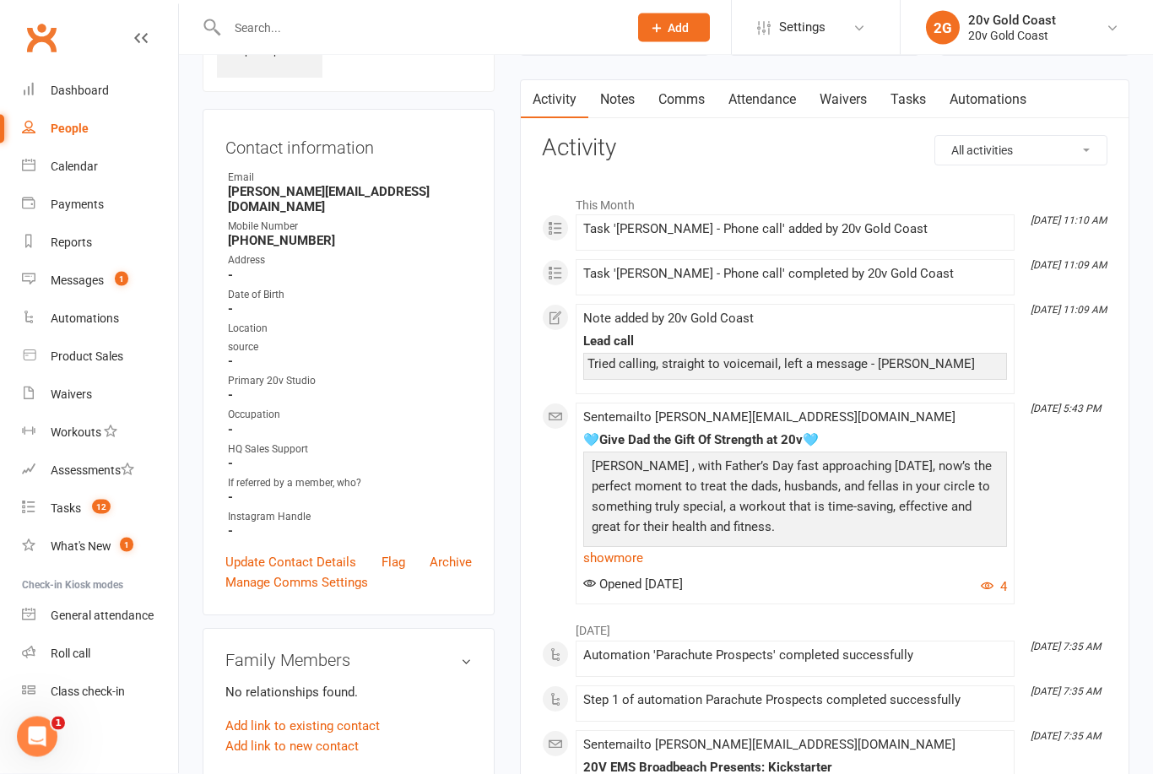
scroll to position [122, 0]
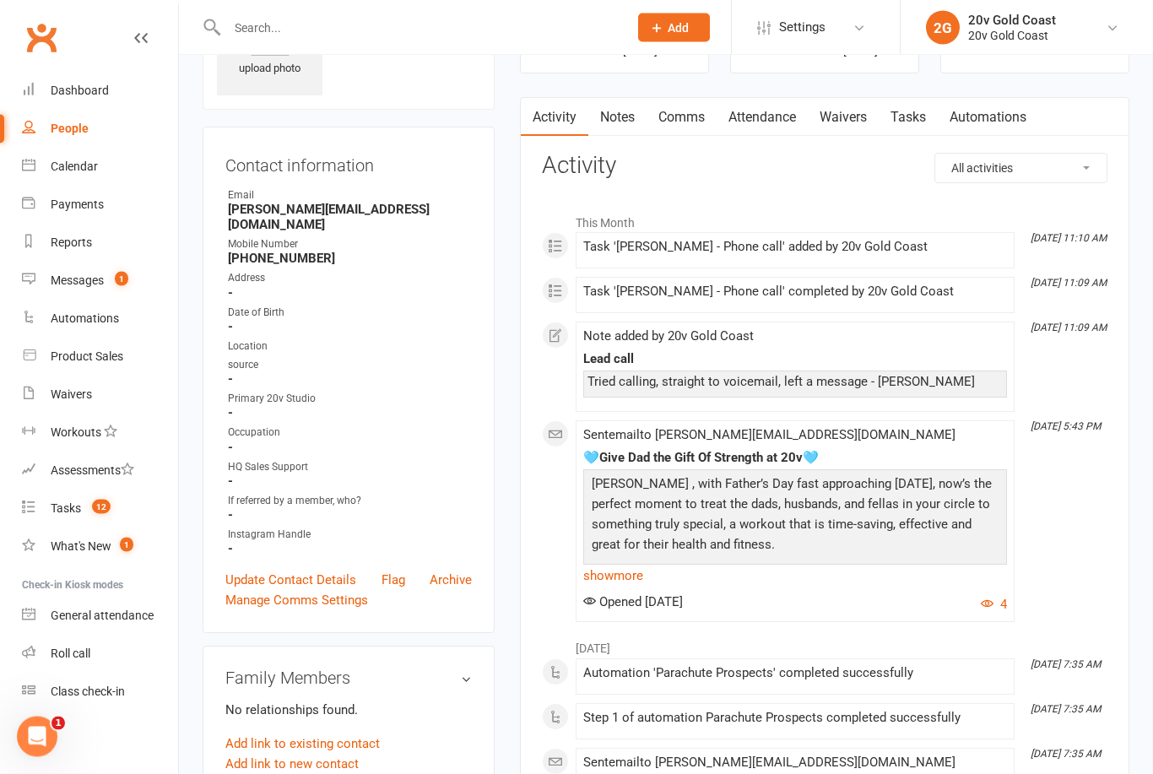
click at [616, 116] on link "Notes" at bounding box center [617, 118] width 58 height 39
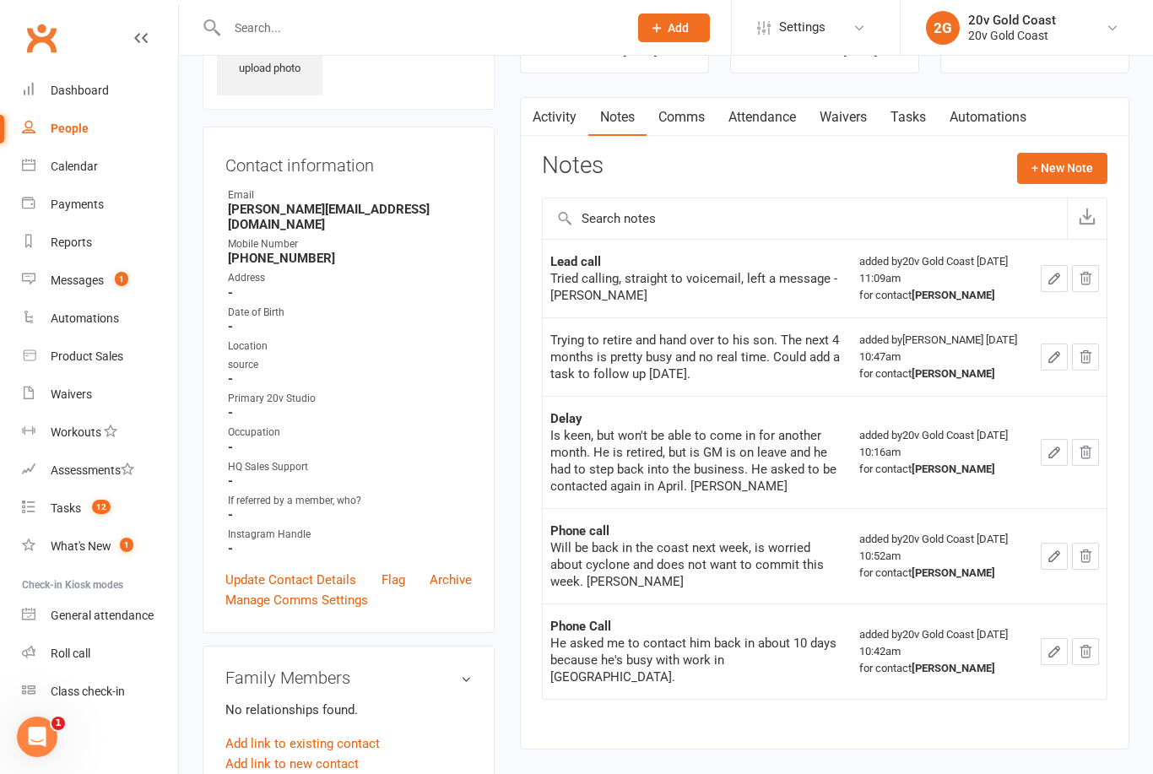
click at [91, 529] on link "What's New 1" at bounding box center [100, 547] width 156 height 38
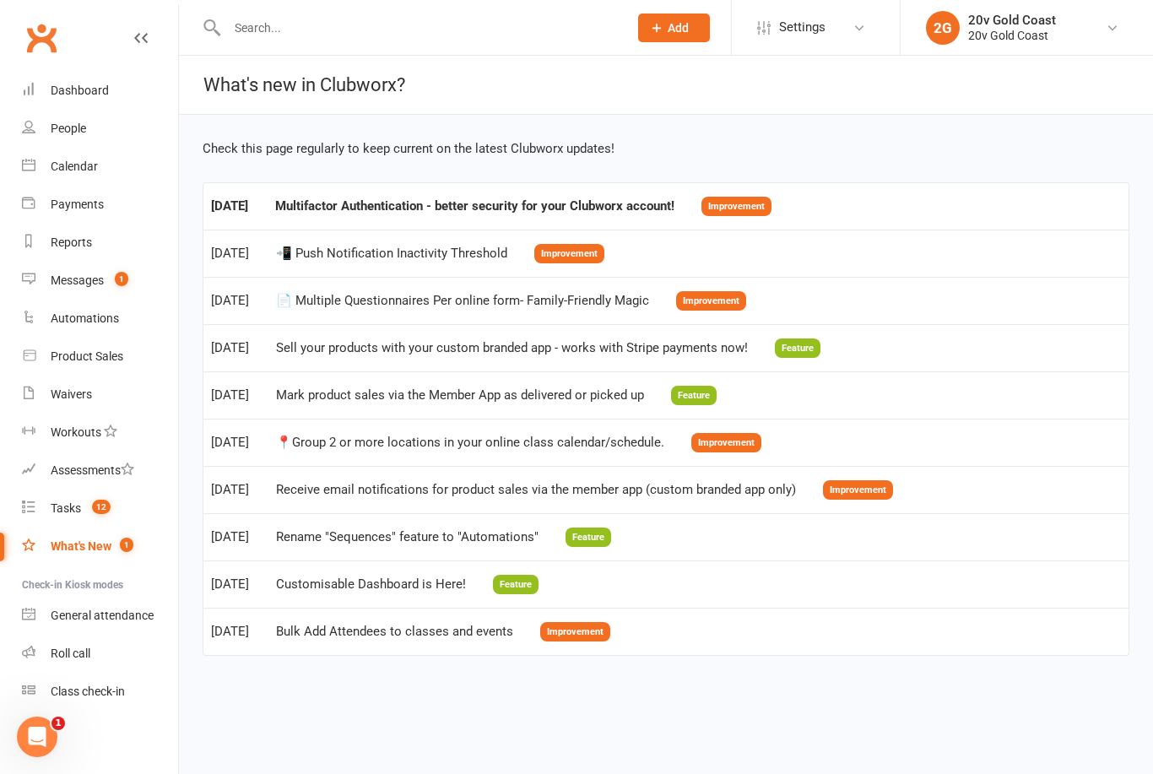
click at [70, 506] on div "Tasks" at bounding box center [66, 508] width 30 height 14
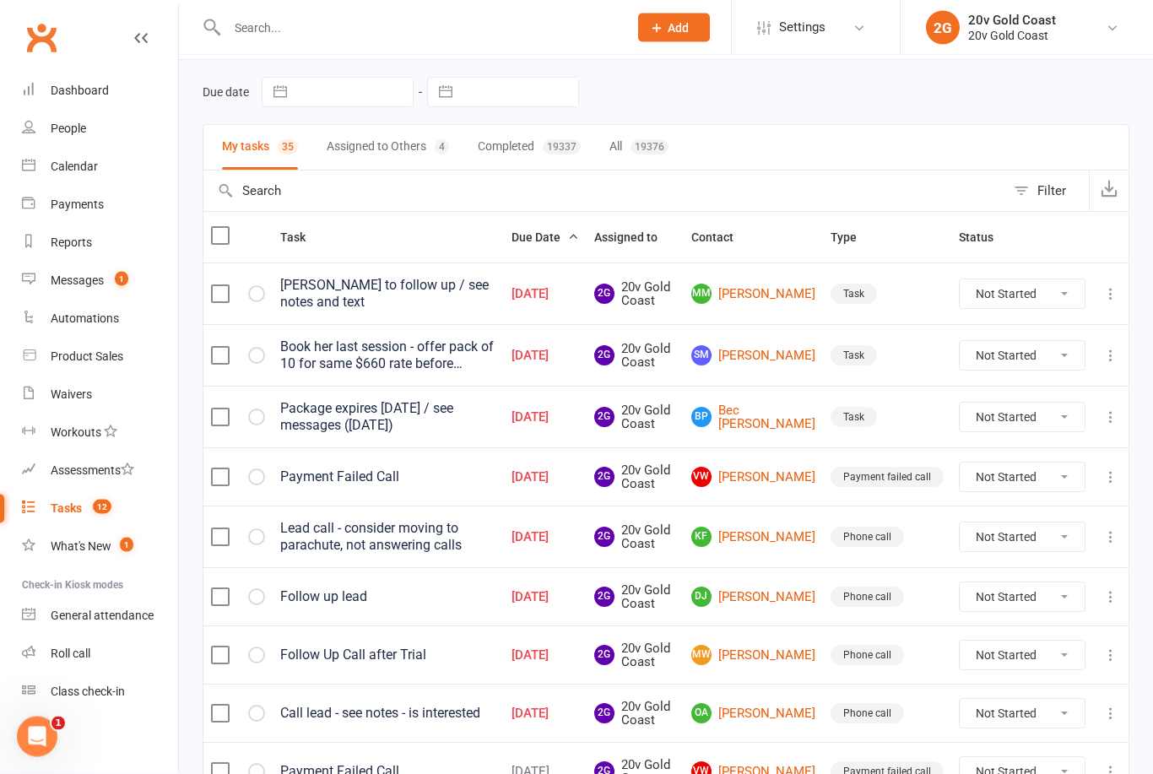
scroll to position [55, 0]
click at [772, 527] on link "Kf Kimberley furnell" at bounding box center [753, 537] width 124 height 20
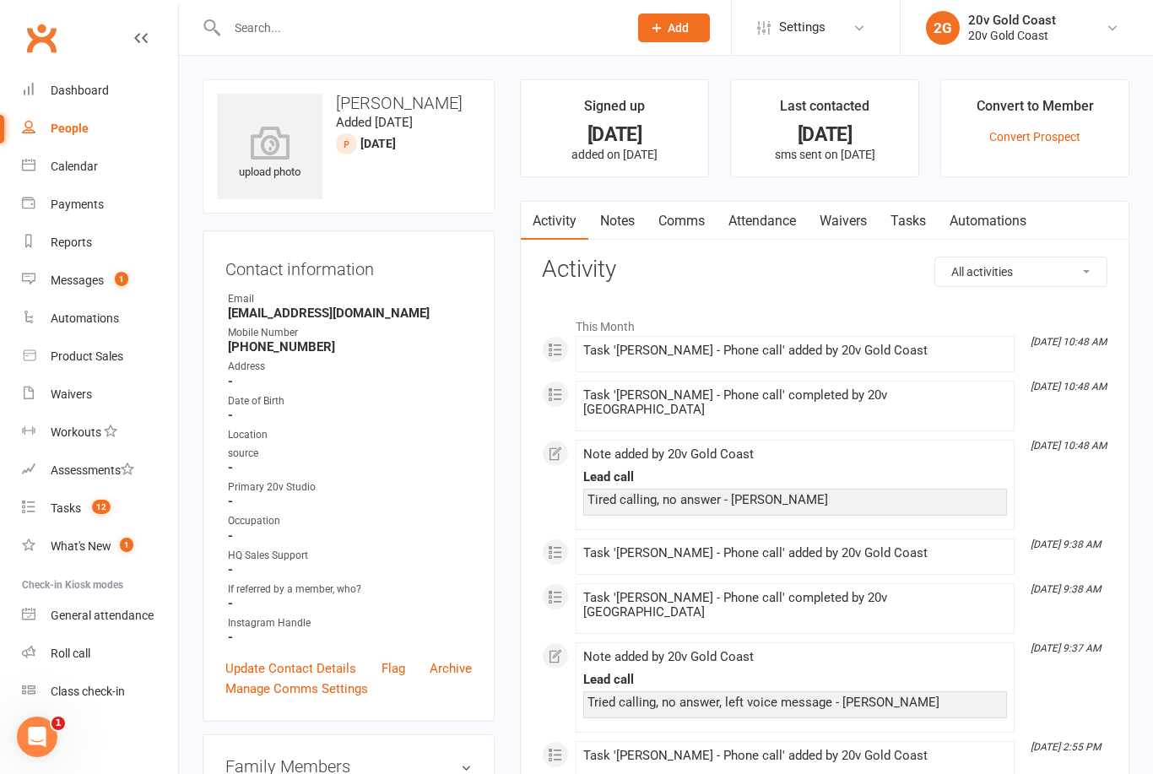
click at [622, 230] on link "Notes" at bounding box center [617, 221] width 58 height 39
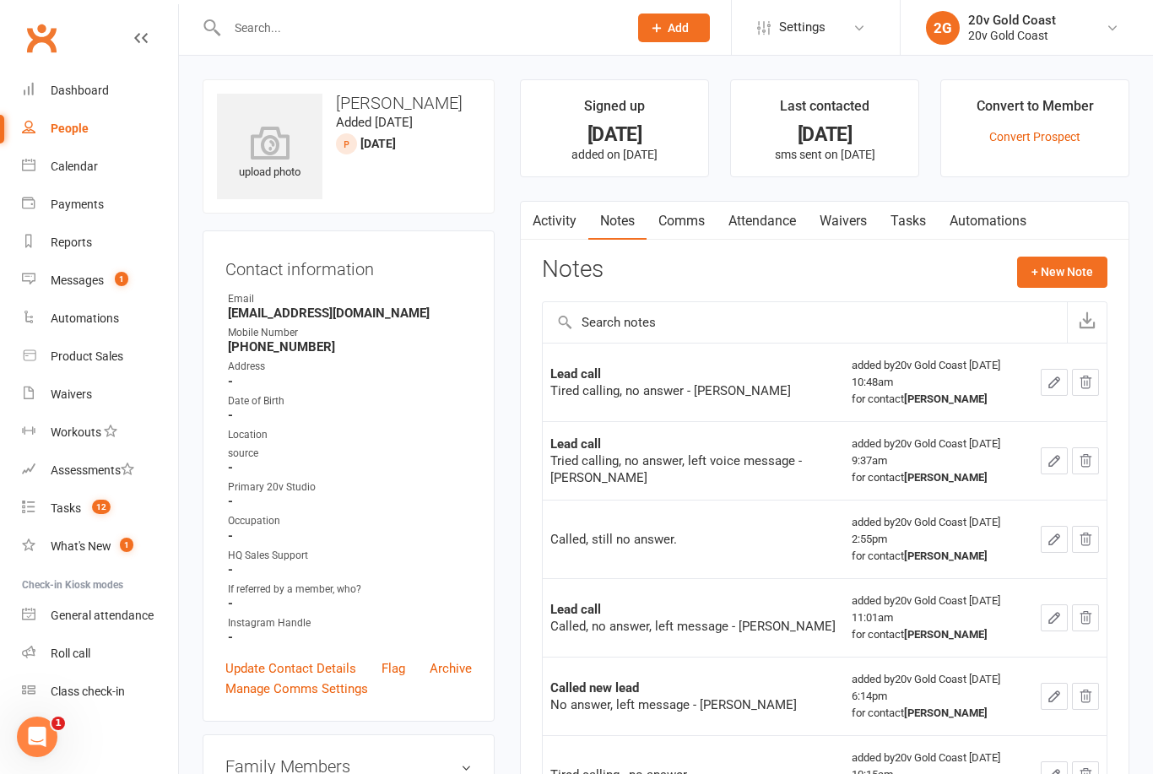
click at [133, 498] on link "Tasks 12" at bounding box center [100, 509] width 156 height 38
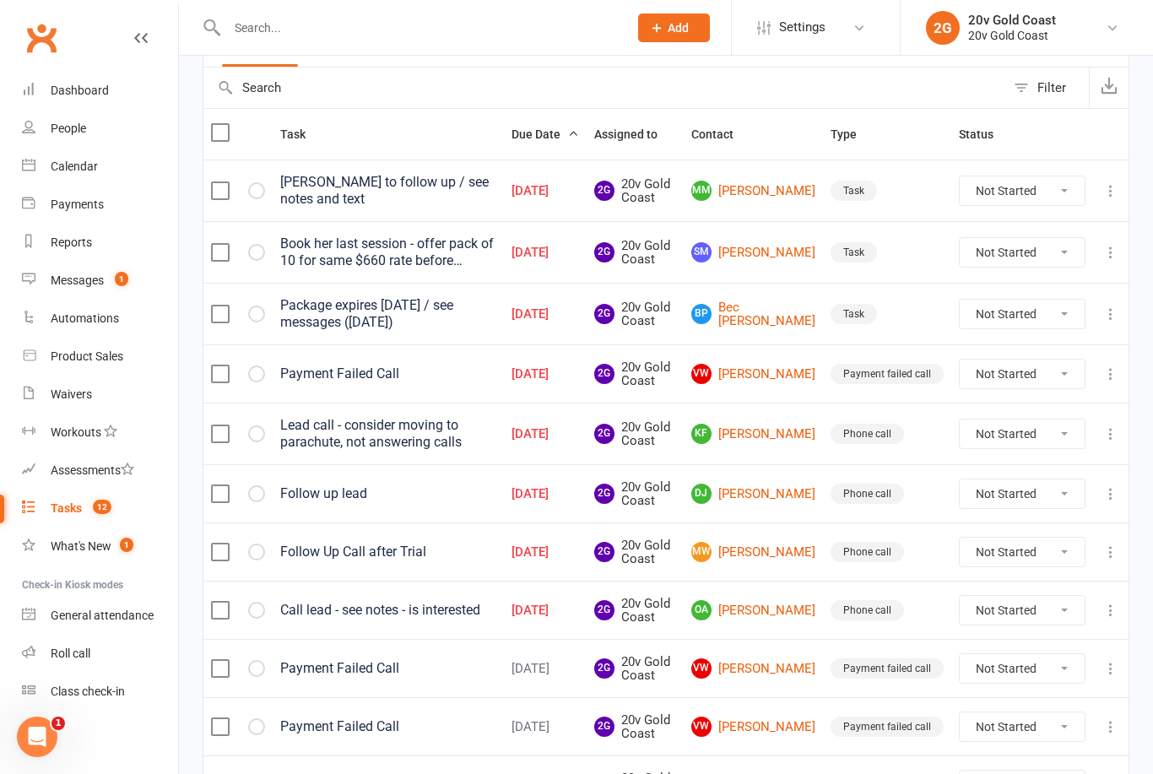
scroll to position [170, 0]
